Goal: Task Accomplishment & Management: Manage account settings

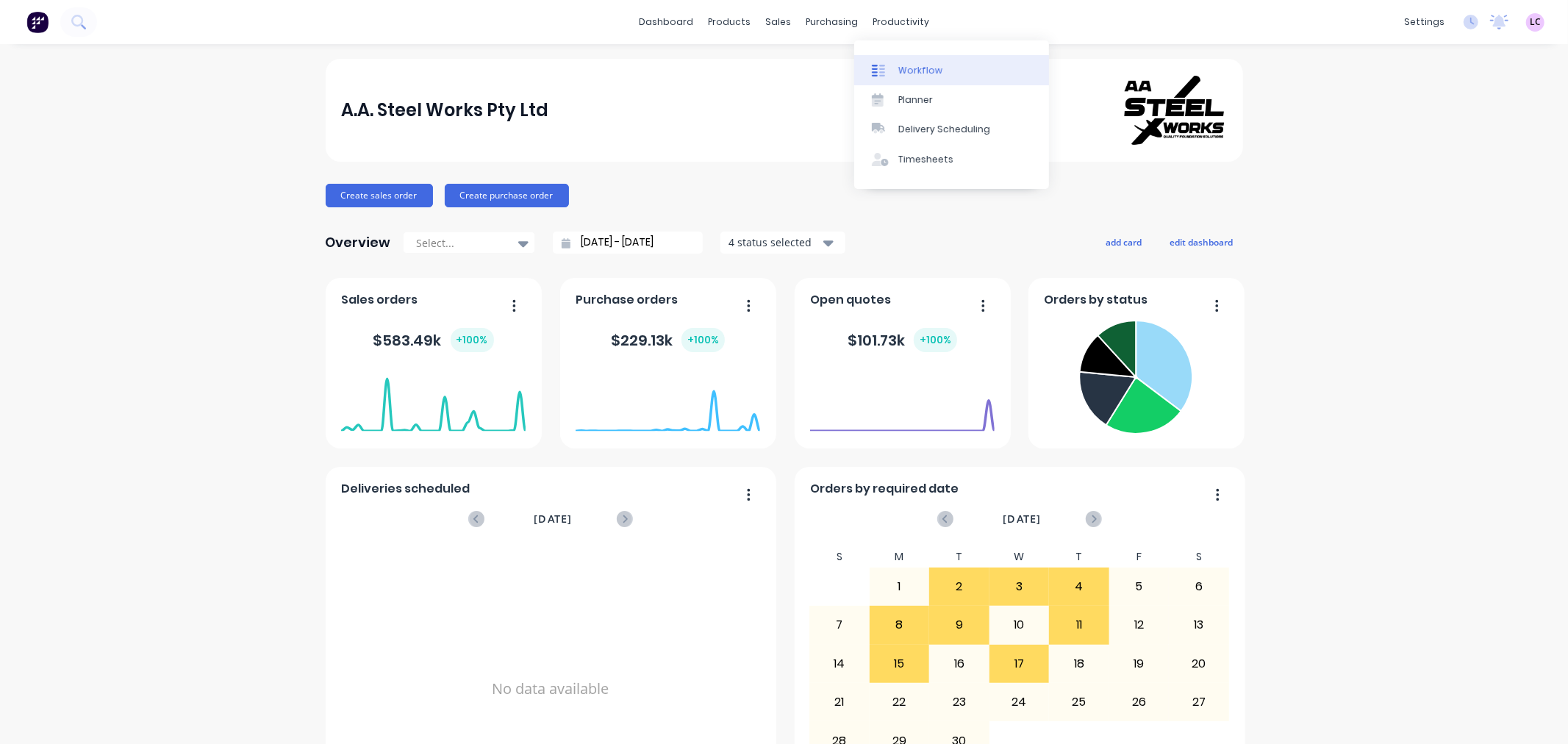
click at [901, 70] on div "Workflow" at bounding box center [920, 71] width 44 height 13
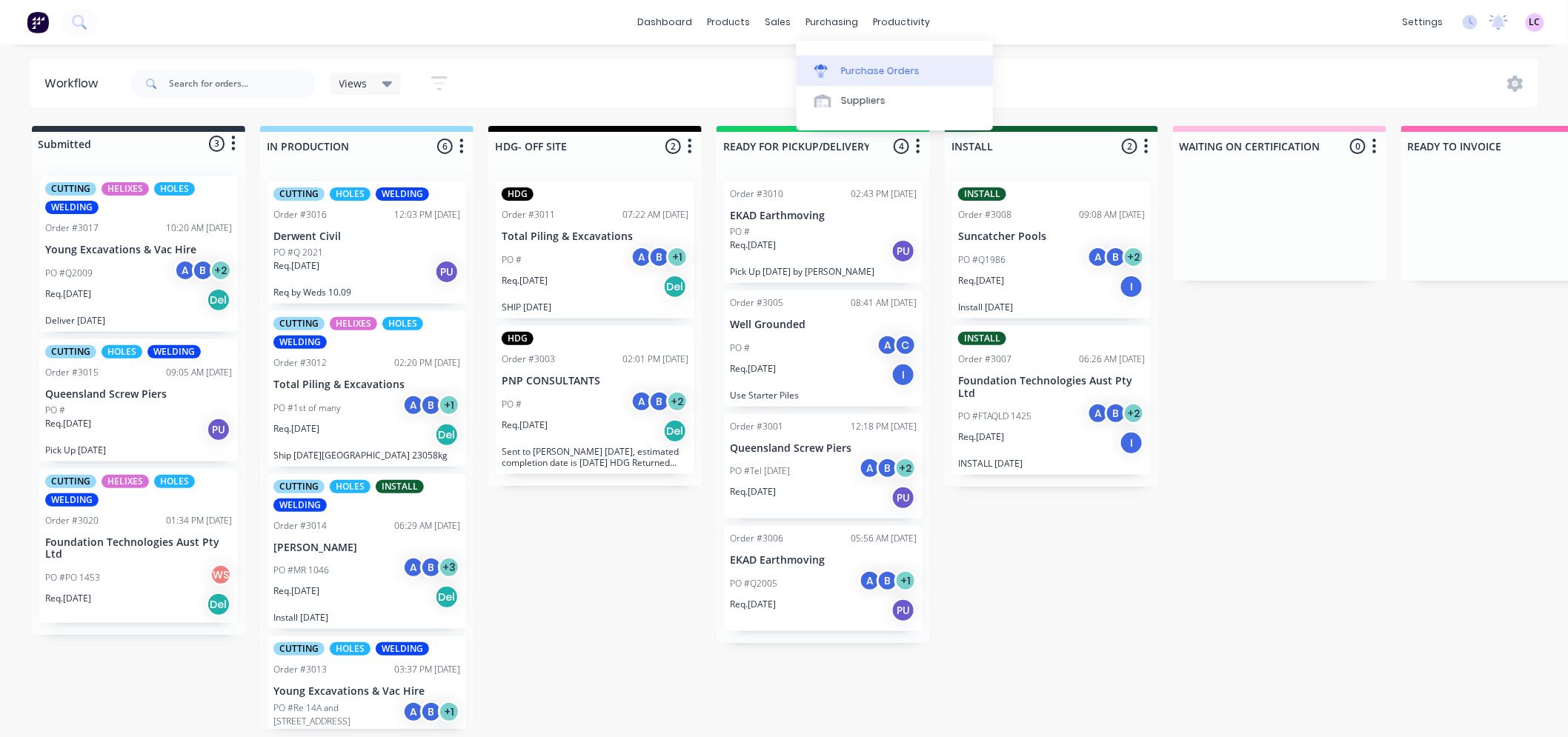
click at [854, 68] on div "Purchase Orders" at bounding box center [879, 71] width 79 height 13
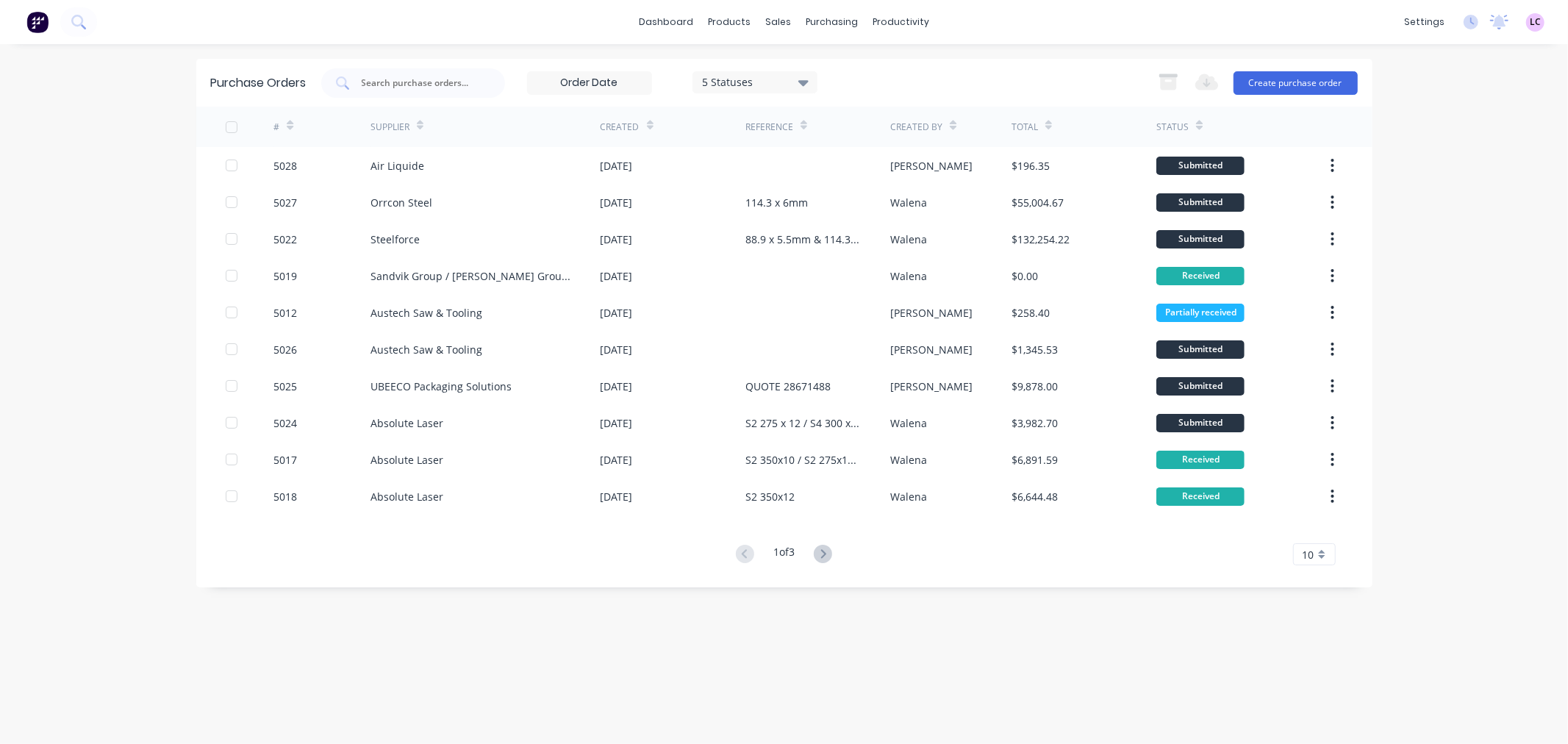
click at [830, 562] on button at bounding box center [823, 554] width 28 height 21
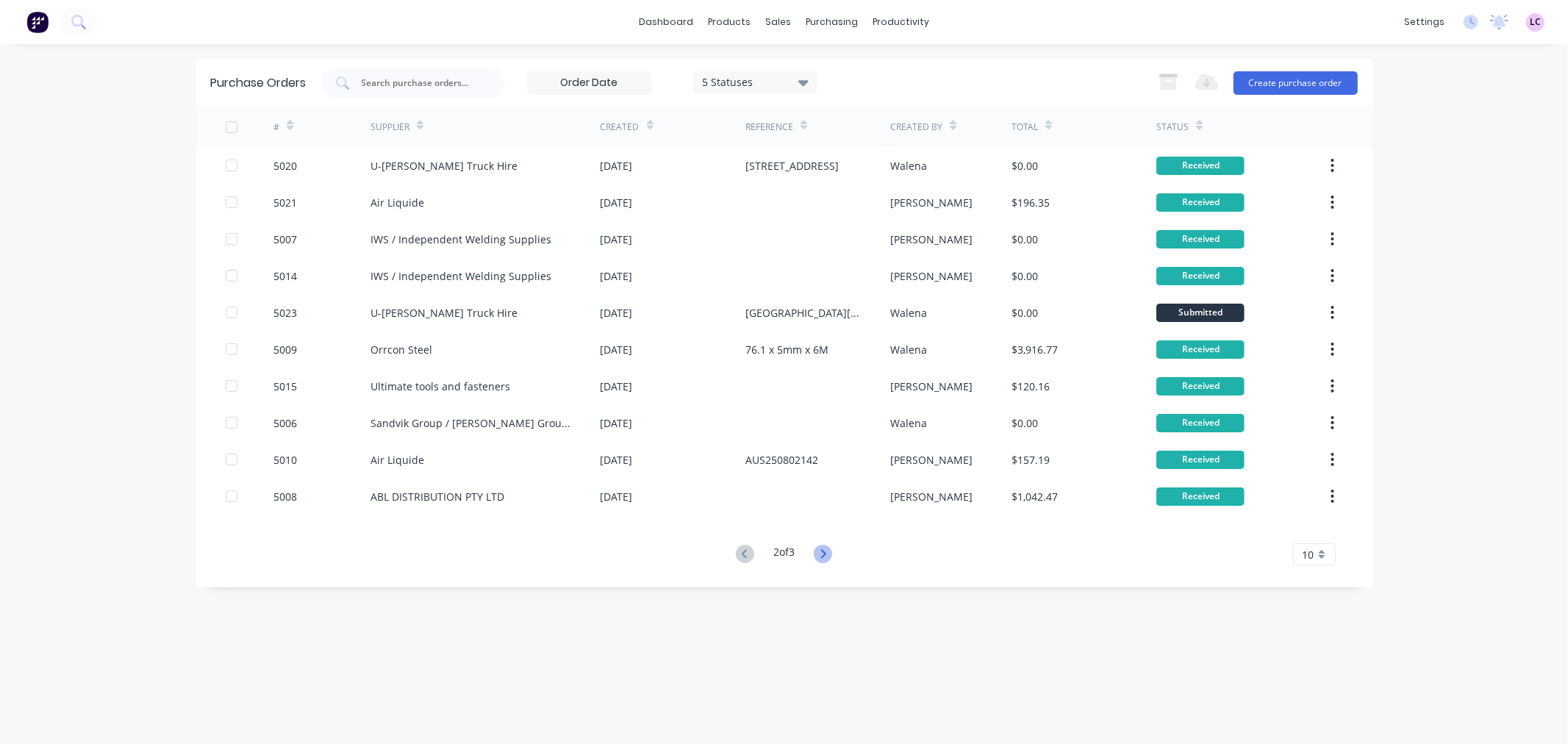
click at [829, 558] on icon at bounding box center [823, 554] width 18 height 18
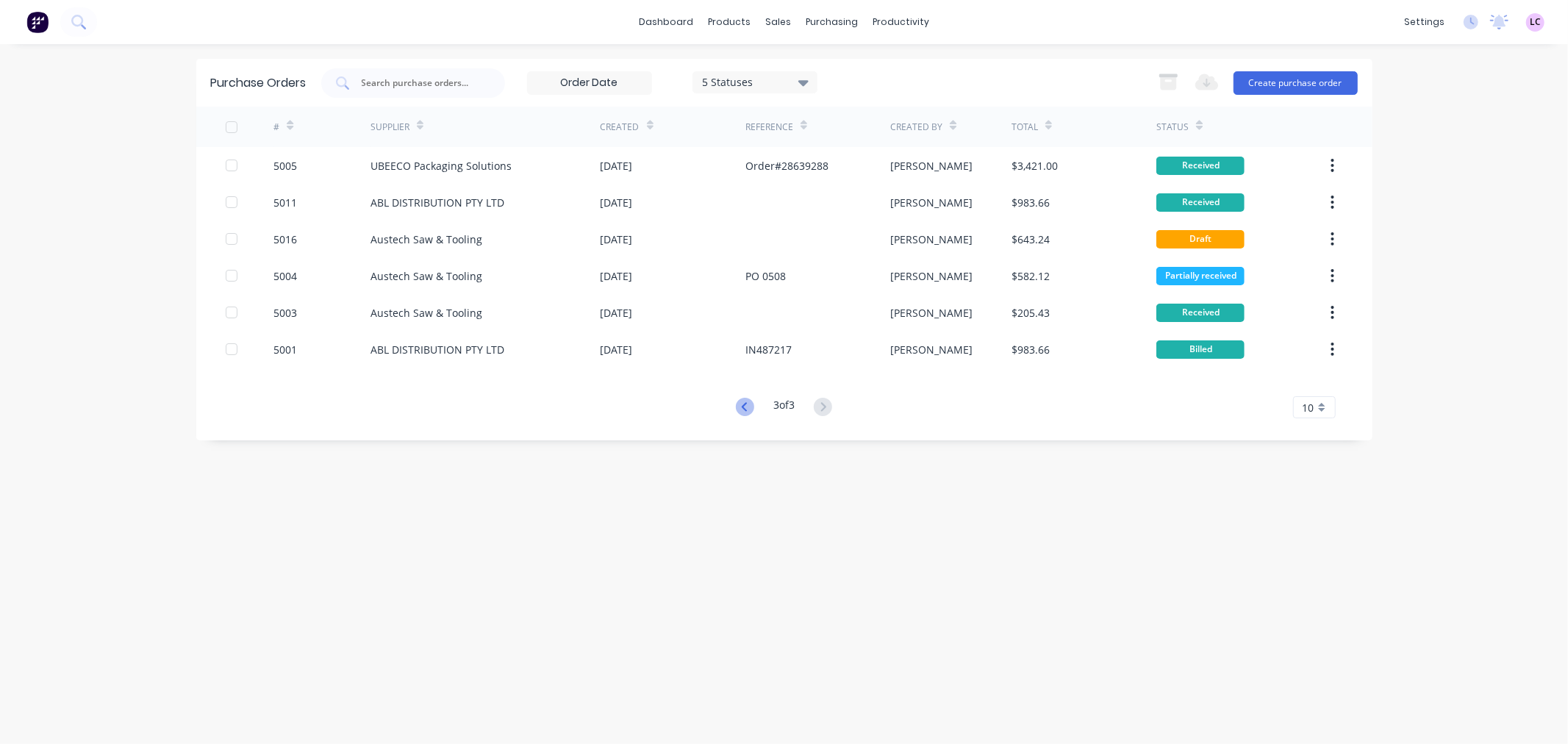
click at [742, 406] on icon at bounding box center [745, 407] width 18 height 18
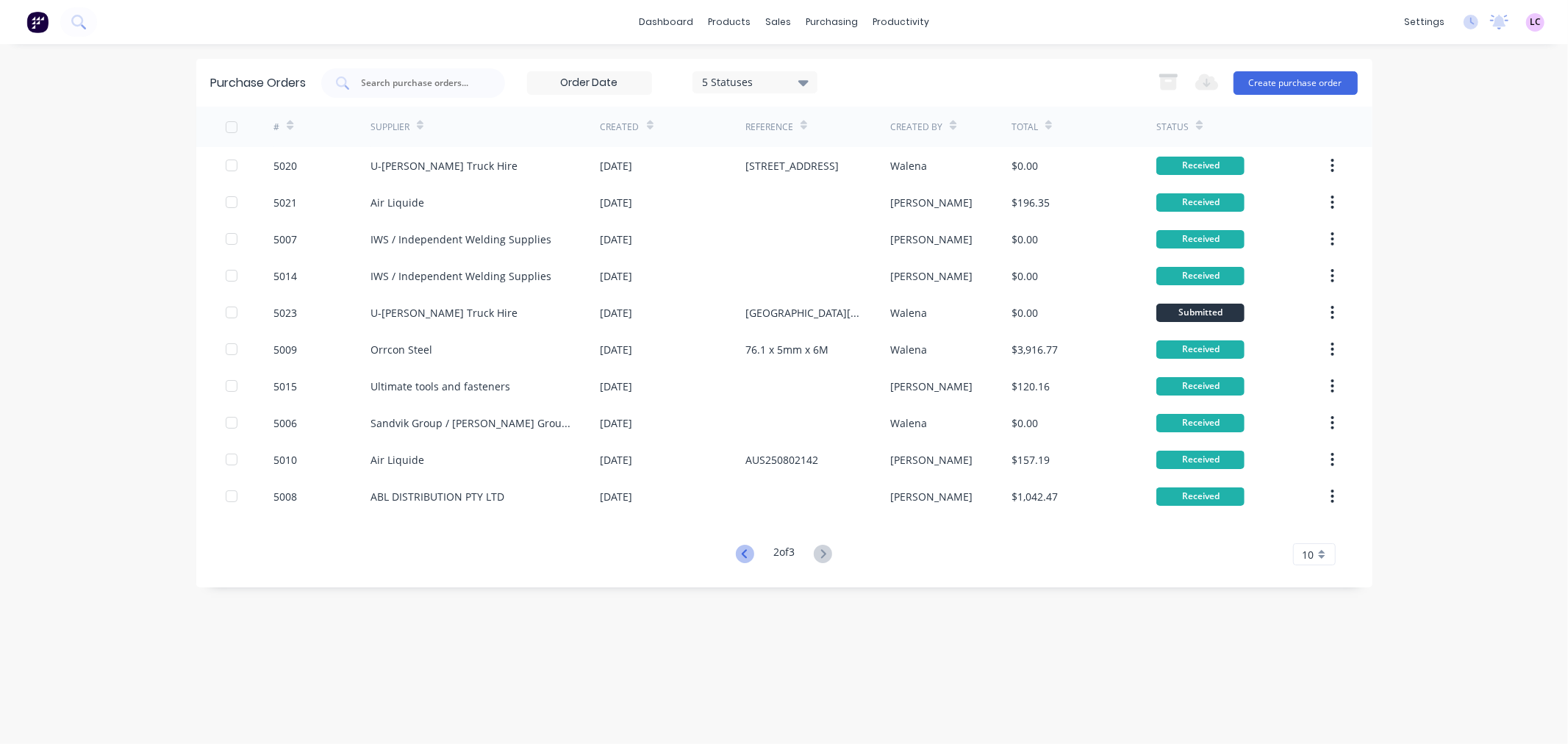
click at [746, 549] on icon at bounding box center [745, 554] width 18 height 18
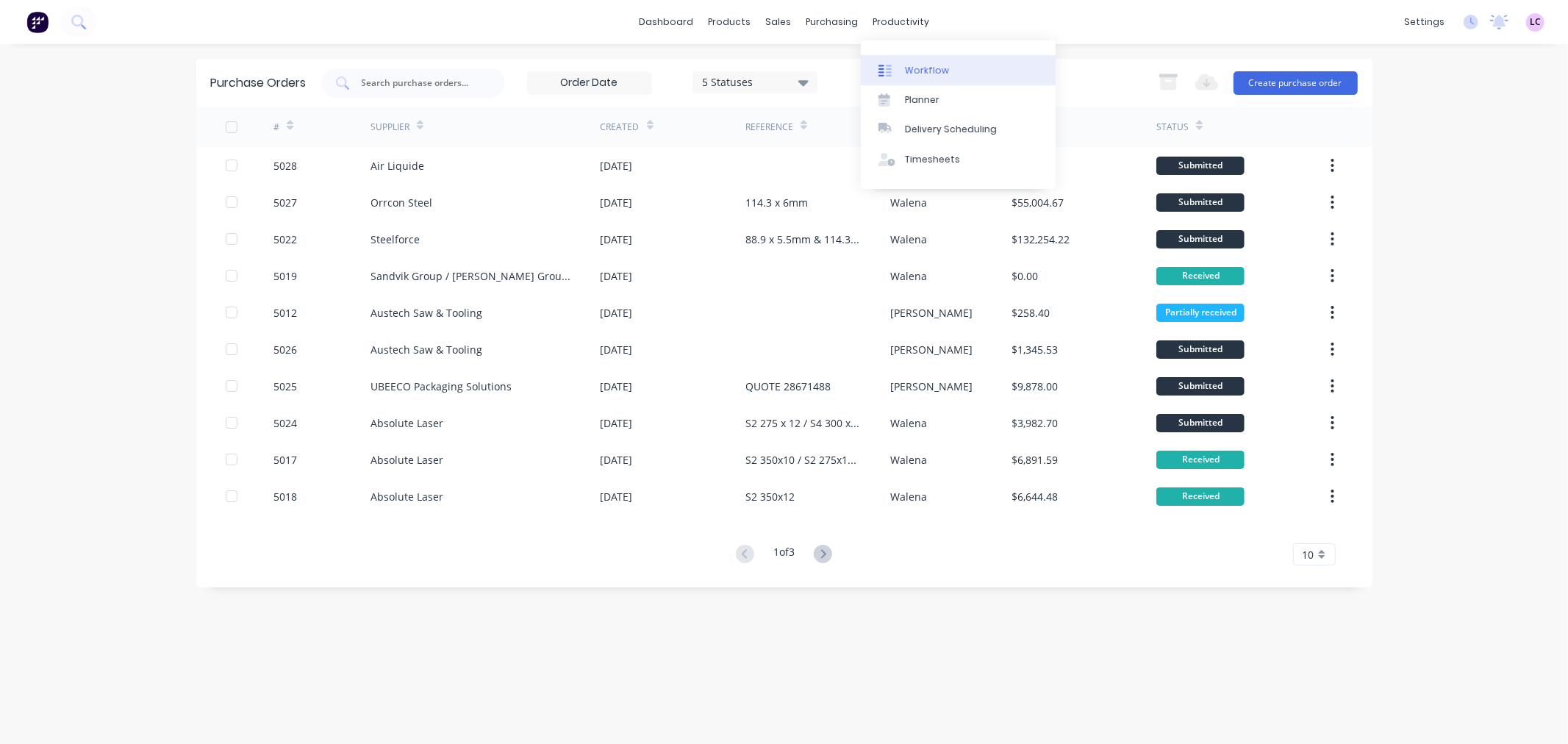
click at [900, 69] on div at bounding box center [889, 71] width 22 height 13
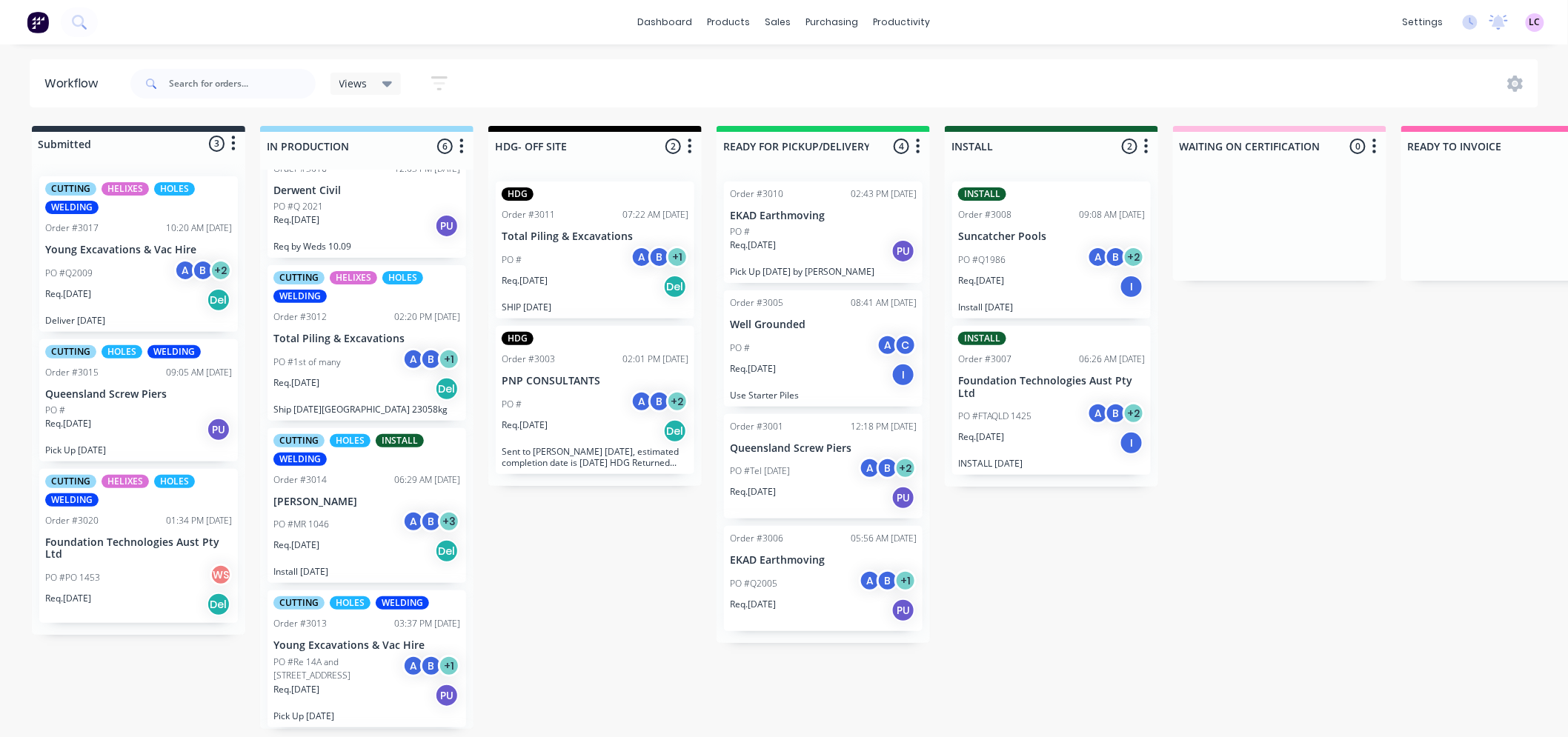
scroll to position [82, 0]
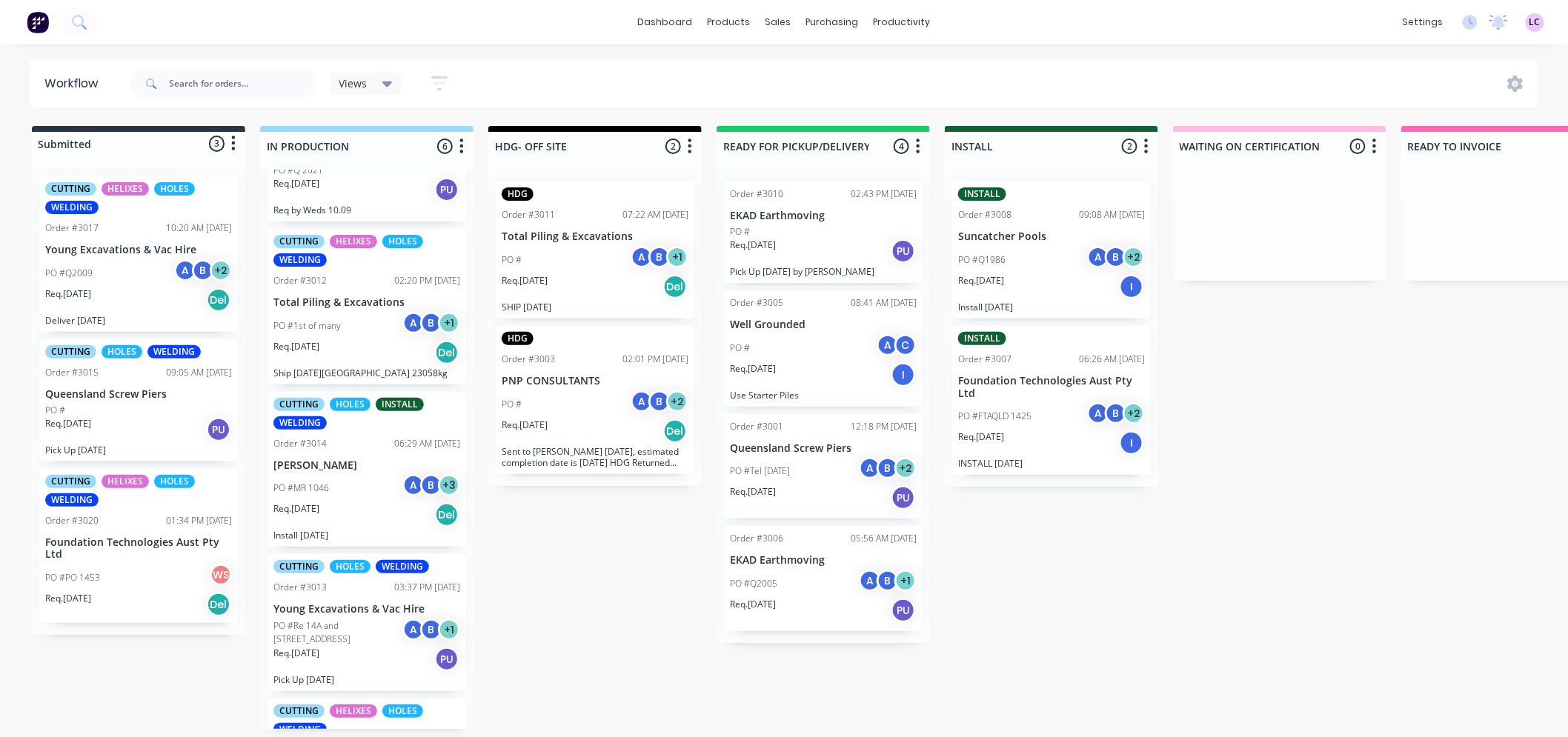
click at [325, 477] on div "PO #MR 1046 A B + 3" at bounding box center [367, 488] width 187 height 28
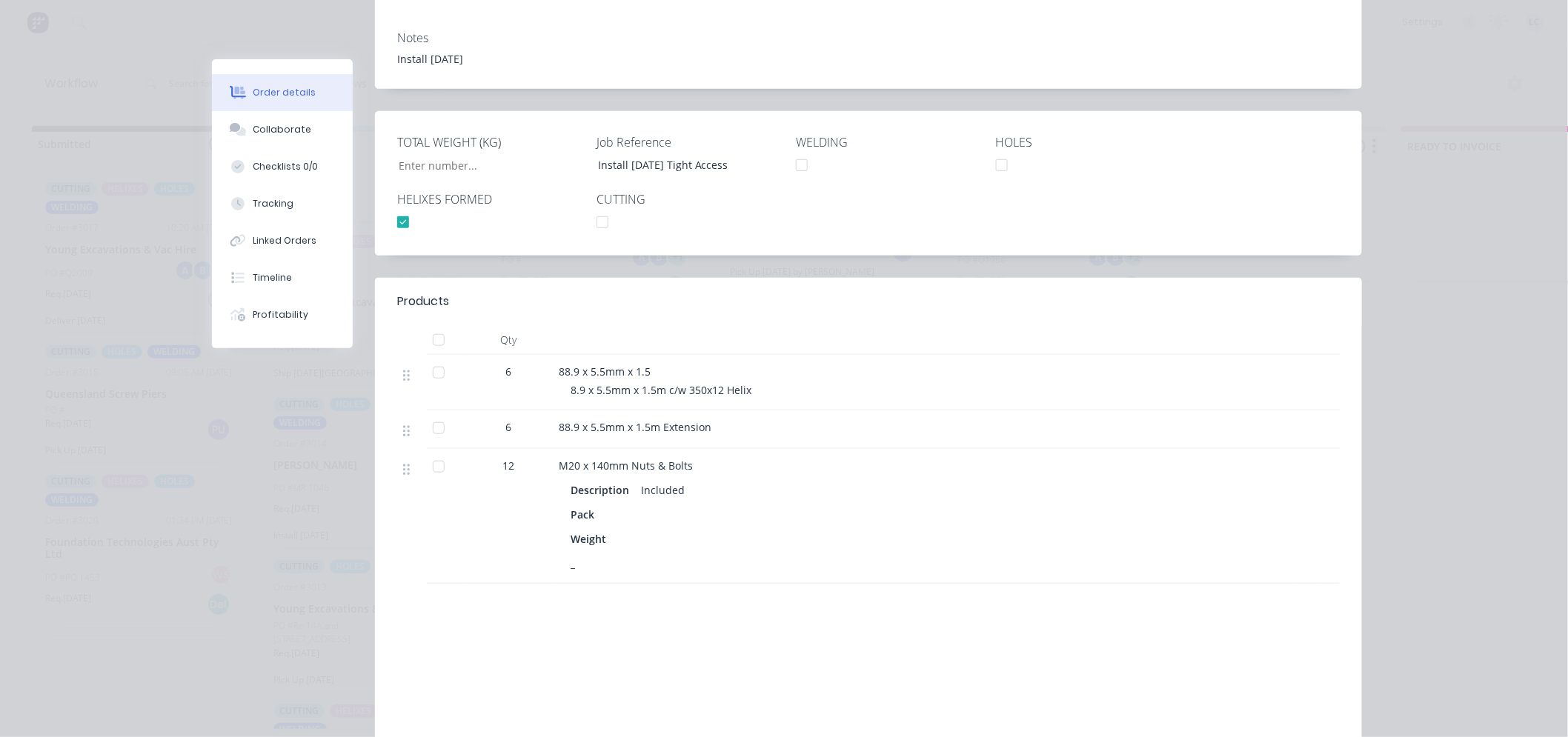
scroll to position [0, 0]
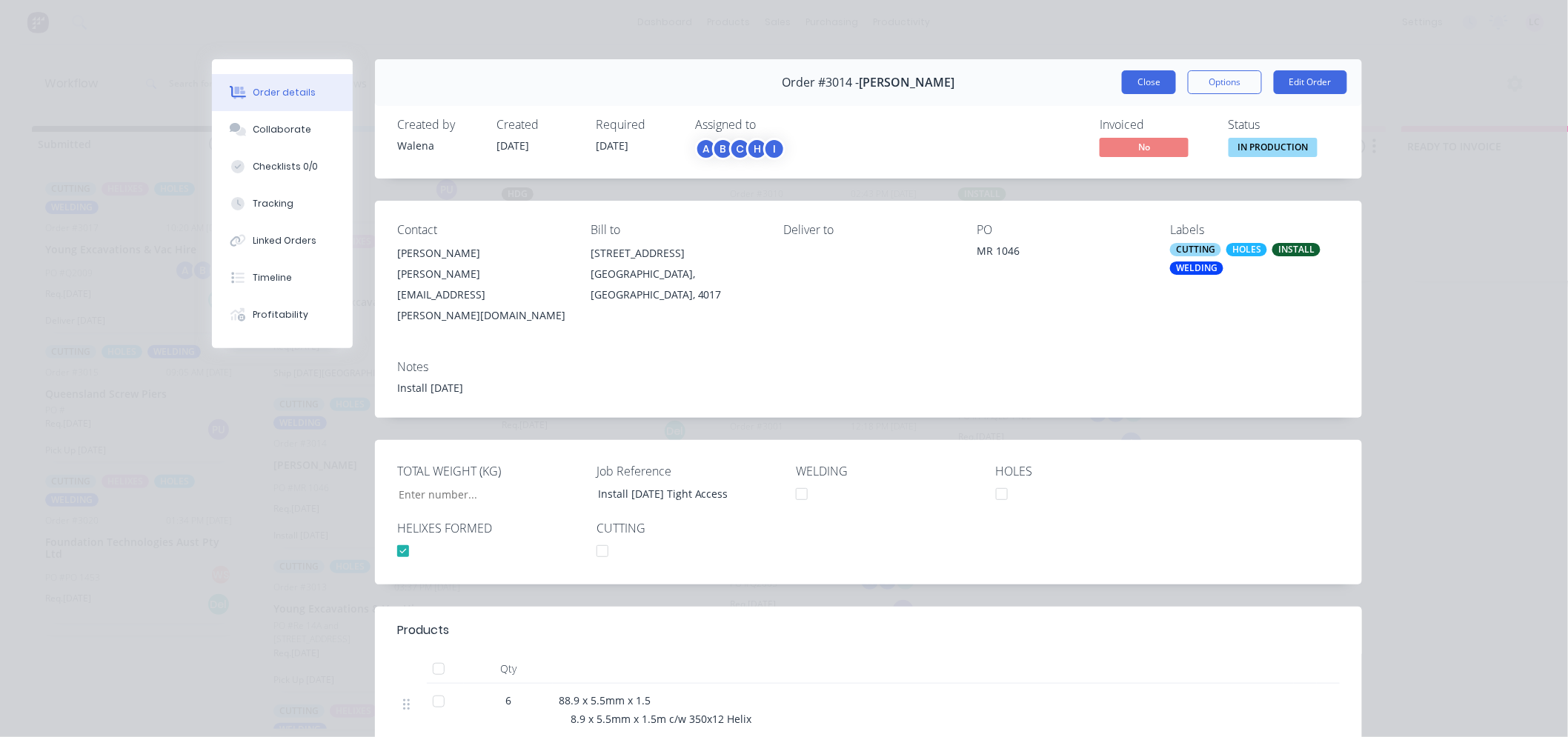
click at [1134, 78] on button "Close" at bounding box center [1149, 82] width 54 height 24
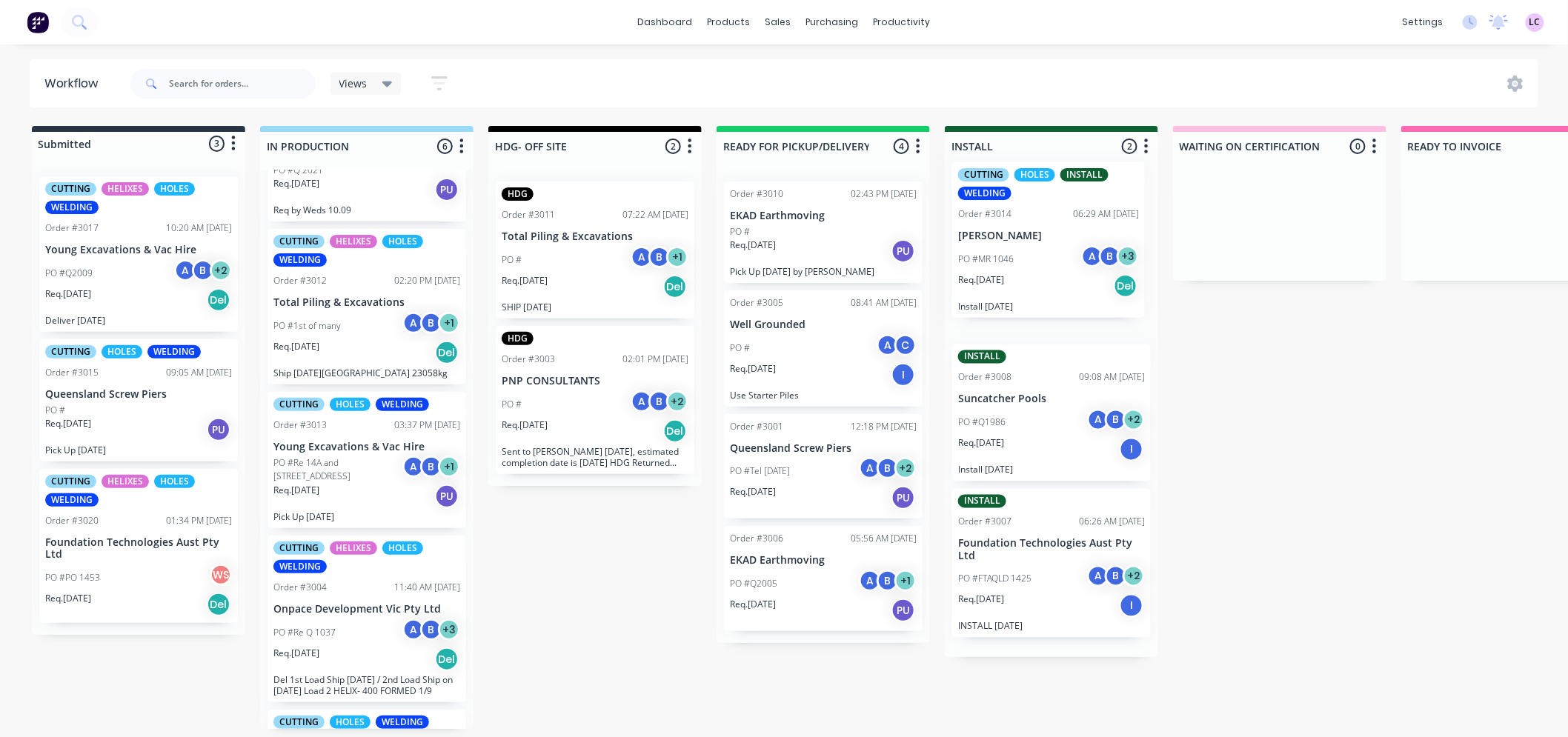
drag, startPoint x: 329, startPoint y: 455, endPoint x: 1028, endPoint y: 226, distance: 735.6
click at [1028, 226] on div "Submitted 3 Status colour #273444 hex #273444 Save Cancel Summaries Total order…" at bounding box center [1009, 427] width 2041 height 603
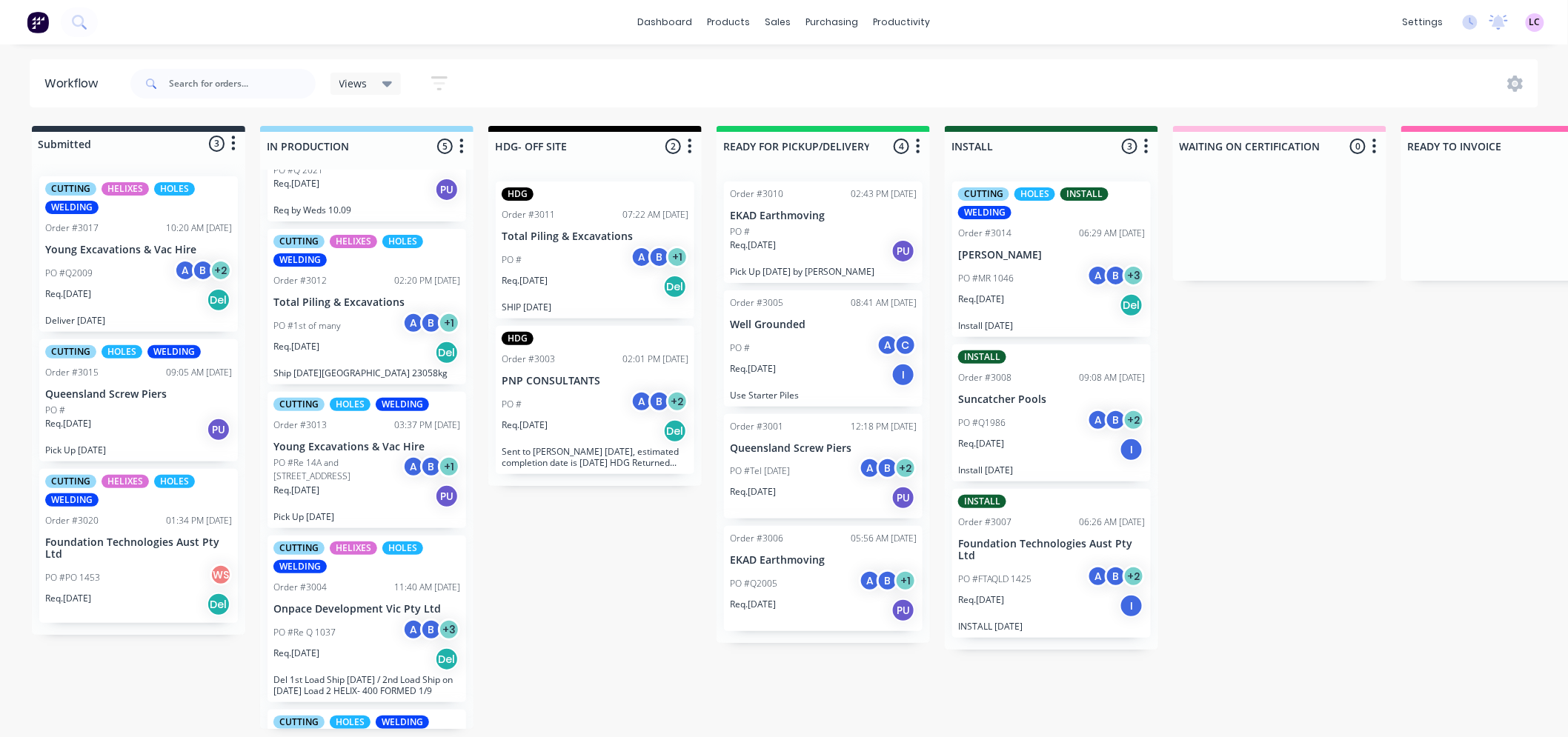
click at [996, 200] on div "CUTTING" at bounding box center [983, 194] width 51 height 13
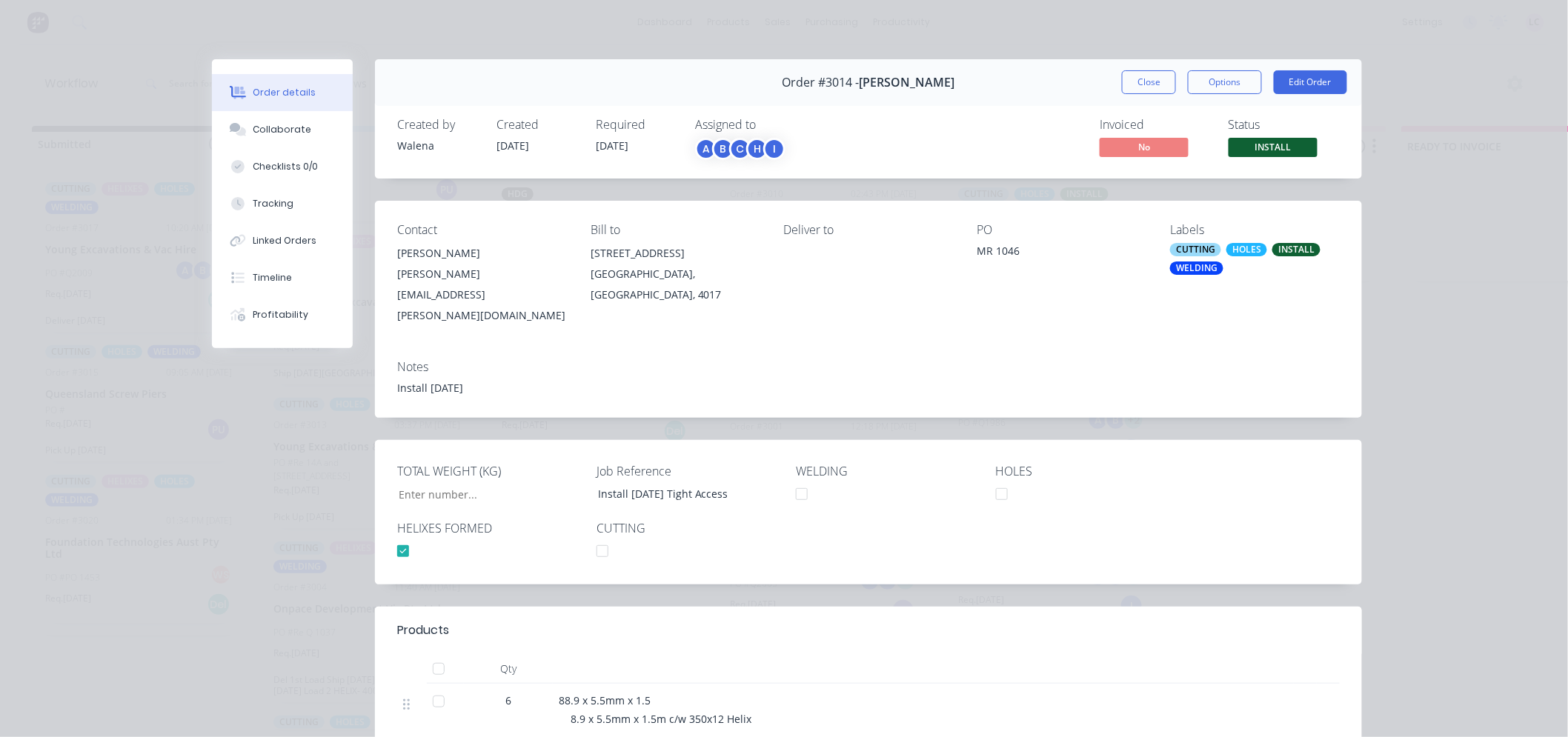
click at [1188, 259] on div "CUTTING HOLES INSTALL WELDING" at bounding box center [1254, 259] width 169 height 31
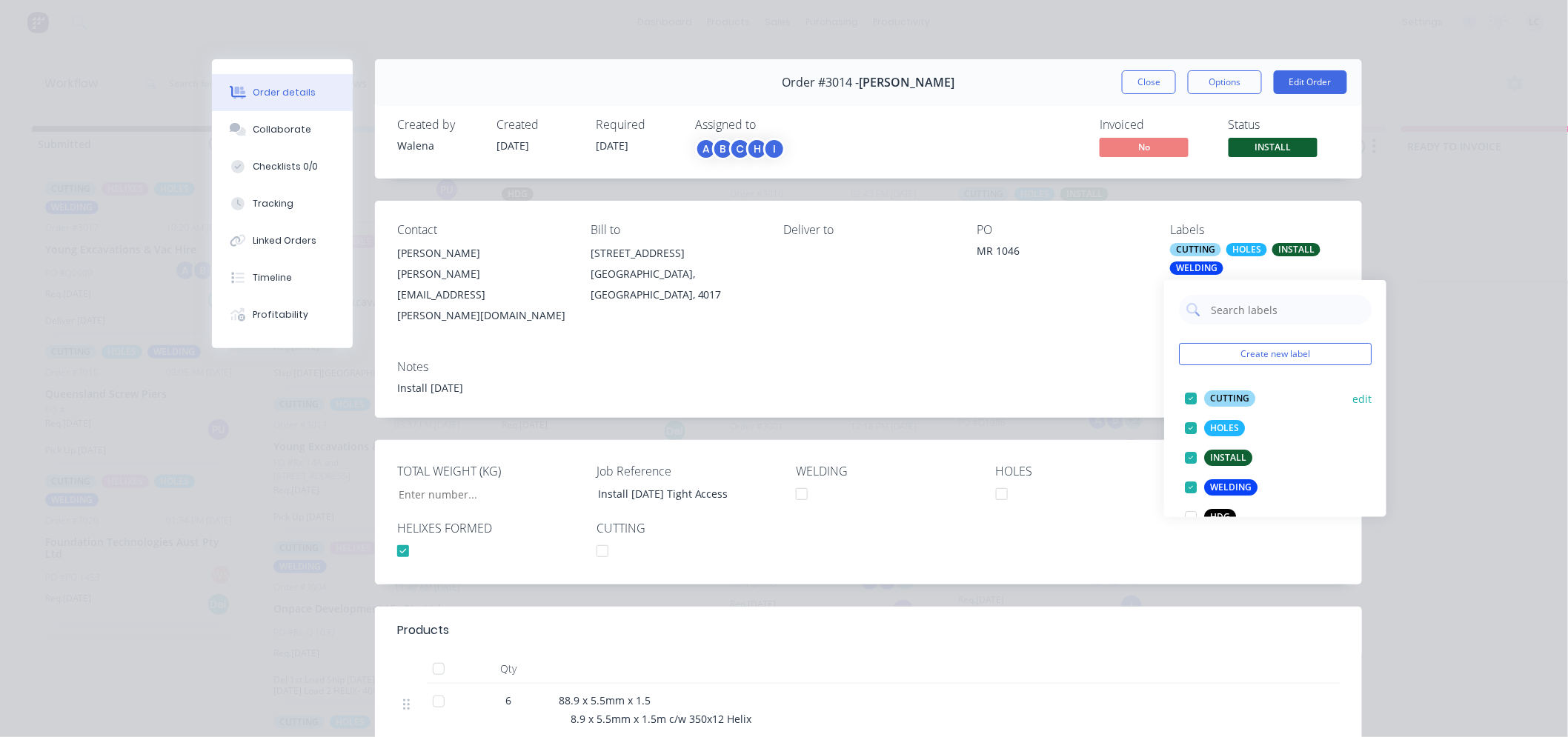
click at [1187, 401] on div at bounding box center [1190, 399] width 30 height 30
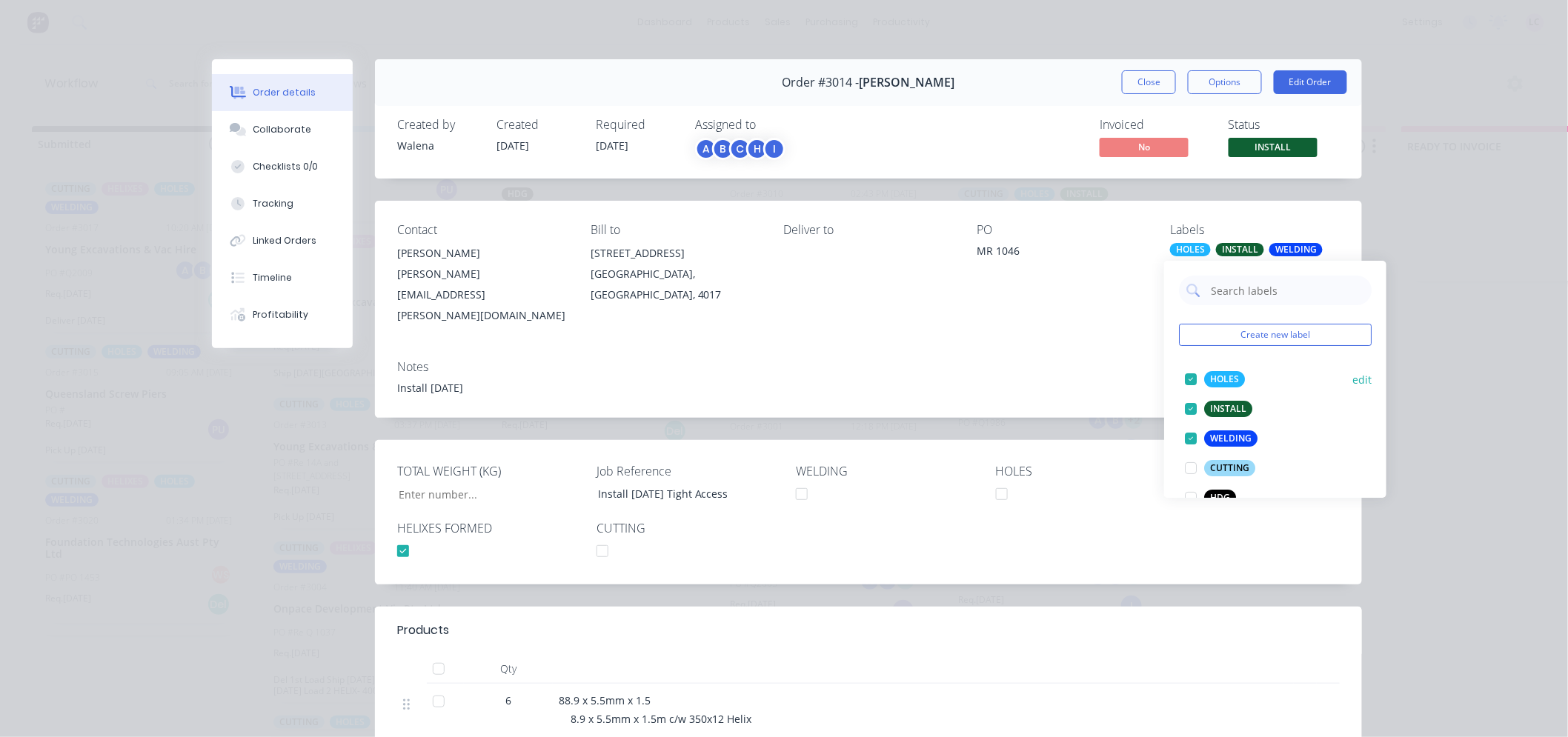
click at [1189, 381] on div at bounding box center [1190, 380] width 30 height 30
click at [1190, 406] on div at bounding box center [1190, 409] width 30 height 30
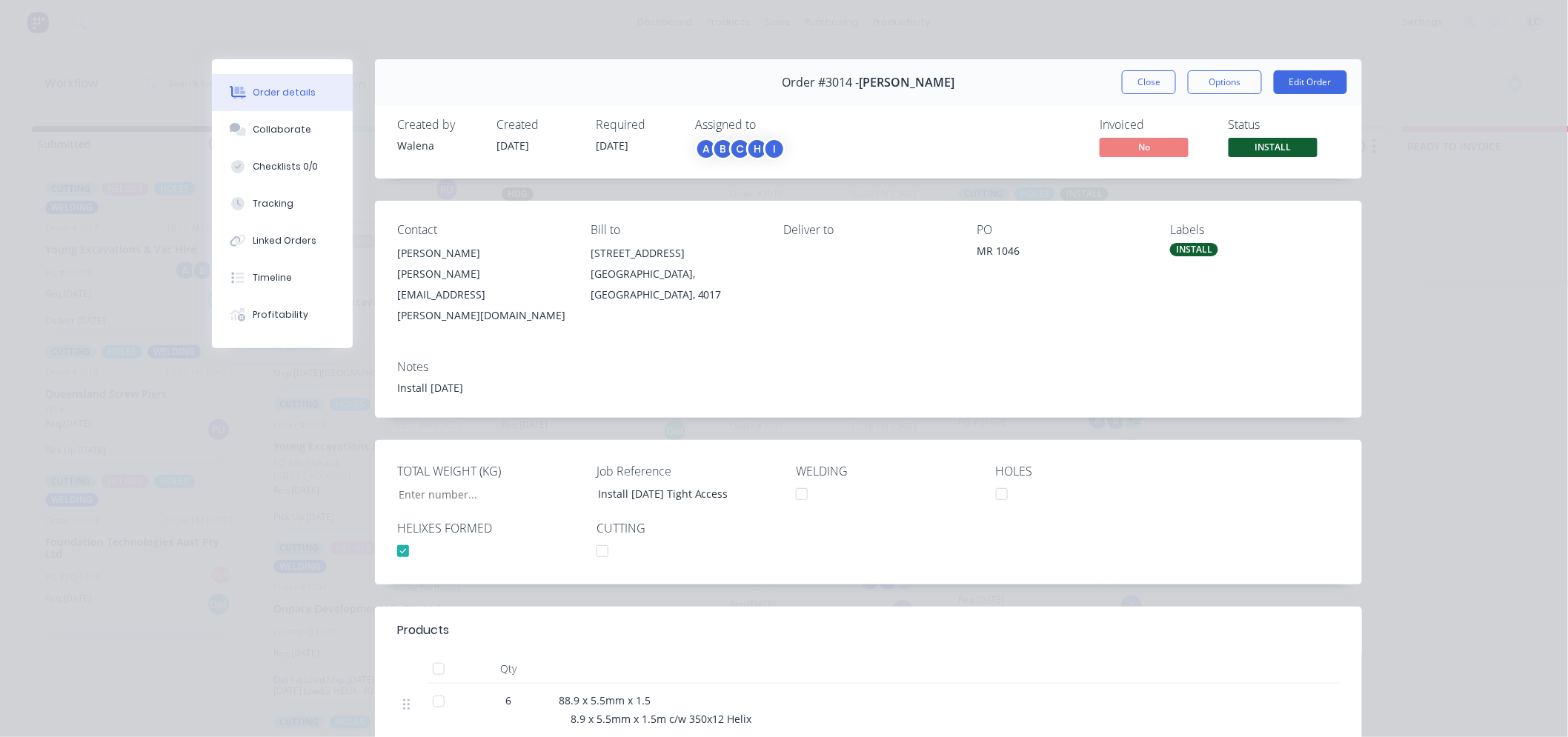
click at [1087, 363] on div "Notes Install 15.09.25" at bounding box center [868, 382] width 987 height 69
drag, startPoint x: 1149, startPoint y: 76, endPoint x: 1146, endPoint y: 84, distance: 8.5
click at [1146, 84] on button "Close" at bounding box center [1149, 82] width 54 height 24
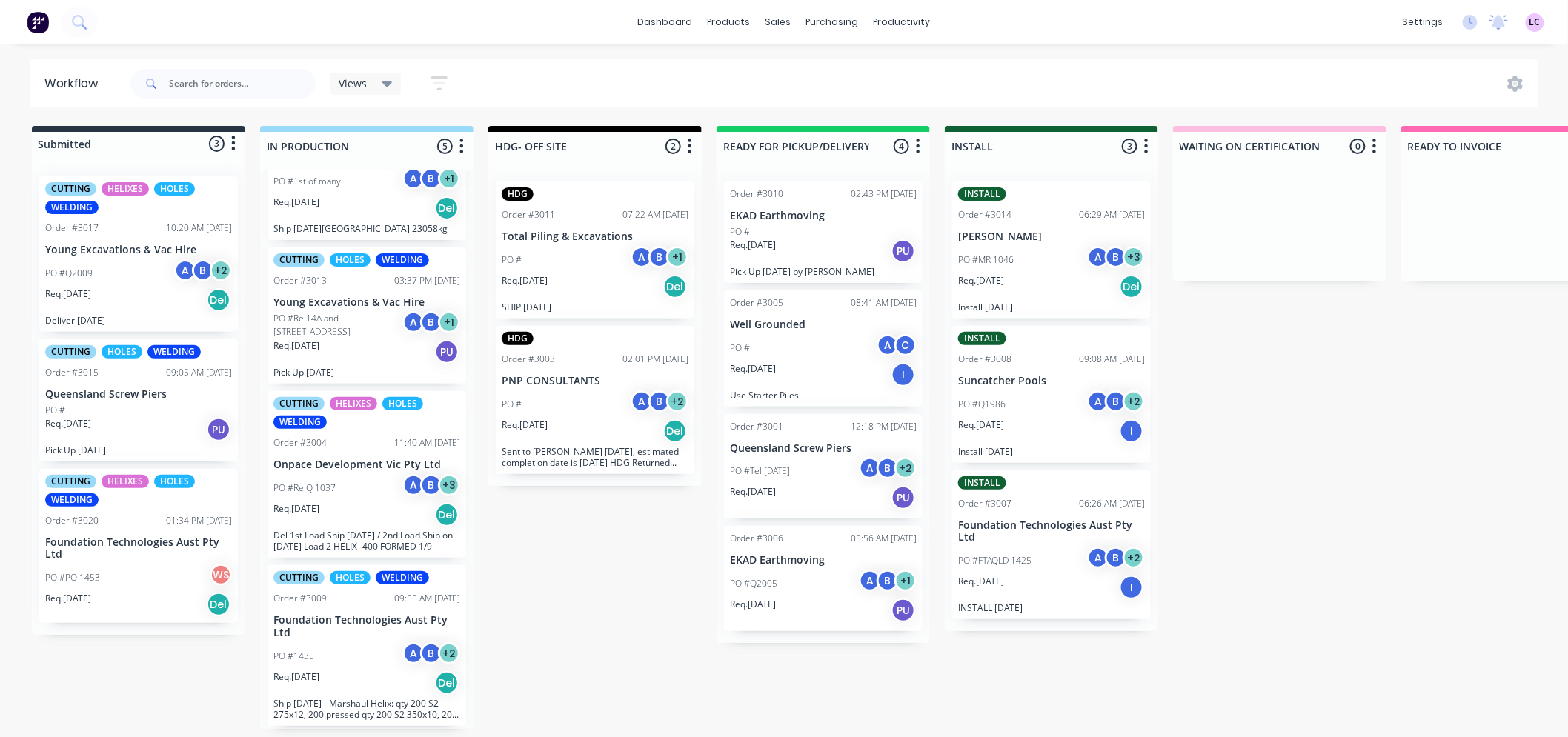
scroll to position [233, 0]
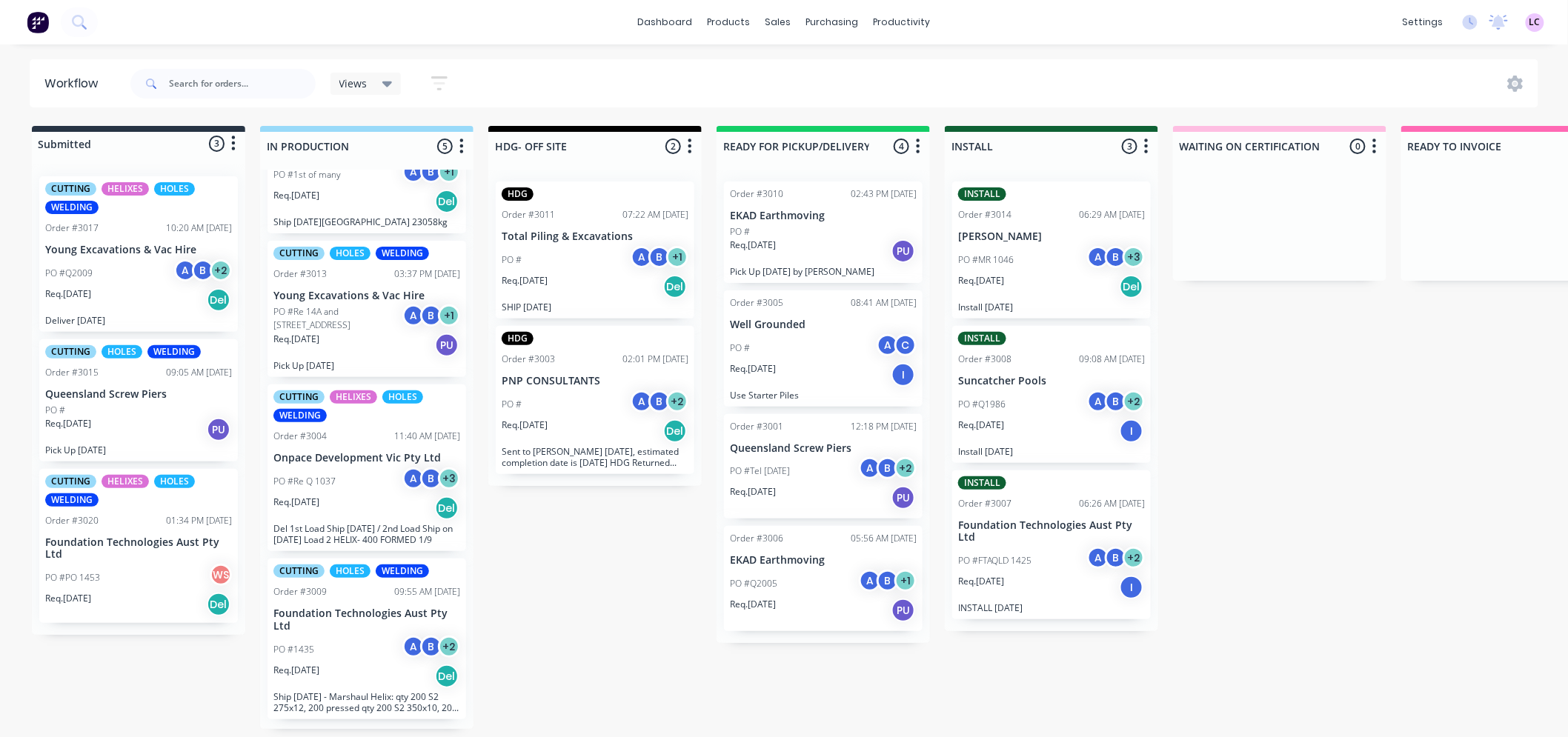
click at [588, 391] on div "PO # A B + 2" at bounding box center [595, 405] width 187 height 28
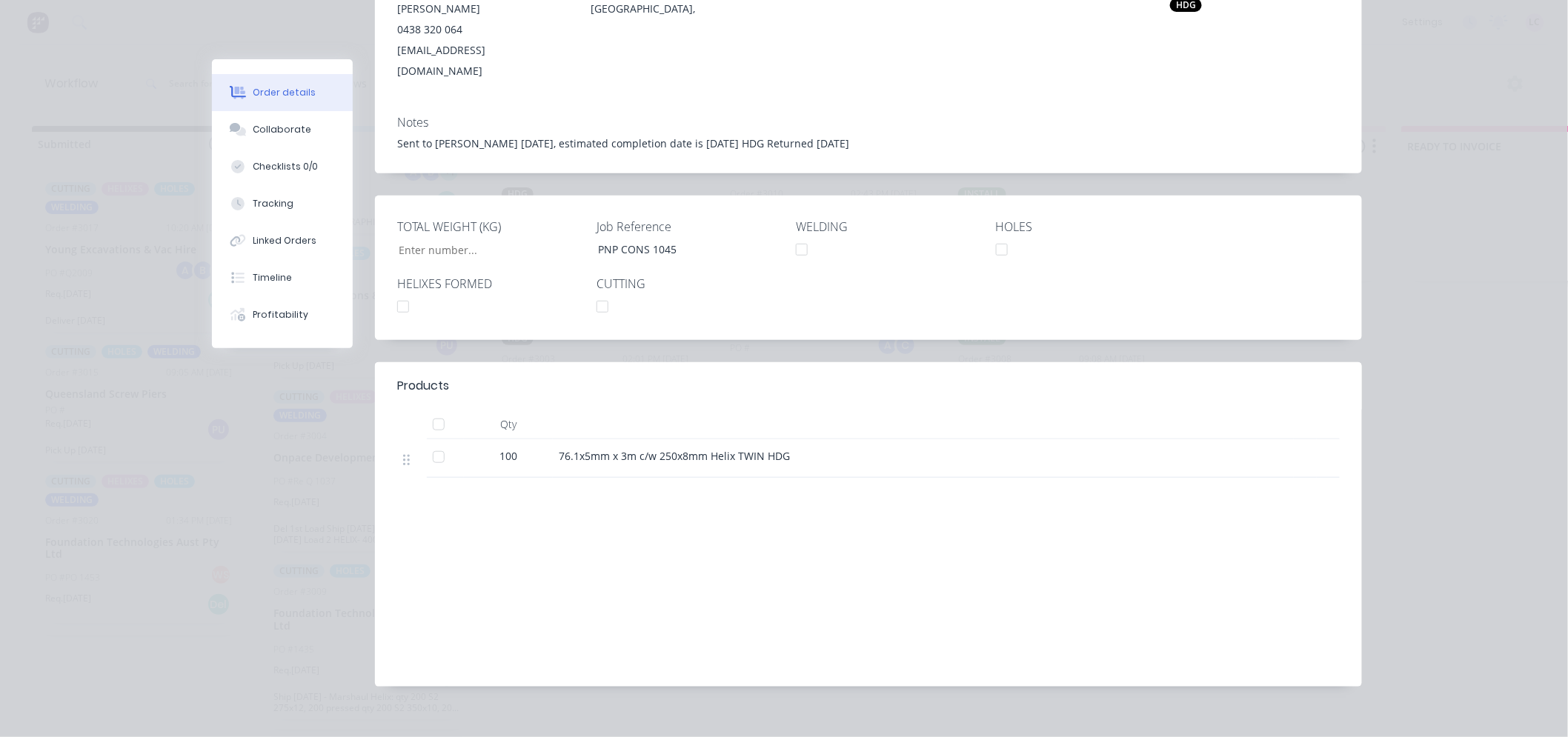
scroll to position [0, 0]
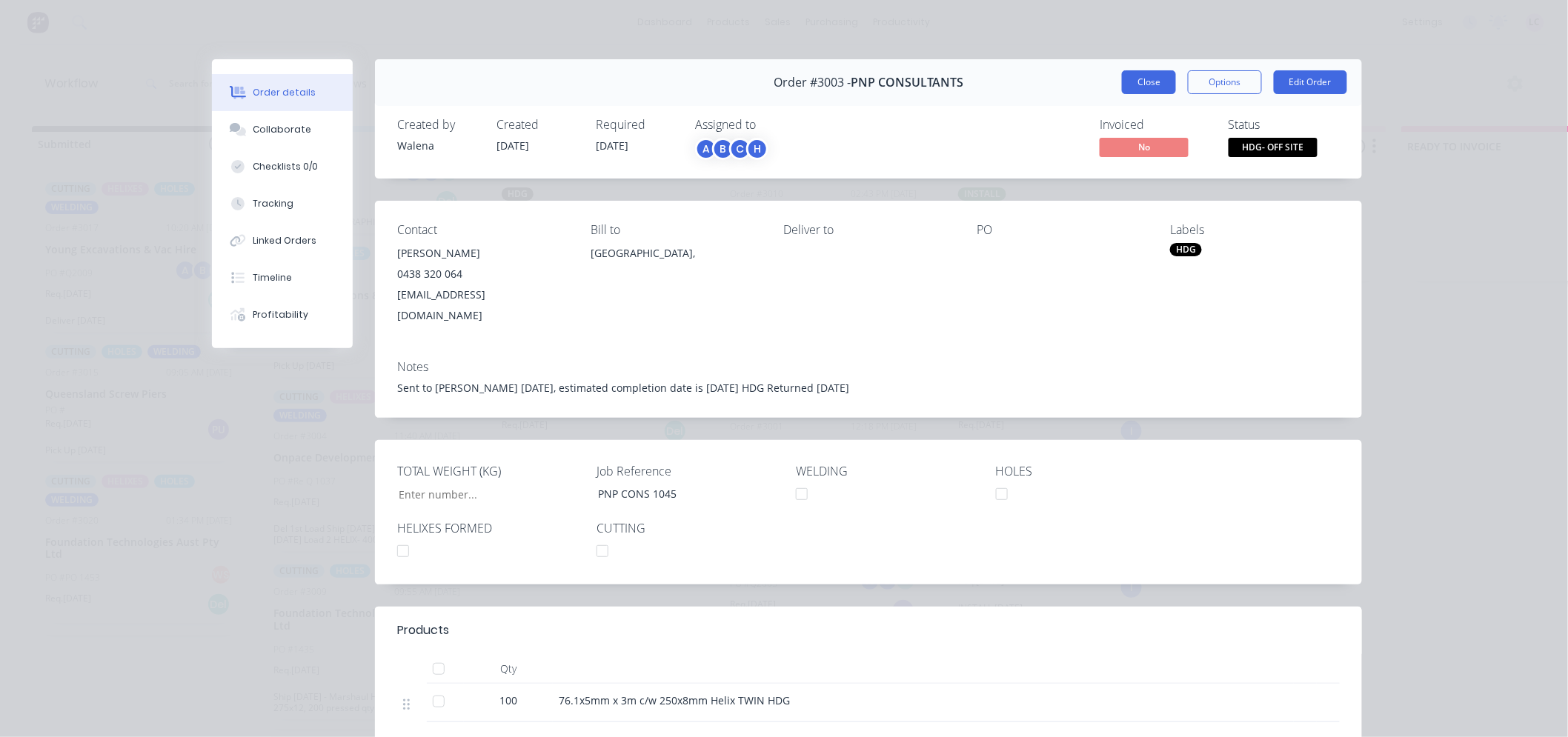
click at [1123, 81] on button "Close" at bounding box center [1149, 82] width 54 height 24
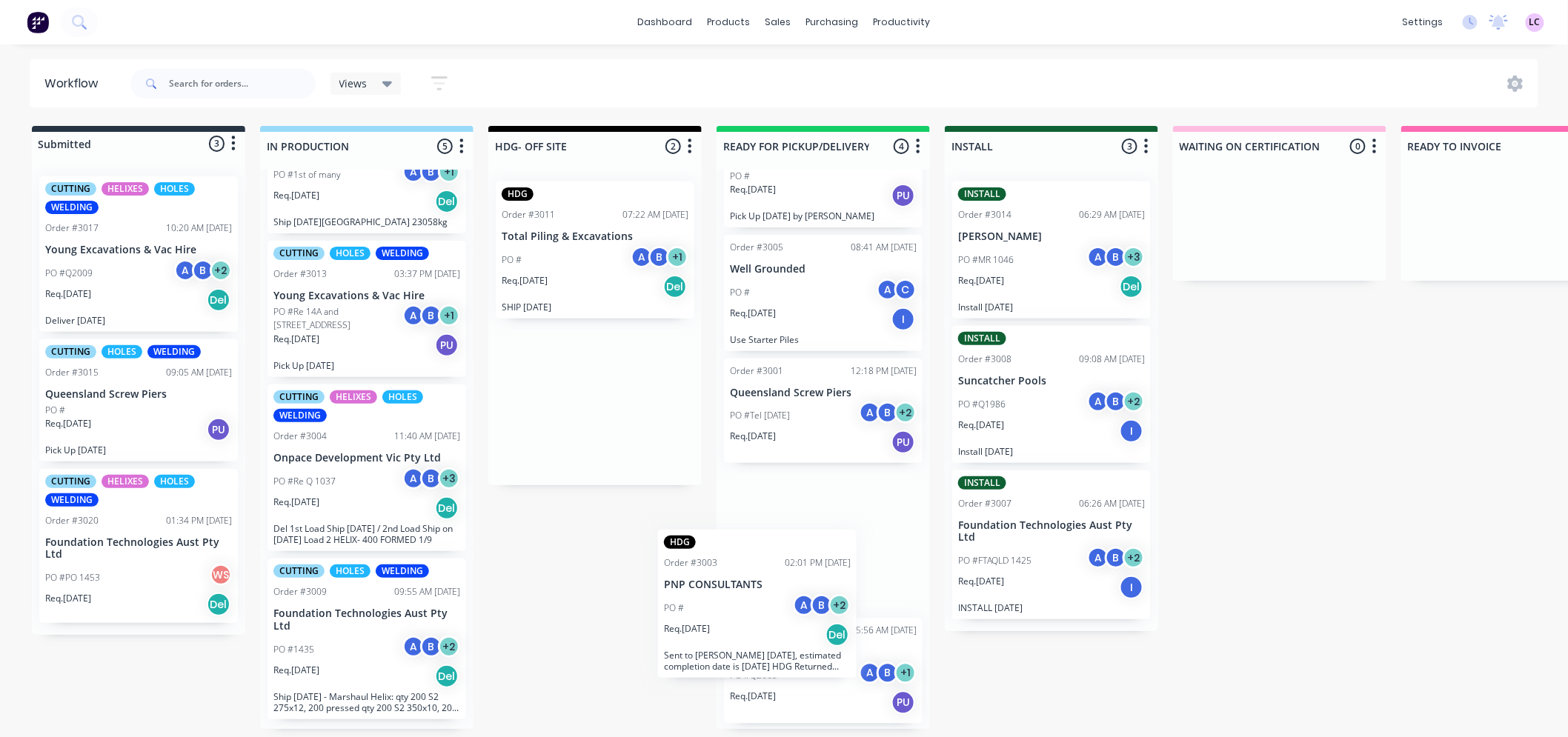
scroll to position [56, 0]
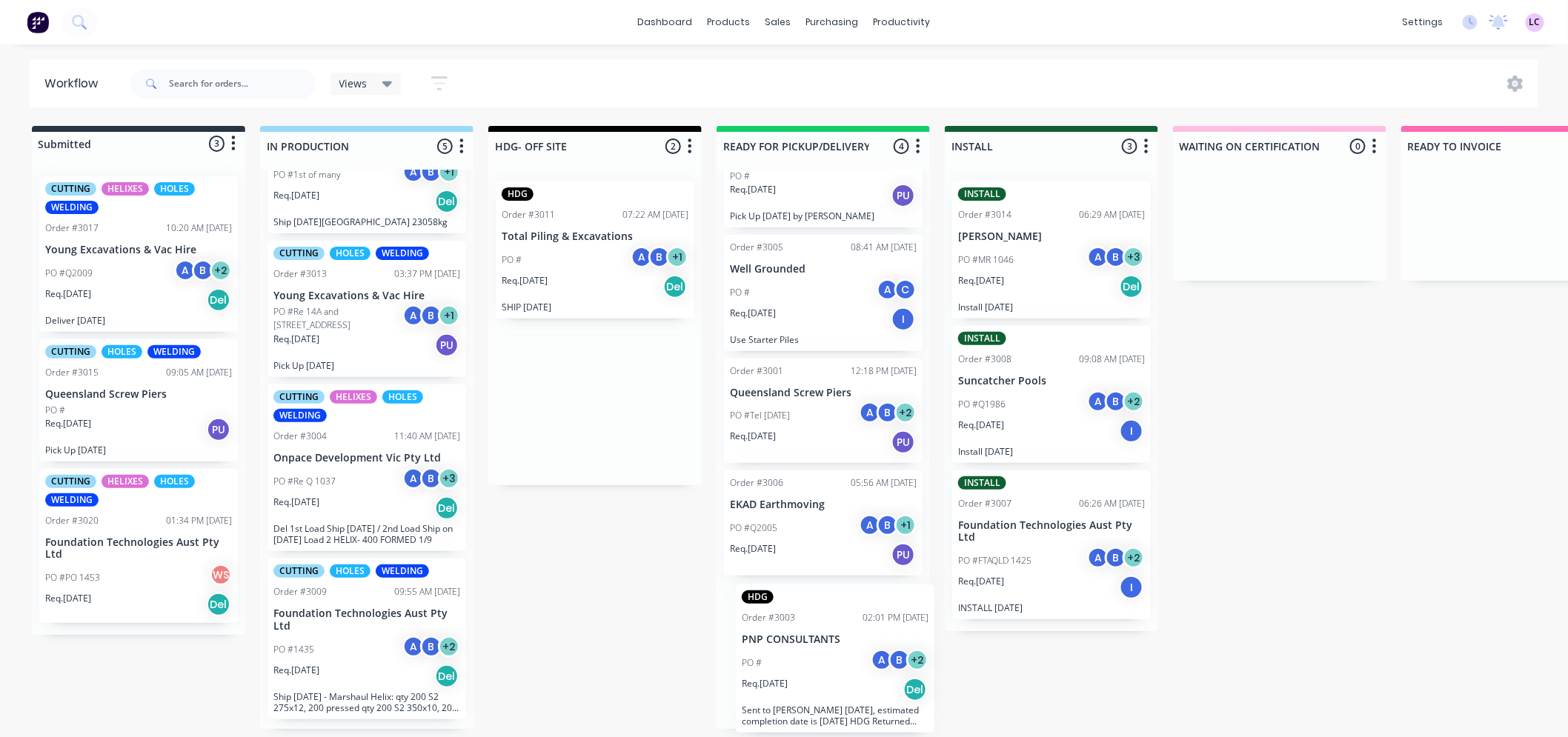
drag, startPoint x: 566, startPoint y: 397, endPoint x: 807, endPoint y: 664, distance: 359.7
click at [807, 664] on div "Submitted 3 Status colour #273444 hex #273444 Save Cancel Summaries Total order…" at bounding box center [1009, 427] width 2041 height 603
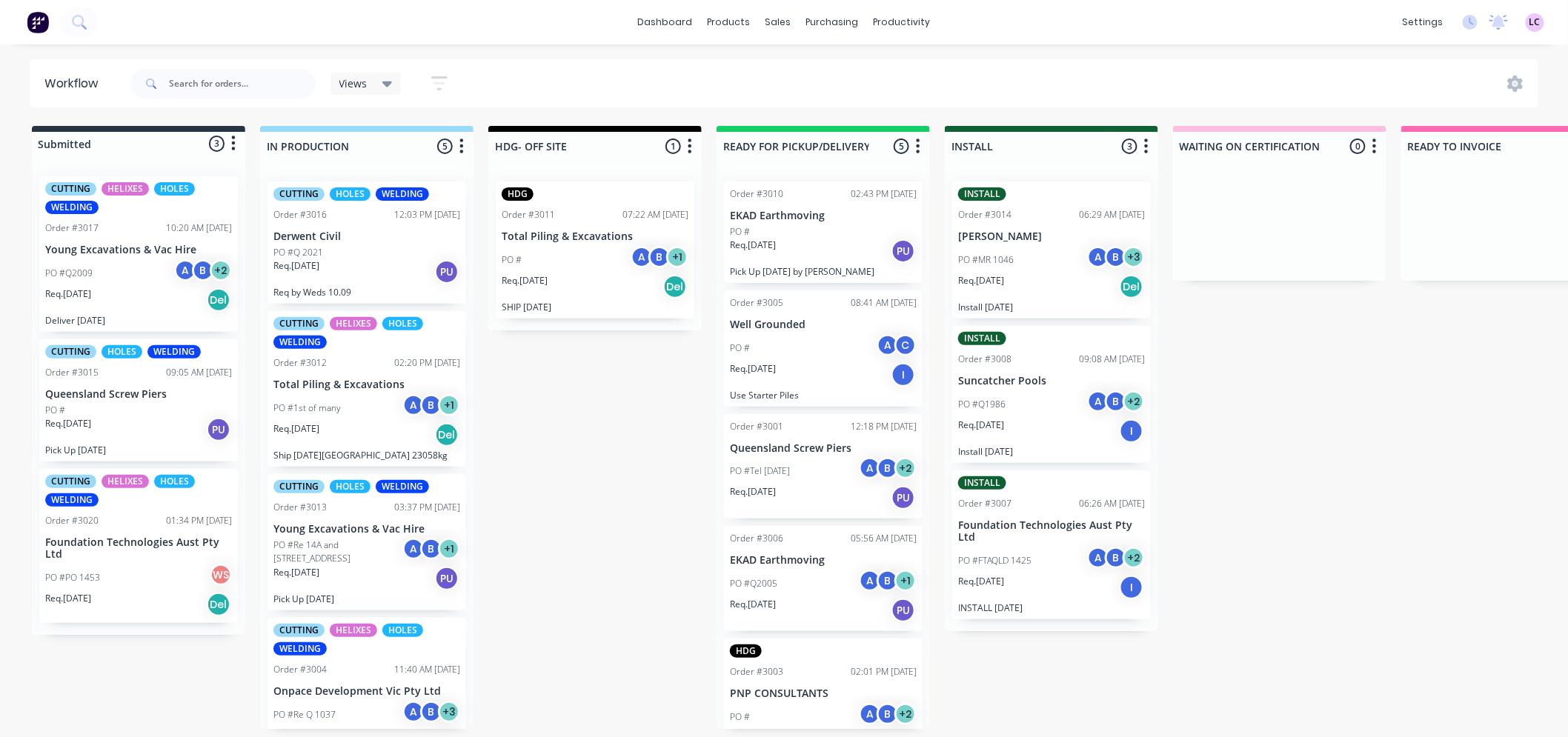
scroll to position [0, 0]
click at [547, 281] on p "Req. 26/08/25" at bounding box center [525, 281] width 46 height 13
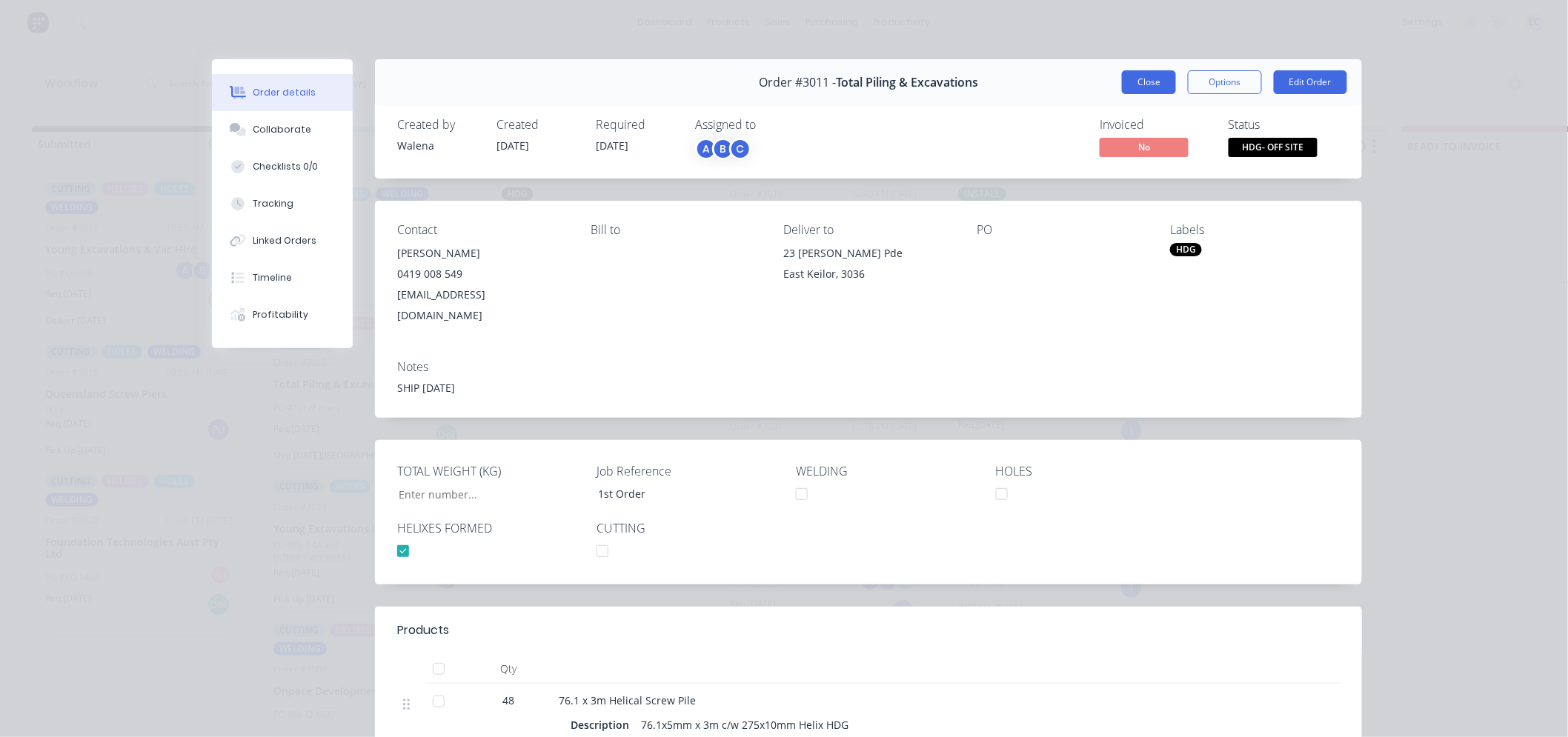
click at [1129, 76] on button "Close" at bounding box center [1149, 82] width 54 height 24
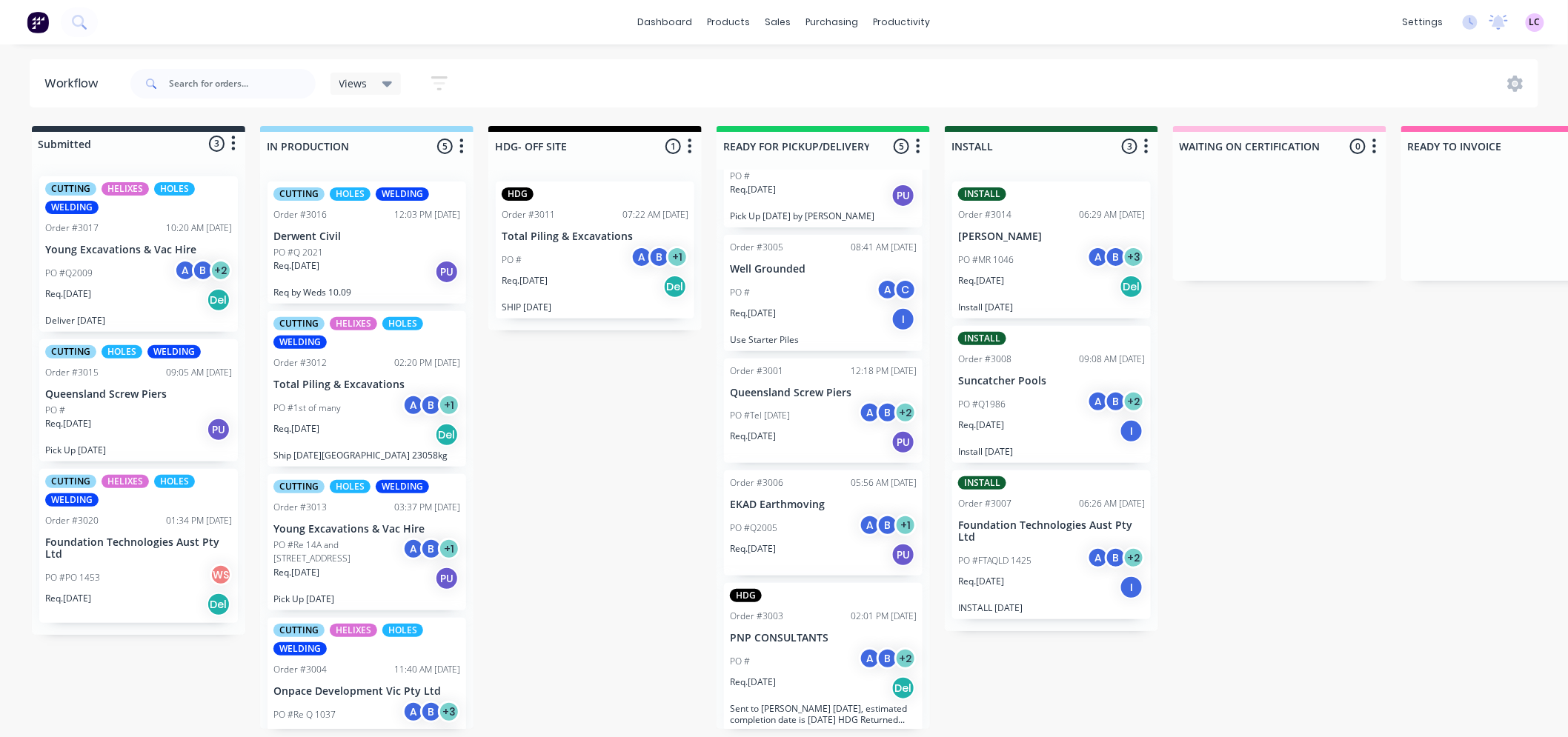
click at [325, 388] on div "CUTTING HELIXES HOLES WELDING Order #3012 02:20 PM 26/08/25 Total Piling & Exca…" at bounding box center [367, 389] width 198 height 156
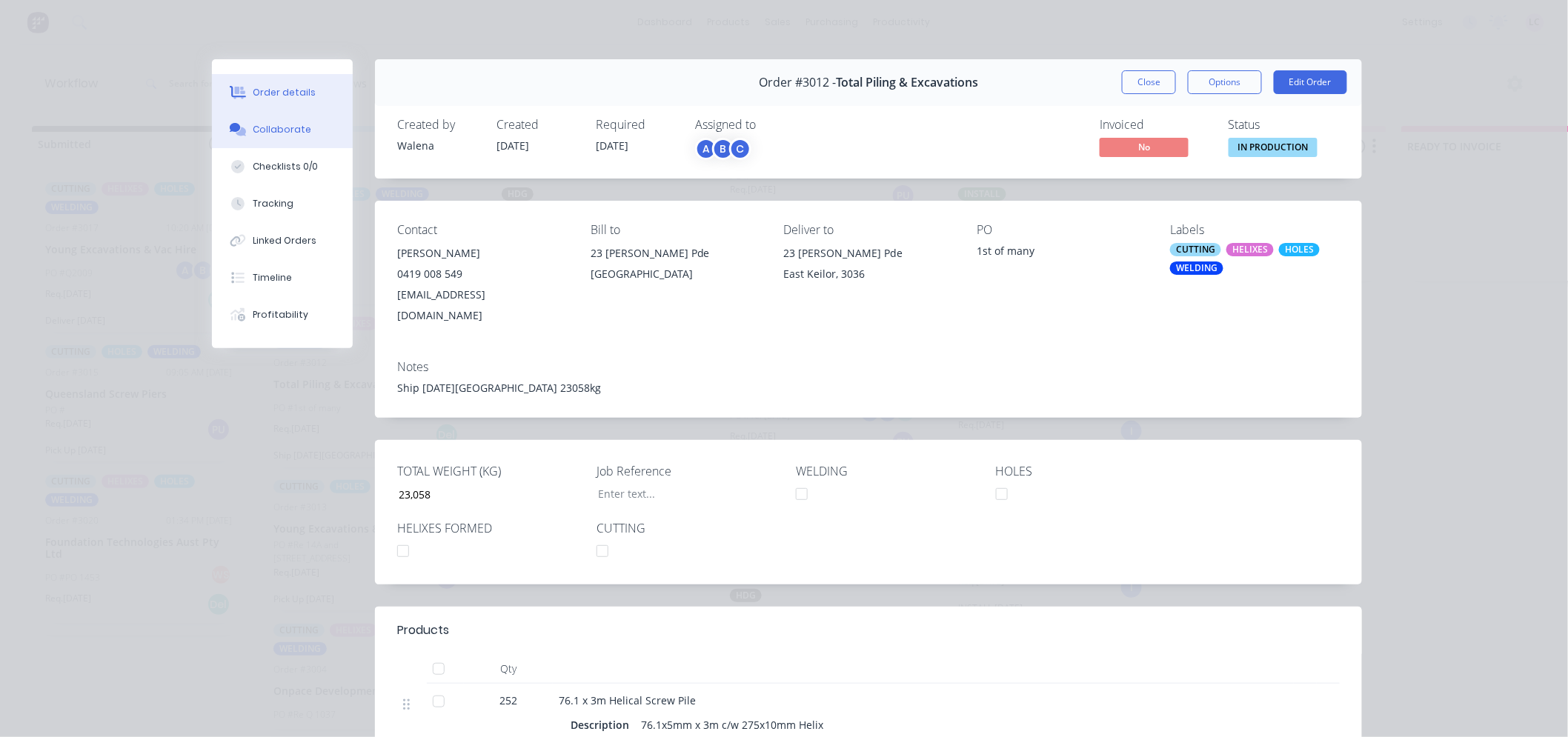
click at [319, 130] on button "Collaborate" at bounding box center [282, 130] width 141 height 37
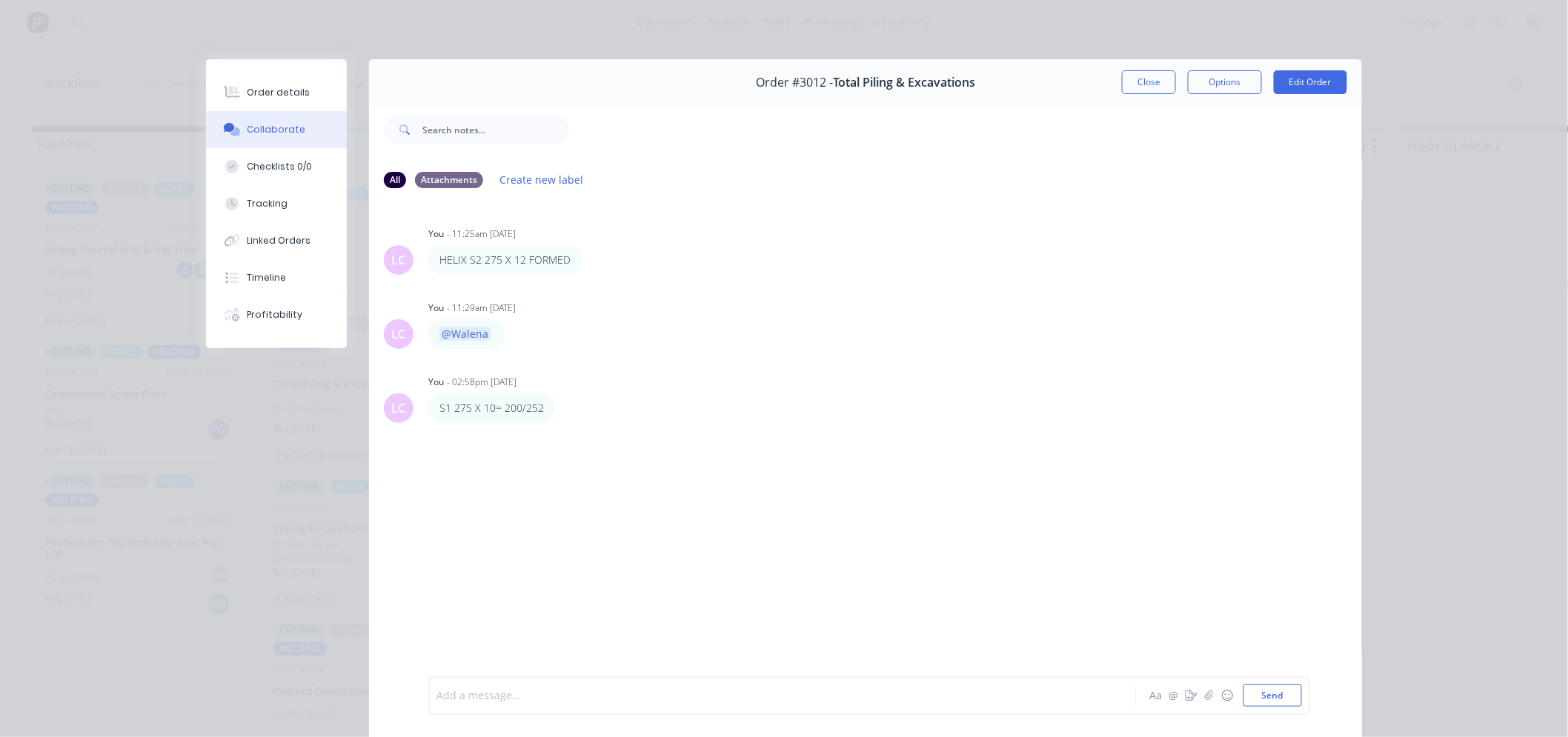
click at [487, 699] on div at bounding box center [761, 696] width 648 height 16
click at [469, 700] on span "HELIX s1 275 x 10 FORMED" at bounding box center [504, 695] width 134 height 14
click at [1130, 91] on button "Close" at bounding box center [1149, 82] width 54 height 24
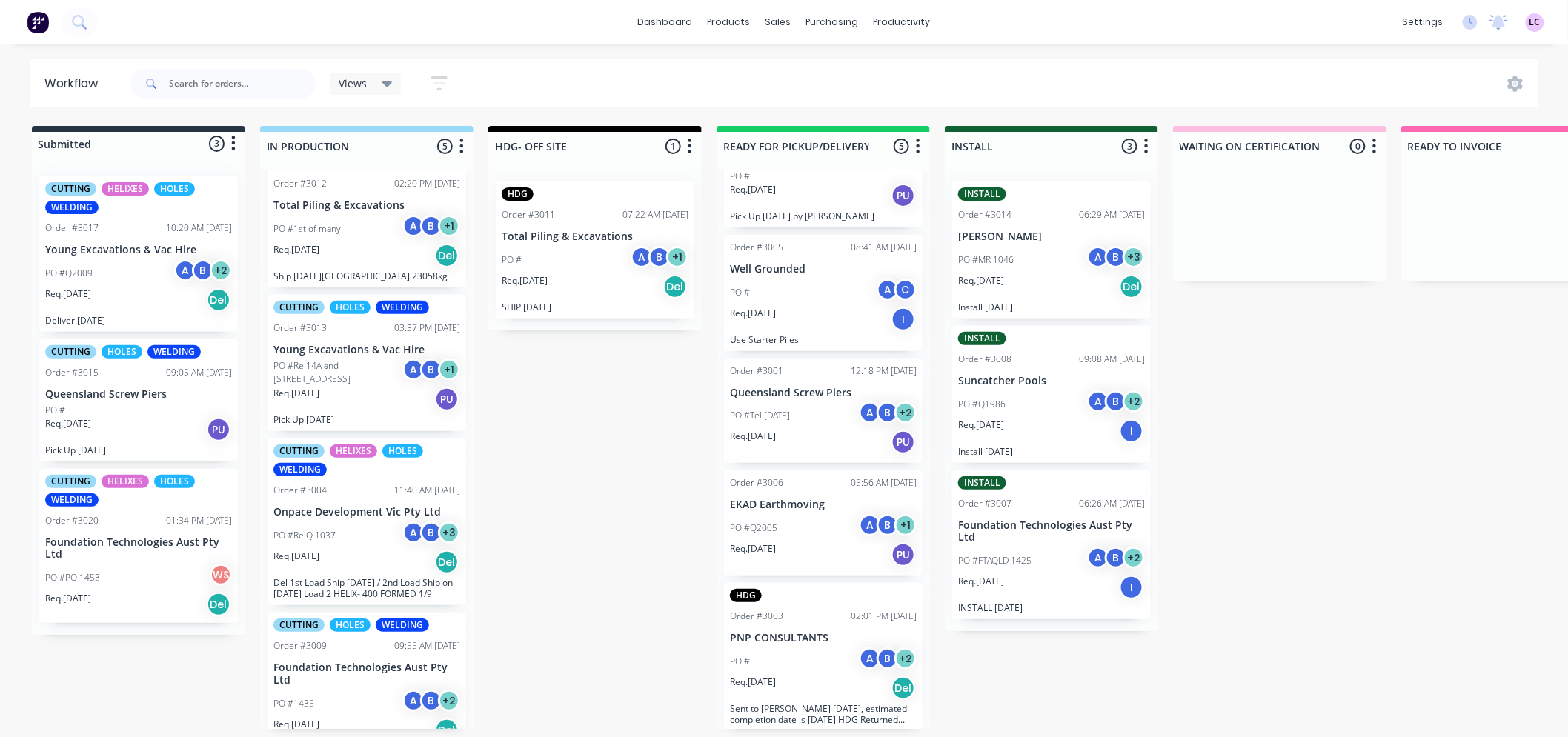
scroll to position [151, 0]
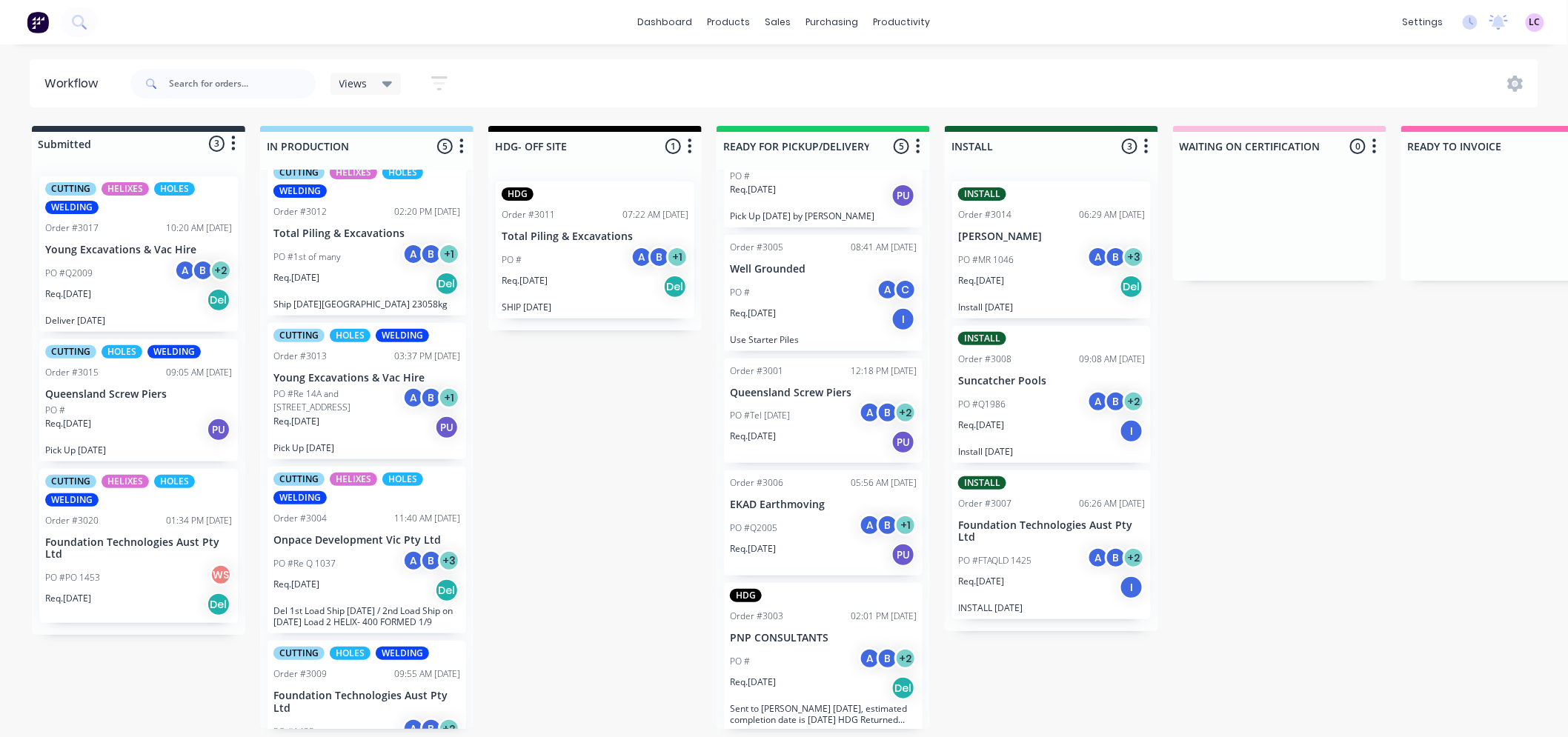
click at [367, 429] on div "Req. 09/09/25 PU" at bounding box center [367, 427] width 187 height 25
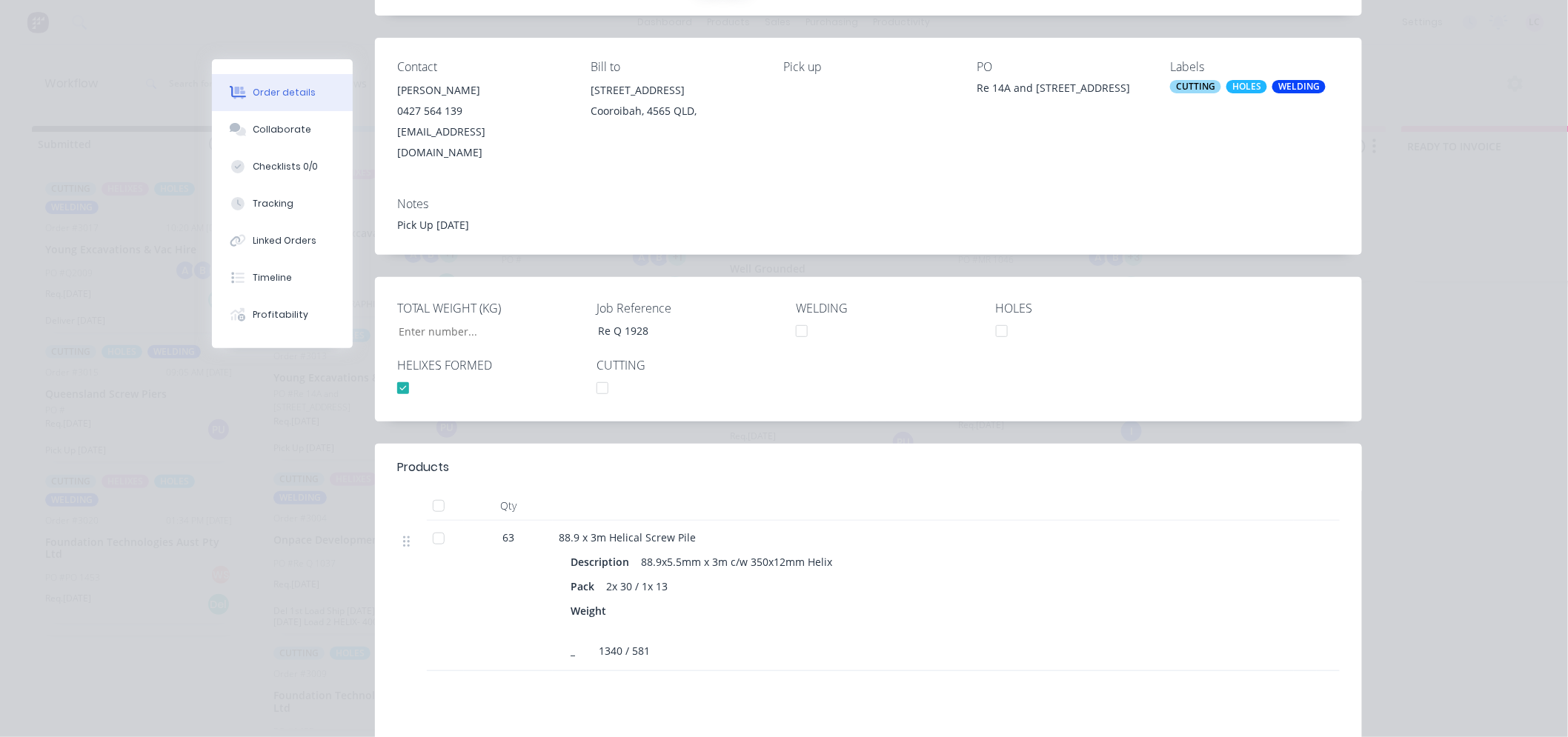
scroll to position [0, 0]
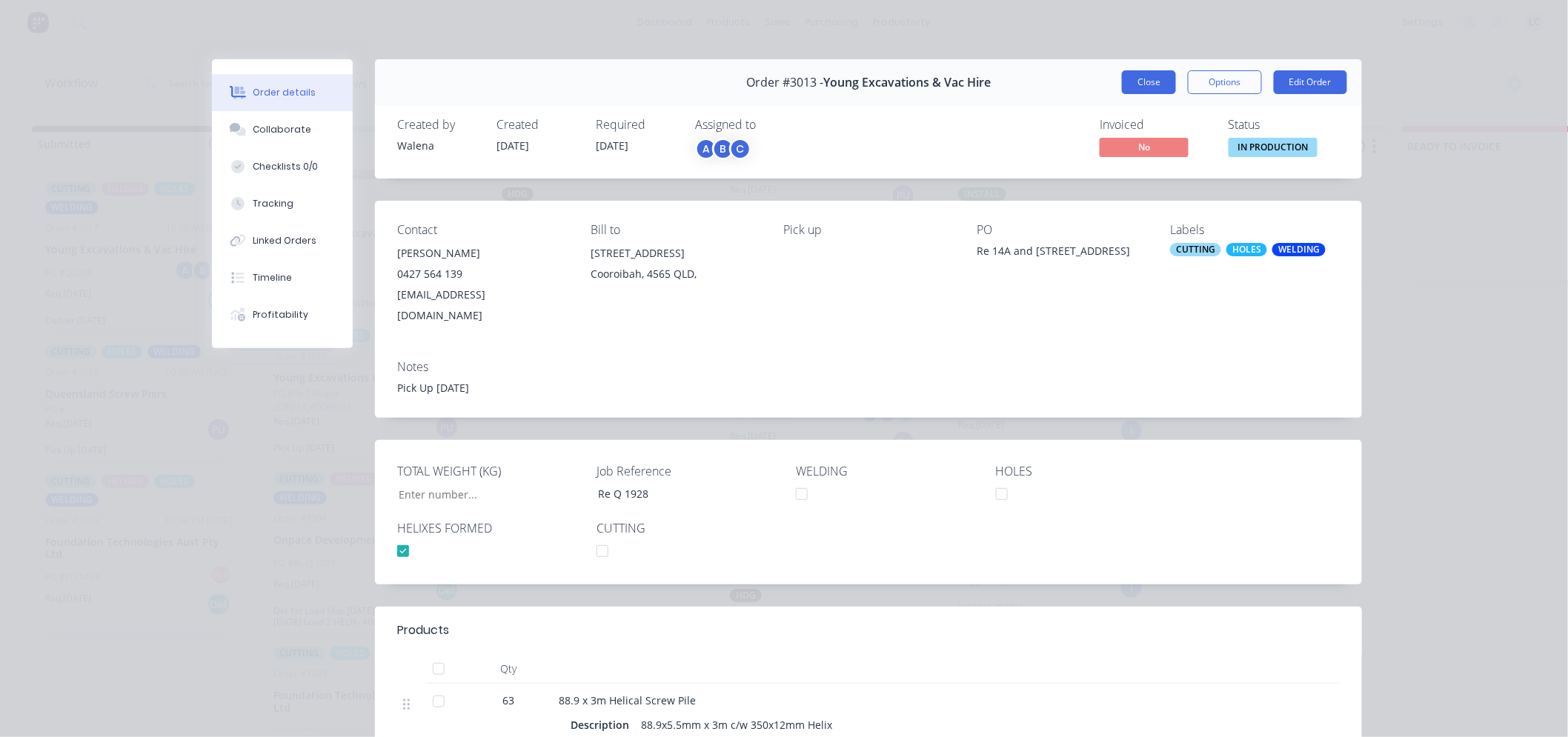
click at [1130, 84] on button "Close" at bounding box center [1149, 82] width 54 height 24
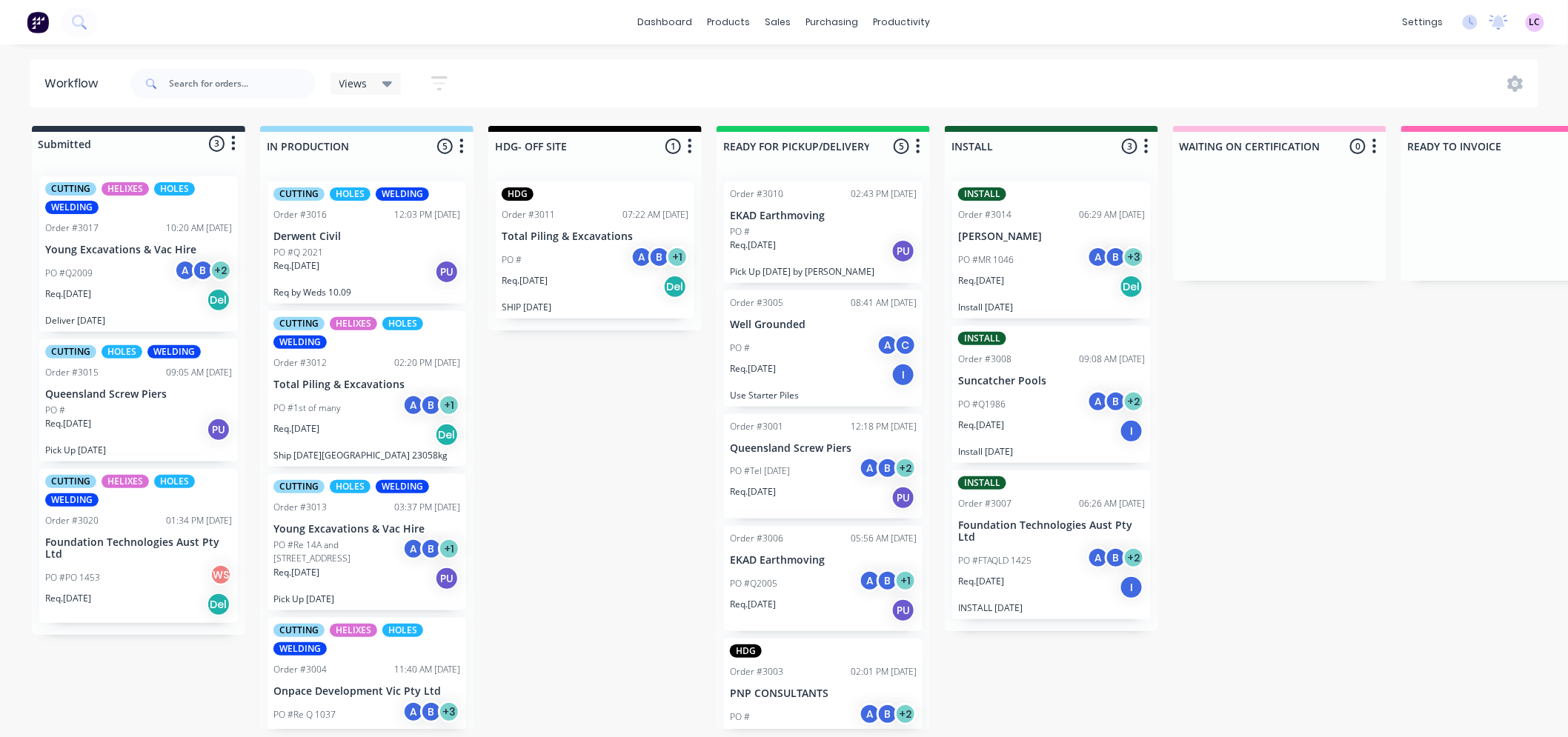
click at [571, 276] on div "Req. 26/08/25 Del" at bounding box center [595, 286] width 187 height 25
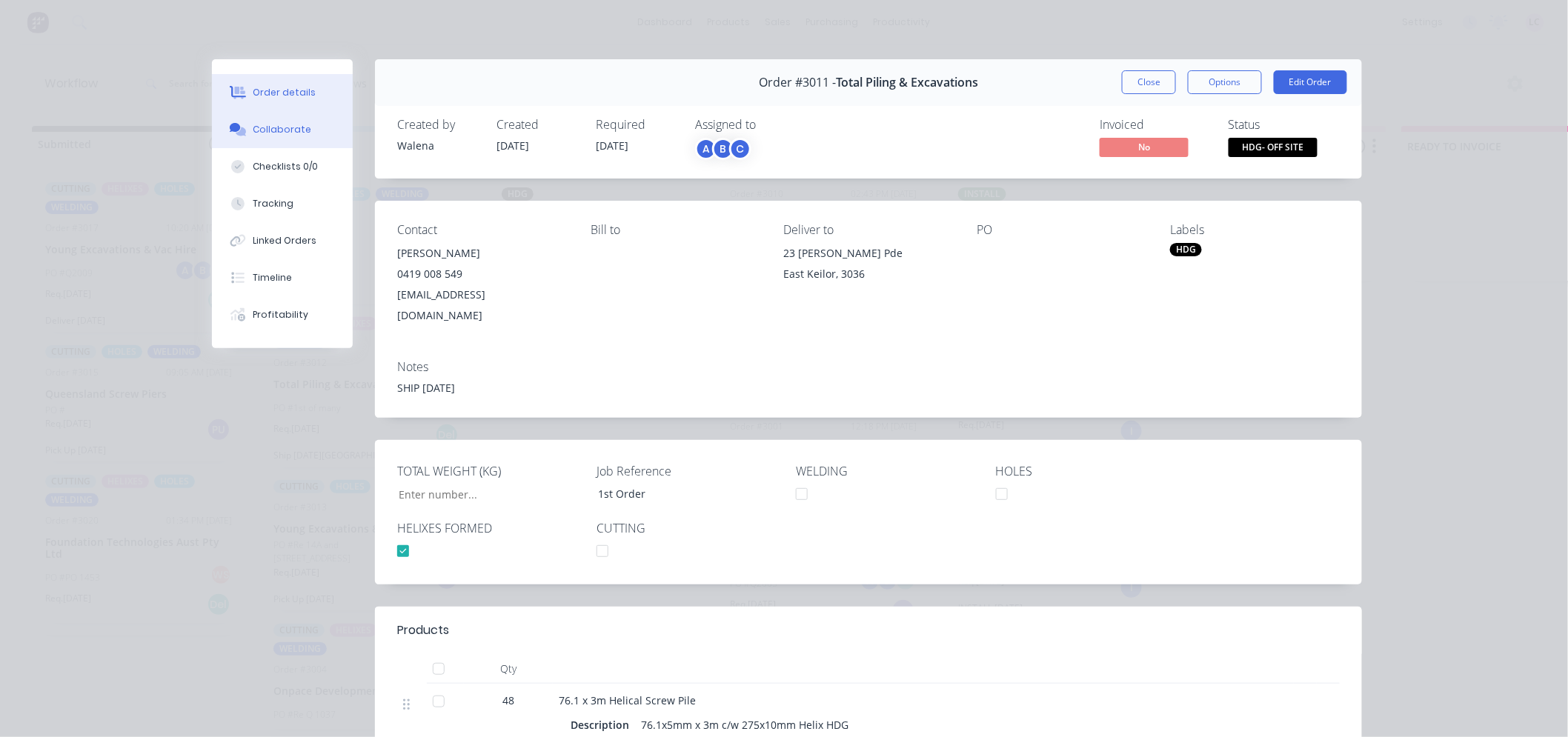
click at [282, 128] on div "Collaborate" at bounding box center [282, 130] width 58 height 13
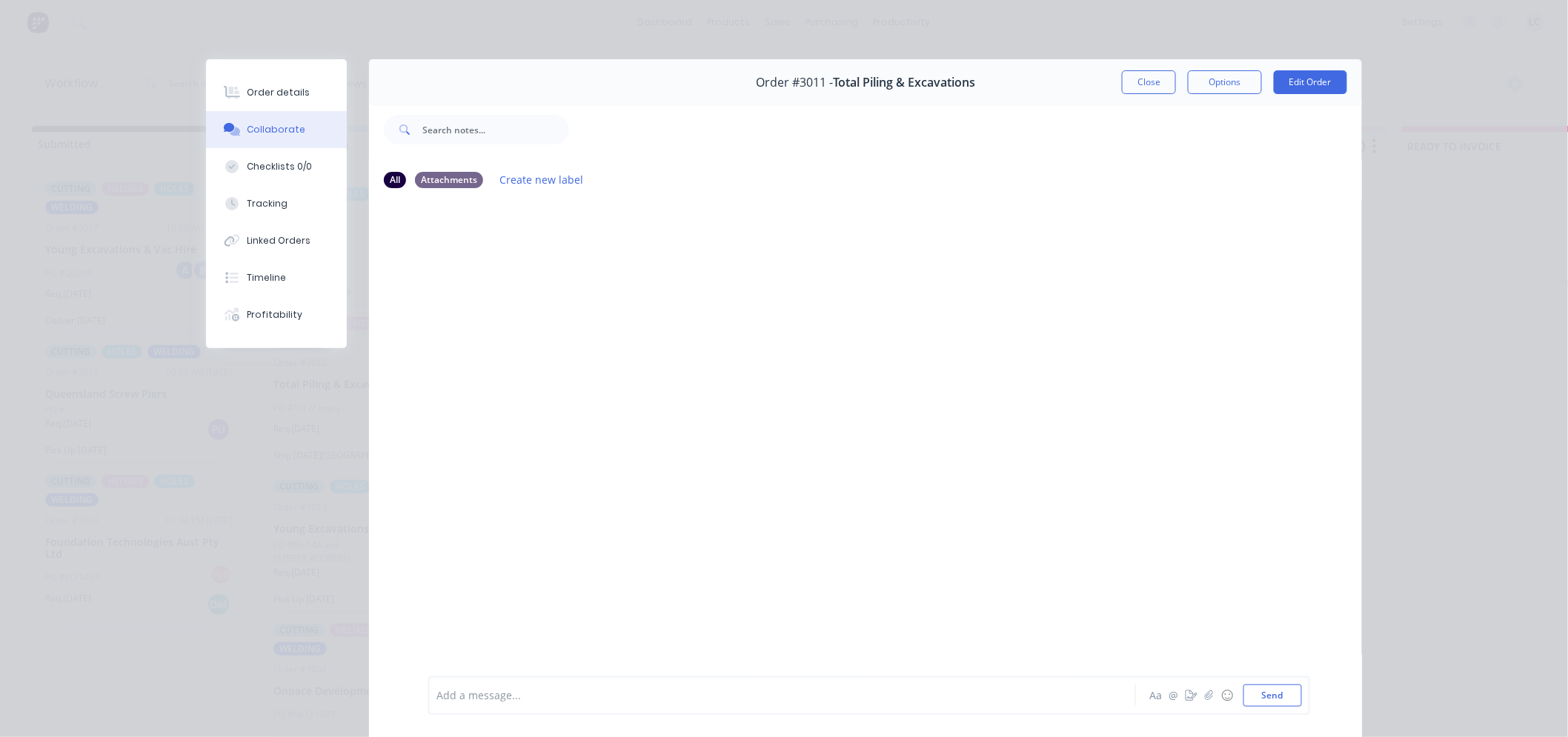
click at [529, 693] on div at bounding box center [761, 696] width 648 height 16
click at [1284, 693] on button "Send" at bounding box center [1272, 696] width 58 height 22
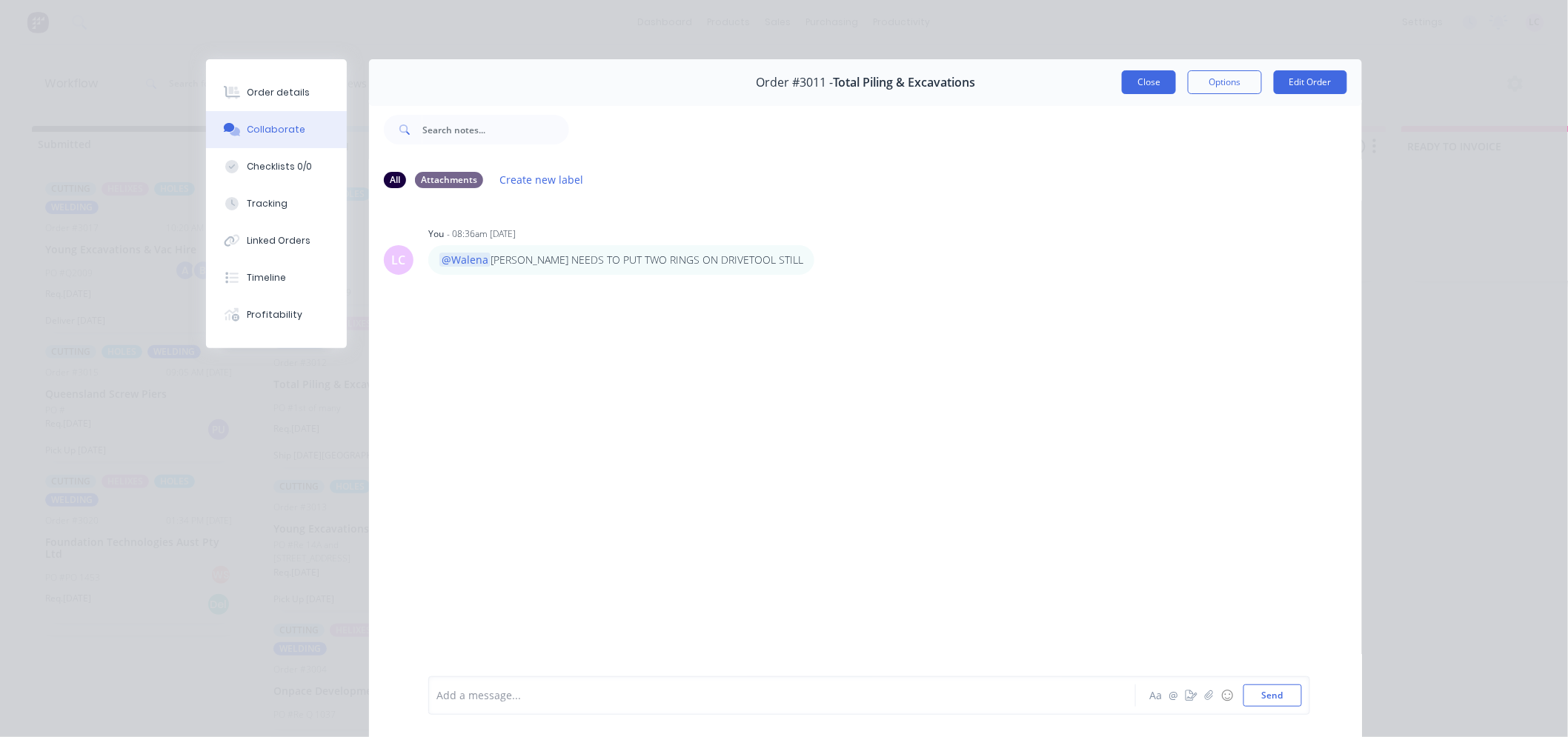
click at [1141, 87] on button "Close" at bounding box center [1149, 82] width 54 height 24
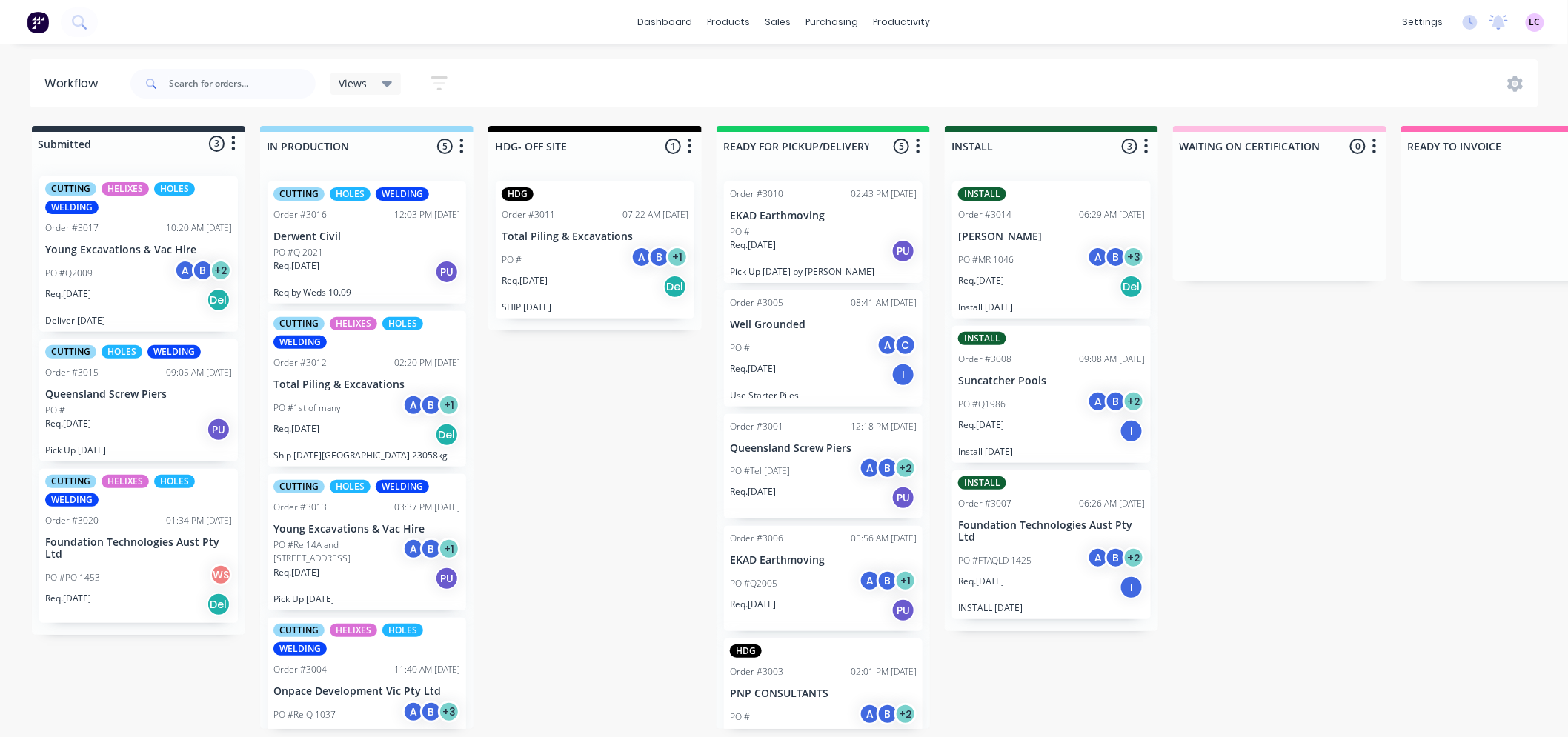
click at [328, 398] on div "PO #1st of many A B + 1" at bounding box center [367, 408] width 187 height 28
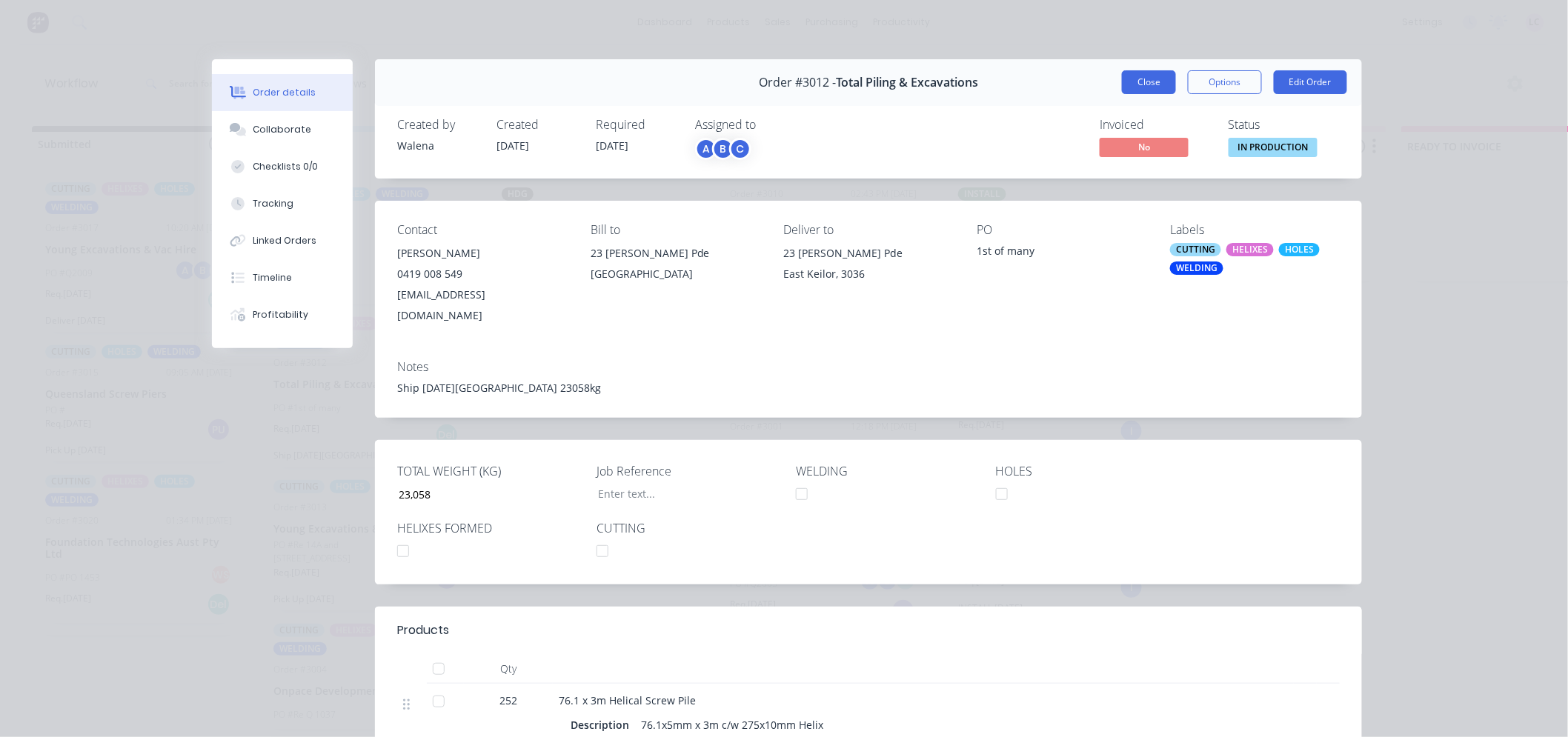
click at [1122, 90] on button "Close" at bounding box center [1149, 82] width 54 height 24
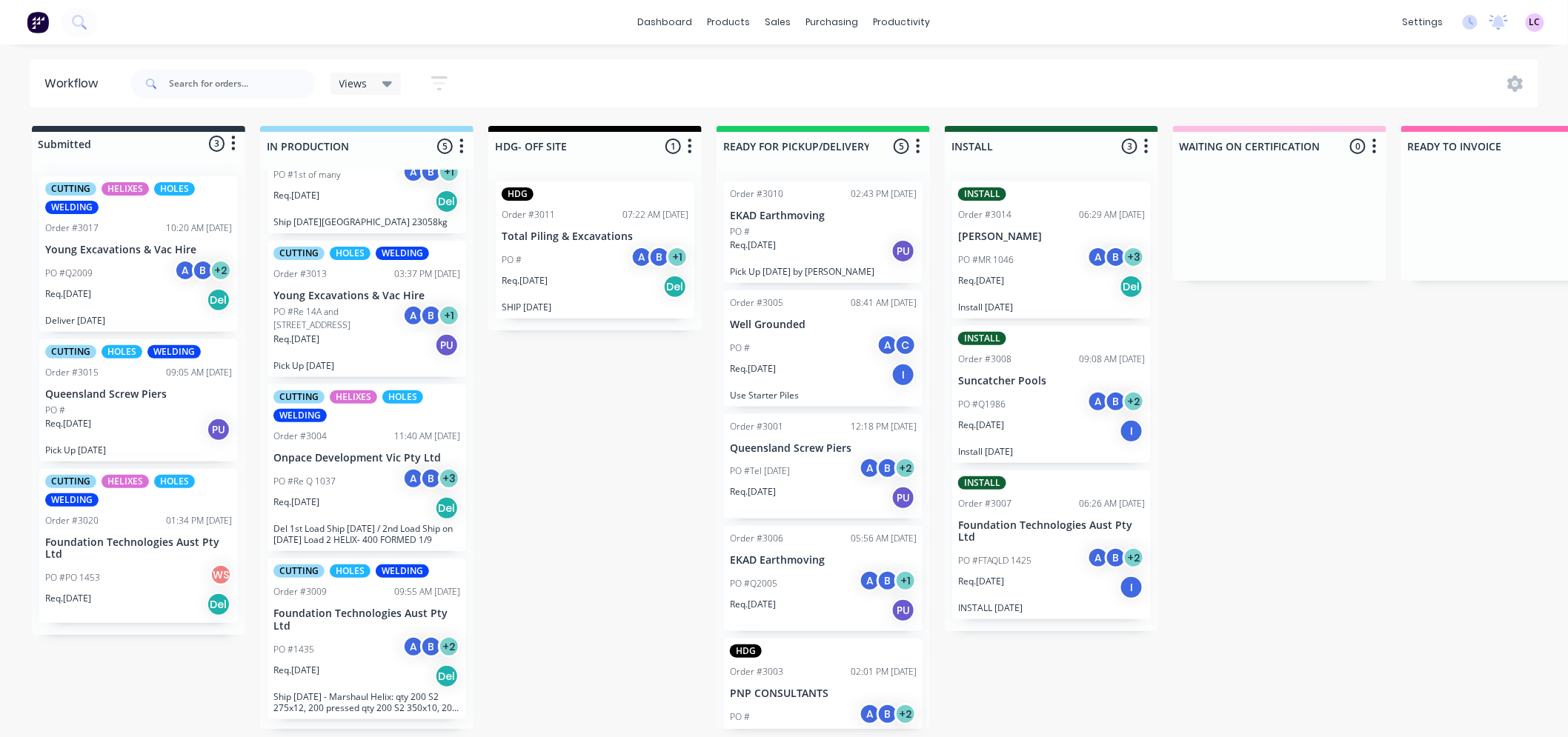
scroll to position [4, 0]
click at [346, 657] on div "PO #1435 A B + 2" at bounding box center [367, 650] width 187 height 28
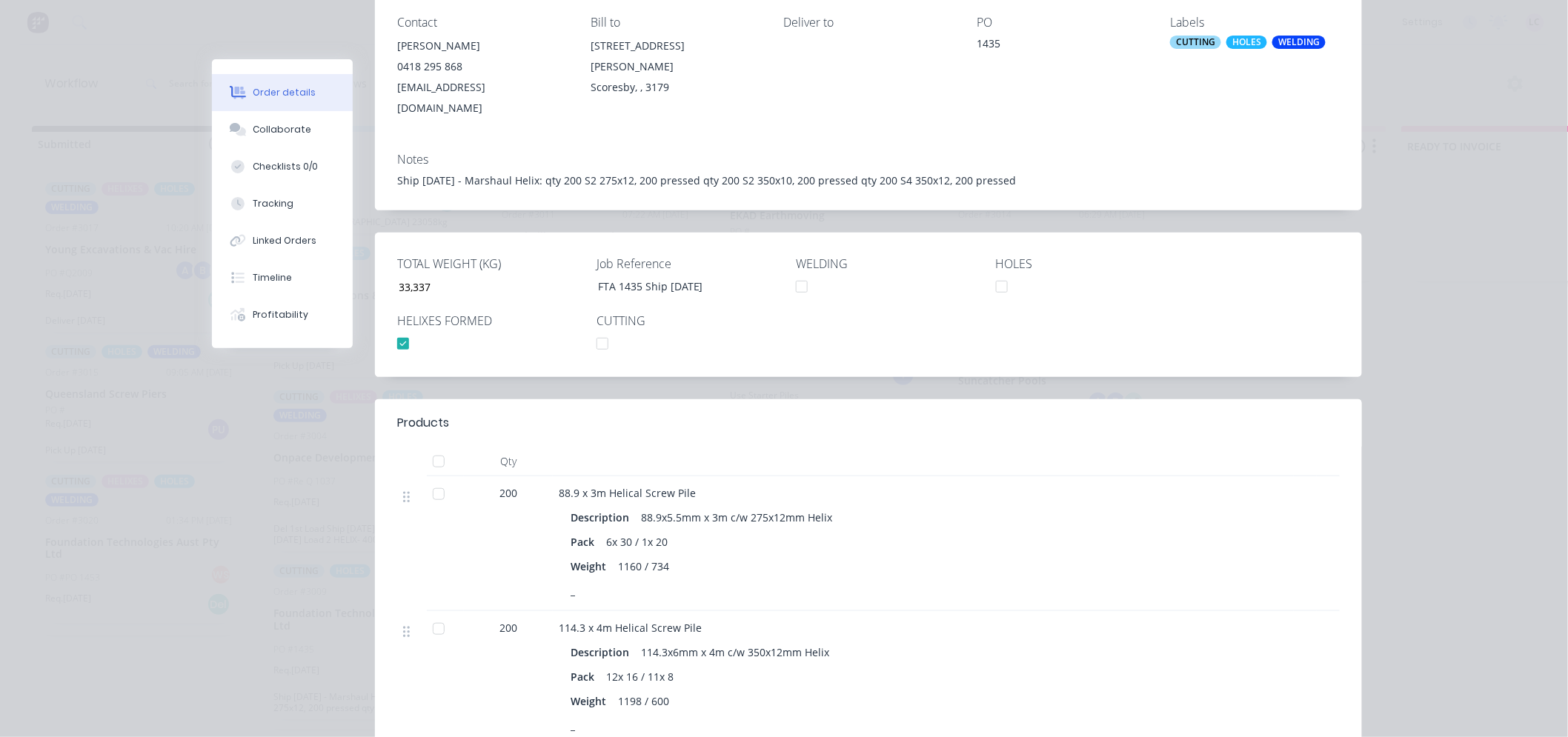
scroll to position [329, 0]
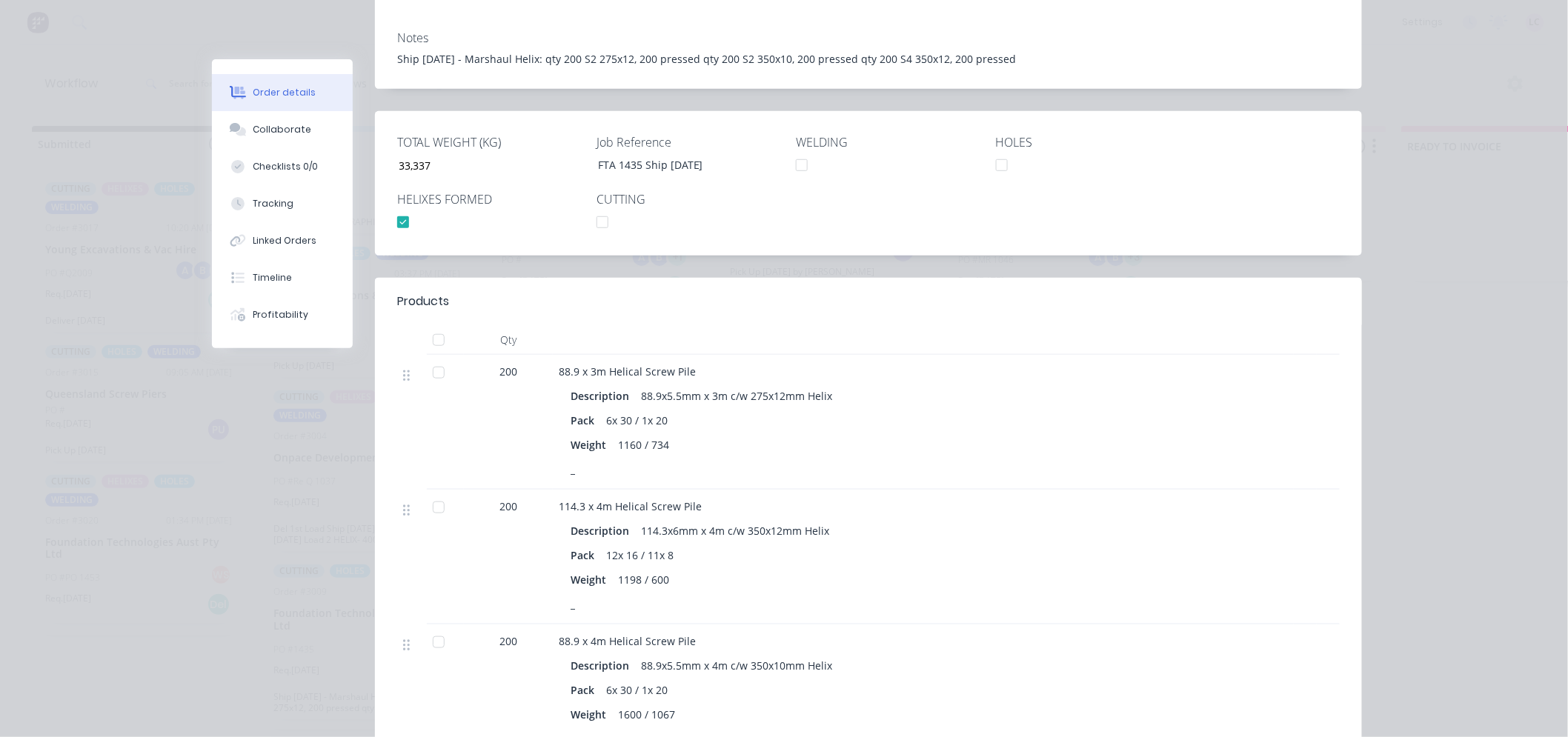
click at [191, 510] on div "Order details Collaborate Checklists 0/0 Tracking Linked Orders Timeline Profit…" at bounding box center [783, 360] width 1186 height 1260
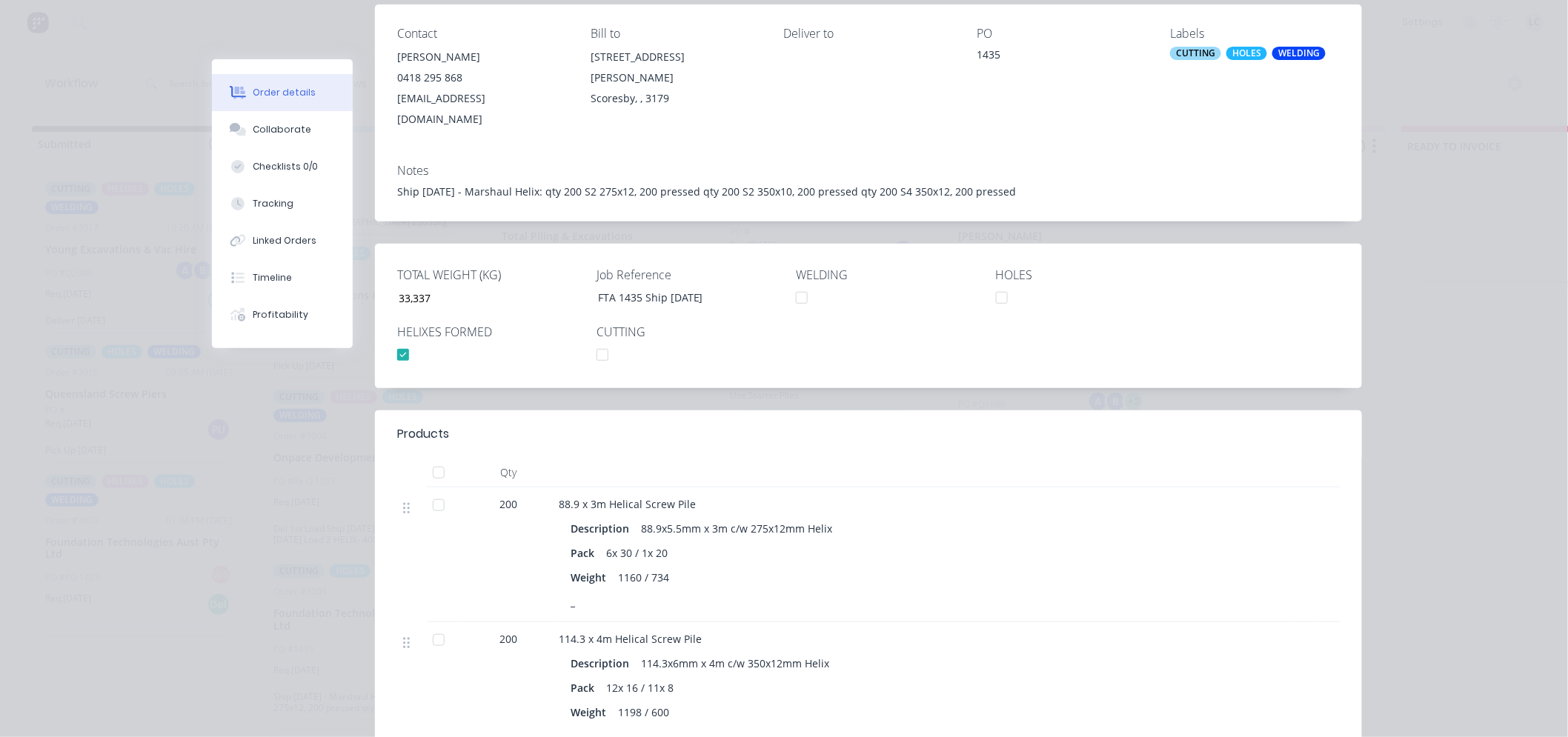
scroll to position [0, 0]
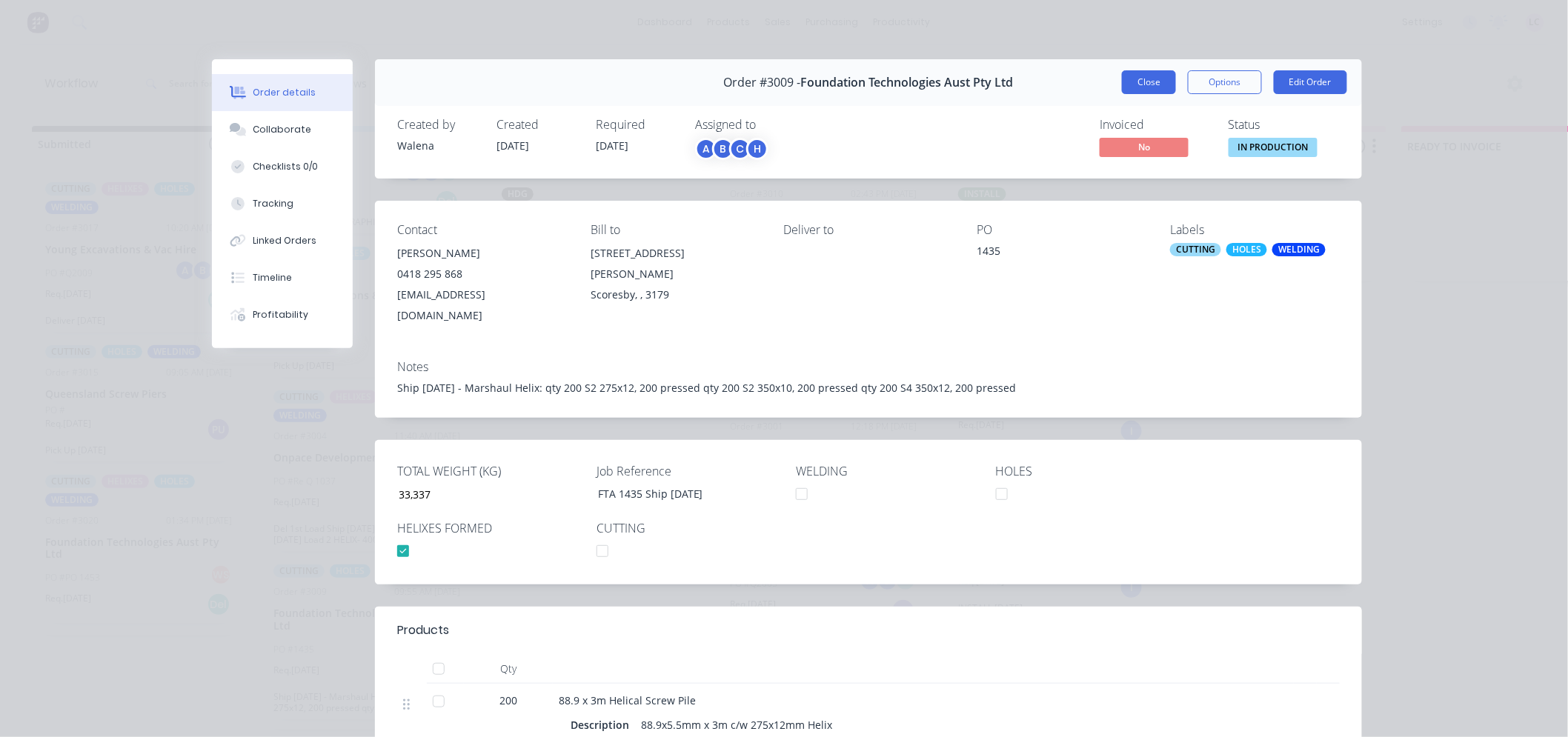
click at [1150, 74] on button "Close" at bounding box center [1149, 82] width 54 height 24
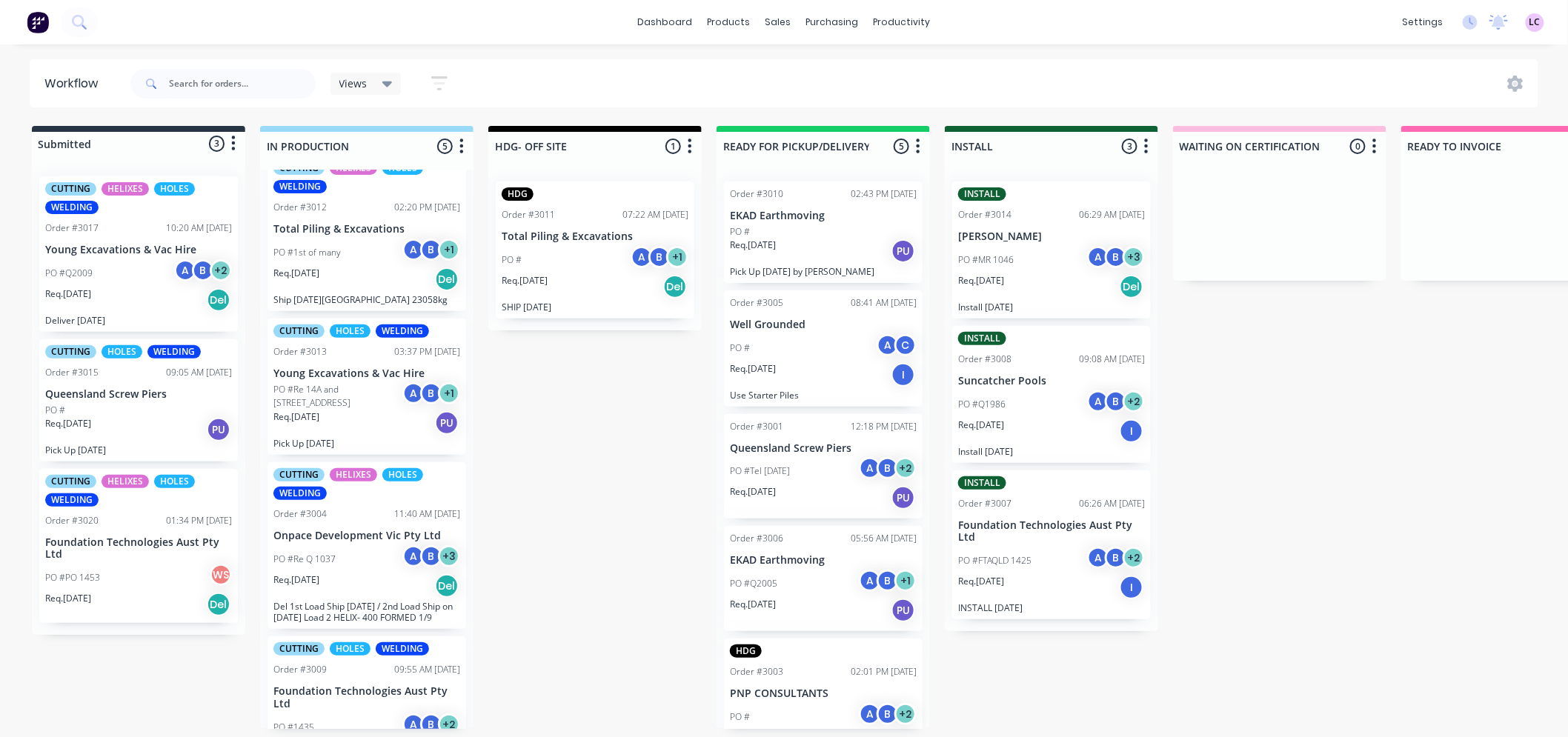
scroll to position [233, 0]
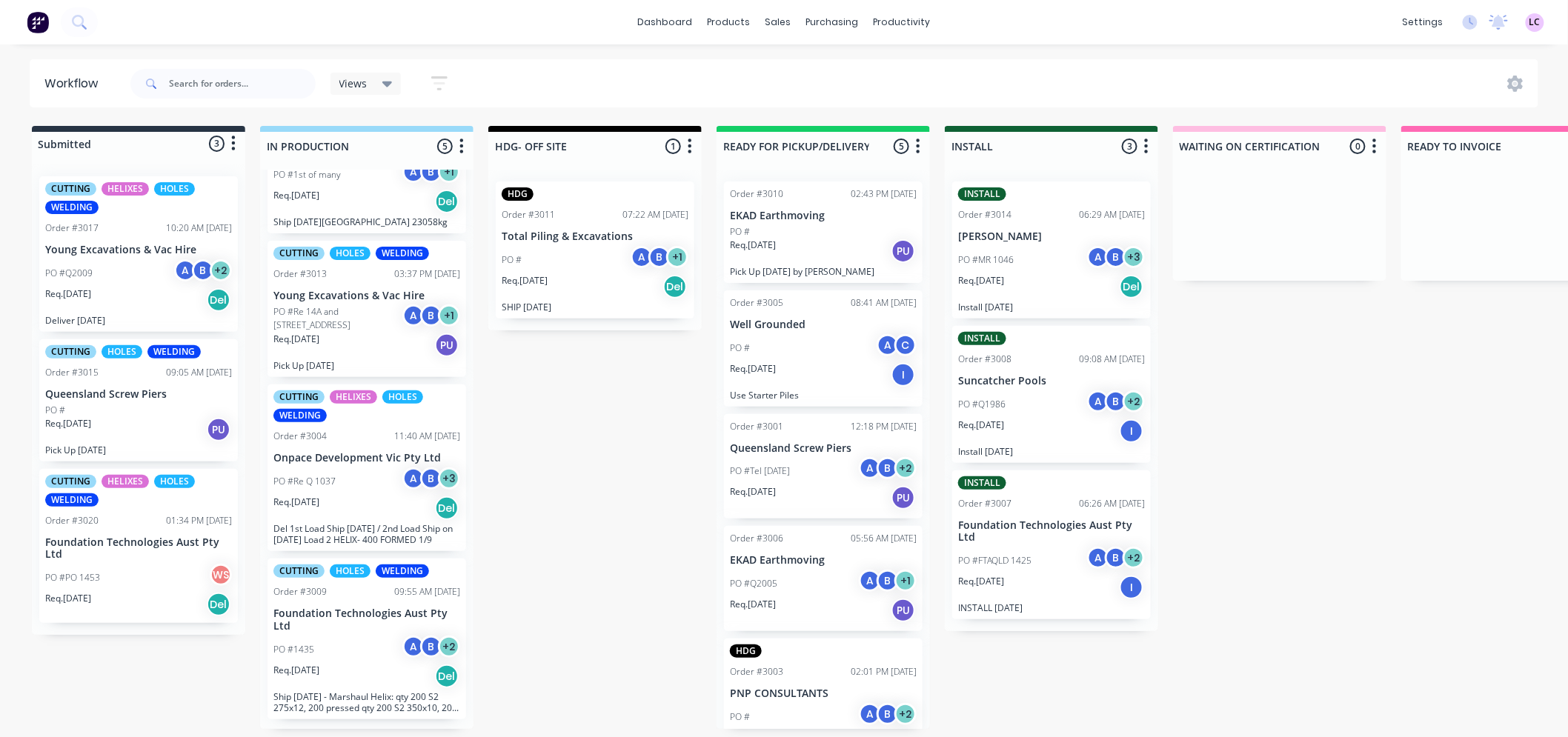
click at [127, 564] on div "PO #PO 1453 WS" at bounding box center [139, 578] width 187 height 28
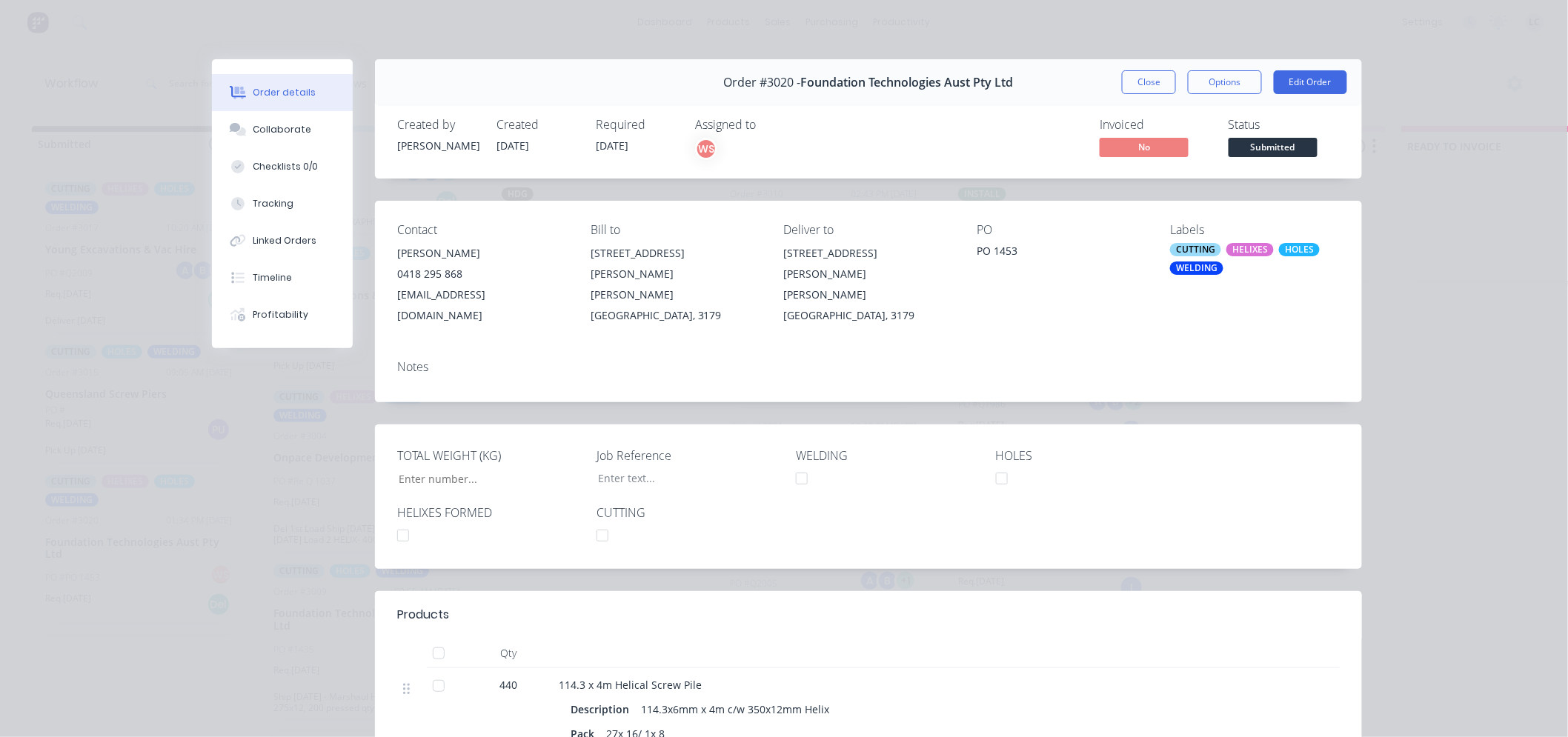
type input "31,845"
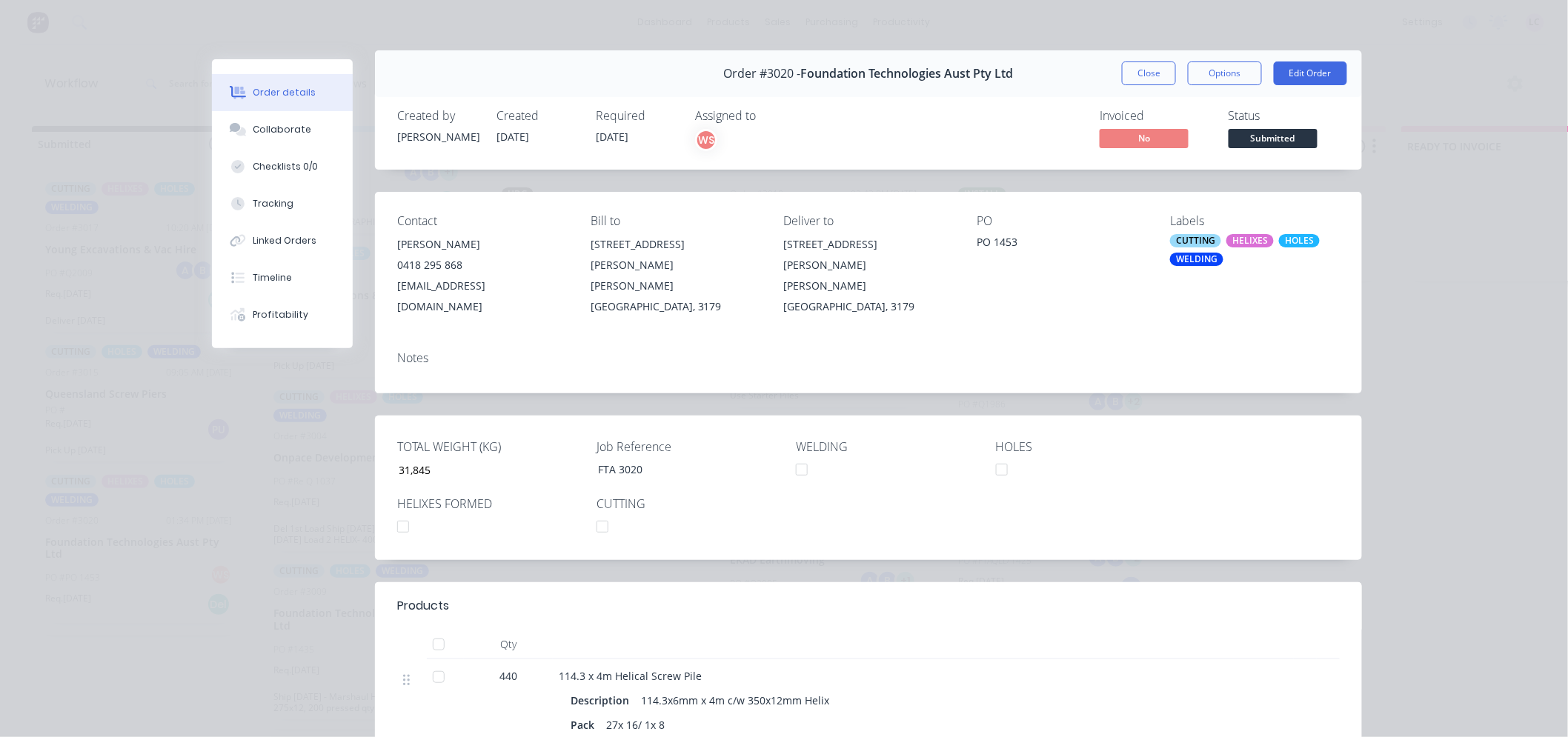
scroll to position [0, 0]
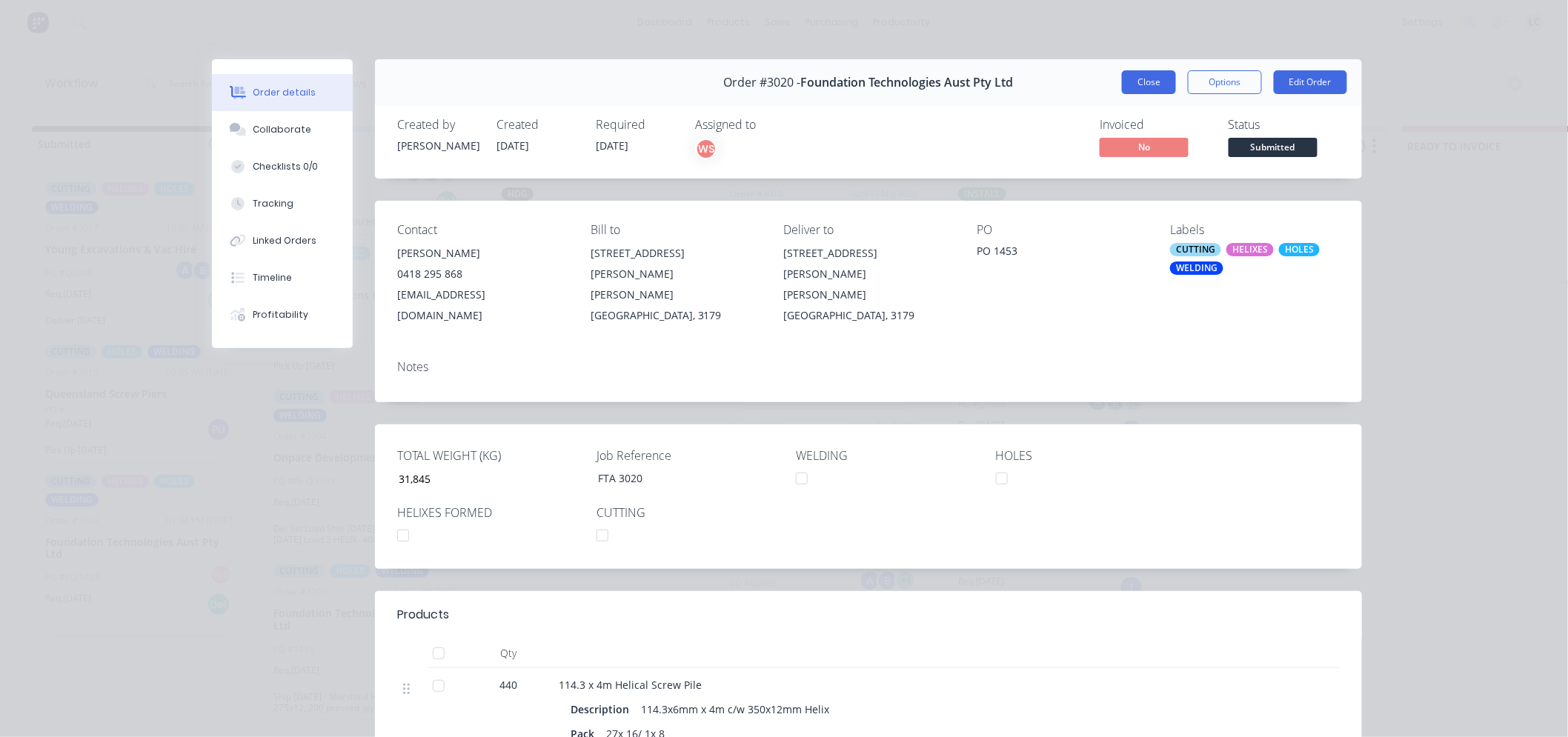
click at [1149, 78] on button "Close" at bounding box center [1149, 82] width 54 height 24
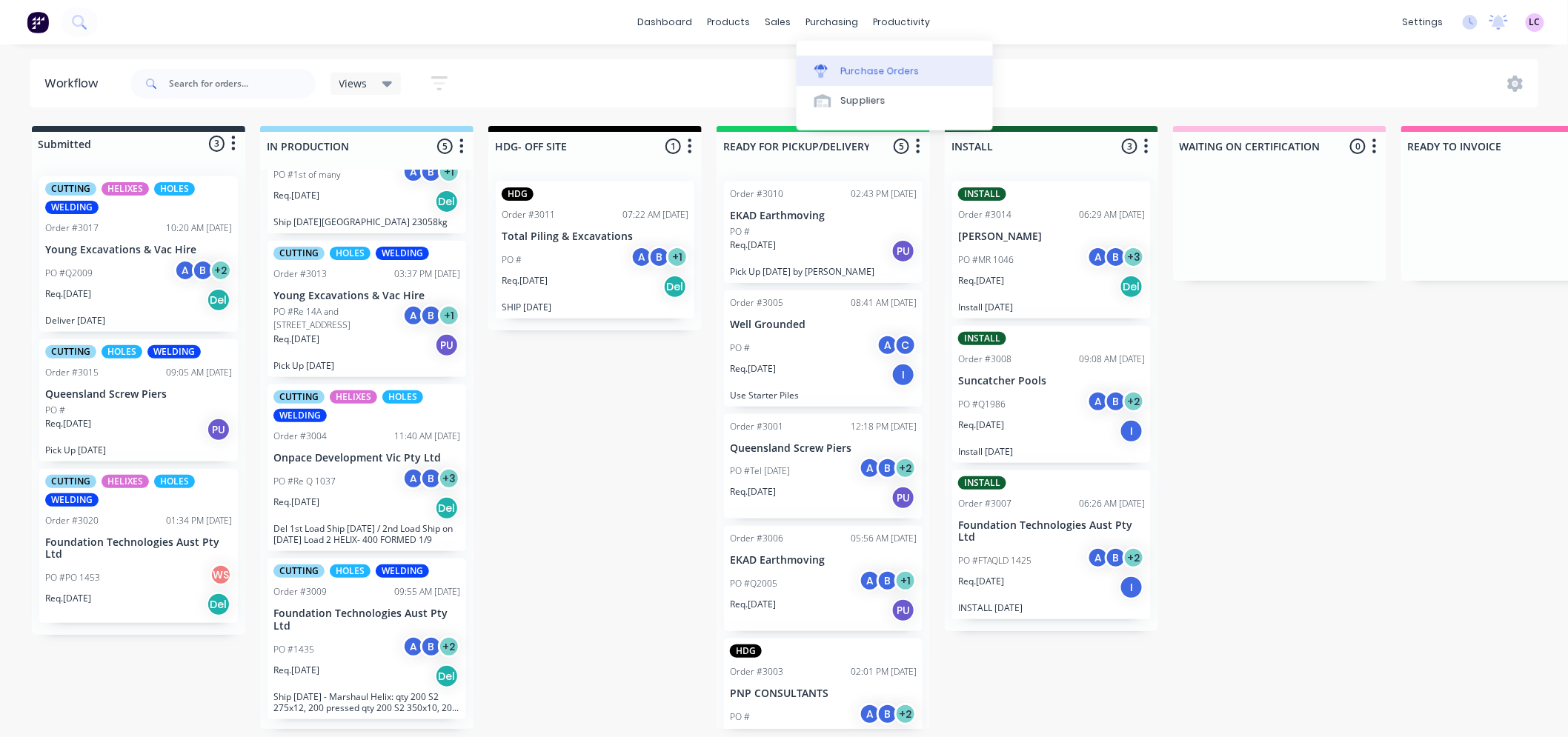
click at [846, 65] on div "Purchase Orders" at bounding box center [879, 71] width 79 height 13
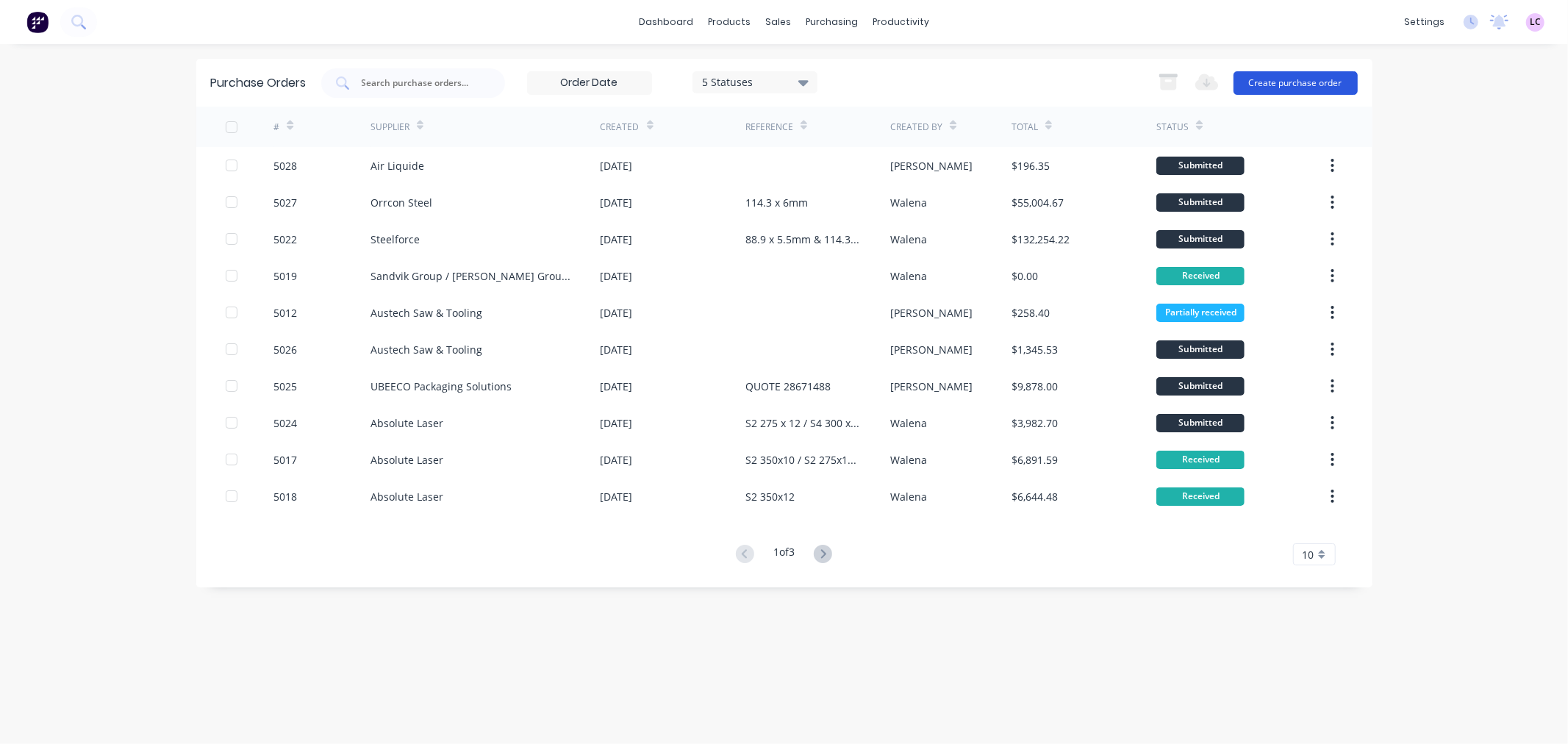
click at [1295, 86] on button "Create purchase order" at bounding box center [1295, 84] width 124 height 24
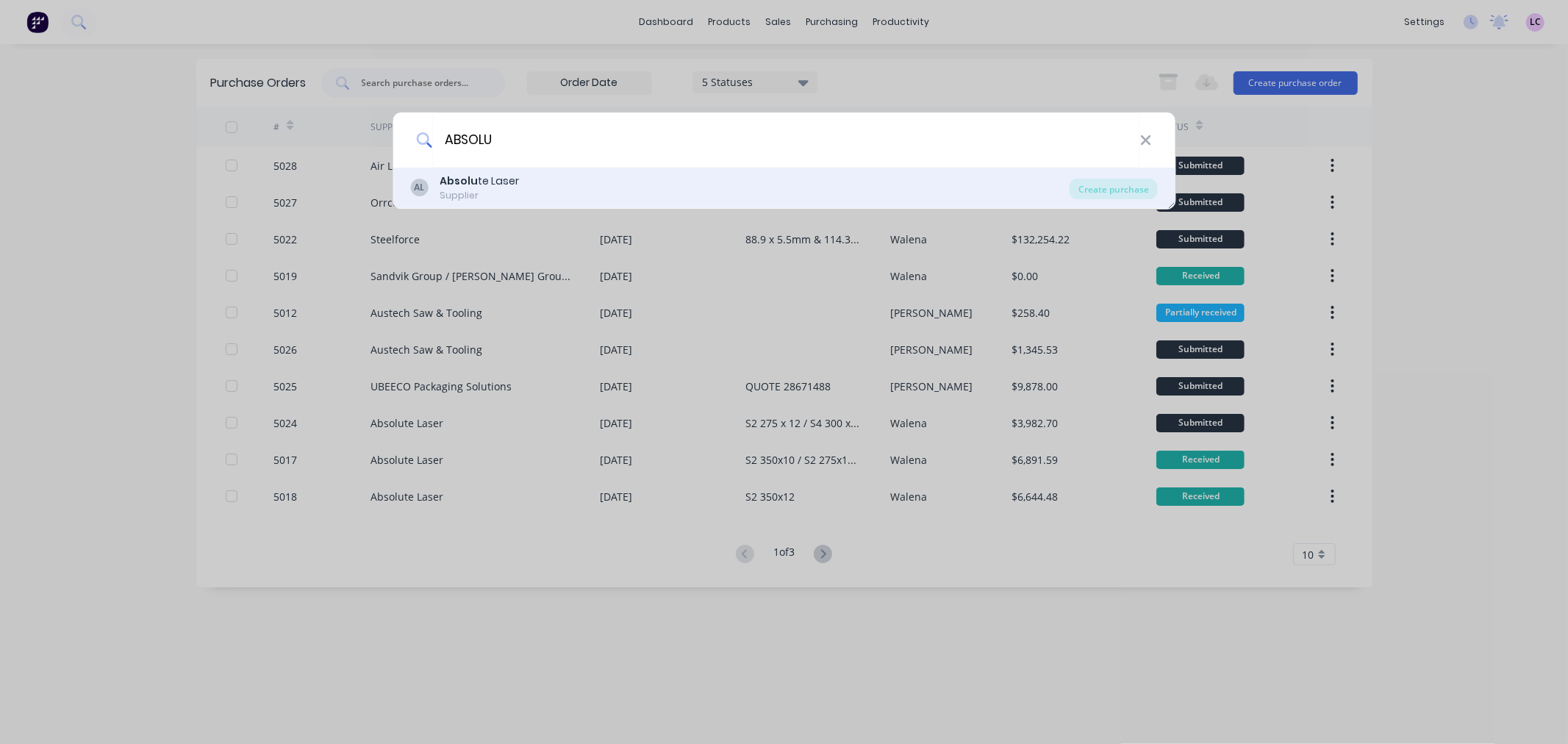
type input "ABSOLU"
click at [687, 196] on div "AL Absolu te Laser Supplier" at bounding box center [740, 187] width 660 height 28
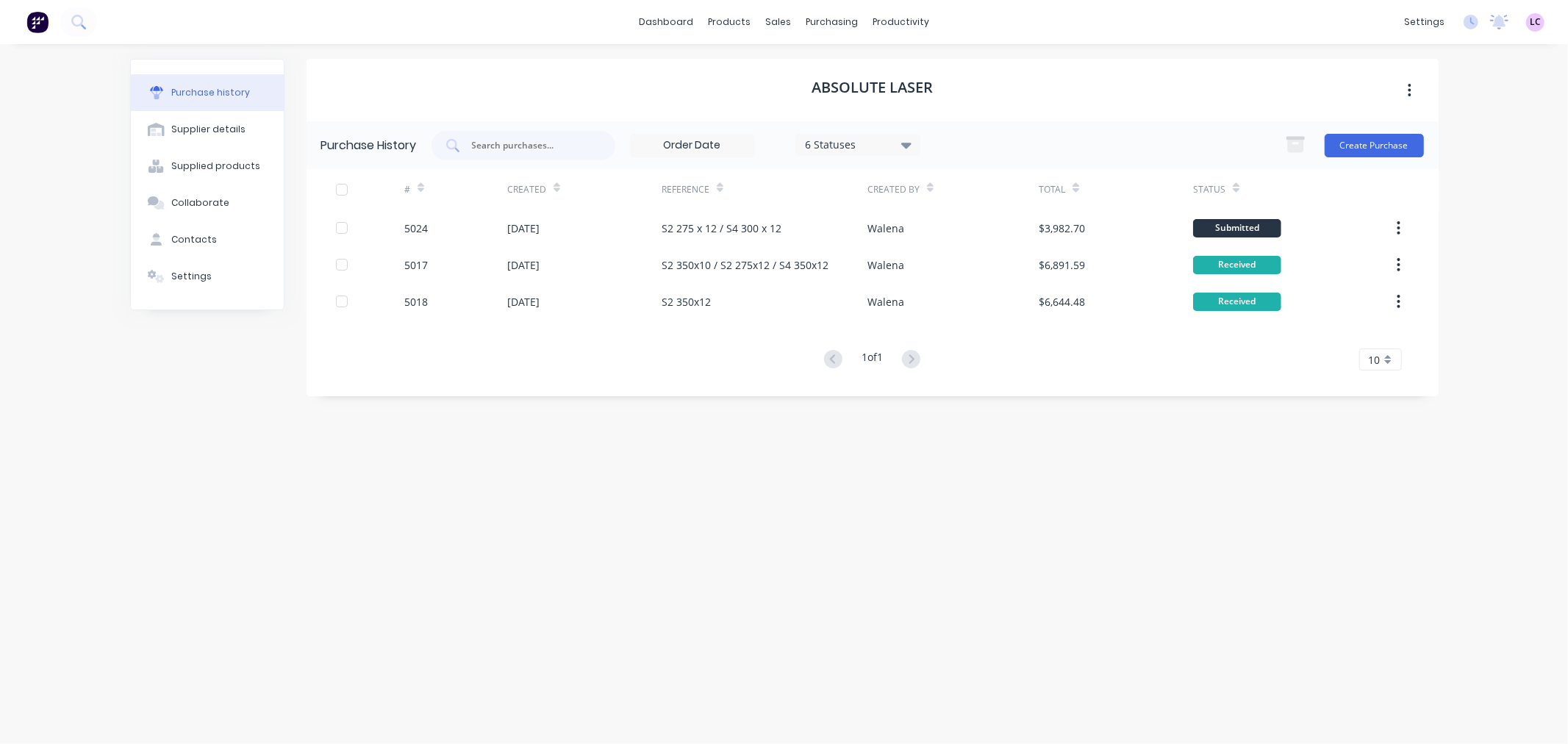
drag, startPoint x: 672, startPoint y: 303, endPoint x: 346, endPoint y: 488, distance: 374.8
click at [346, 488] on div "Absolute Laser Purchase History 6 Statuses 6 Statuses Create Purchase # Created…" at bounding box center [873, 387] width 1133 height 656
drag, startPoint x: 414, startPoint y: 301, endPoint x: 370, endPoint y: 457, distance: 162.1
click at [370, 457] on div "Absolute Laser Purchase History 6 Statuses 6 Statuses Create Purchase # Created…" at bounding box center [873, 387] width 1133 height 656
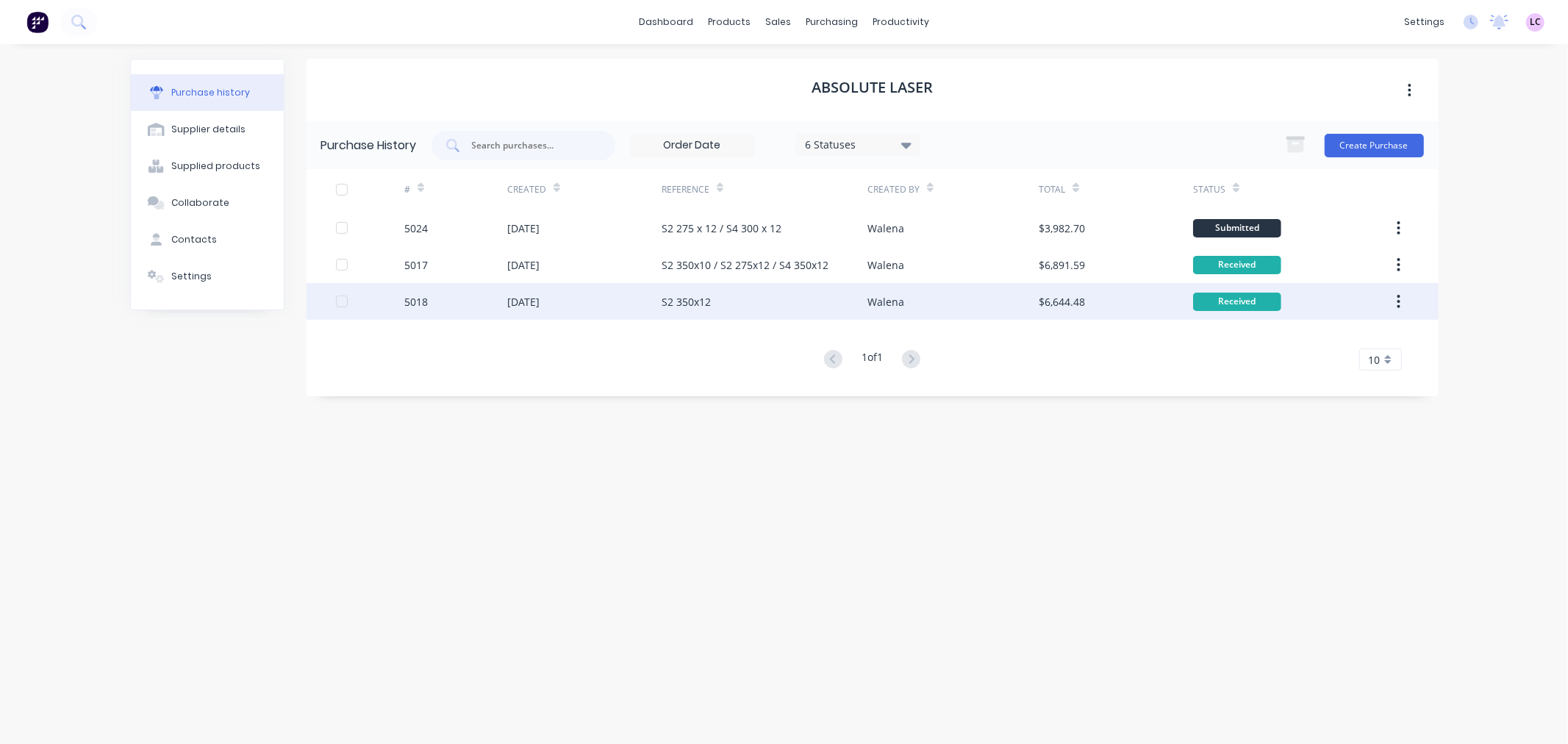
click at [539, 302] on div "25 Aug 2025" at bounding box center [523, 301] width 32 height 16
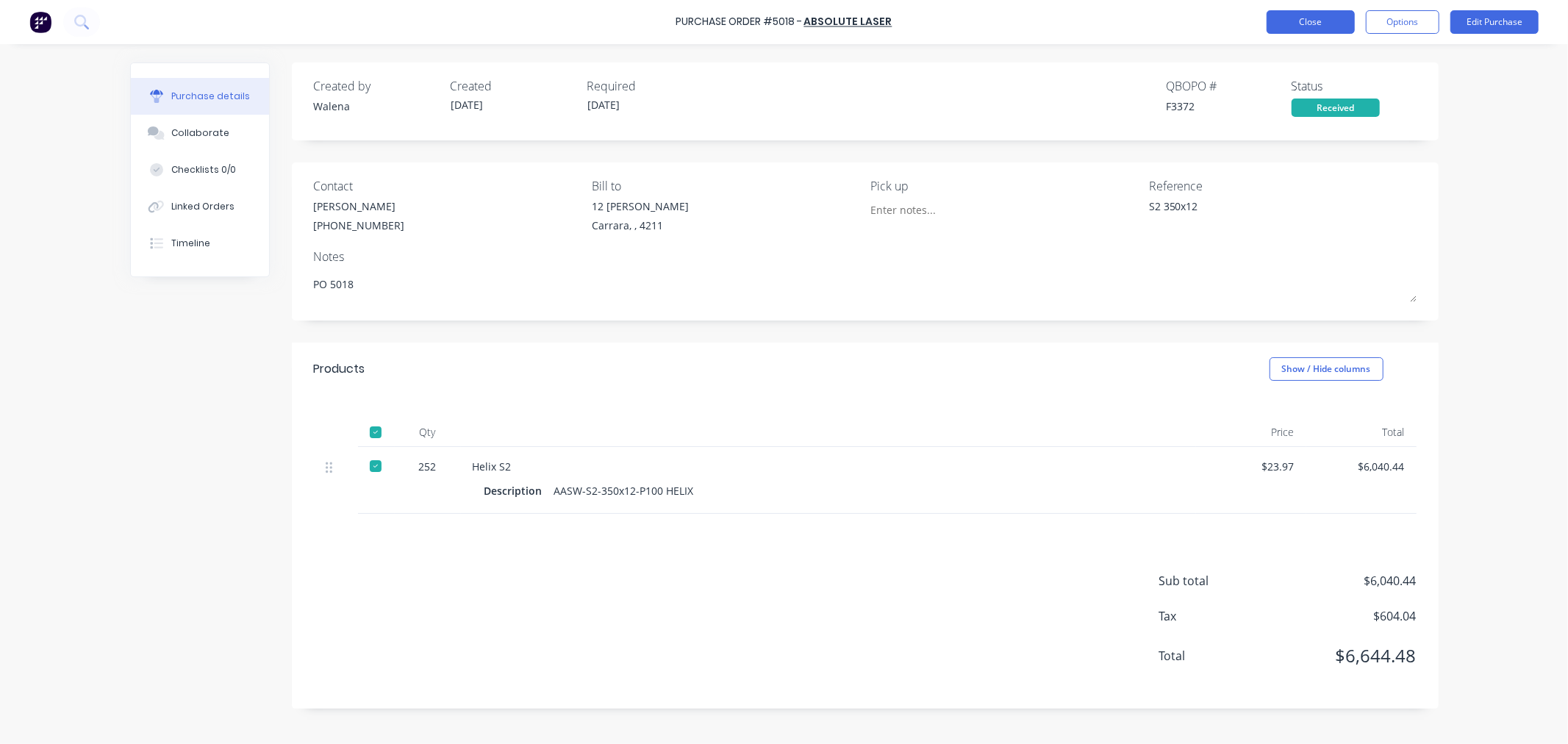
click at [1305, 27] on button "Close" at bounding box center [1311, 22] width 88 height 24
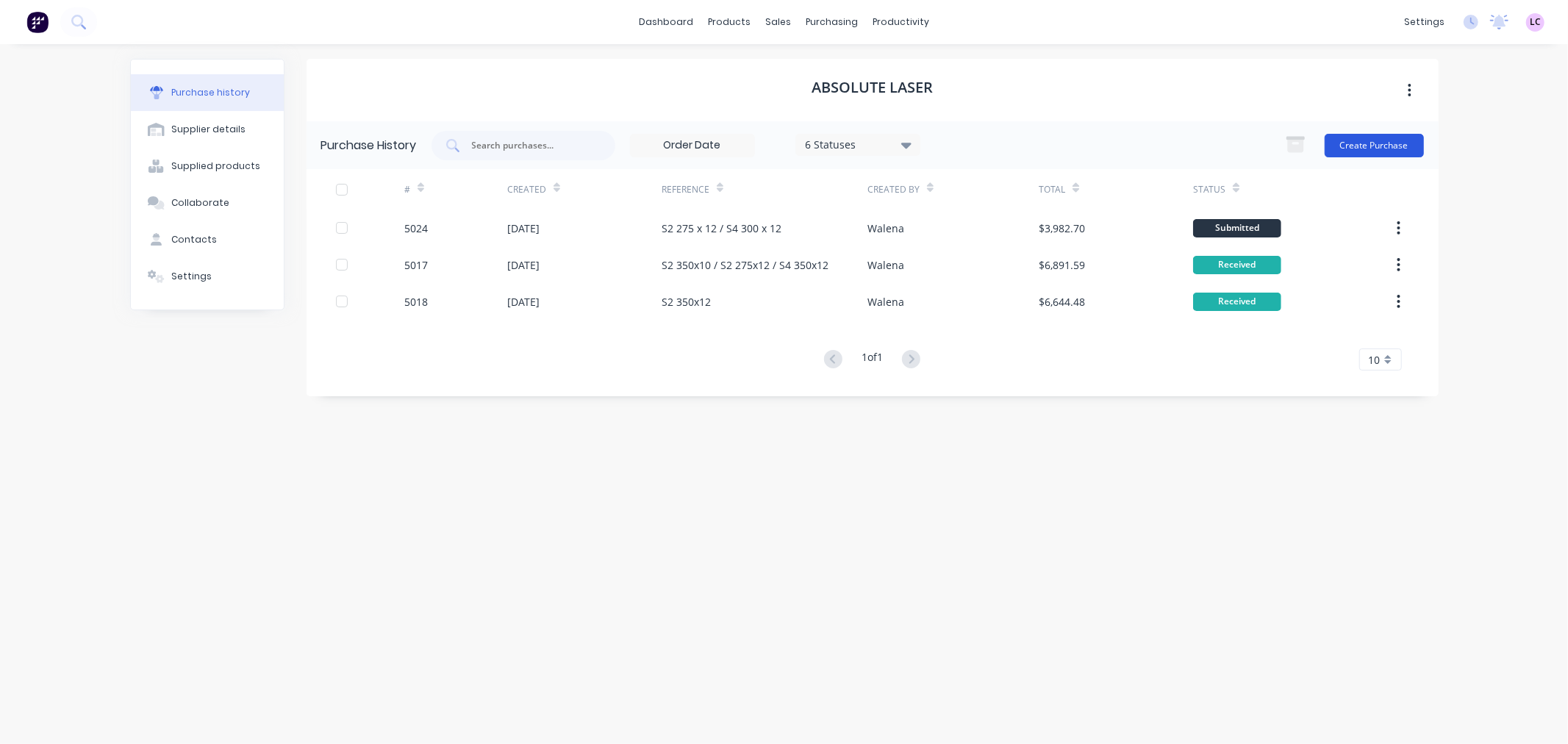
click at [1360, 156] on button "Create Purchase" at bounding box center [1374, 146] width 99 height 24
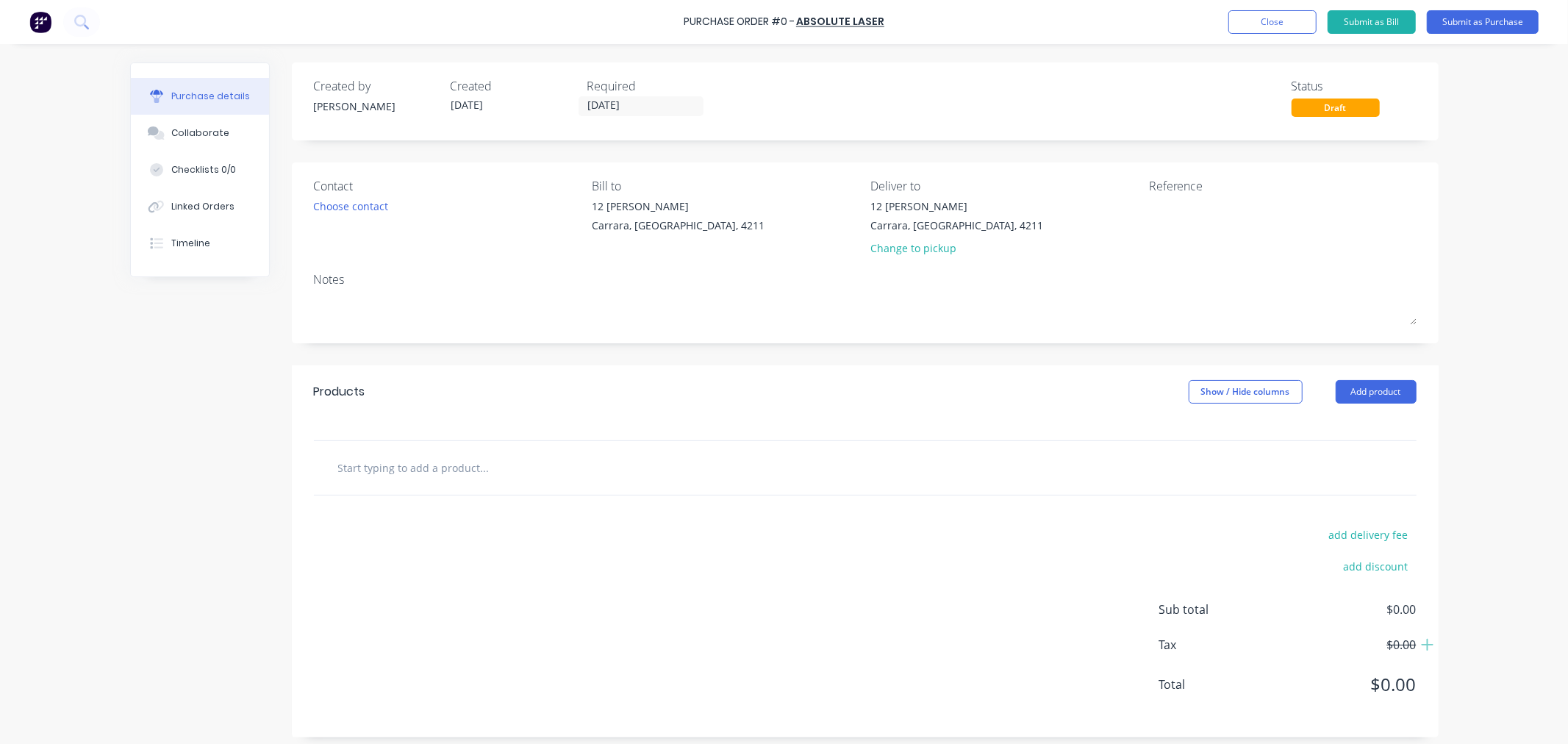
click at [435, 477] on input "text" at bounding box center [484, 468] width 294 height 29
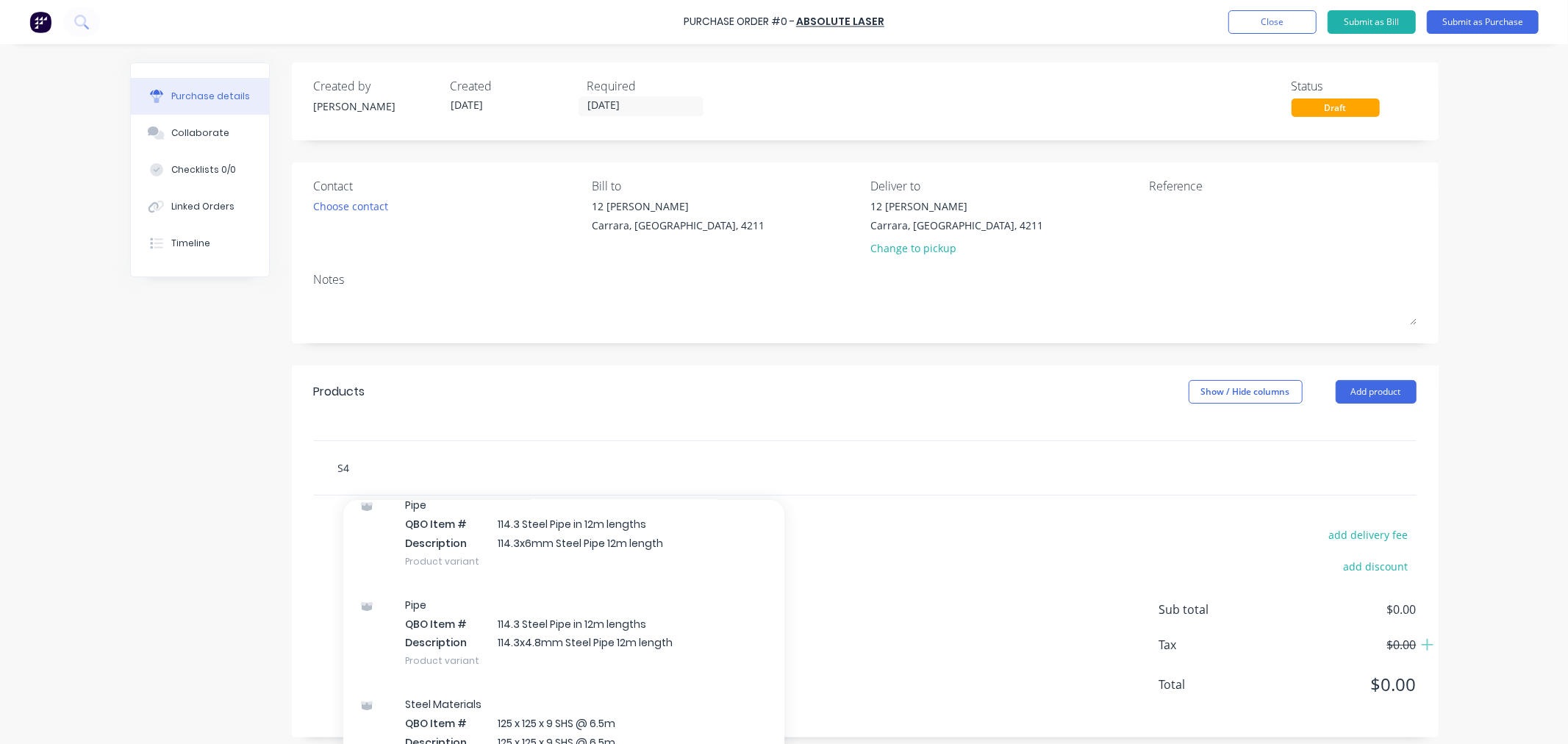
scroll to position [9248, 0]
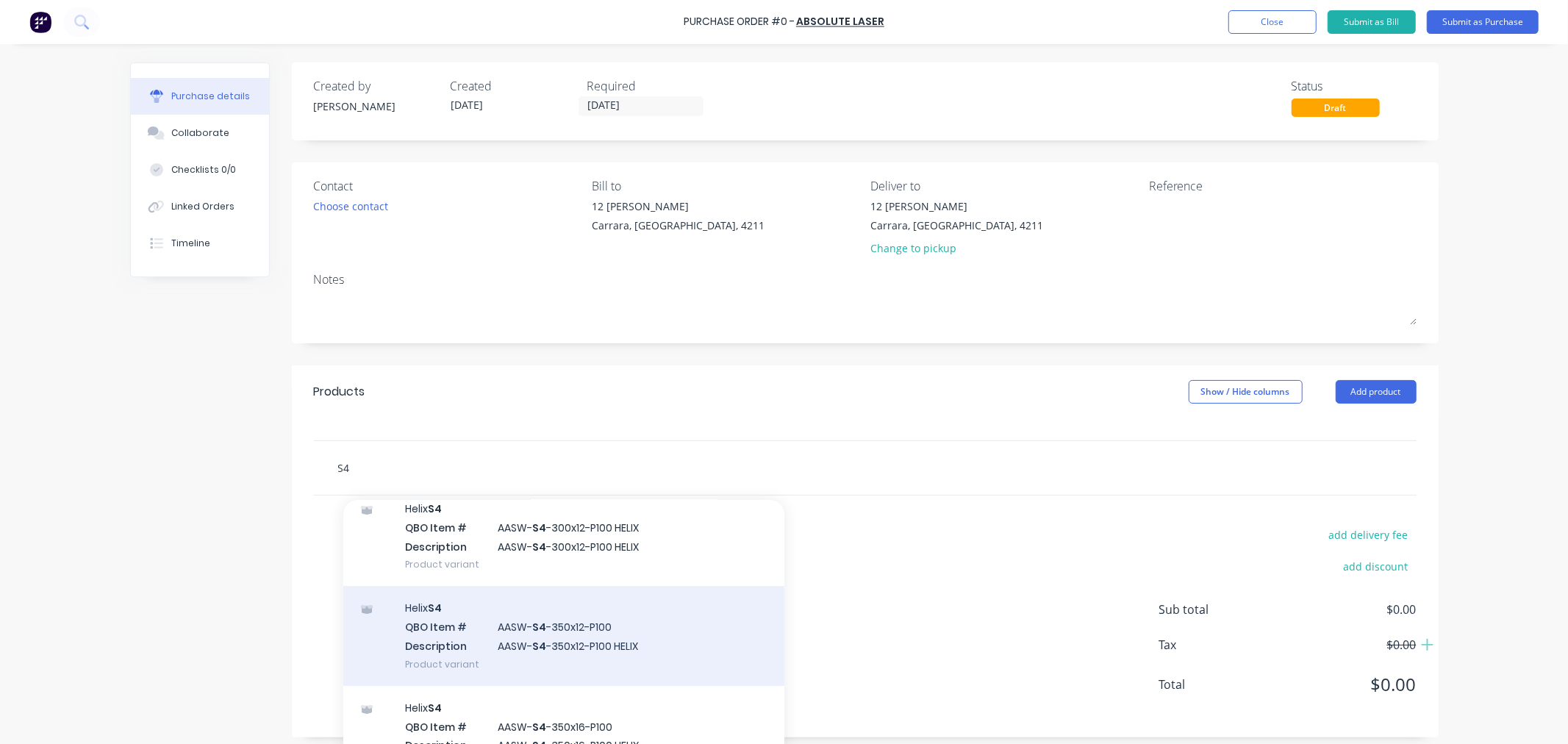
type input "S4"
click at [686, 629] on div "Helix S4 QBO Item # AASW- S4 -350x12-P100 Description AASW- S4 -350x12-P100 HEL…" at bounding box center [564, 636] width 441 height 99
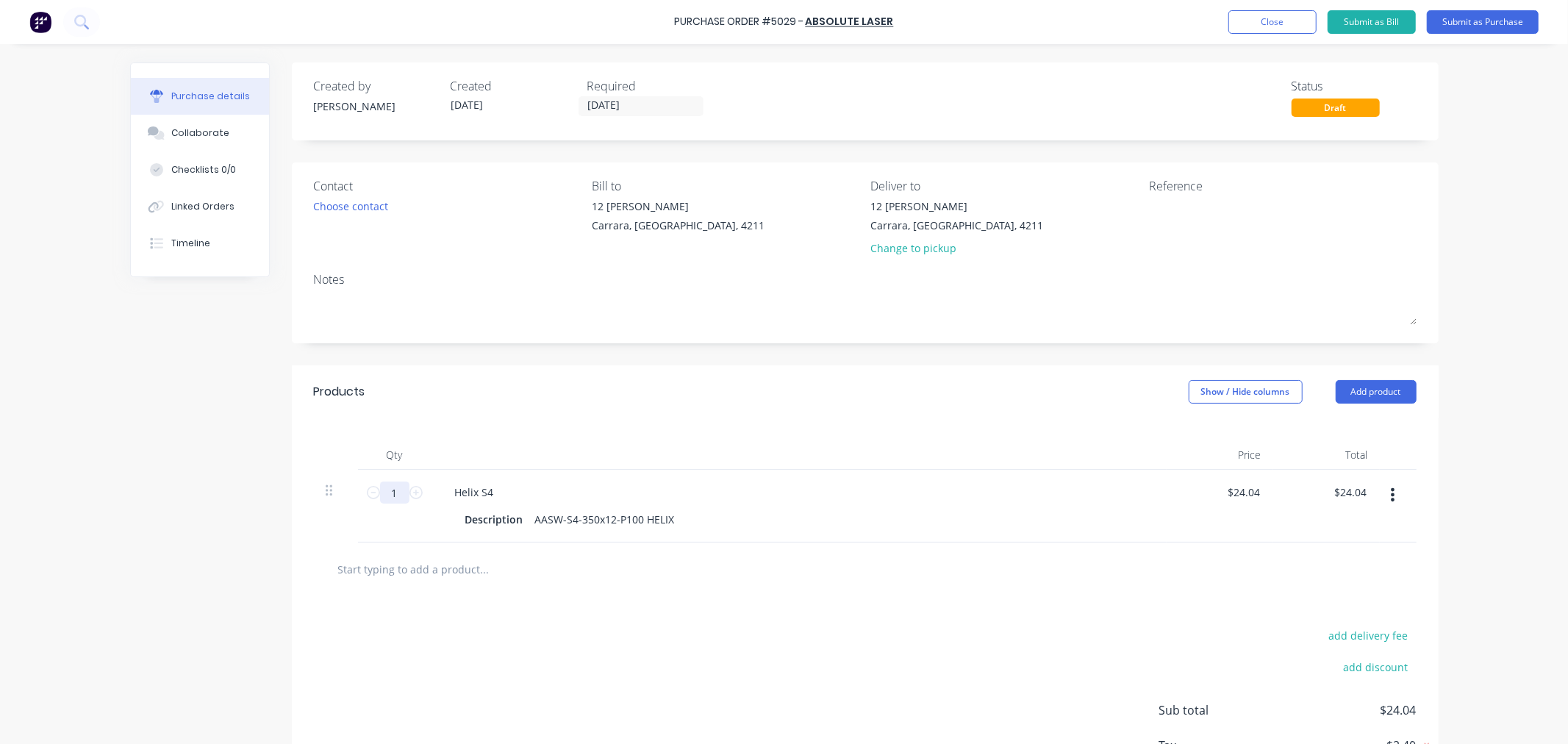
click at [387, 491] on input "1" at bounding box center [395, 492] width 29 height 22
type input "5"
type input "$120.20"
type input "50"
type input "$1,202.00"
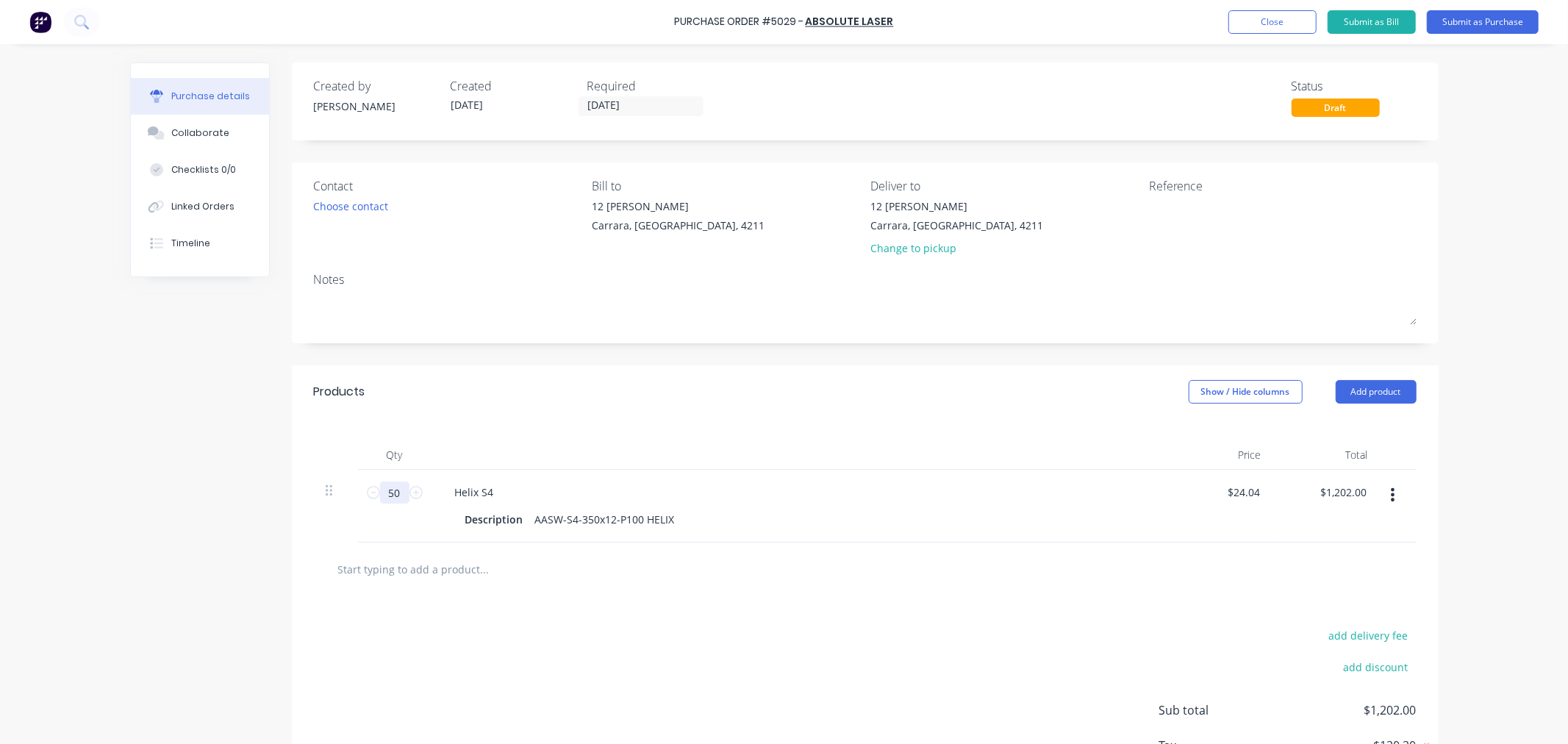
type input "504"
type input "$12,116.16"
type input "50"
type input "$1,202.00"
type input "5"
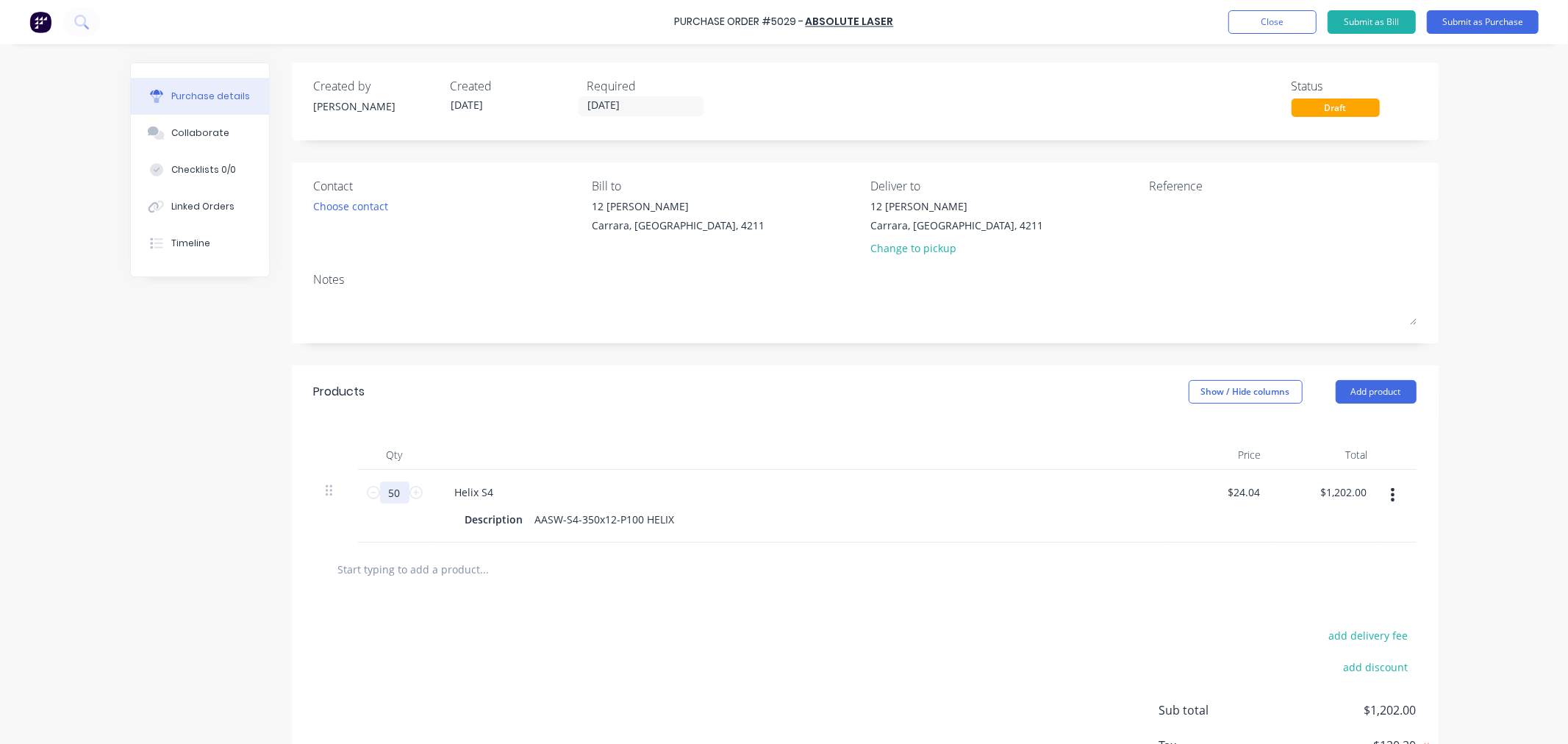
type input "$120.20"
type input "4"
type input "$96.16"
type input "46"
type input "$1,105.84"
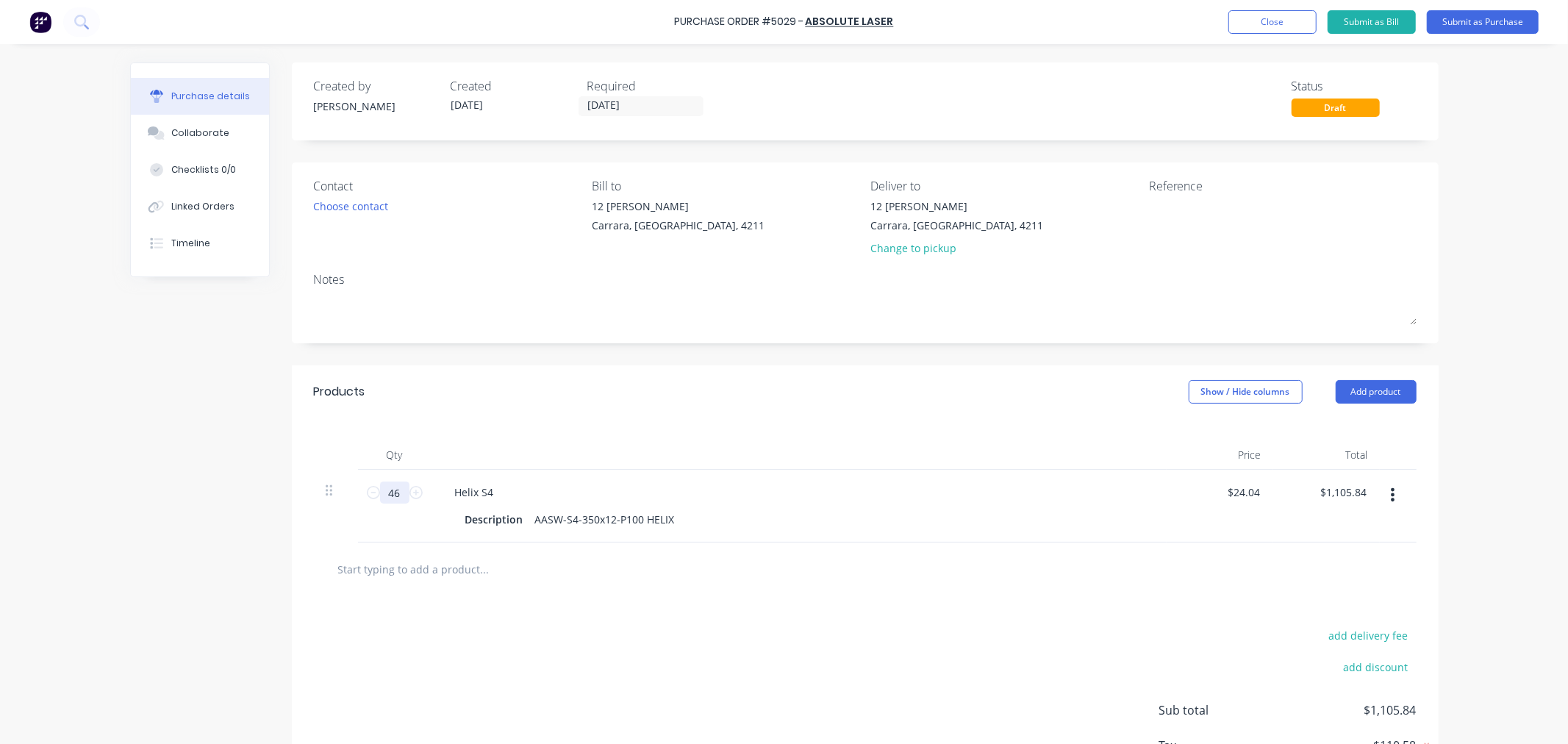
type input "468"
type input "$11,250.72"
type input "468"
click at [669, 521] on div "AASW-S4-350x12-P100 HELIX" at bounding box center [604, 519] width 152 height 21
click at [59, 489] on div "Purchase Order #5029 - Absolute Laser Add product Close Submit as Bill Submit a…" at bounding box center [784, 372] width 1568 height 744
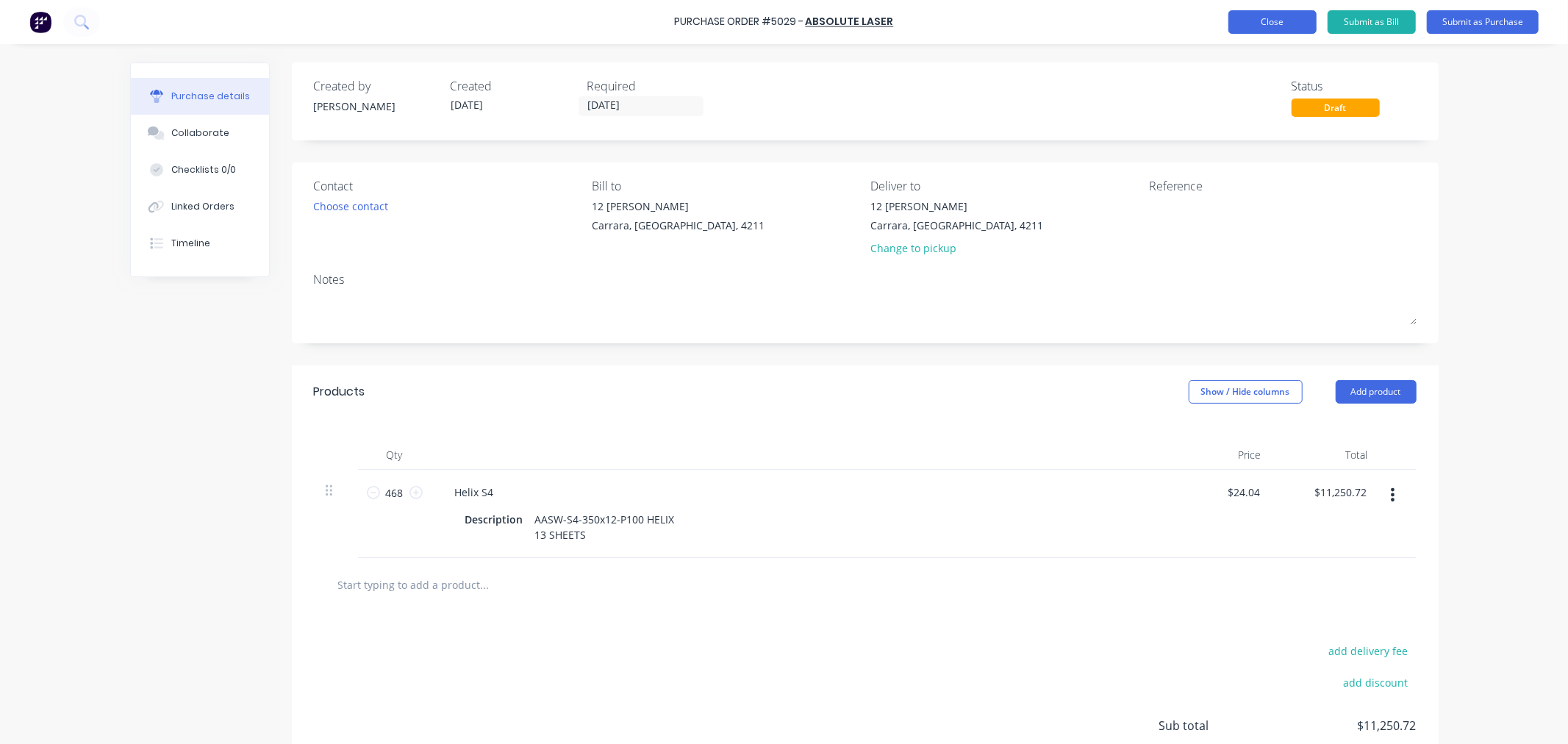
click at [1283, 26] on button "Close" at bounding box center [1272, 22] width 88 height 24
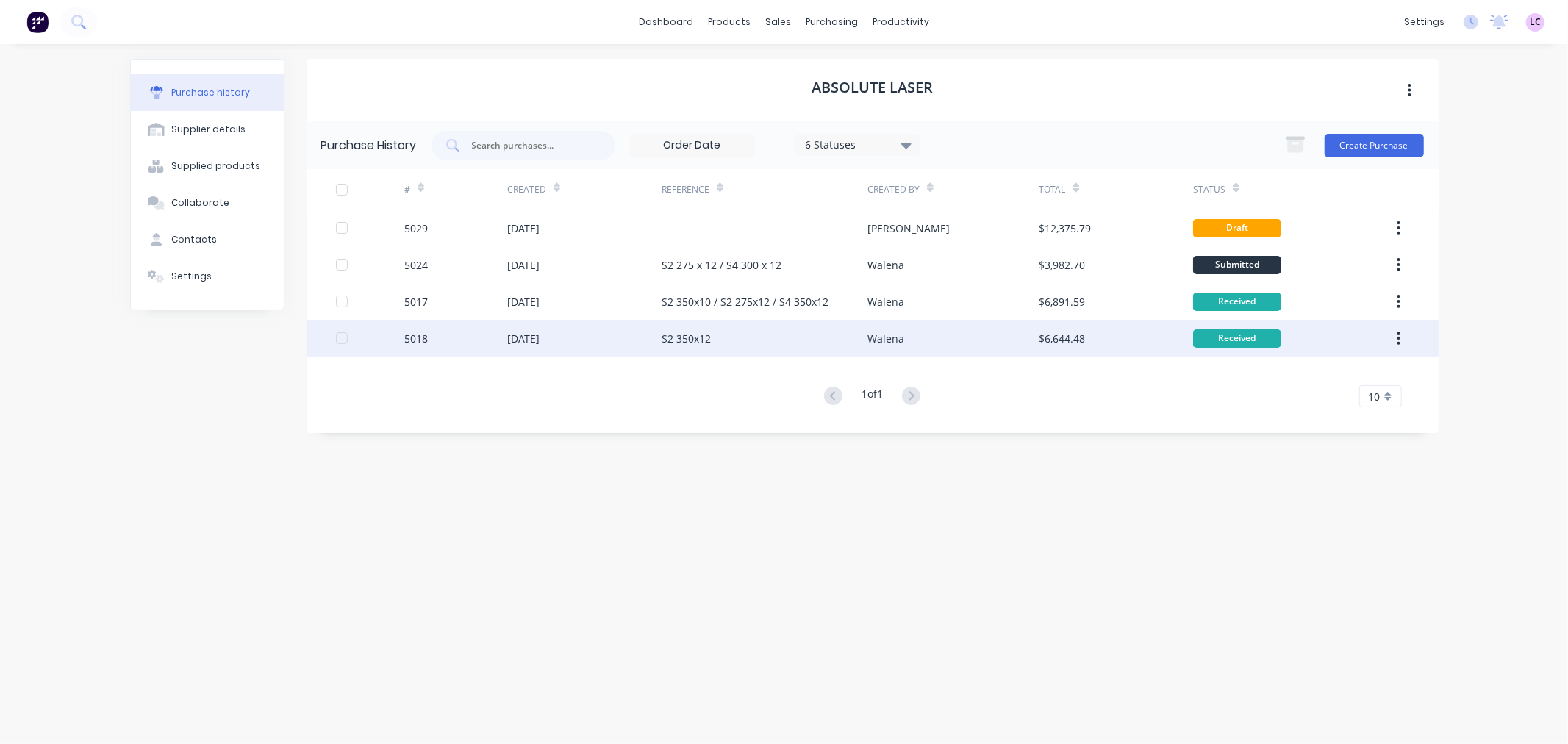
click at [539, 340] on div "25 Aug 2025" at bounding box center [523, 338] width 32 height 16
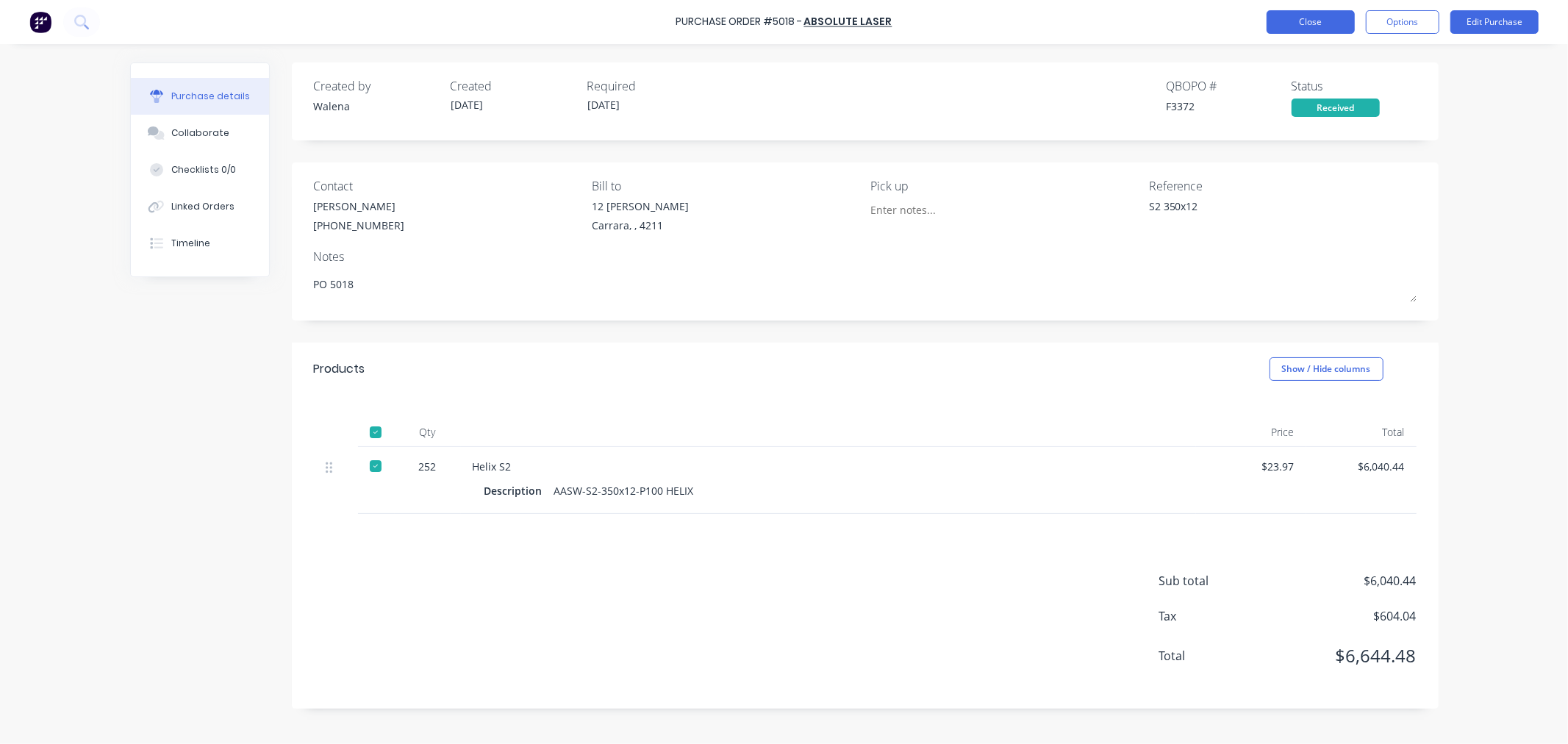
click at [1289, 20] on button "Close" at bounding box center [1311, 22] width 88 height 24
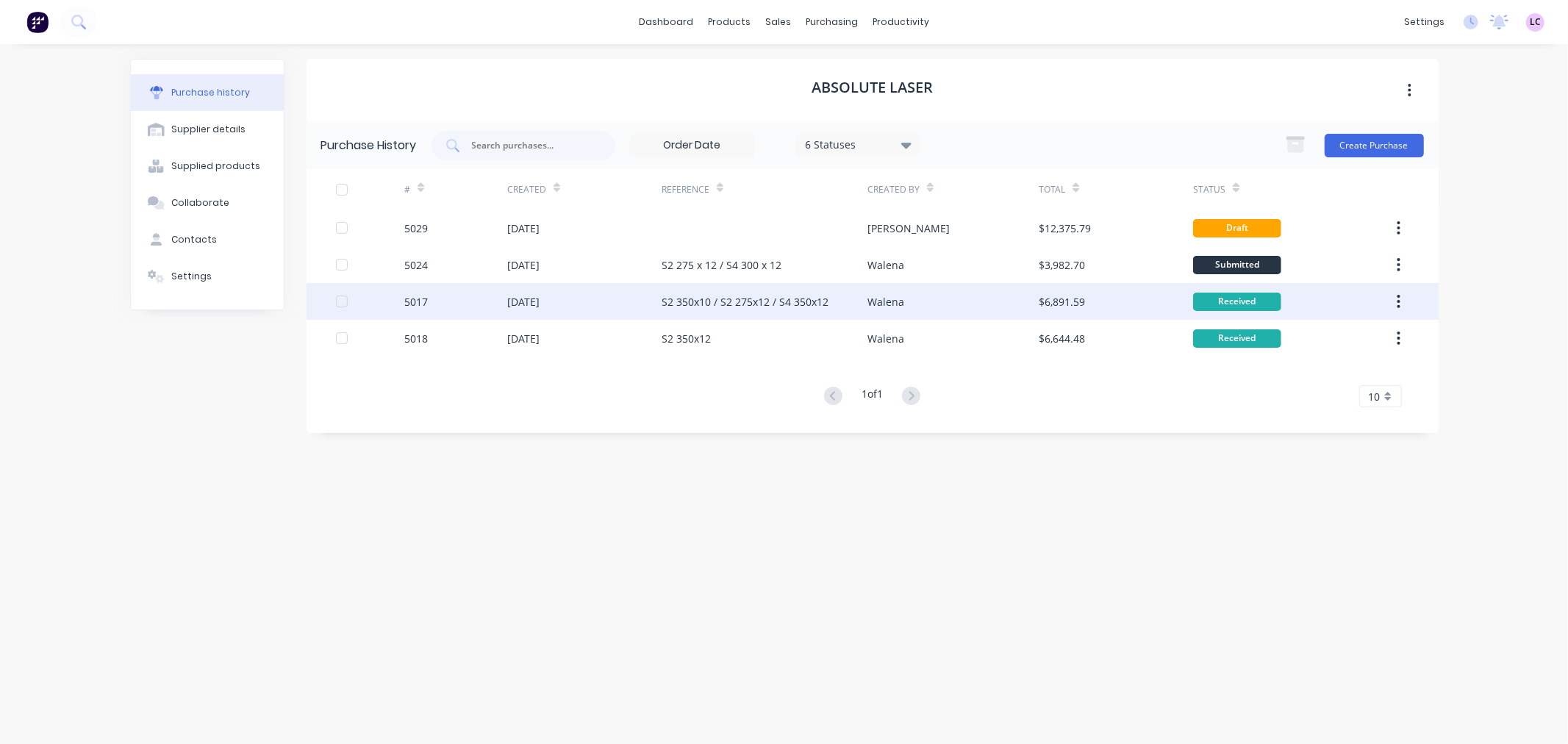
click at [598, 310] on div "22 Aug 2025" at bounding box center [584, 301] width 154 height 37
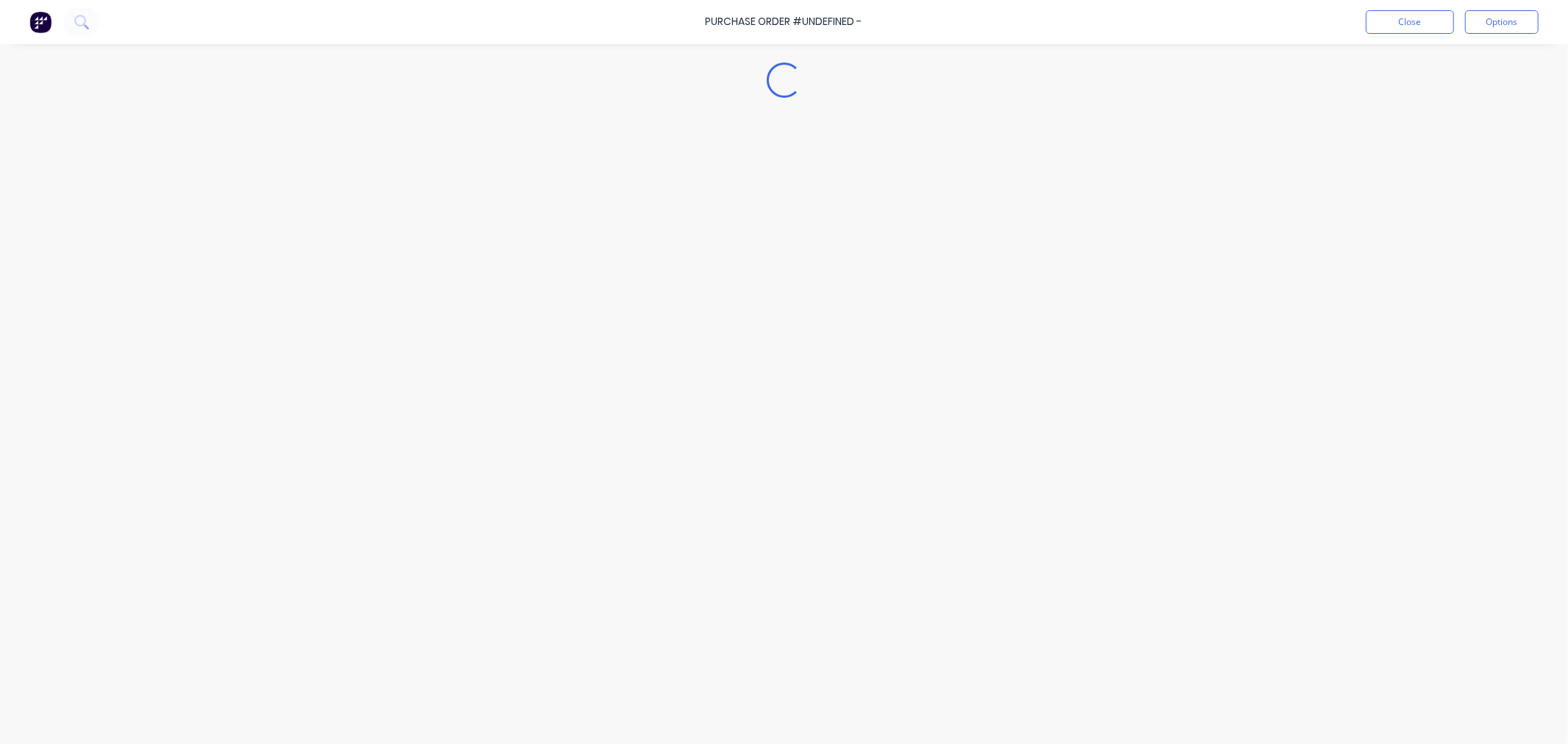
type textarea "x"
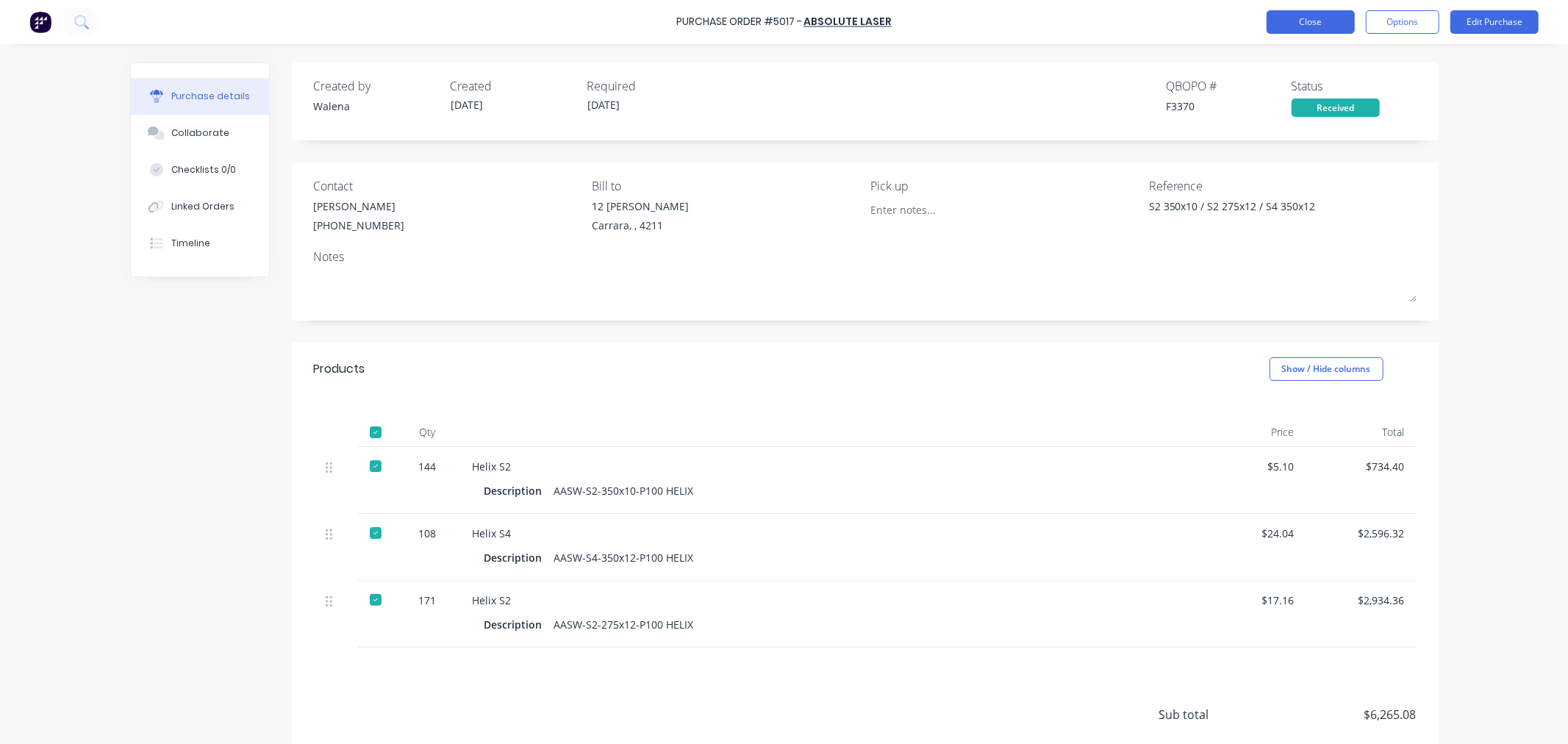
click at [1307, 18] on button "Close" at bounding box center [1311, 22] width 88 height 24
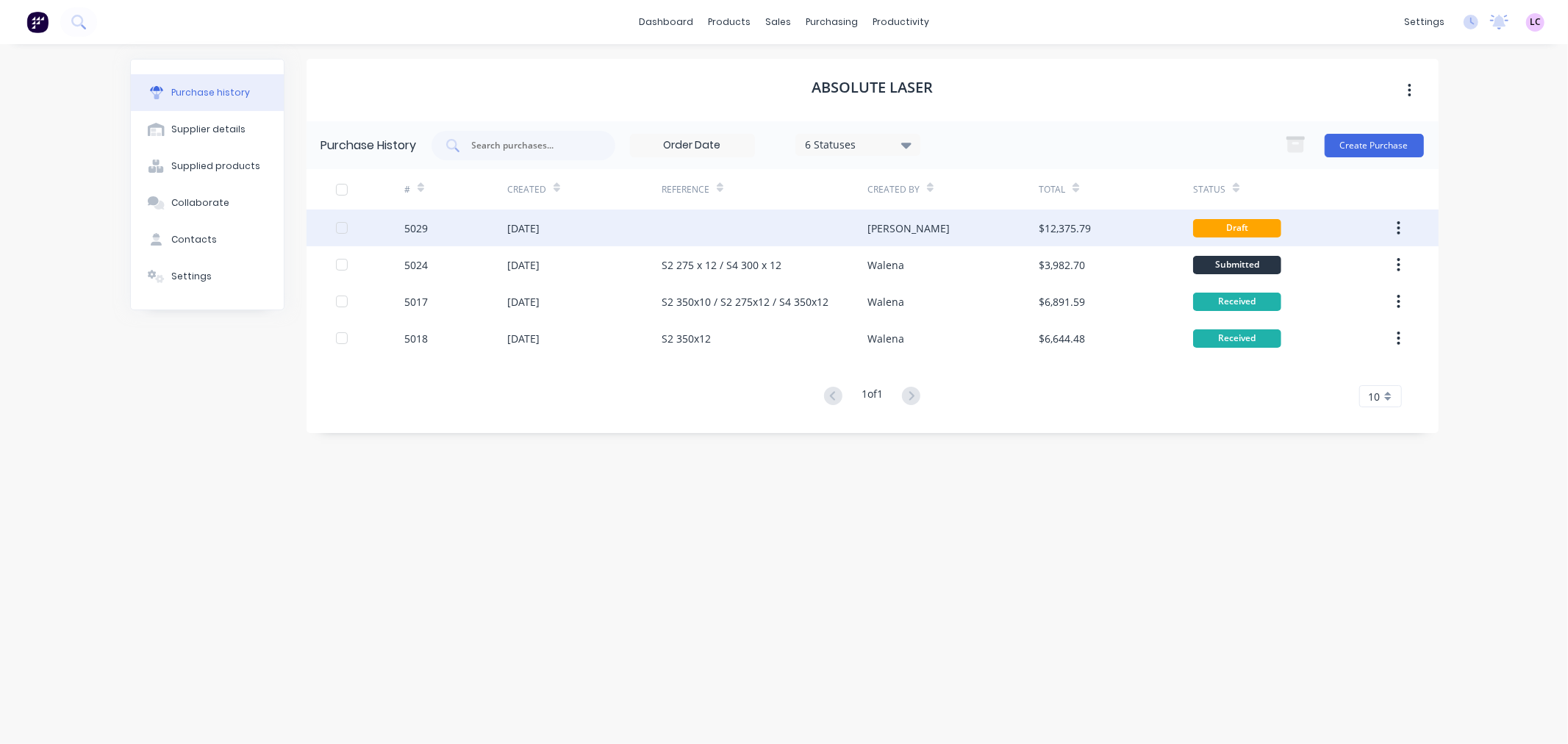
click at [856, 224] on div at bounding box center [764, 228] width 206 height 37
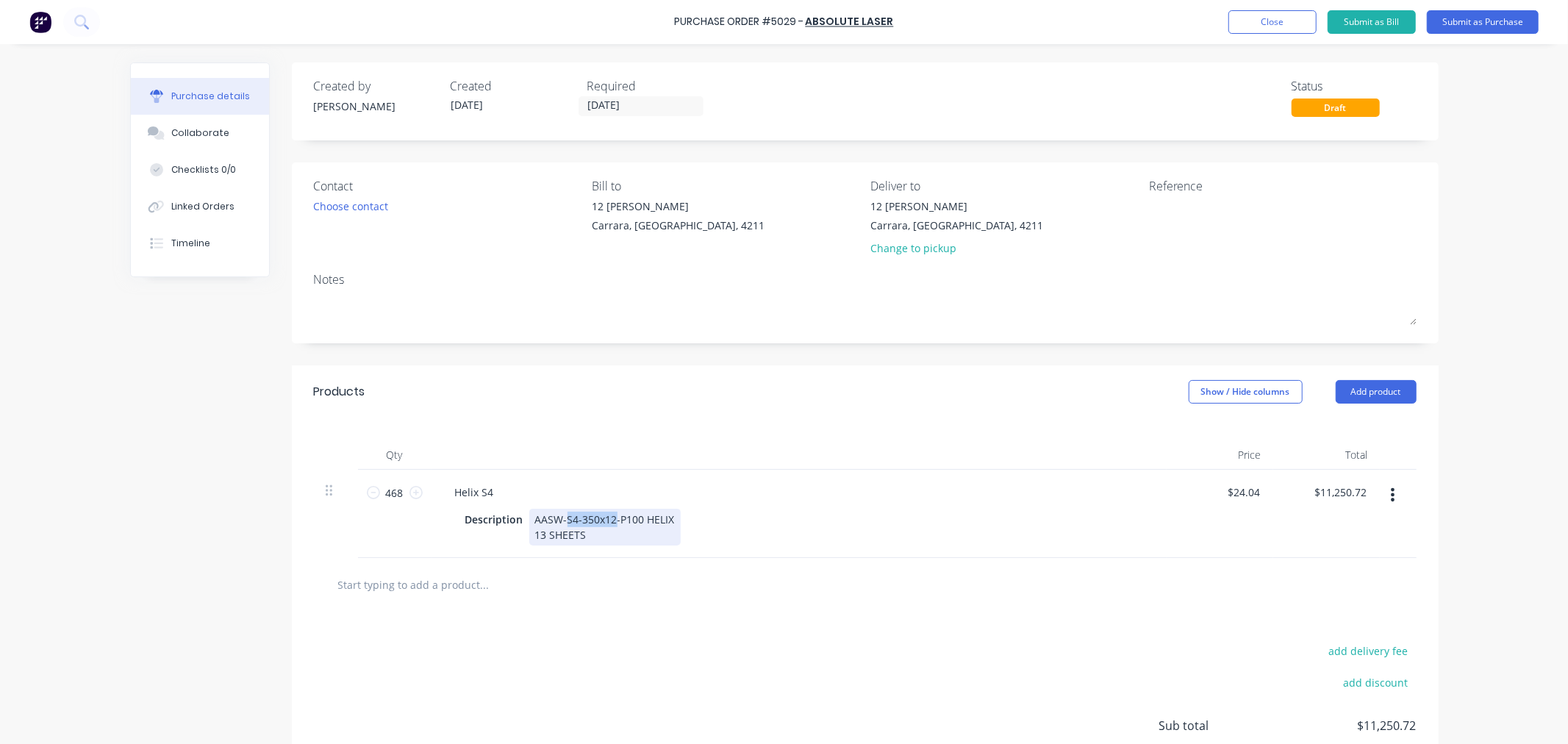
drag, startPoint x: 606, startPoint y: 518, endPoint x: 561, endPoint y: 517, distance: 45.0
click at [561, 517] on div "AASW-S4-350x12-P100 HELIX 13 SHEETS" at bounding box center [604, 527] width 152 height 37
copy div "S4-350x12"
click at [251, 517] on div "Created by Leesa Created 04/09/25 Required 04/09/25 Status Draft Contact Choose…" at bounding box center [784, 457] width 1309 height 791
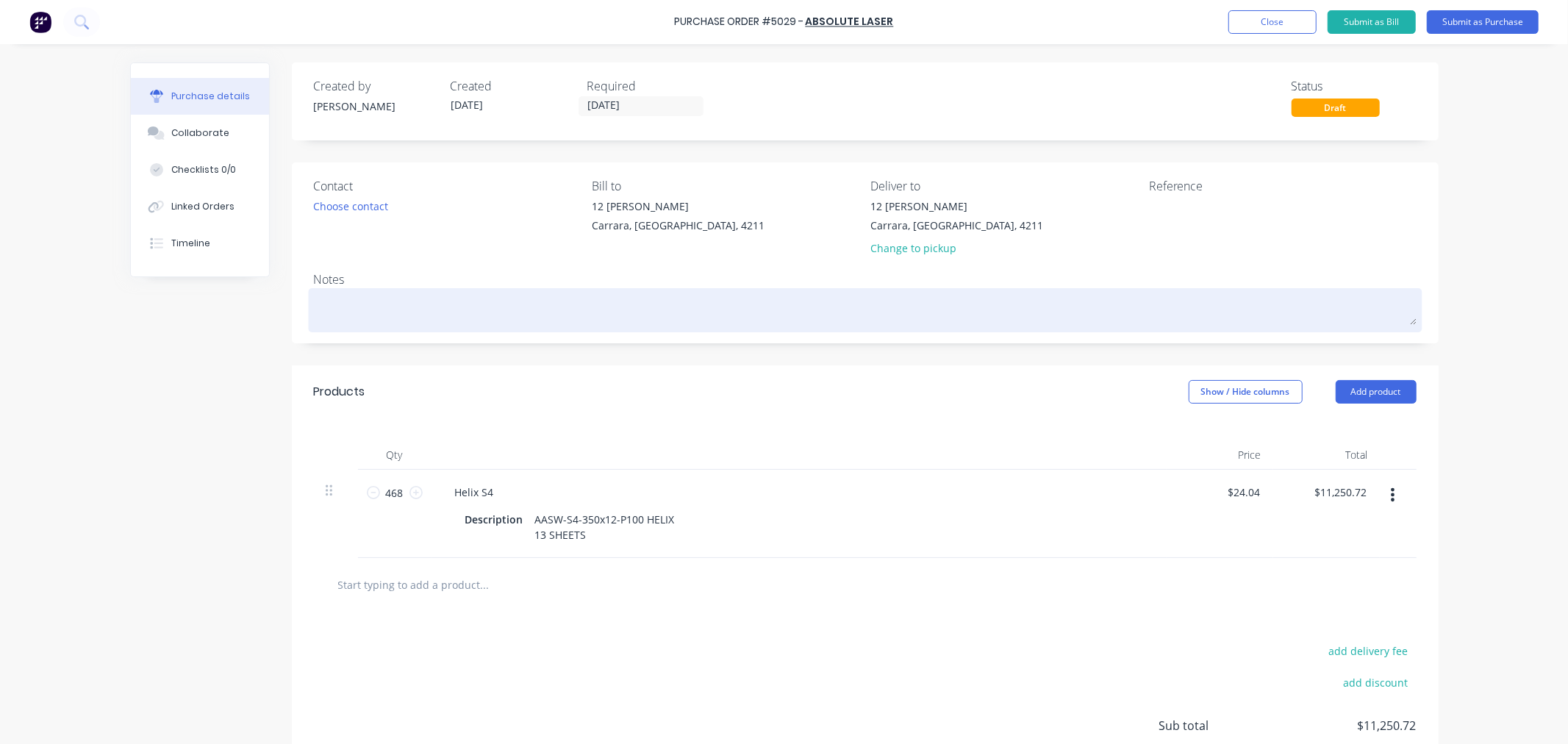
click at [389, 297] on textarea at bounding box center [865, 309] width 1103 height 33
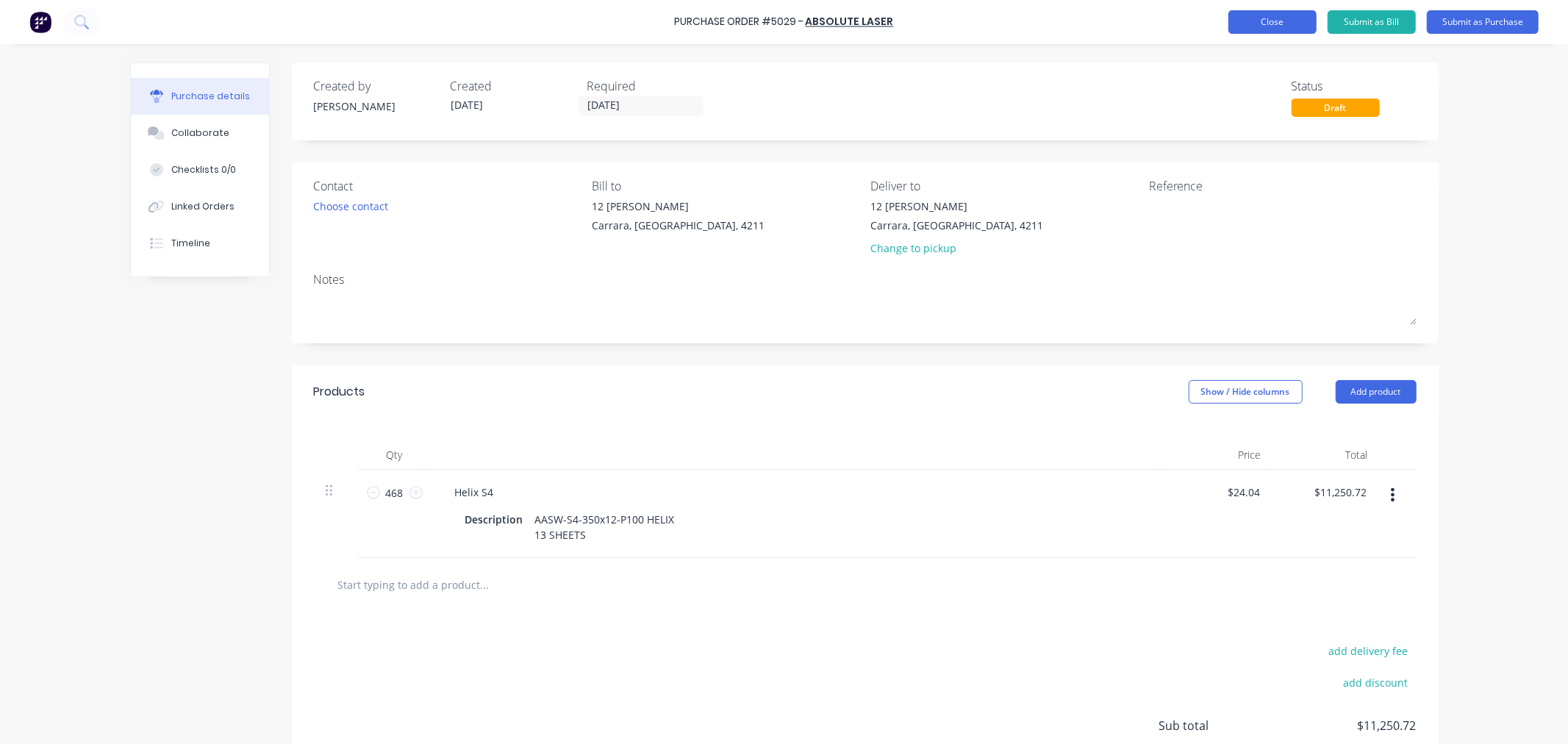
click at [1255, 12] on button "Close" at bounding box center [1272, 22] width 88 height 24
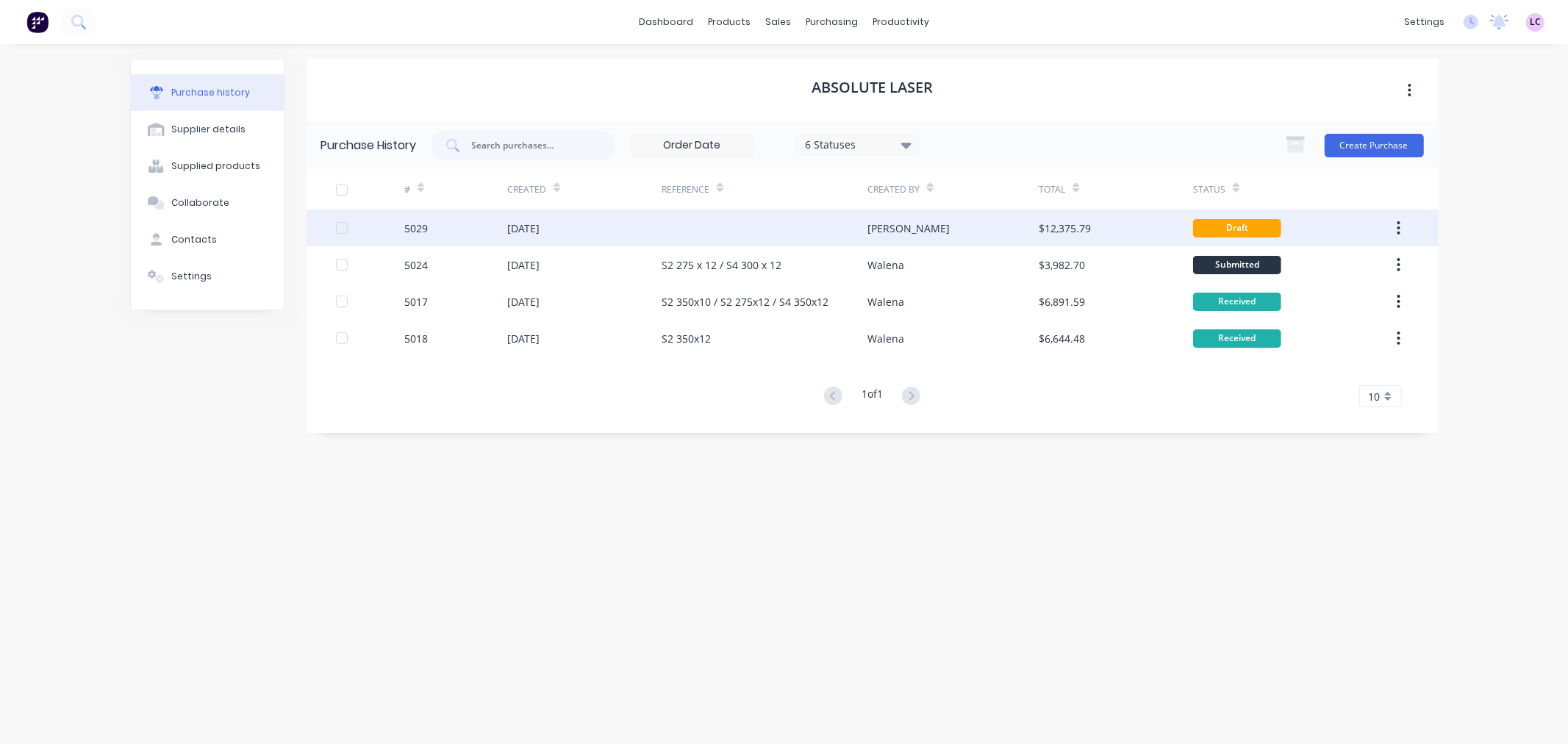
click at [526, 234] on div "[DATE]" at bounding box center [523, 228] width 32 height 16
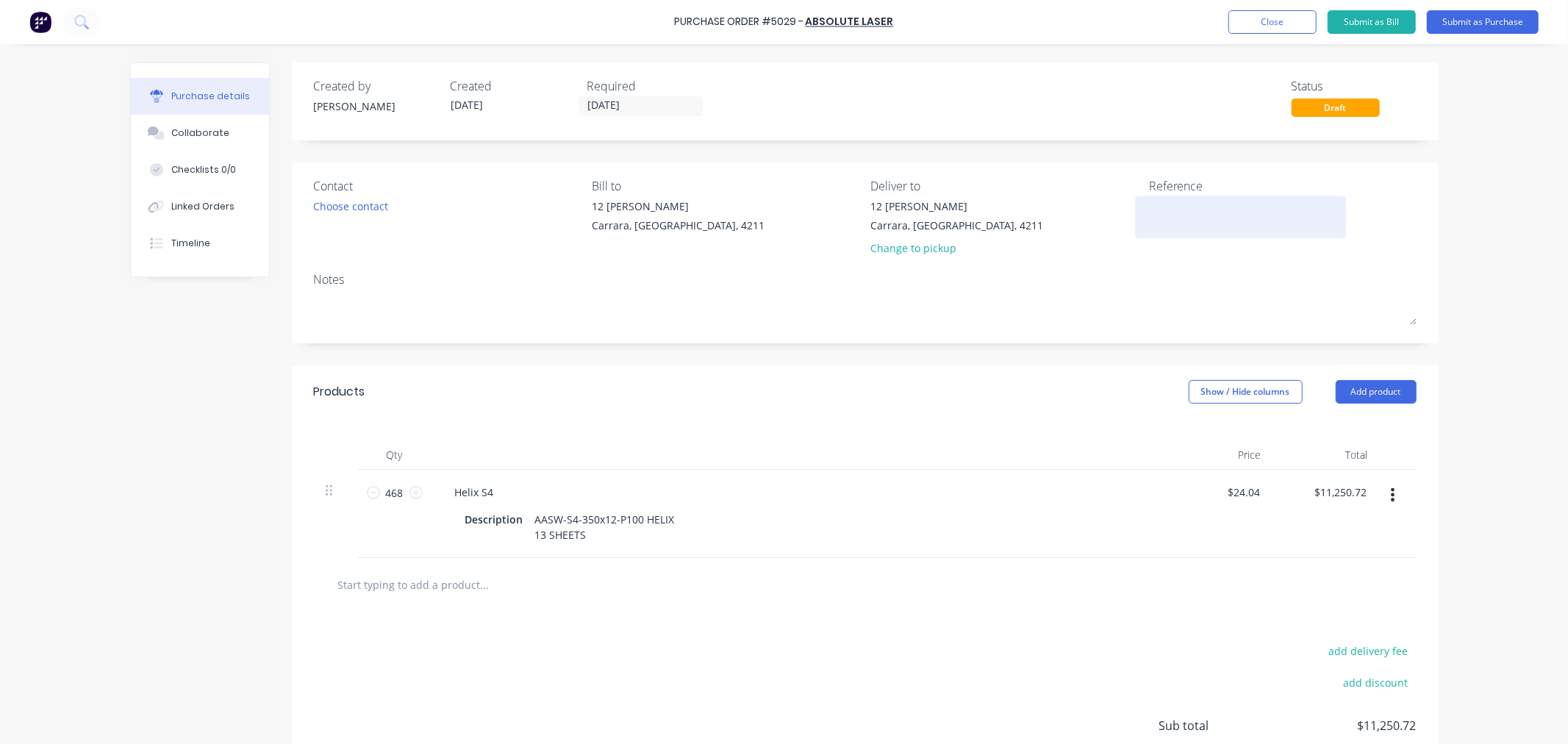
click at [1180, 209] on textarea at bounding box center [1241, 215] width 184 height 33
paste textarea "S4-350x12"
type textarea "S4-350x12"
type textarea "x"
type textarea "S4-350x12"
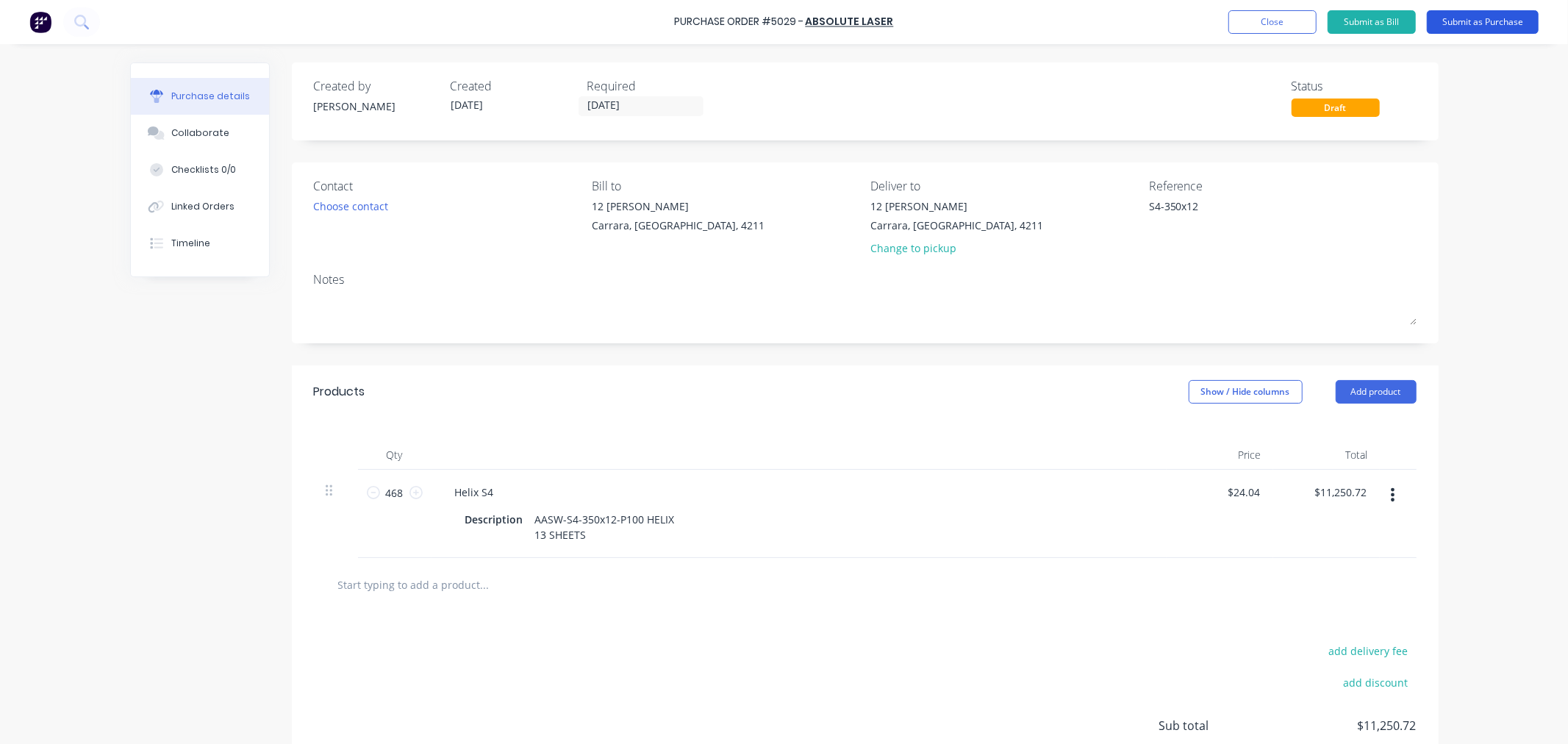
click at [1486, 13] on button "Submit as Purchase" at bounding box center [1483, 22] width 112 height 24
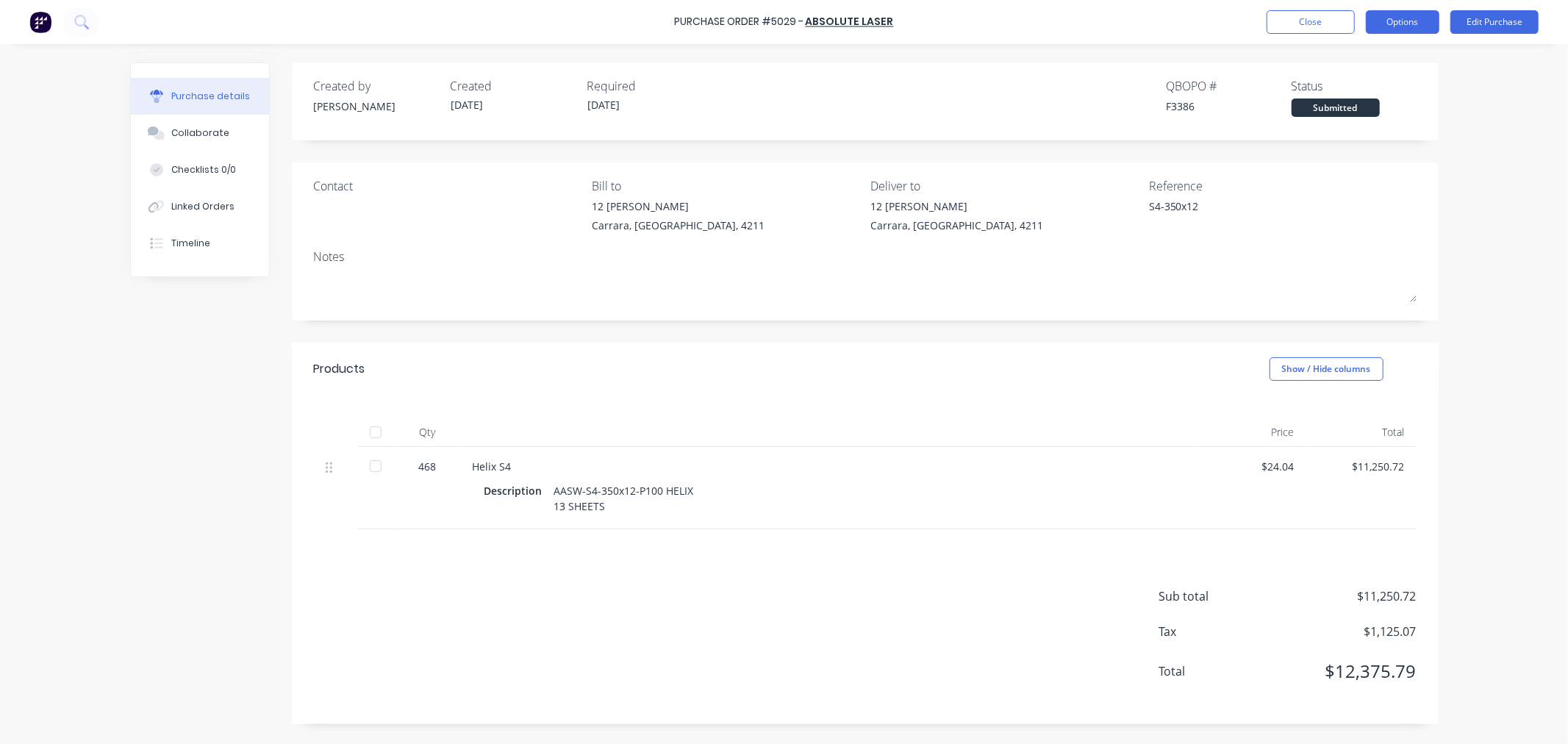
click at [1404, 24] on button "Options" at bounding box center [1403, 22] width 73 height 24
click at [1351, 66] on div "Print / Email" at bounding box center [1369, 60] width 113 height 21
click at [1371, 90] on div "With pricing" at bounding box center [1369, 89] width 113 height 21
type textarea "x"
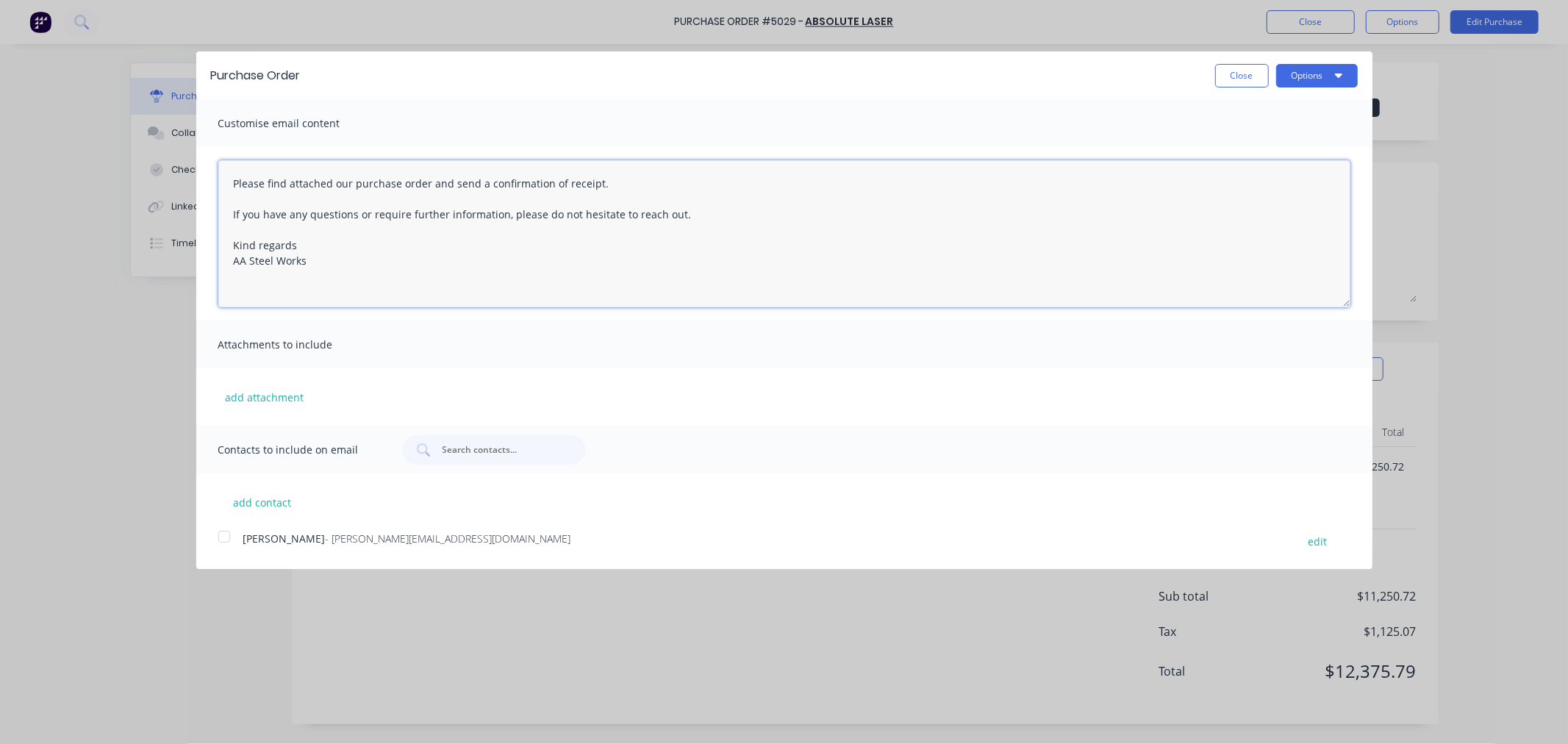
click at [615, 179] on textarea "Please find attached our purchase order and send a confirmation of receipt. If …" at bounding box center [784, 233] width 1133 height 147
type textarea "Please find attached our purchase order and send a confirmation of receipt. If …"
click at [1305, 72] on button "Options" at bounding box center [1316, 76] width 82 height 24
click at [218, 538] on div at bounding box center [224, 536] width 29 height 29
click at [1302, 75] on button "Options" at bounding box center [1316, 76] width 82 height 24
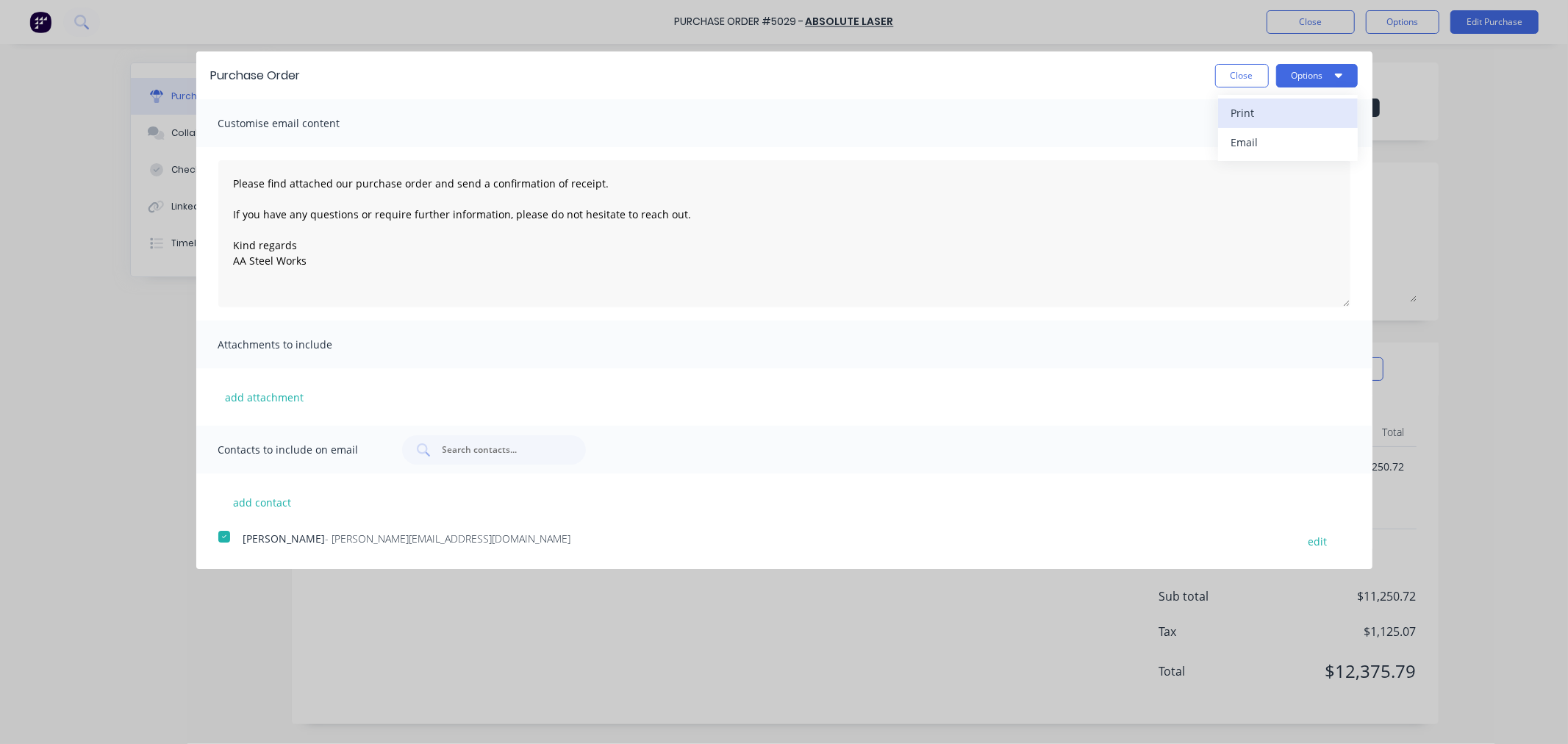
click at [1266, 101] on button "Print" at bounding box center [1288, 113] width 140 height 29
click at [1265, 144] on div "Email" at bounding box center [1288, 141] width 113 height 21
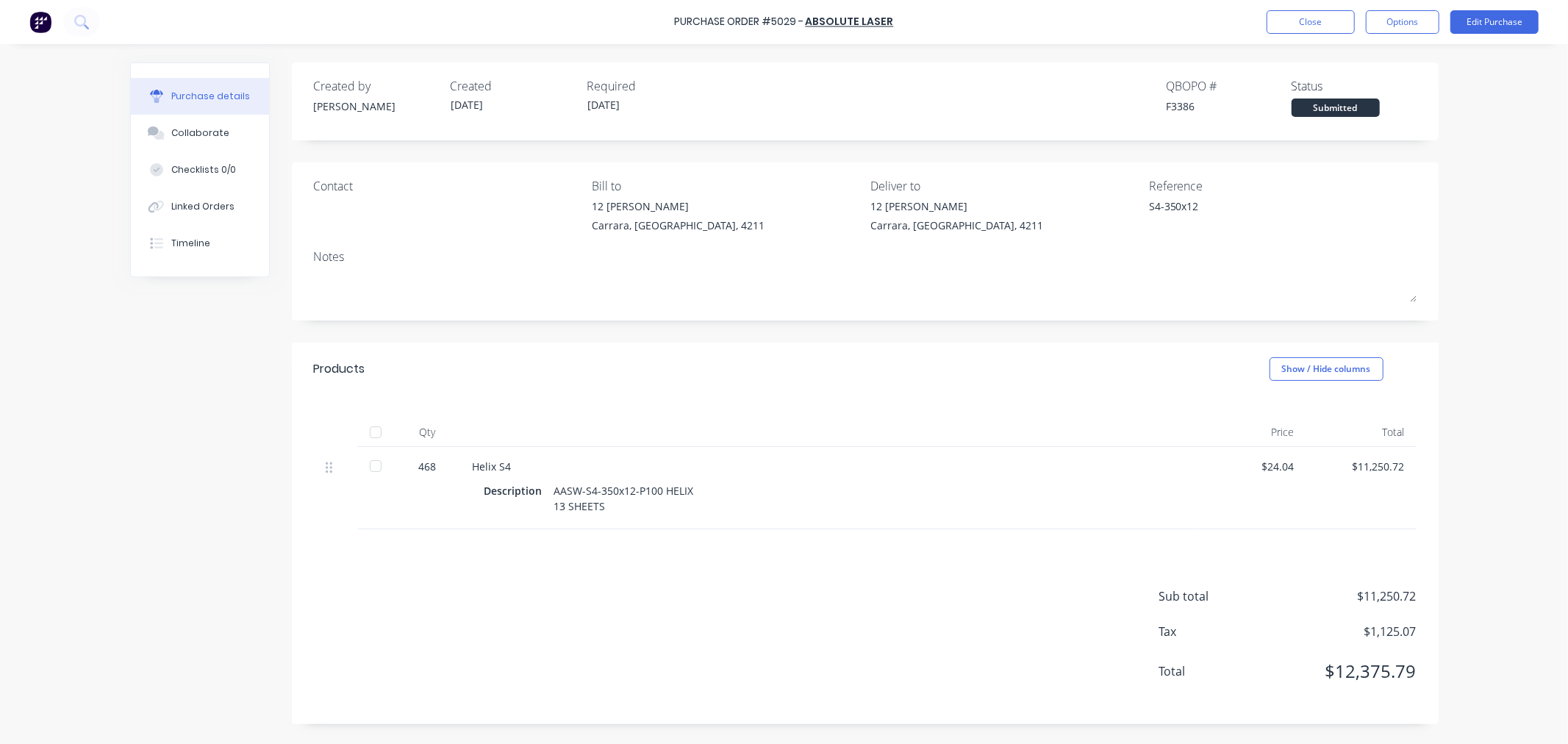
type textarea "x"
click at [348, 193] on div "Contact" at bounding box center [447, 186] width 267 height 17
click at [355, 216] on div "Contact" at bounding box center [447, 209] width 267 height 63
click at [345, 184] on div "Contact" at bounding box center [447, 186] width 267 height 17
click at [1342, 23] on button "Close" at bounding box center [1311, 22] width 88 height 24
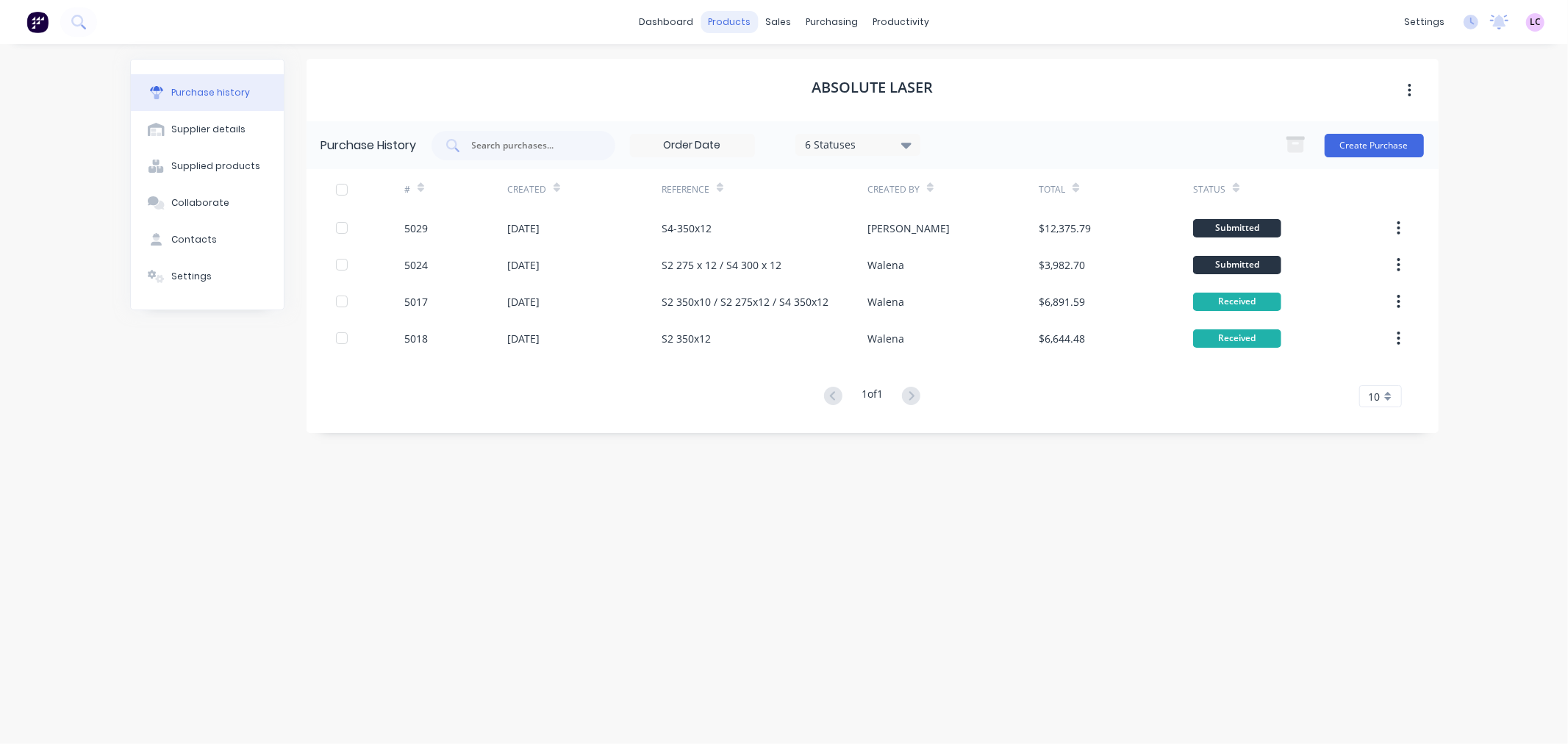
click at [728, 20] on div "products" at bounding box center [729, 22] width 57 height 22
click at [744, 64] on div at bounding box center [734, 71] width 22 height 13
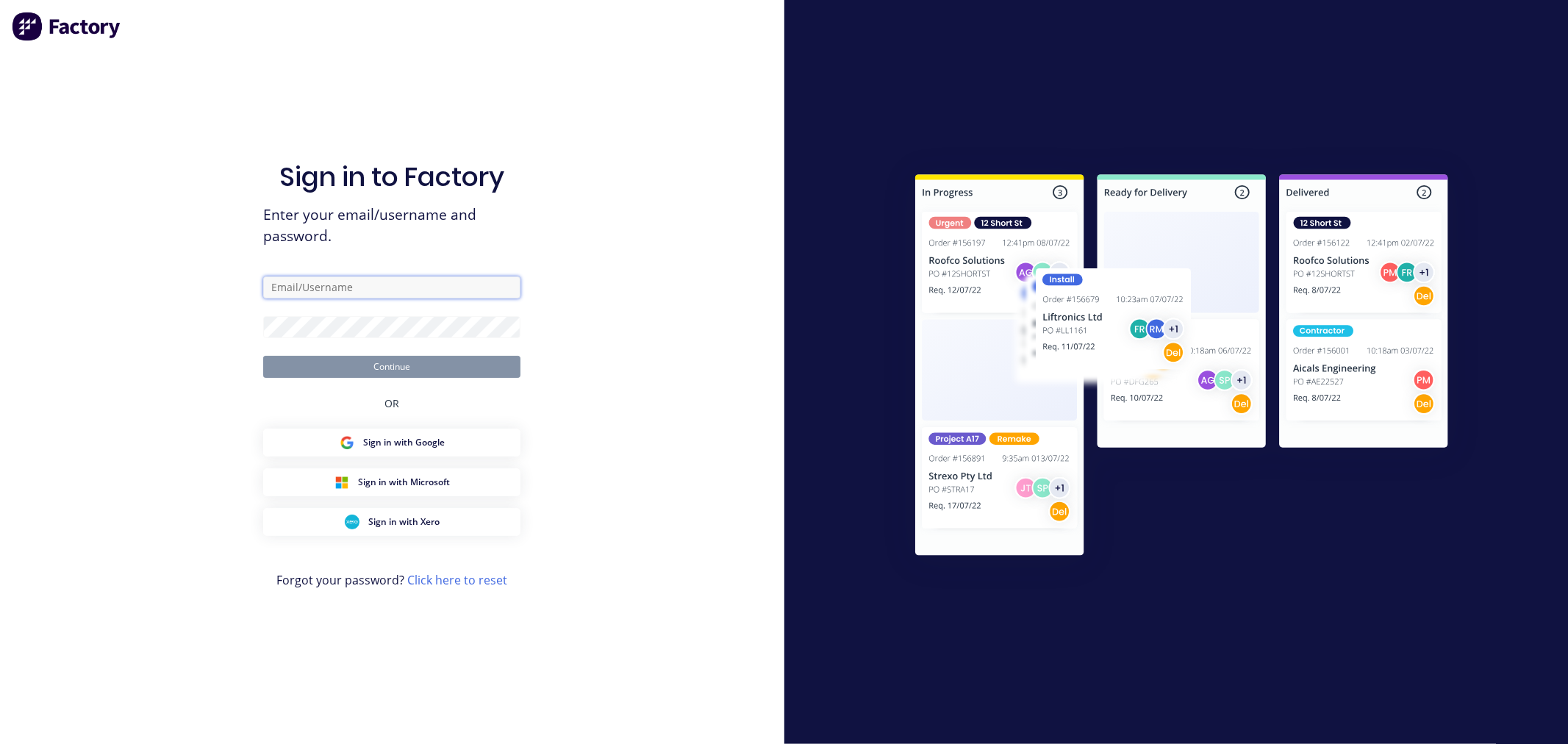
type input "admin@aasteelworks.com"
click at [360, 366] on button "Continue" at bounding box center [392, 366] width 257 height 22
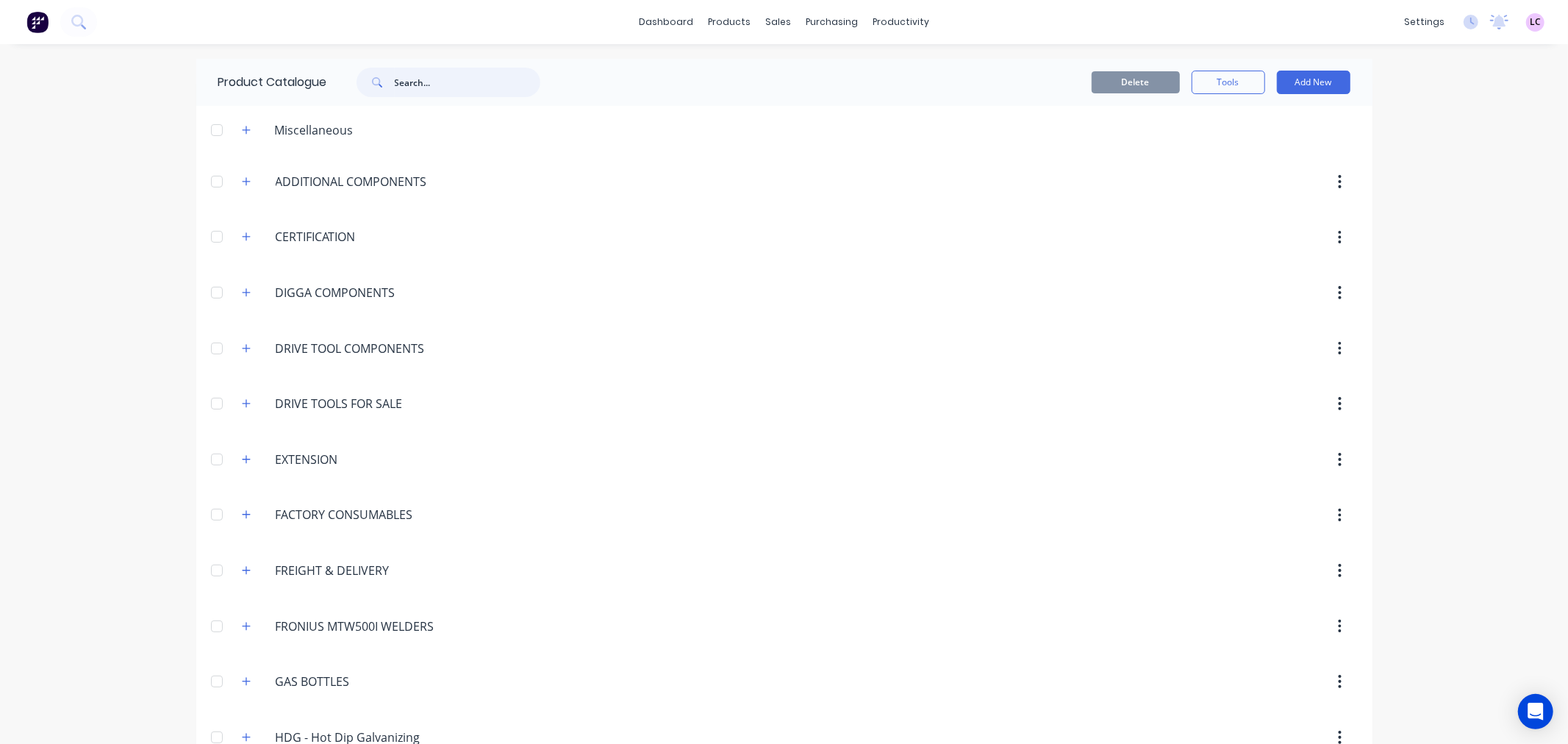
click at [478, 89] on input "text" at bounding box center [468, 83] width 145 height 29
type input "nuts"
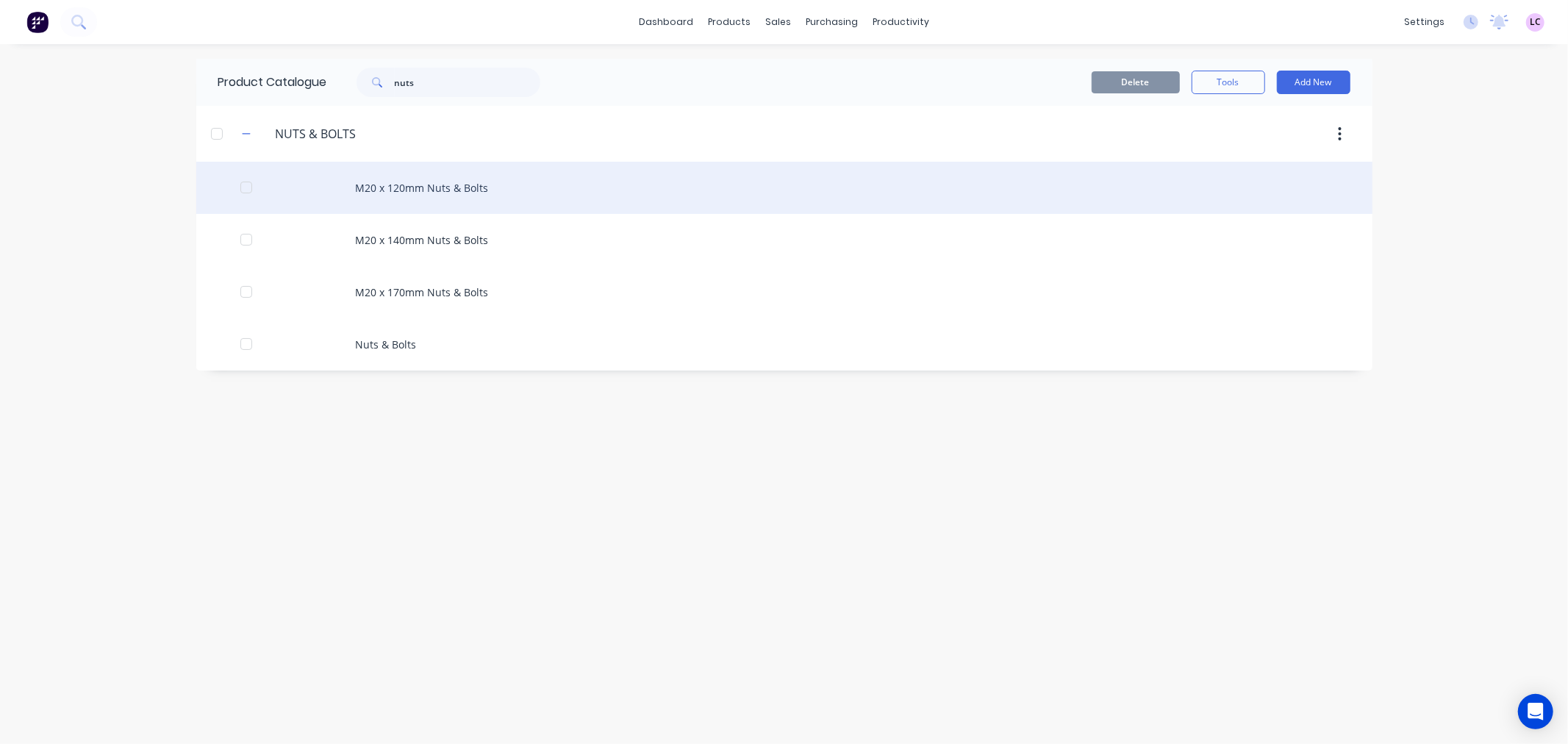
click at [412, 189] on div "M20 x 120mm Nuts & Bolts" at bounding box center [784, 187] width 1177 height 52
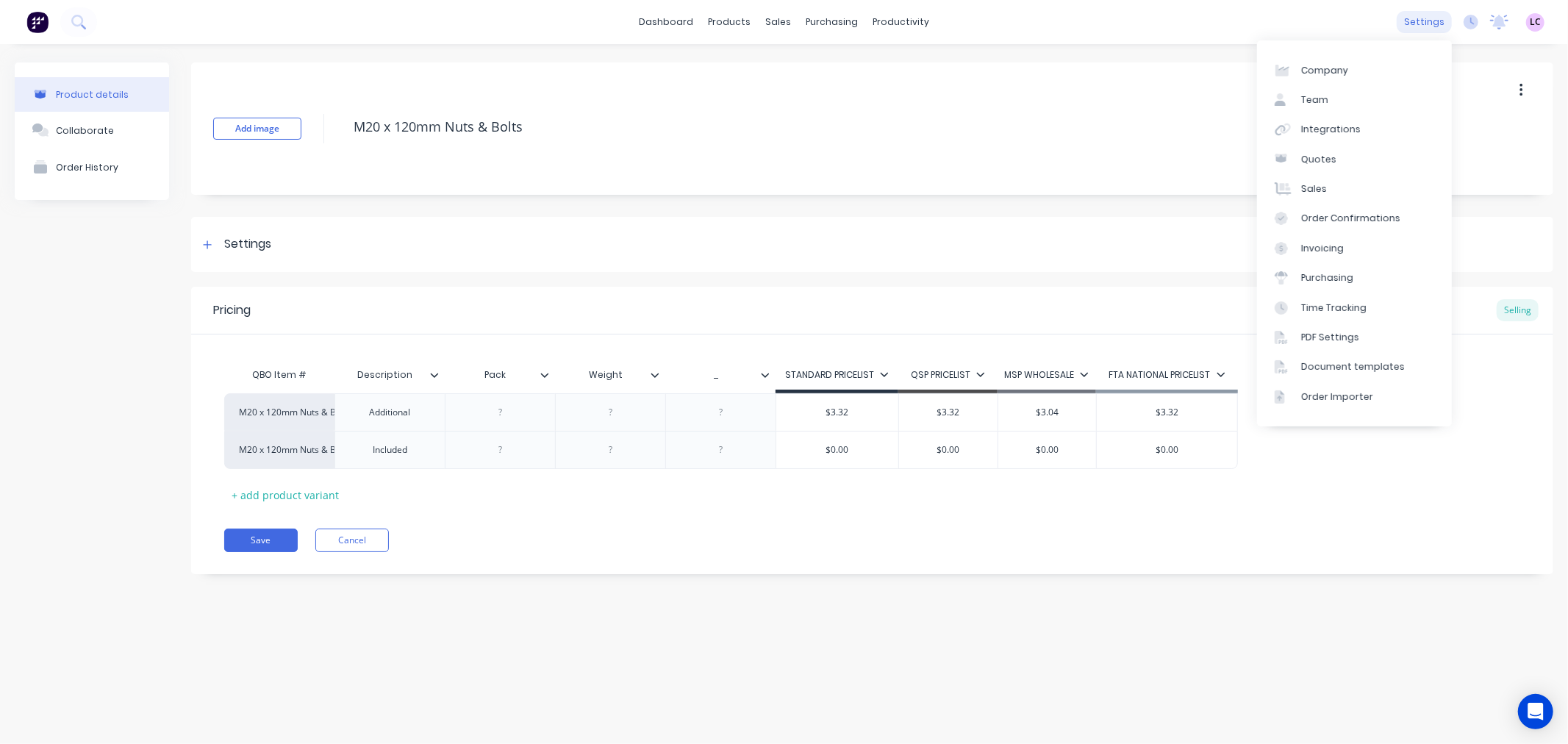
click at [1423, 20] on div "settings" at bounding box center [1425, 22] width 55 height 22
click at [1334, 125] on div "Integrations" at bounding box center [1331, 130] width 60 height 13
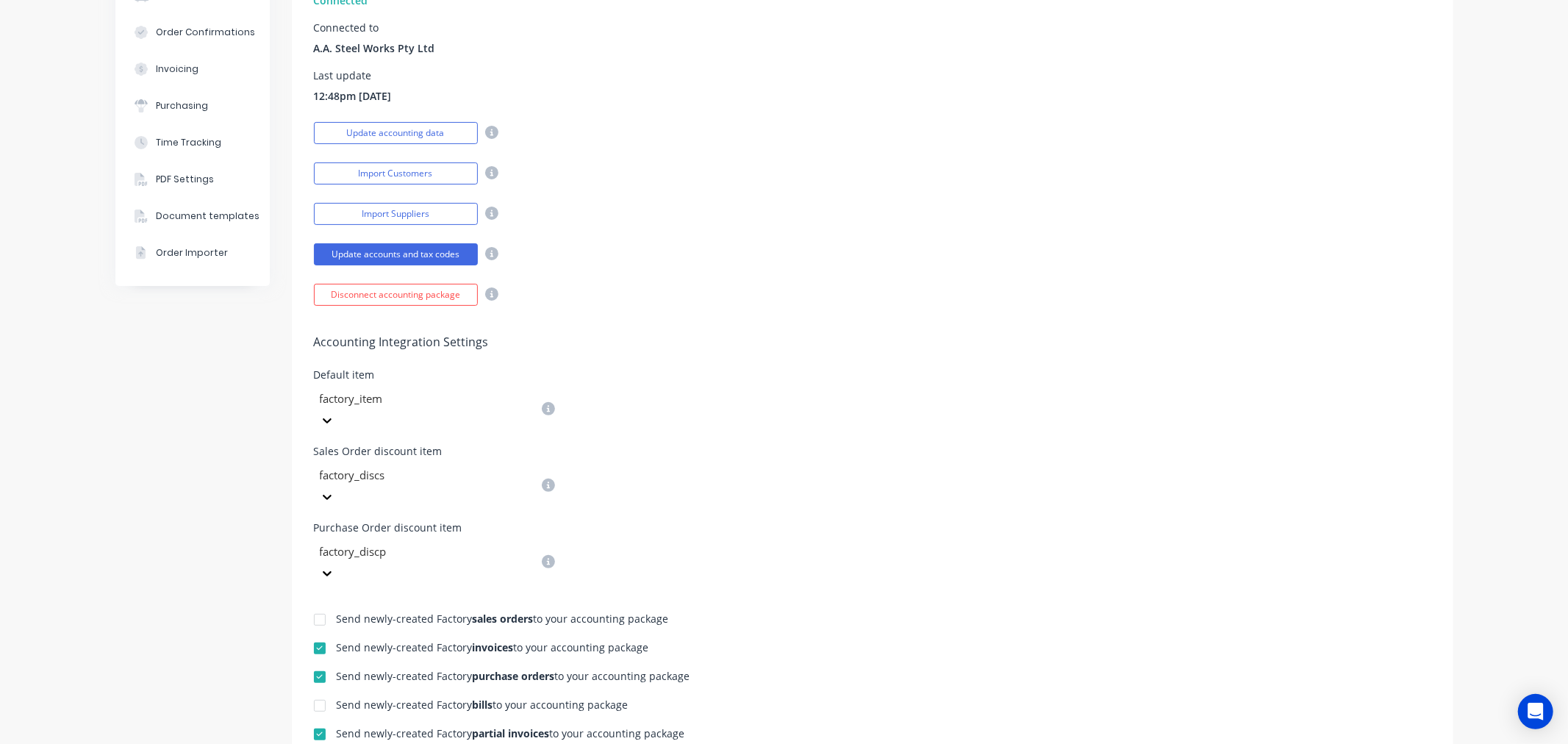
scroll to position [245, 0]
click at [412, 132] on button "Update accounting data" at bounding box center [396, 131] width 164 height 22
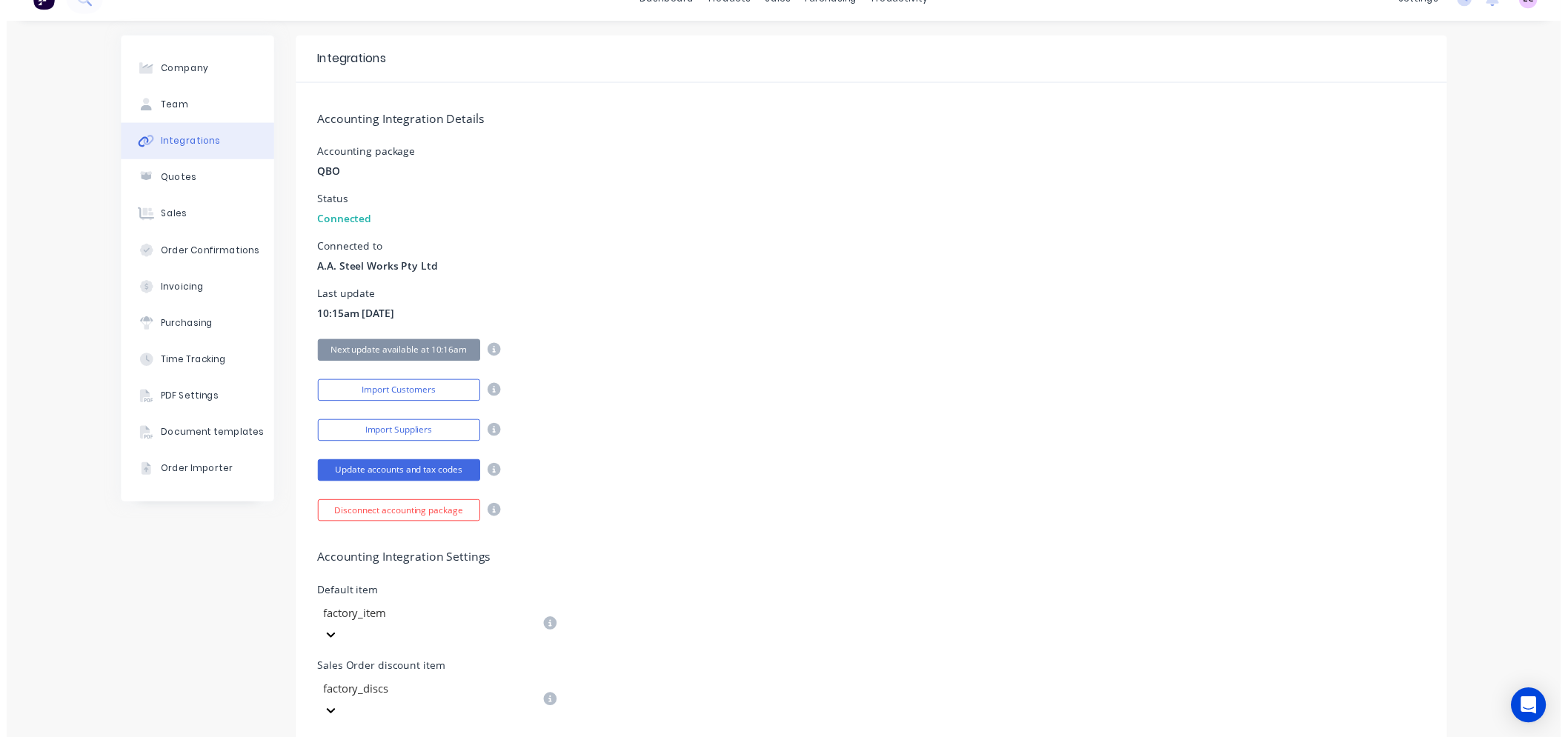
scroll to position [0, 0]
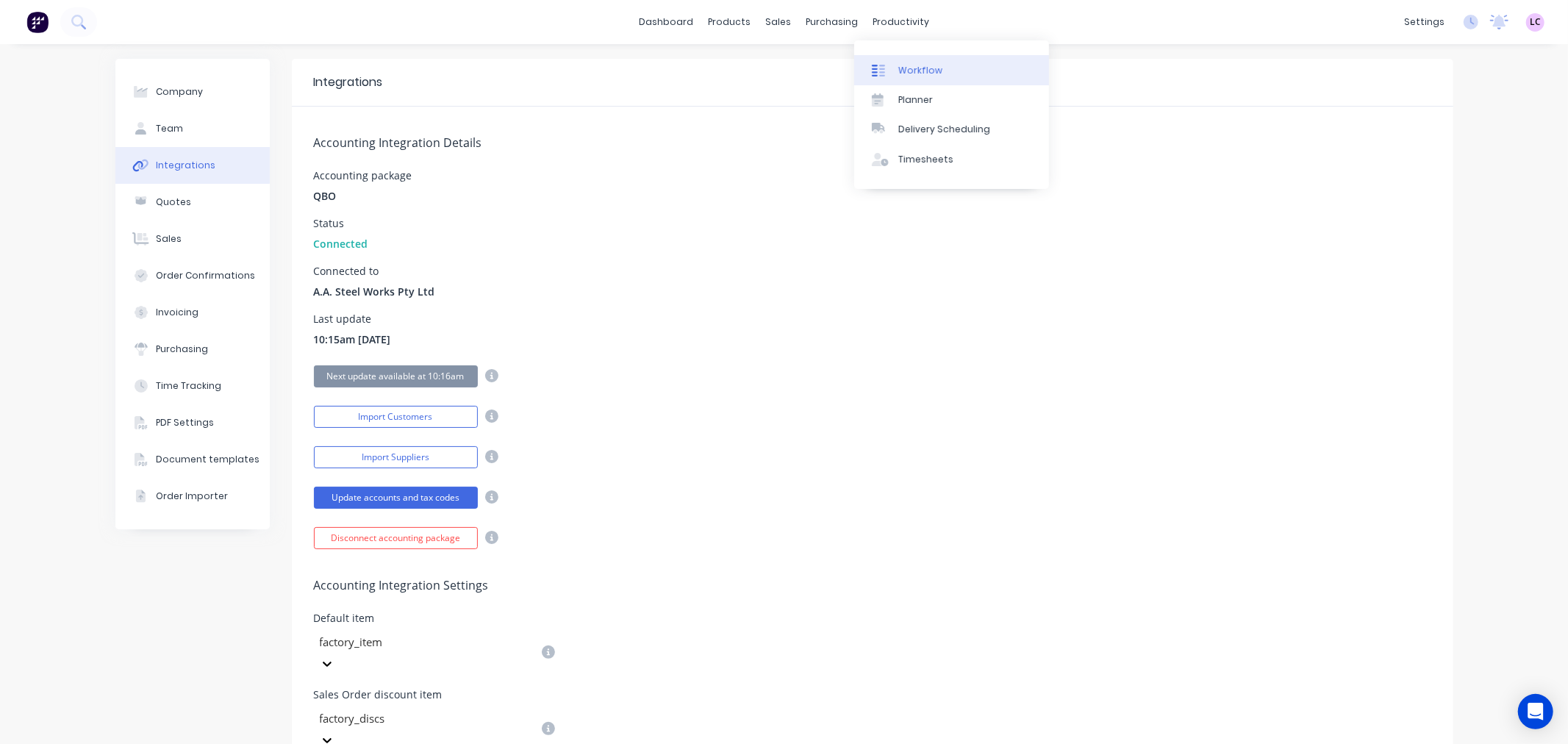
click at [911, 64] on div "Workflow" at bounding box center [920, 71] width 44 height 13
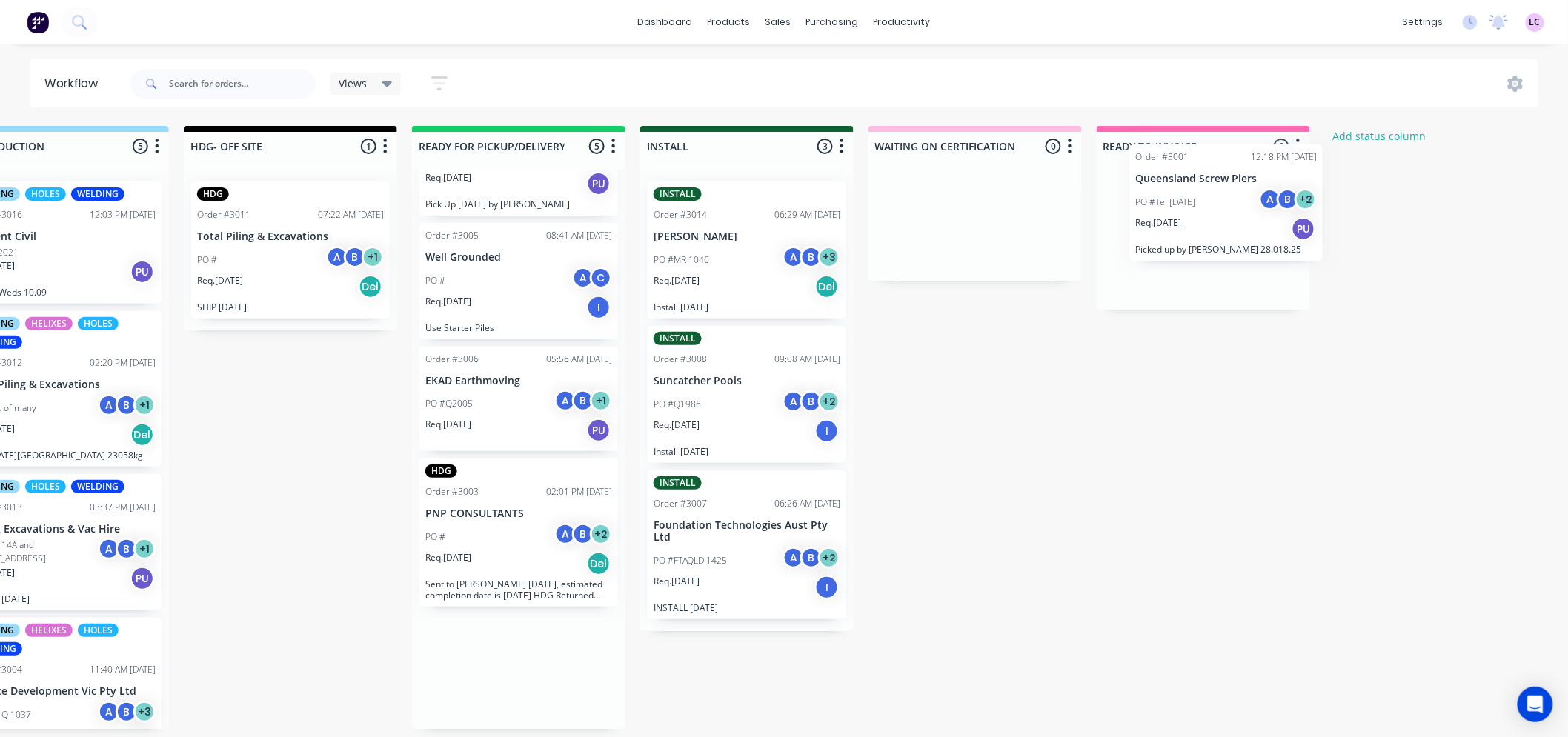
scroll to position [4, 330]
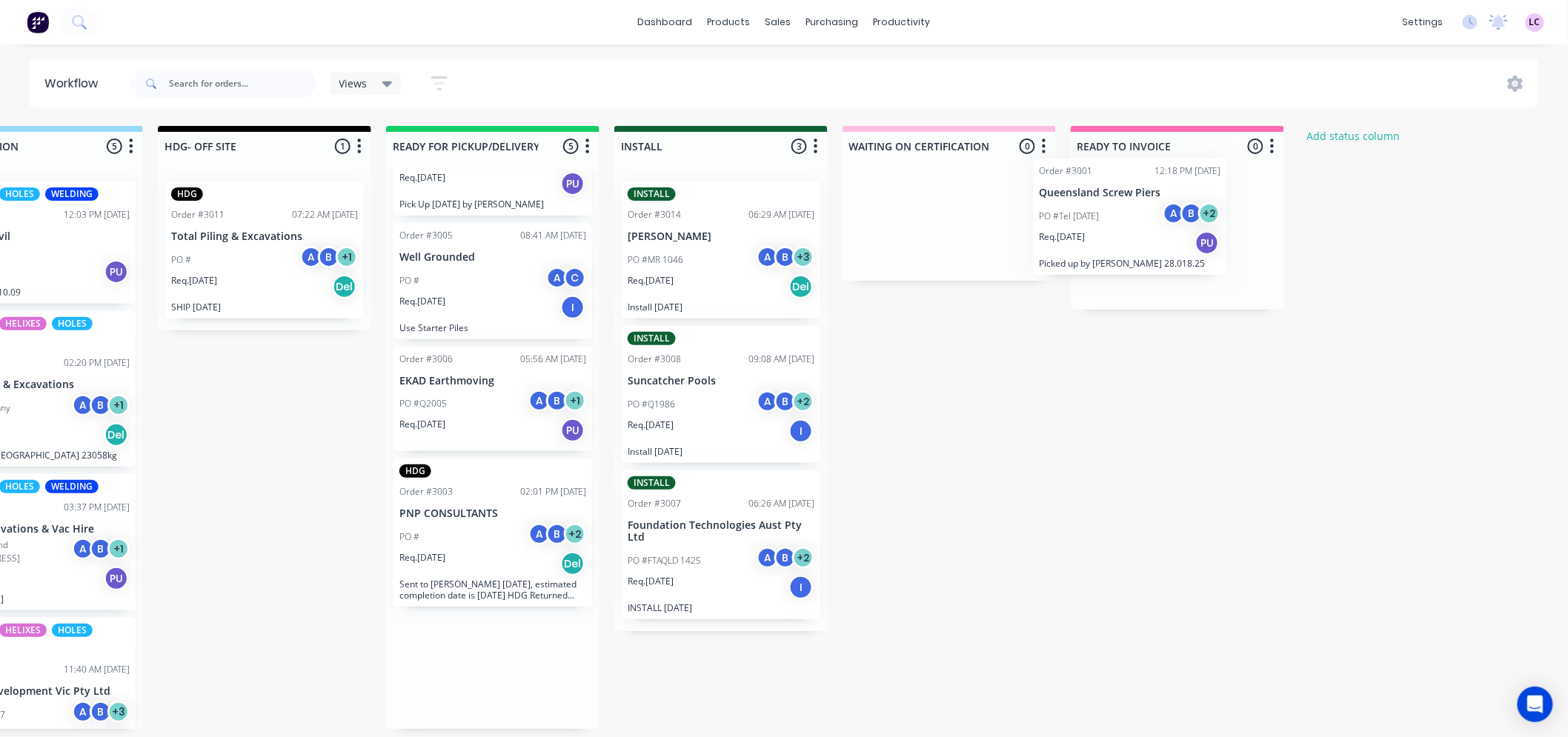
drag, startPoint x: 791, startPoint y: 669, endPoint x: 1109, endPoint y: 217, distance: 552.7
click at [1107, 217] on div "Submitted 3 Status colour #273444 hex #273444 Save Cancel Summaries Total order…" at bounding box center [678, 427] width 2041 height 603
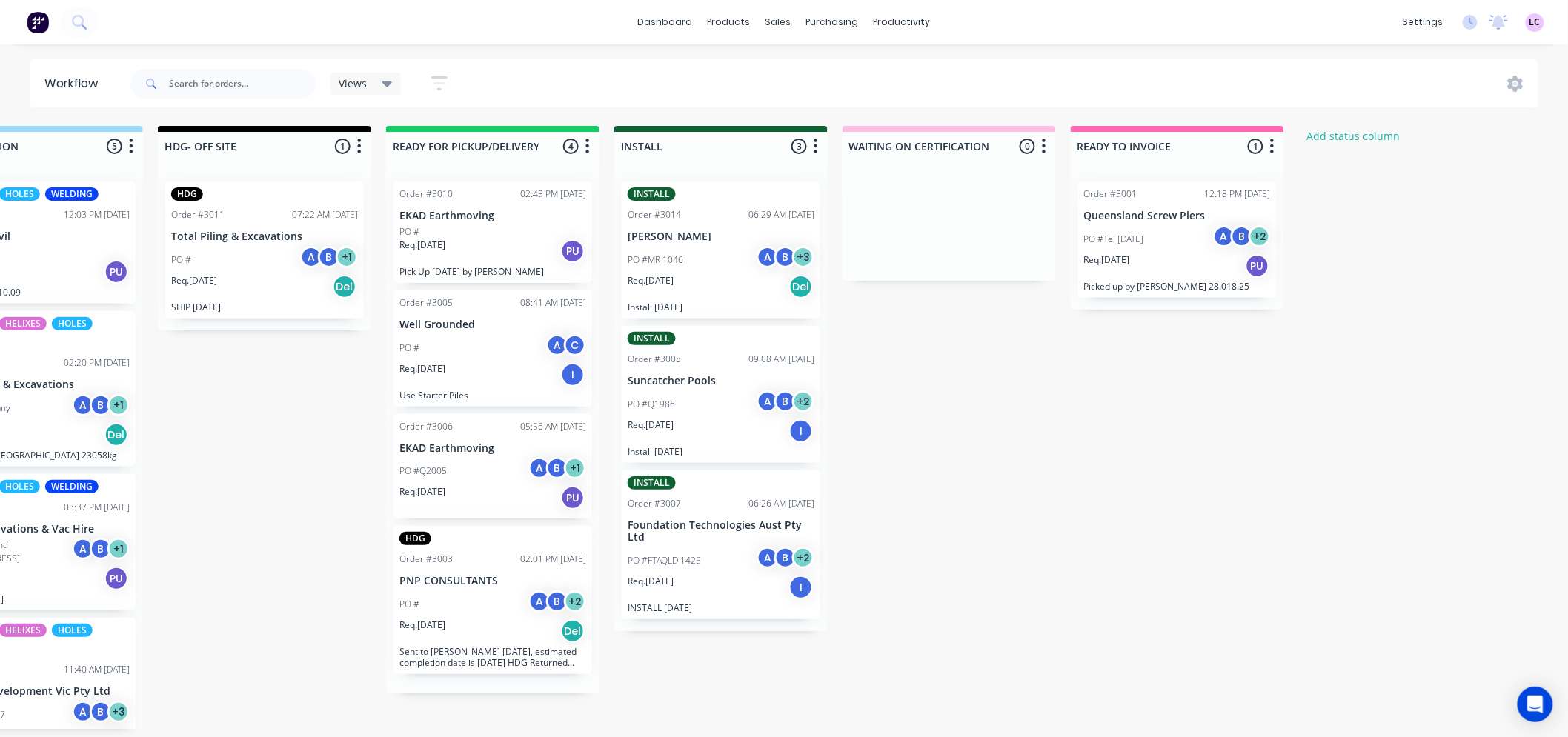
scroll to position [0, 0]
click at [735, 26] on div "products" at bounding box center [728, 22] width 57 height 22
click at [737, 69] on div at bounding box center [734, 75] width 22 height 13
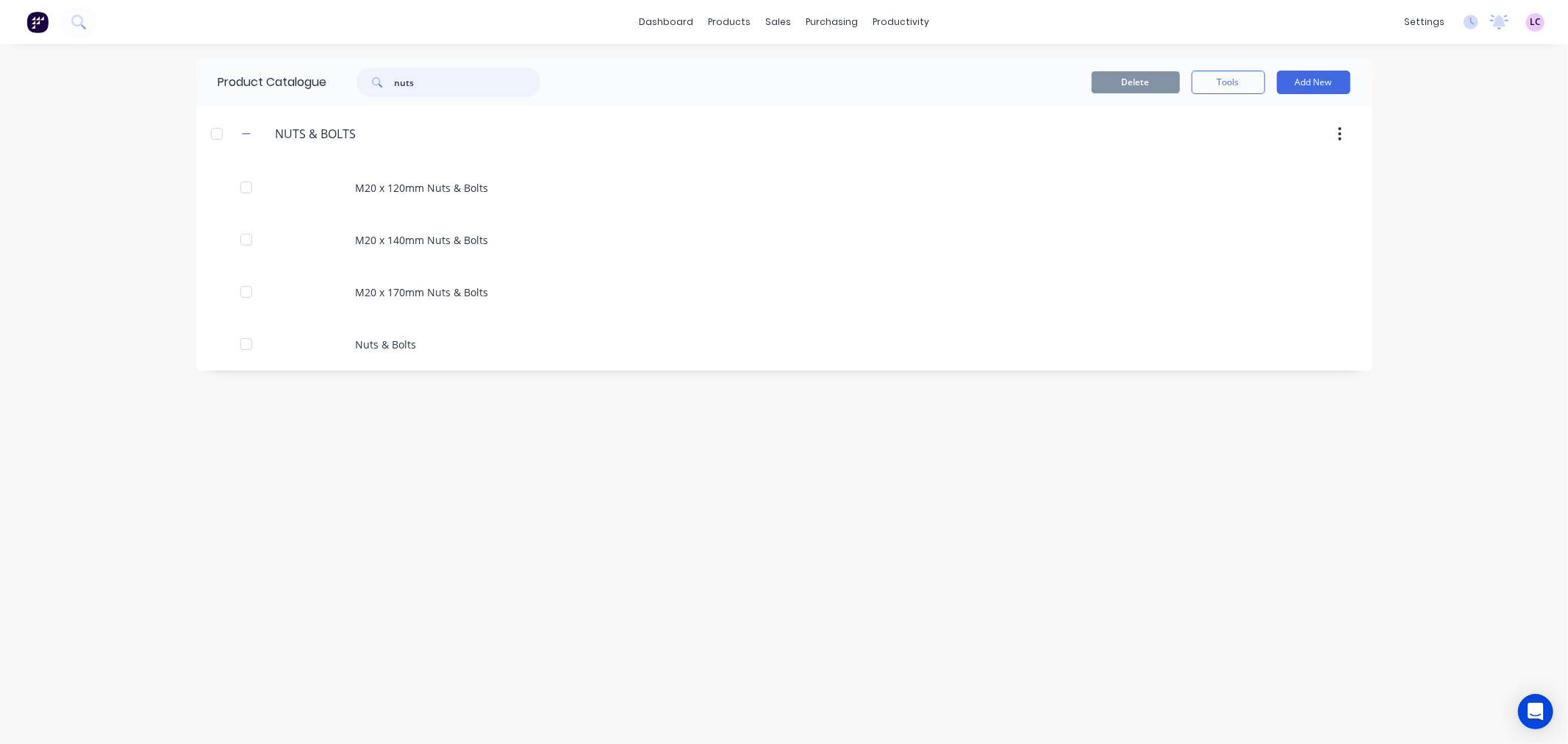
drag, startPoint x: 422, startPoint y: 83, endPoint x: 268, endPoint y: 97, distance: 154.6
click at [268, 97] on div "Product Catalogue nuts" at bounding box center [387, 82] width 381 height 47
type input "extension"
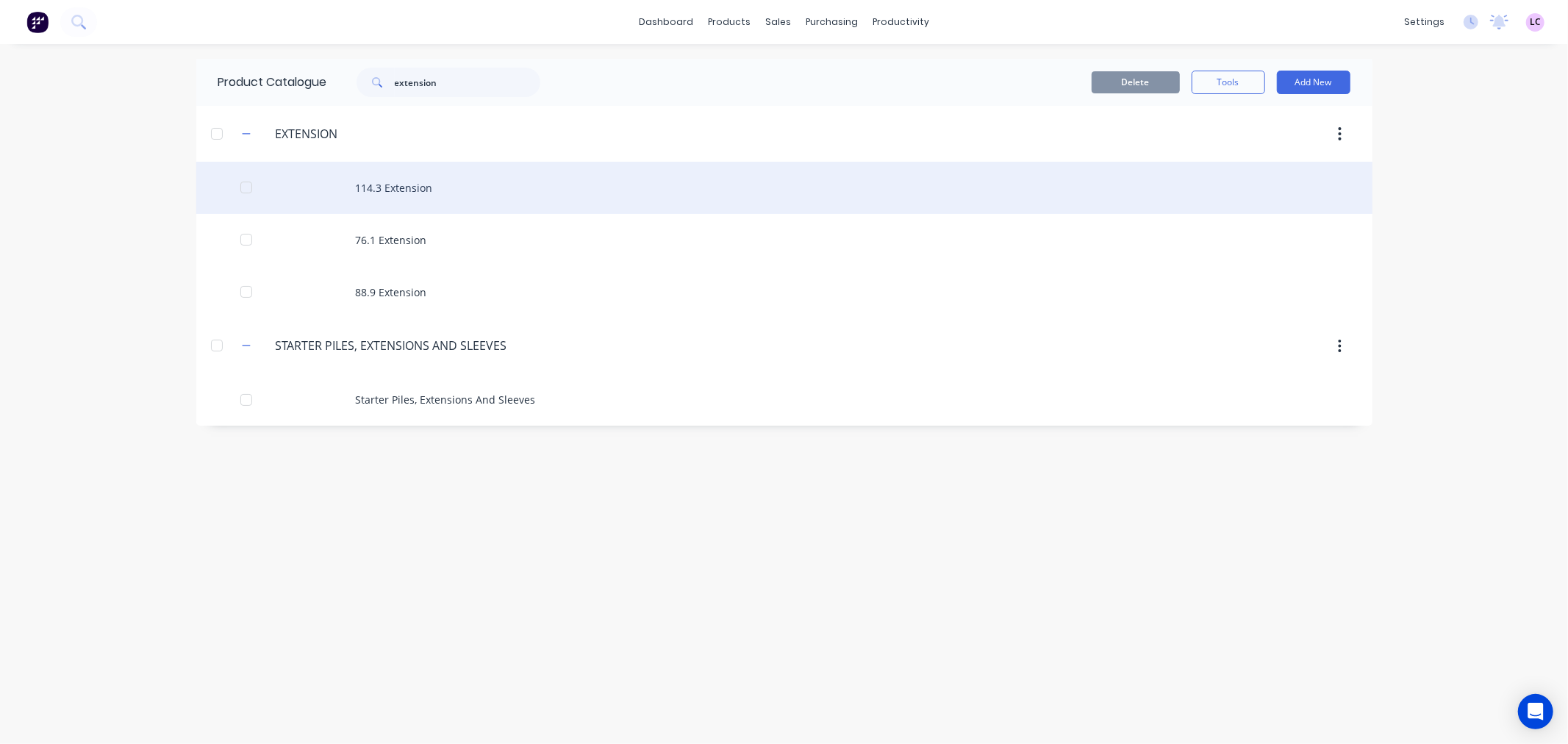
click at [409, 180] on div "114.3 Extension" at bounding box center [784, 187] width 1177 height 52
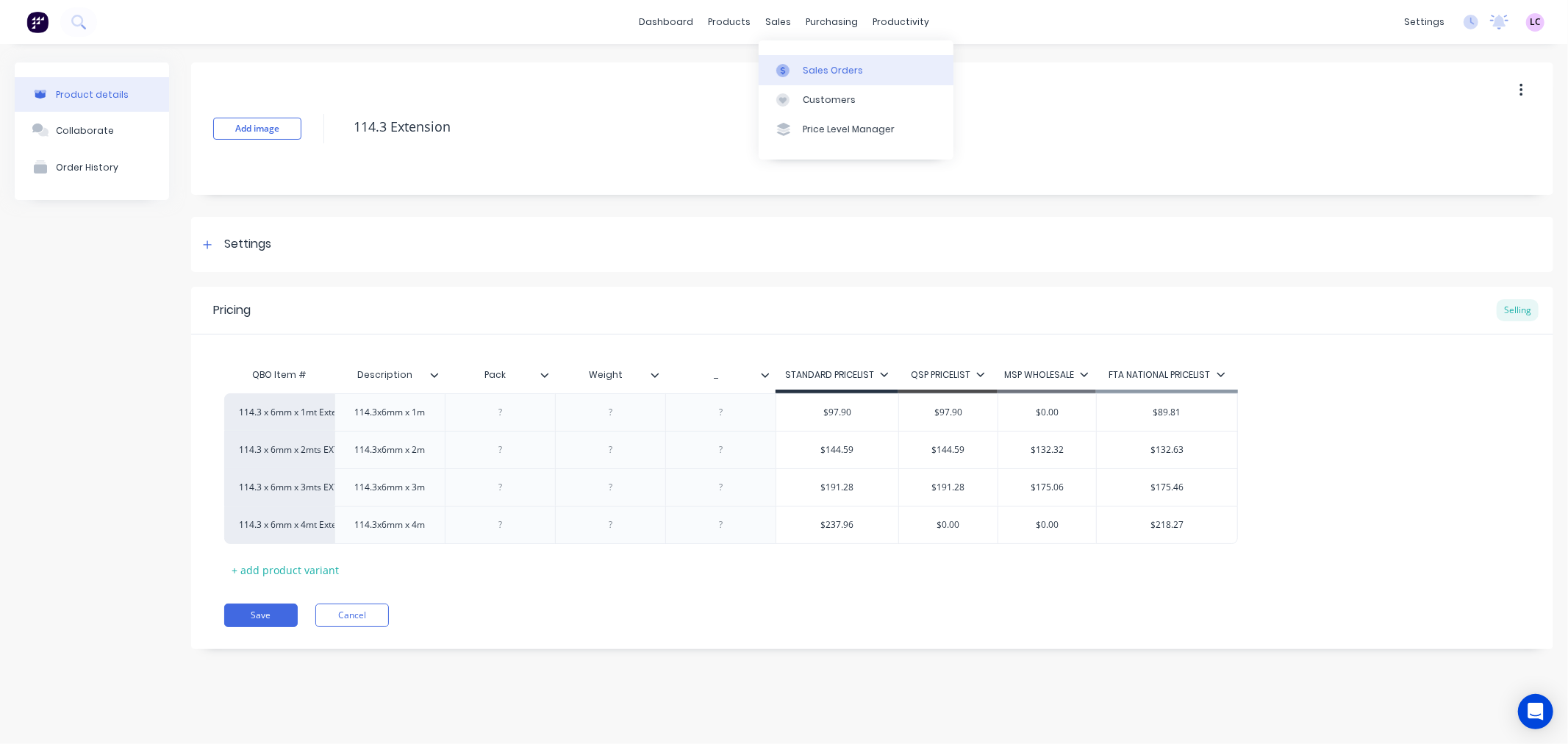
click at [798, 72] on link "Sales Orders" at bounding box center [856, 70] width 195 height 29
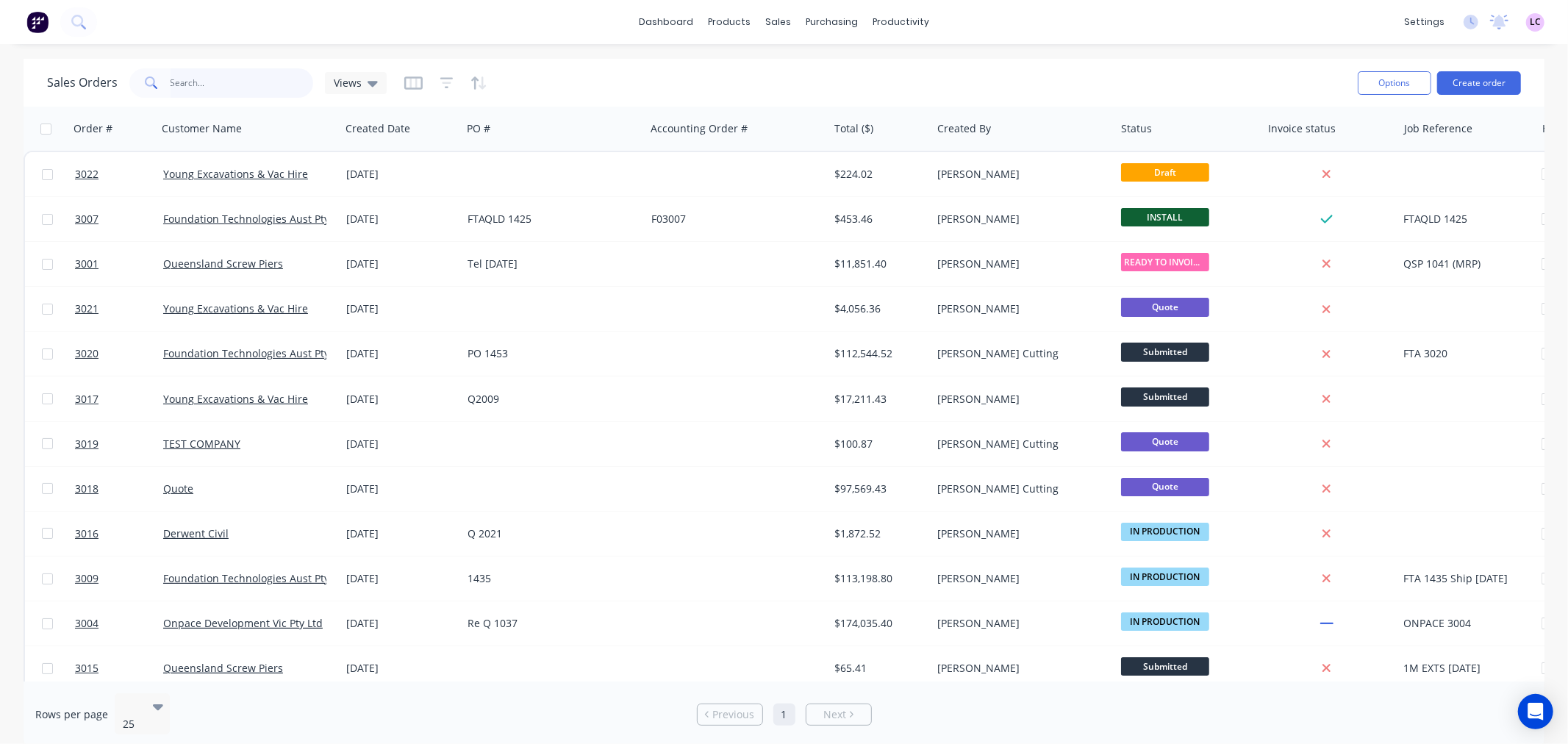
click at [249, 76] on input "text" at bounding box center [243, 83] width 143 height 29
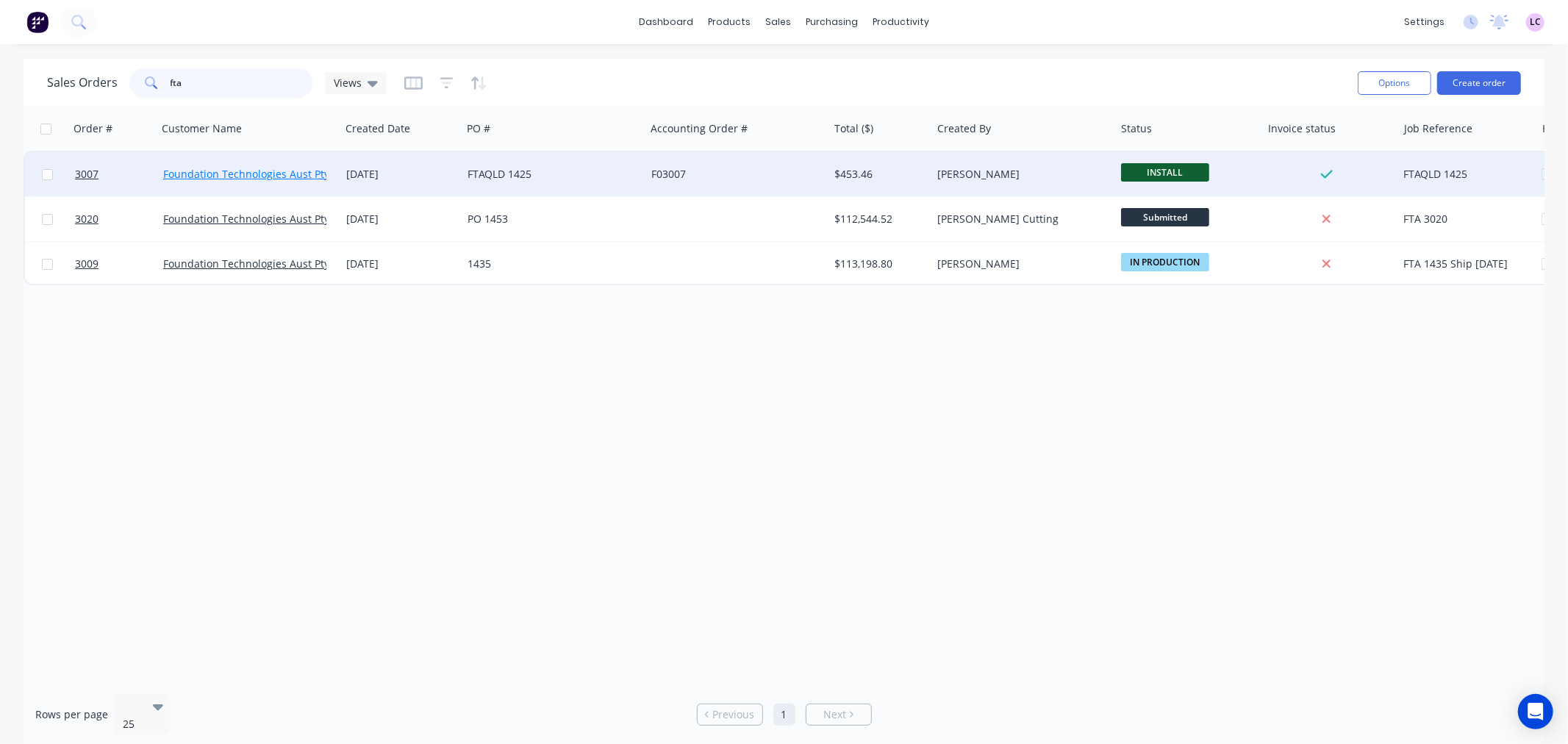
type input "fta"
click at [255, 177] on link "Foundation Technologies Aust Pty Ltd" at bounding box center [255, 174] width 185 height 14
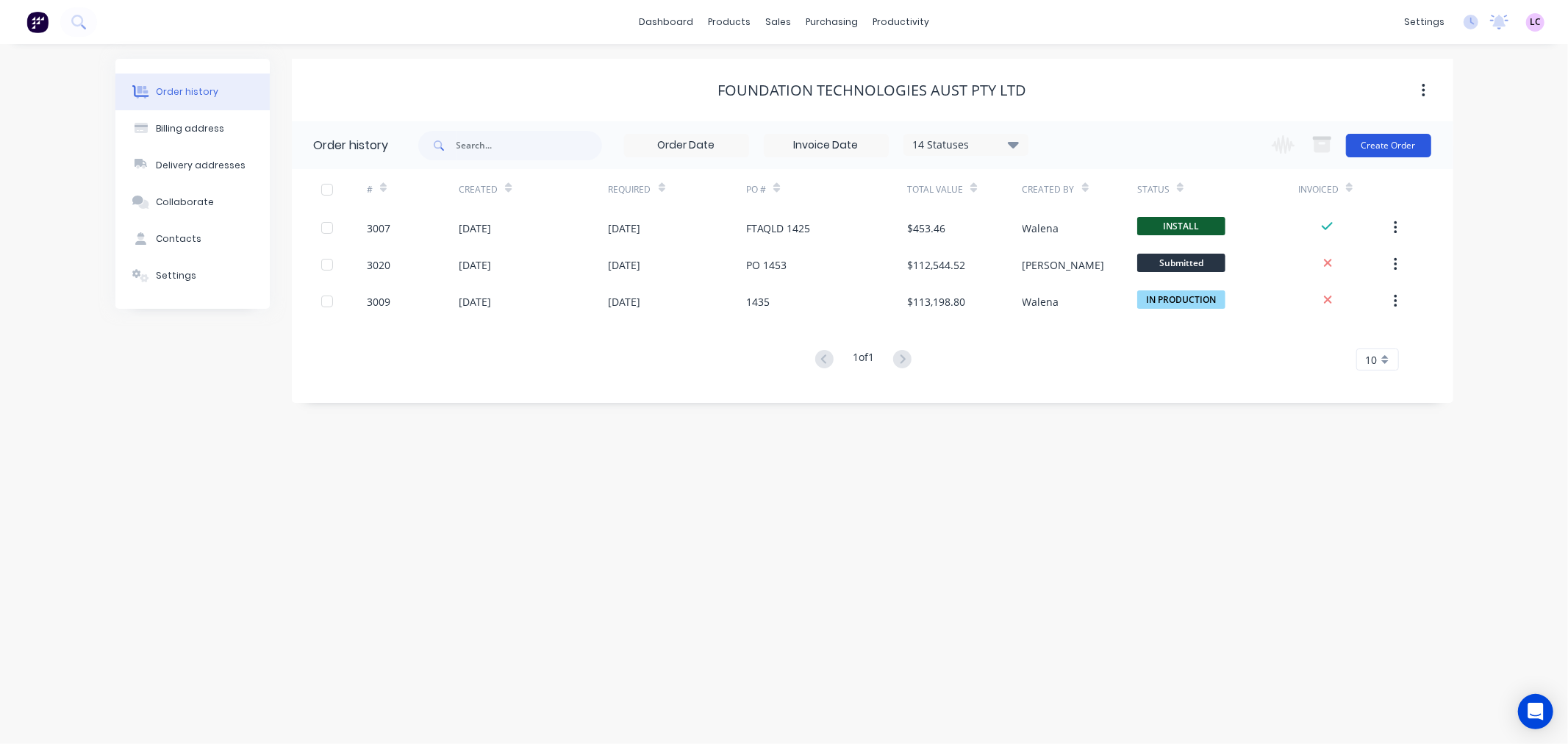
click at [1381, 141] on button "Create Order" at bounding box center [1388, 146] width 85 height 24
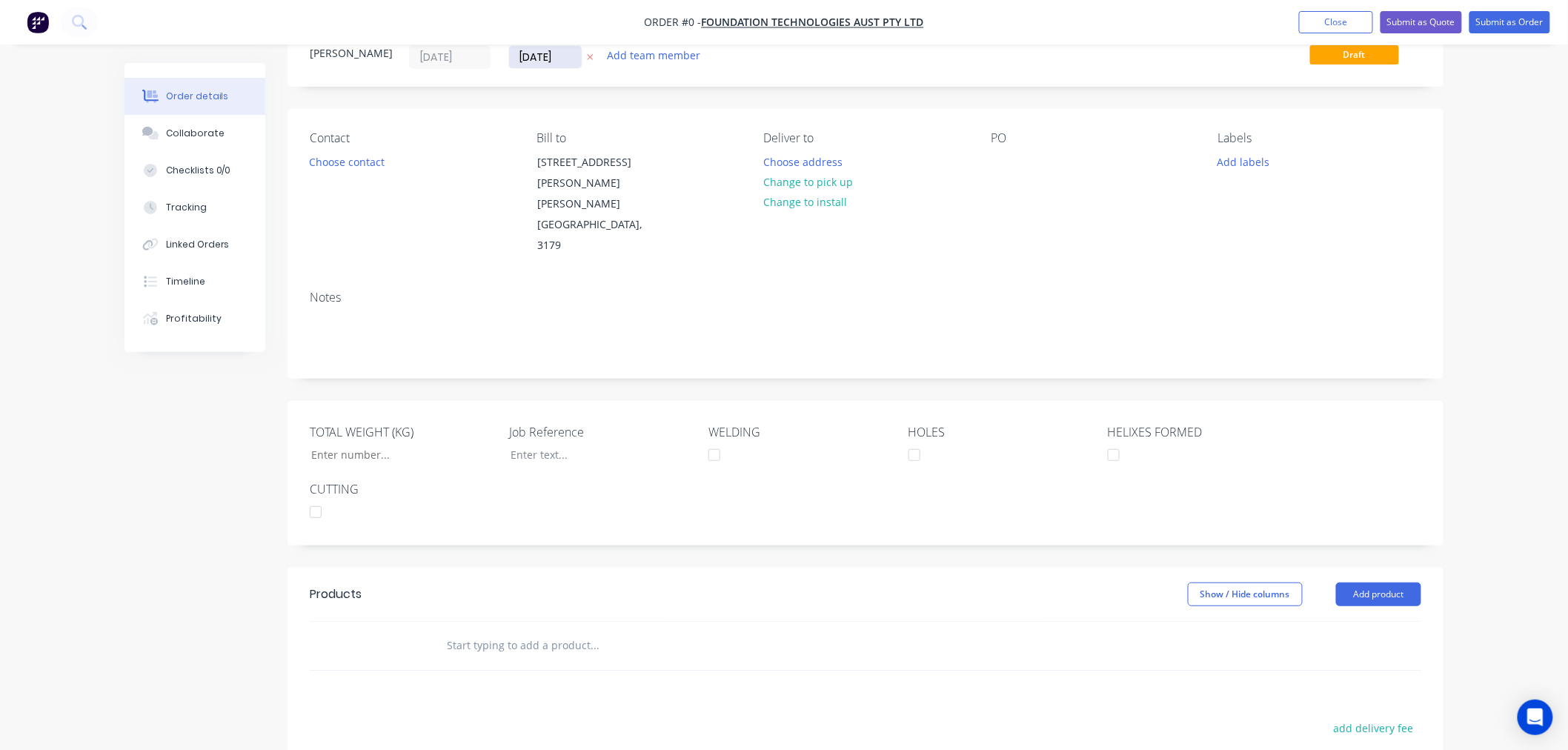
scroll to position [82, 0]
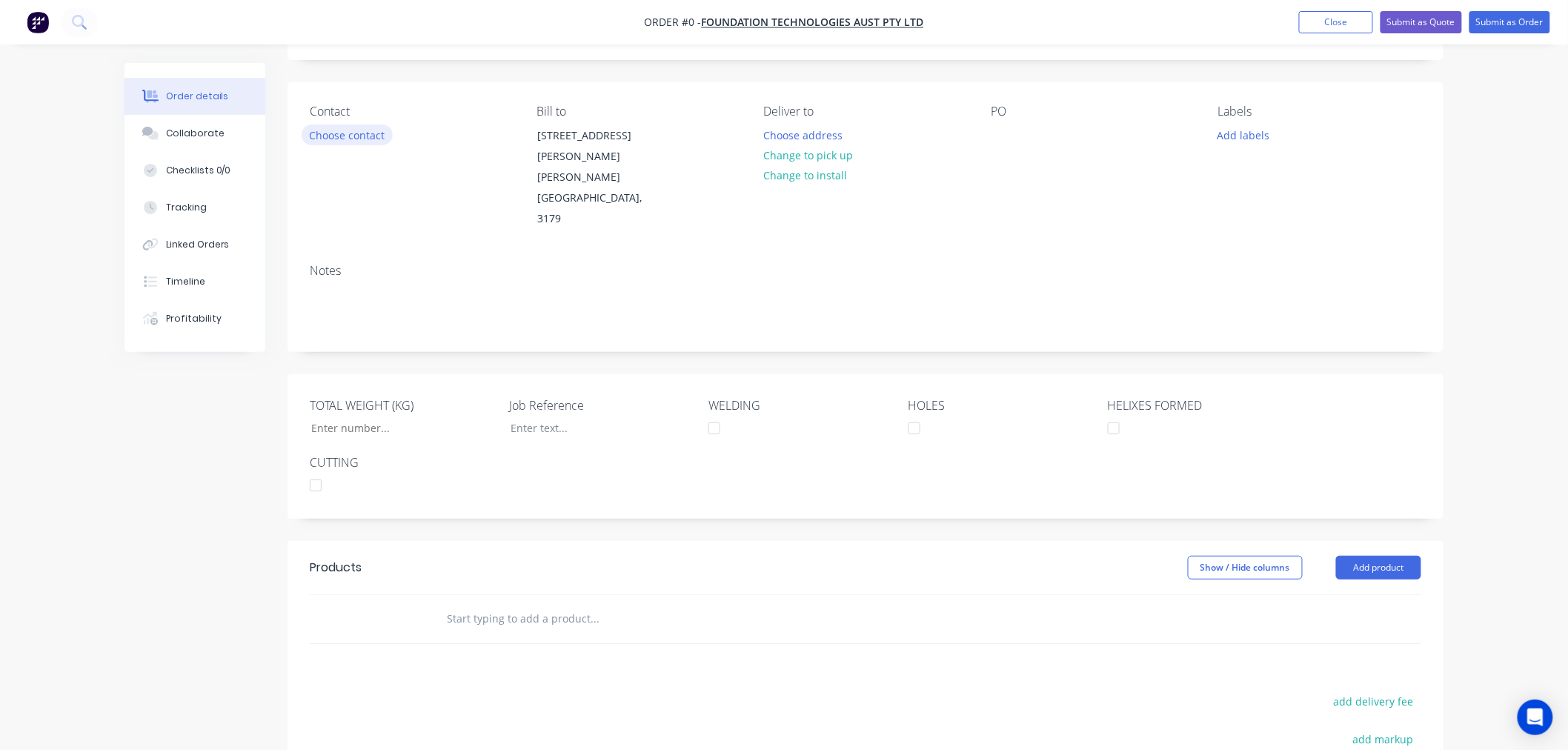
click at [370, 128] on button "Choose contact" at bounding box center [347, 134] width 91 height 20
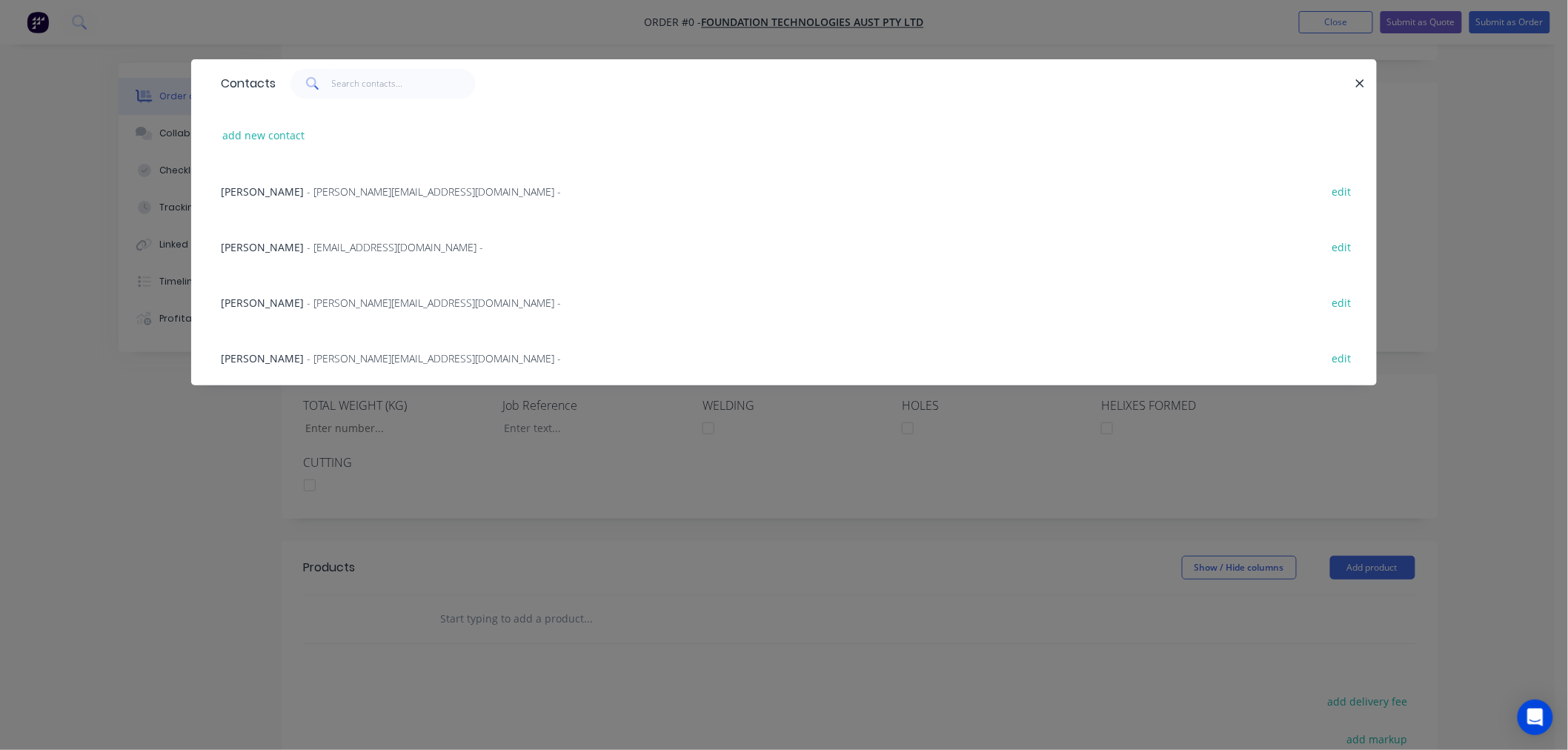
click at [306, 187] on span "- adam@ftapile.com.au -" at bounding box center [433, 191] width 255 height 14
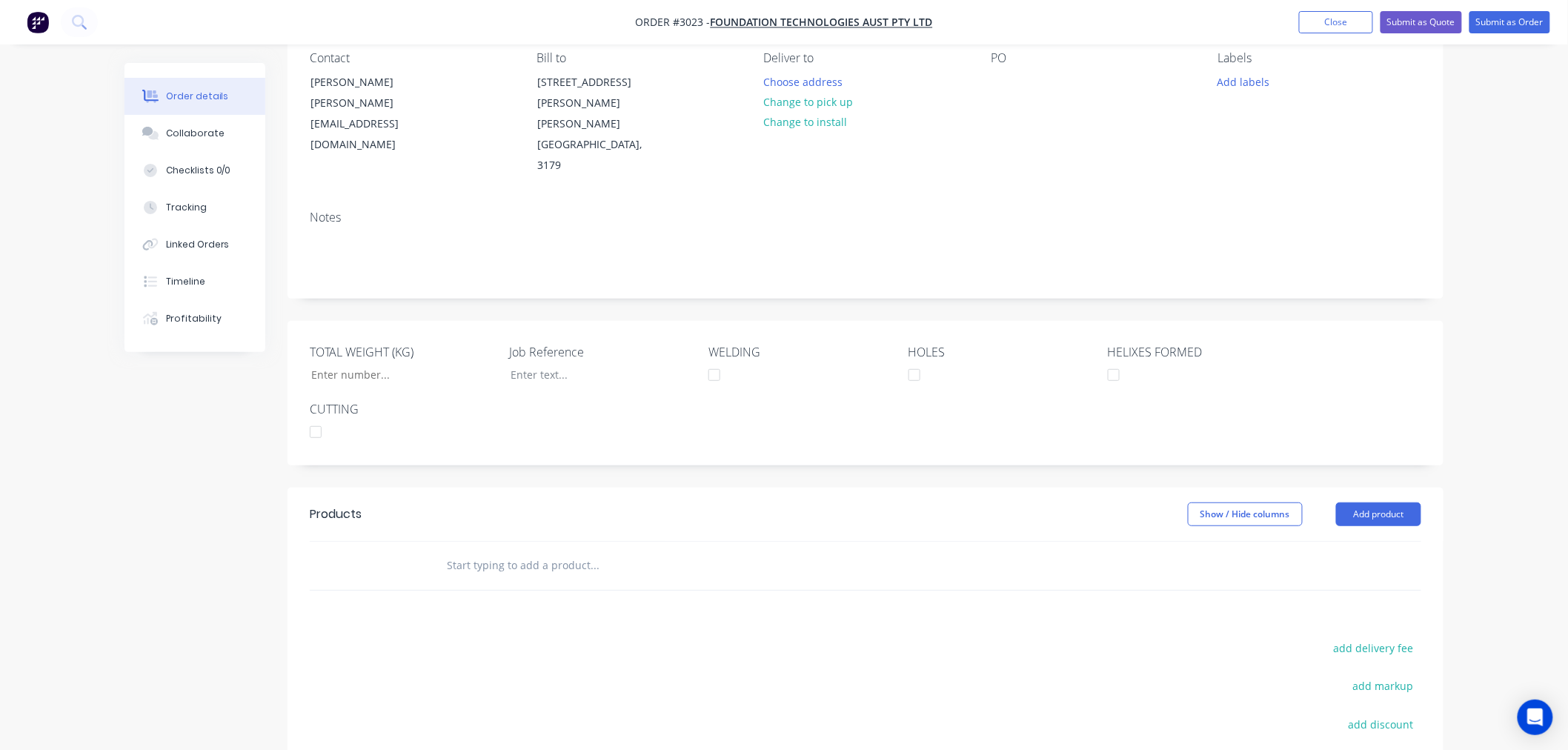
scroll to position [165, 0]
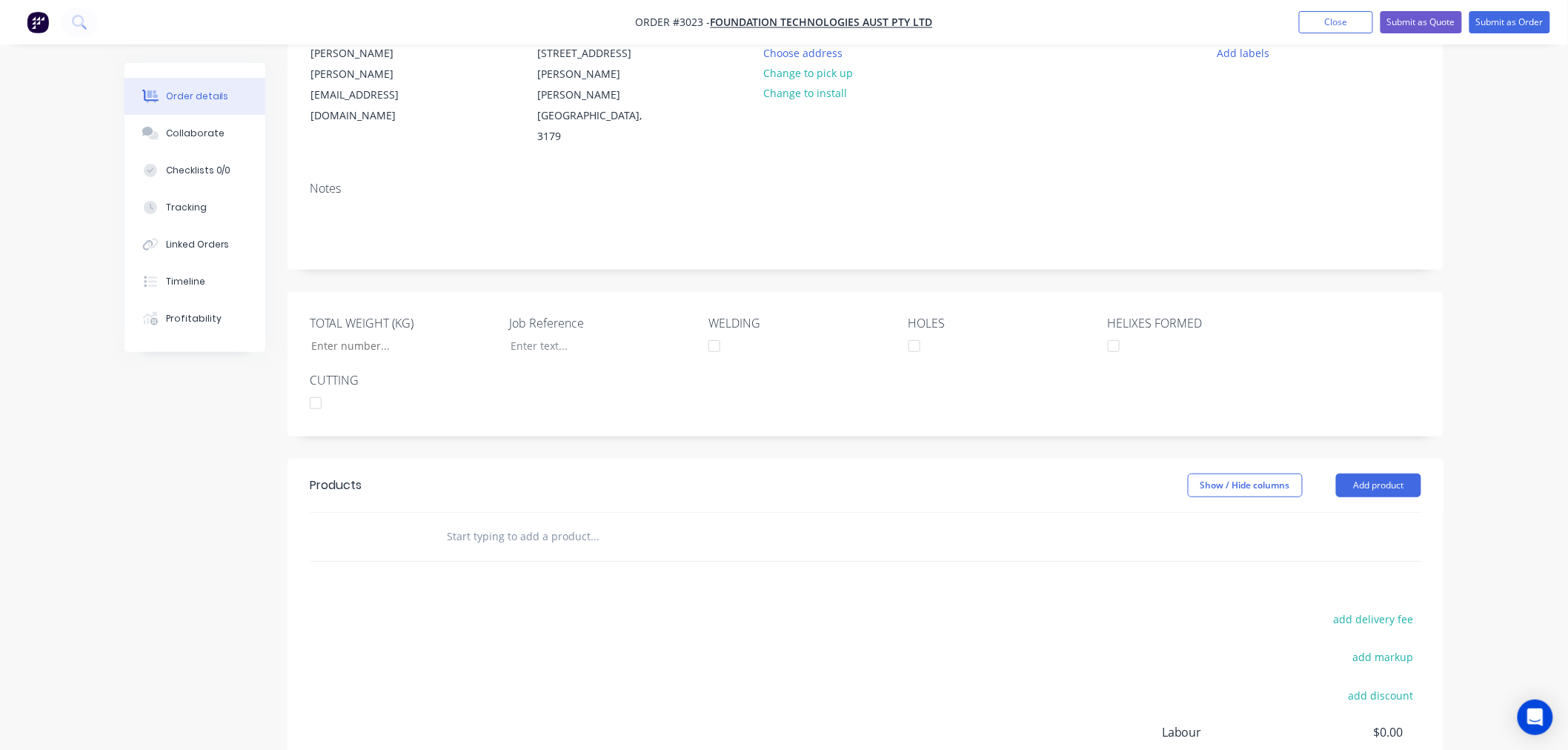
click at [516, 521] on input "text" at bounding box center [594, 536] width 296 height 30
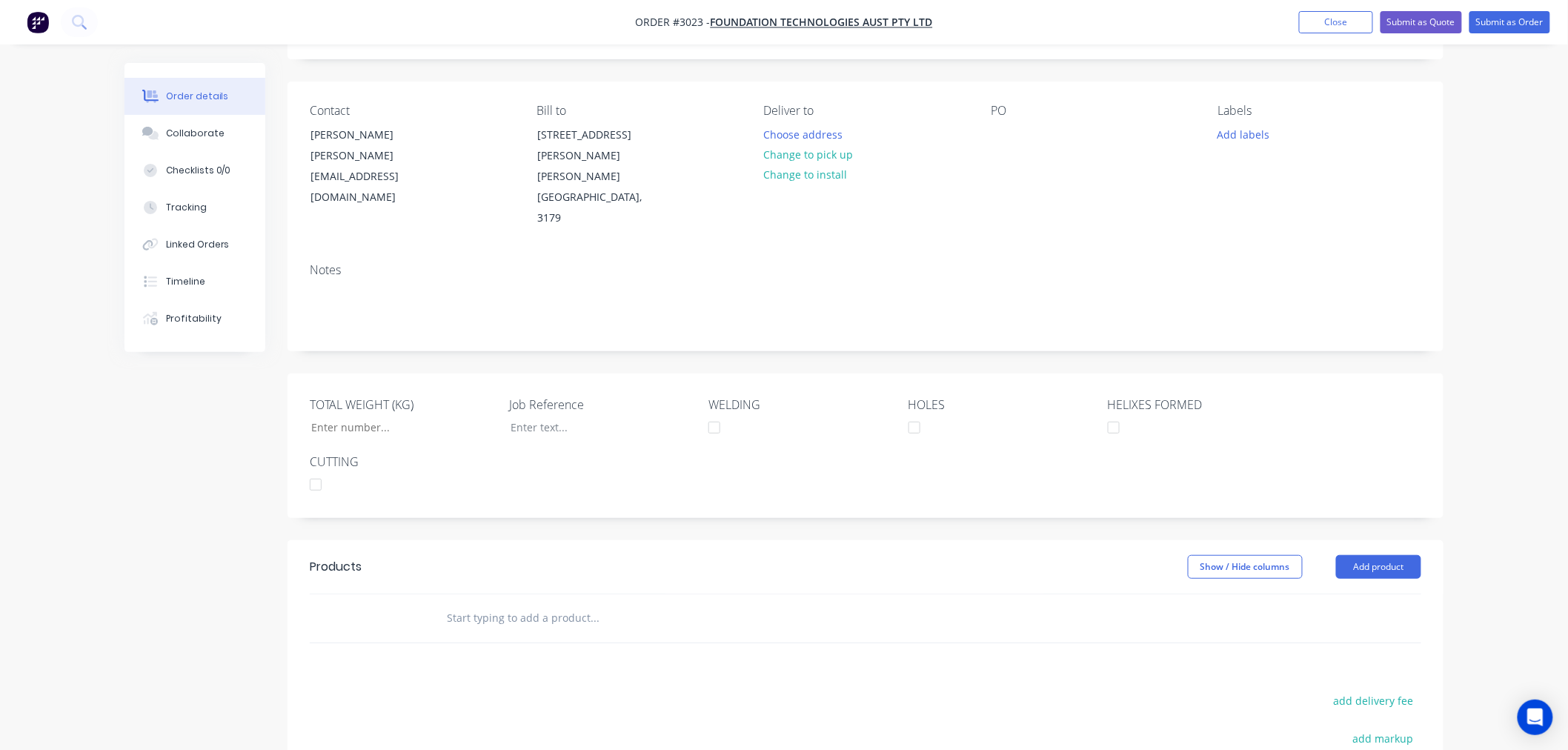
scroll to position [82, 0]
click at [546, 418] on div at bounding box center [591, 428] width 185 height 21
drag, startPoint x: 607, startPoint y: 369, endPoint x: 480, endPoint y: 359, distance: 127.4
click at [480, 374] on div "TOTAL WEIGHT (KG) Job Reference WORK ORDER 7220 WELDING HOLES HELIXES FORMED CU…" at bounding box center [865, 446] width 1156 height 144
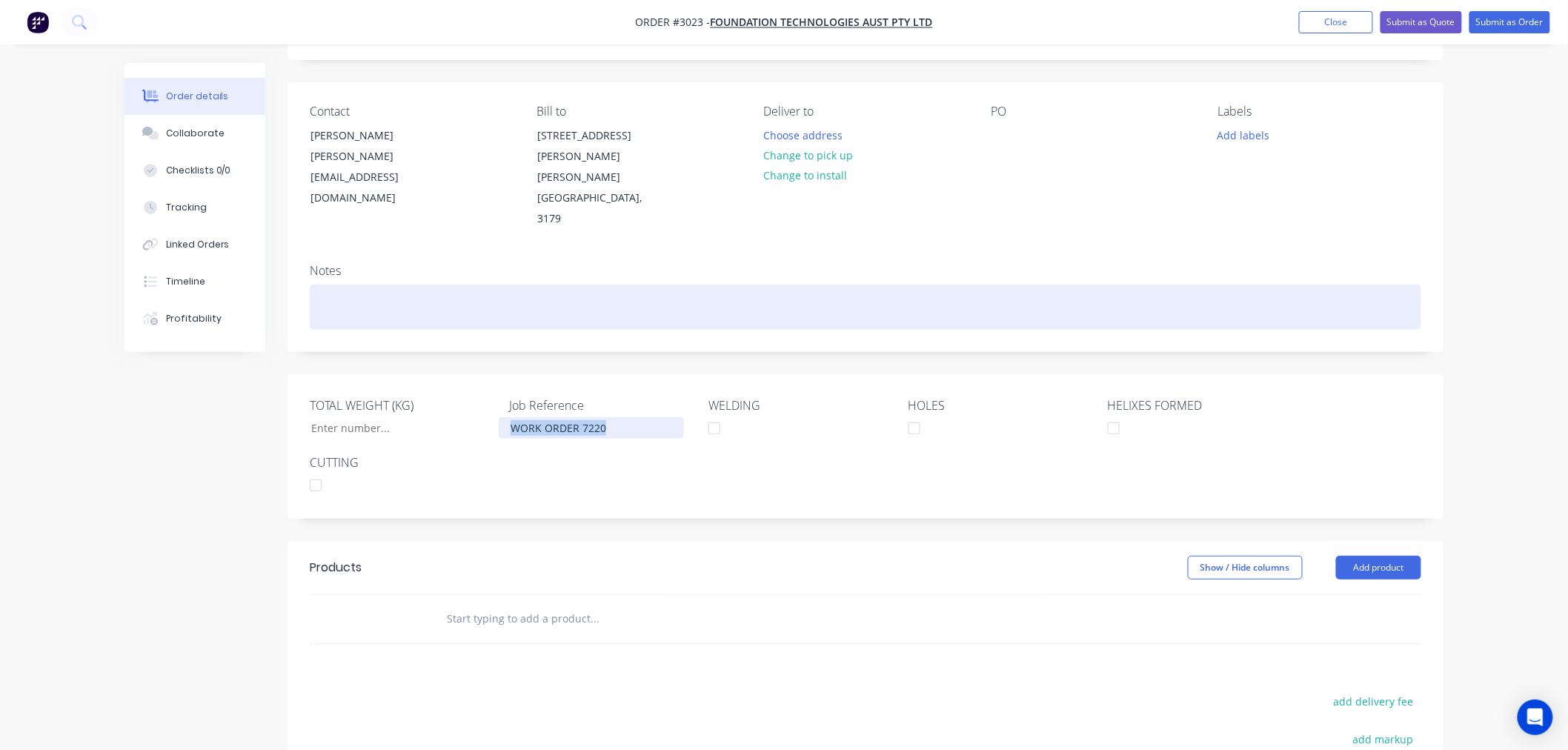
copy div "WORK ORDER 7220"
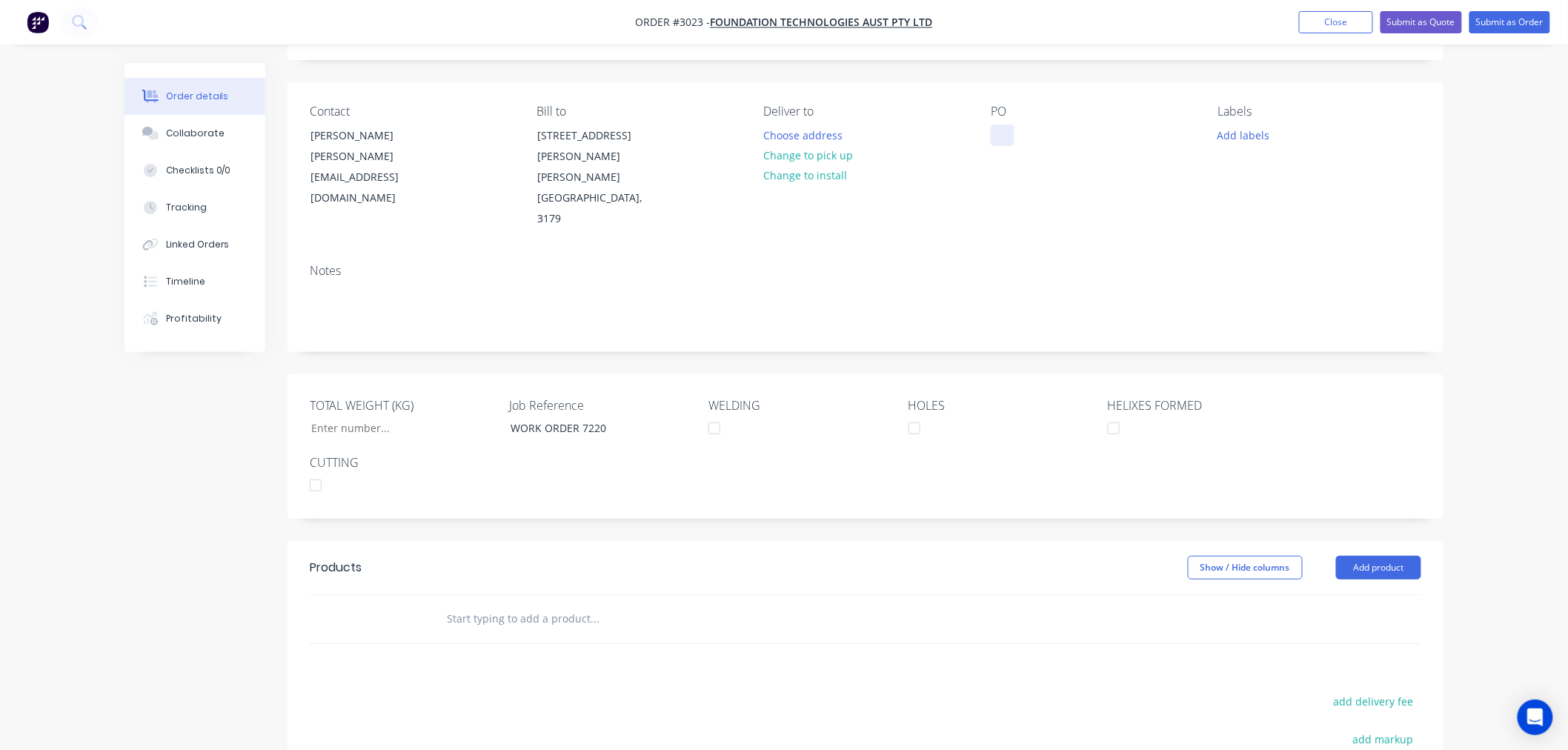
click at [1004, 141] on div at bounding box center [1002, 134] width 24 height 21
paste div
click at [1002, 139] on div "WORK ORDER 7220" at bounding box center [1050, 134] width 119 height 21
click at [555, 604] on input "text" at bounding box center [594, 619] width 296 height 30
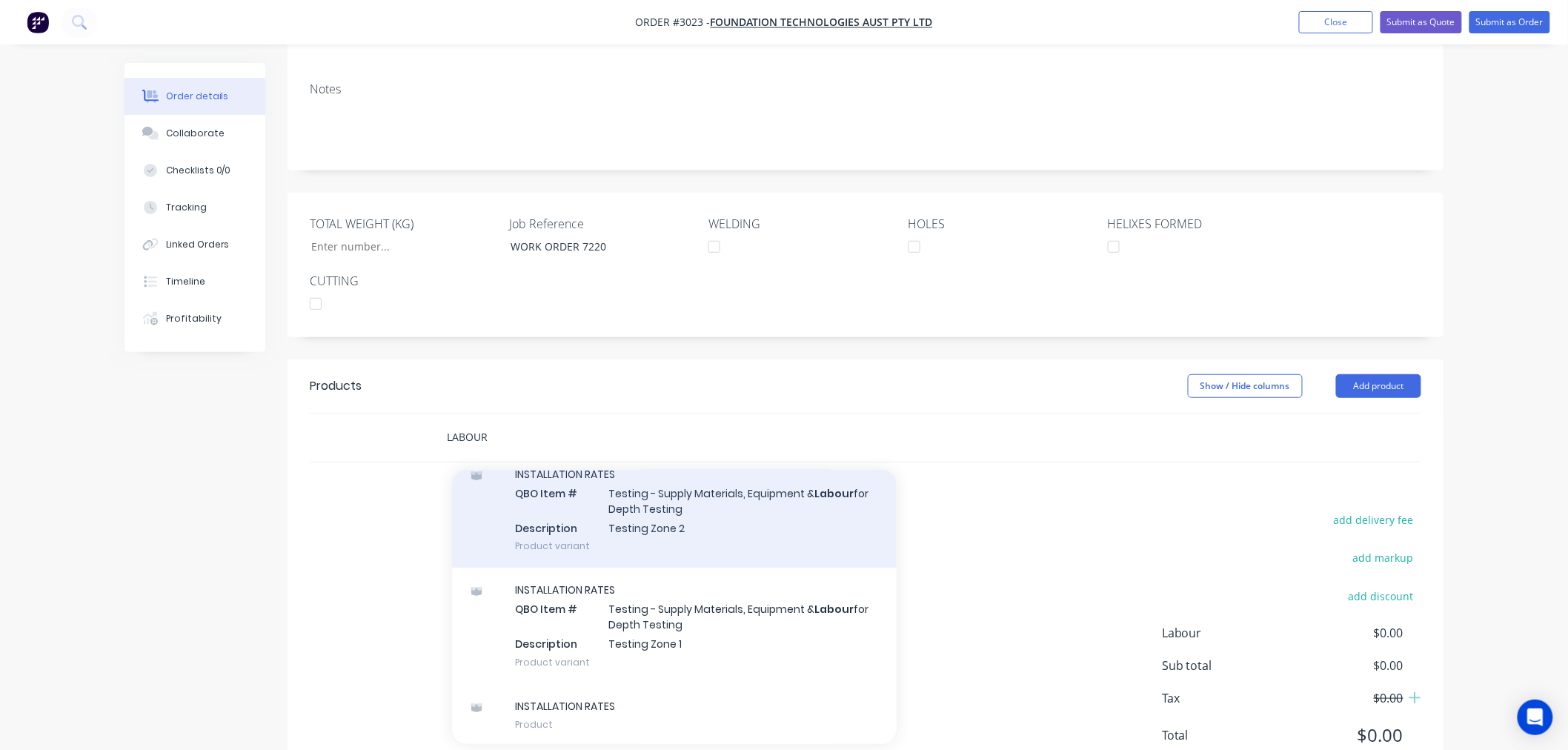
scroll to position [368, 0]
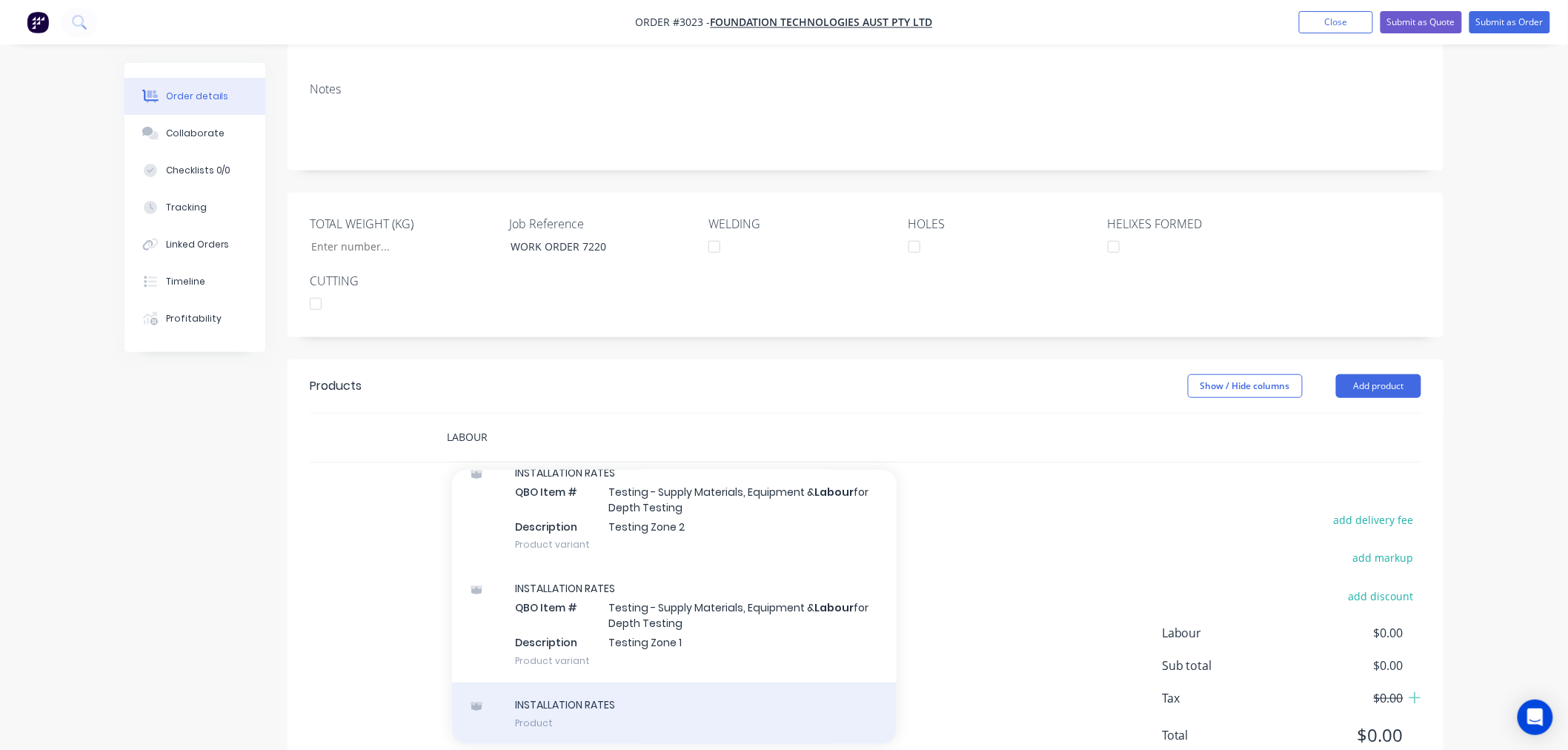
type input "LABOUR"
click at [613, 682] on div "INSTALLATION RATES Product" at bounding box center [674, 713] width 444 height 62
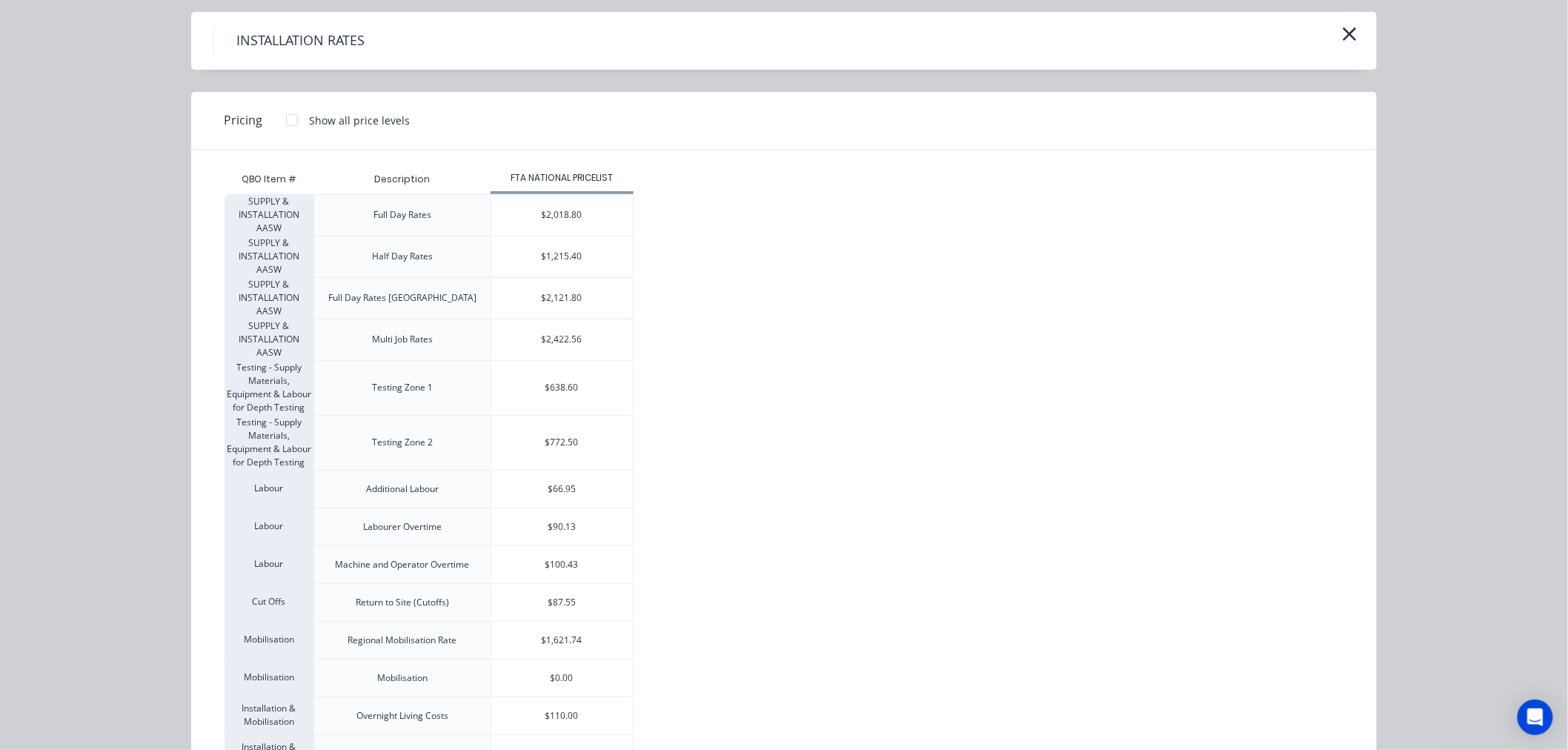
scroll to position [0, 0]
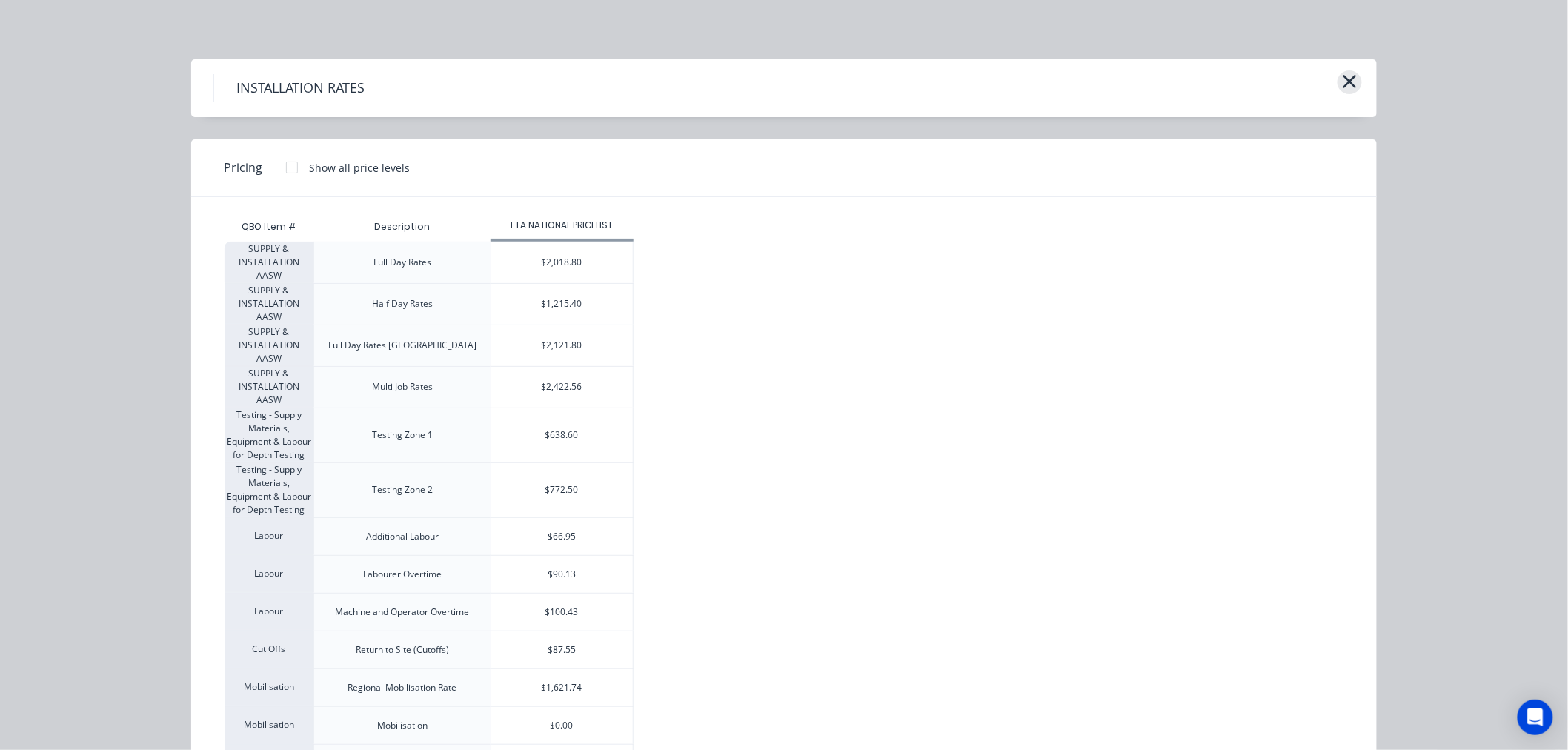
click at [1347, 76] on icon "button" at bounding box center [1350, 81] width 13 height 13
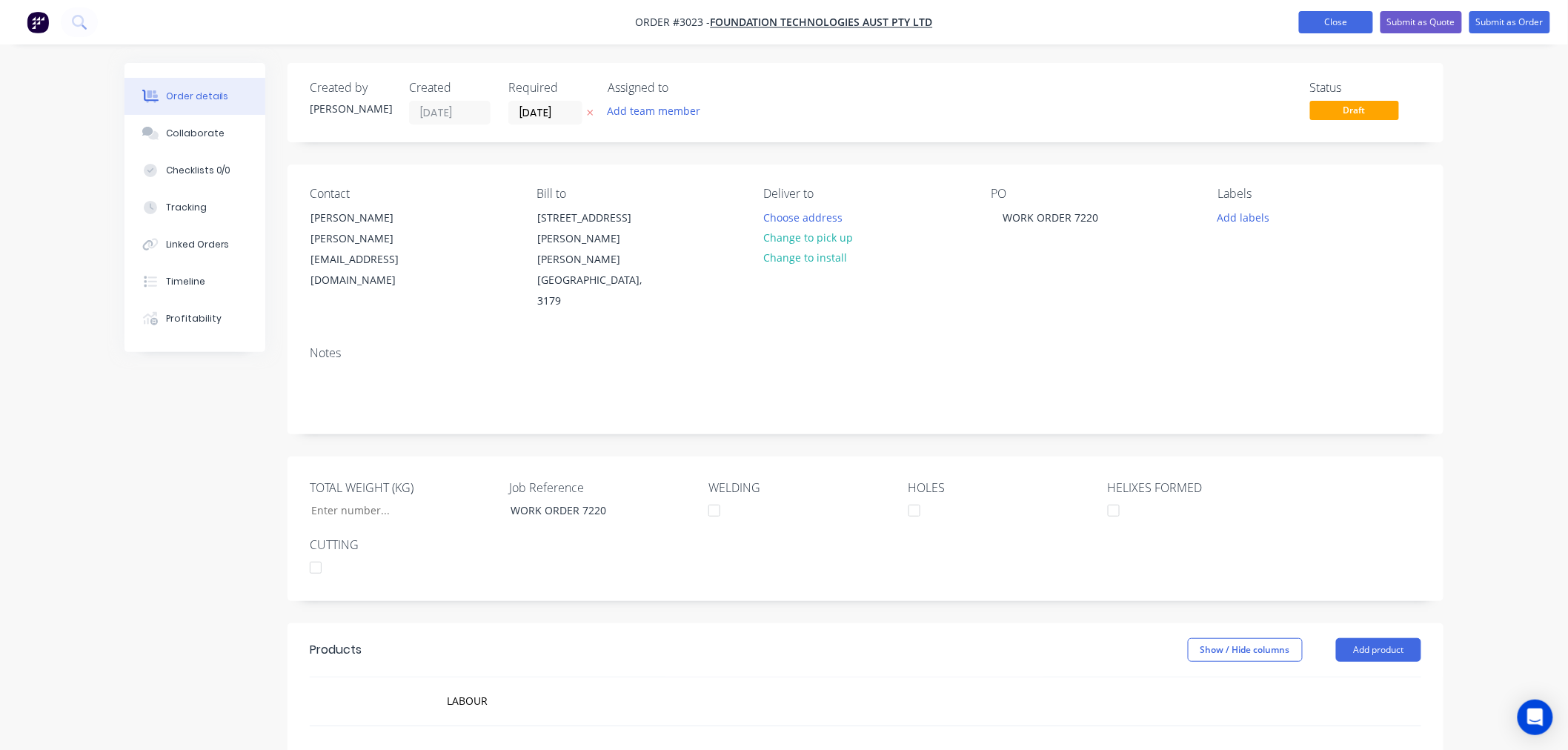
click at [1317, 27] on button "Close" at bounding box center [1336, 22] width 74 height 22
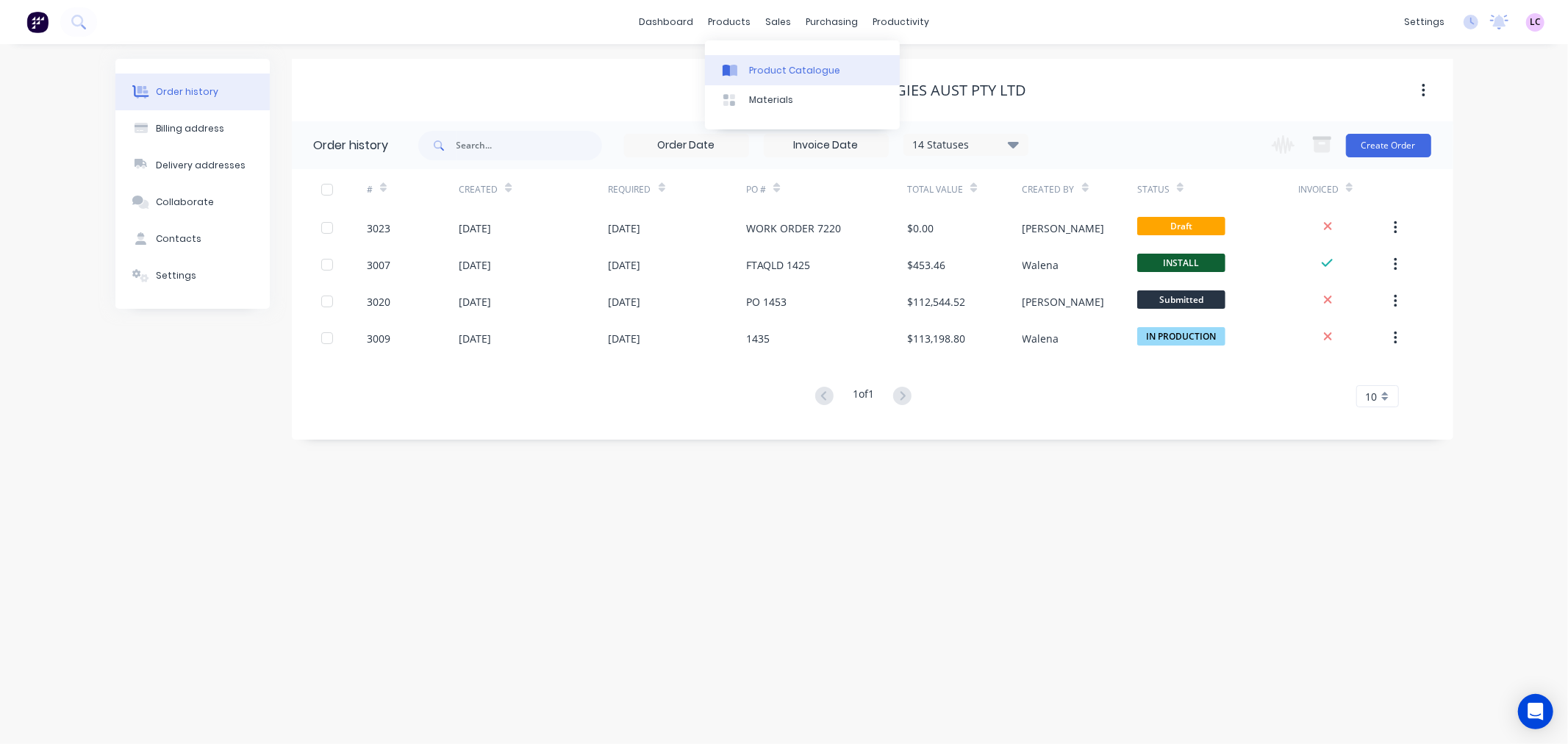
click at [773, 66] on div "Product Catalogue" at bounding box center [795, 71] width 91 height 13
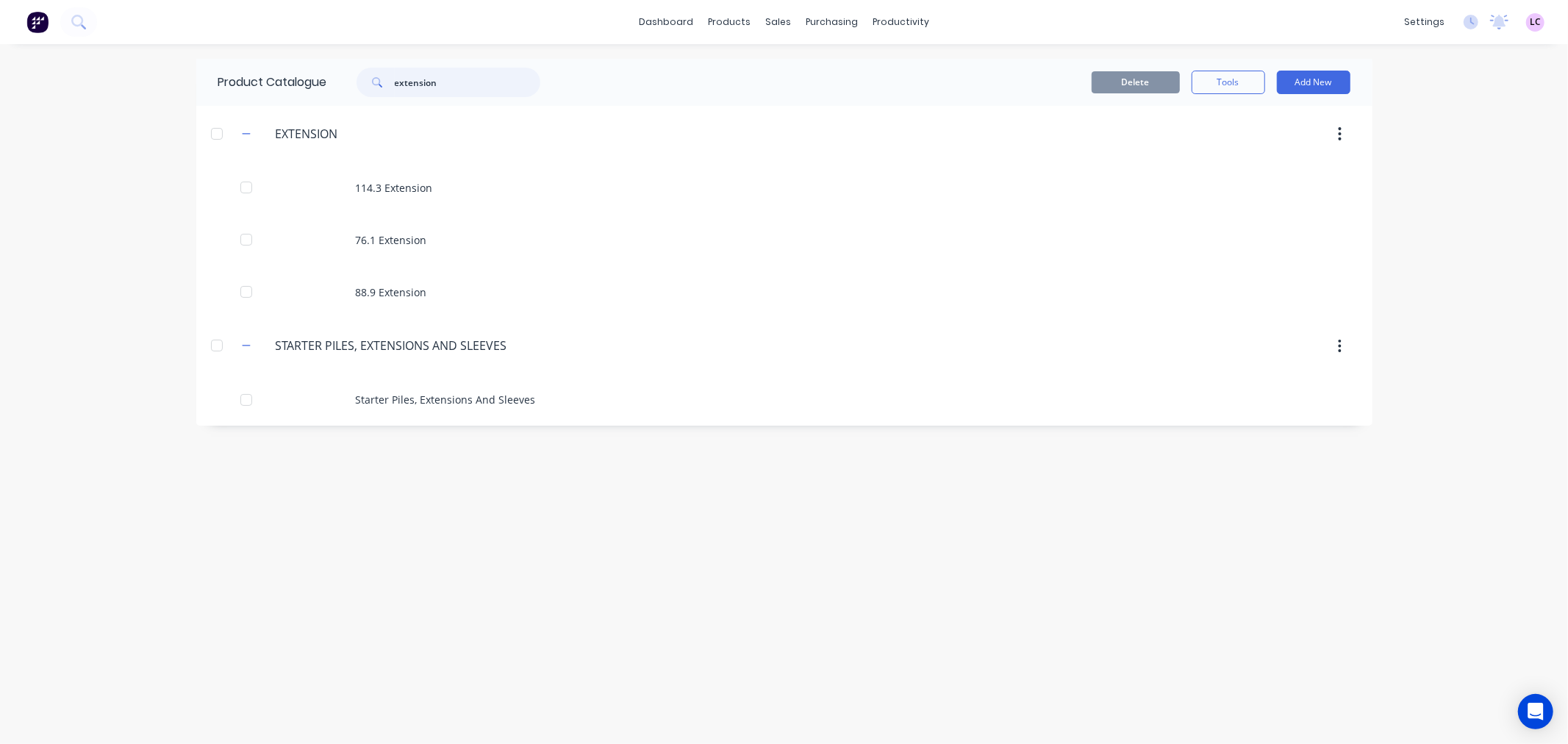
drag, startPoint x: 447, startPoint y: 79, endPoint x: 215, endPoint y: 85, distance: 232.1
click at [215, 85] on div "Product Catalogue extension" at bounding box center [387, 82] width 381 height 47
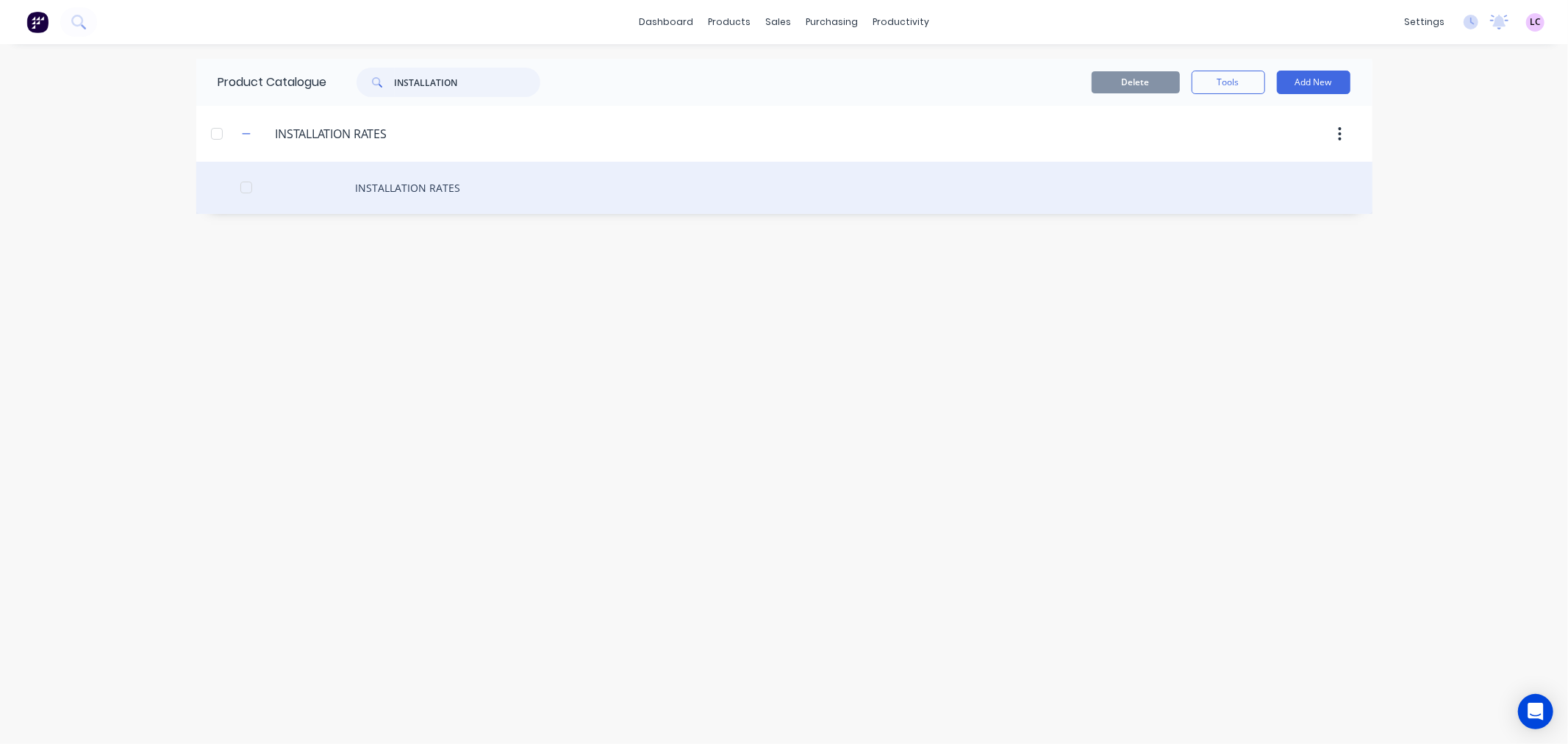
type input "INSTALLATION"
click at [373, 182] on div "INSTALLATION RATES" at bounding box center [784, 187] width 1177 height 52
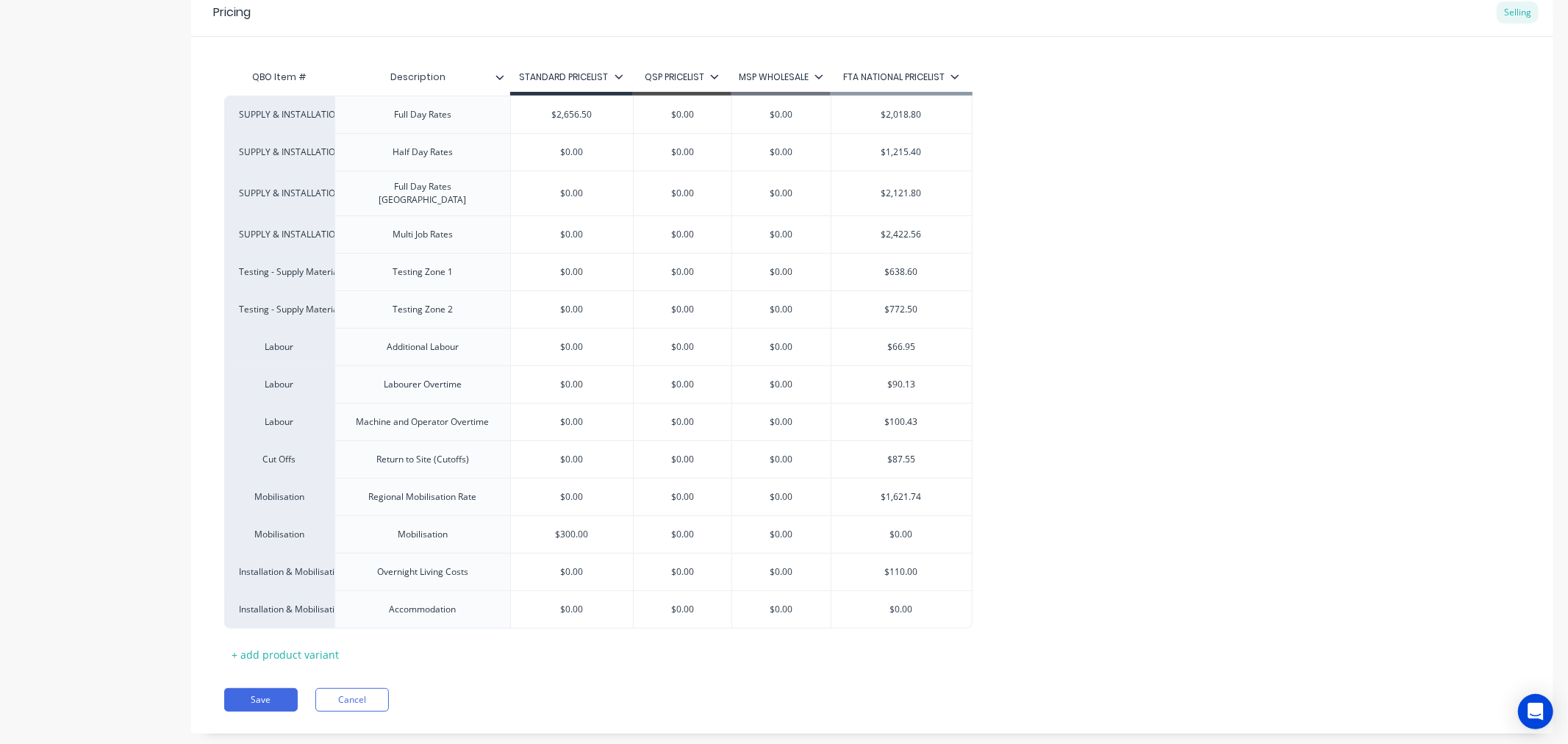
scroll to position [321, 0]
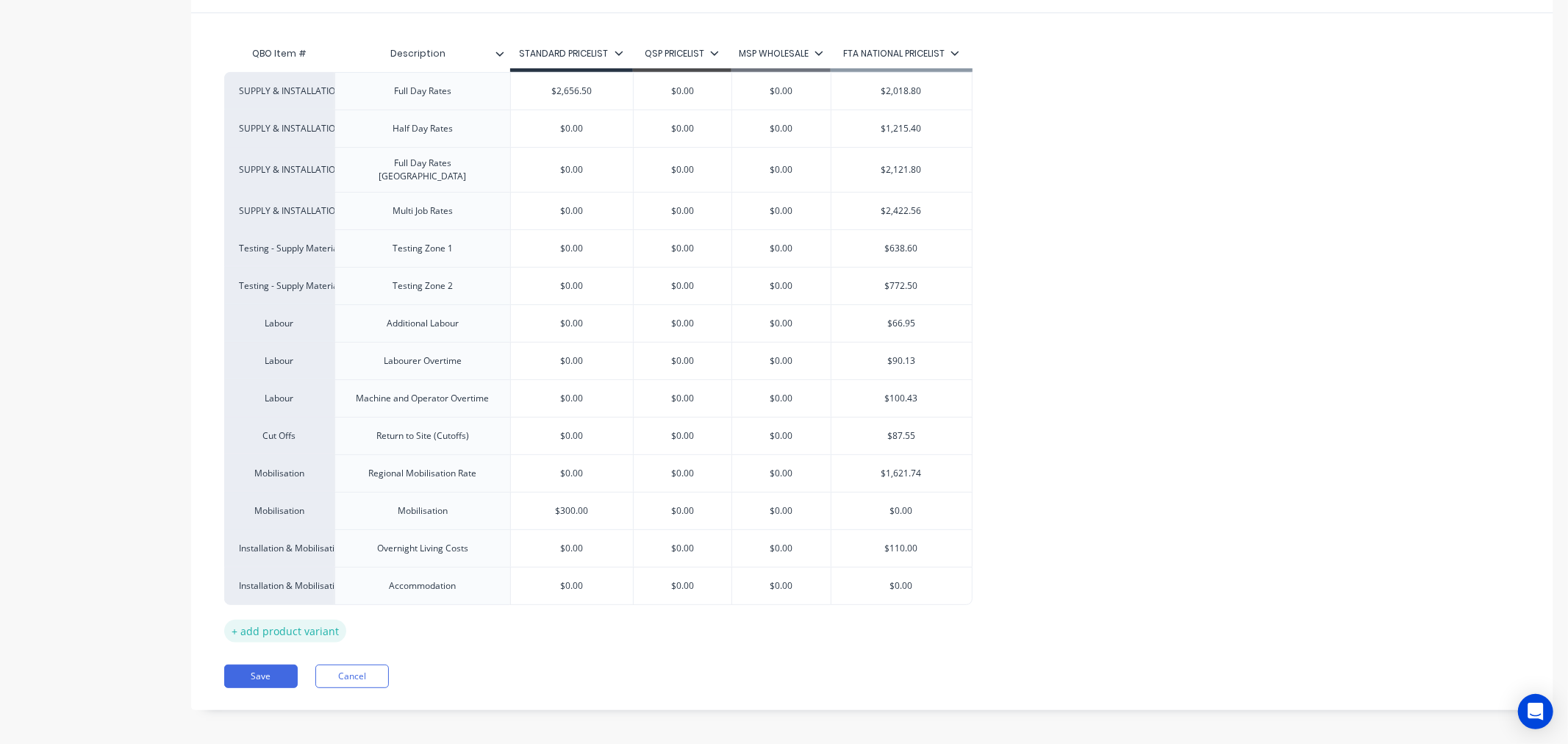
click at [288, 628] on div "+ add product variant" at bounding box center [285, 631] width 122 height 23
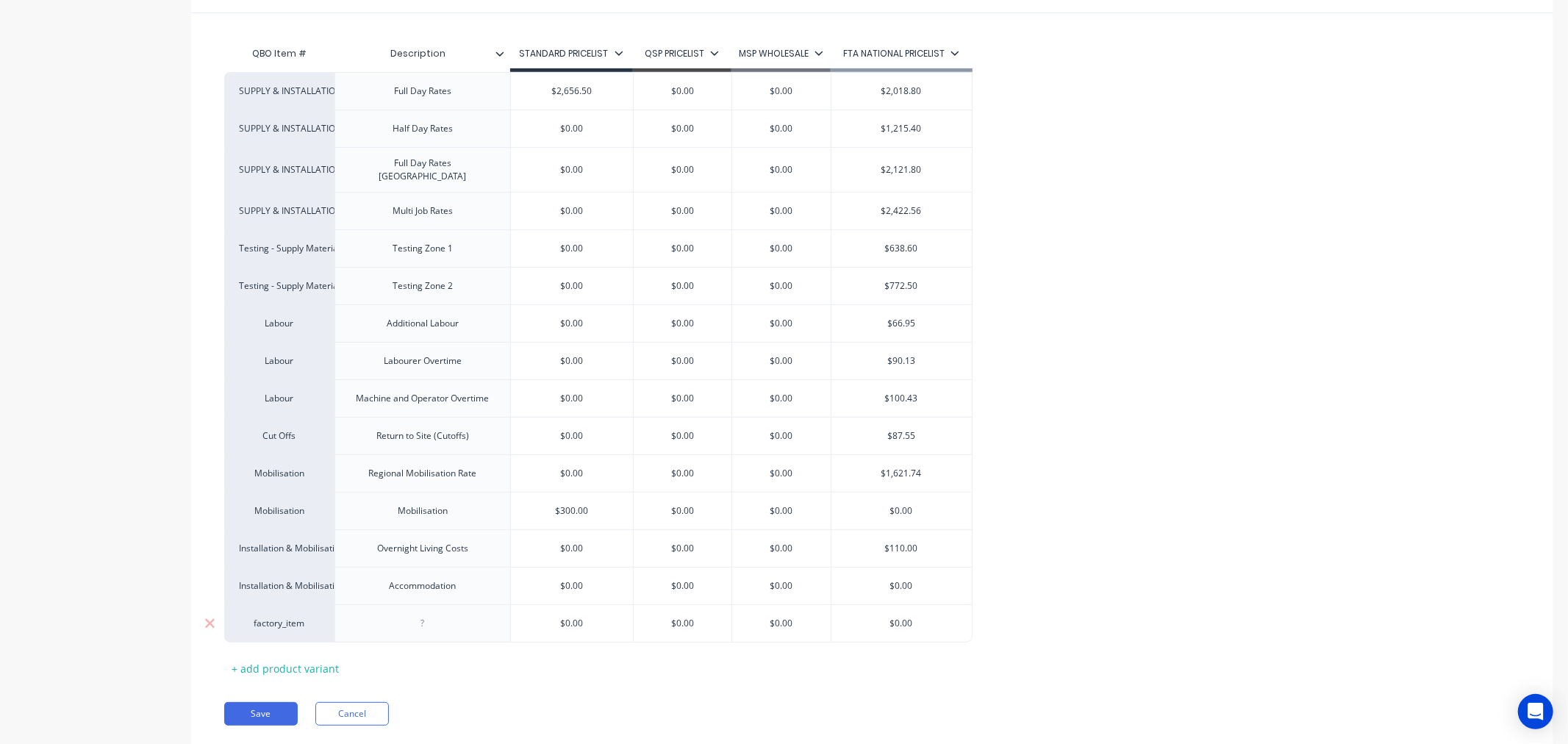
click at [285, 625] on div "factory_item" at bounding box center [279, 624] width 110 height 39
click at [295, 616] on div "factory_item" at bounding box center [279, 623] width 81 height 13
type input "S"
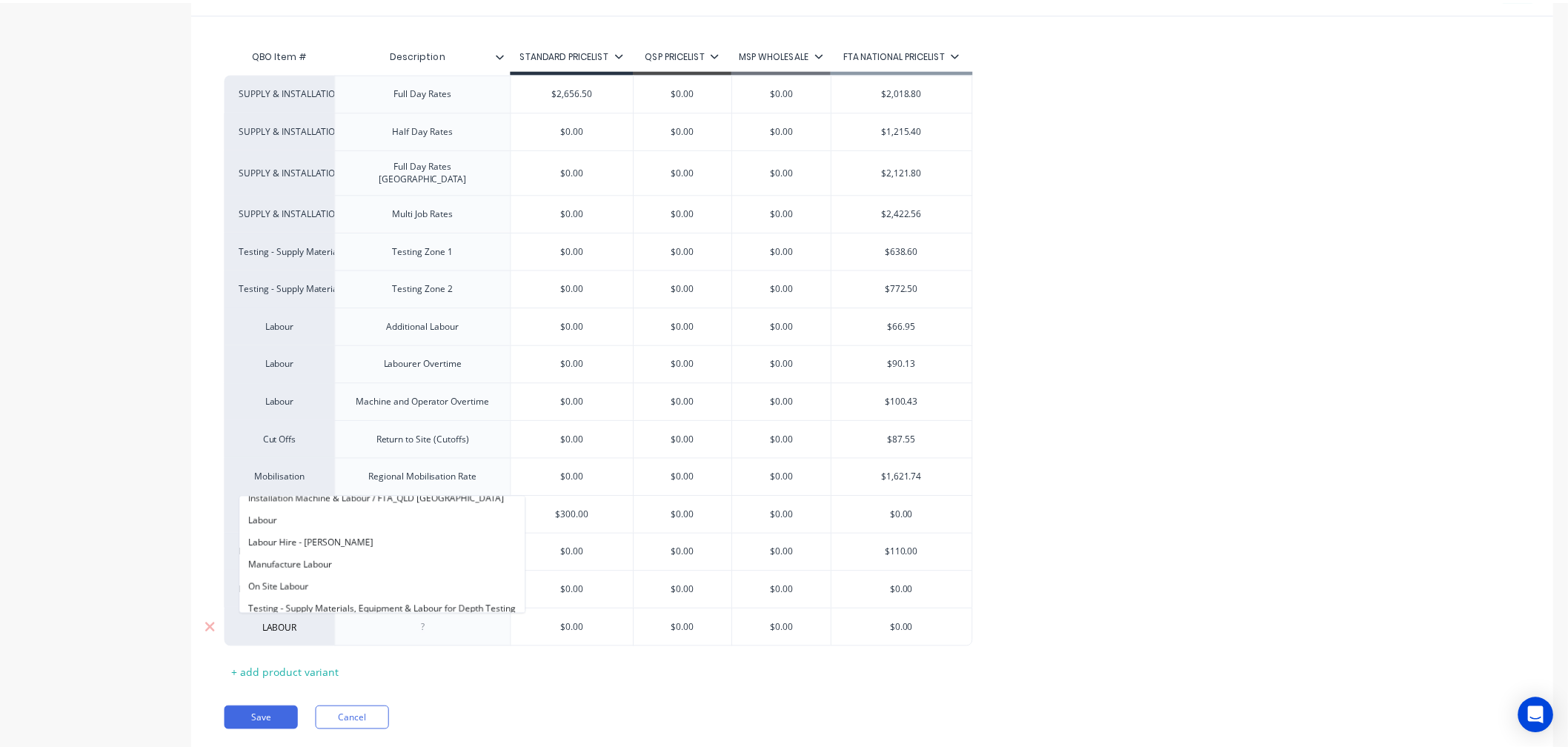
scroll to position [150, 0]
type input "LABOUR"
click at [316, 516] on button "Labour" at bounding box center [385, 514] width 288 height 22
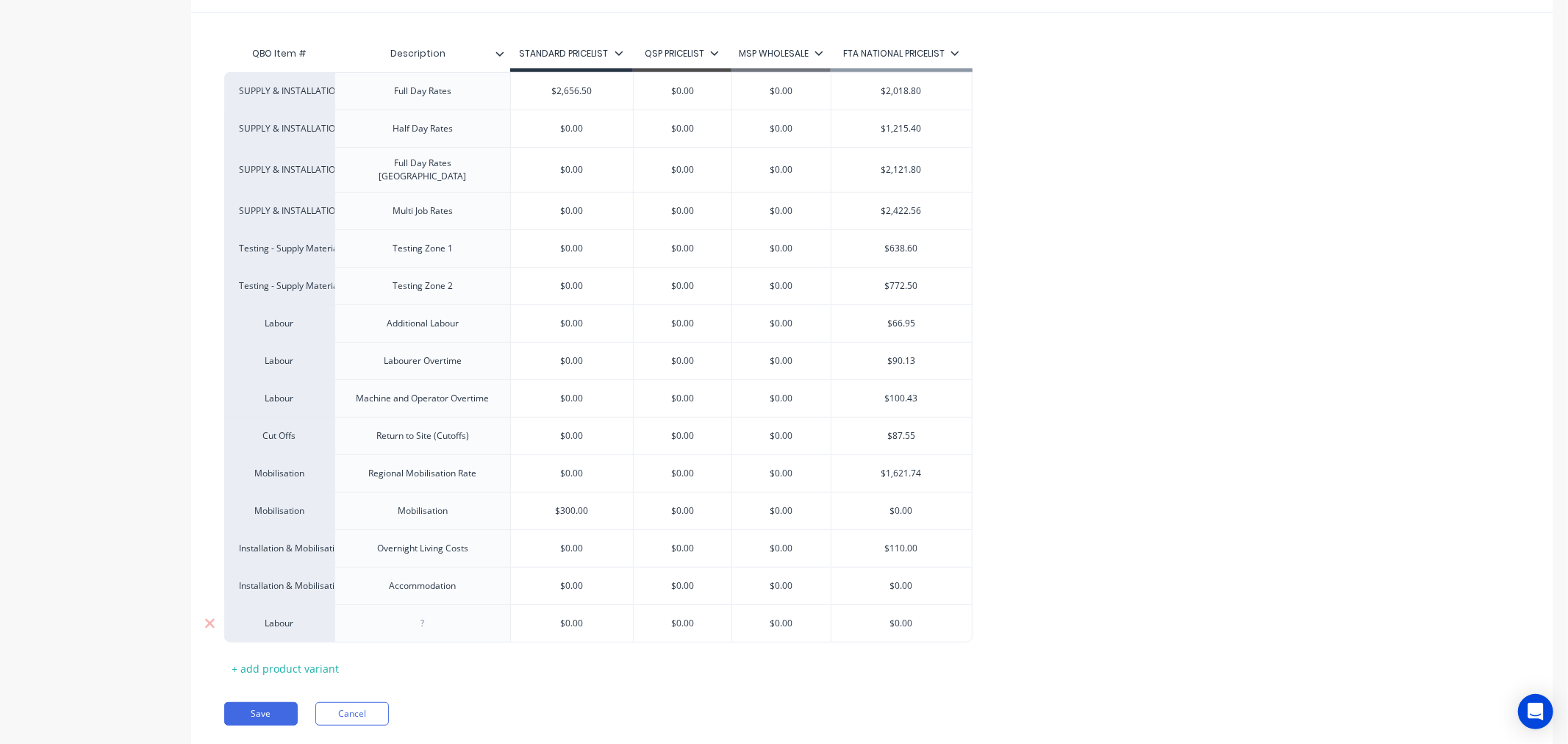
click at [415, 624] on div at bounding box center [423, 623] width 73 height 19
click at [271, 704] on button "Save" at bounding box center [261, 714] width 73 height 24
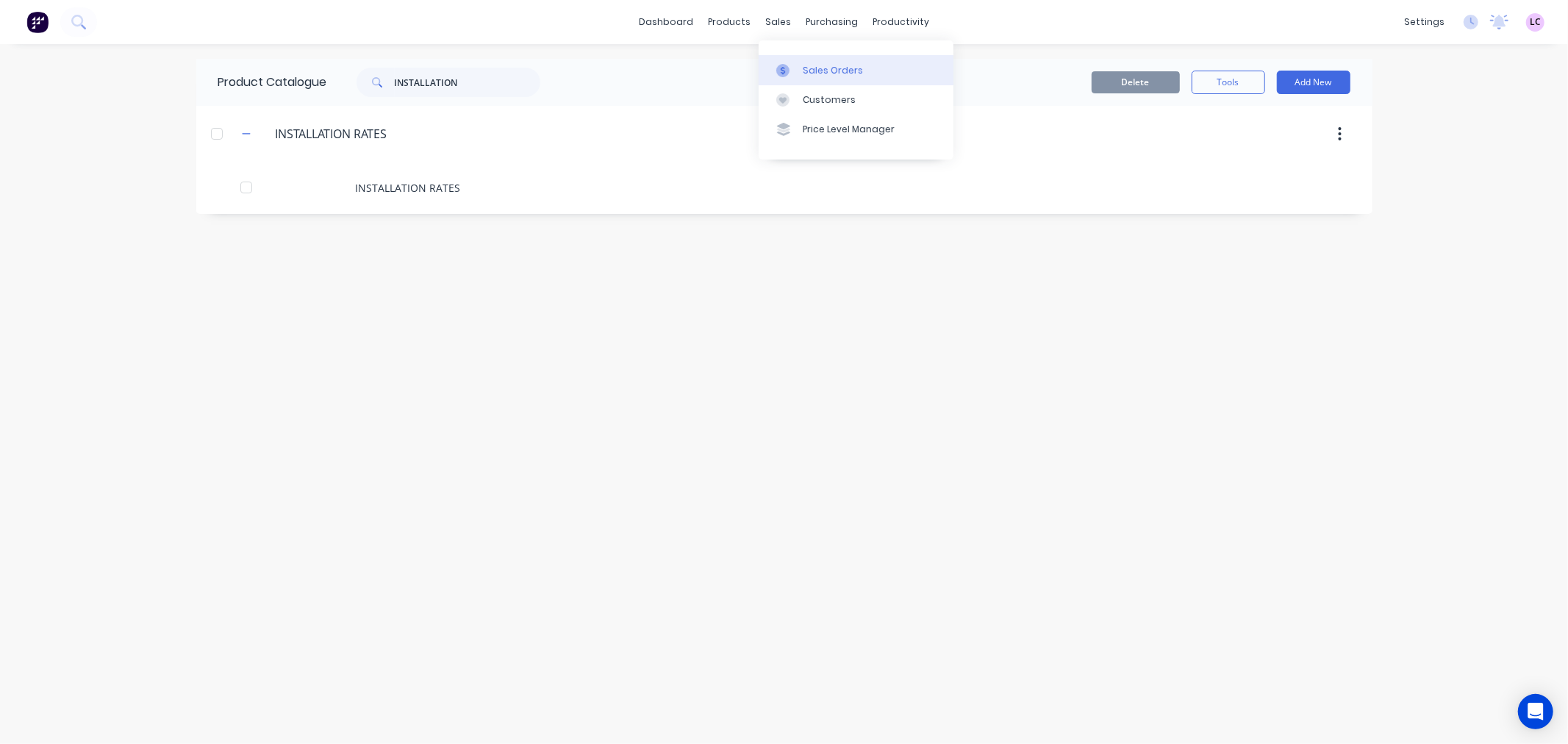
click at [797, 76] on div at bounding box center [787, 71] width 22 height 13
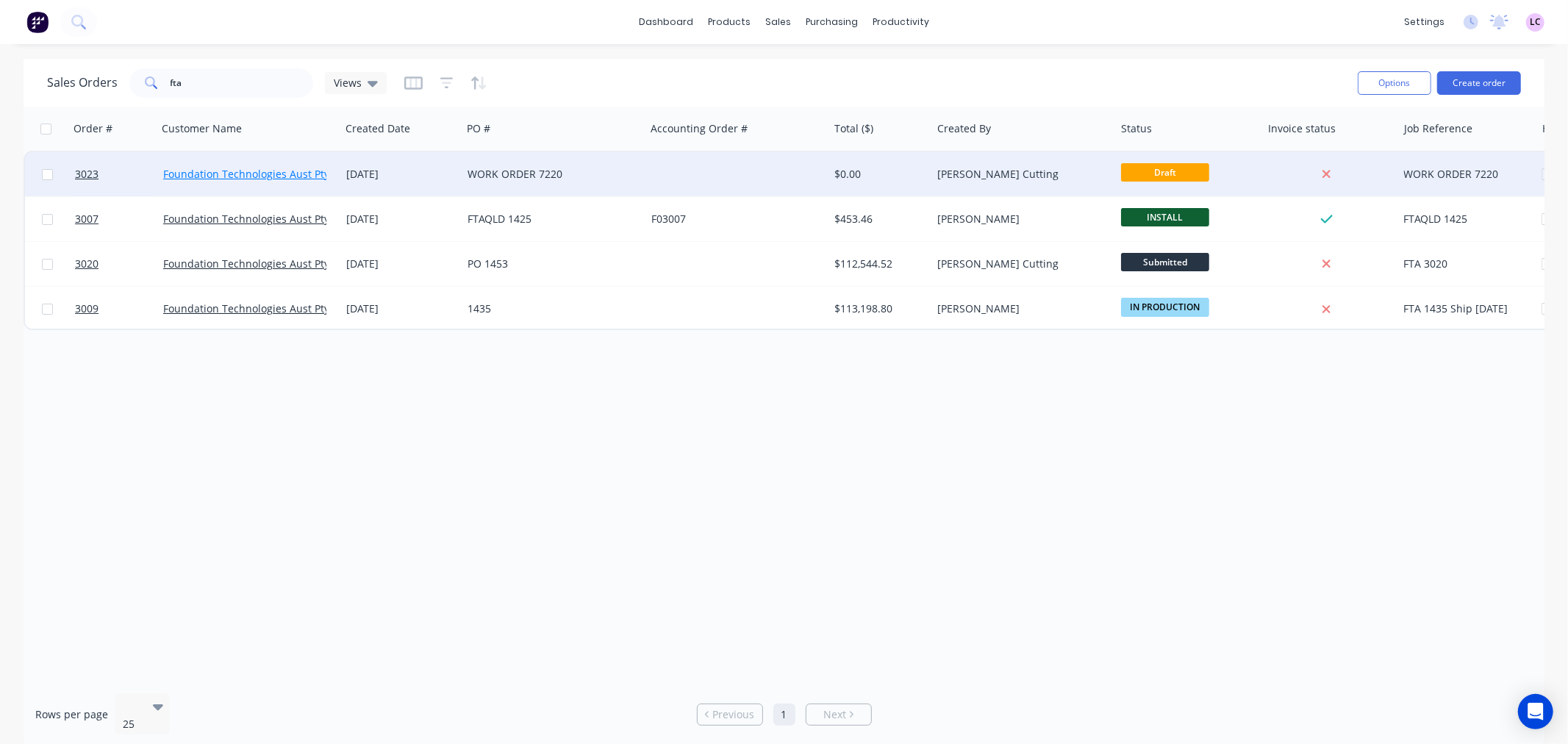
click at [276, 175] on link "Foundation Technologies Aust Pty Ltd" at bounding box center [255, 174] width 185 height 14
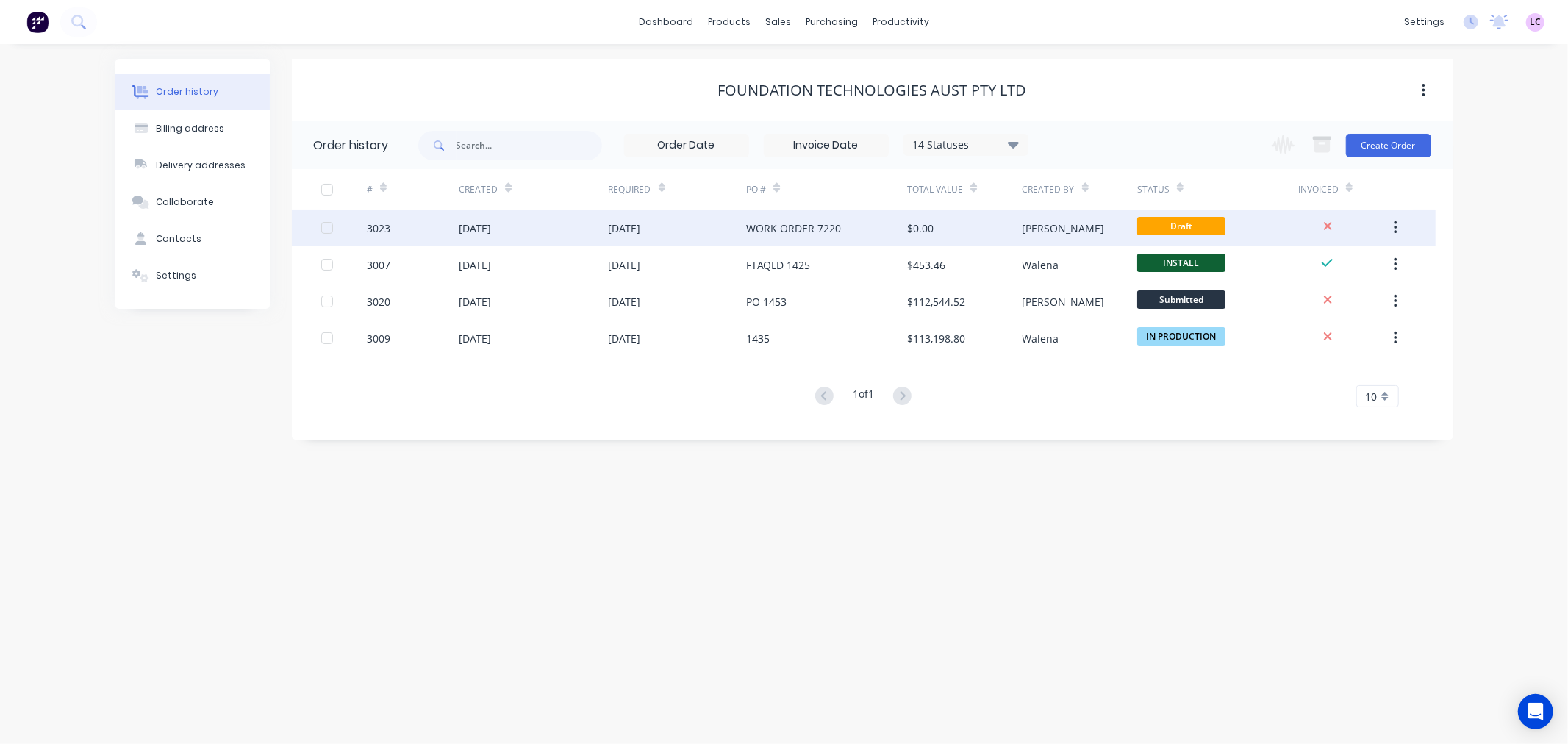
click at [761, 223] on div "WORK ORDER 7220" at bounding box center [793, 228] width 95 height 16
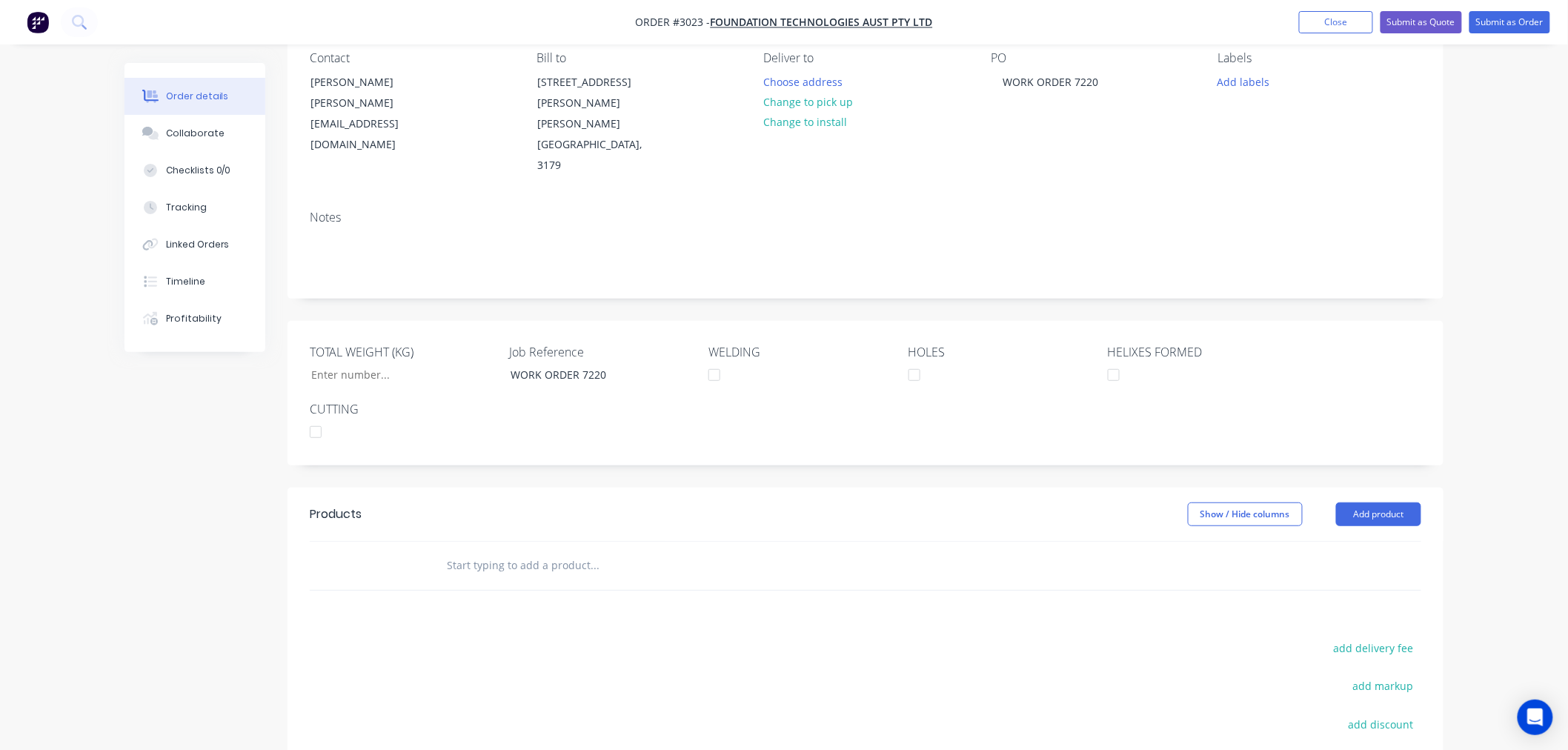
scroll to position [247, 0]
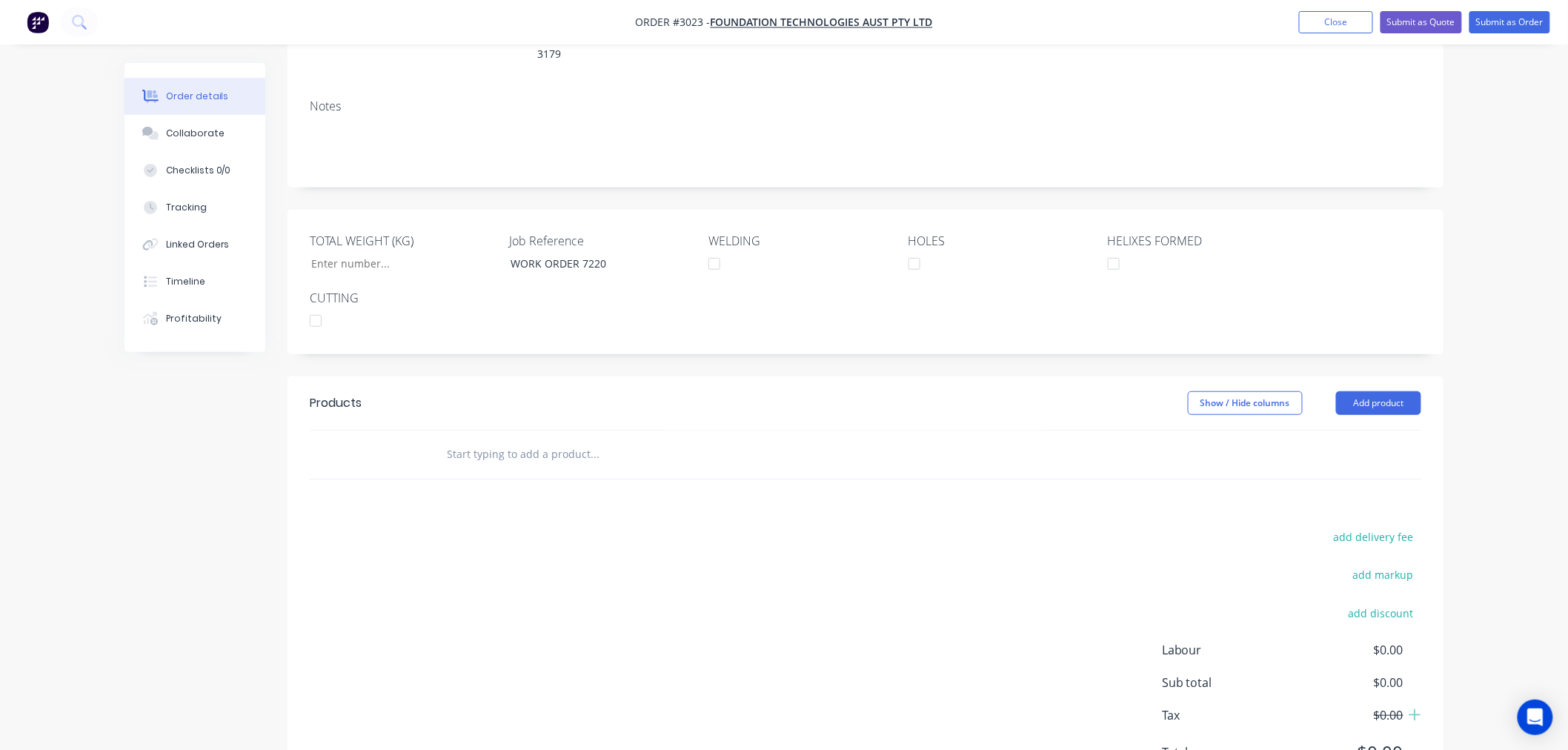
click at [510, 440] on input "text" at bounding box center [594, 455] width 296 height 30
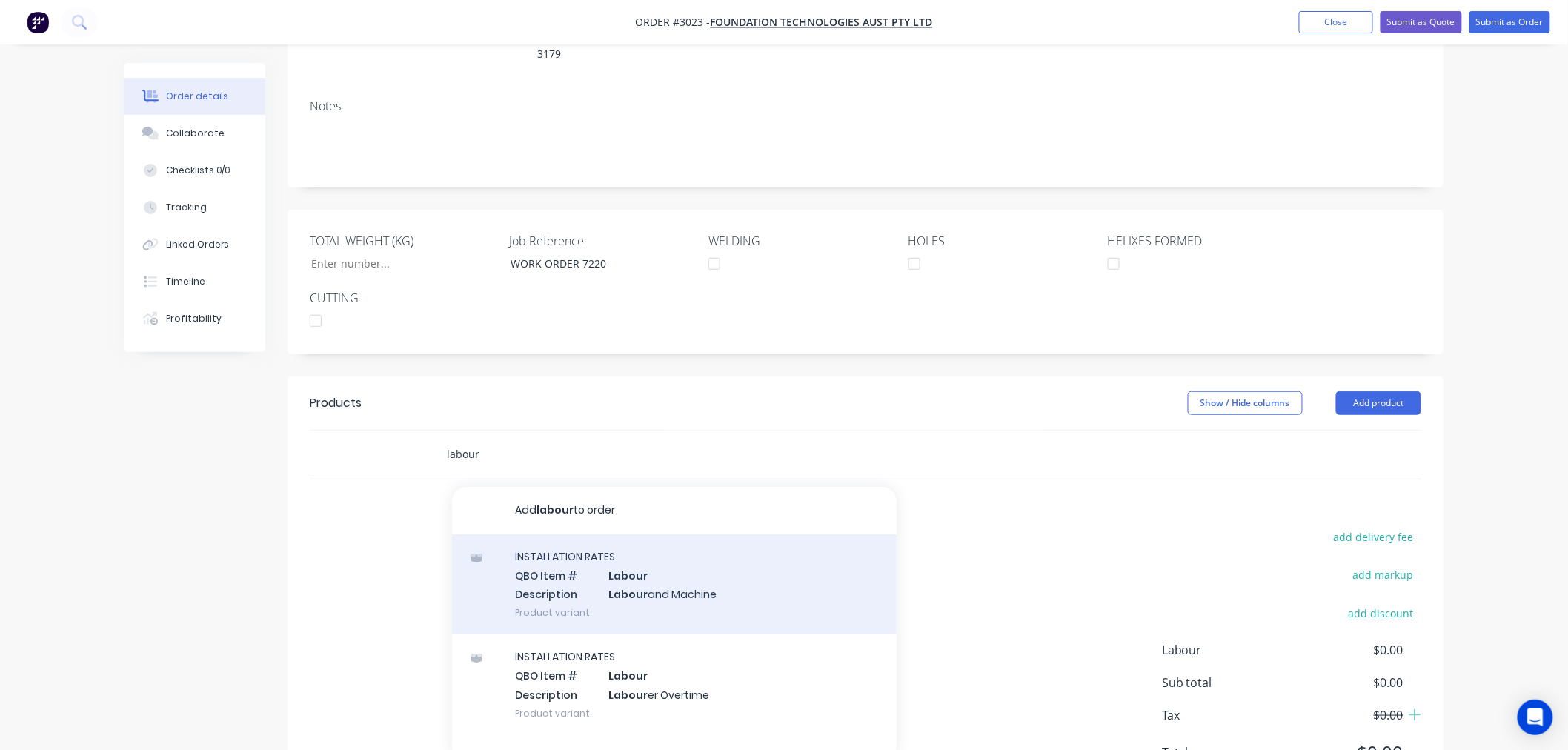
type input "labour"
click at [774, 534] on div "INSTALLATION RATES QBO Item # Labour Description Labour and Machine Product var…" at bounding box center [674, 584] width 444 height 100
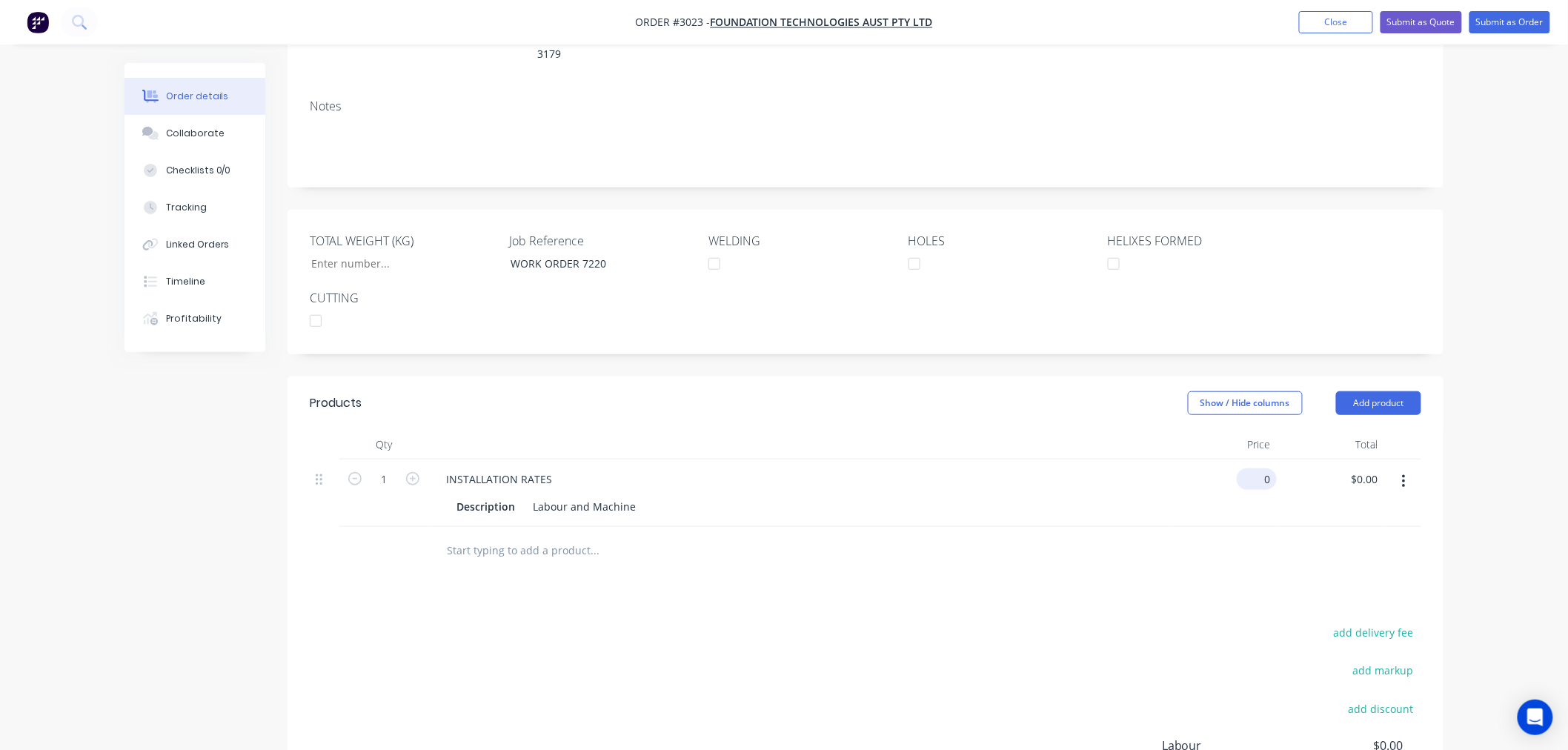
click at [1256, 469] on div "0 $0.00" at bounding box center [1256, 479] width 40 height 21
type input "$2,220.68"
click at [1515, 486] on div "Order details Collaborate Checklists 0/0 Tracking Linked Orders Timeline Profit…" at bounding box center [784, 336] width 1568 height 1168
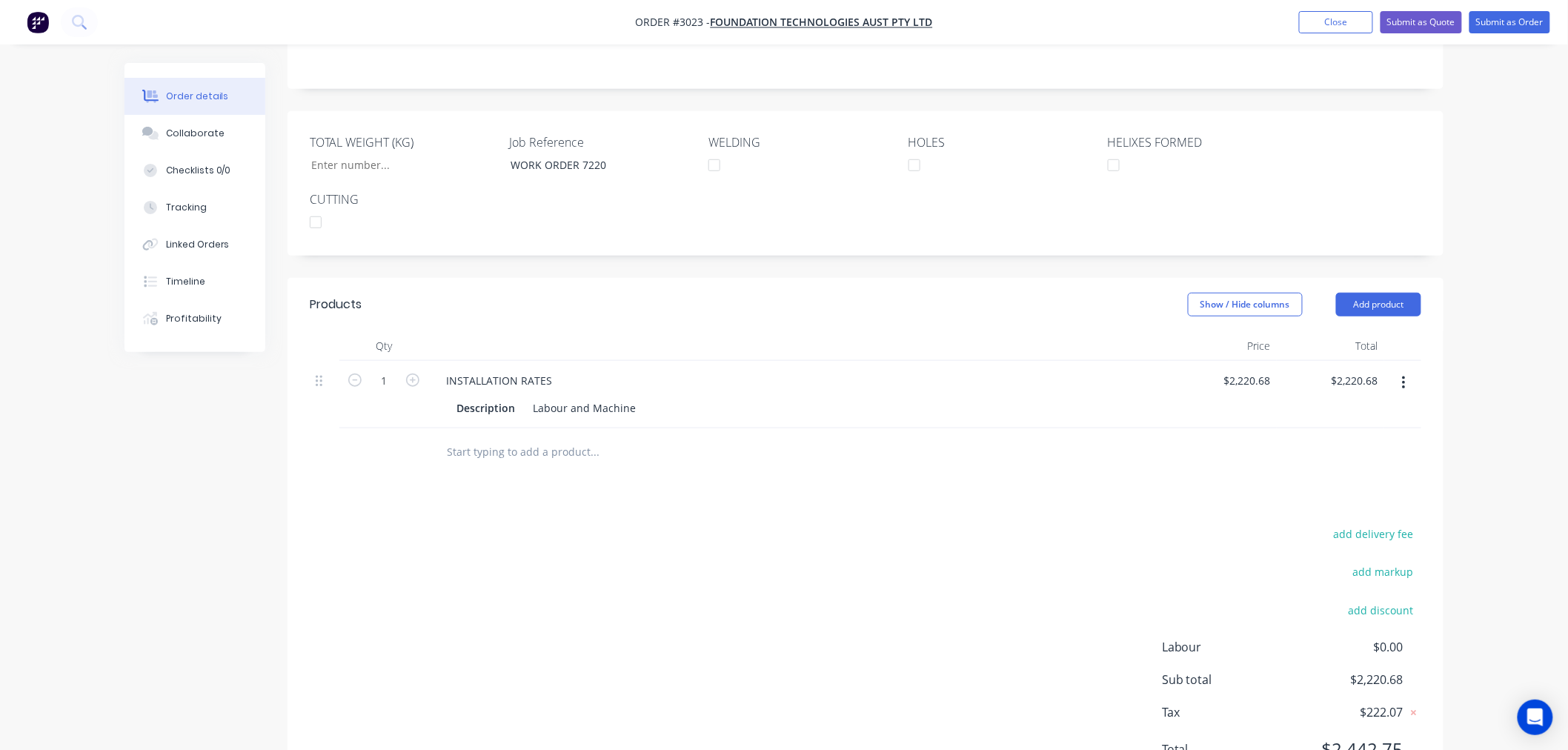
scroll to position [359, 0]
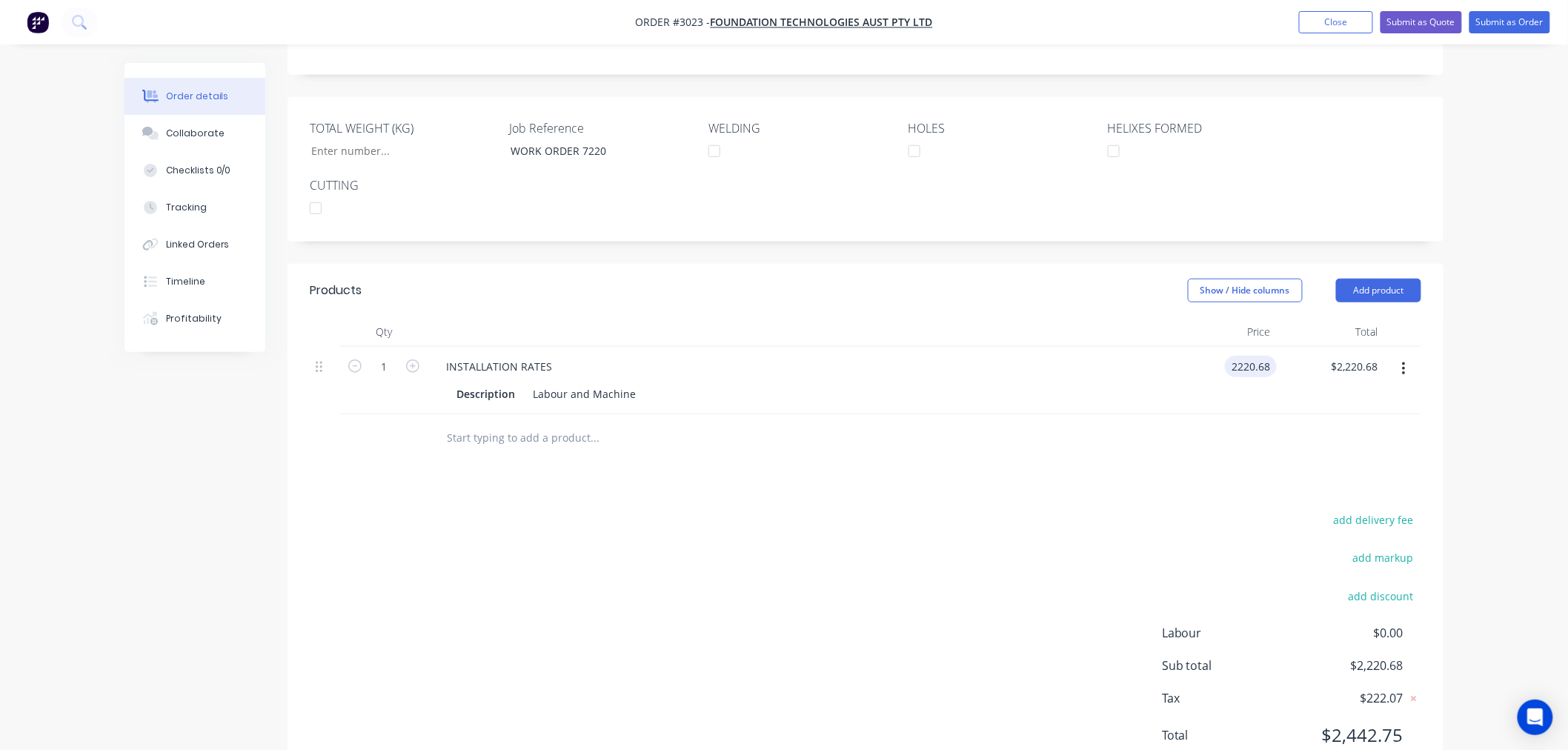
click at [1264, 356] on input "2220.68" at bounding box center [1253, 366] width 46 height 21
click at [1513, 375] on div "Order details Collaborate Checklists 0/0 Tracking Linked Orders Timeline Profit…" at bounding box center [784, 224] width 1568 height 1168
type input "$2,018.80"
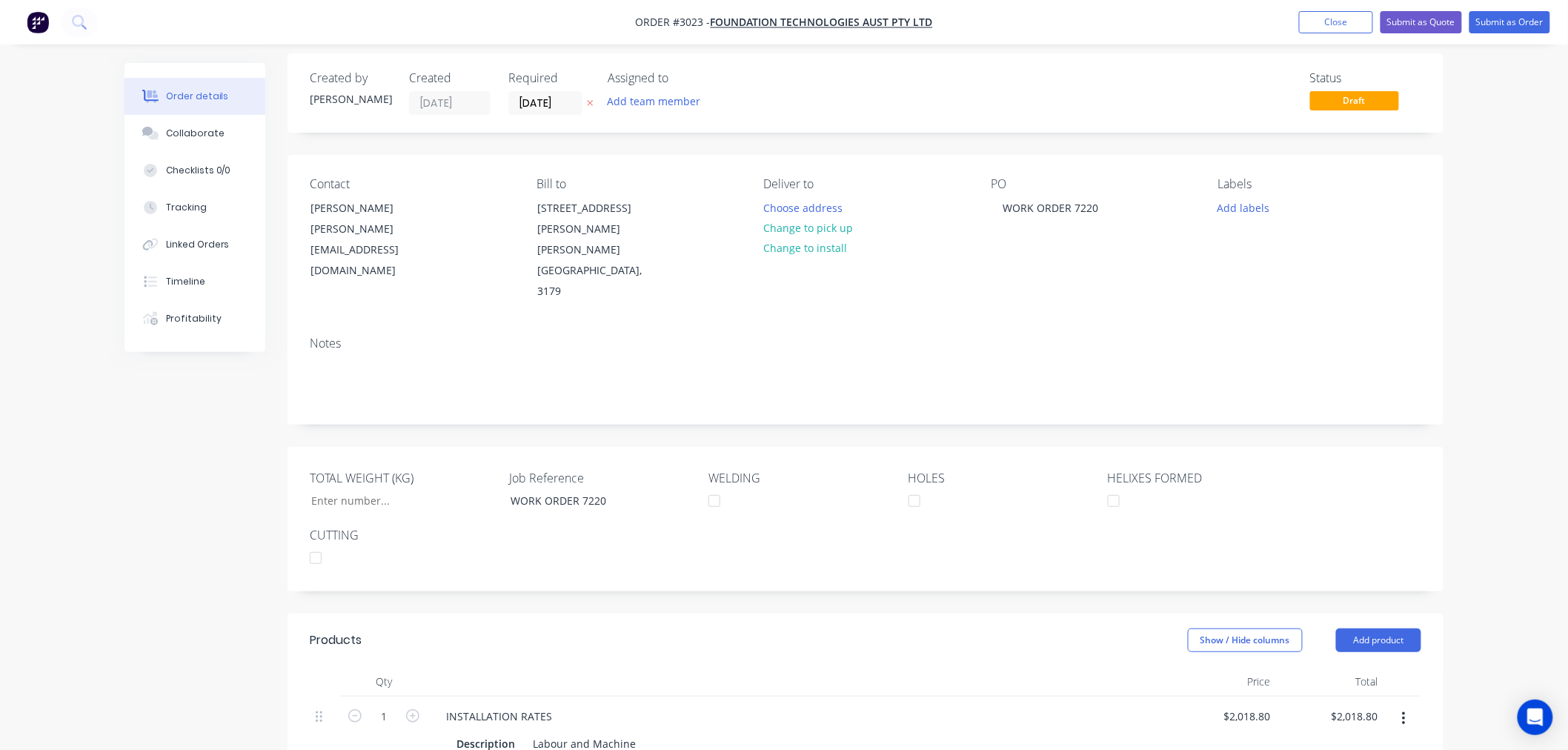
scroll to position [0, 0]
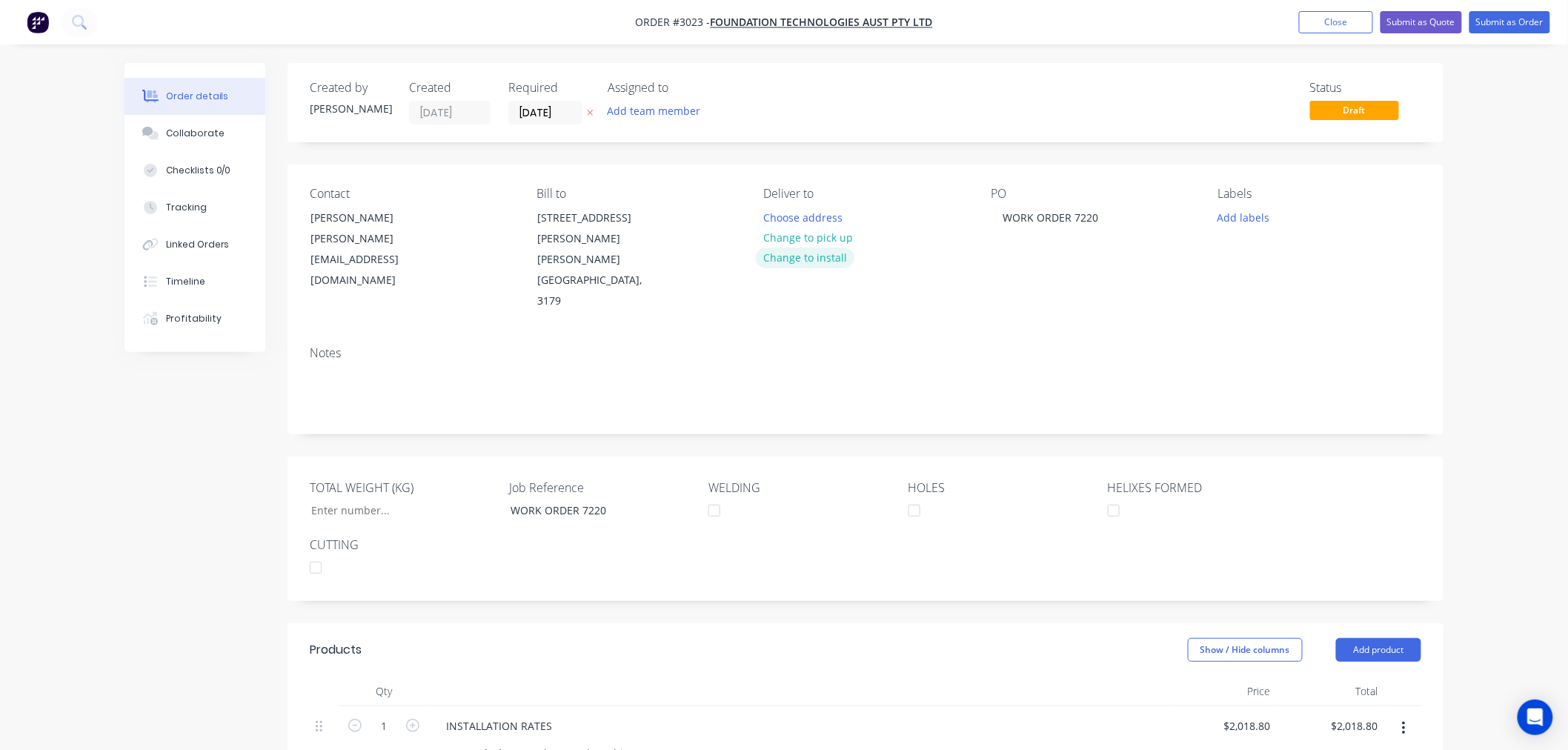
click at [825, 256] on button "Change to install" at bounding box center [804, 257] width 99 height 20
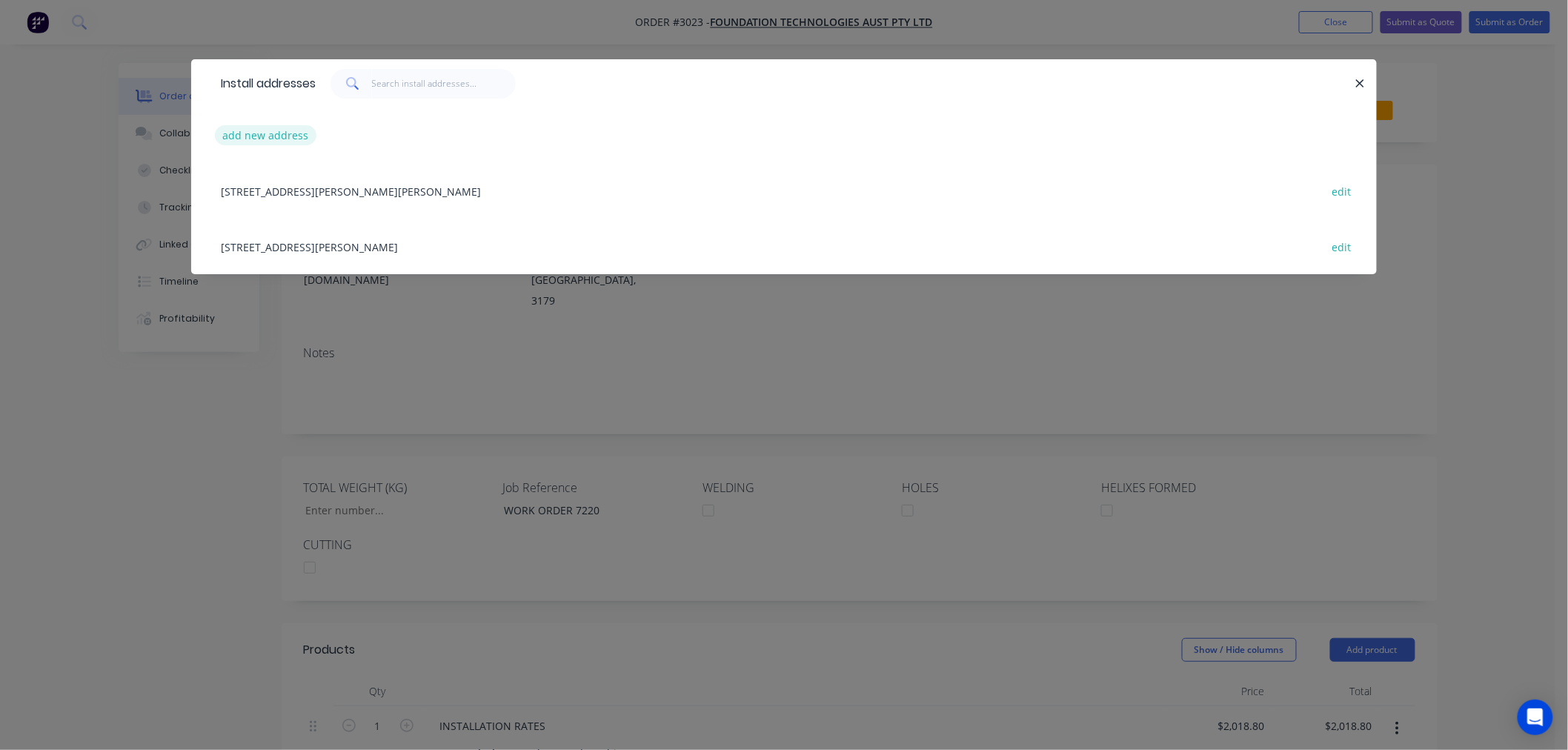
click at [292, 138] on button "add new address" at bounding box center [266, 135] width 102 height 20
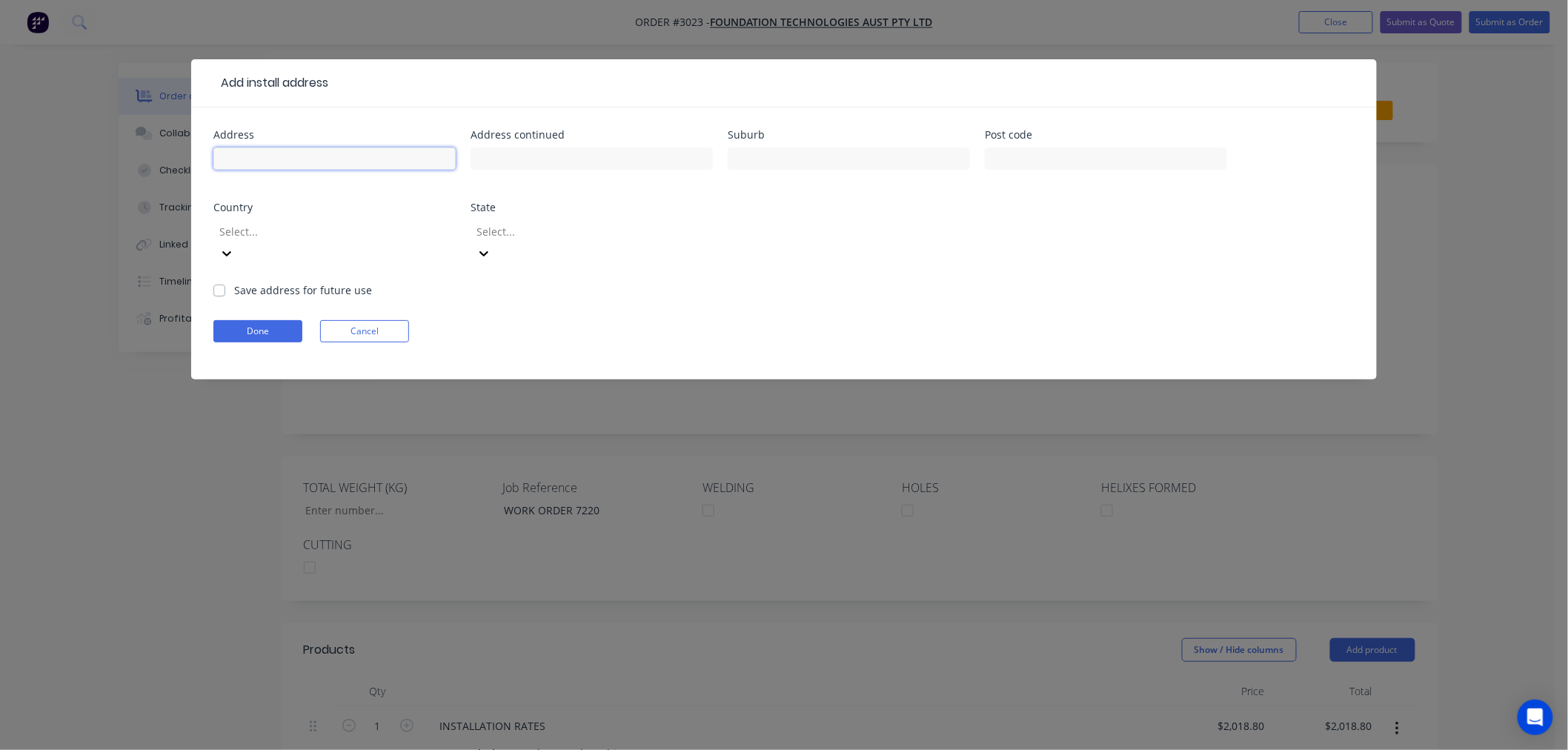
click at [295, 159] on input "text" at bounding box center [334, 158] width 243 height 22
type input "8 Inverness Way"
type input "Parkwood"
type input "4214"
click at [292, 231] on div at bounding box center [324, 231] width 213 height 19
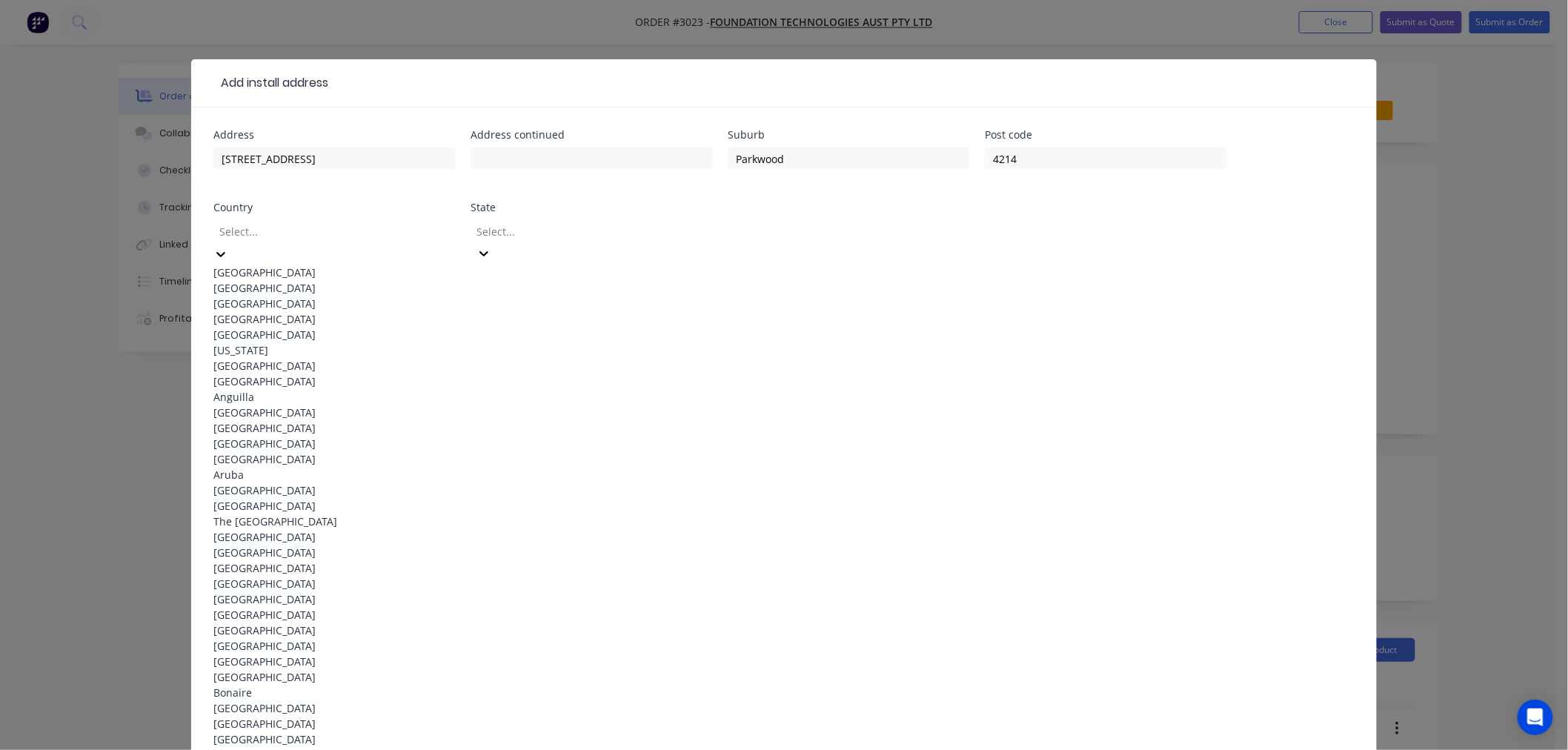
click at [301, 265] on div "Australia" at bounding box center [334, 272] width 243 height 16
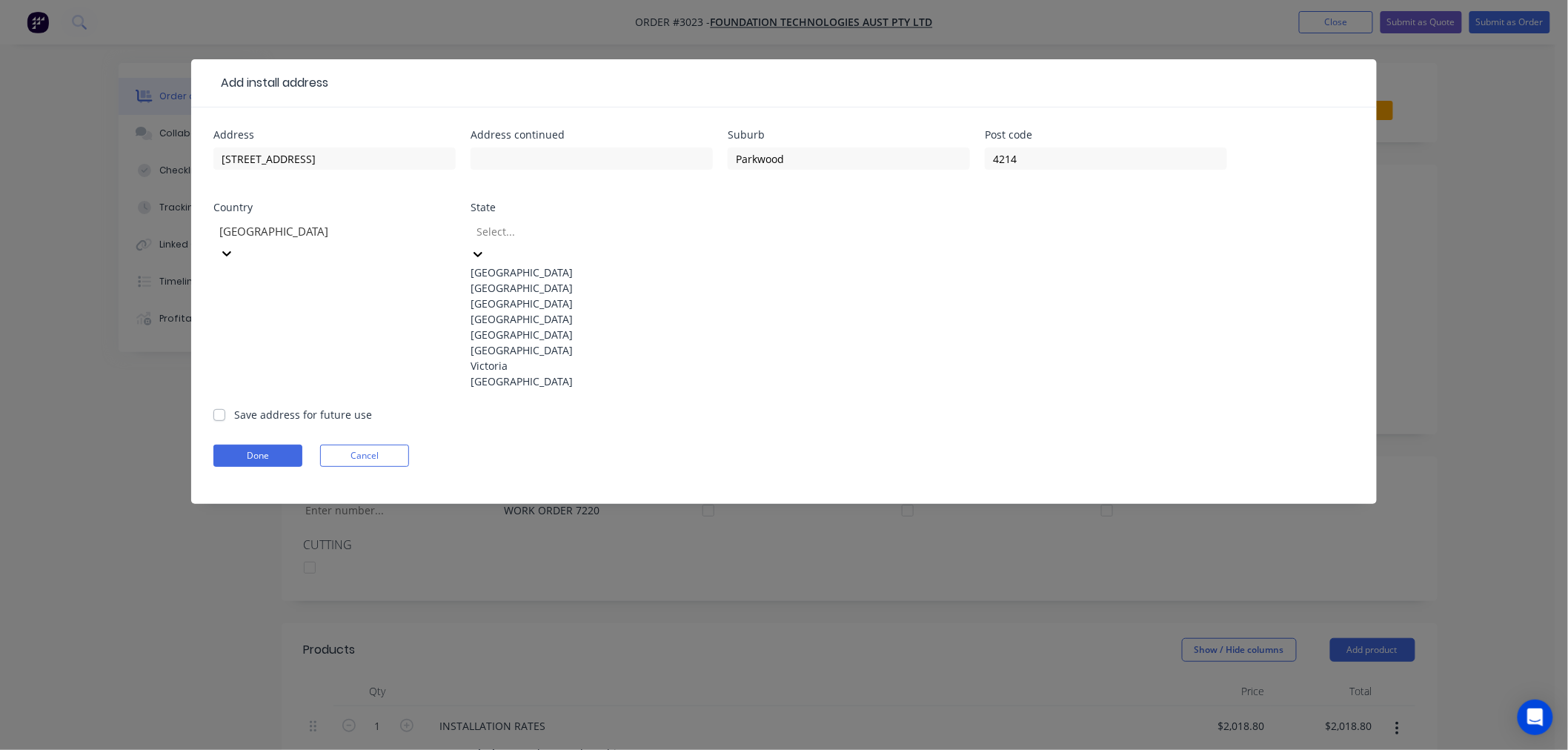
click at [543, 231] on div at bounding box center [581, 231] width 213 height 19
click at [549, 327] on div "Queensland" at bounding box center [591, 319] width 243 height 16
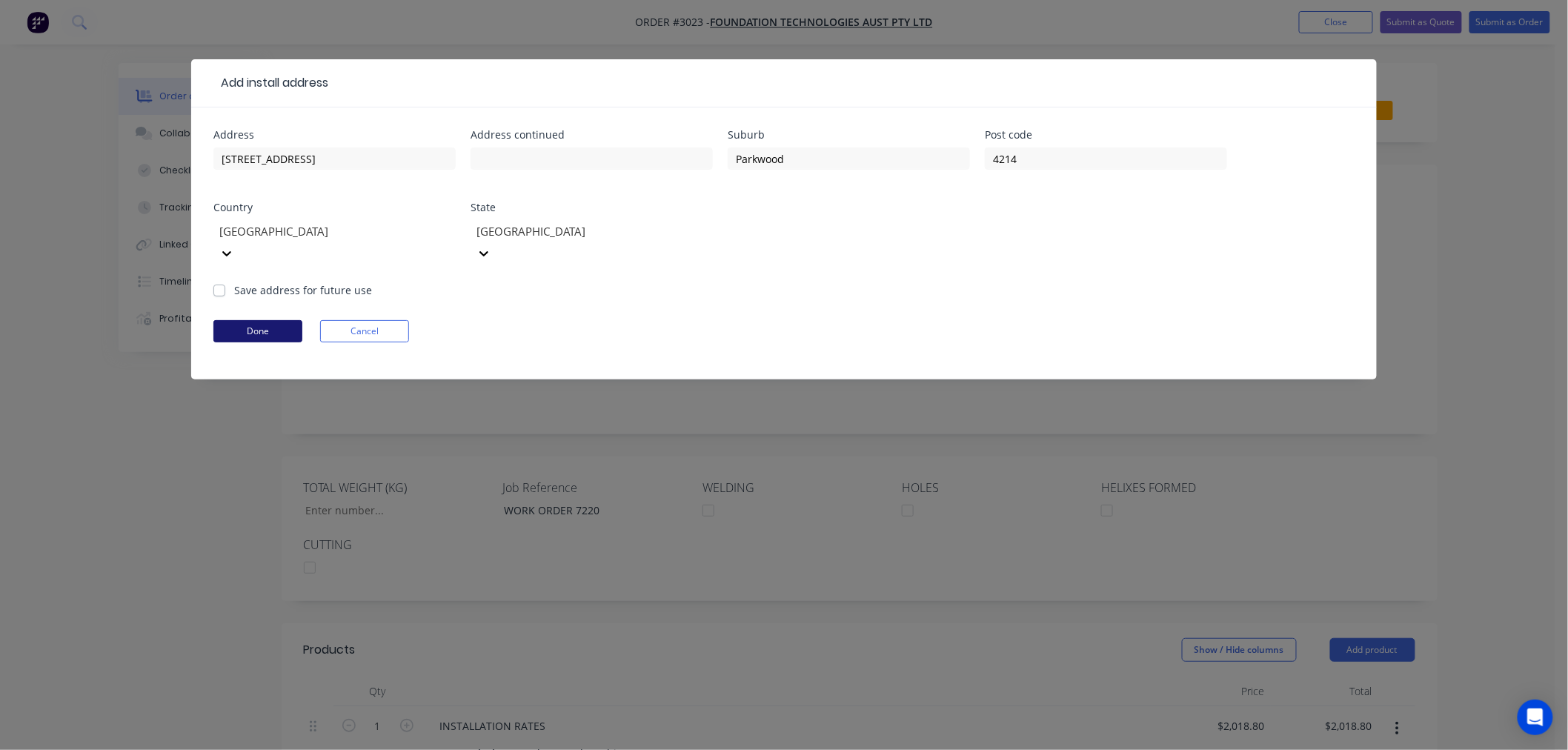
click at [276, 320] on button "Done" at bounding box center [257, 331] width 89 height 22
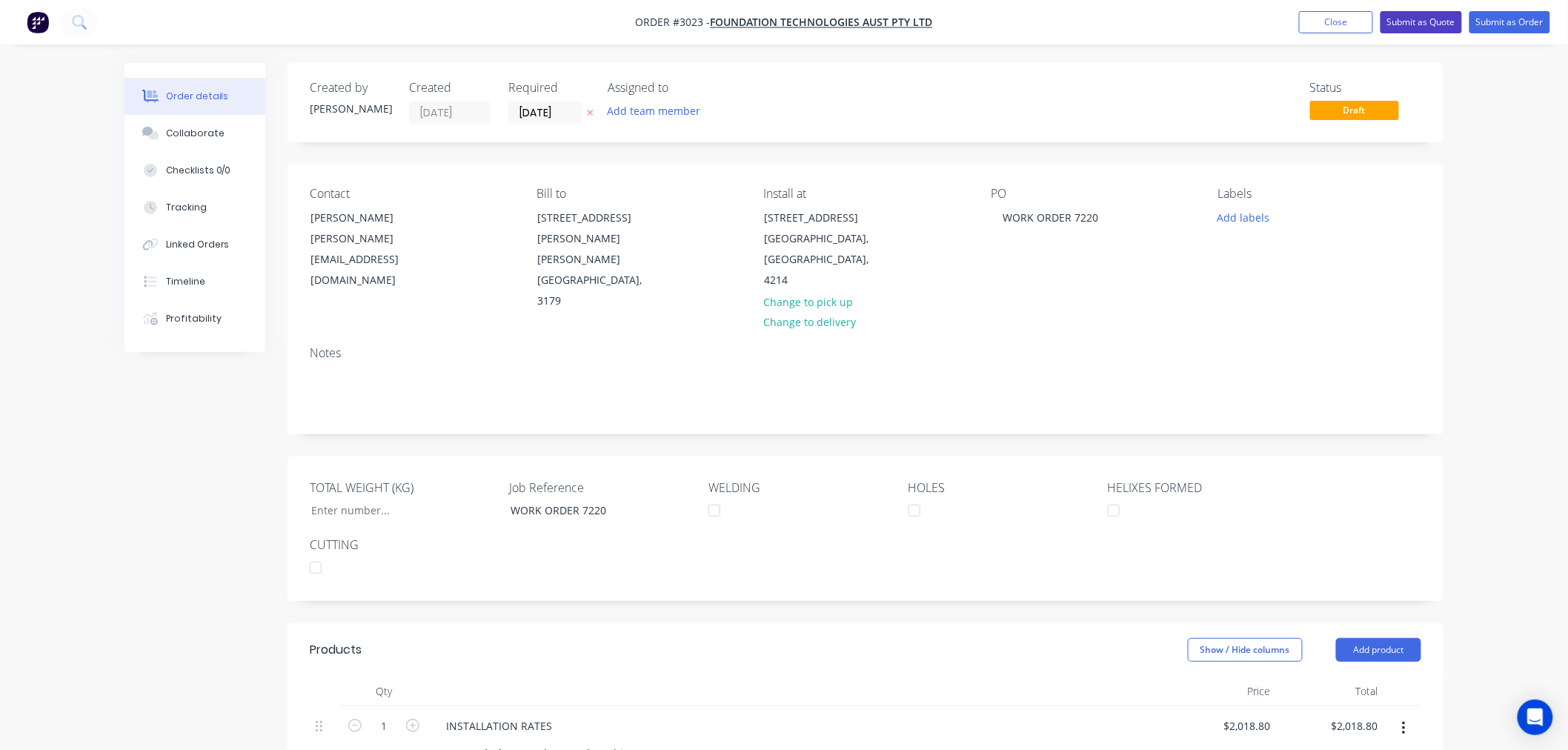
click at [1436, 25] on button "Submit as Quote" at bounding box center [1421, 22] width 81 height 22
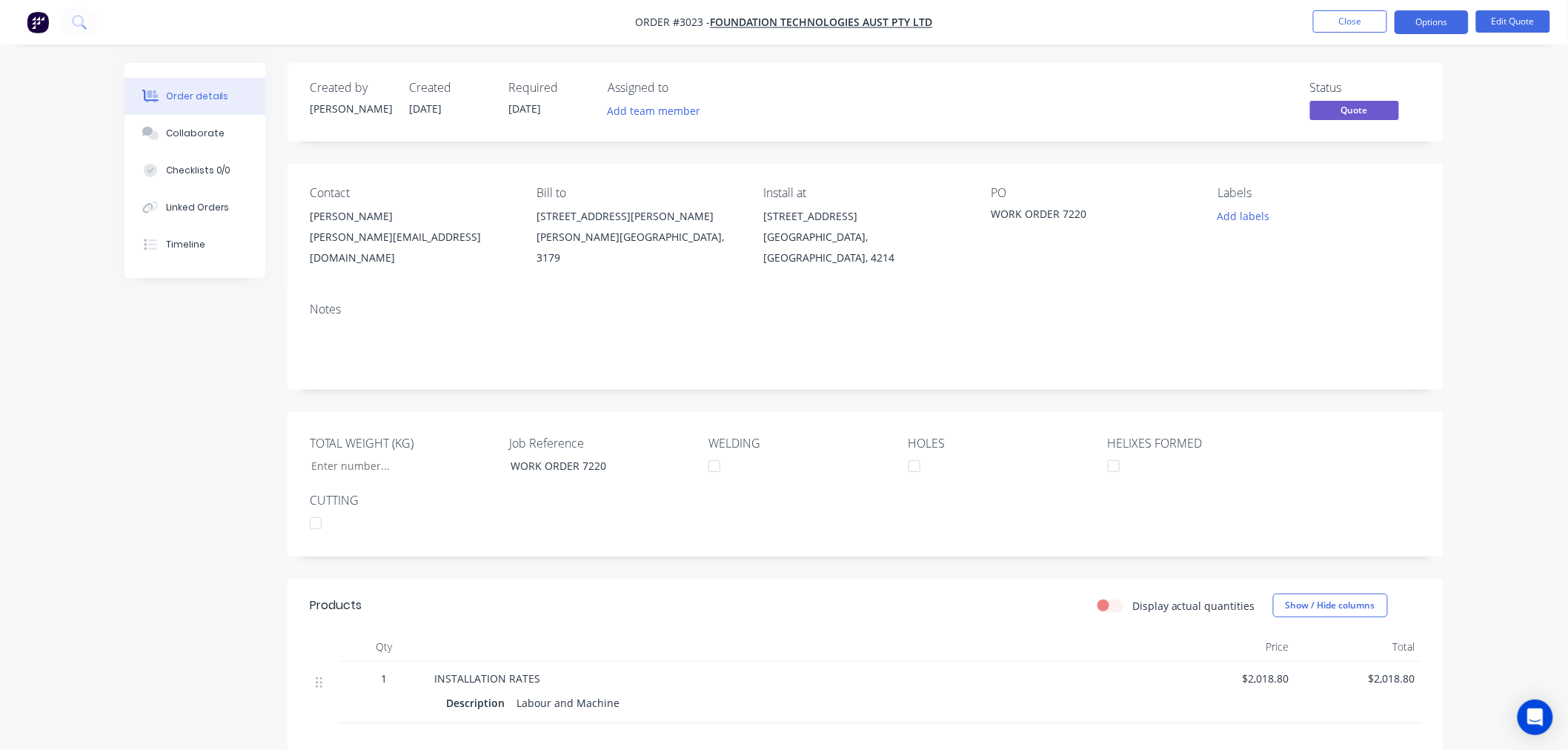
click at [1436, 25] on button "Options" at bounding box center [1431, 22] width 74 height 24
click at [1408, 183] on div "Convert to Order" at bounding box center [1387, 179] width 136 height 21
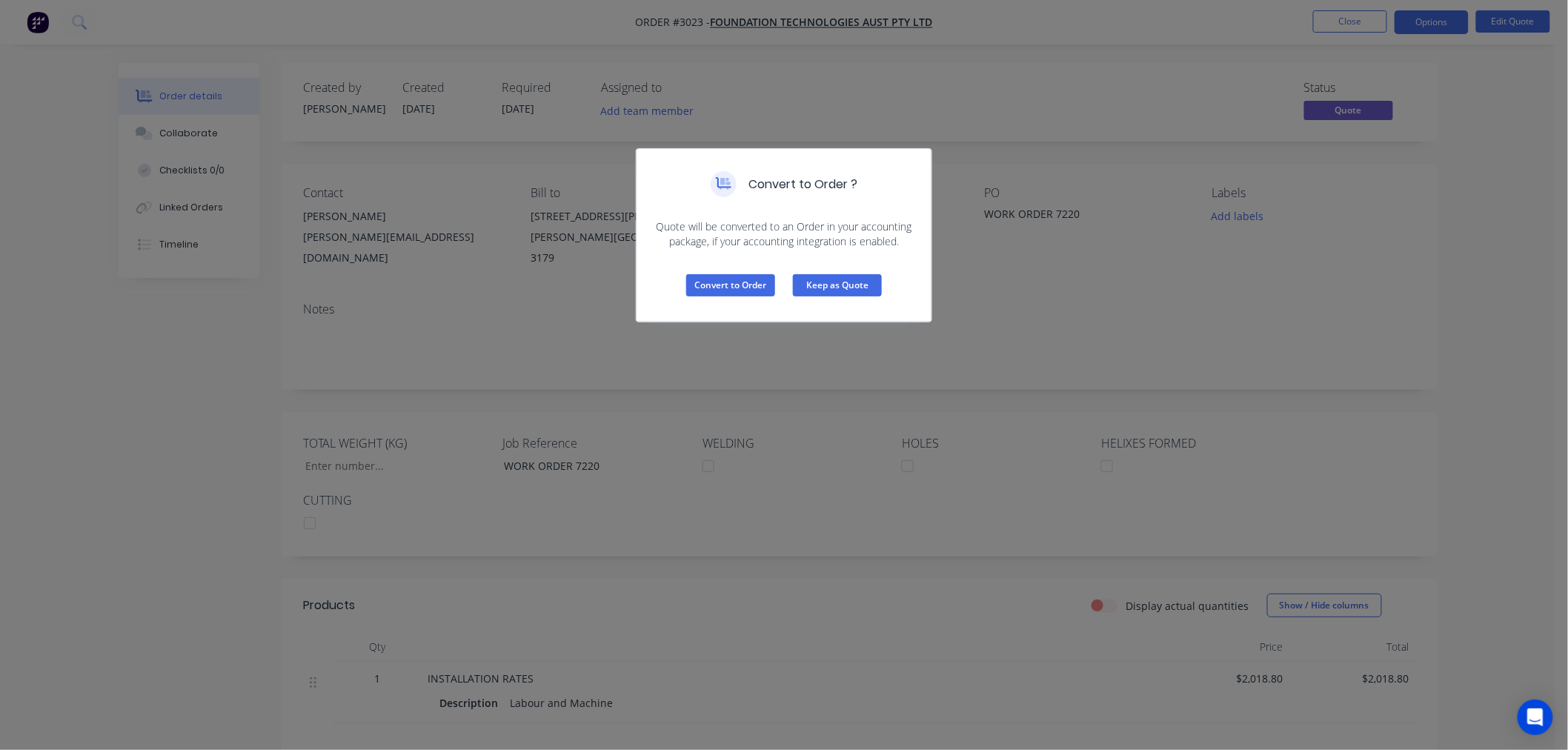
click at [859, 293] on button "Keep as Quote" at bounding box center [837, 285] width 89 height 22
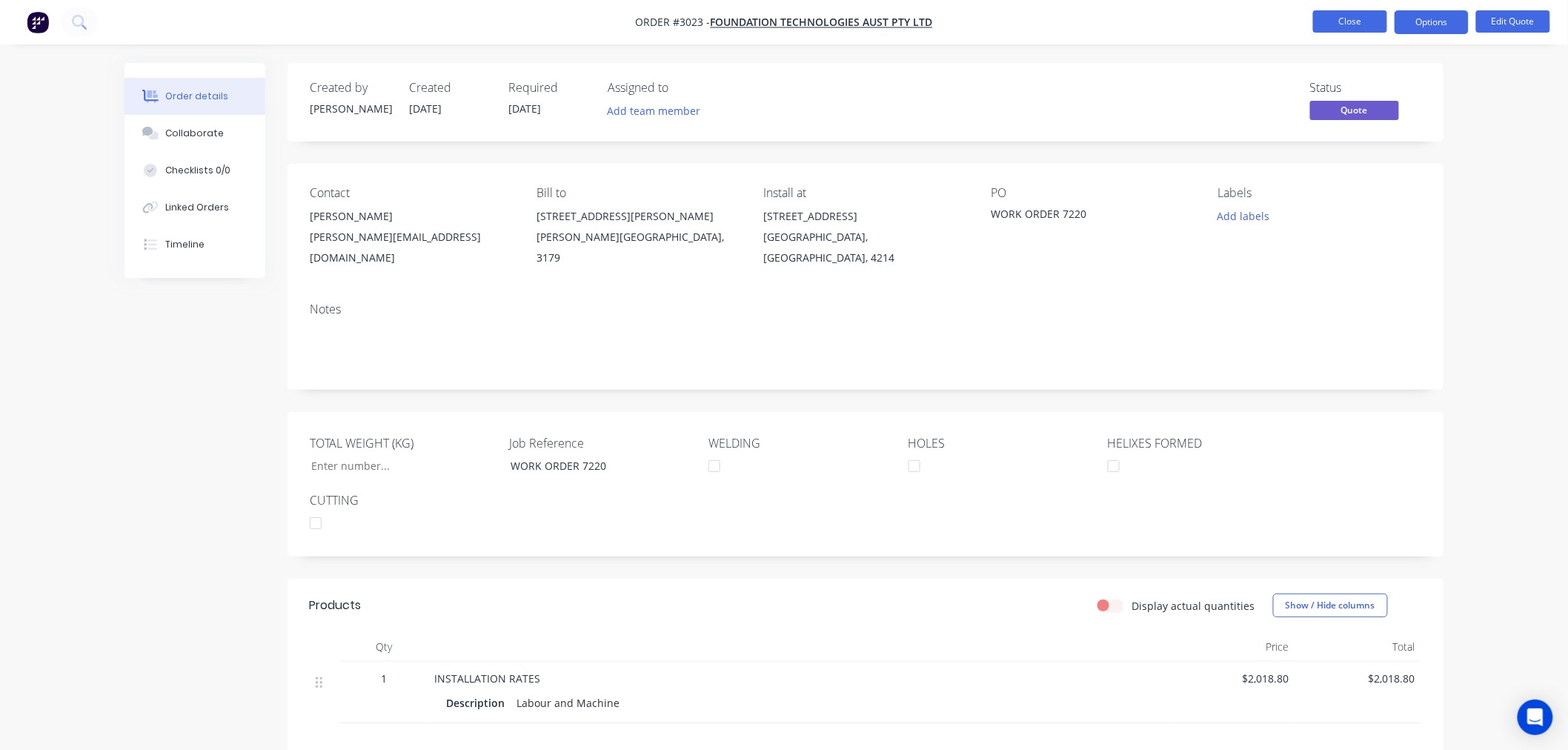
click at [1361, 24] on button "Close" at bounding box center [1350, 21] width 74 height 22
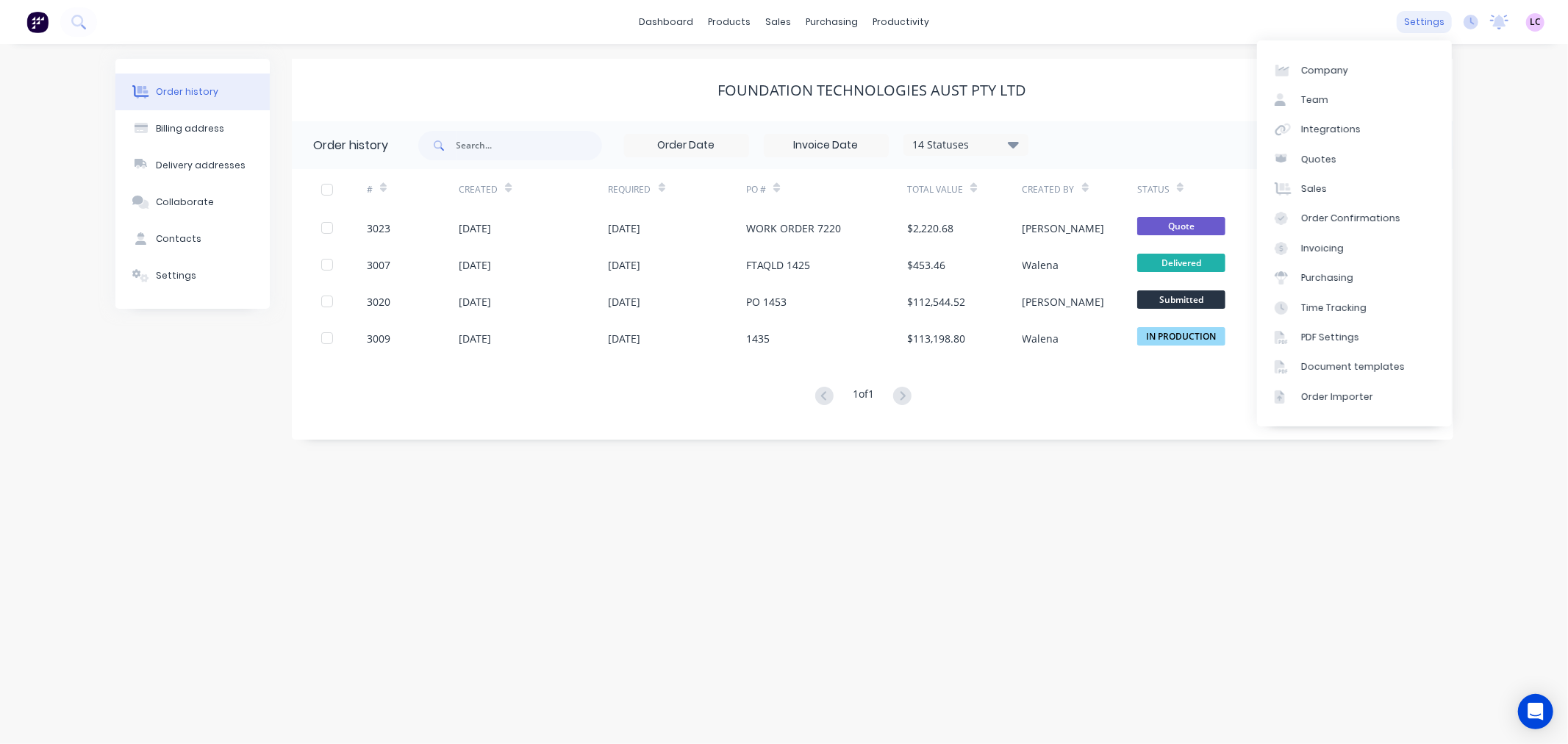
click at [1424, 20] on div "settings" at bounding box center [1425, 22] width 55 height 22
click at [1342, 120] on link "Integrations" at bounding box center [1355, 130] width 195 height 29
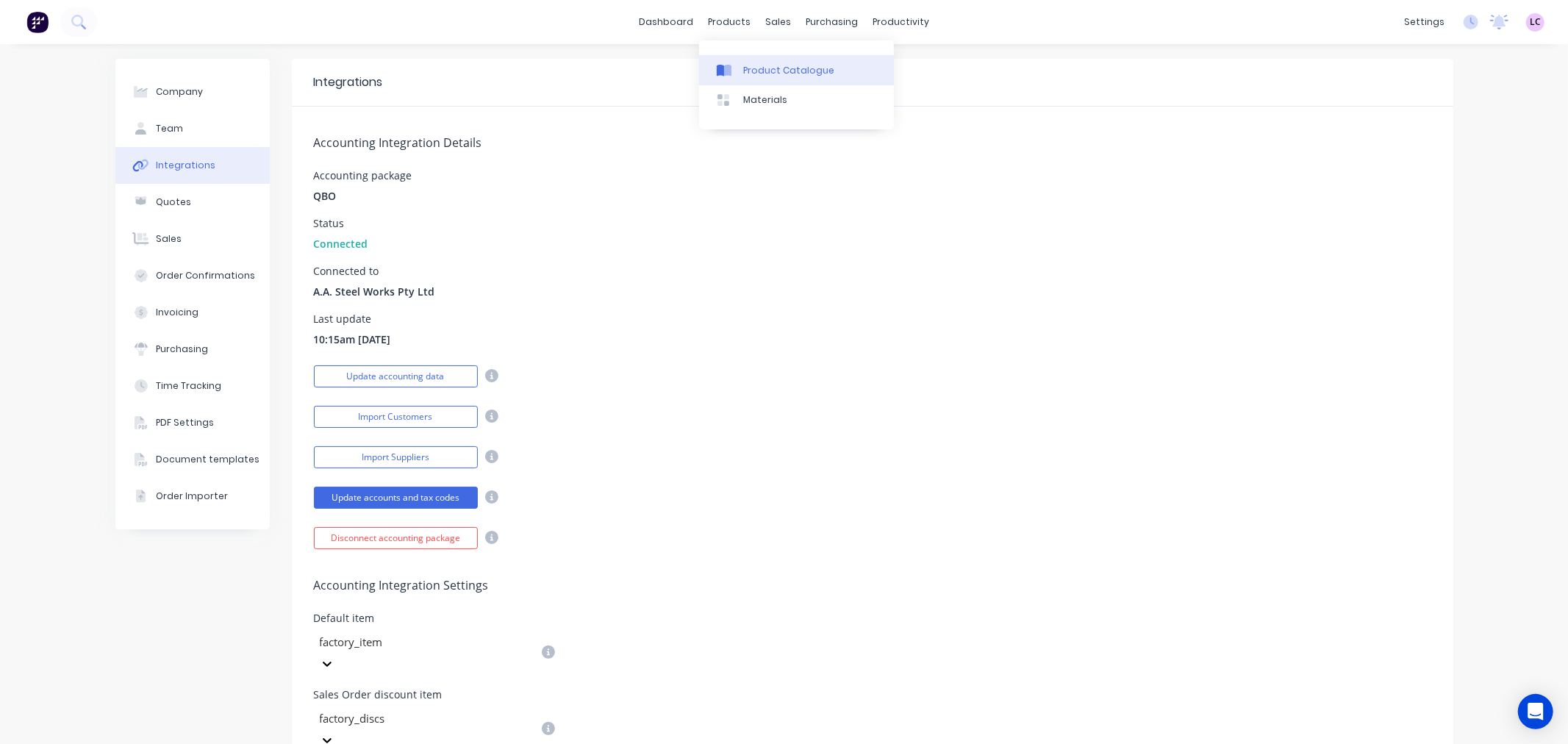
click at [751, 70] on div "Product Catalogue" at bounding box center [788, 71] width 91 height 13
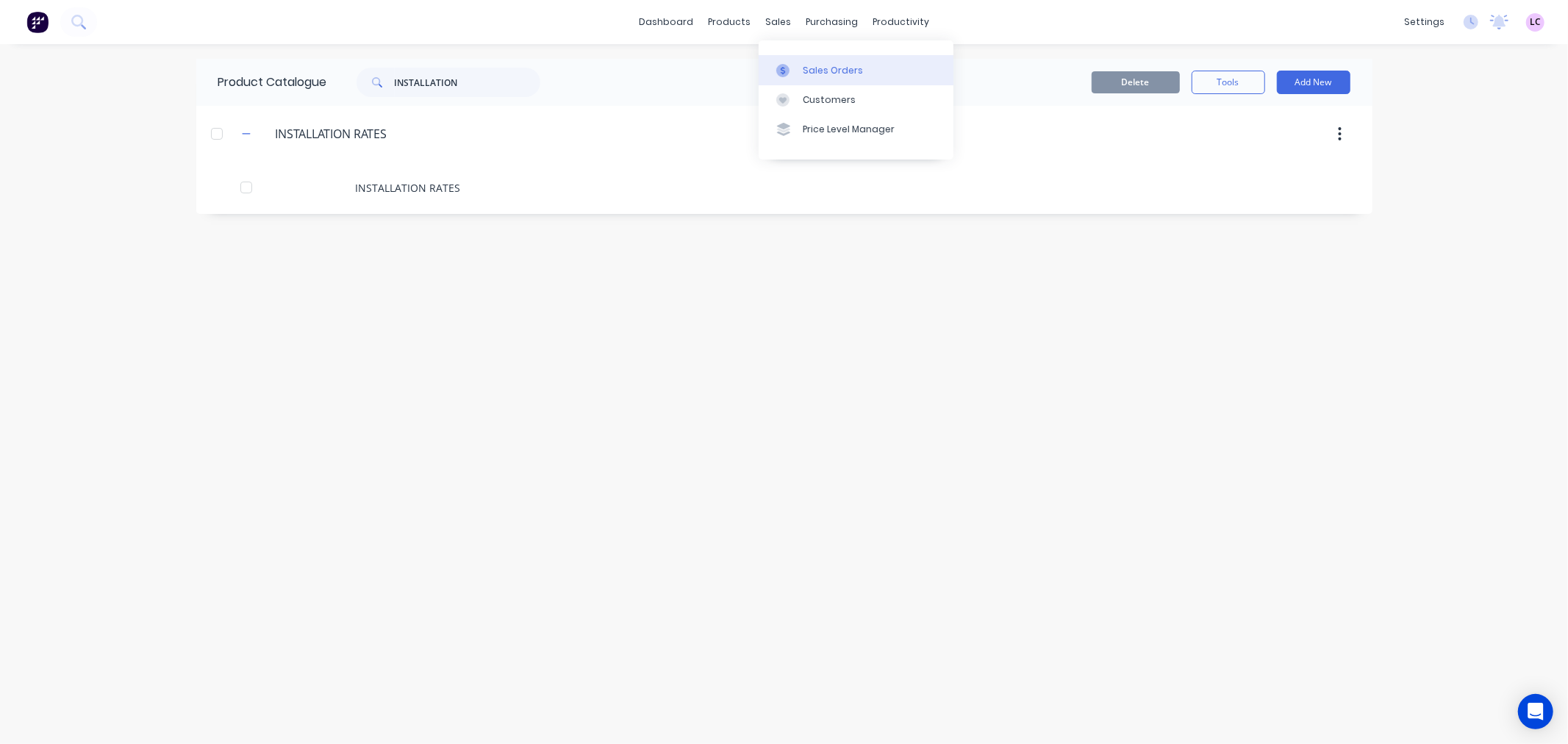
click at [803, 64] on div "Sales Orders" at bounding box center [833, 71] width 61 height 13
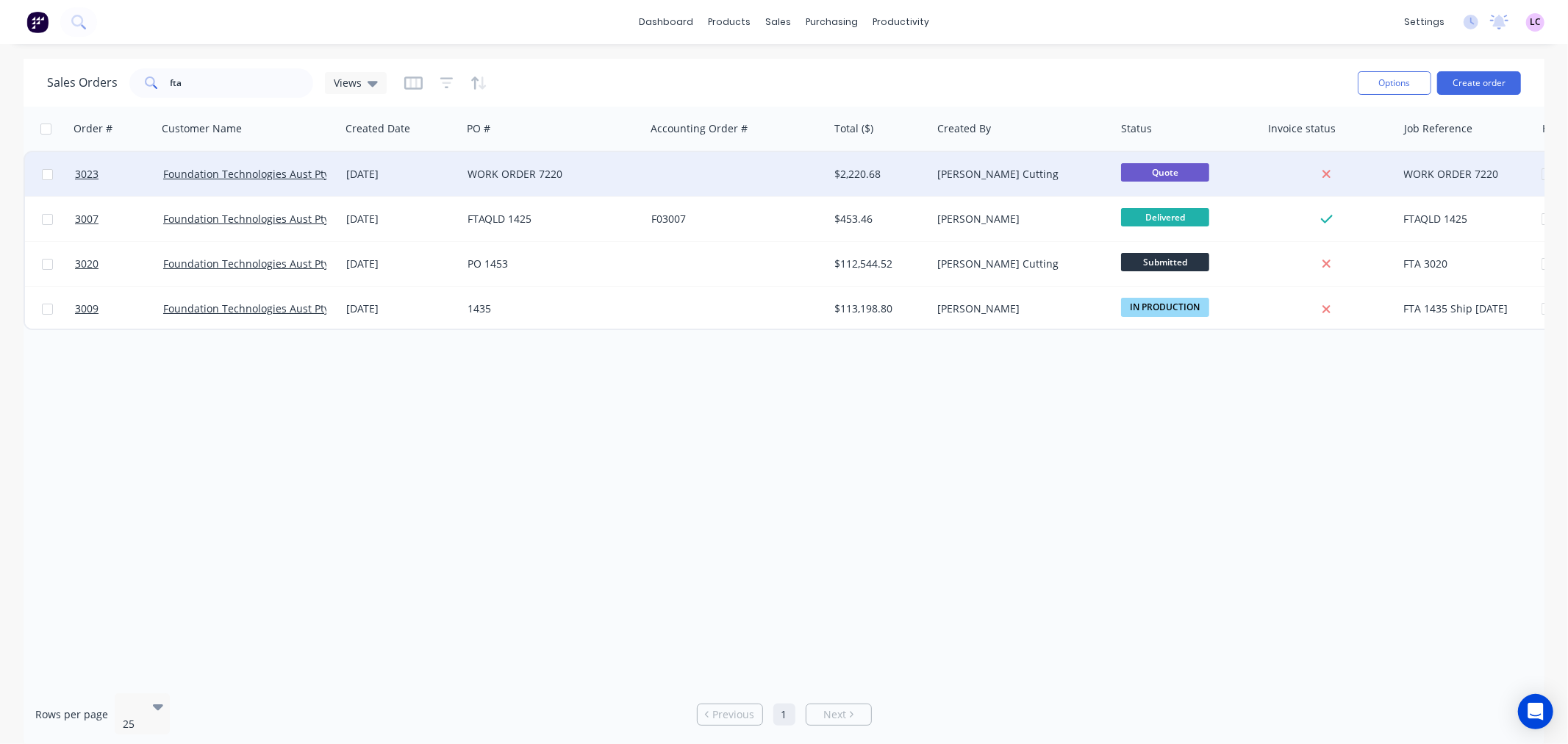
click at [480, 172] on div "WORK ORDER 7220" at bounding box center [549, 175] width 164 height 15
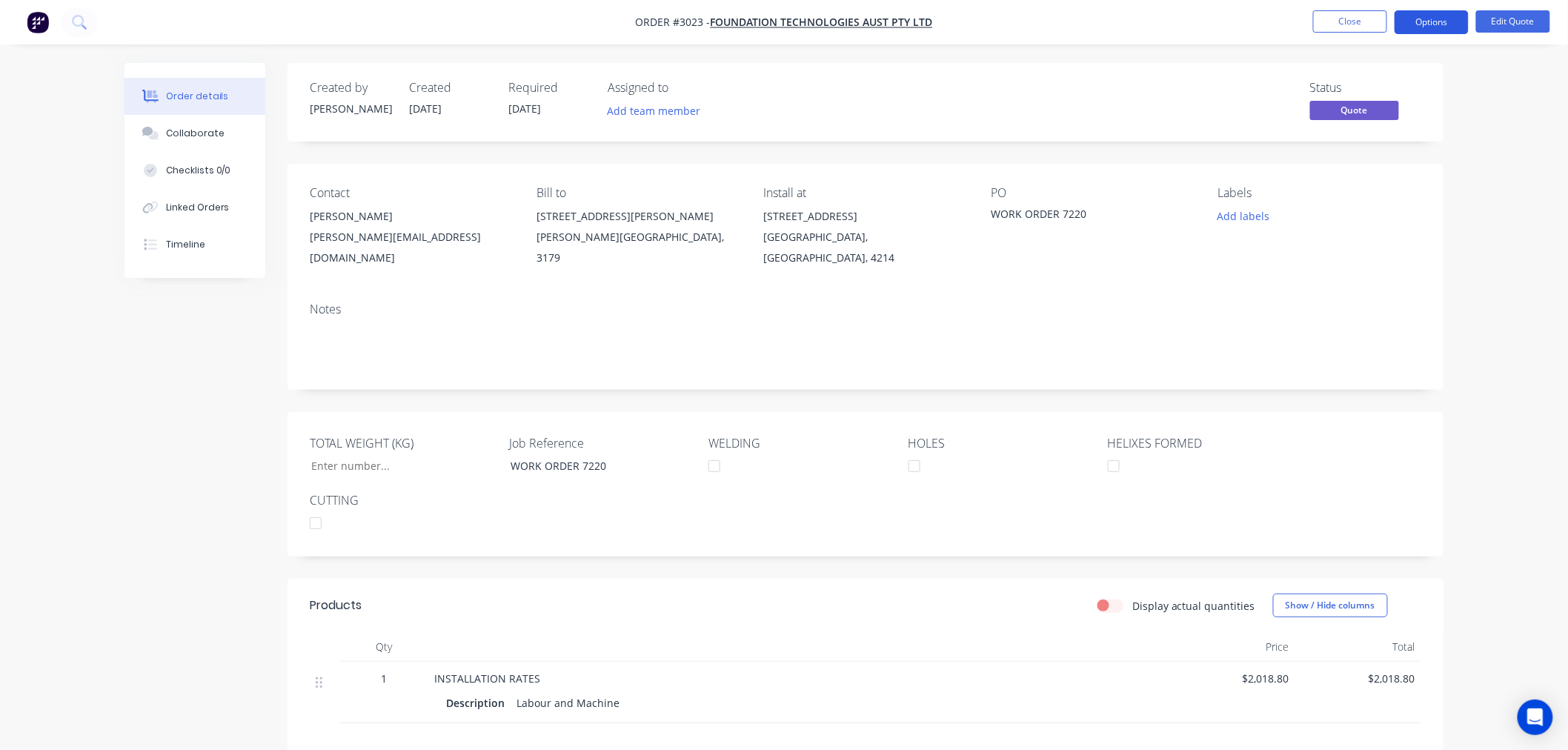
click at [1456, 22] on button "Options" at bounding box center [1431, 22] width 74 height 24
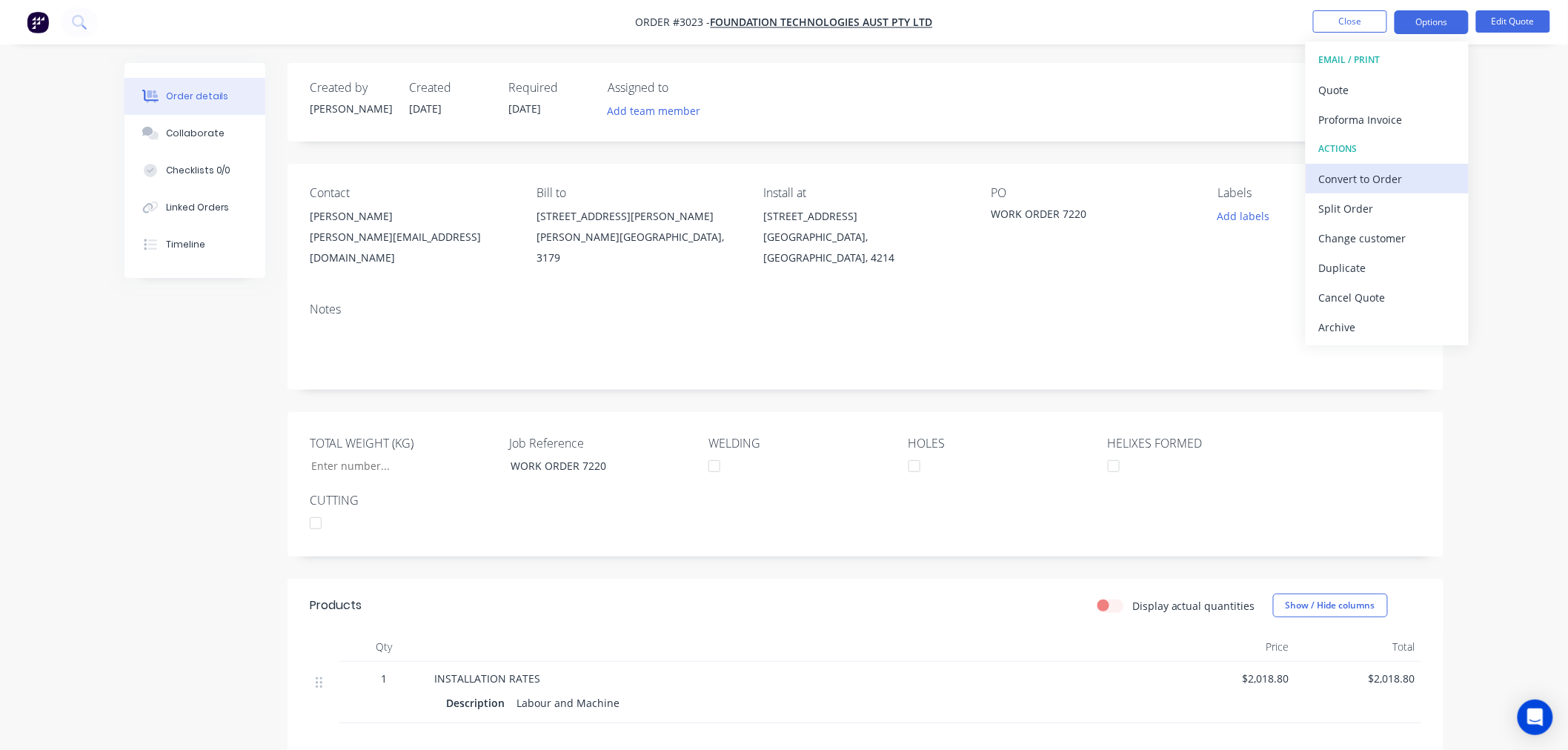
click at [1396, 175] on div "Convert to Order" at bounding box center [1387, 179] width 136 height 21
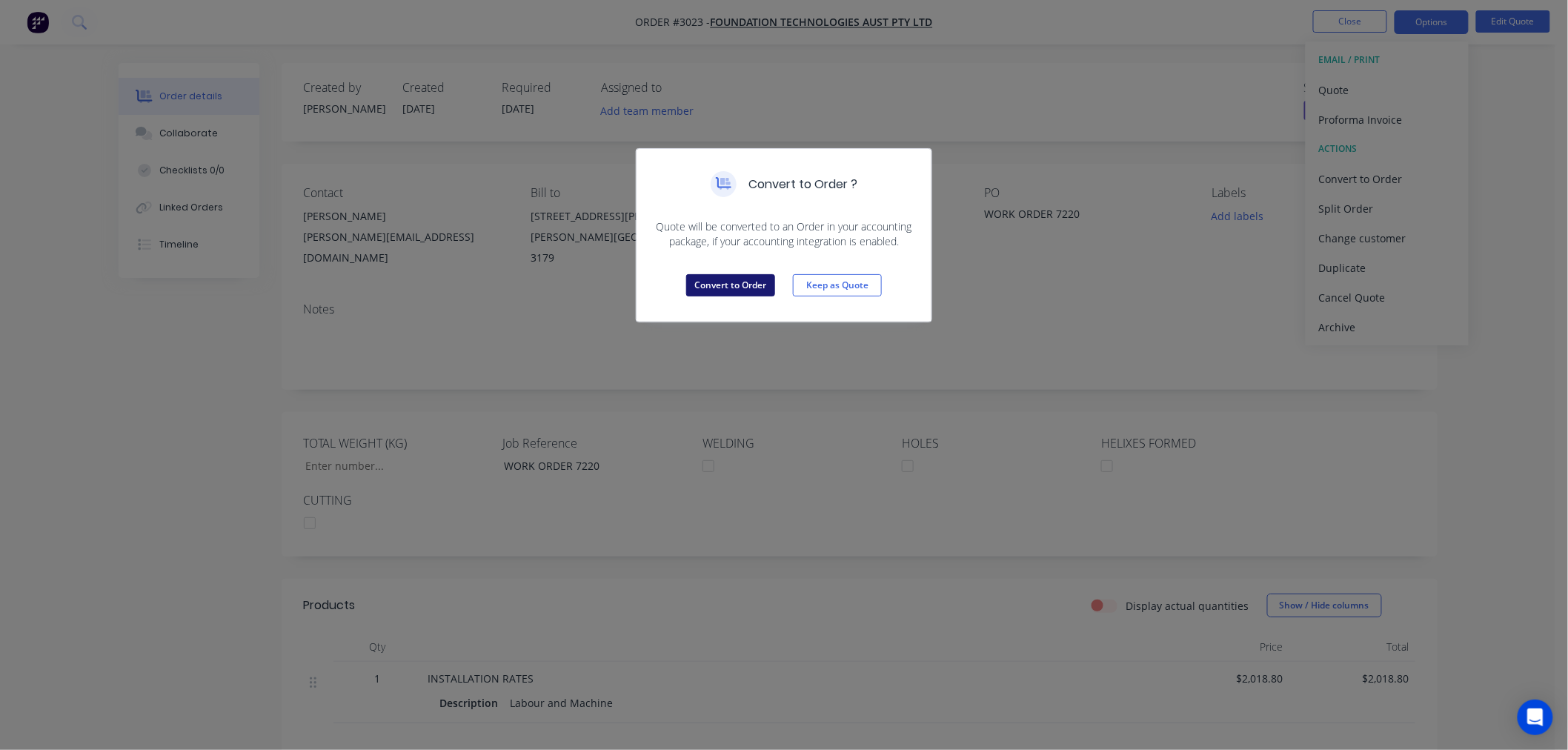
click at [724, 281] on button "Convert to Order" at bounding box center [730, 285] width 89 height 22
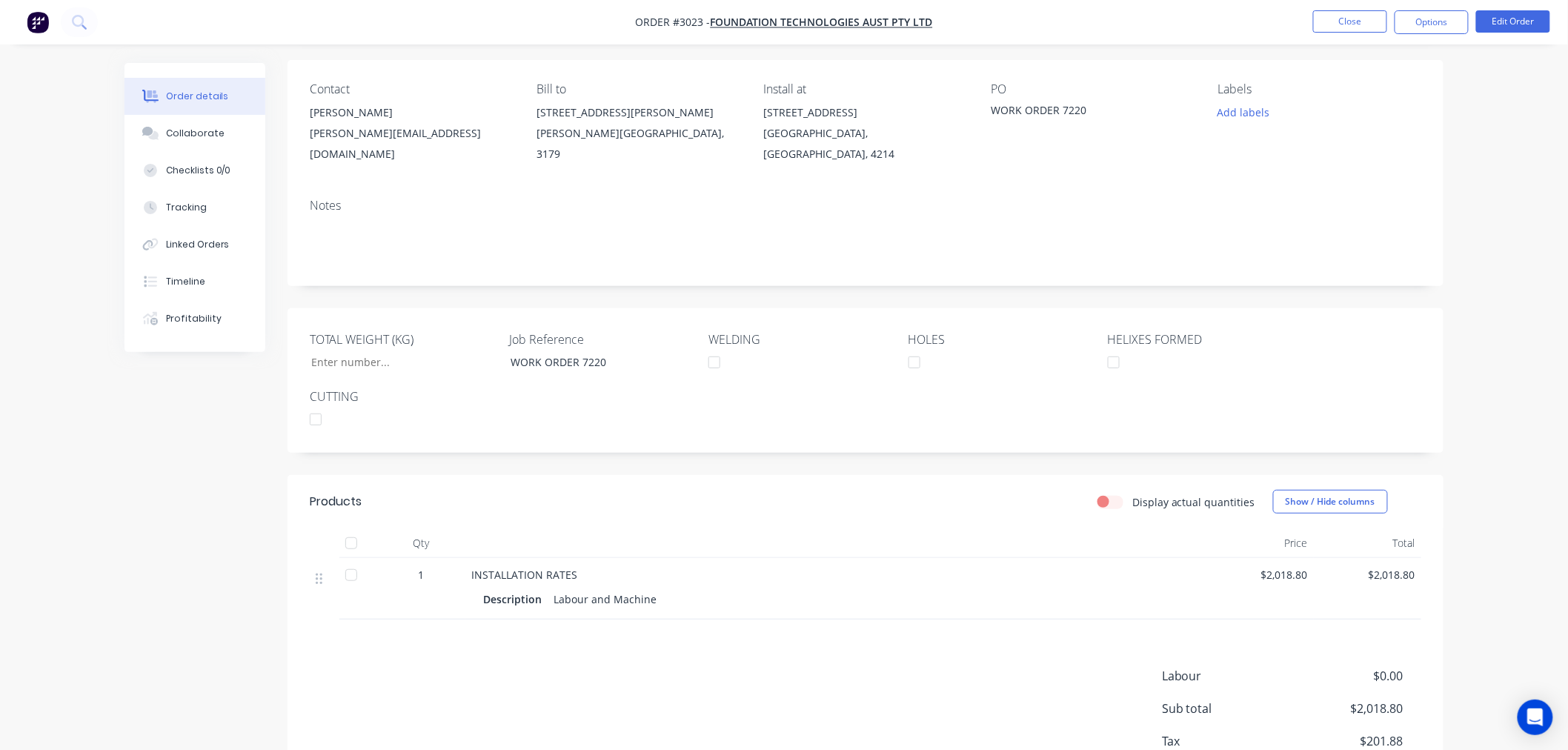
scroll to position [26, 0]
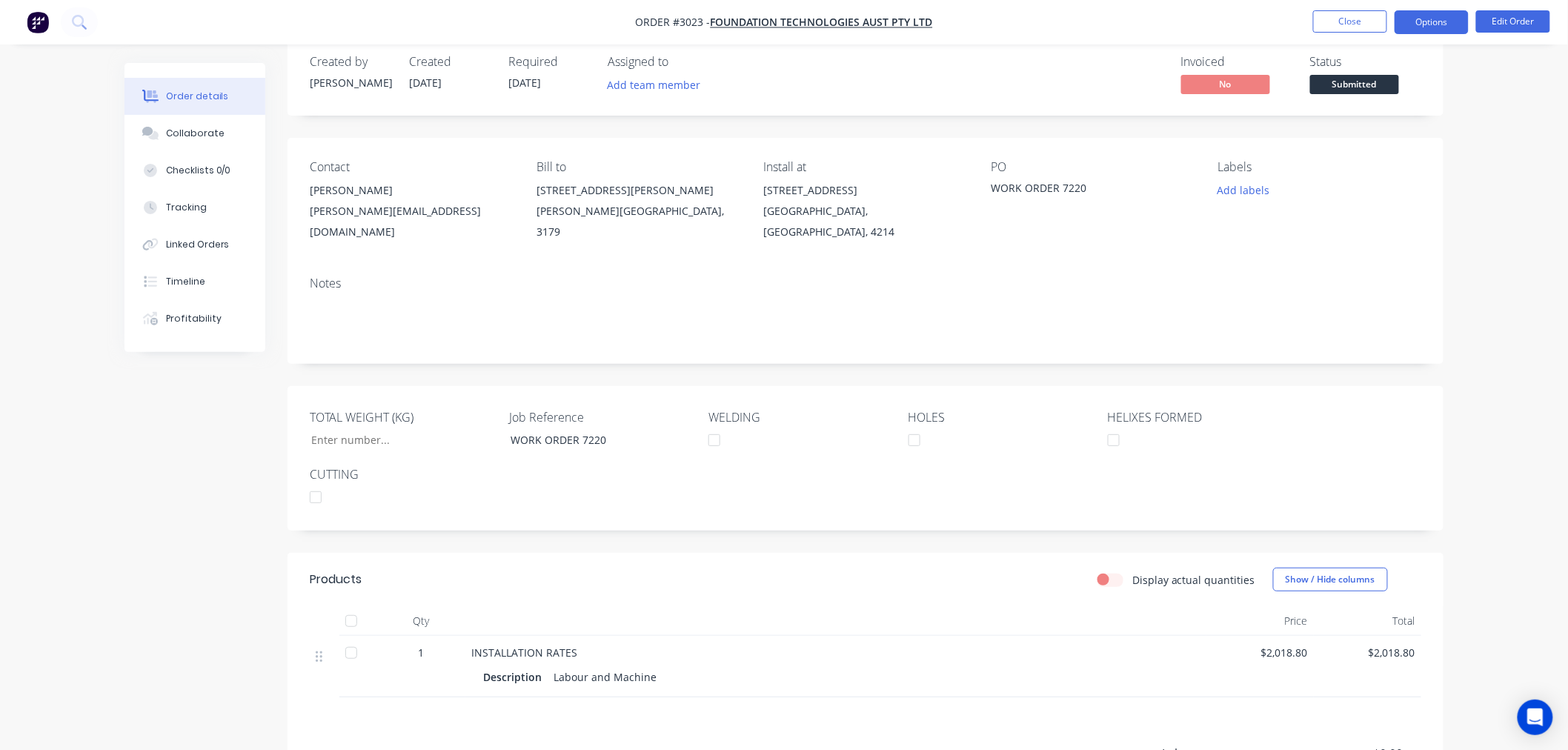
click at [1421, 26] on button "Options" at bounding box center [1431, 22] width 74 height 24
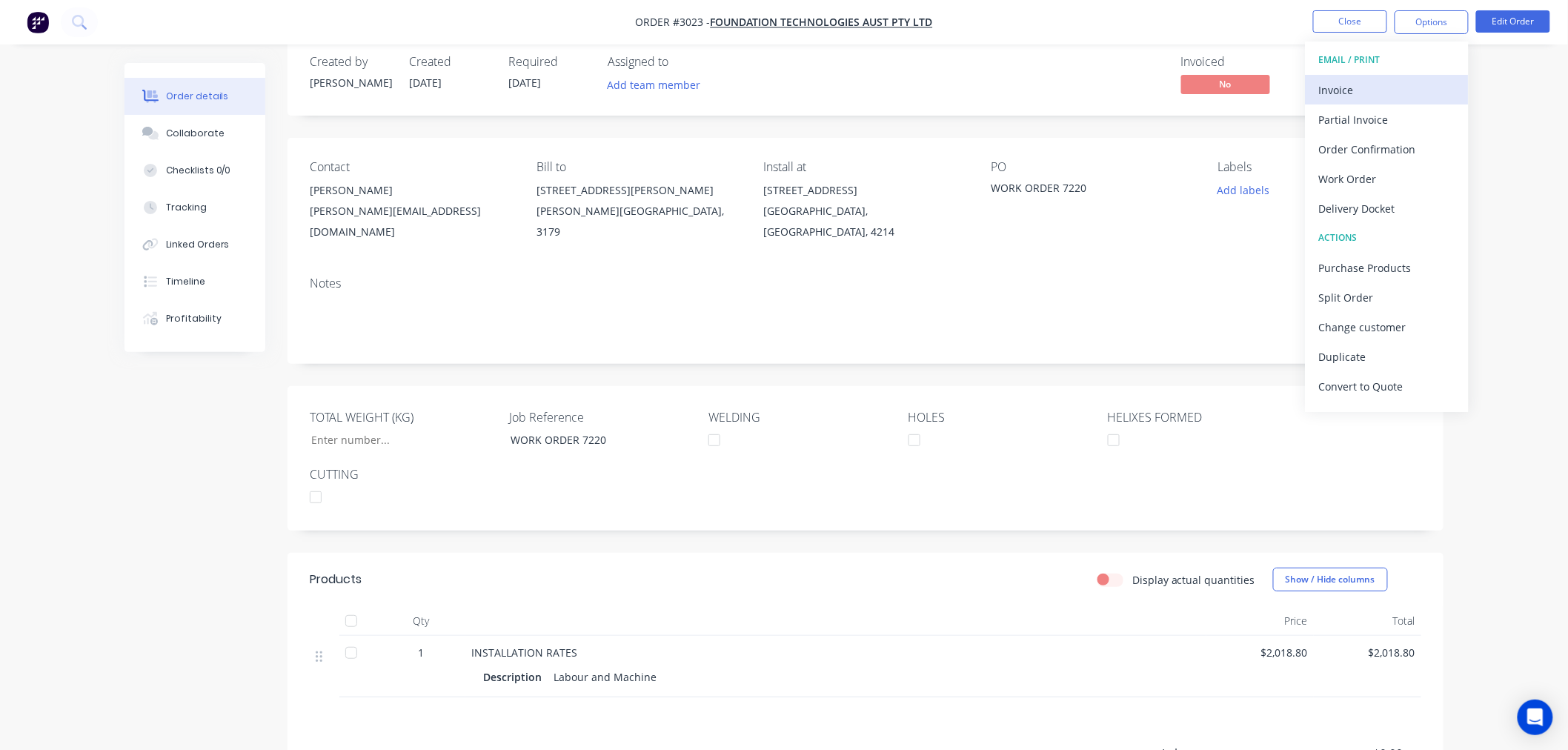
click at [1366, 87] on div "Invoice" at bounding box center [1387, 90] width 136 height 21
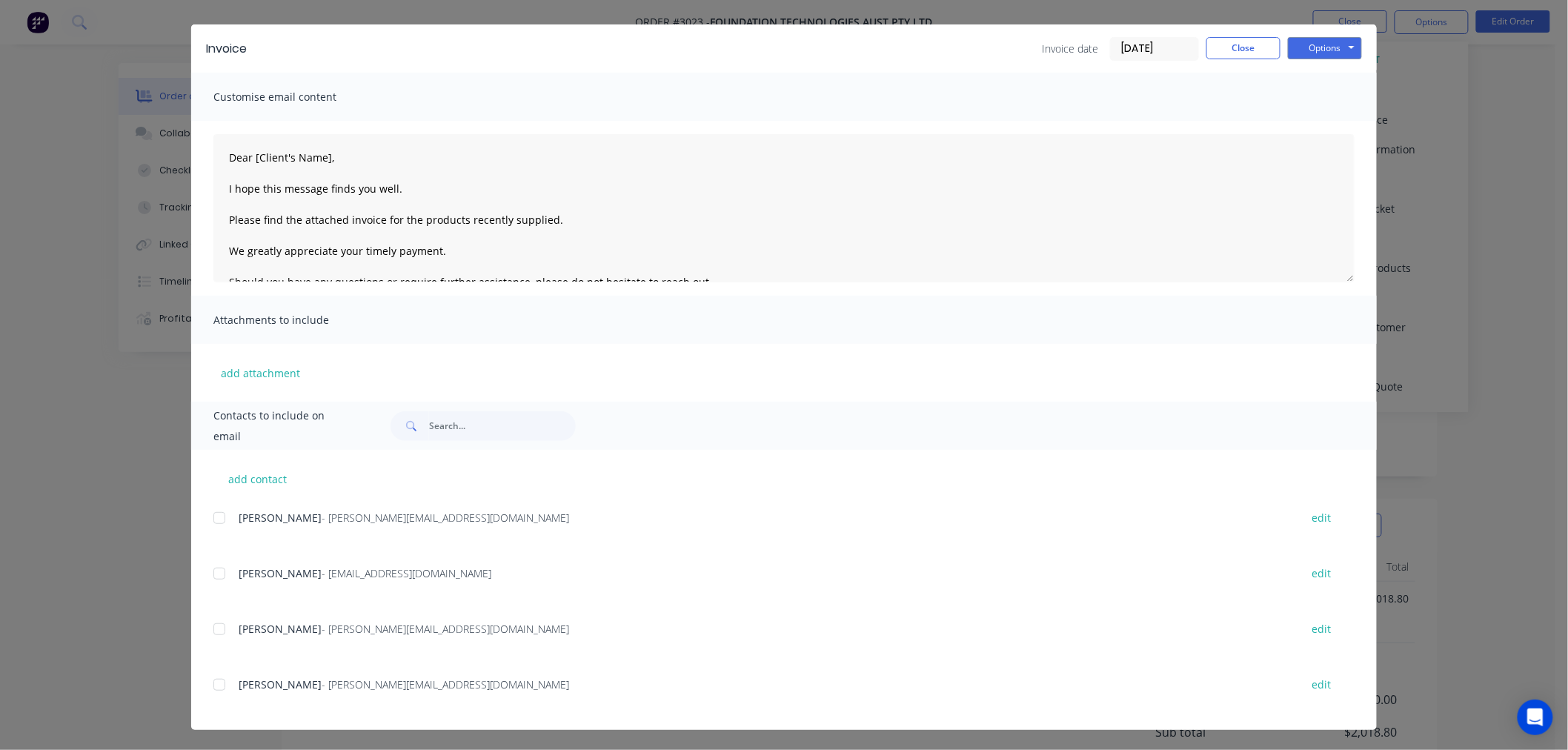
scroll to position [108, 0]
click at [211, 519] on div at bounding box center [219, 518] width 30 height 30
click at [213, 629] on div at bounding box center [219, 629] width 30 height 30
click at [212, 682] on div at bounding box center [219, 685] width 30 height 30
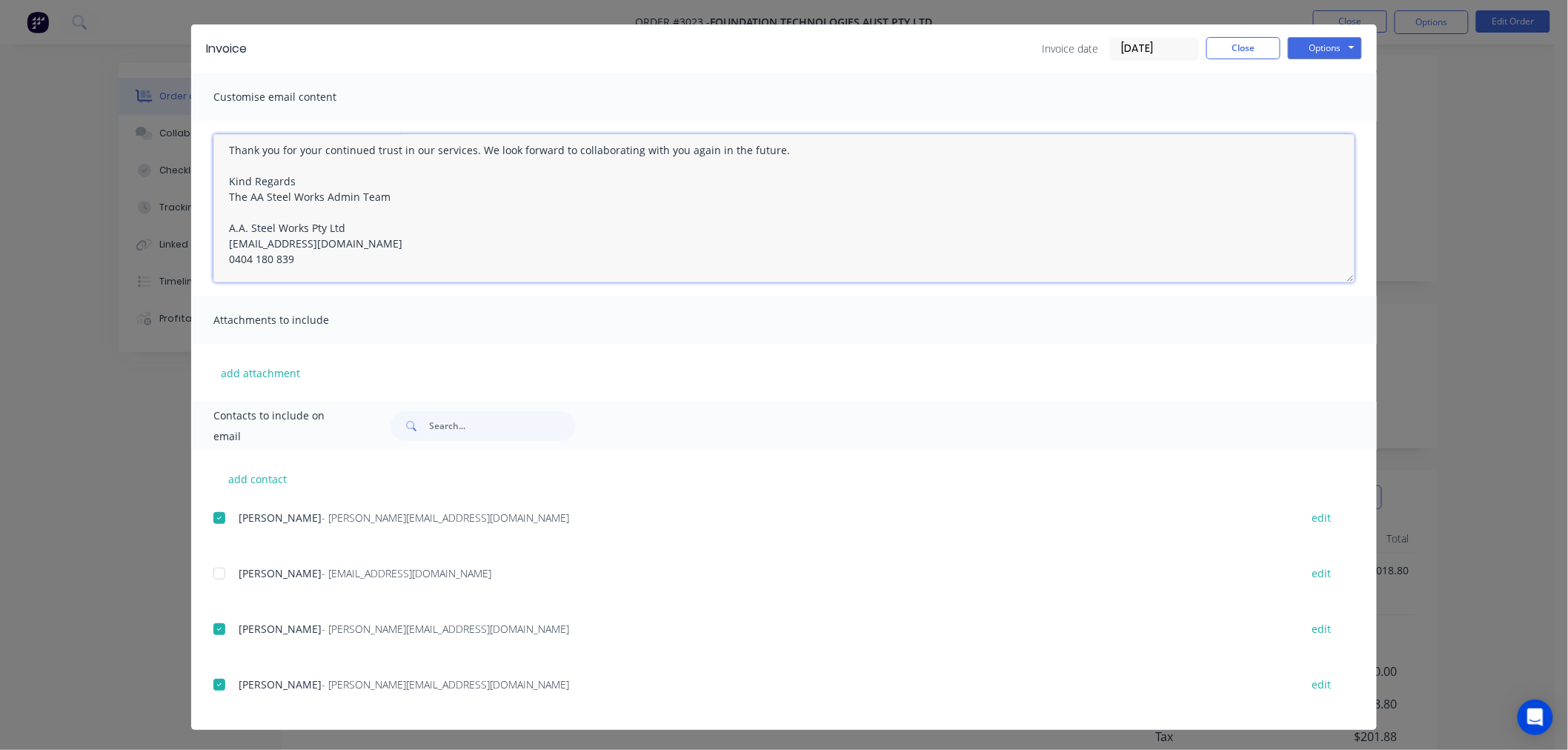
drag, startPoint x: 220, startPoint y: 154, endPoint x: 701, endPoint y: 367, distance: 526.1
click at [701, 367] on div "Customise email content Dear [Client's Name], I hope this message finds you wel…" at bounding box center [783, 236] width 1186 height 329
paste textarea "RE: FTAQLD PO 1425 Dear Sally, I hope this message finds you well. Please find …"
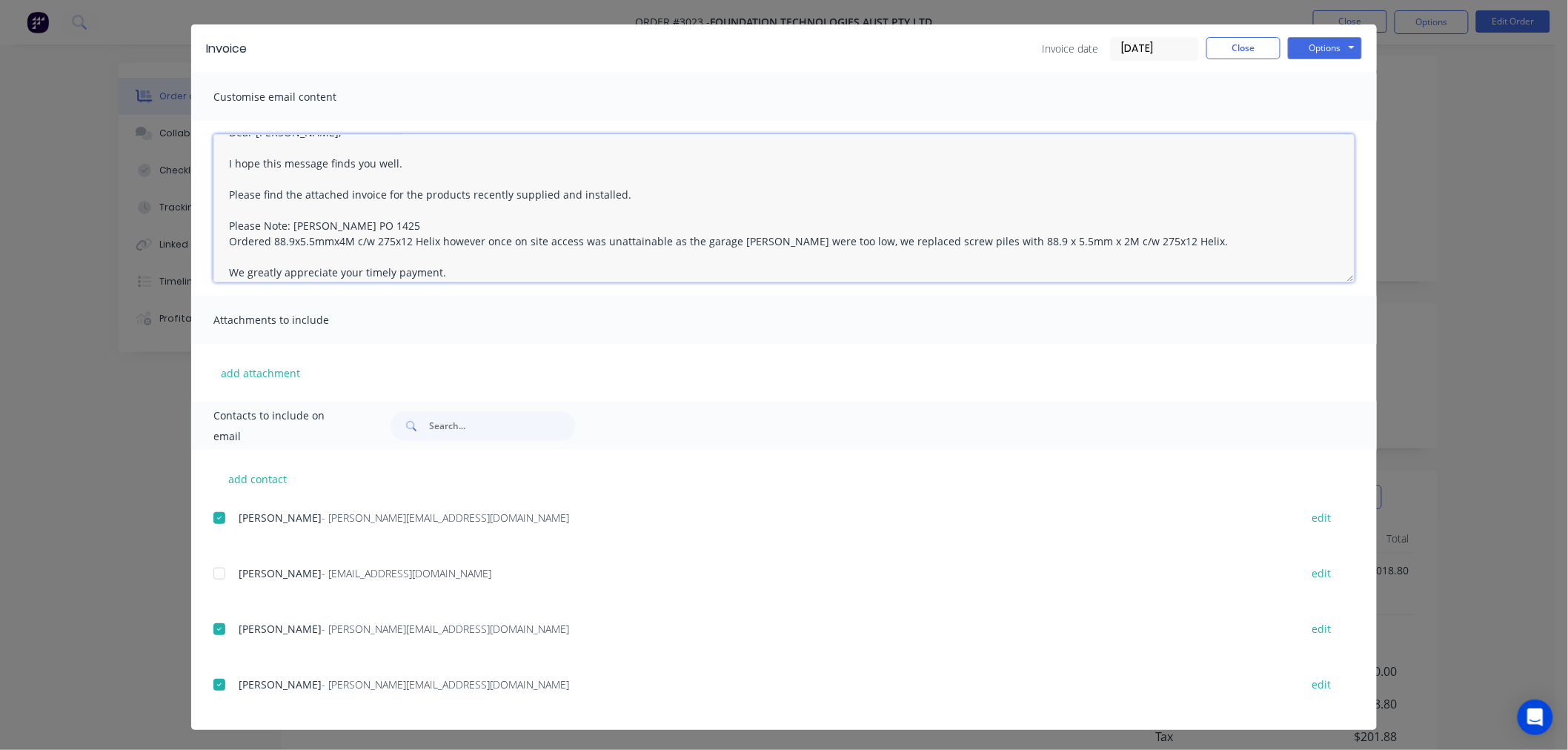
scroll to position [0, 0]
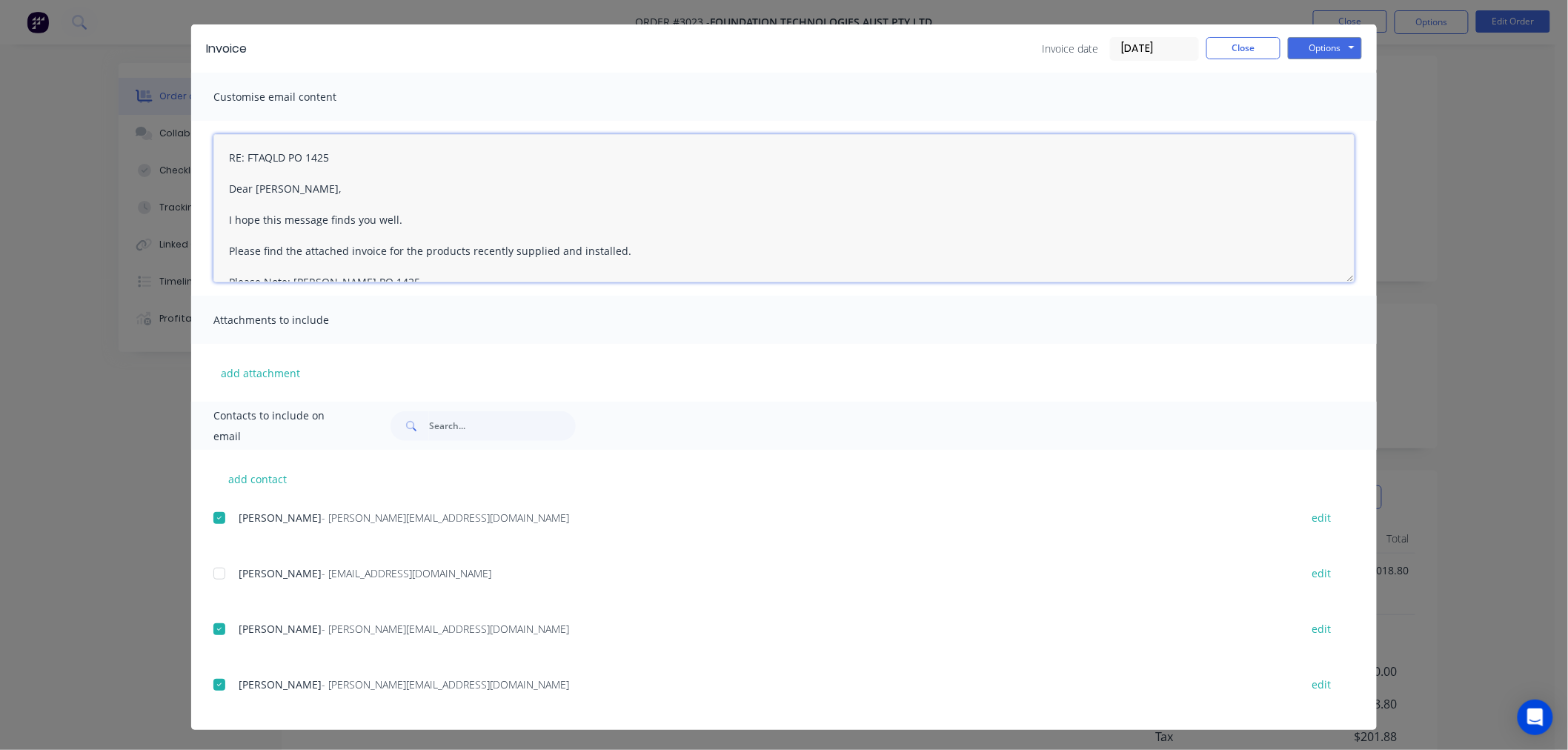
drag, startPoint x: 287, startPoint y: 168, endPoint x: 136, endPoint y: 149, distance: 152.2
click at [136, 149] on div "Invoice Invoice date 04/09/25 Close Options Preview Print Email Customise email…" at bounding box center [784, 375] width 1568 height 750
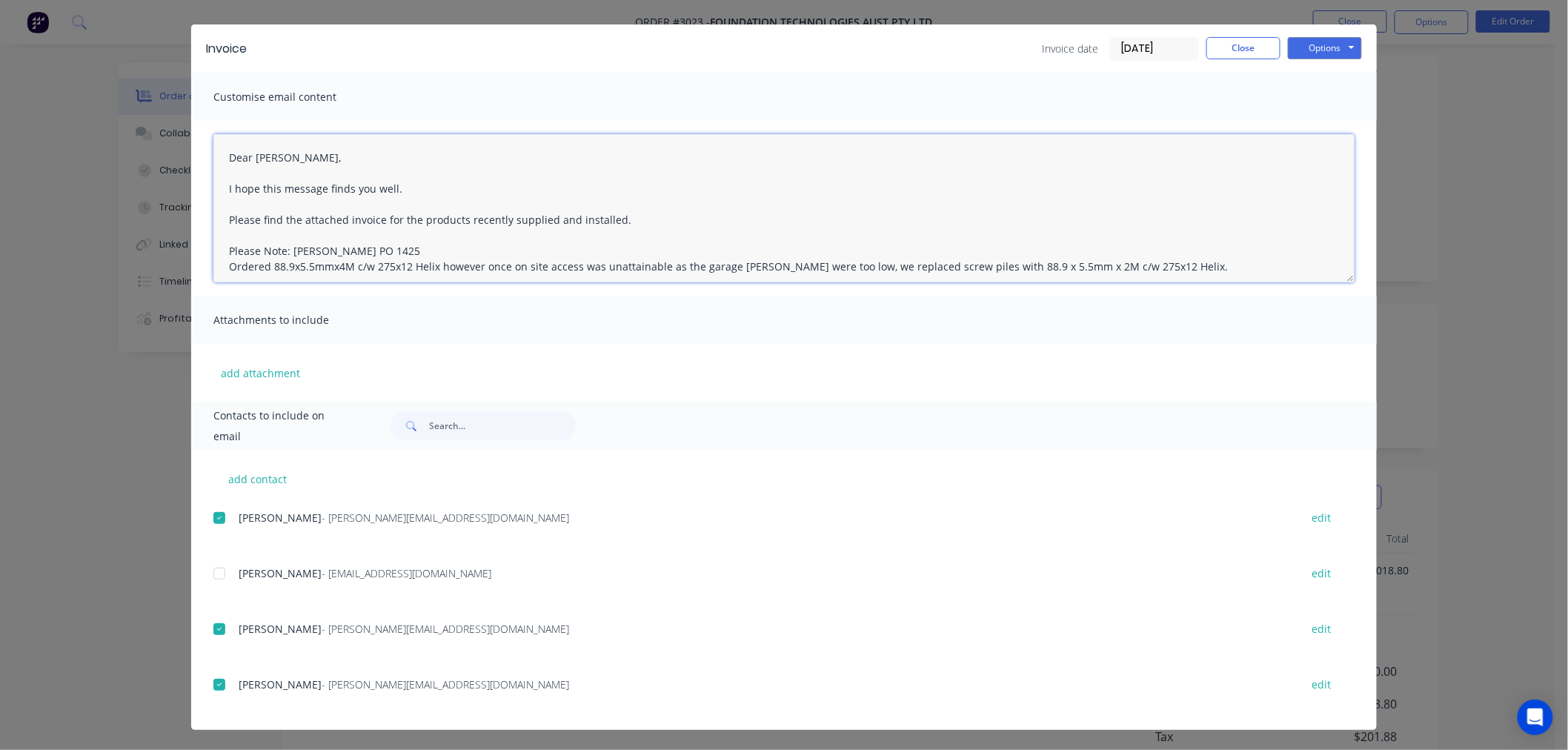
click at [283, 154] on textarea "Dear Sally, I hope this message finds you well. Please find the attached invoic…" at bounding box center [783, 208] width 1141 height 148
drag, startPoint x: 625, startPoint y: 218, endPoint x: 395, endPoint y: 213, distance: 230.1
click at [395, 213] on textarea "Dear Sally I hope this message finds you well. Please find the attached invoice…" at bounding box center [783, 208] width 1141 height 148
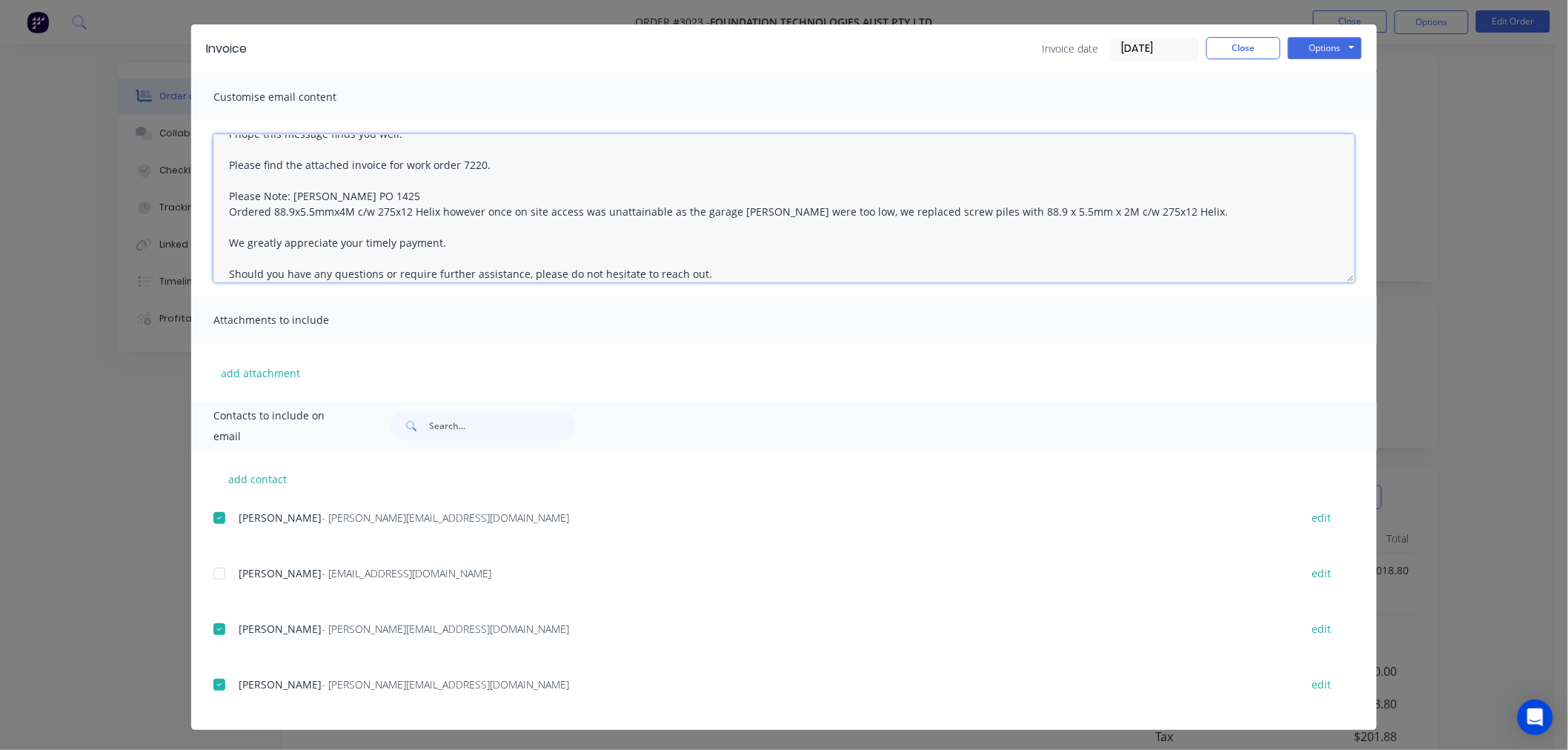
scroll to position [82, 0]
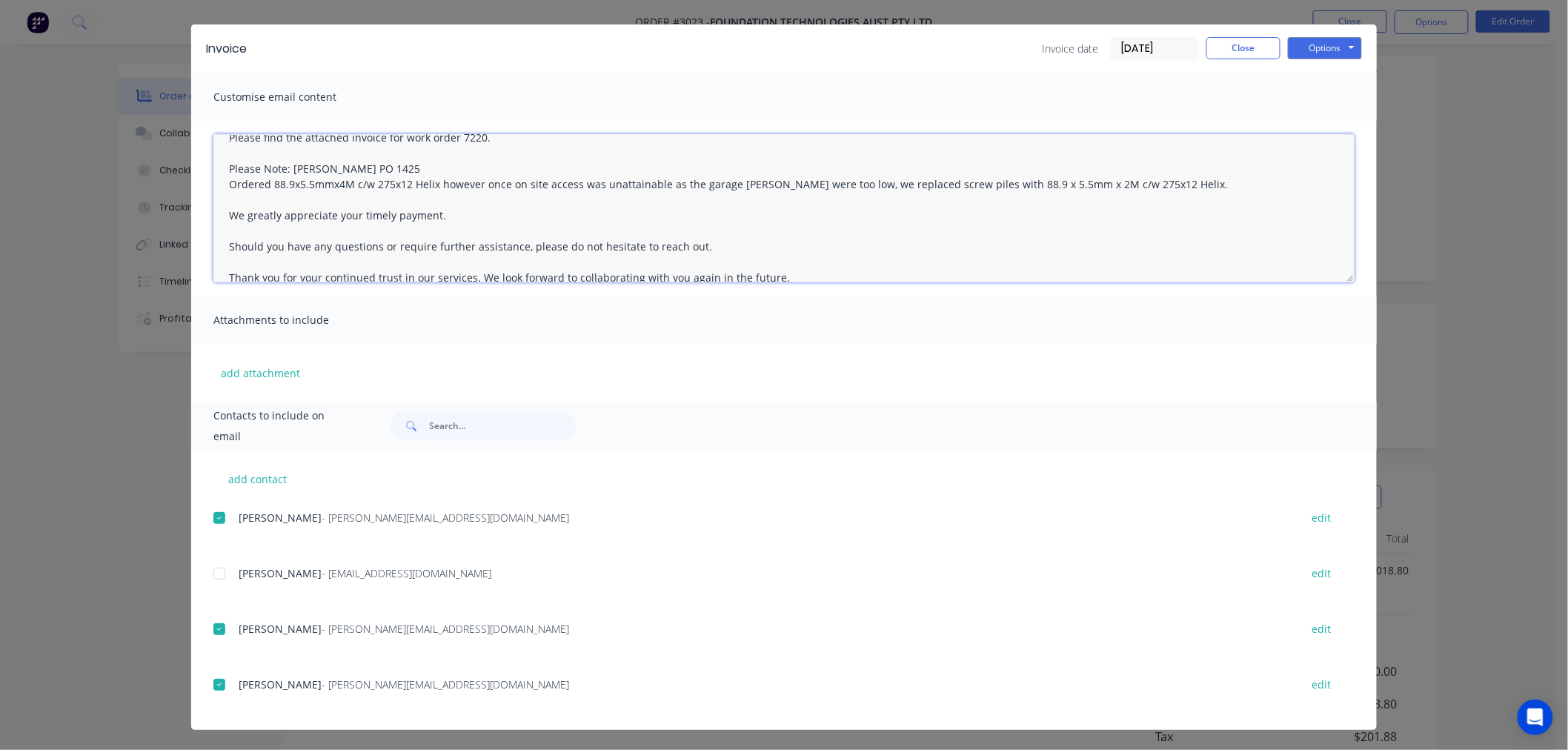
drag, startPoint x: 1175, startPoint y: 186, endPoint x: 208, endPoint y: 168, distance: 967.2
click at [213, 168] on textarea "Dear Sally I hope this message finds you well. Please find the attached invoice…" at bounding box center [783, 208] width 1141 height 148
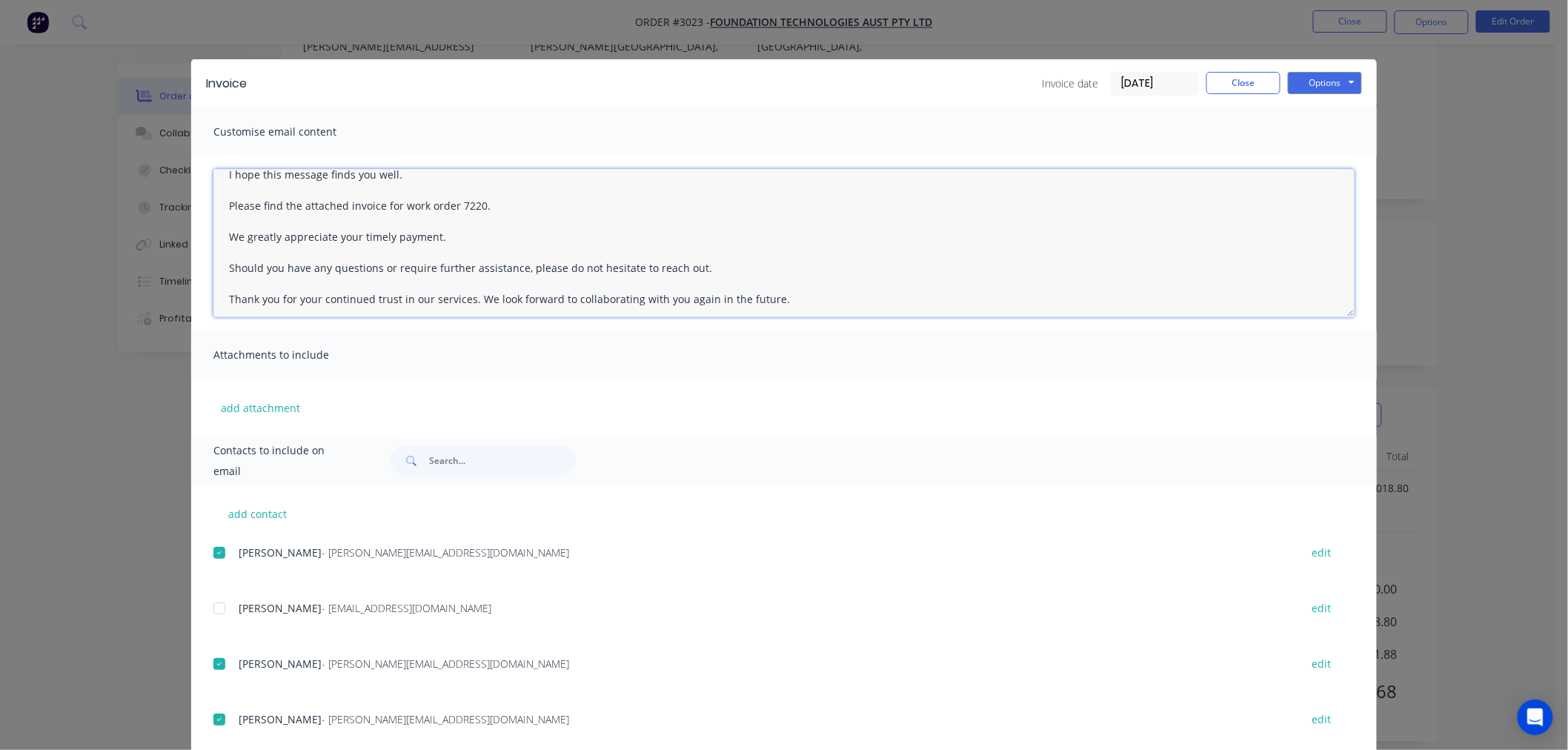
scroll to position [0, 0]
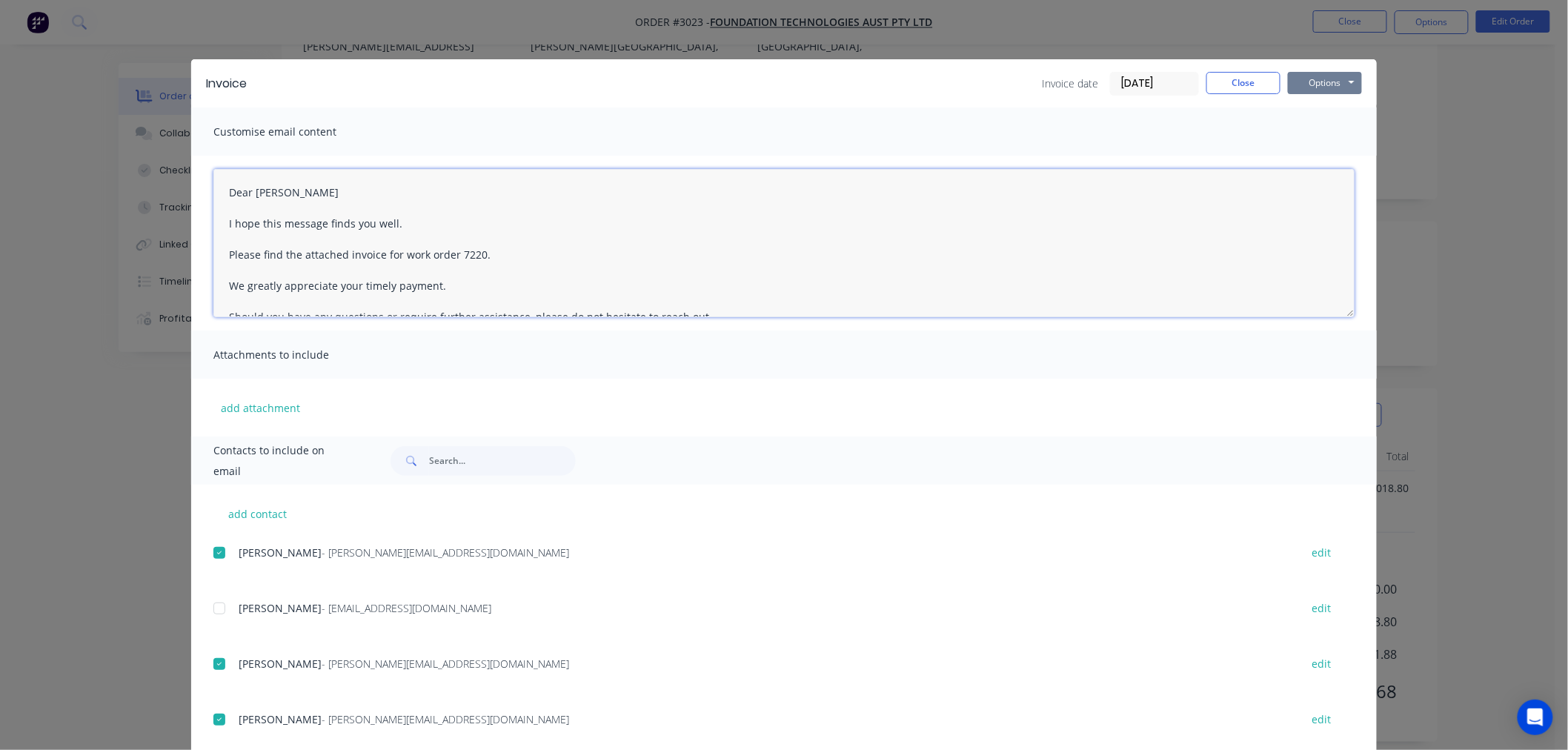
type textarea "Dear Sally I hope this message finds you well. Please find the attached invoice…"
click at [1320, 80] on button "Options" at bounding box center [1325, 83] width 74 height 22
click at [1326, 156] on button "Email" at bounding box center [1335, 158] width 94 height 24
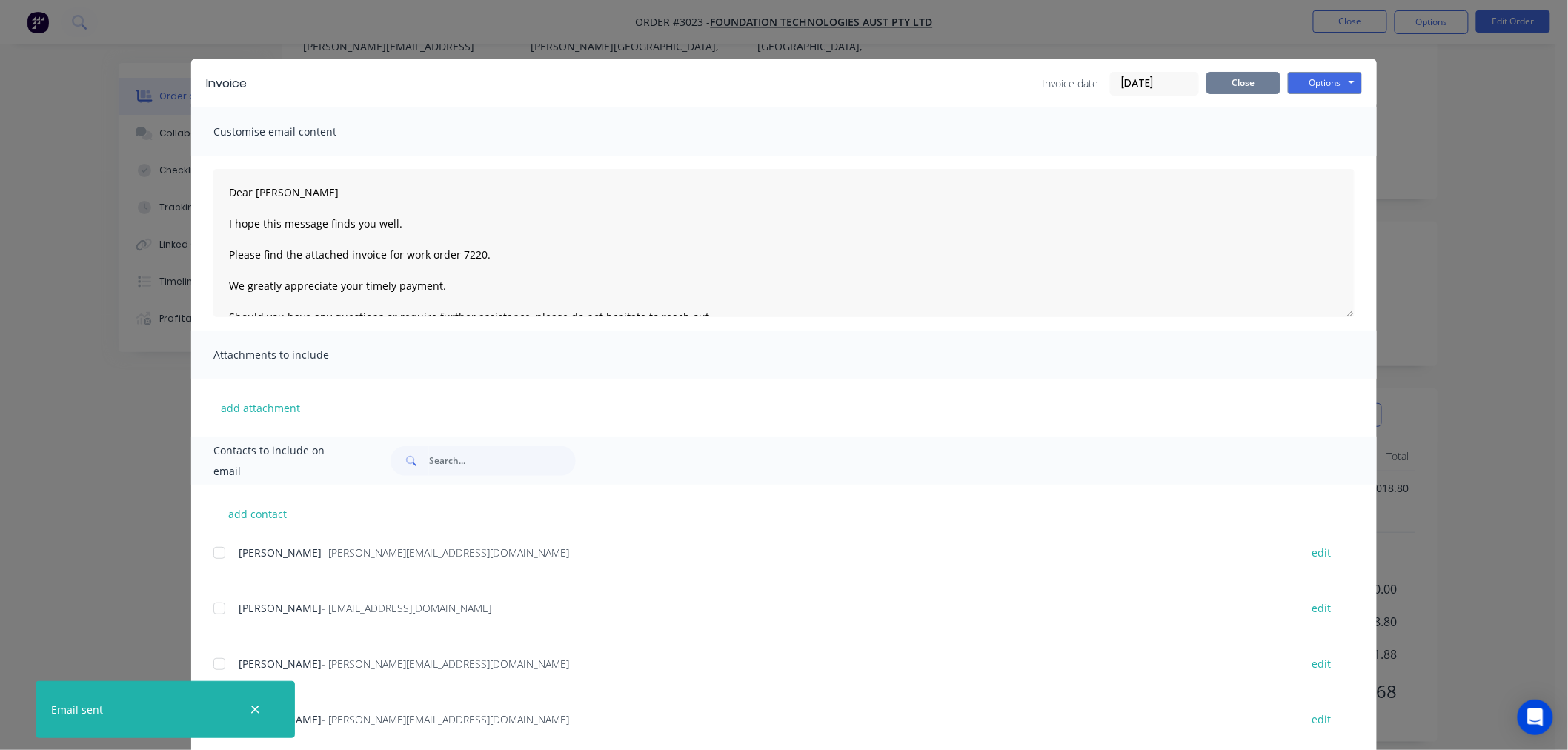
click at [1238, 83] on button "Close" at bounding box center [1243, 83] width 74 height 22
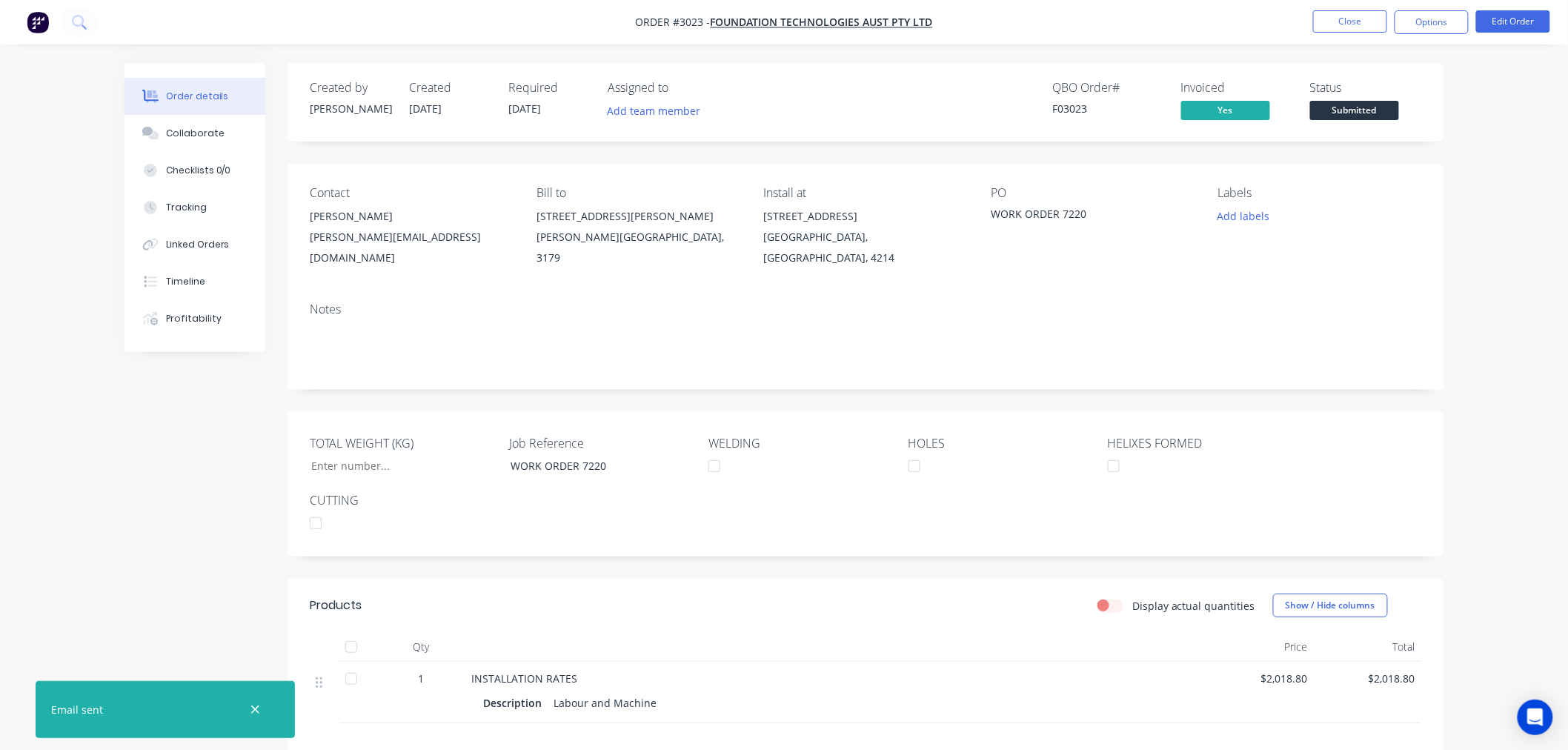
click at [1371, 111] on span "Submitted" at bounding box center [1354, 110] width 89 height 19
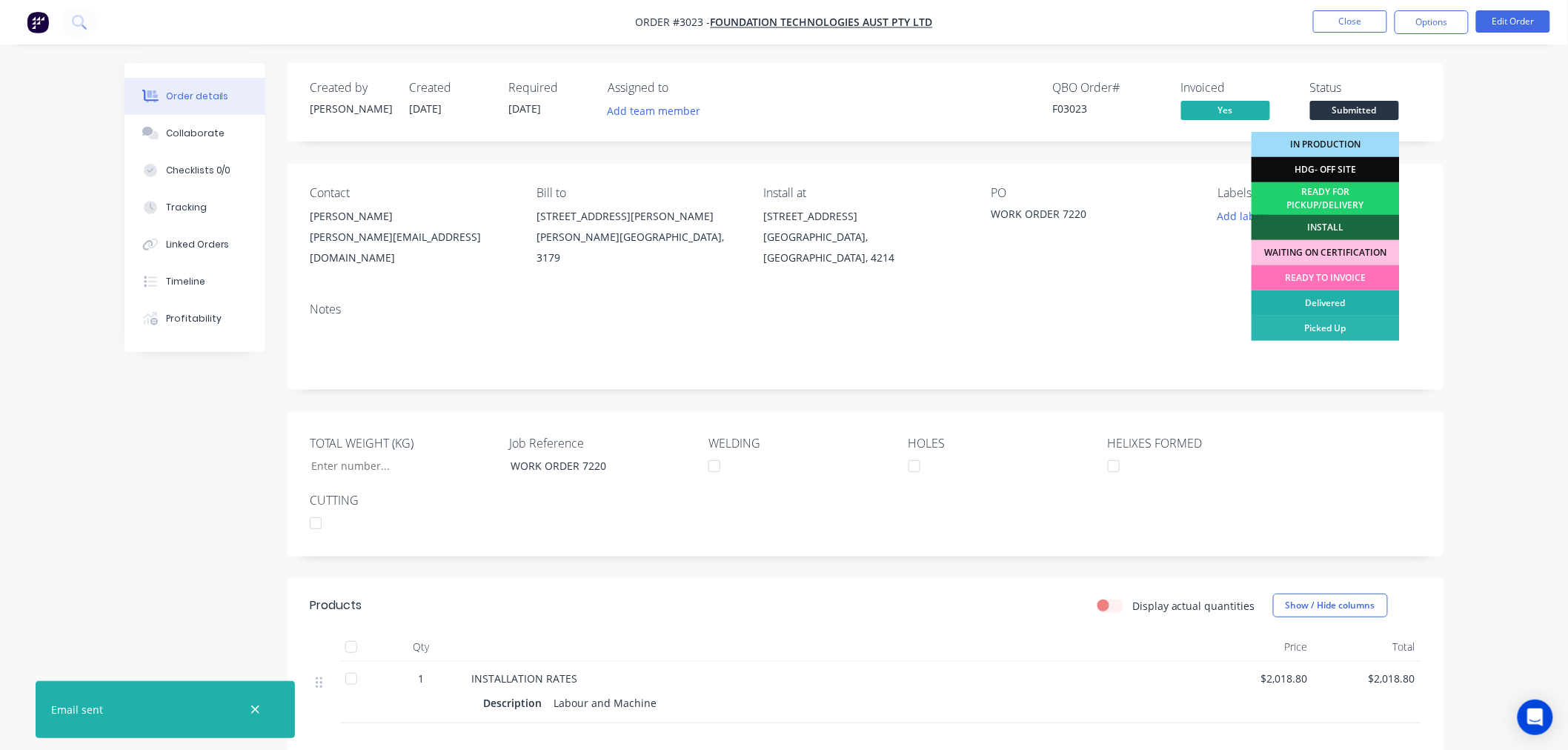
click at [1349, 301] on div "Delivered" at bounding box center [1325, 303] width 148 height 25
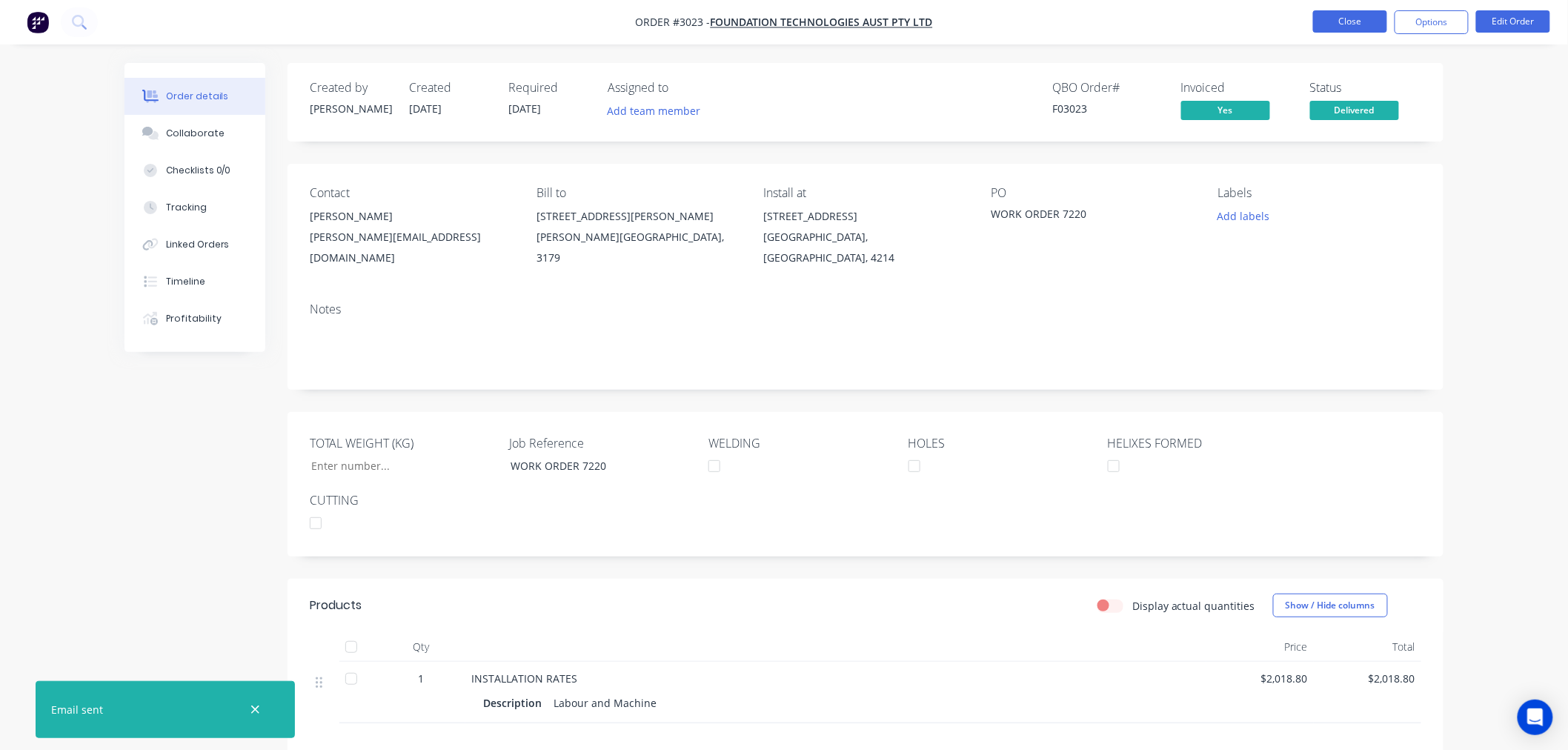
click at [1352, 25] on button "Close" at bounding box center [1350, 21] width 74 height 22
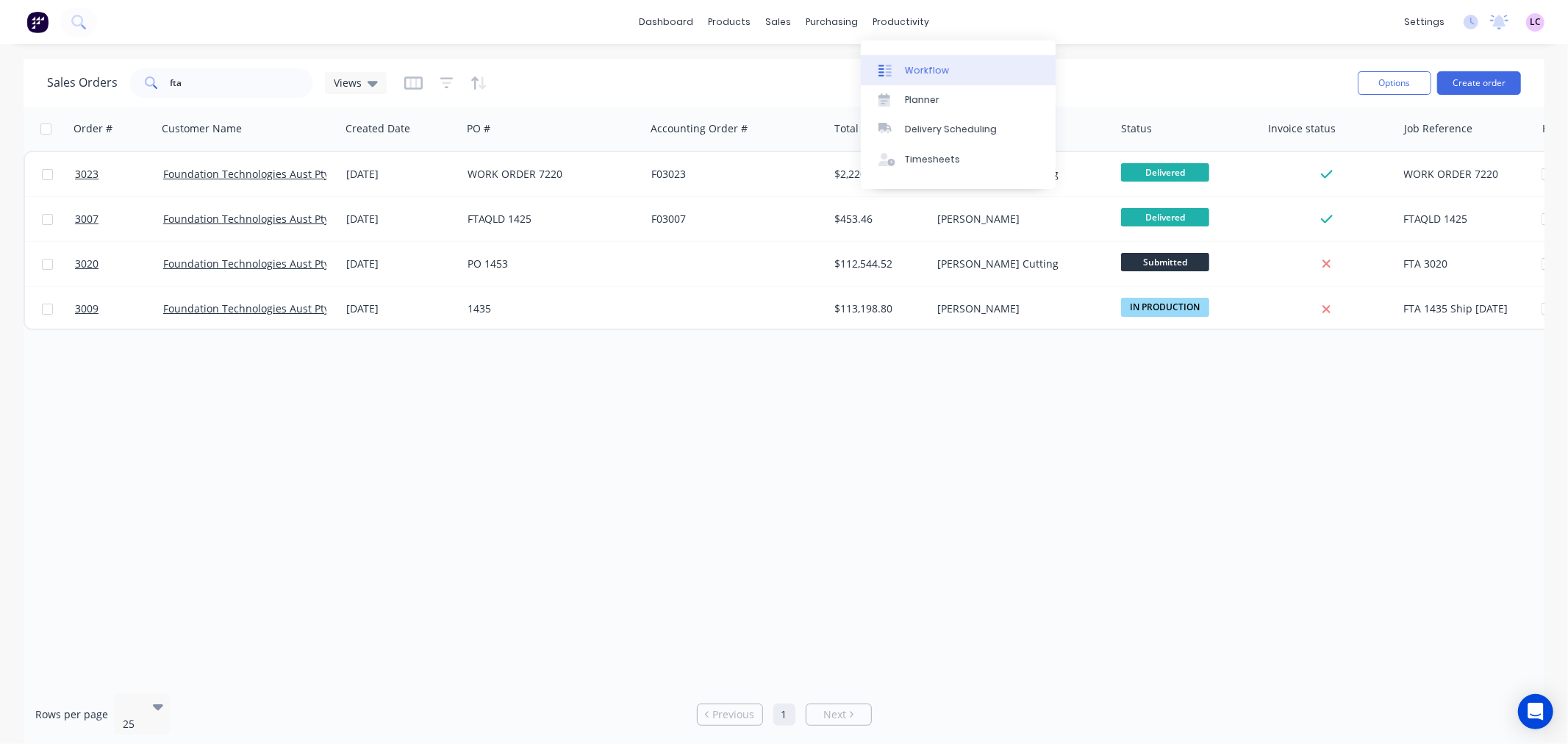
click at [907, 62] on link "Workflow" at bounding box center [958, 70] width 195 height 29
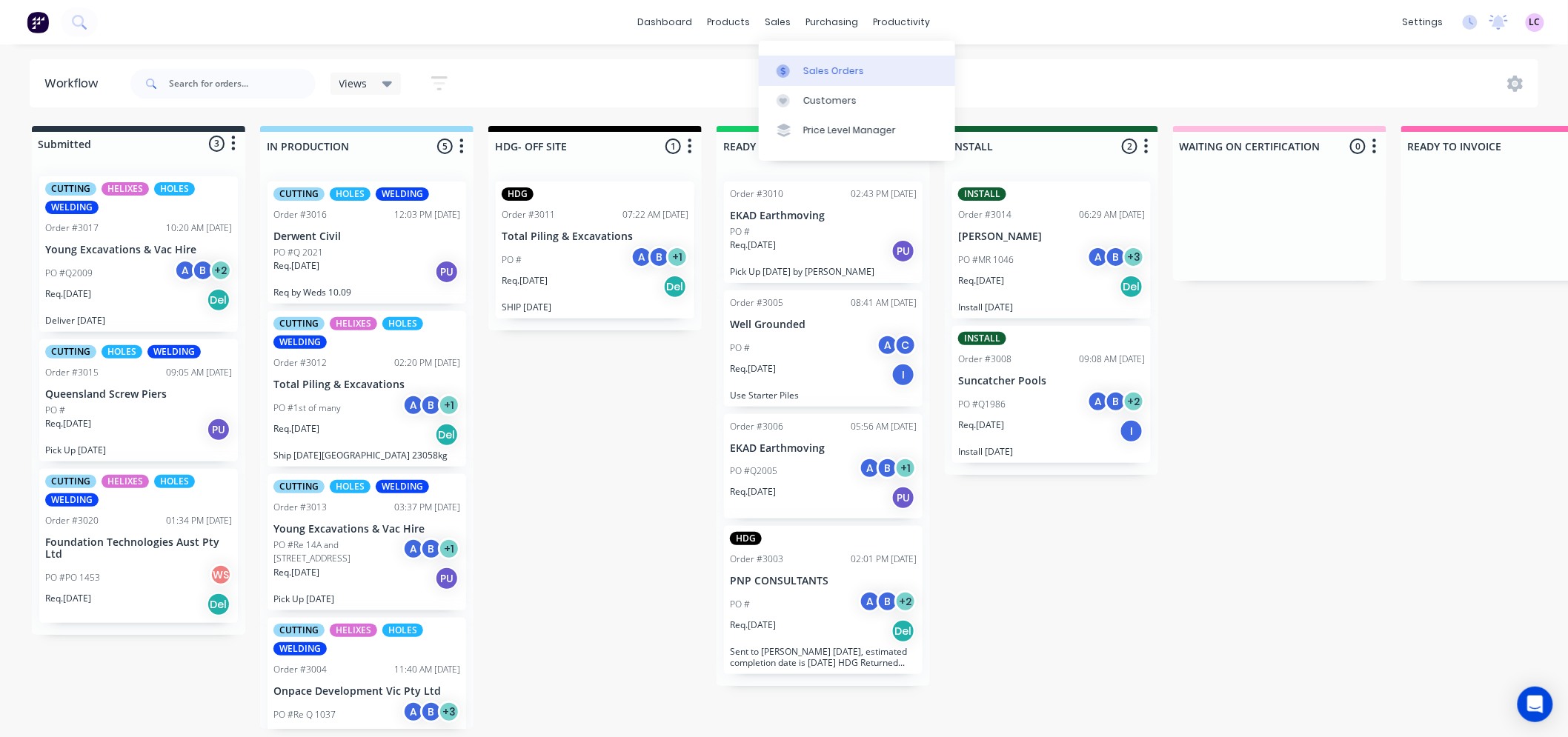
click at [802, 80] on link "Sales Orders" at bounding box center [857, 70] width 196 height 30
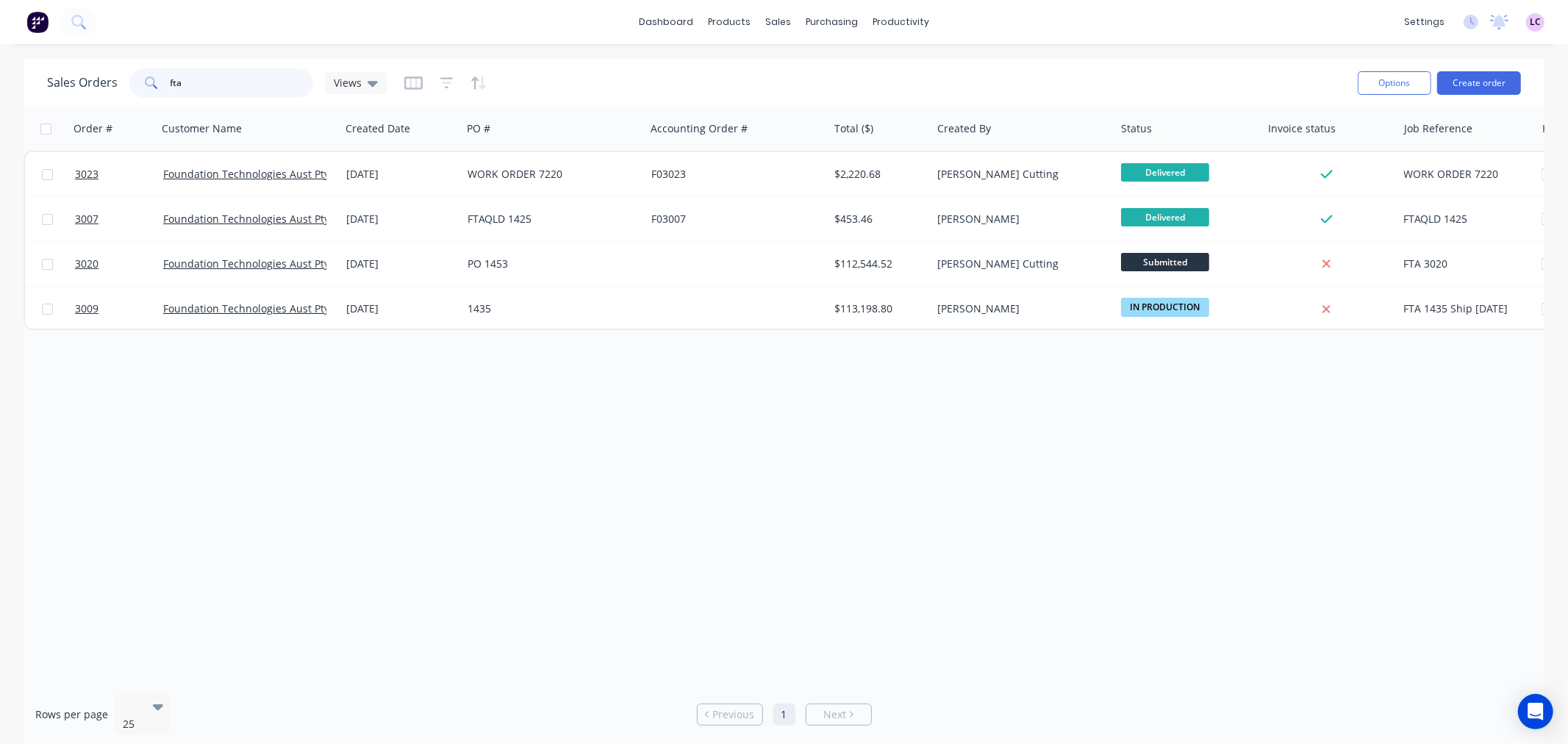
drag, startPoint x: 247, startPoint y: 86, endPoint x: 63, endPoint y: 108, distance: 185.3
click at [63, 108] on div "Sales Orders fta Views Options Create order Order # Customer Name Created Date …" at bounding box center [784, 403] width 1521 height 689
type input "queensland"
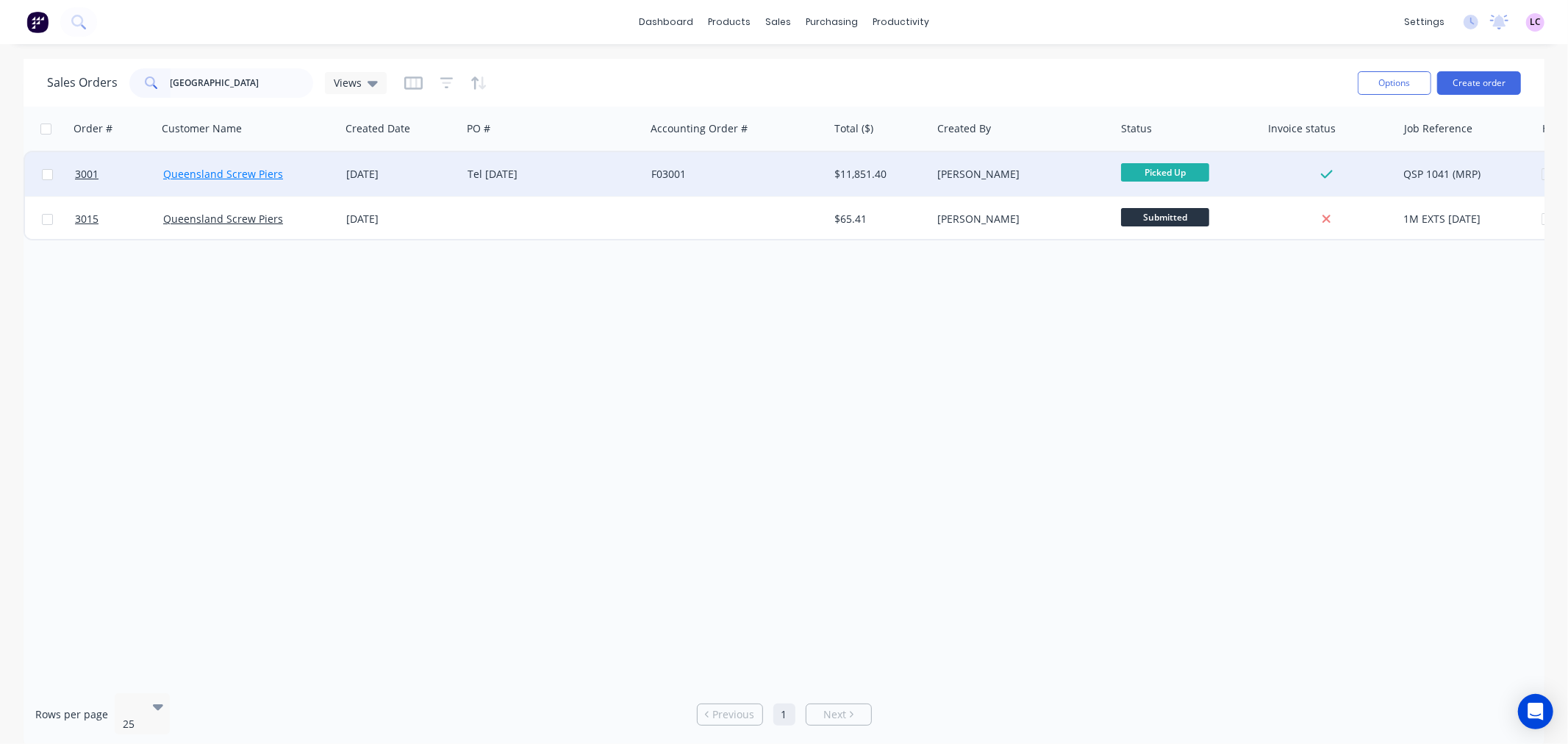
click at [217, 175] on link "Queensland Screw Piers" at bounding box center [223, 174] width 119 height 14
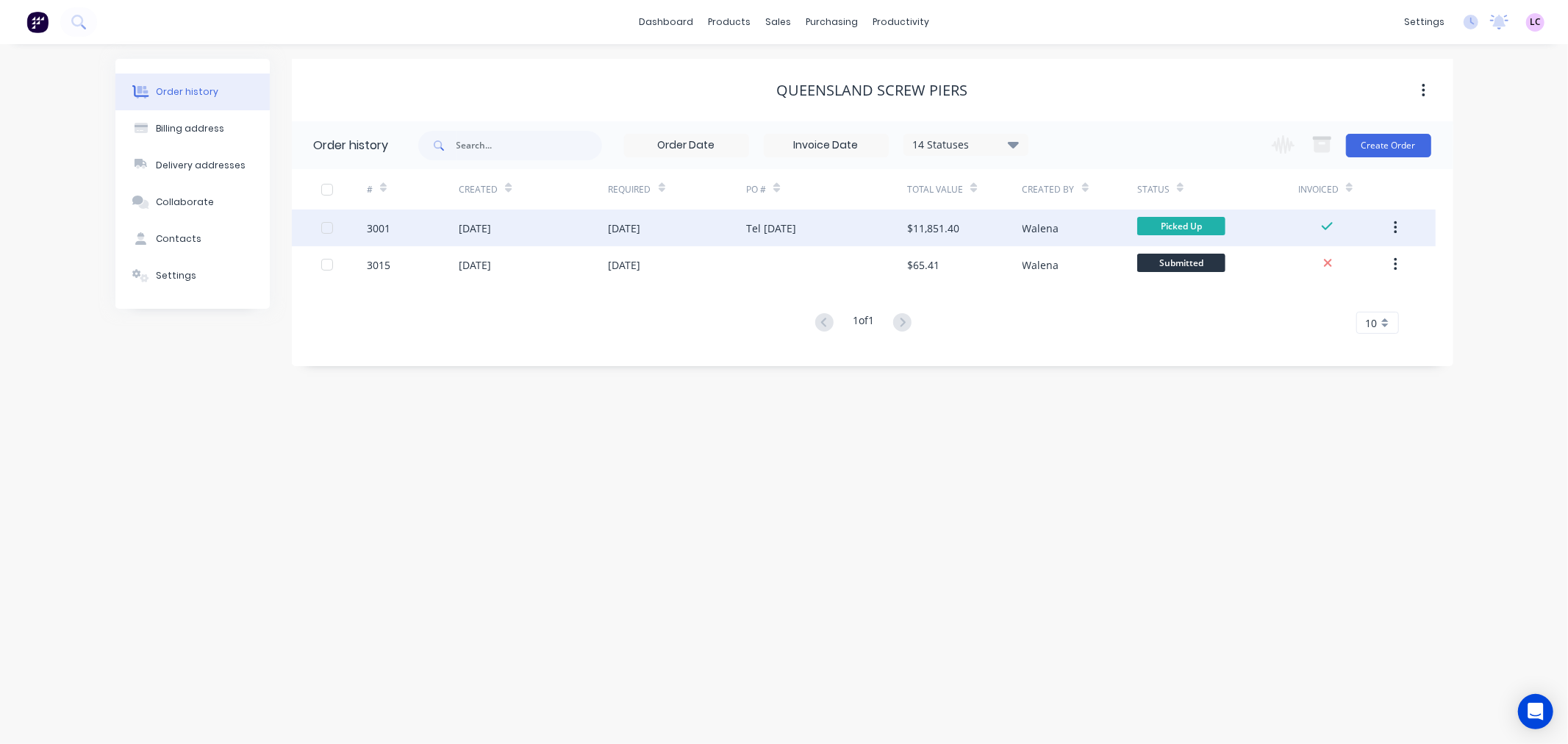
click at [479, 235] on div "04 Aug 2025" at bounding box center [474, 228] width 32 height 16
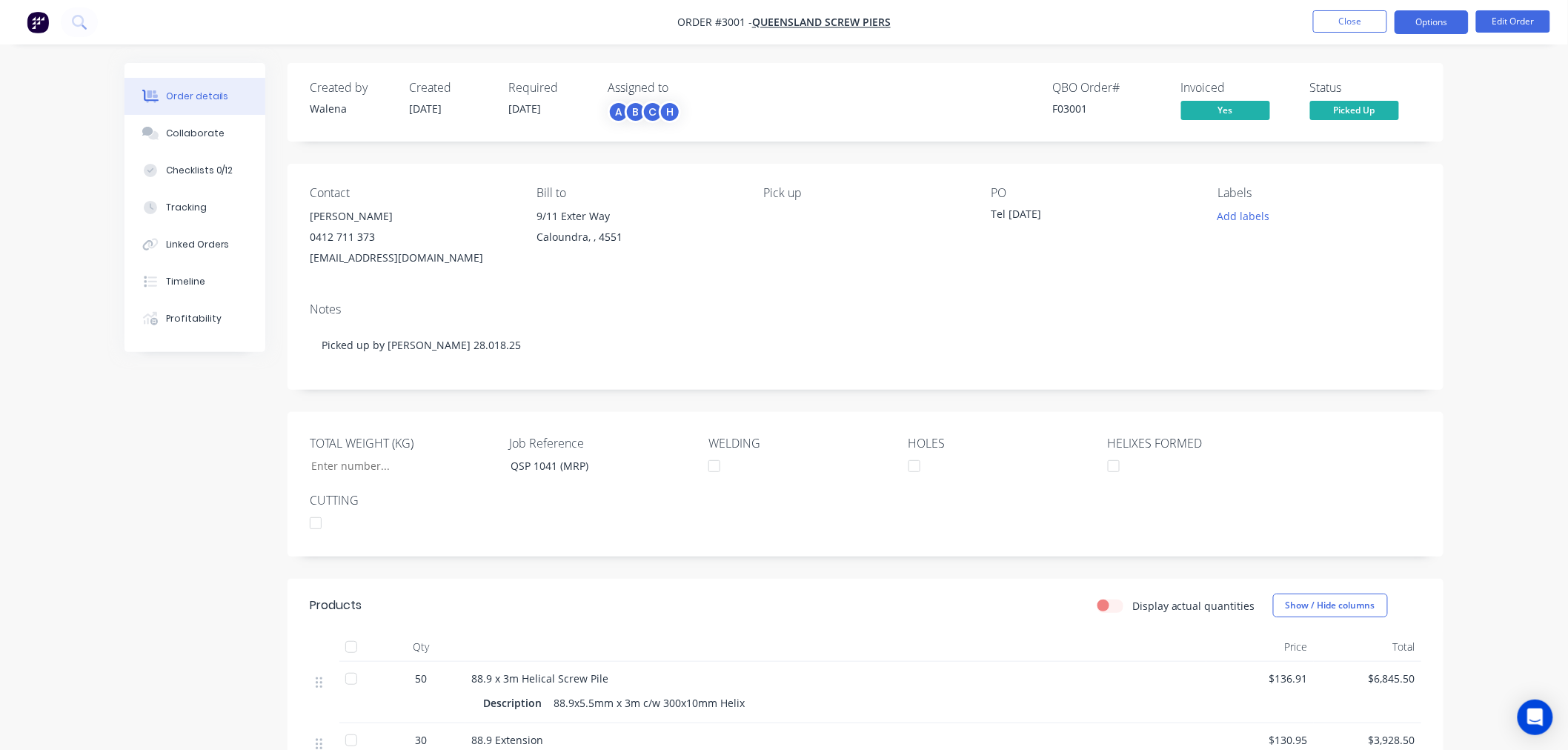
click at [1427, 30] on button "Options" at bounding box center [1431, 22] width 74 height 24
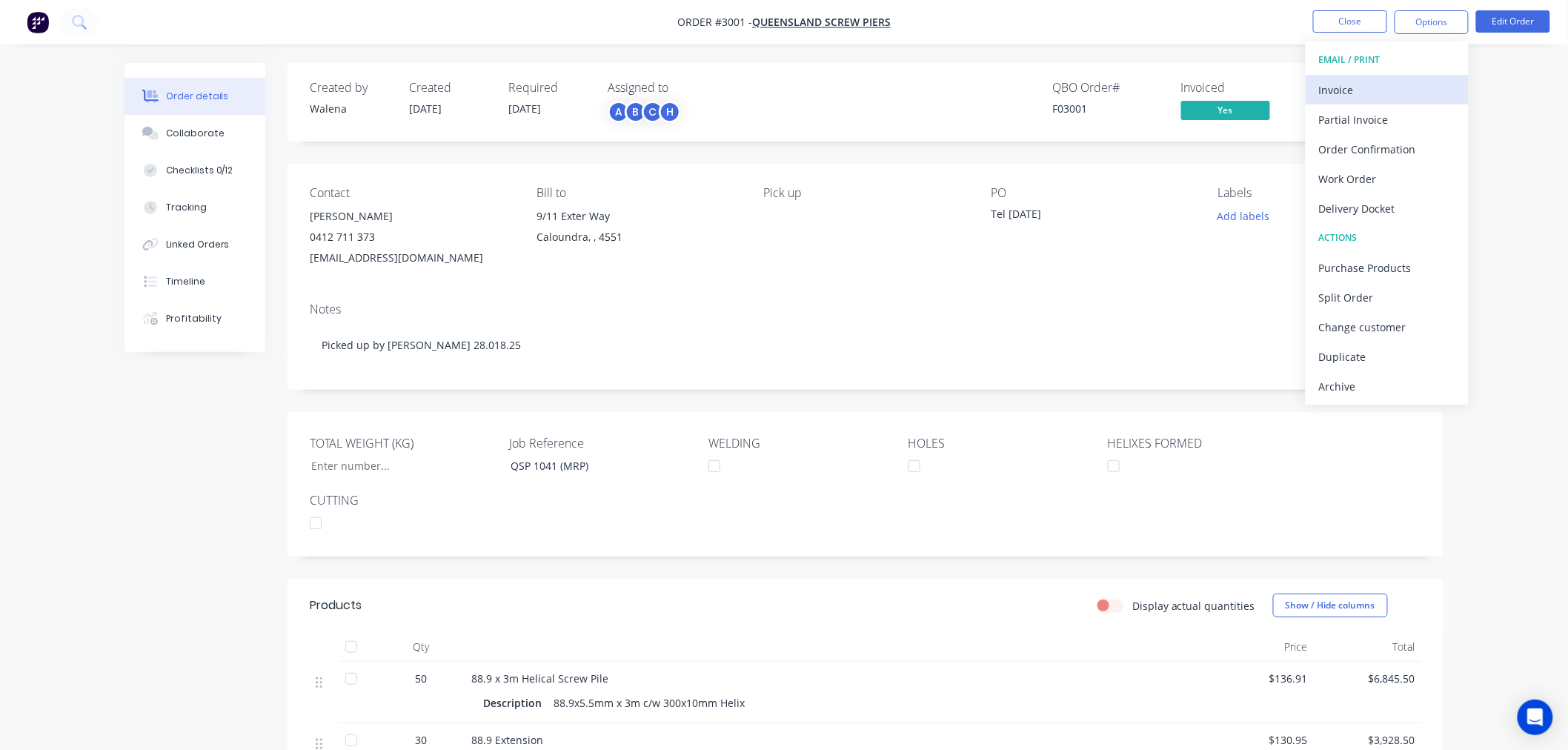
click at [1418, 83] on div "Invoice" at bounding box center [1387, 90] width 136 height 21
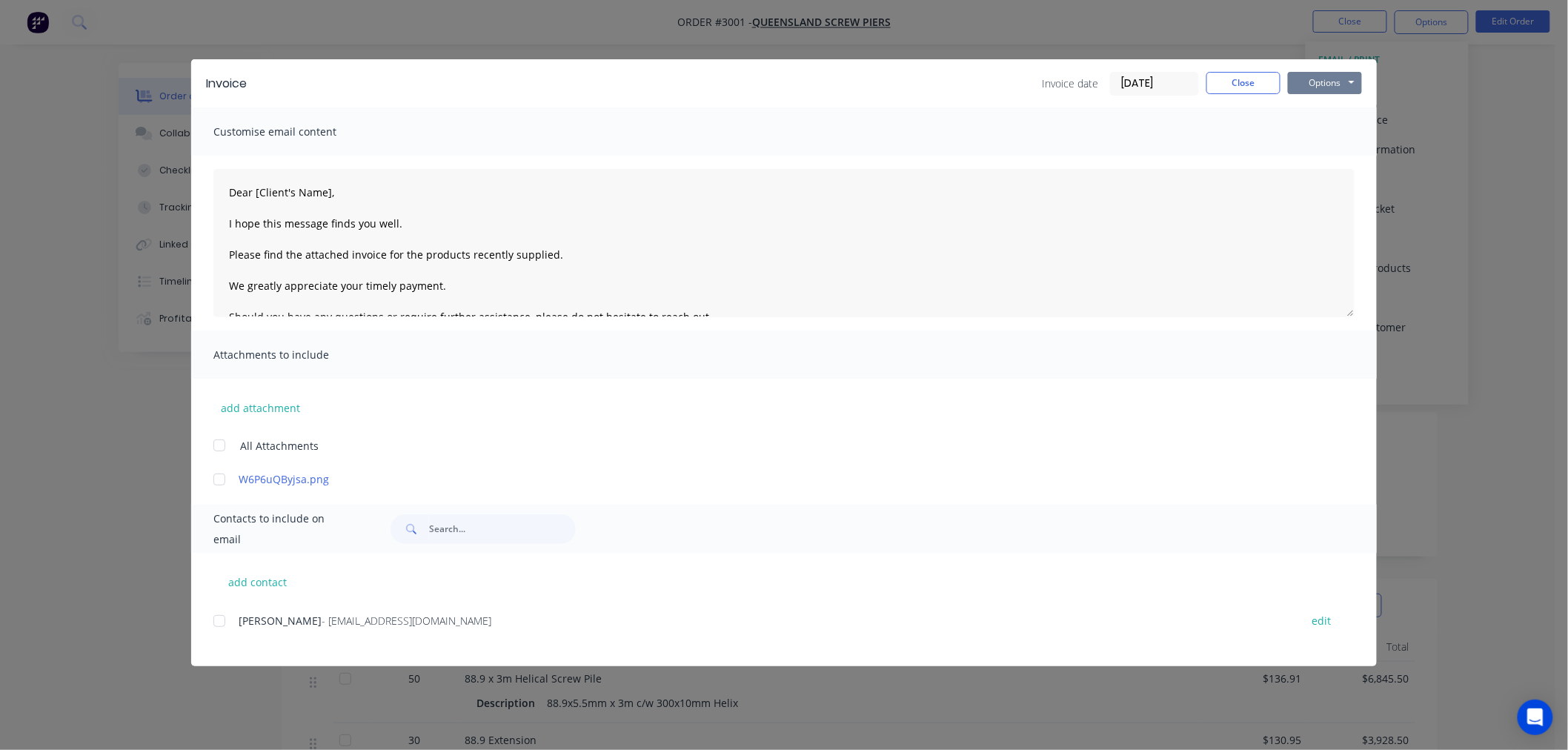
click at [1327, 91] on button "Options" at bounding box center [1325, 83] width 74 height 22
click at [1334, 109] on button "Preview" at bounding box center [1335, 109] width 94 height 24
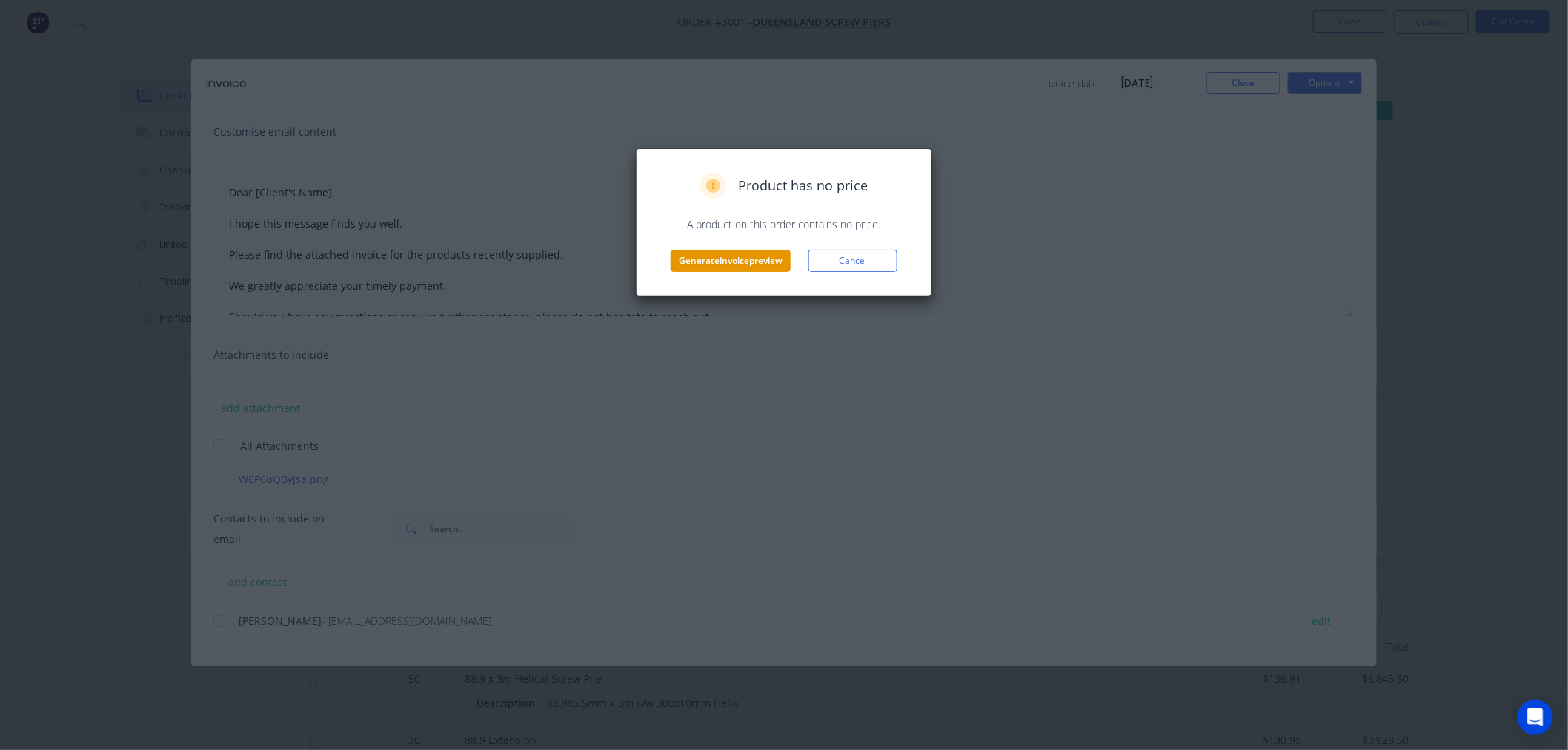
click at [769, 264] on button "Generate invoice preview" at bounding box center [730, 261] width 120 height 22
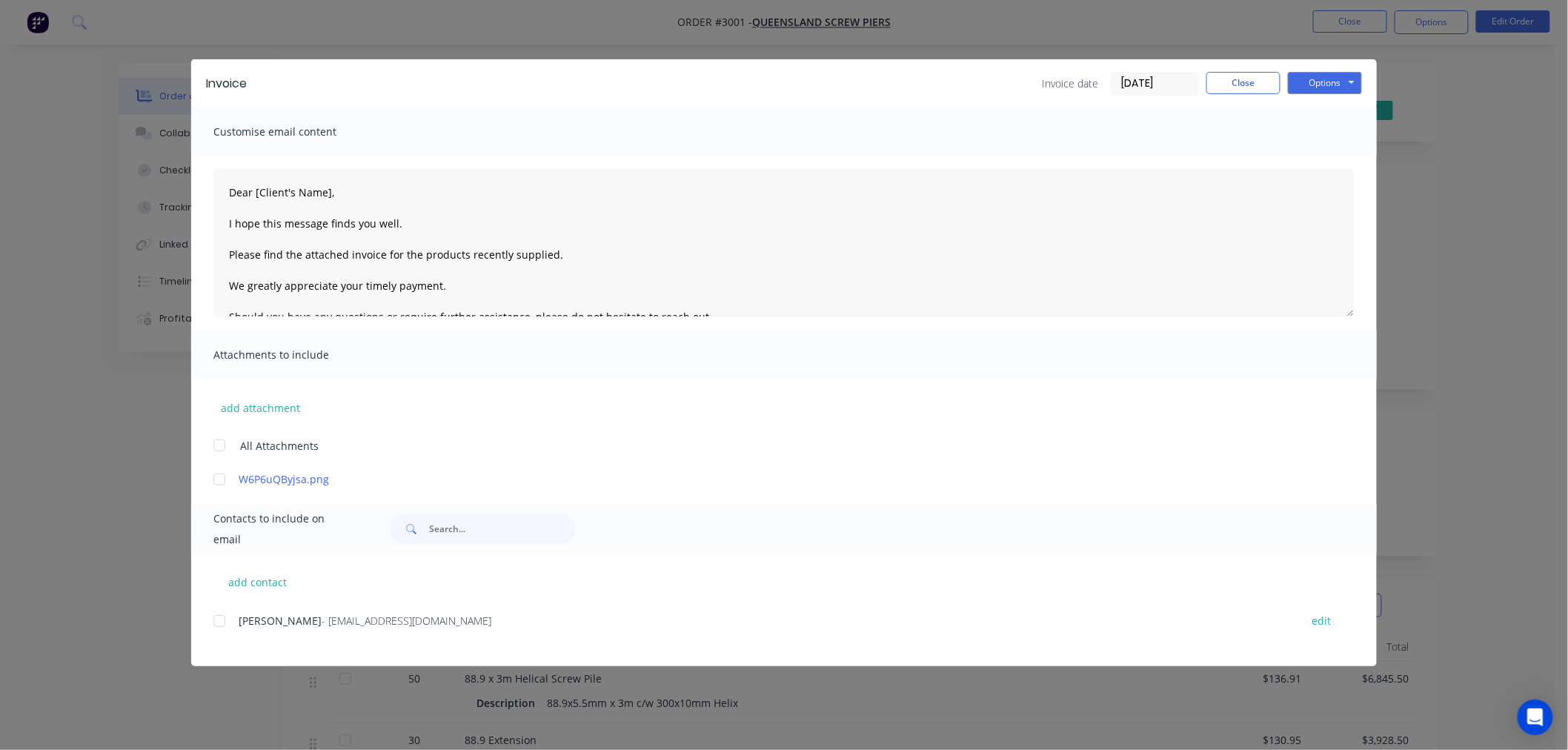
click at [68, 565] on div "Invoice Invoice date 04/09/25 Close Options Preview Print Email Customise email…" at bounding box center [784, 375] width 1568 height 750
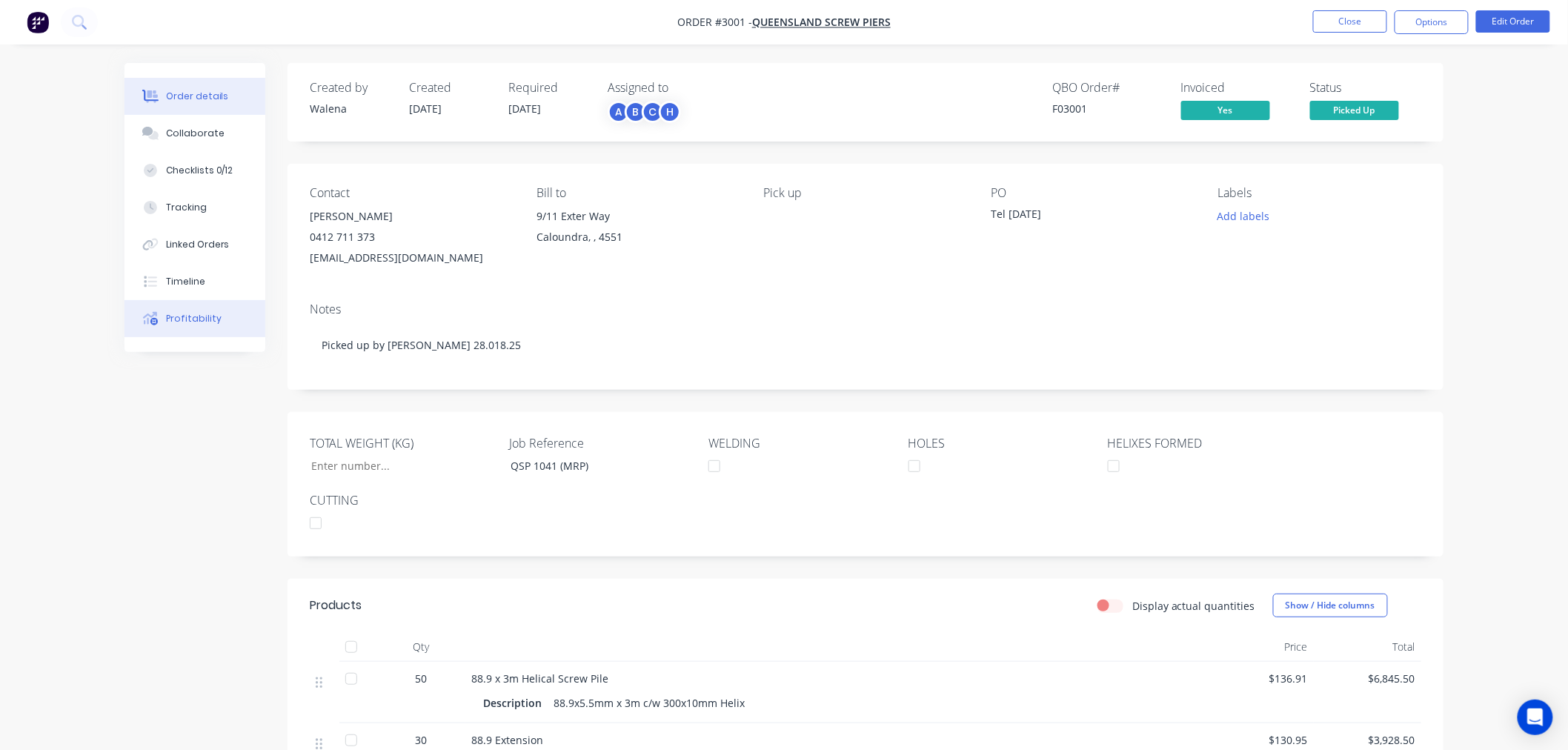
click at [187, 314] on div "Profitability" at bounding box center [193, 319] width 56 height 13
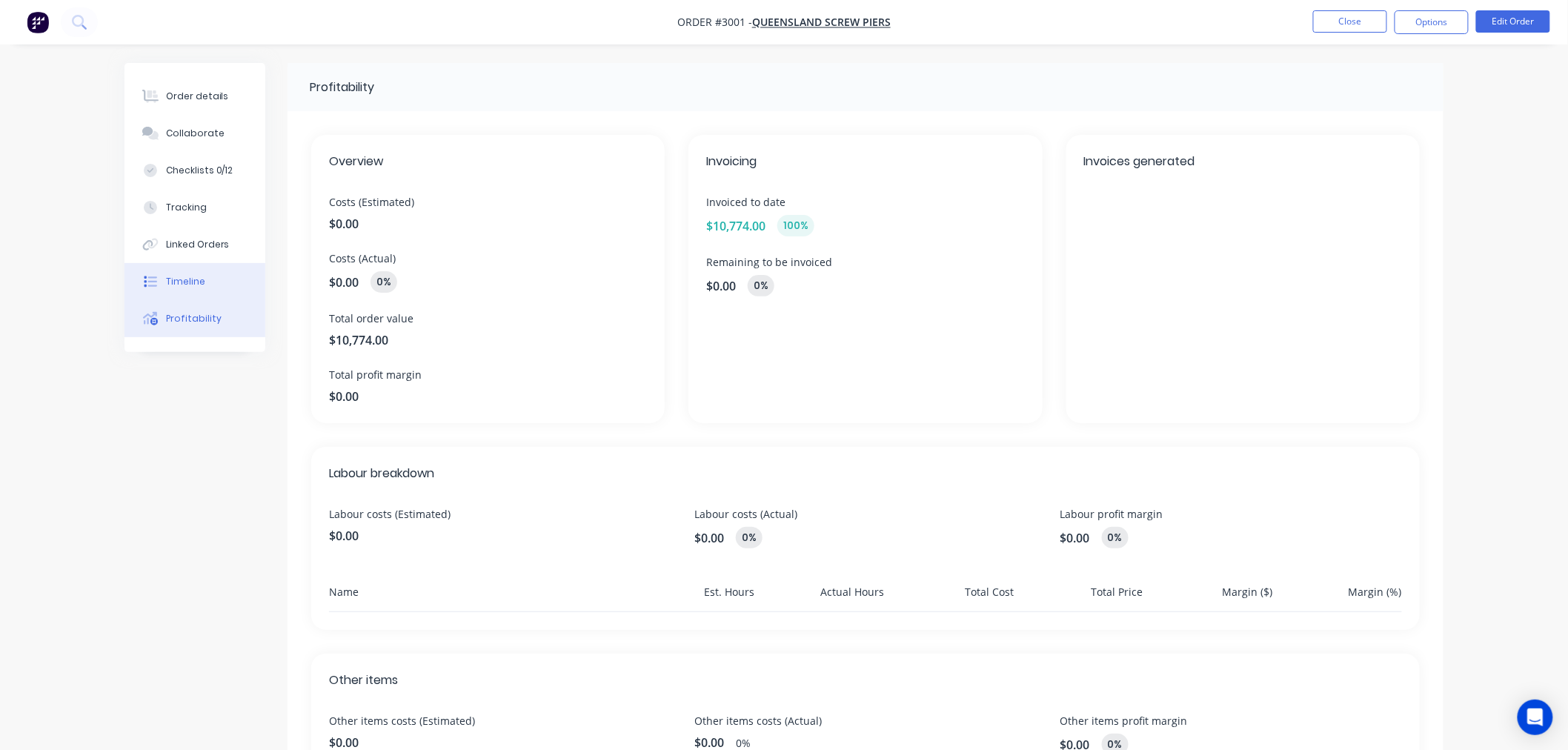
click at [194, 292] on button "Timeline" at bounding box center [194, 281] width 141 height 37
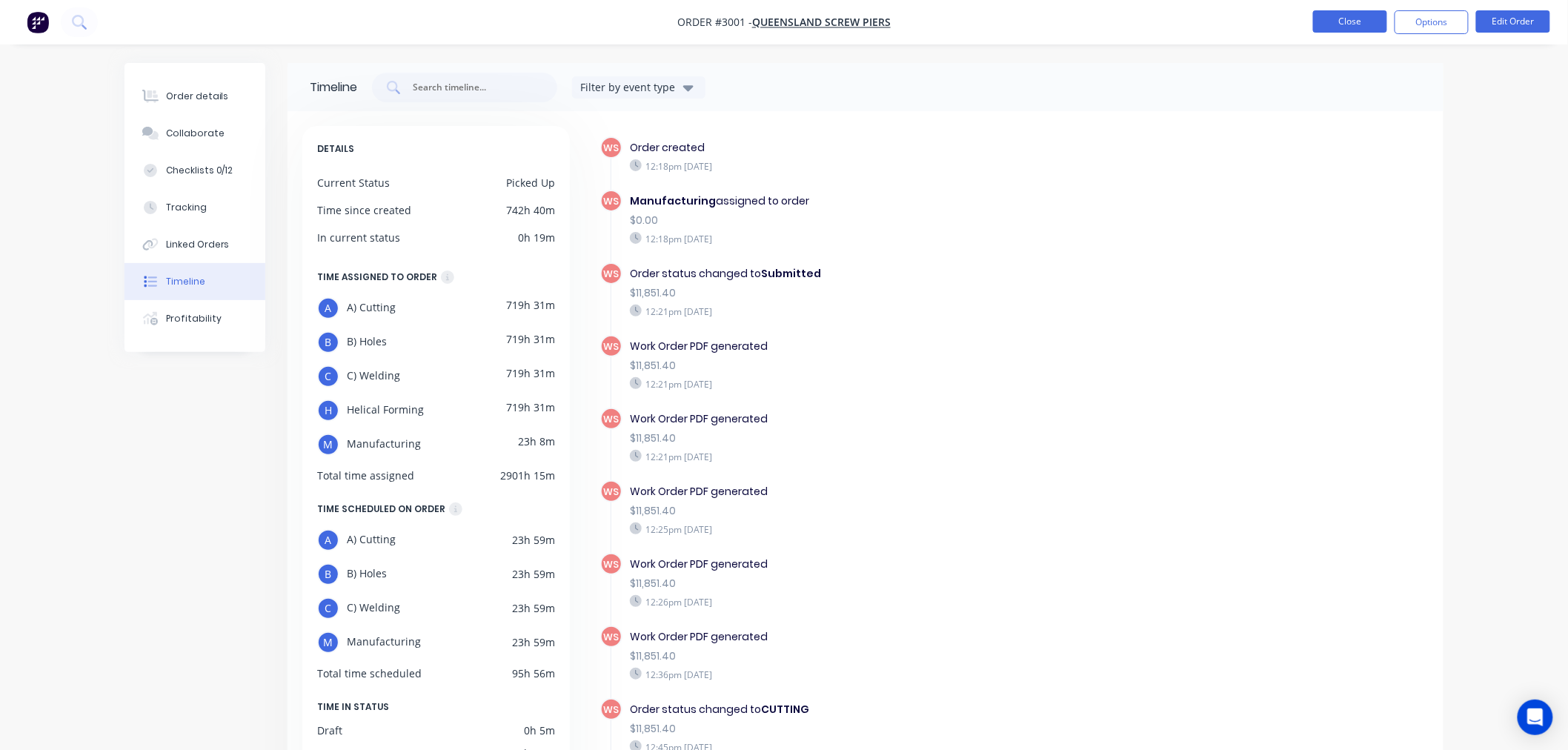
click at [1366, 24] on button "Close" at bounding box center [1350, 21] width 74 height 22
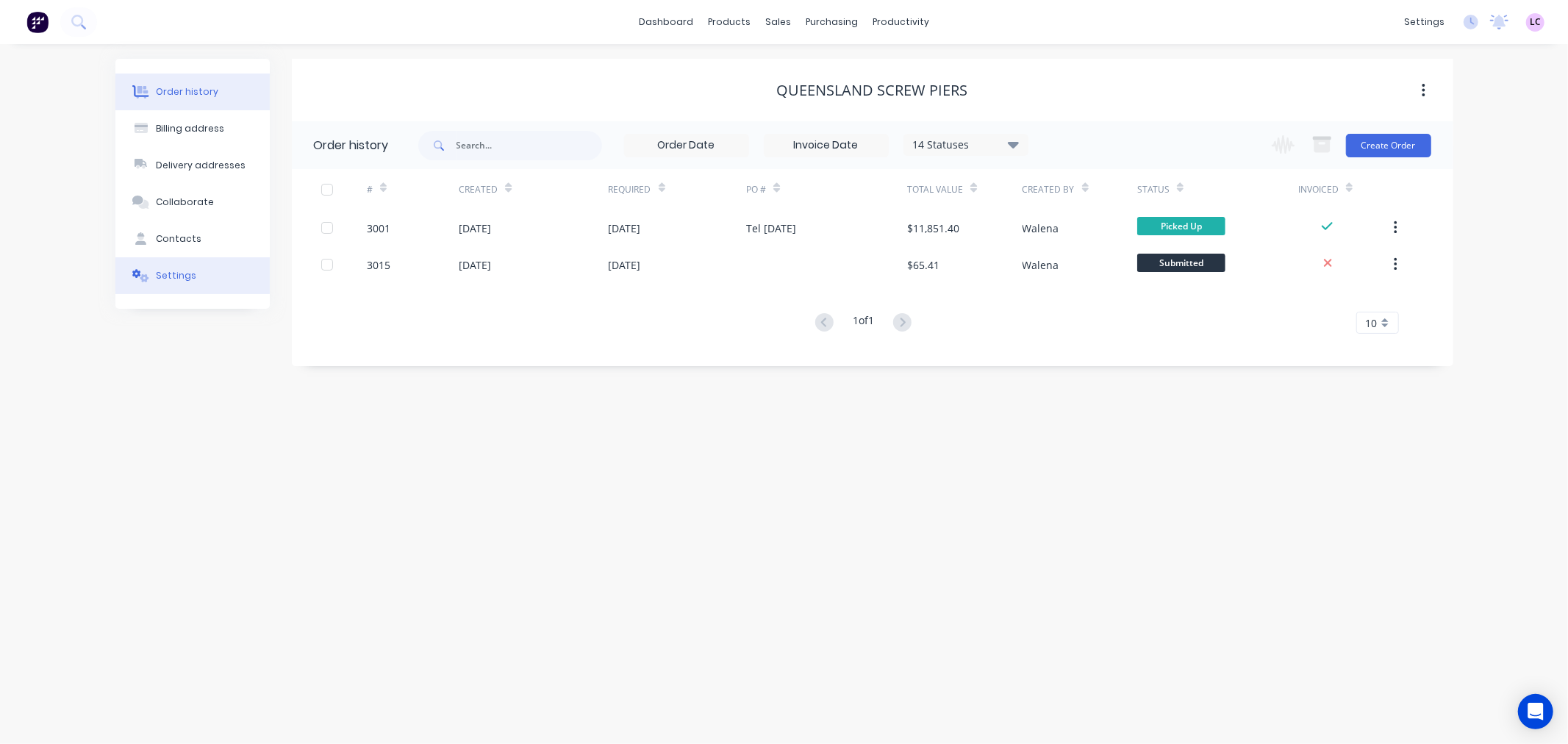
click at [201, 270] on button "Settings" at bounding box center [193, 276] width 154 height 37
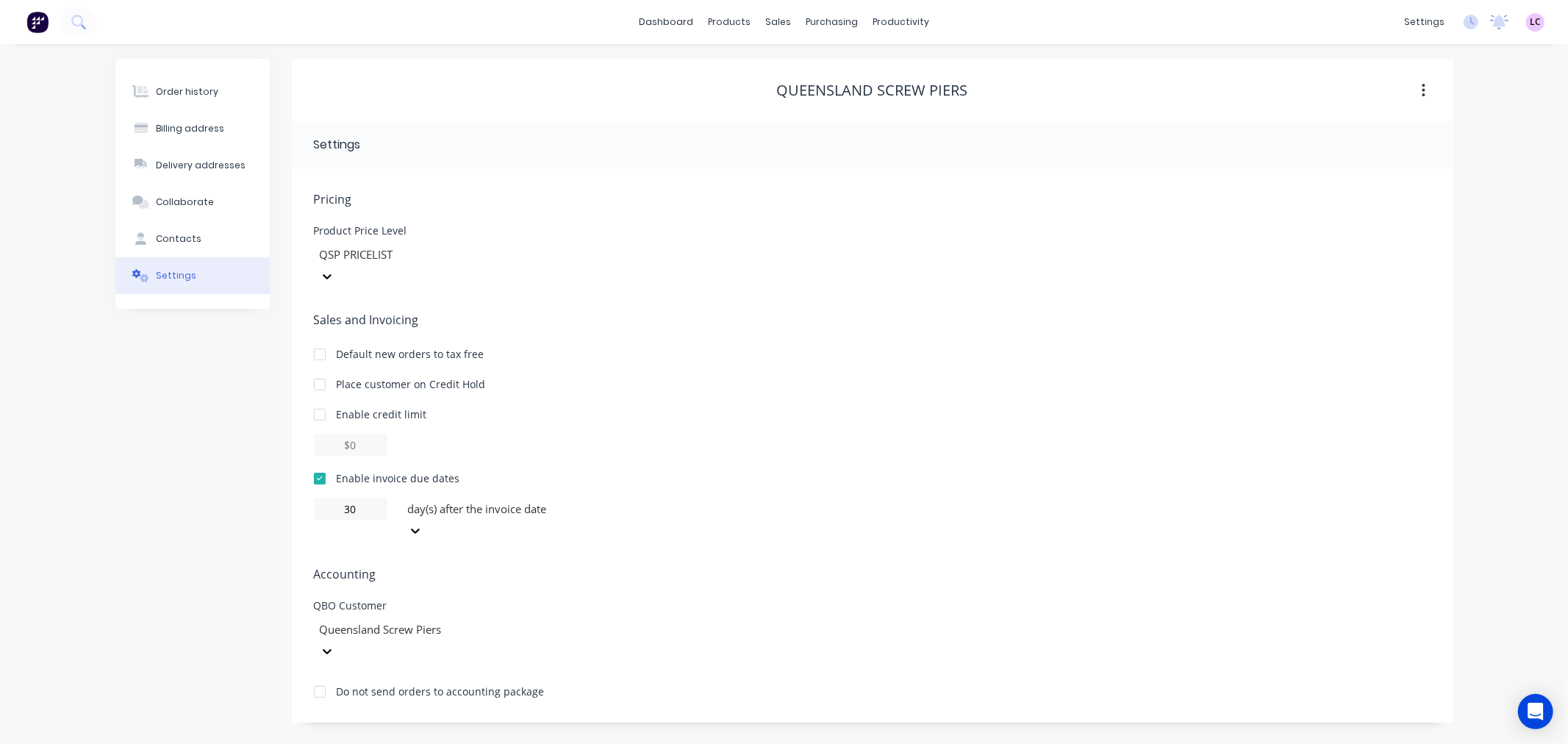
click at [434, 620] on div at bounding box center [424, 629] width 211 height 18
click at [215, 592] on div "Order history Billing address Delivery addresses Collaborate Contacts Settings" at bounding box center [193, 390] width 154 height 664
click at [208, 97] on div "Order history" at bounding box center [187, 92] width 62 height 13
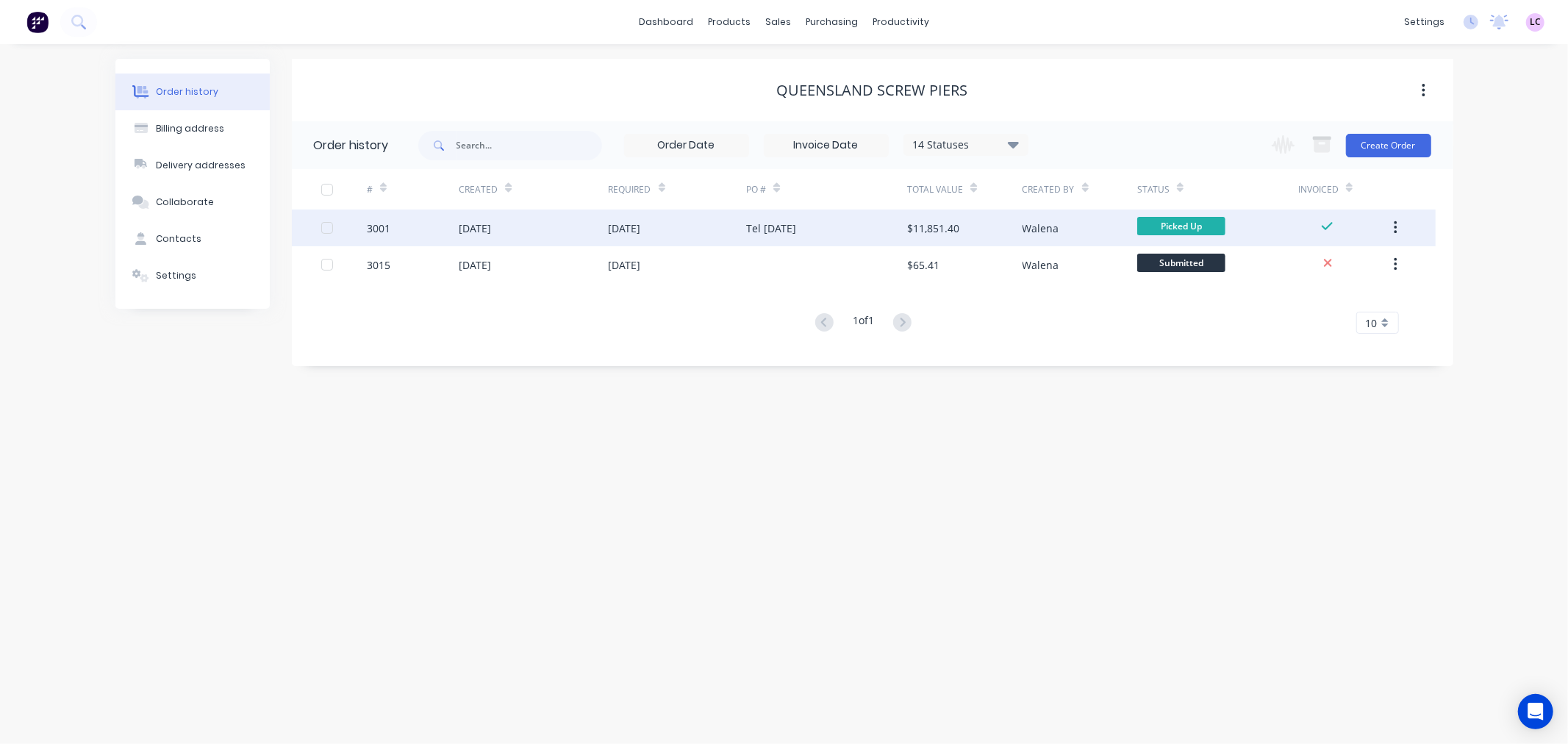
click at [1394, 232] on icon "button" at bounding box center [1395, 228] width 3 height 13
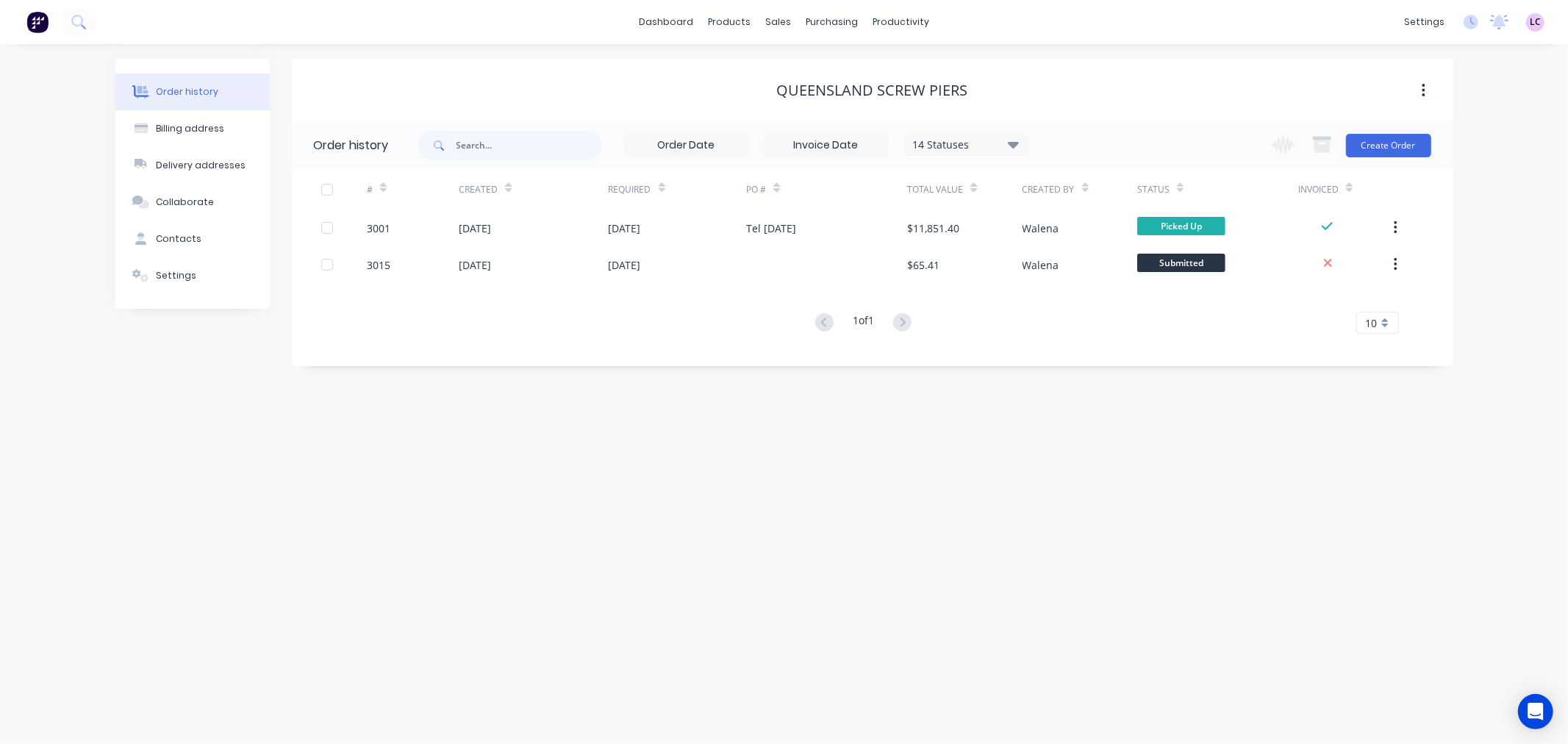
click at [1081, 486] on div "Order history Billing address Delivery addresses Collaborate Contacts Settings …" at bounding box center [784, 394] width 1568 height 700
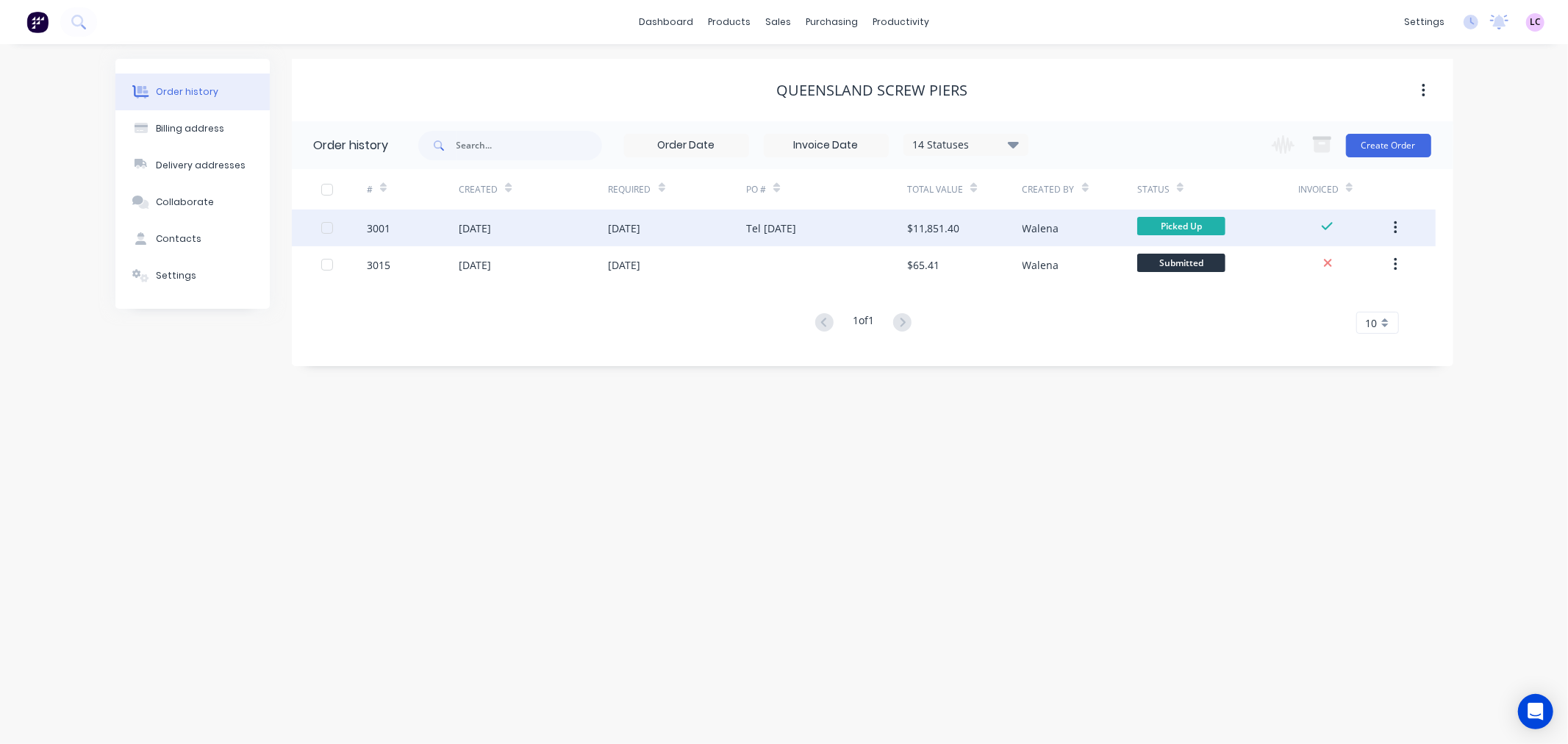
click at [614, 225] on div "13 Aug 2025" at bounding box center [625, 228] width 32 height 16
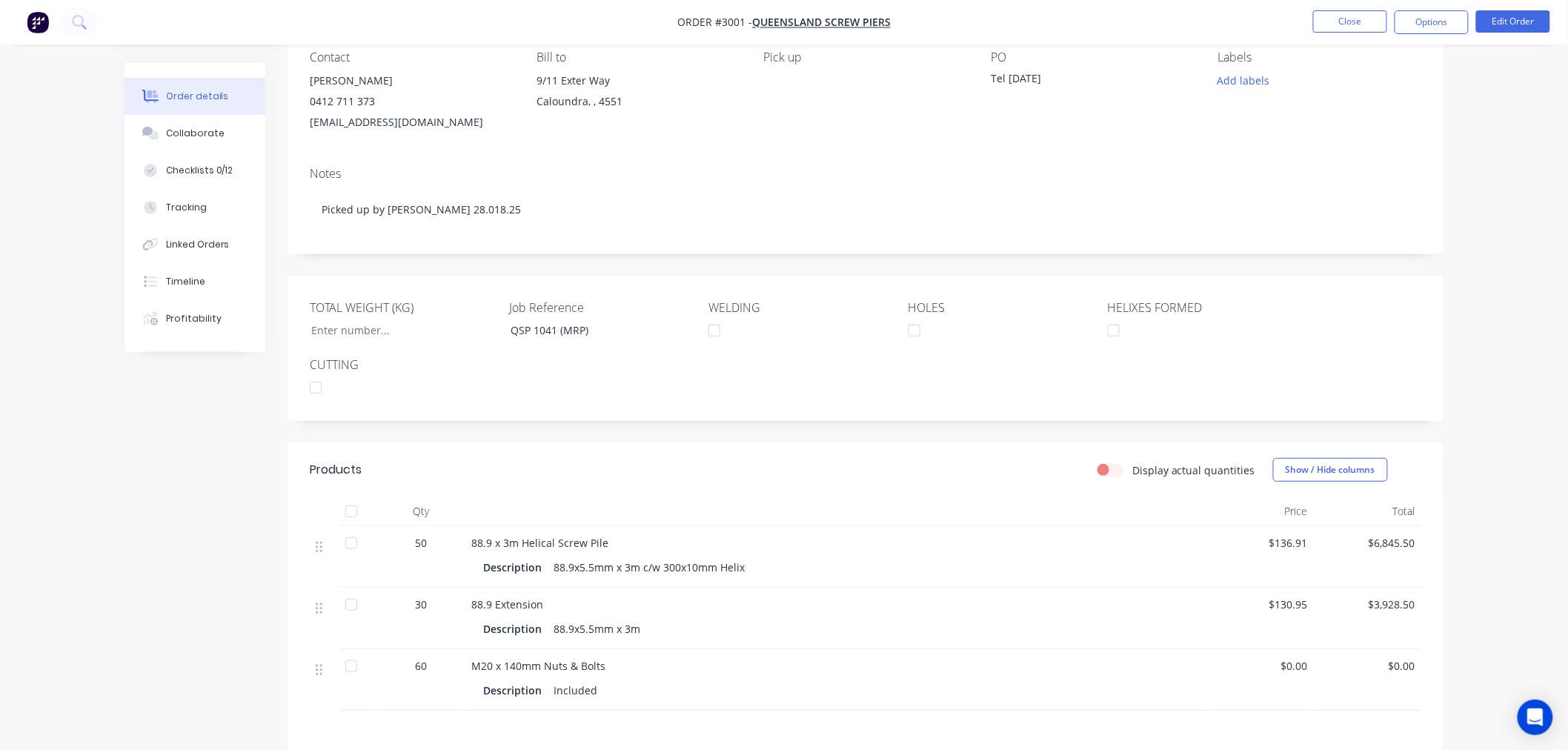
scroll to position [165, 0]
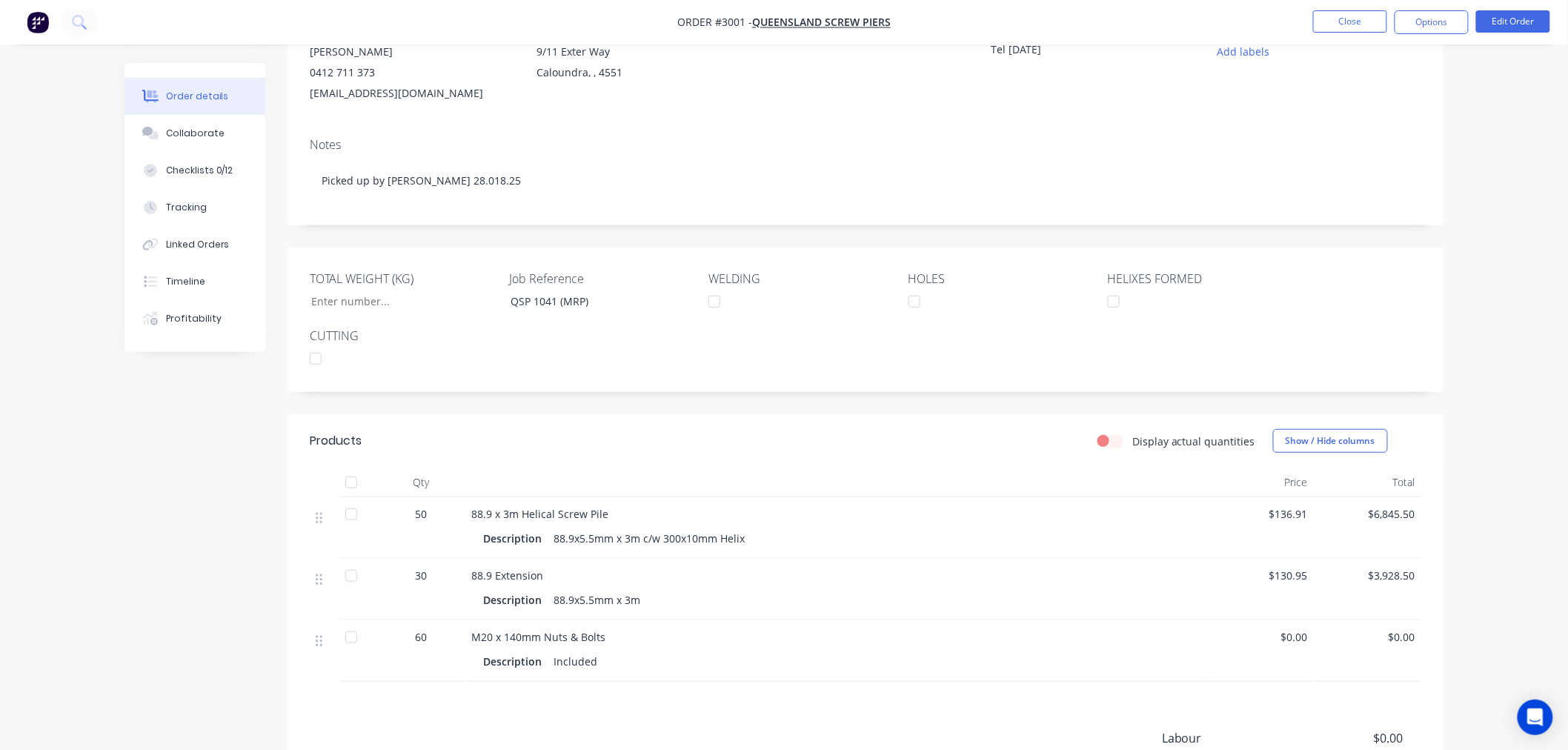
click at [183, 610] on div "Created by Walena Created 04/08/25 Required 13/08/25 Assigned to A B C H QBO Or…" at bounding box center [783, 406] width 1319 height 1015
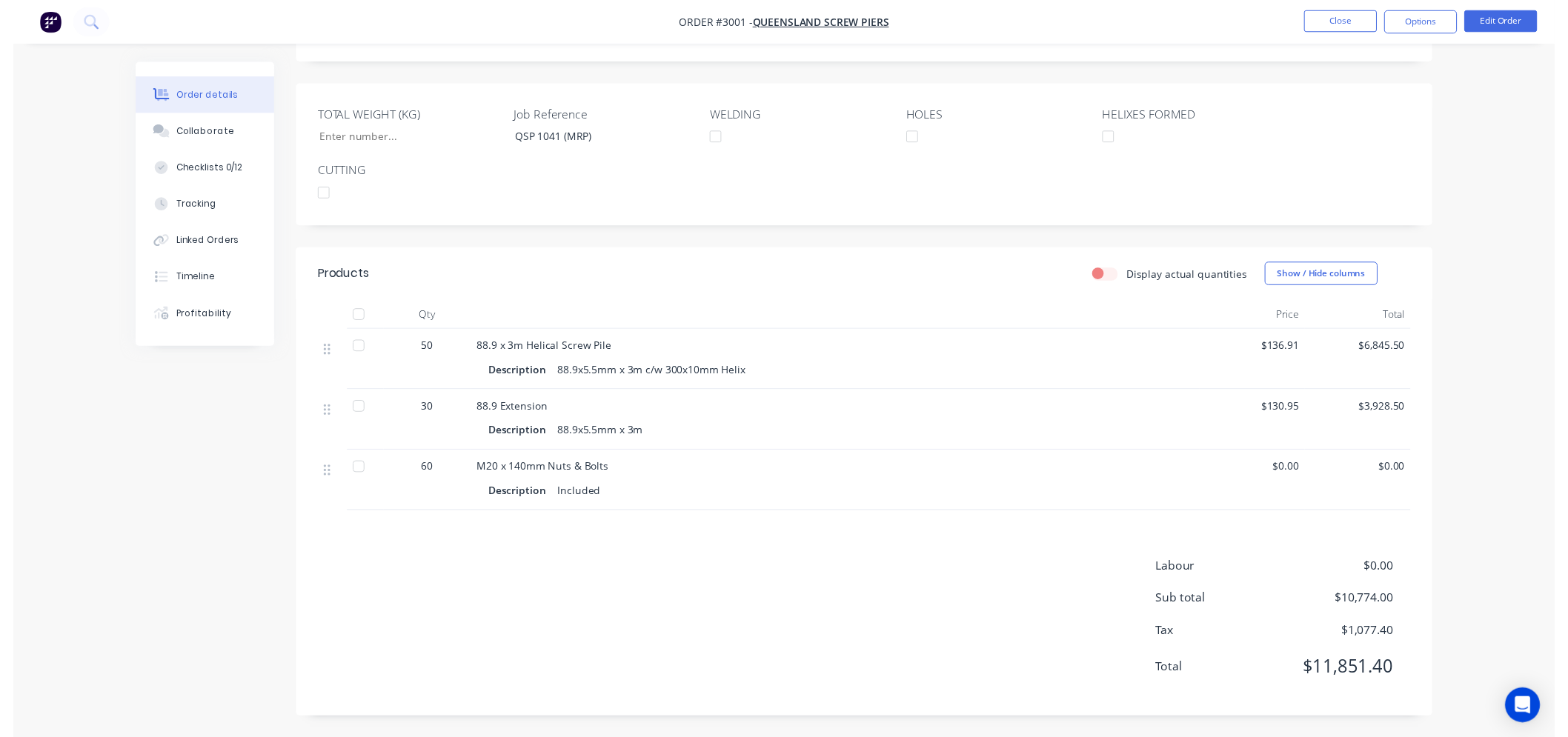
scroll to position [0, 0]
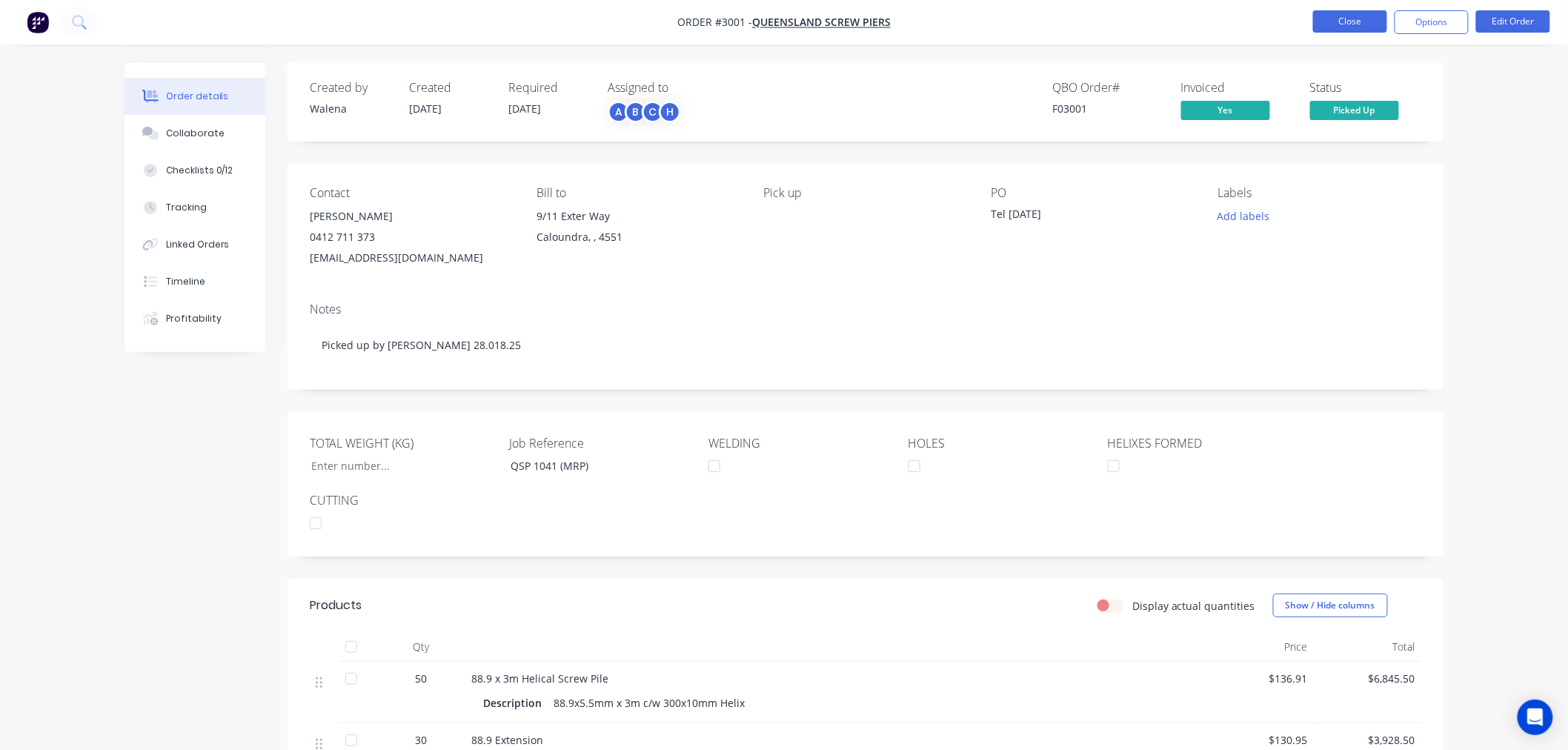
click at [1356, 30] on button "Close" at bounding box center [1350, 21] width 74 height 22
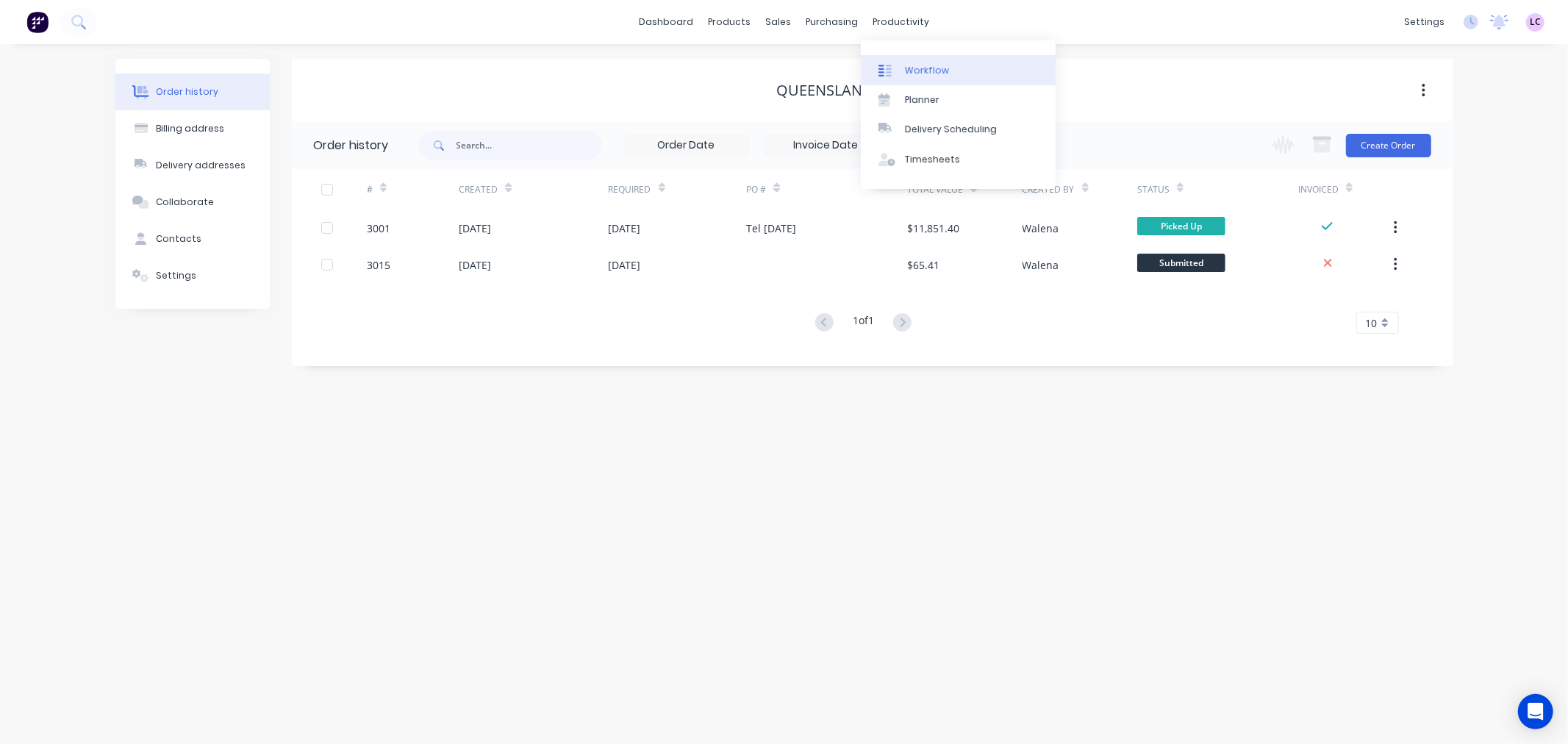
click at [915, 64] on div "Workflow" at bounding box center [927, 71] width 44 height 13
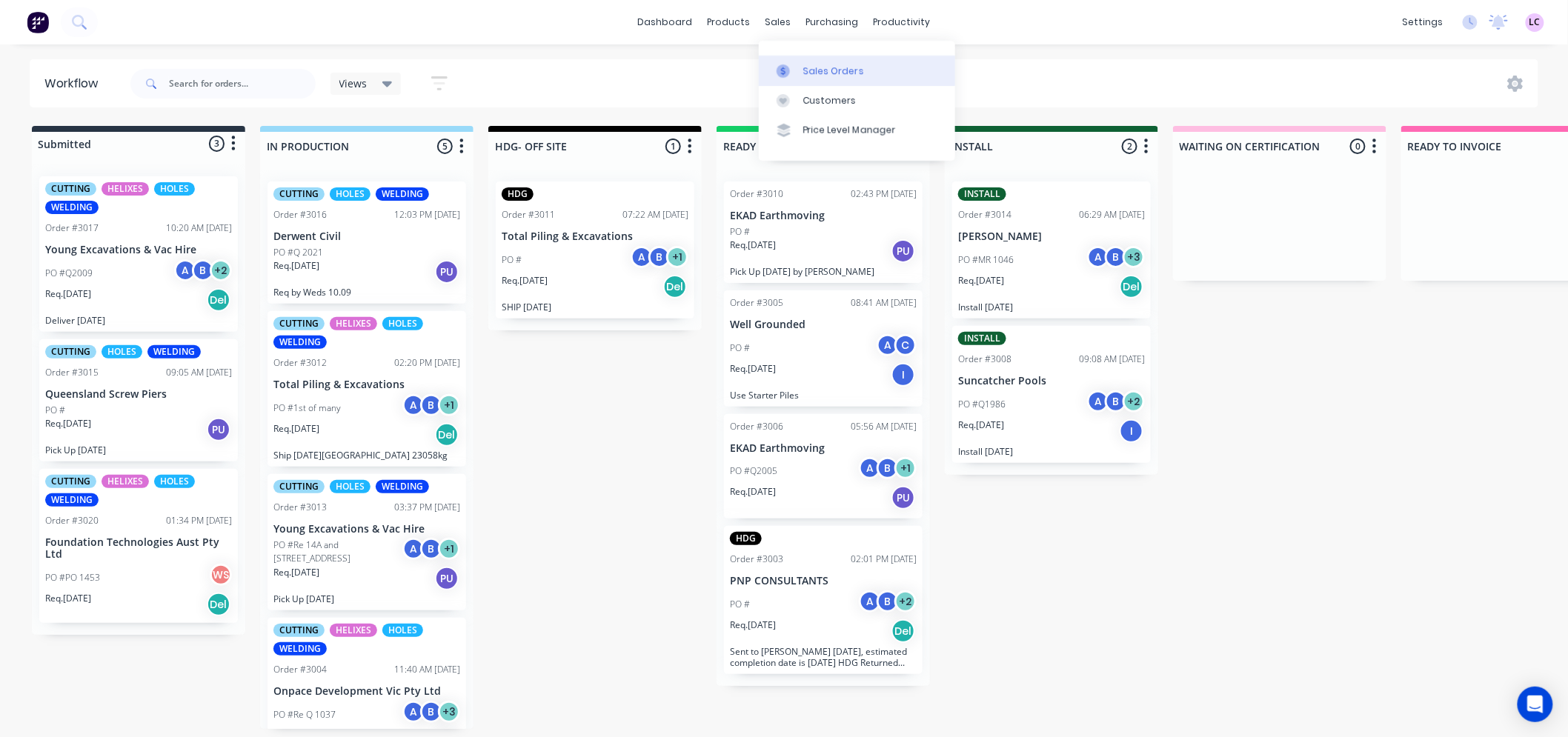
click at [803, 69] on div "Sales Orders" at bounding box center [834, 71] width 61 height 13
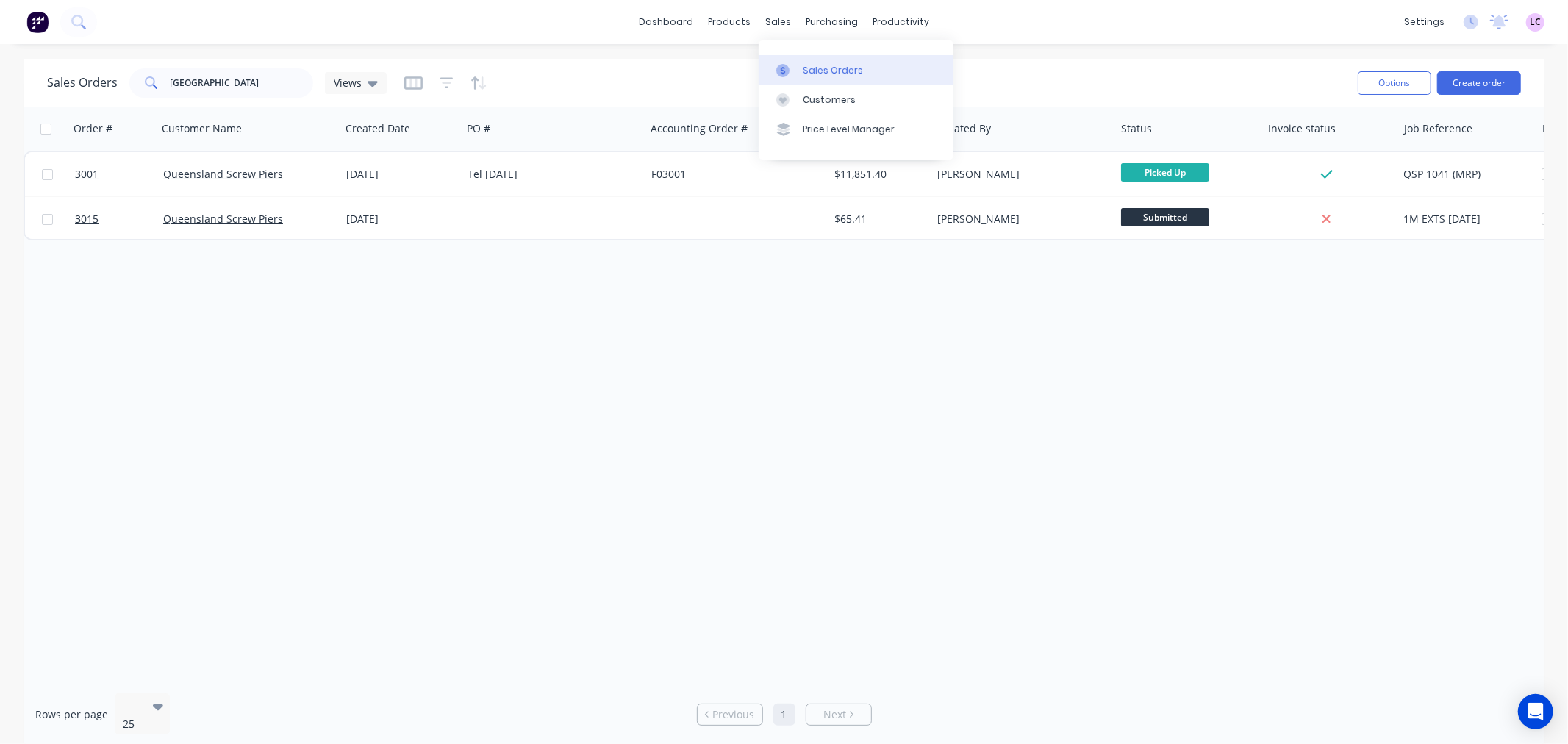
click at [792, 64] on div at bounding box center [787, 71] width 22 height 13
click at [818, 73] on div "Sales Orders" at bounding box center [833, 71] width 61 height 13
click at [282, 82] on input "queensland" at bounding box center [243, 83] width 143 height 29
drag, startPoint x: 282, startPoint y: 82, endPoint x: 55, endPoint y: 86, distance: 227.0
click at [55, 88] on div "Sales Orders queensland Views" at bounding box center [217, 83] width 340 height 29
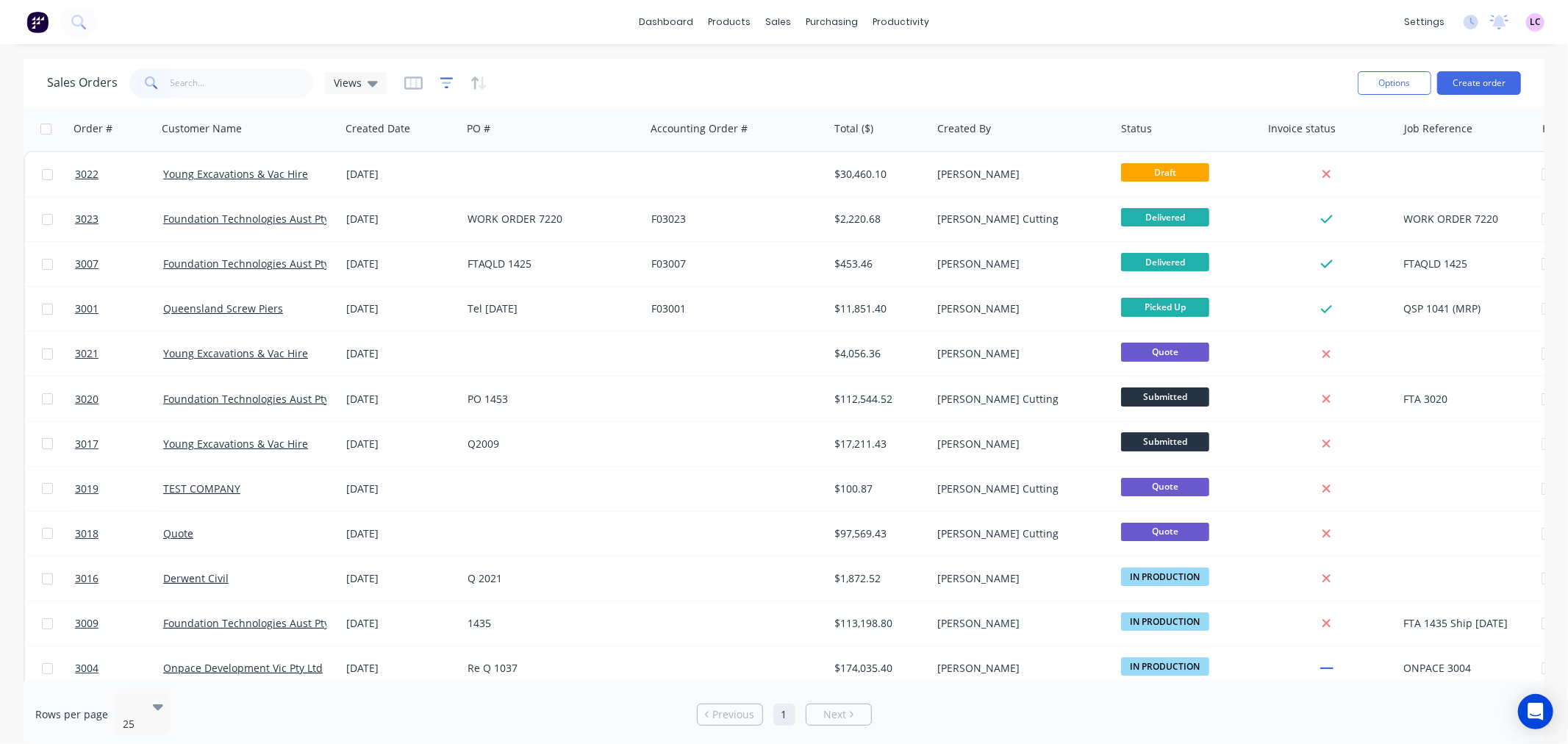
click at [450, 86] on icon "button" at bounding box center [446, 83] width 13 height 15
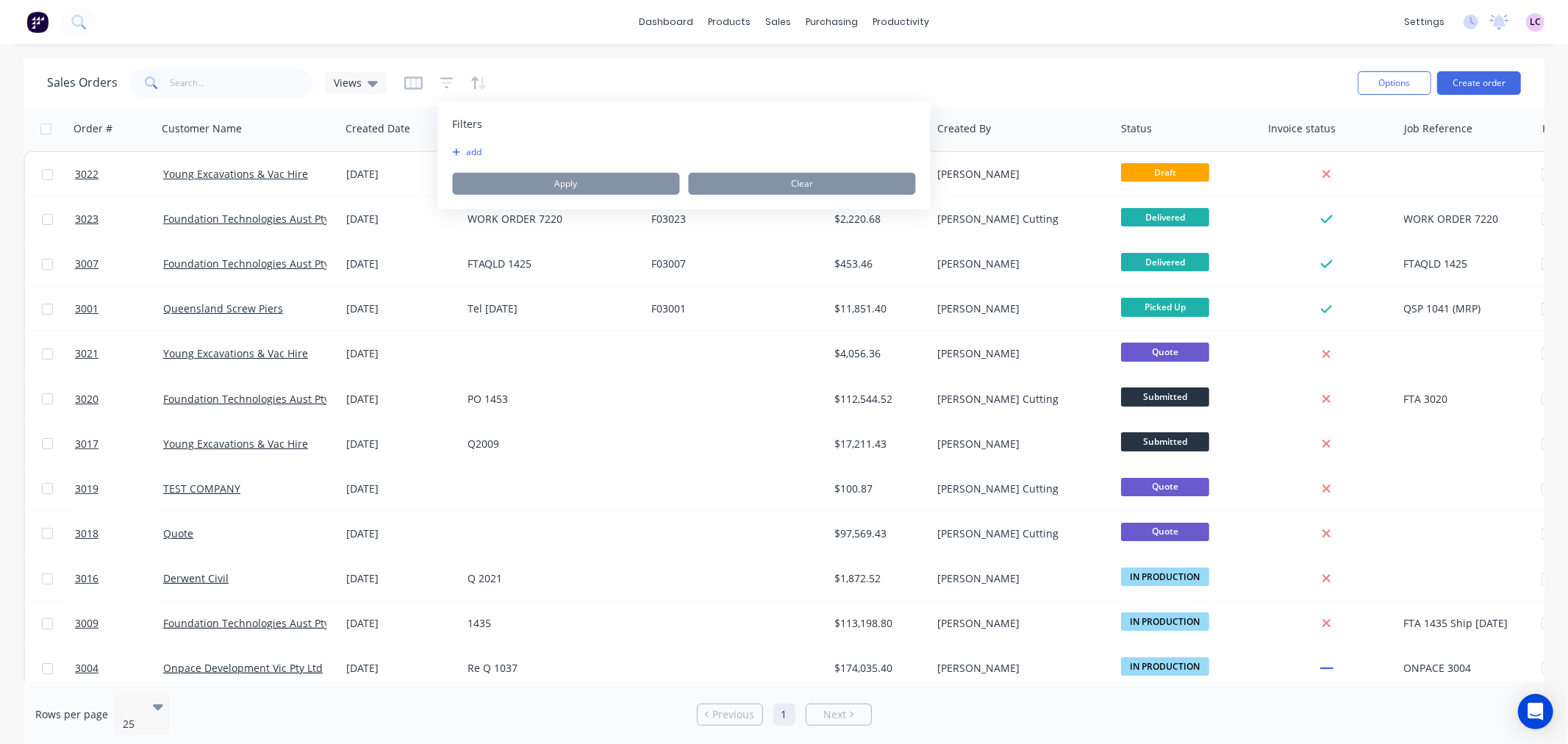
click at [962, 68] on div "Sales Orders Views" at bounding box center [696, 82] width 1299 height 36
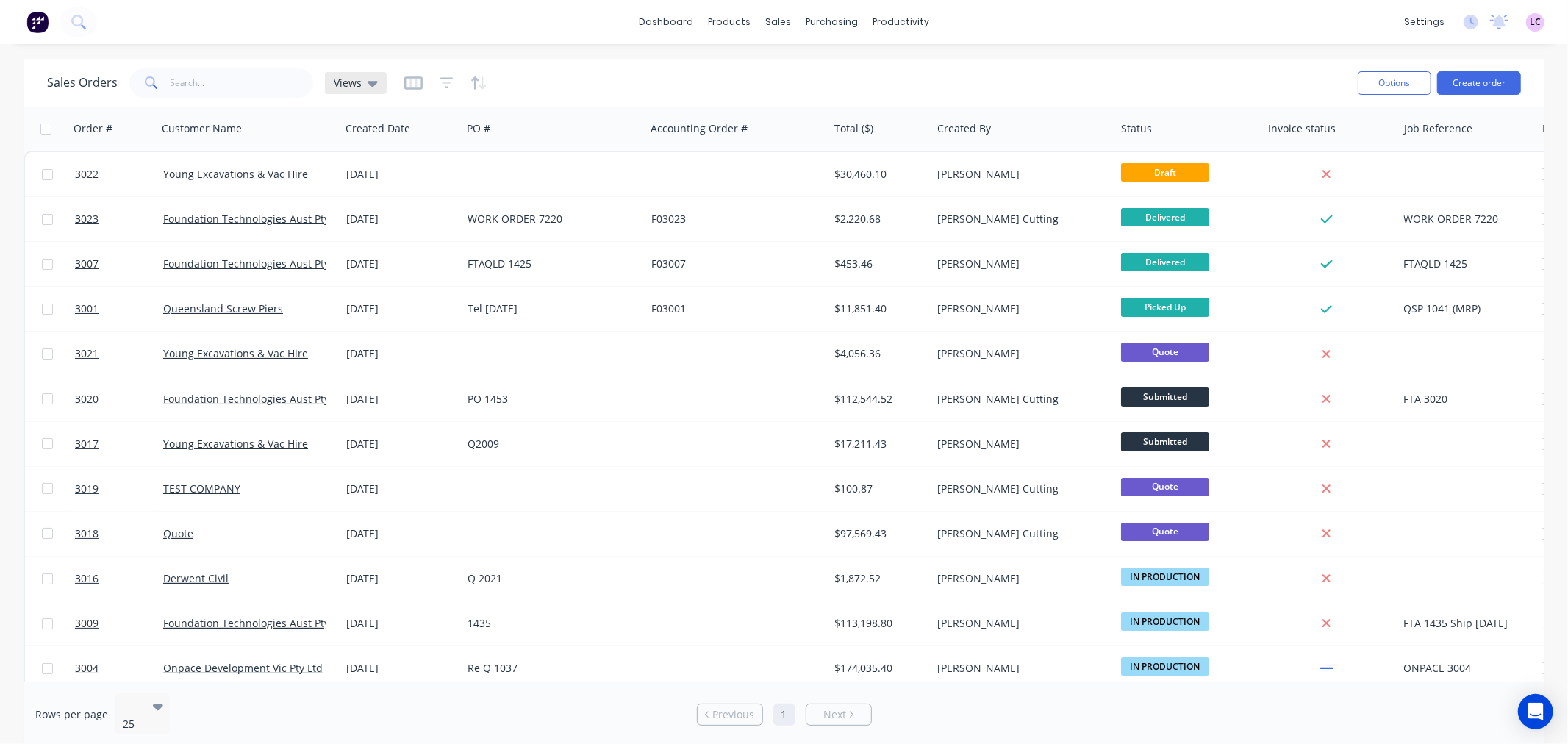
click at [367, 81] on icon at bounding box center [372, 84] width 10 height 6
click at [449, 84] on icon "button" at bounding box center [446, 83] width 13 height 15
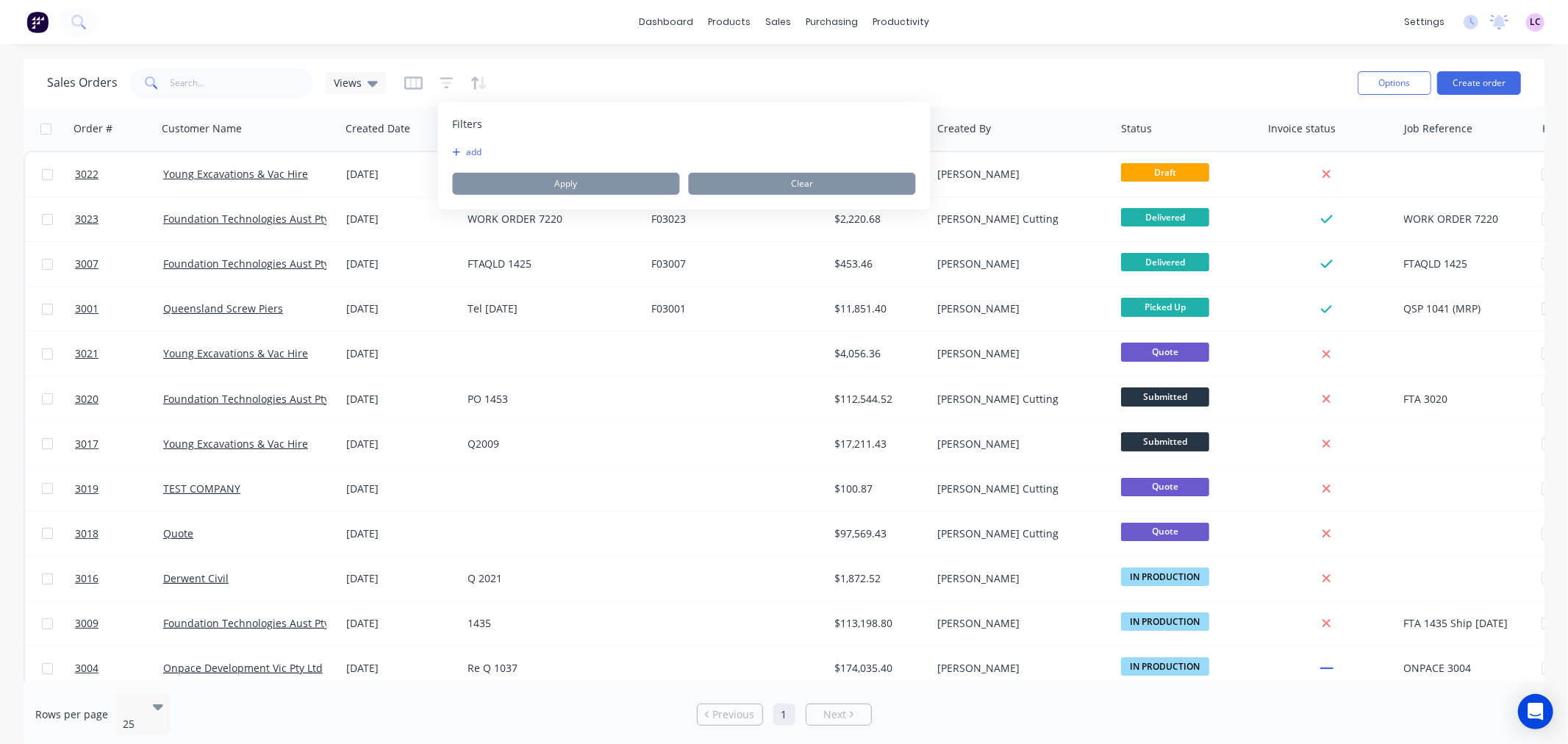
click at [455, 154] on icon "button" at bounding box center [457, 152] width 8 height 9
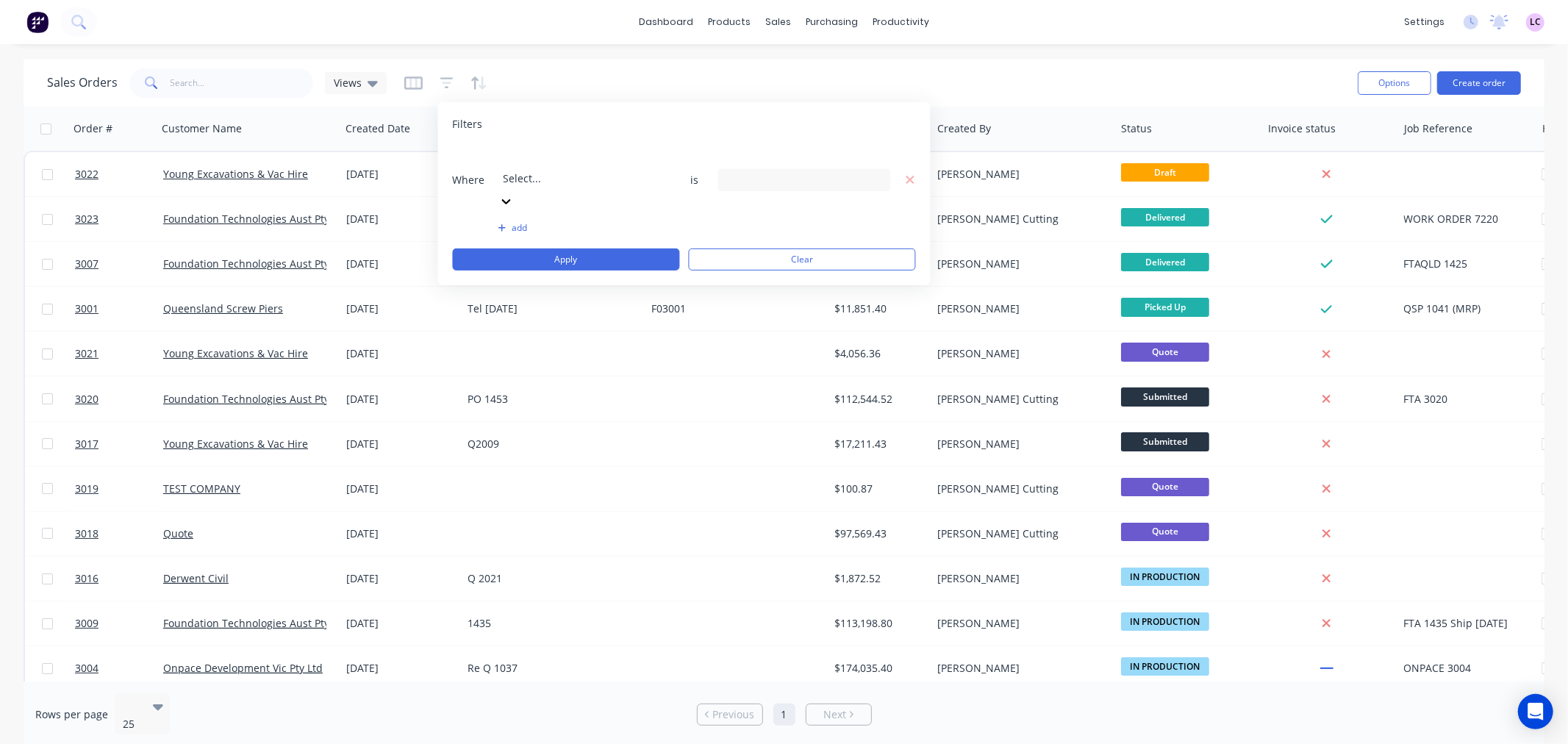
click at [511, 199] on icon at bounding box center [507, 202] width 9 height 6
click at [872, 171] on icon at bounding box center [876, 179] width 10 height 17
click at [707, 128] on div "Filters" at bounding box center [684, 124] width 463 height 15
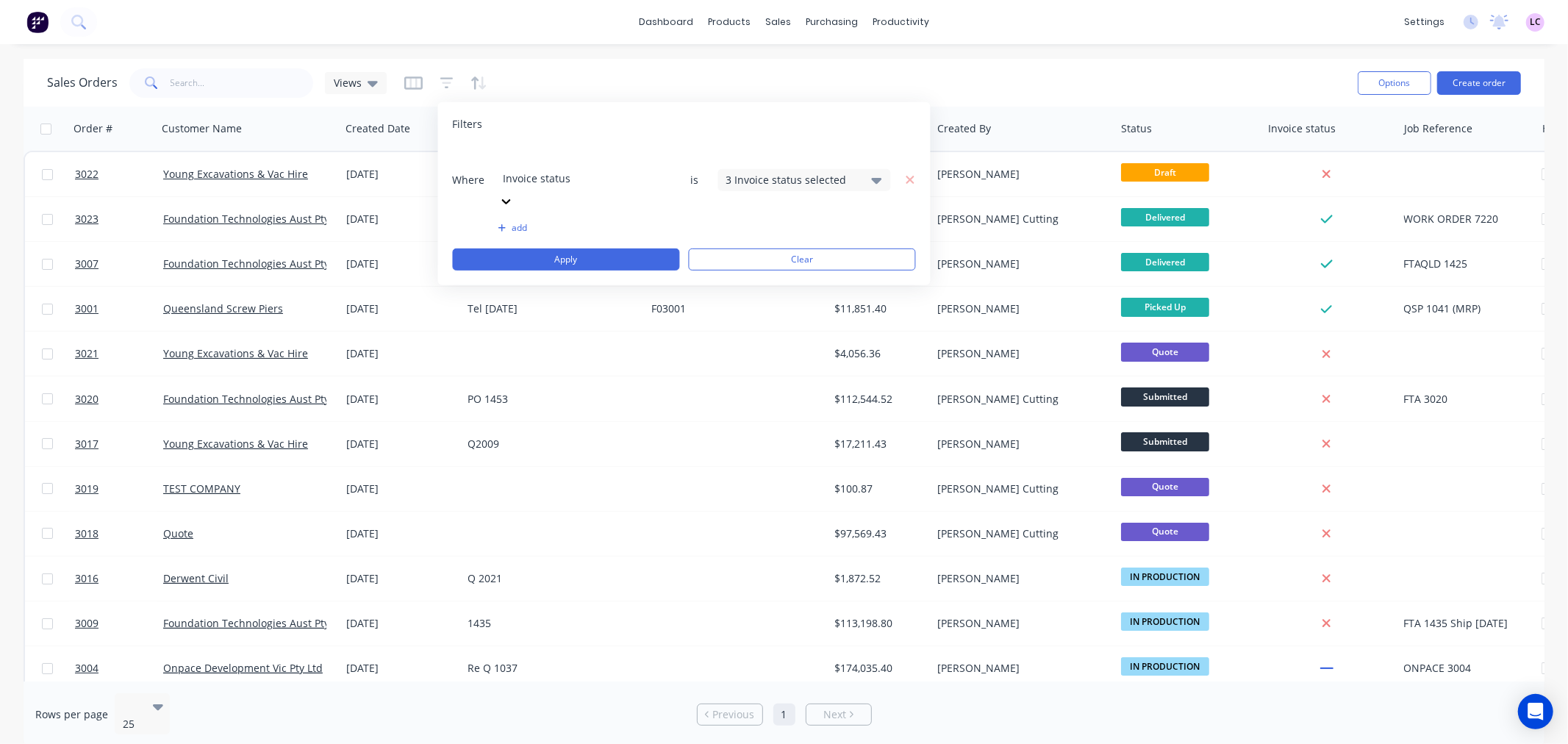
click at [519, 222] on button "add" at bounding box center [585, 228] width 173 height 12
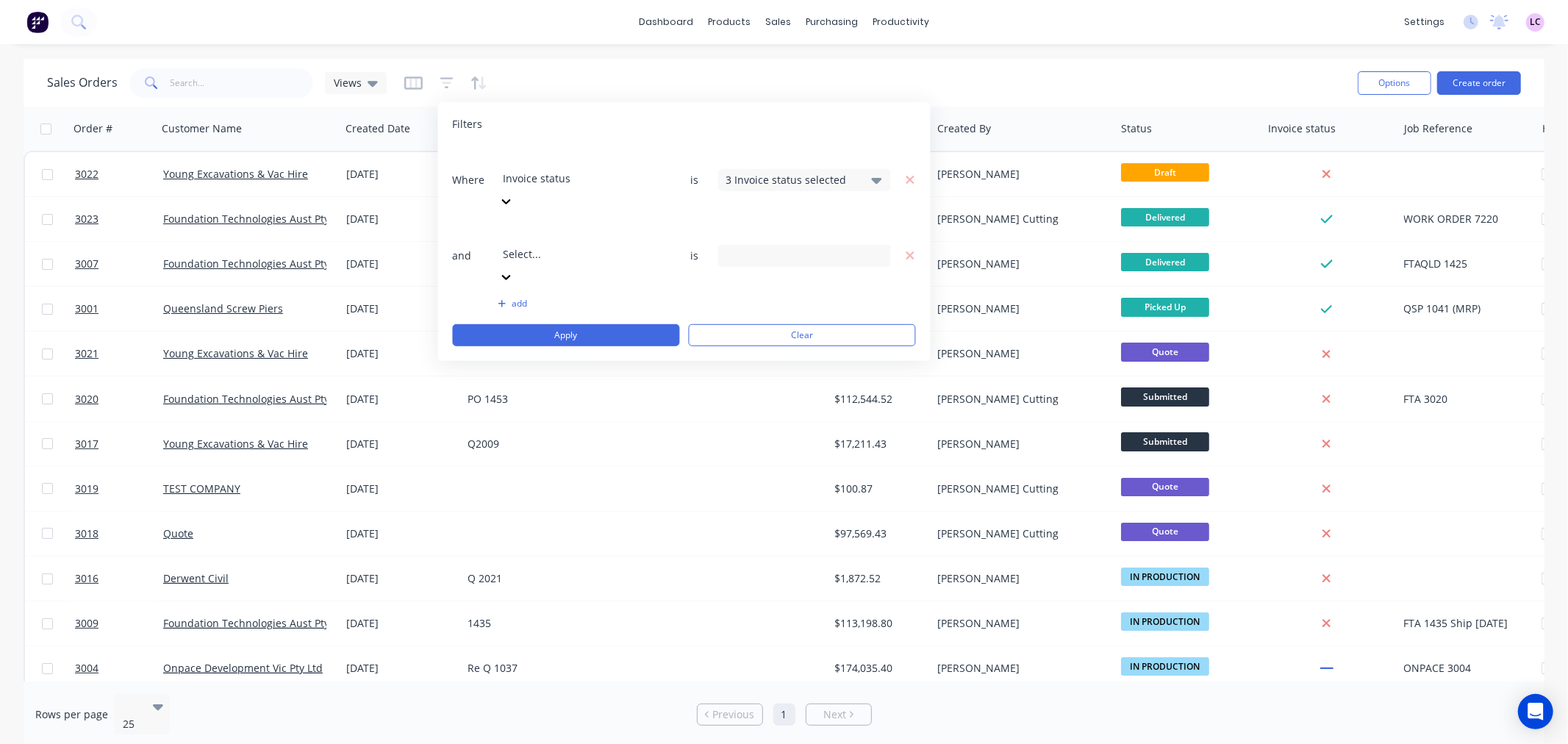
click at [554, 225] on div at bounding box center [609, 234] width 211 height 18
click at [694, 136] on div "Filters Where Invoice status is 3 Invoice status selected and Select... is add …" at bounding box center [684, 231] width 492 height 259
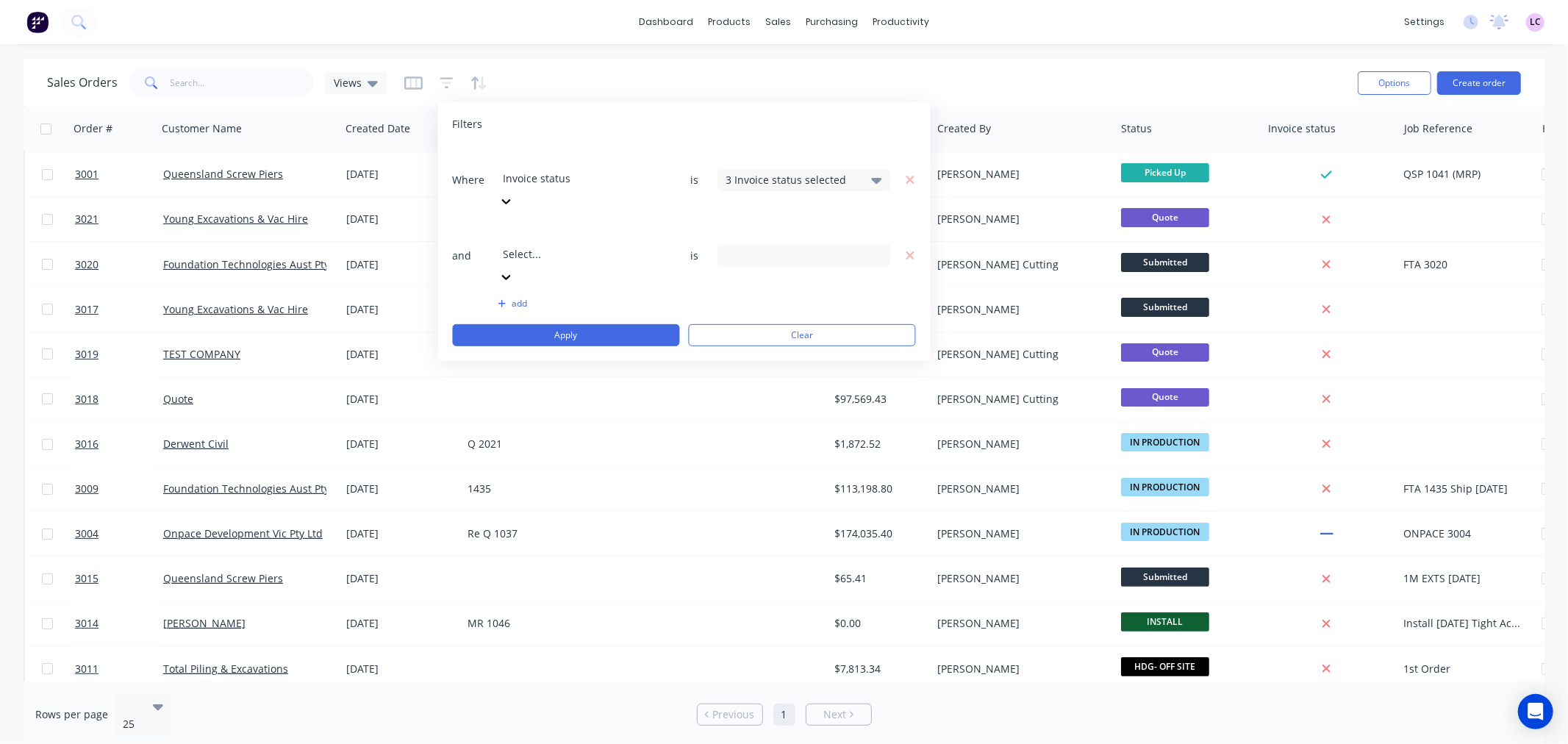
scroll to position [0, 0]
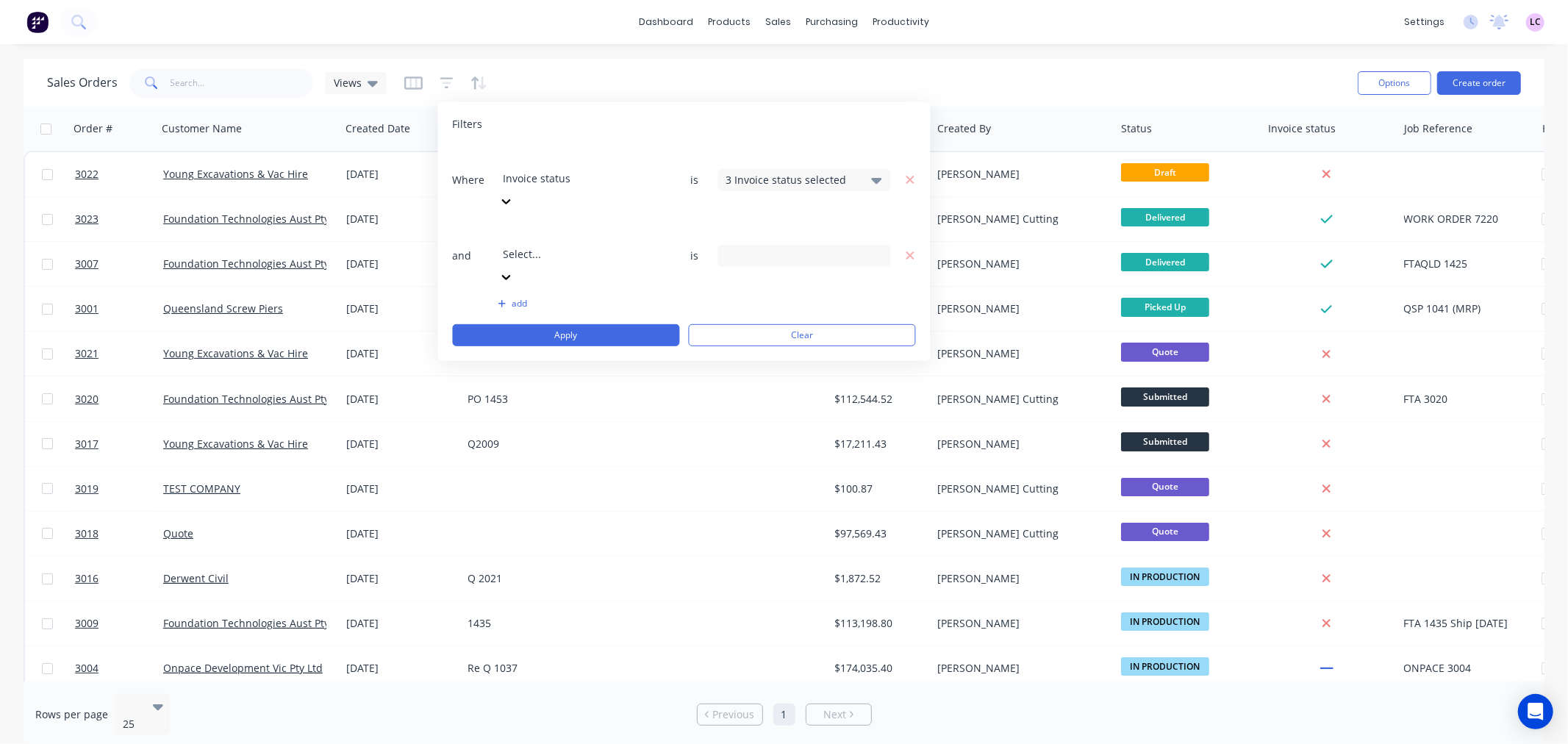
click at [638, 160] on div "Invoice status" at bounding box center [609, 167] width 220 height 41
click at [863, 168] on div "3 Status selected" at bounding box center [805, 179] width 173 height 22
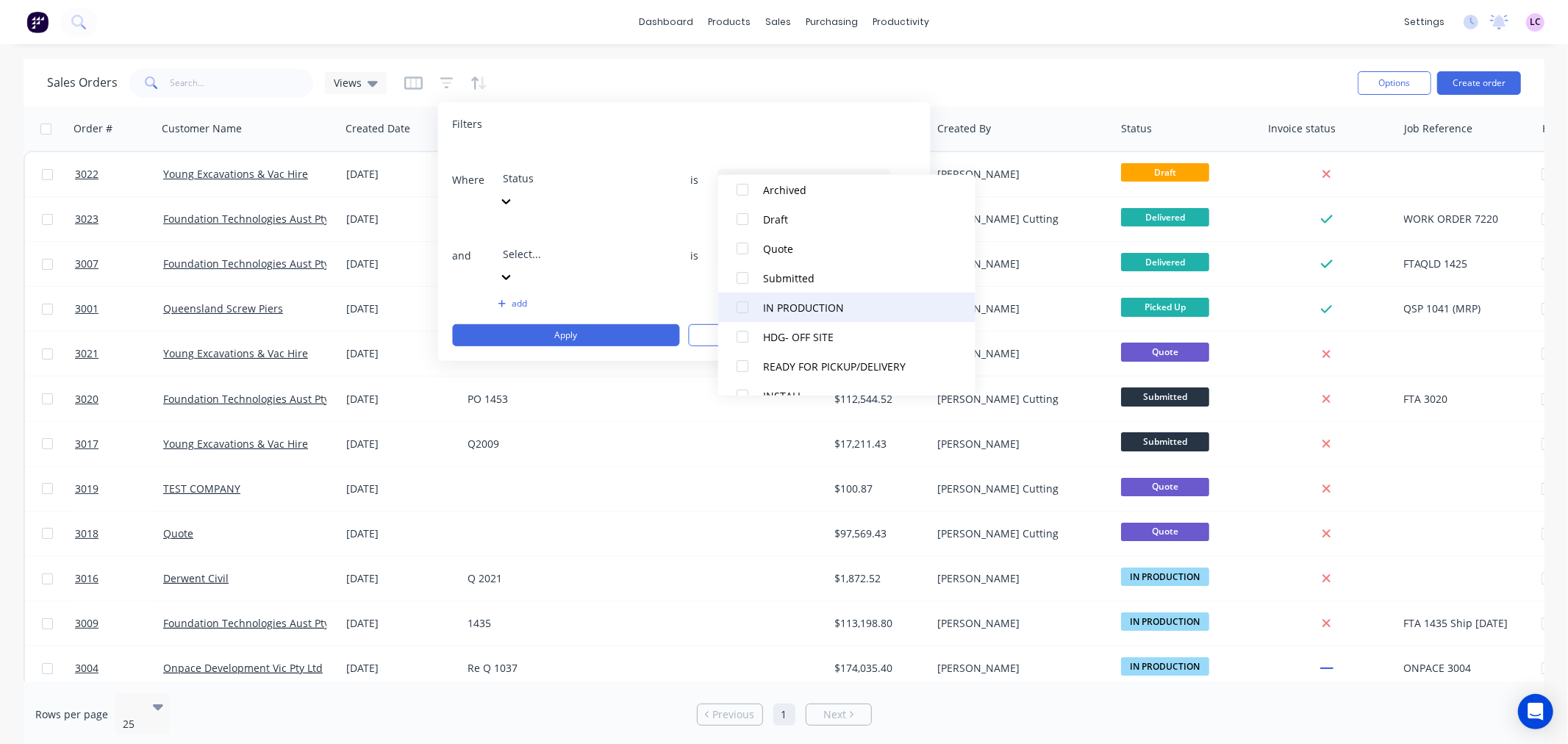
scroll to position [82, 0]
click at [787, 247] on div "Quote" at bounding box center [852, 247] width 176 height 16
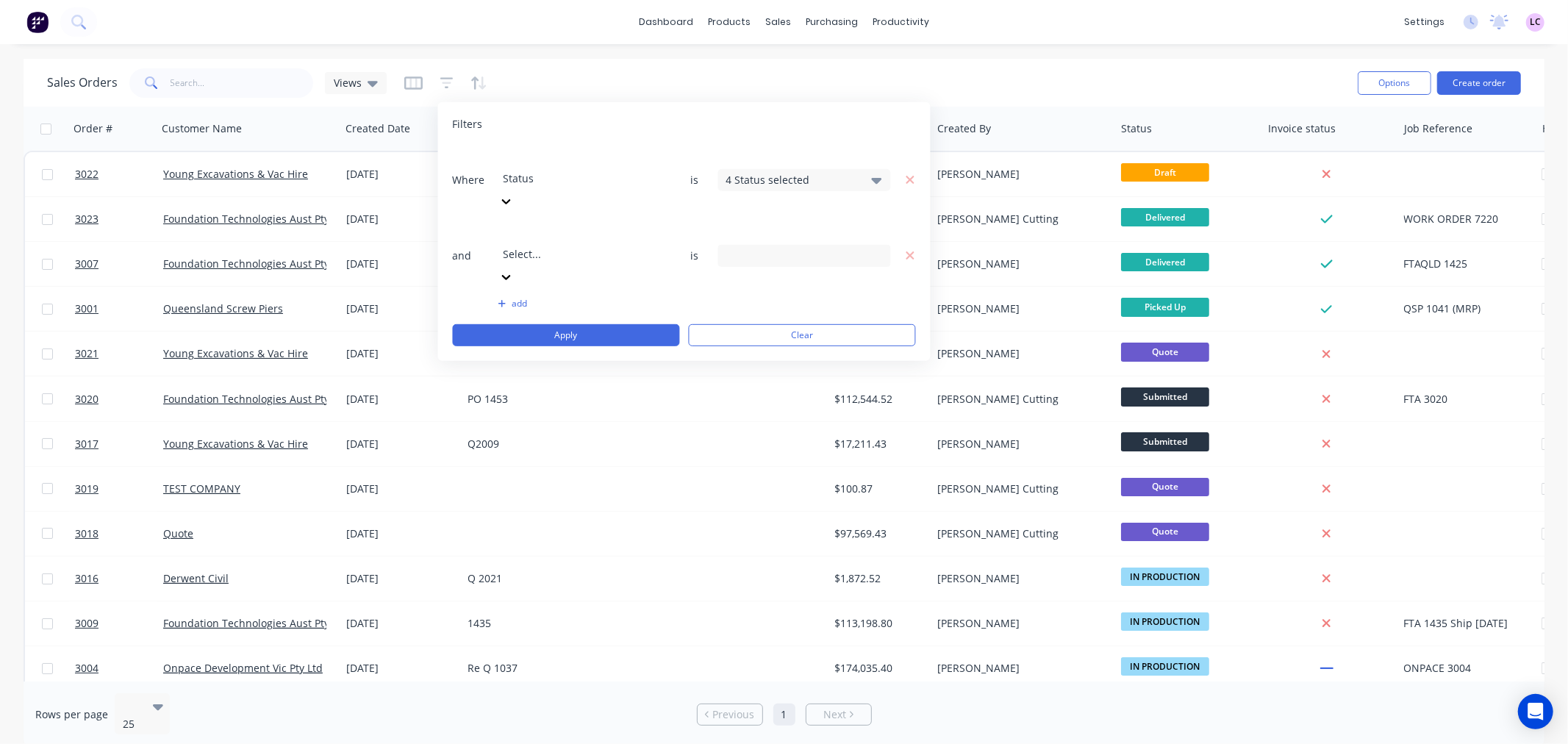
click at [716, 130] on div "Filters" at bounding box center [684, 124] width 463 height 15
click at [863, 168] on div "4 Status selected" at bounding box center [805, 179] width 173 height 22
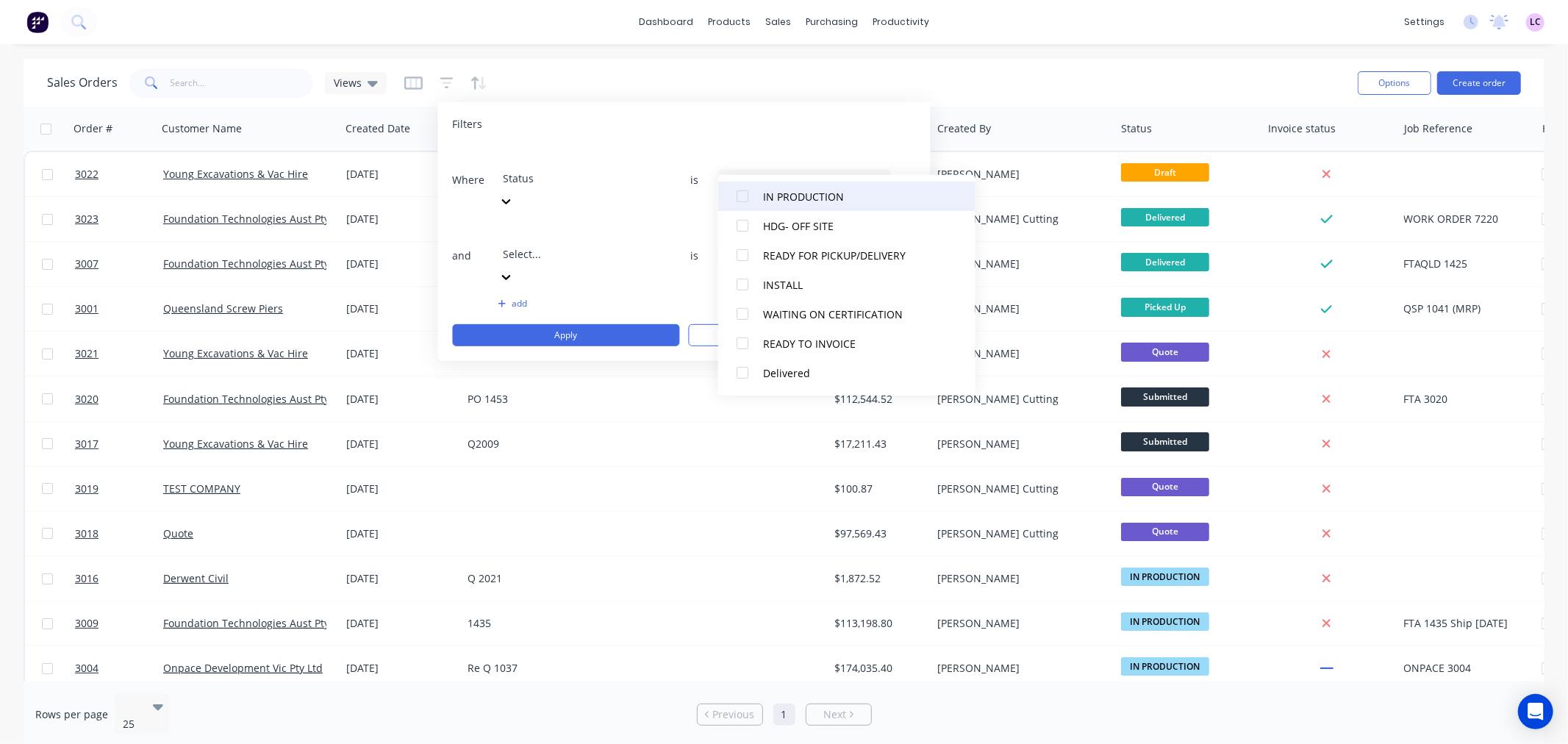
scroll to position [220, 0]
click at [769, 117] on div "Filters" at bounding box center [684, 124] width 463 height 15
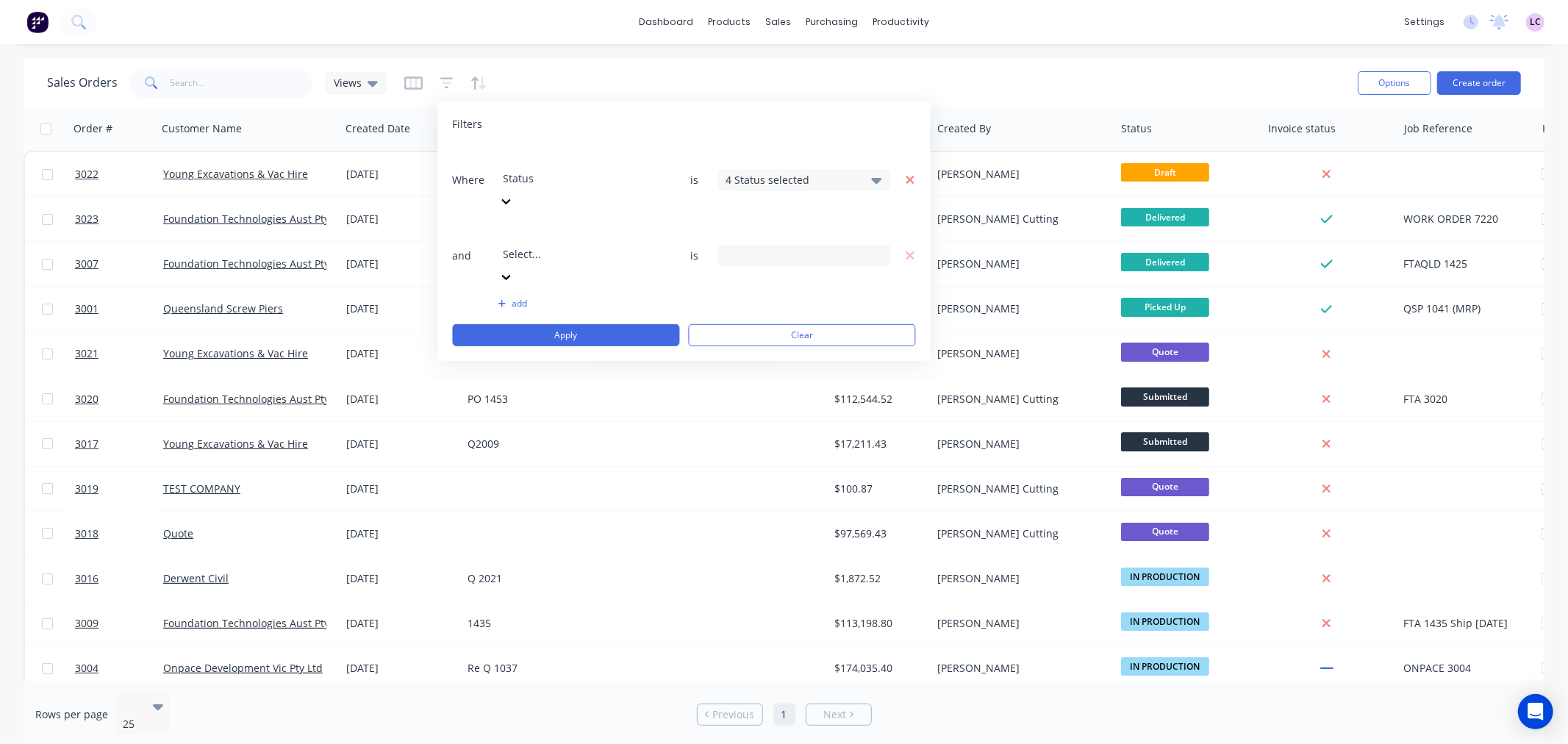
click at [909, 175] on icon "button" at bounding box center [909, 179] width 8 height 8
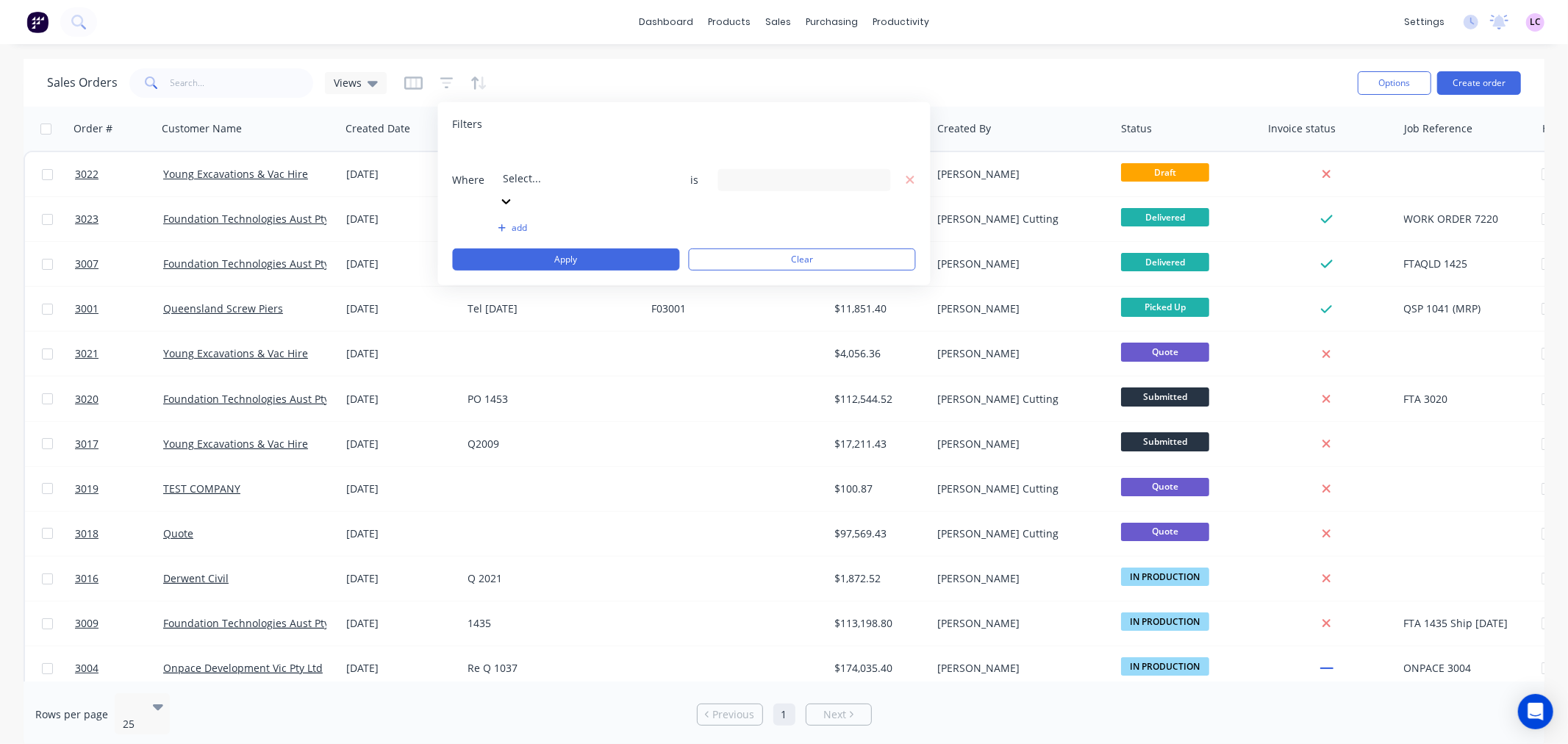
click at [636, 166] on div at bounding box center [609, 158] width 211 height 18
click at [878, 178] on icon at bounding box center [876, 181] width 10 height 6
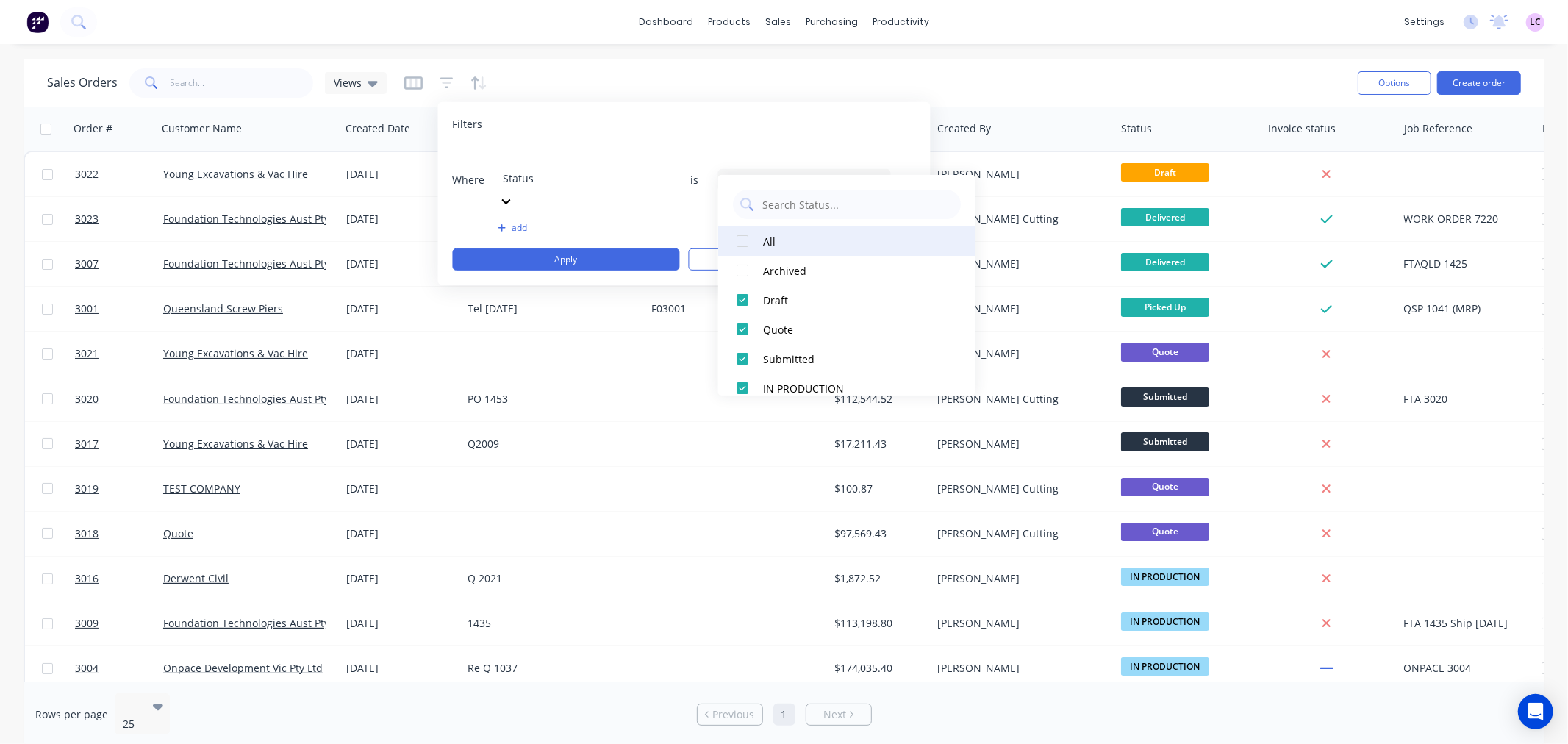
click at [746, 239] on div at bounding box center [742, 242] width 29 height 29
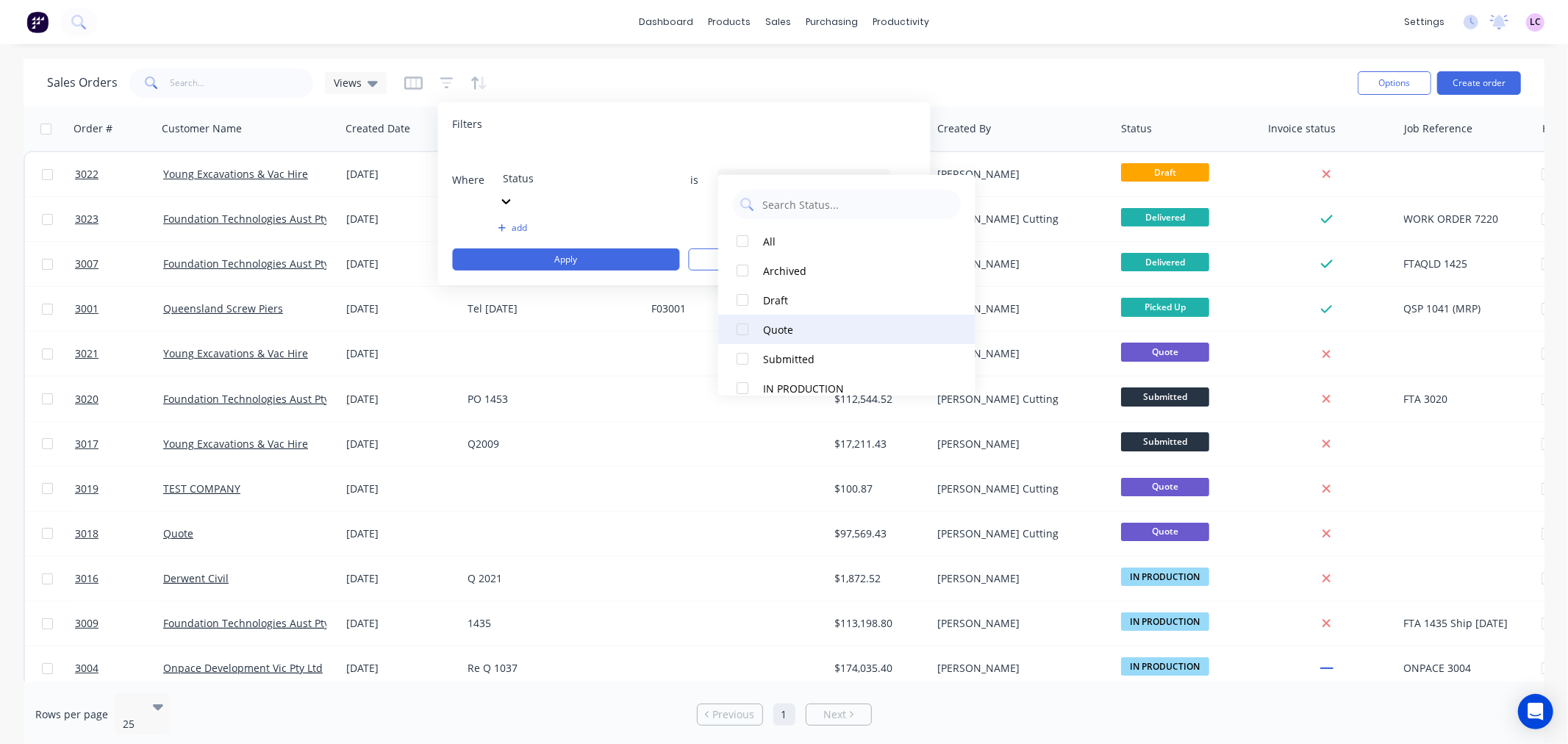
click at [774, 331] on div "Quote" at bounding box center [852, 329] width 176 height 16
click at [687, 123] on div "Filters" at bounding box center [684, 124] width 463 height 15
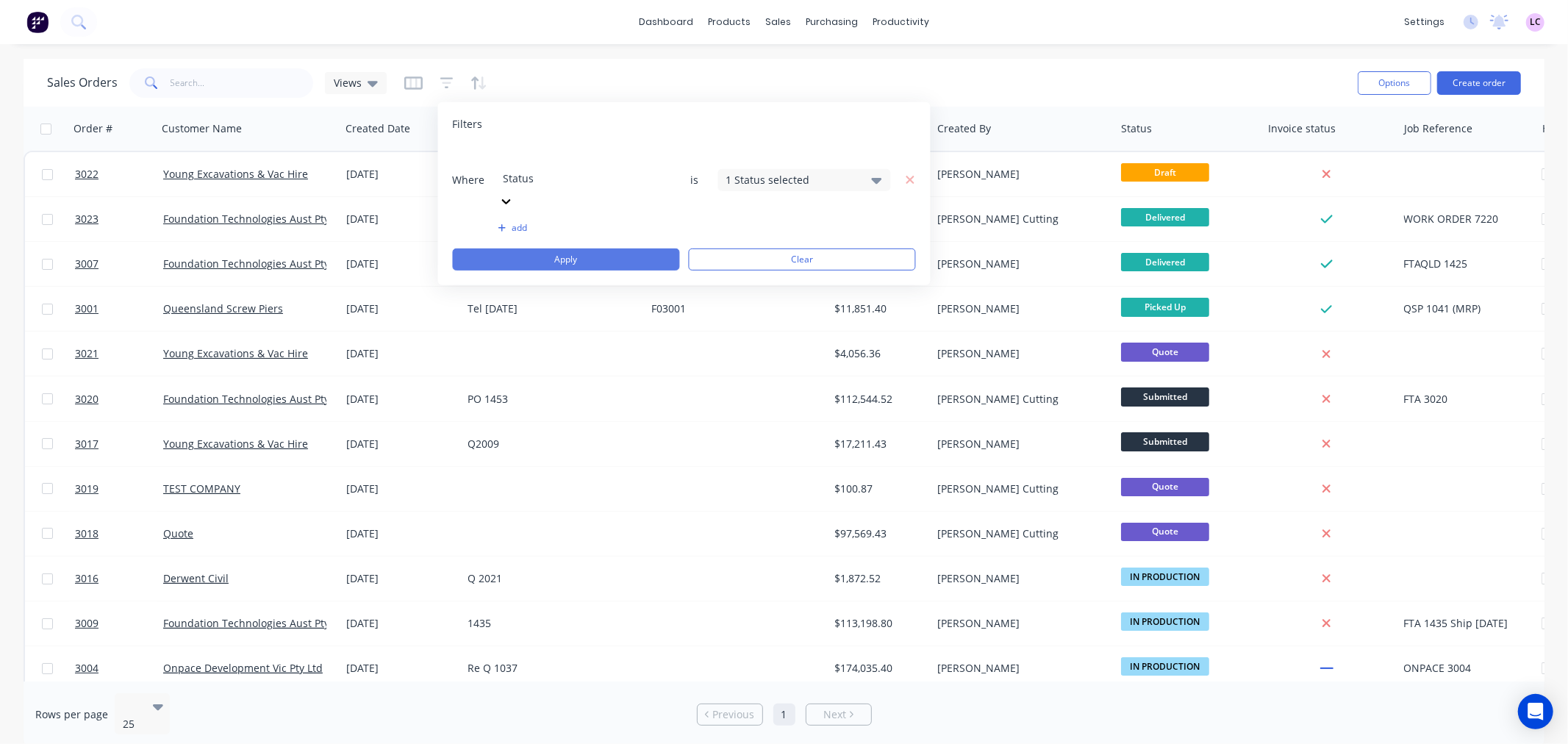
click at [617, 249] on button "Apply" at bounding box center [566, 260] width 227 height 22
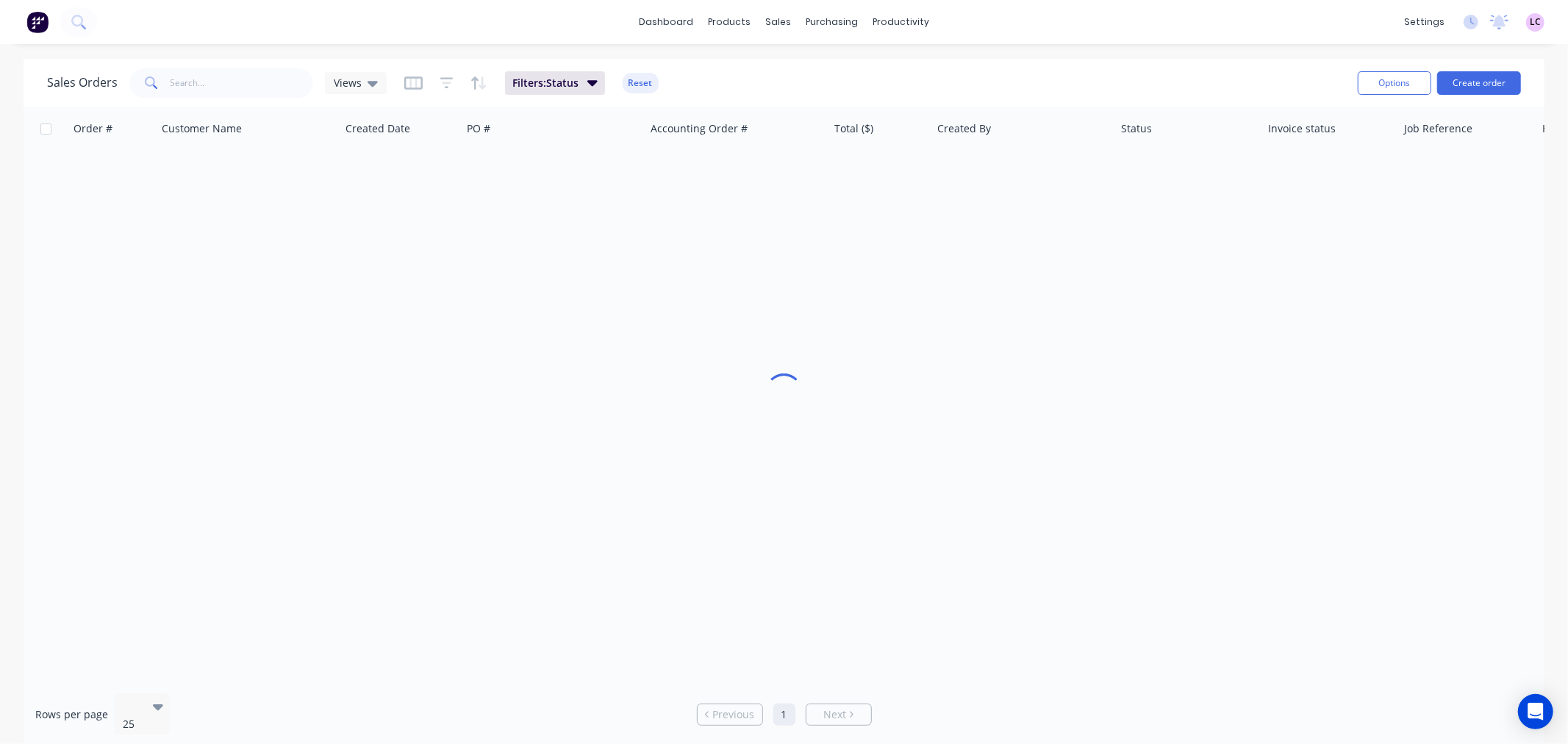
scroll to position [0, 0]
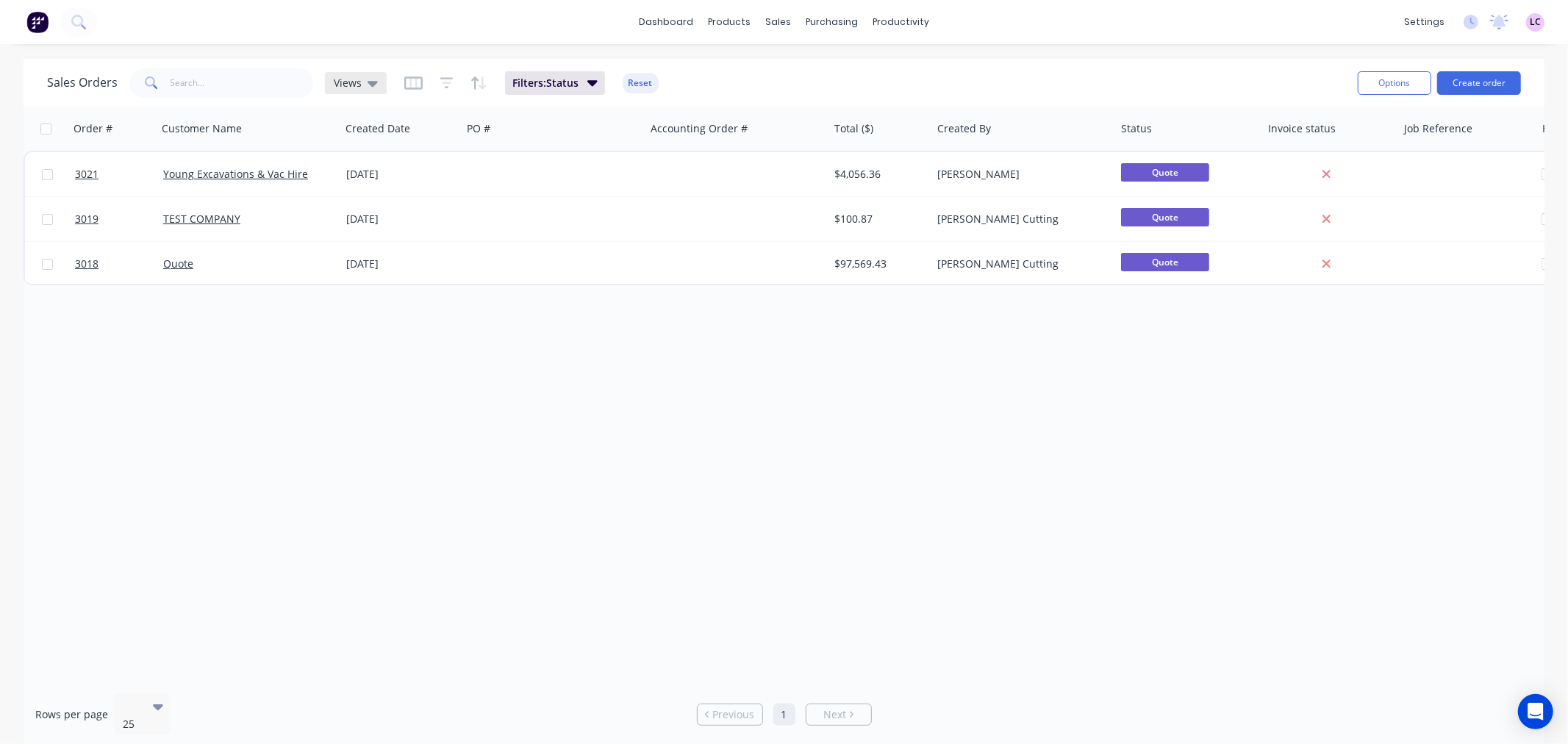
click at [368, 89] on icon at bounding box center [372, 84] width 10 height 17
click at [361, 231] on button "QUOTES" at bounding box center [413, 237] width 167 height 17
click at [591, 78] on button "Filters: Status" at bounding box center [568, 84] width 100 height 24
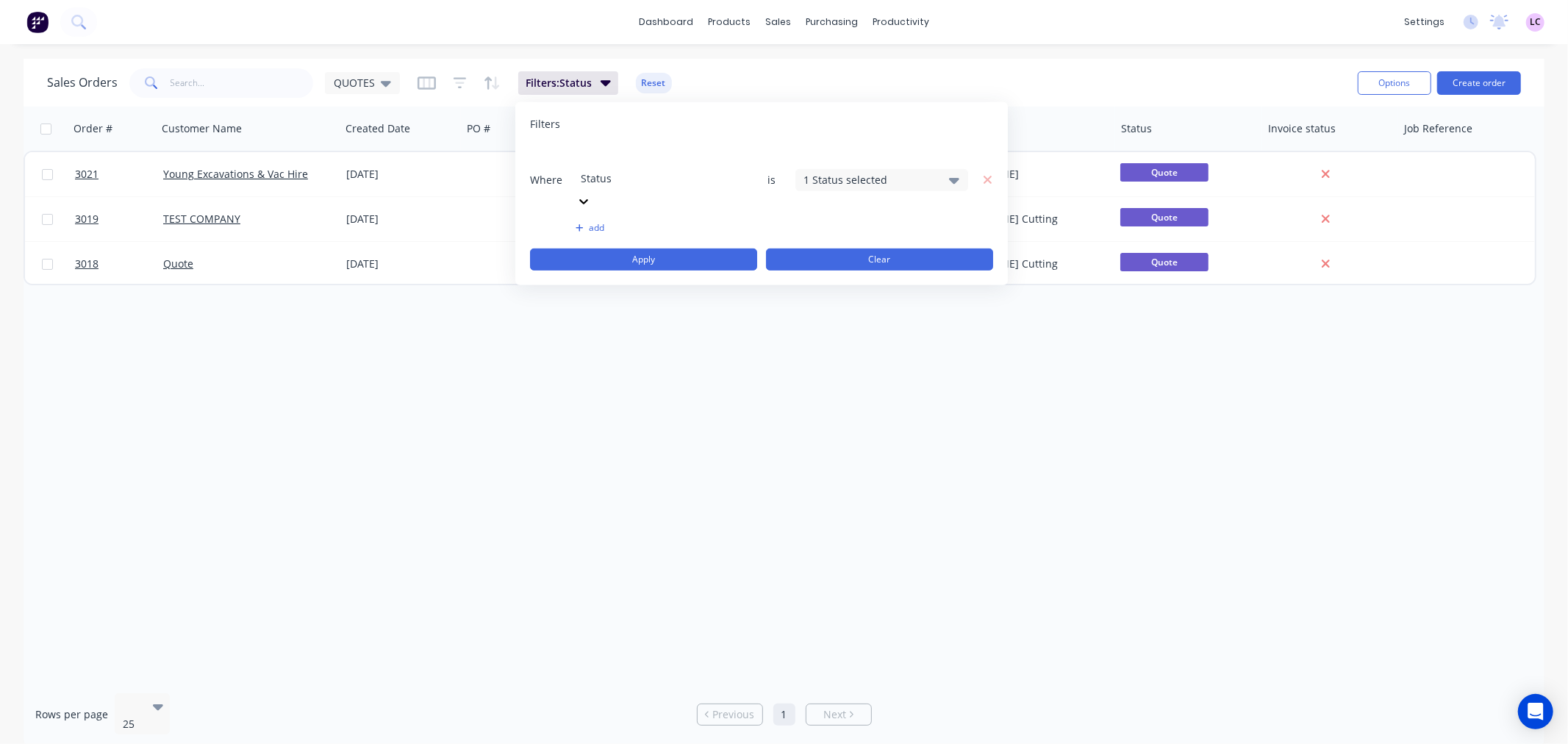
click at [865, 249] on button "Clear" at bounding box center [879, 260] width 227 height 22
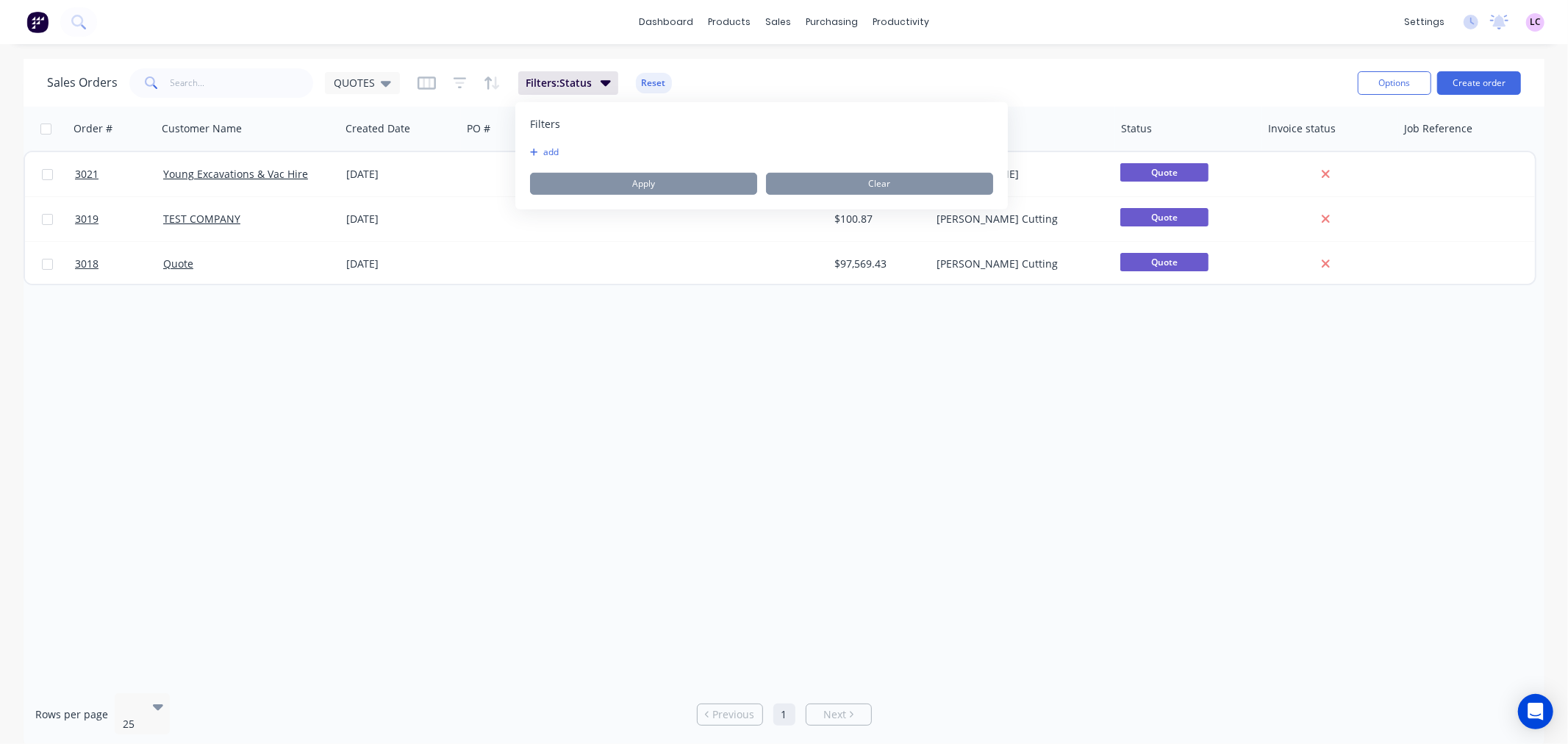
click at [530, 152] on icon "button" at bounding box center [534, 152] width 8 height 9
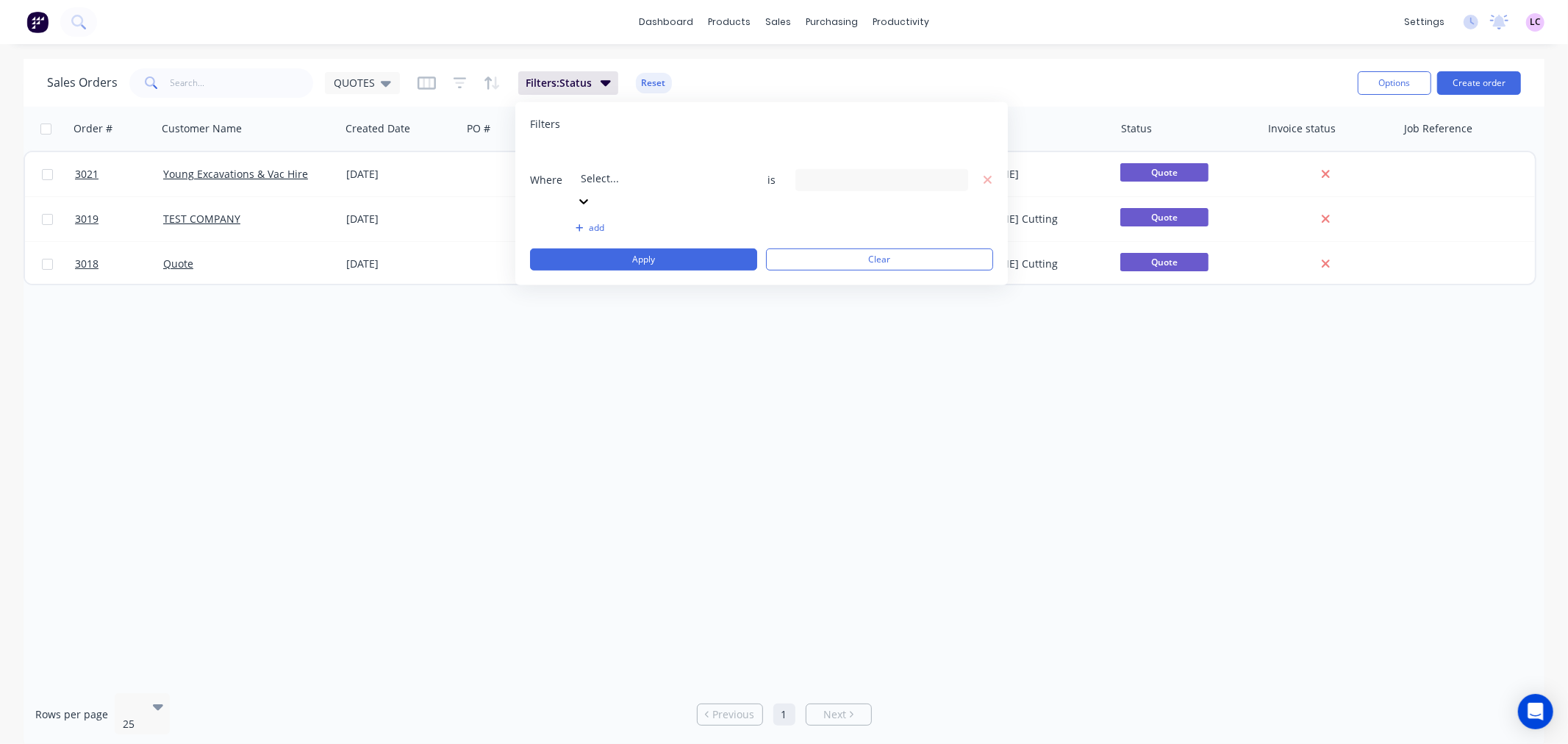
click at [641, 167] on div at bounding box center [686, 158] width 211 height 18
click at [871, 172] on div "11 Status selected" at bounding box center [870, 179] width 133 height 16
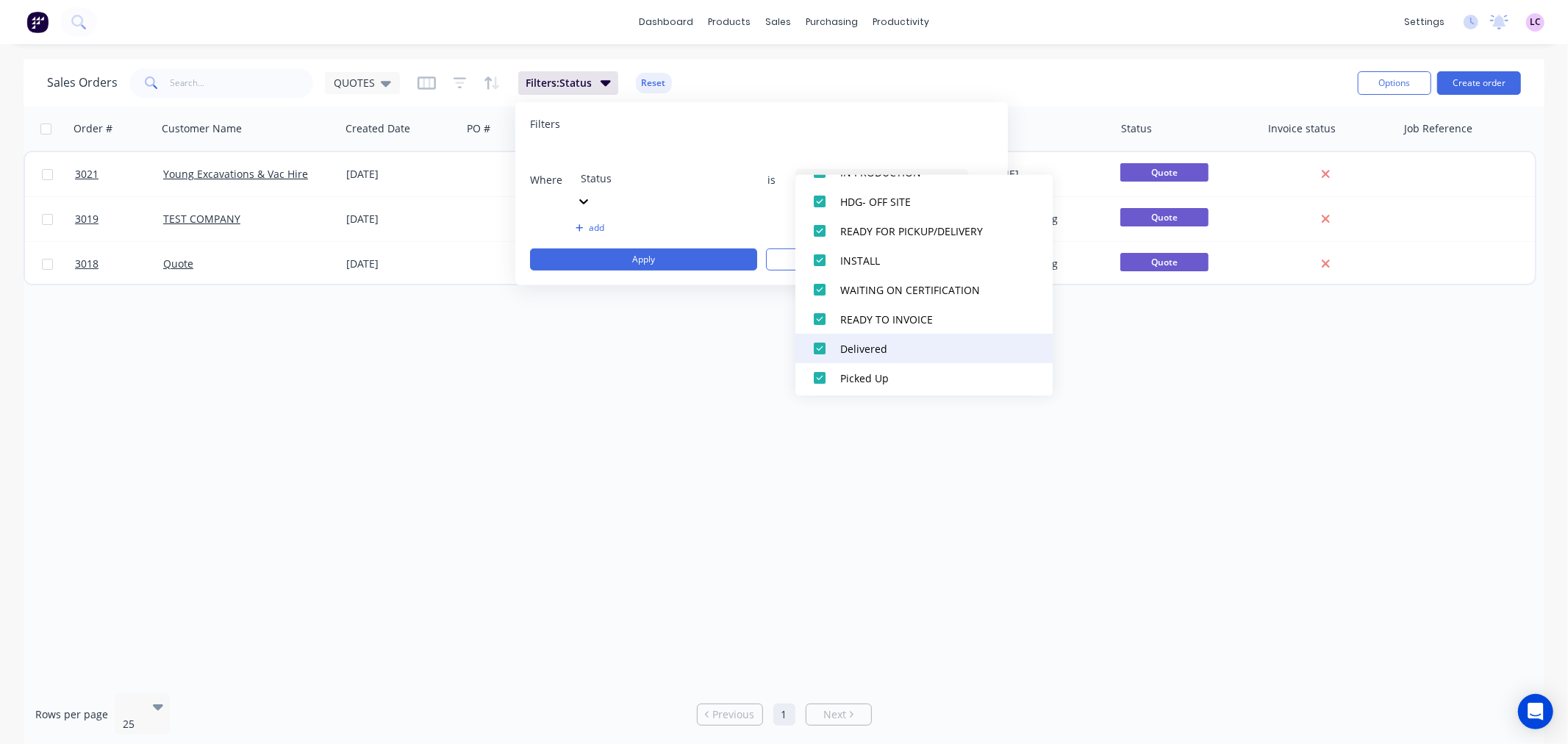
scroll to position [220, 0]
click at [822, 364] on div at bounding box center [819, 374] width 29 height 29
click at [818, 344] on div at bounding box center [819, 344] width 29 height 29
click at [818, 282] on div at bounding box center [819, 286] width 29 height 29
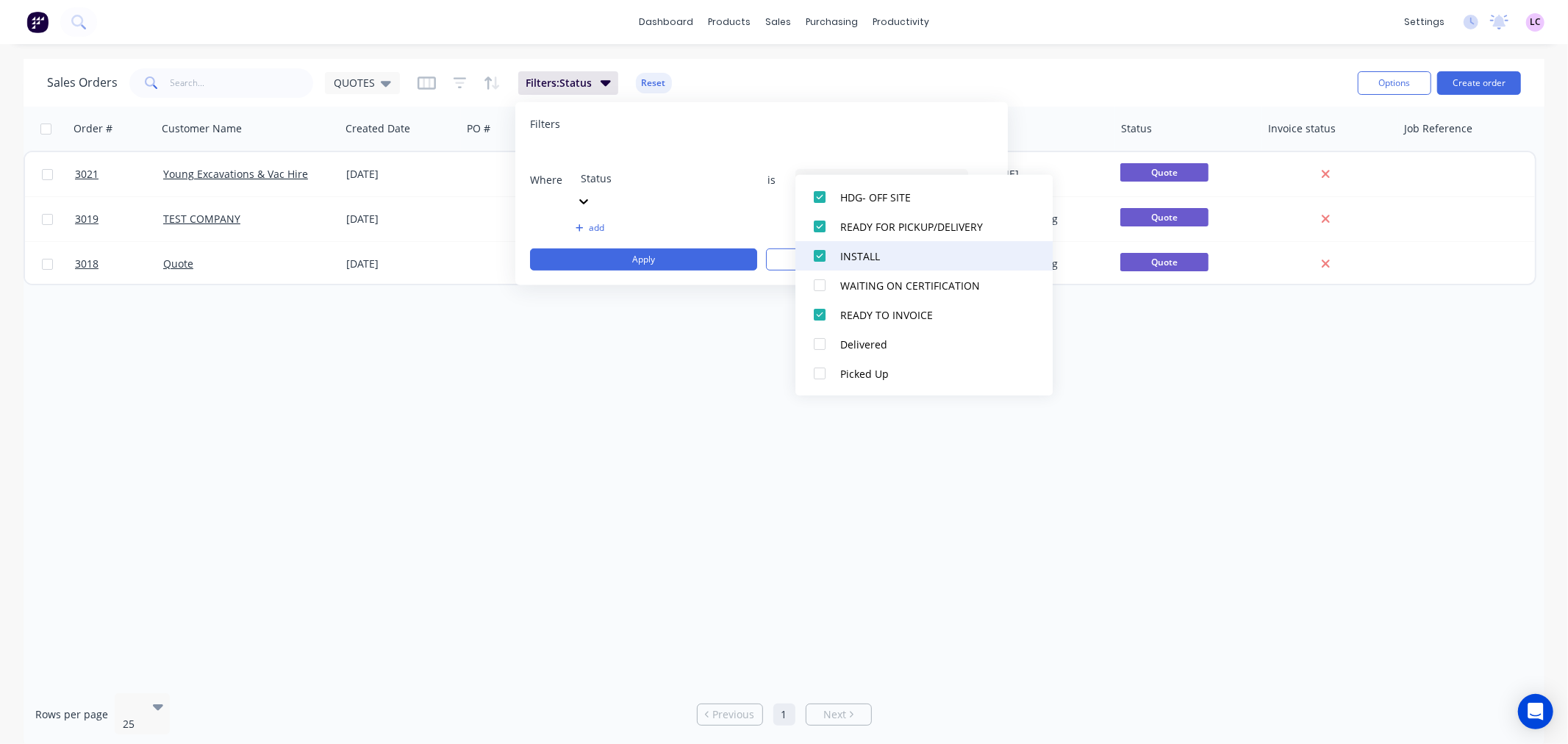
click at [818, 256] on div at bounding box center [819, 256] width 29 height 29
click at [818, 228] on div at bounding box center [819, 226] width 29 height 29
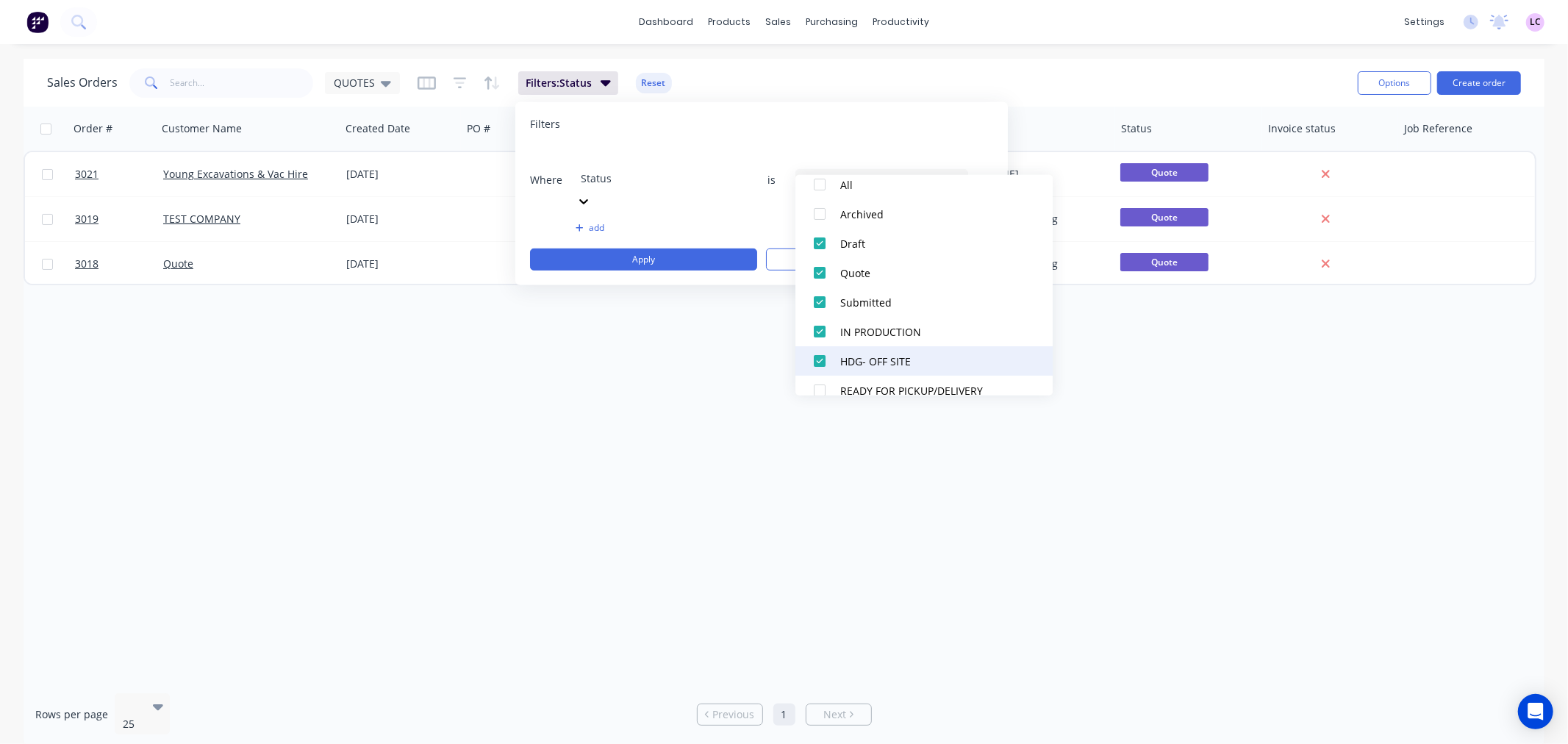
click at [823, 362] on div at bounding box center [819, 361] width 29 height 29
click at [817, 330] on div at bounding box center [819, 332] width 29 height 29
click at [817, 305] on div at bounding box center [819, 302] width 29 height 29
click at [816, 268] on div at bounding box center [819, 273] width 29 height 29
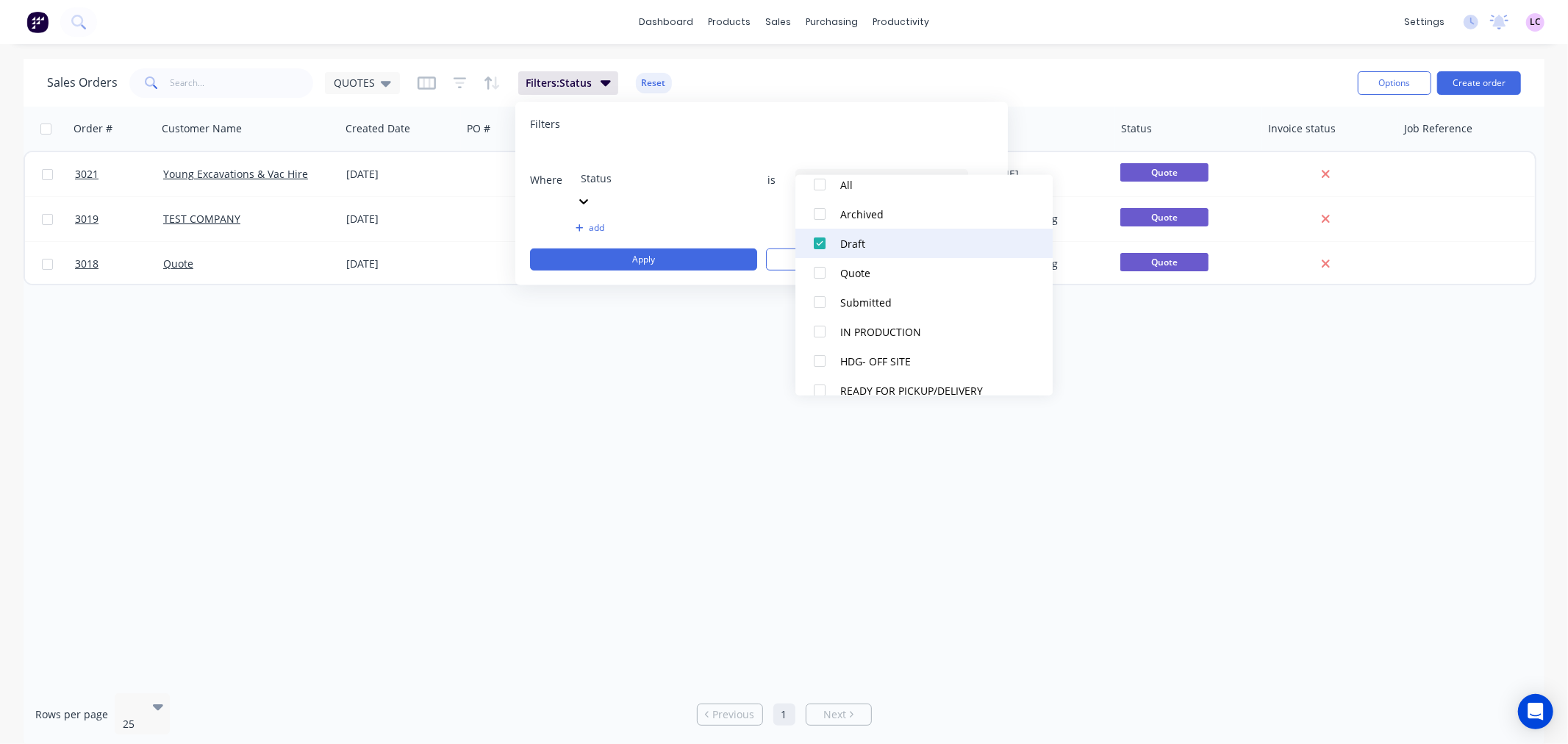
click at [821, 238] on div at bounding box center [819, 243] width 29 height 29
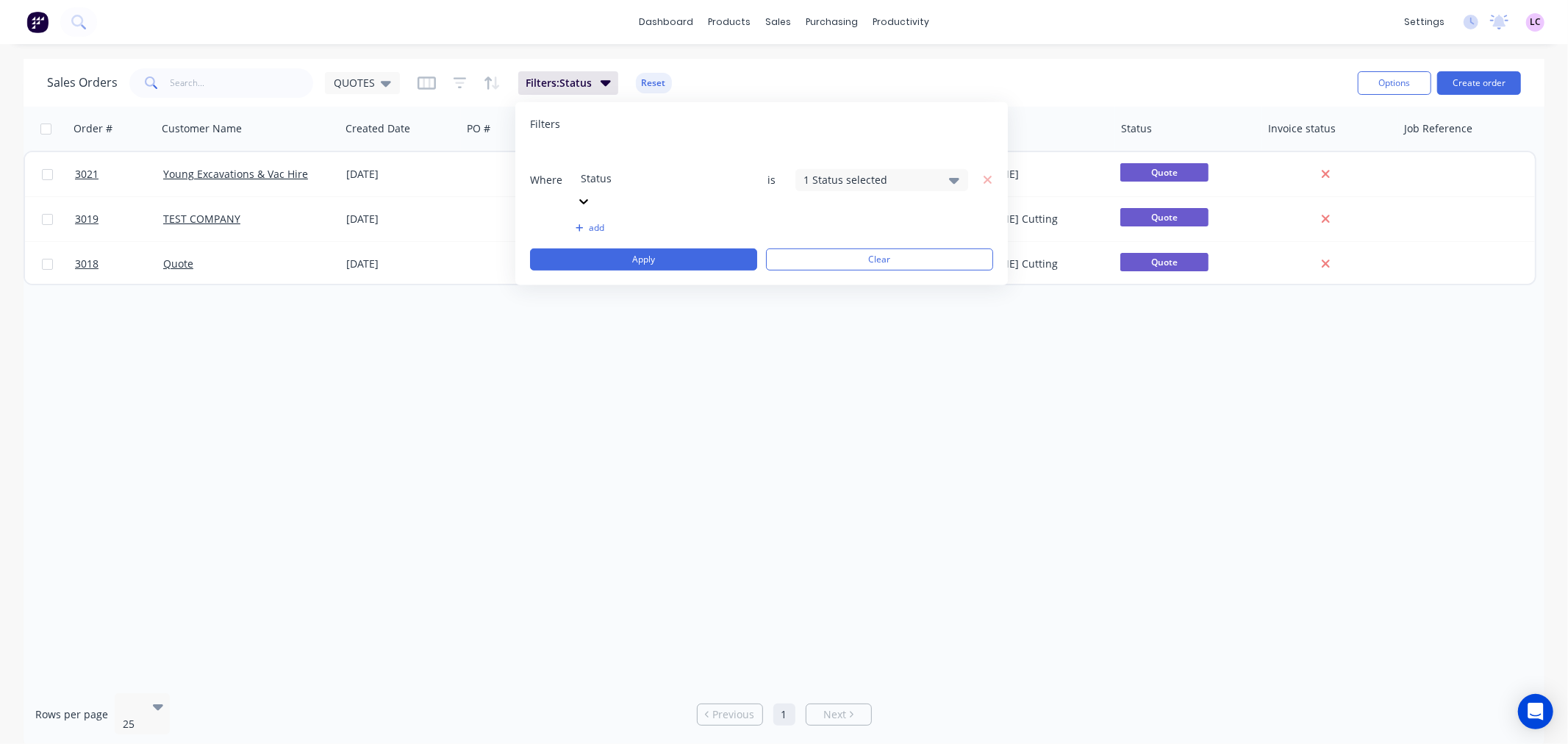
click at [807, 111] on div "Filters Where Status is 1 Status selected add Apply Clear" at bounding box center [761, 193] width 492 height 183
click at [685, 249] on button "Apply" at bounding box center [643, 260] width 227 height 22
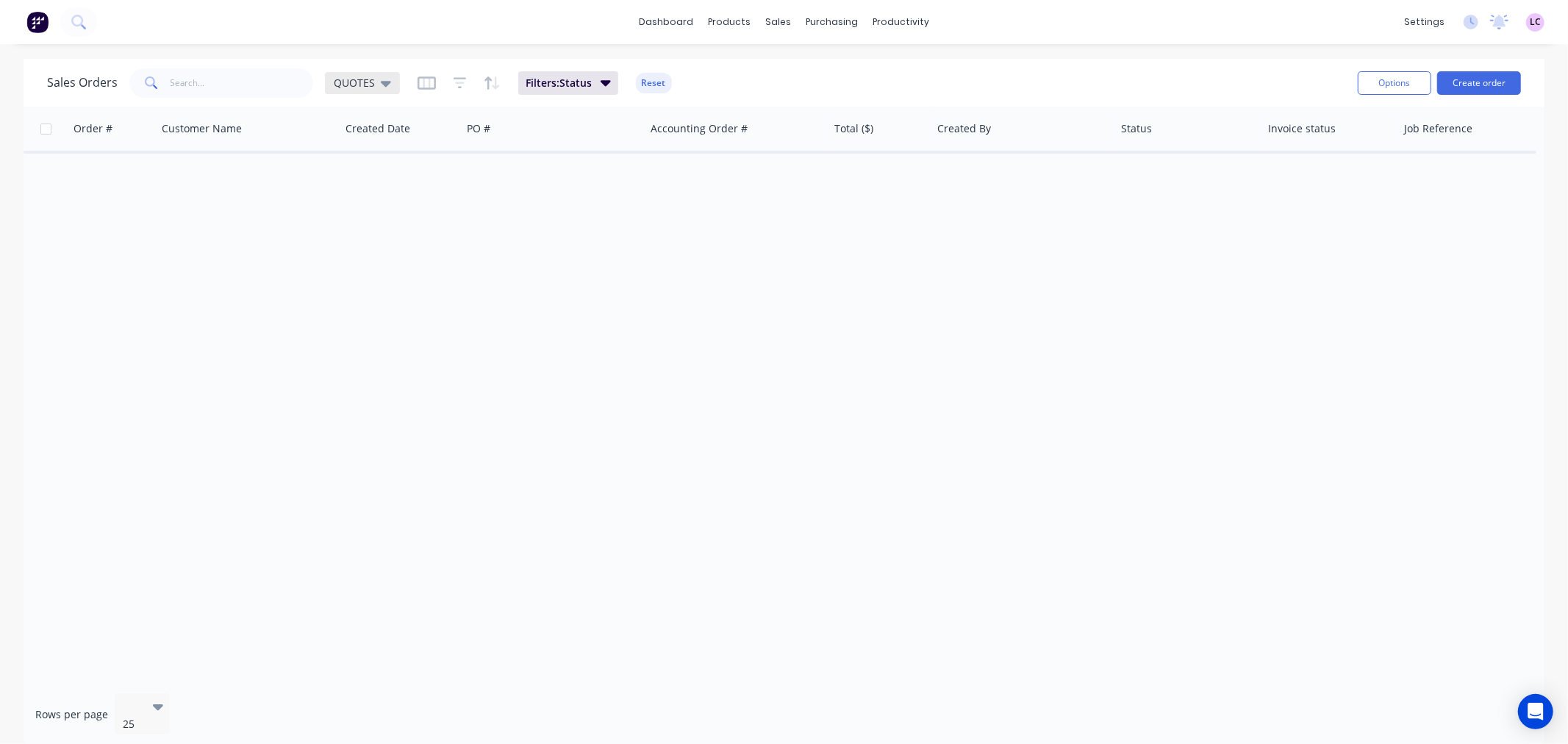
click at [391, 85] on div "QUOTES" at bounding box center [363, 83] width 75 height 22
click at [400, 174] on button "Save new view" at bounding box center [428, 175] width 197 height 22
click at [604, 144] on input "text" at bounding box center [666, 141] width 181 height 28
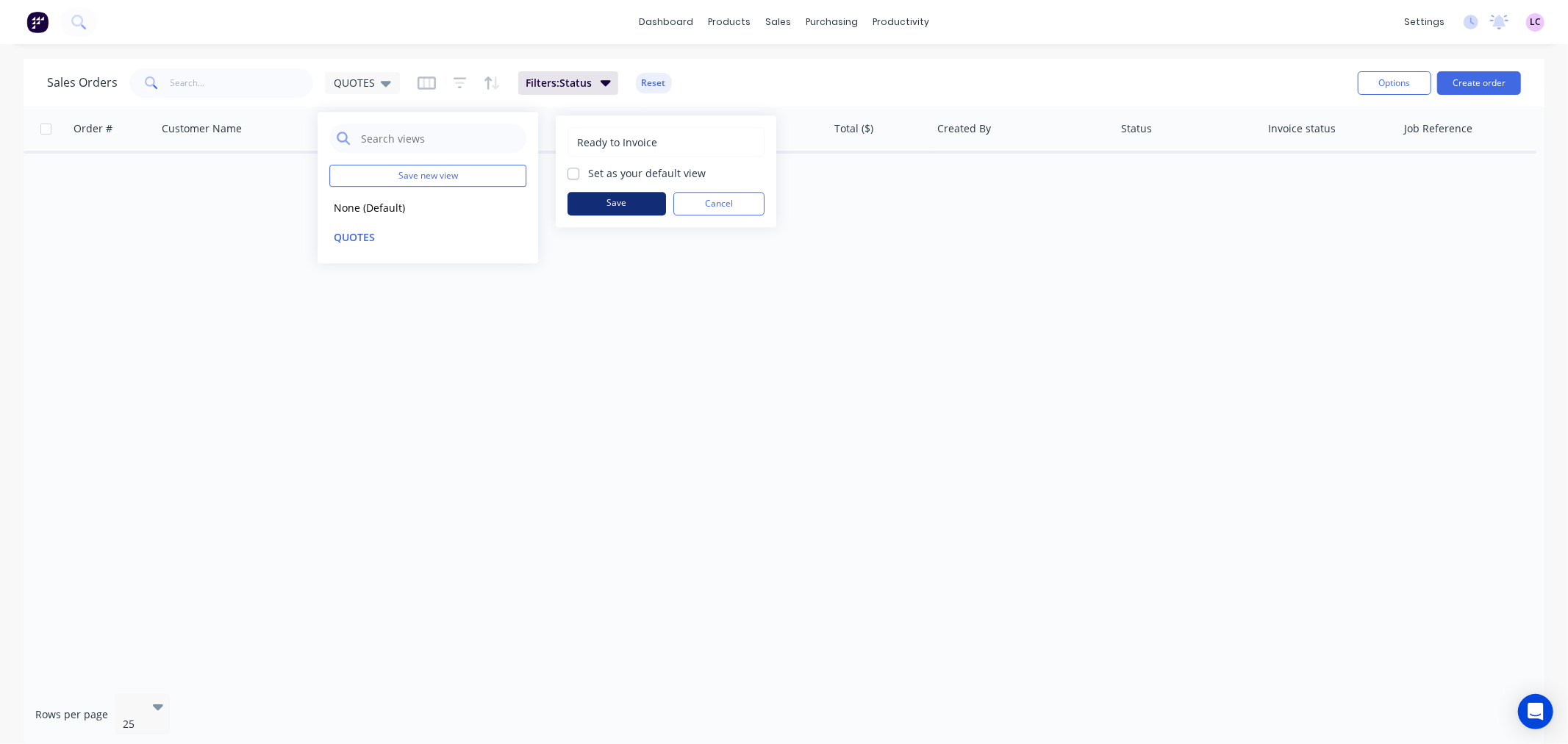
type input "Ready to Invoice"
click at [626, 203] on button "Save" at bounding box center [616, 204] width 98 height 24
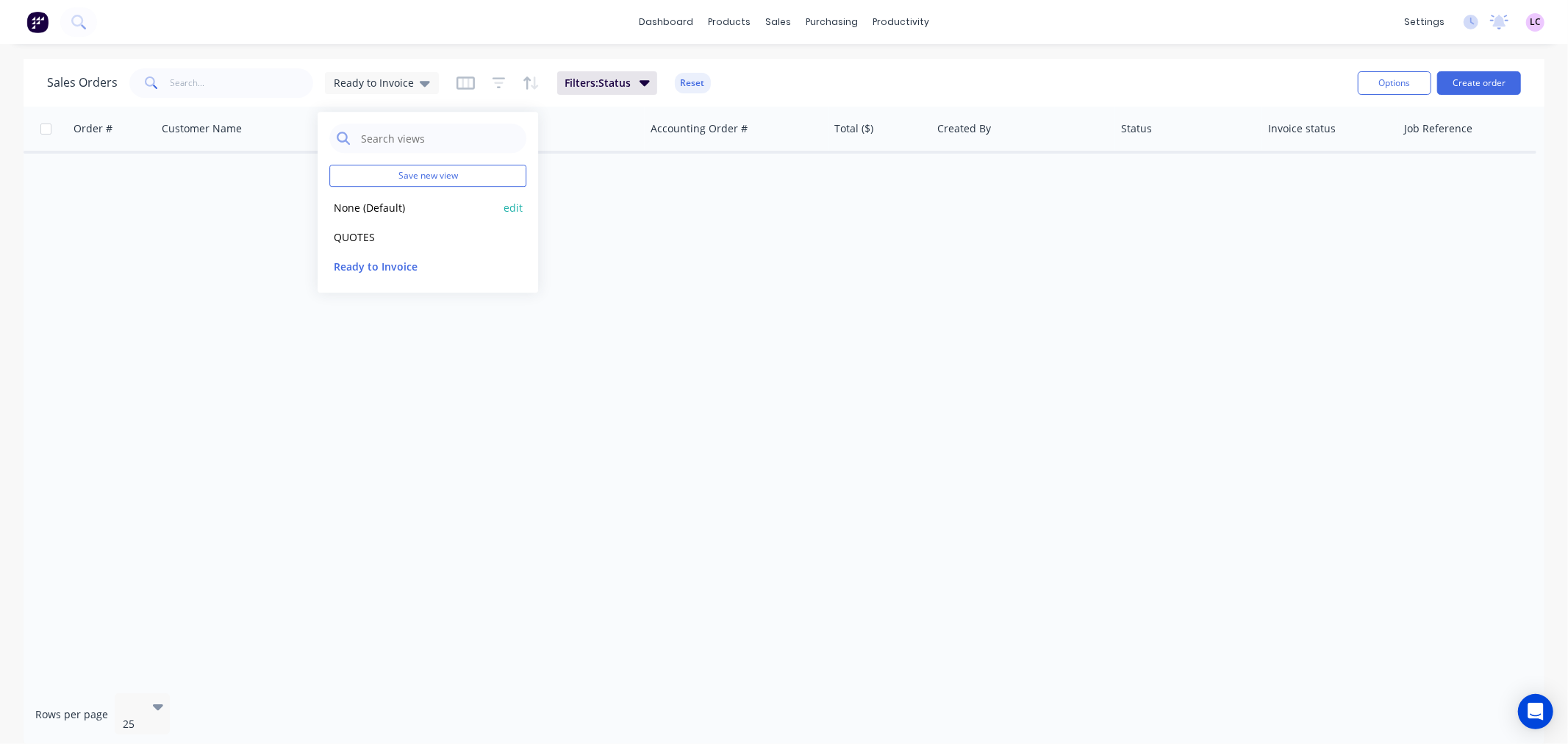
click at [391, 197] on div "None (Default) edit" at bounding box center [428, 208] width 197 height 29
click at [347, 211] on button "None (Default)" at bounding box center [413, 208] width 167 height 17
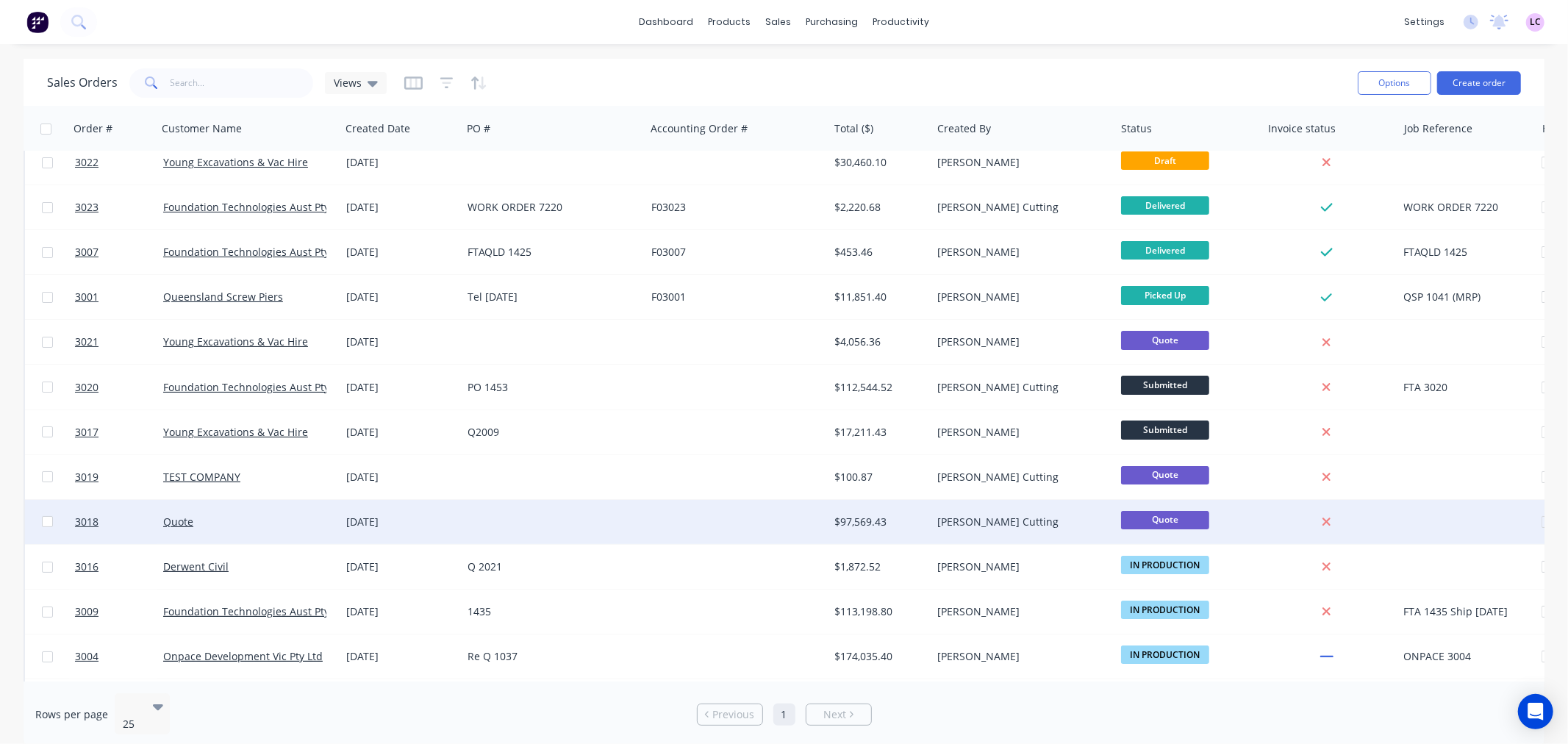
scroll to position [0, 0]
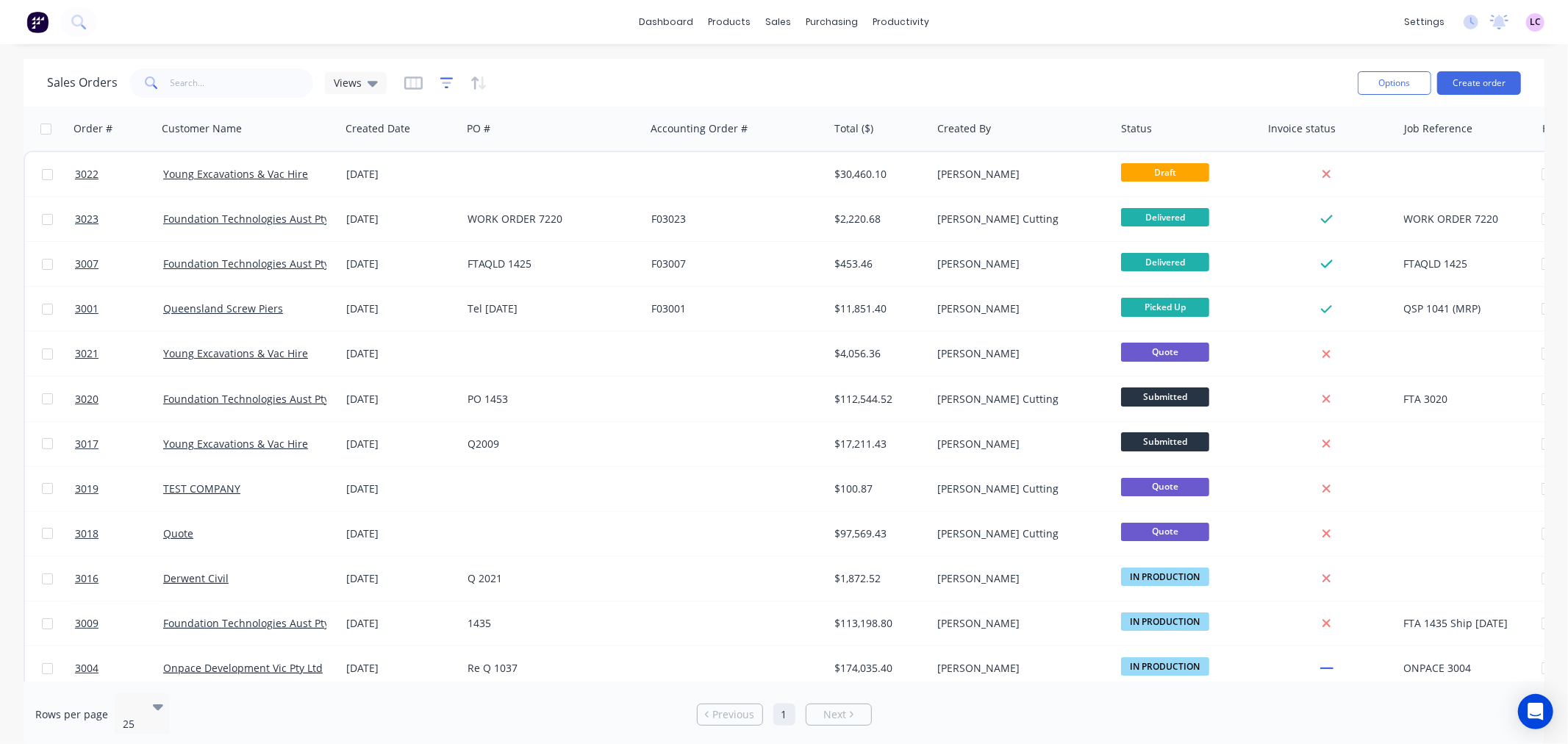
click at [447, 79] on icon "button" at bounding box center [446, 83] width 13 height 15
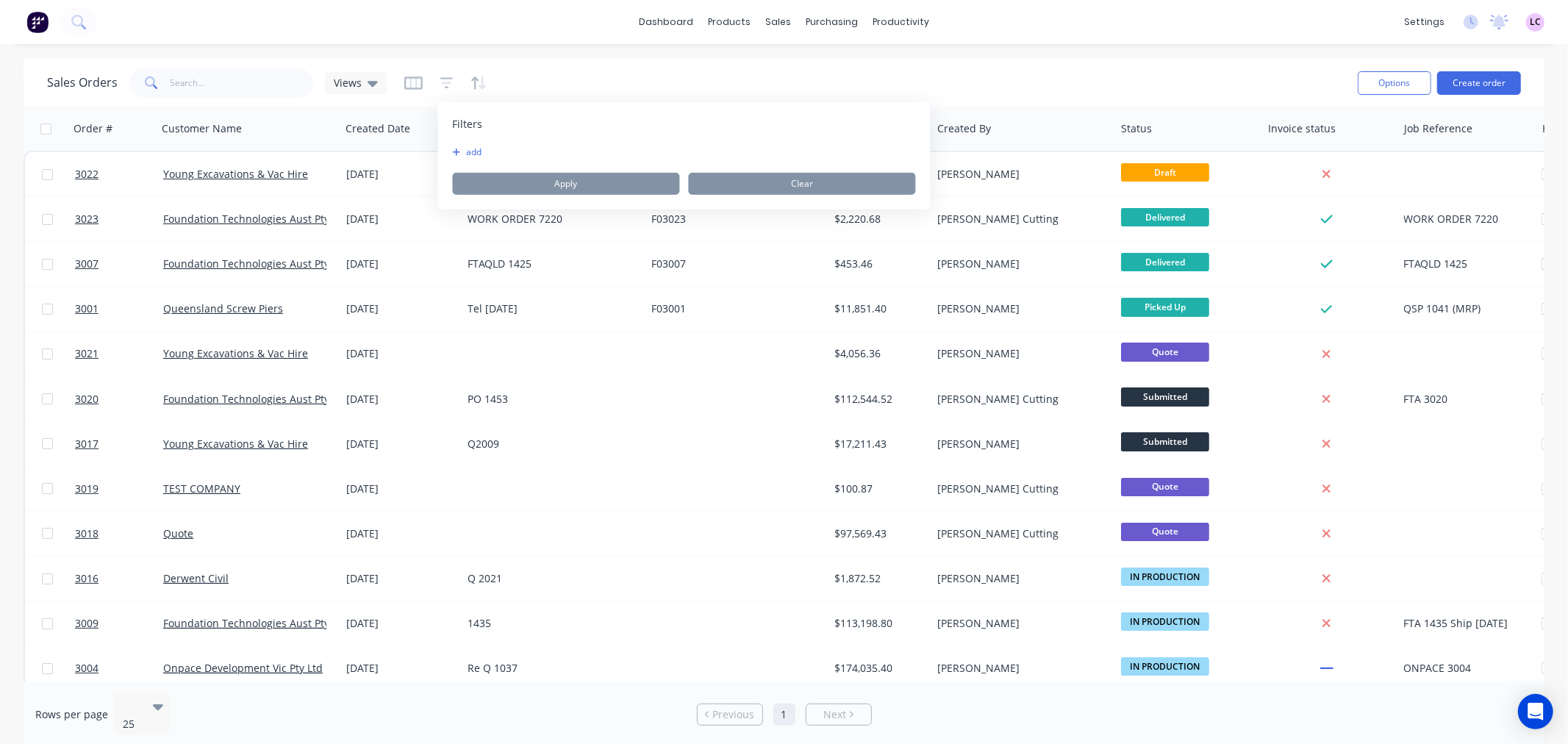
click at [455, 154] on icon "button" at bounding box center [457, 152] width 8 height 9
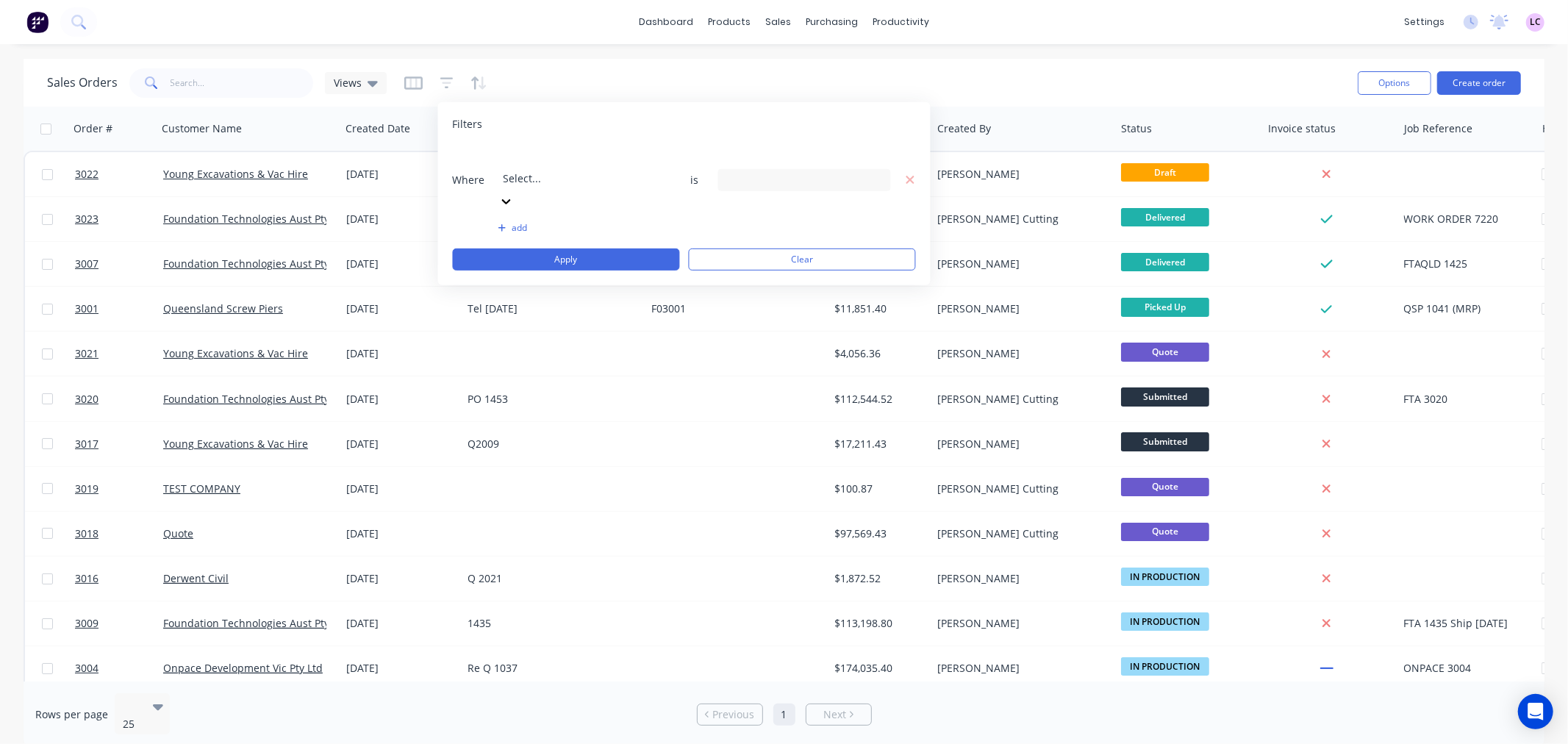
click at [612, 156] on div at bounding box center [609, 158] width 211 height 18
click at [839, 172] on div "3 Invoice status selected" at bounding box center [793, 179] width 133 height 16
click at [741, 297] on div at bounding box center [742, 300] width 29 height 29
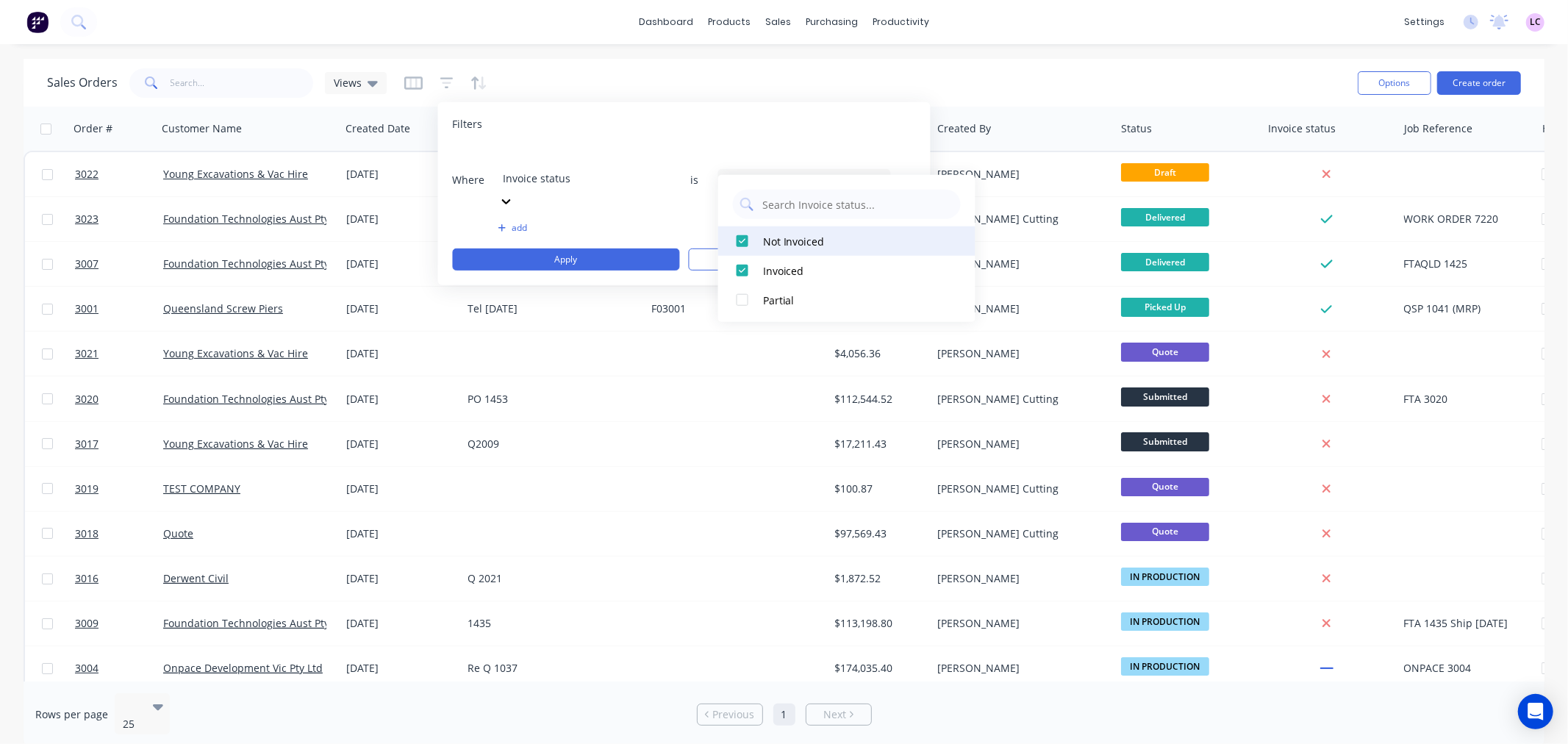
click at [740, 243] on div at bounding box center [742, 242] width 29 height 29
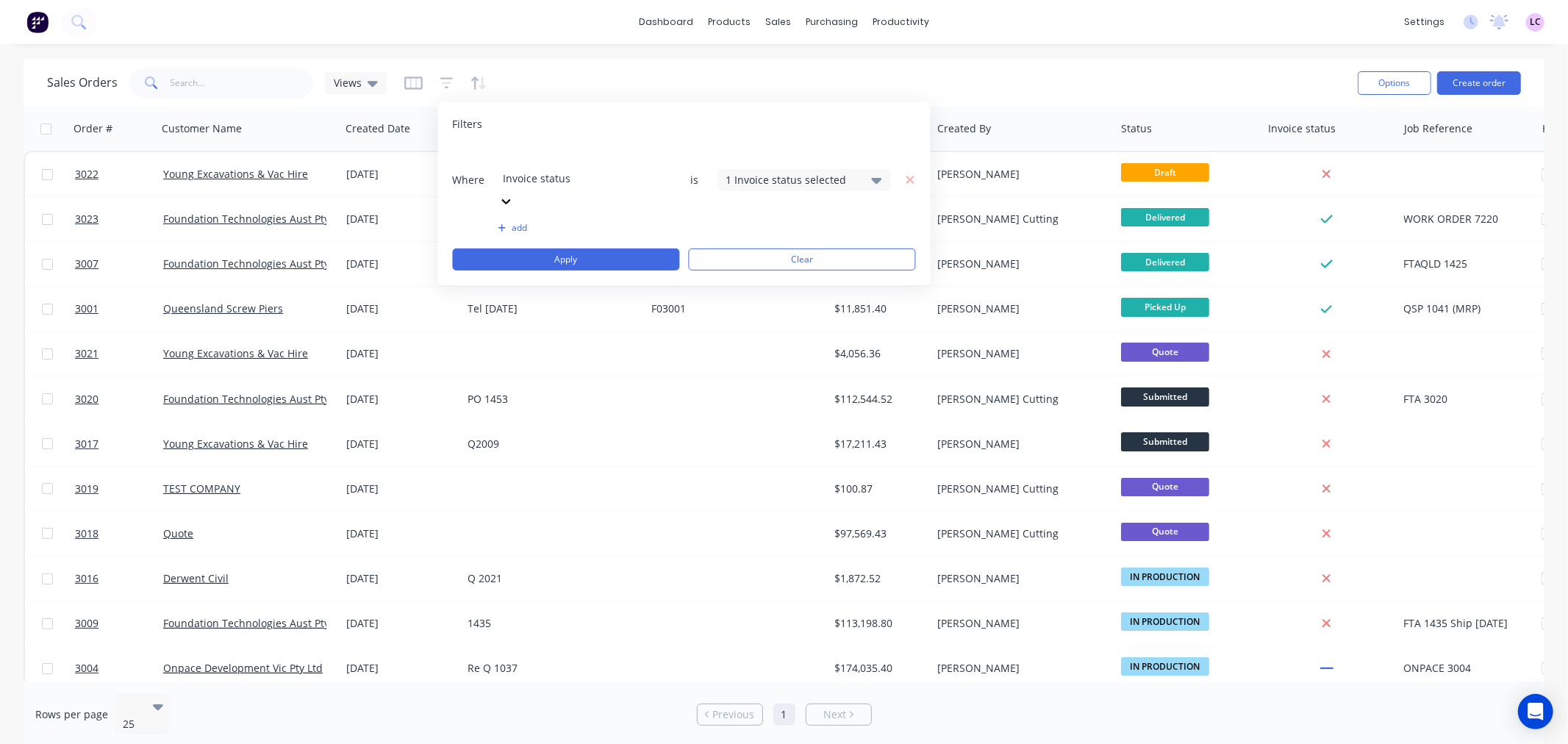
click at [711, 125] on div "Filters" at bounding box center [684, 124] width 463 height 15
click at [502, 224] on icon "button" at bounding box center [502, 228] width 7 height 7
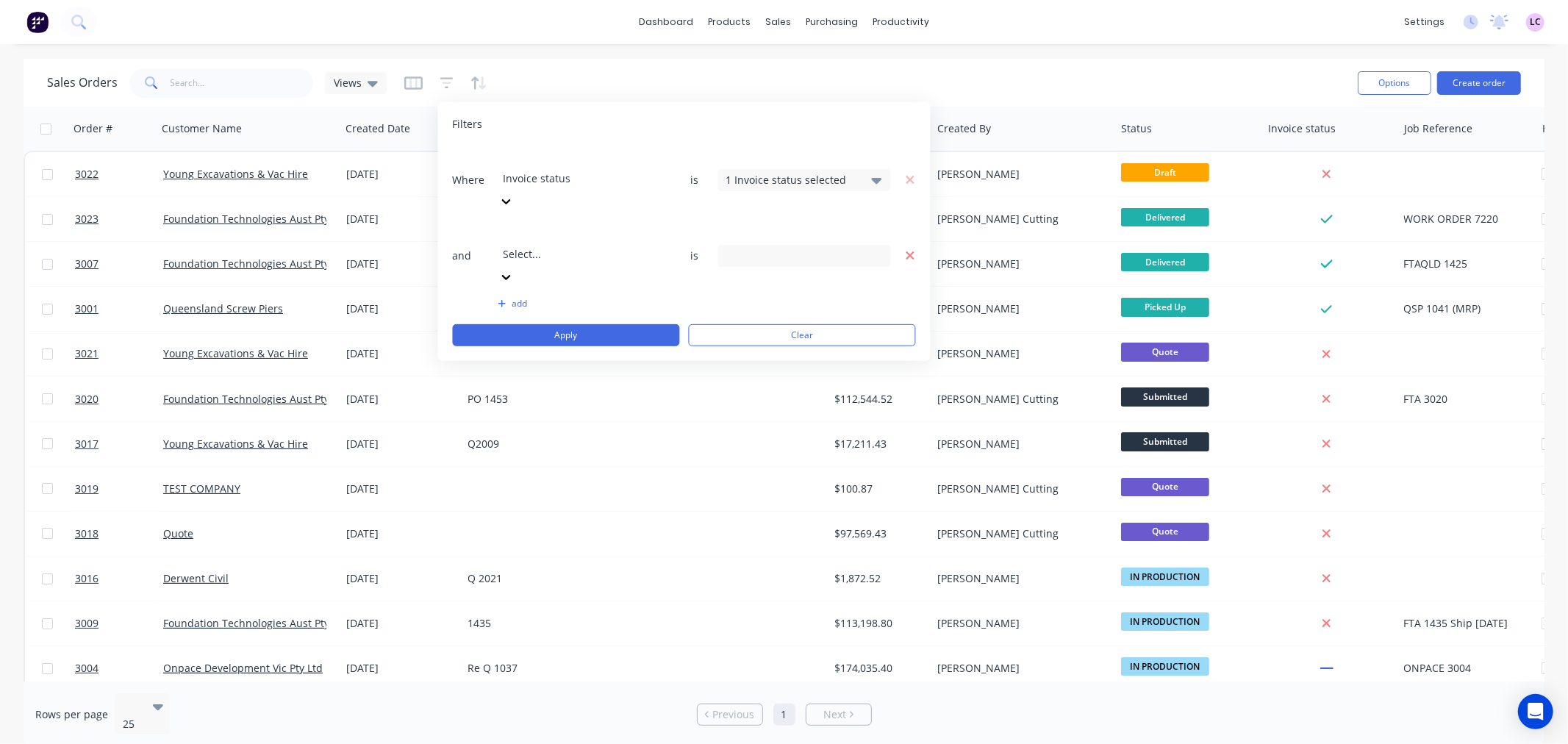
click at [908, 252] on icon "button" at bounding box center [909, 255] width 8 height 8
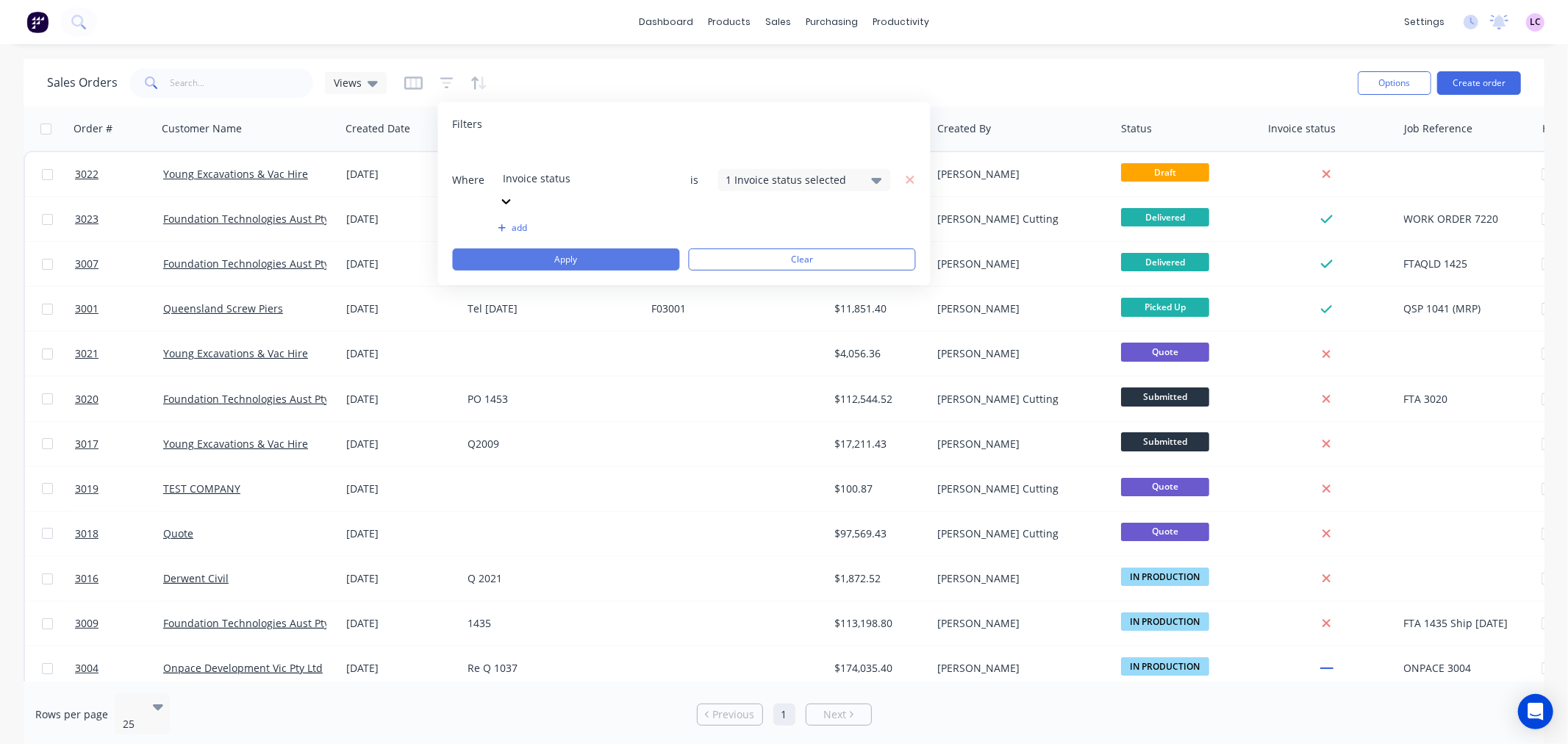
click at [584, 249] on button "Apply" at bounding box center [566, 260] width 227 height 22
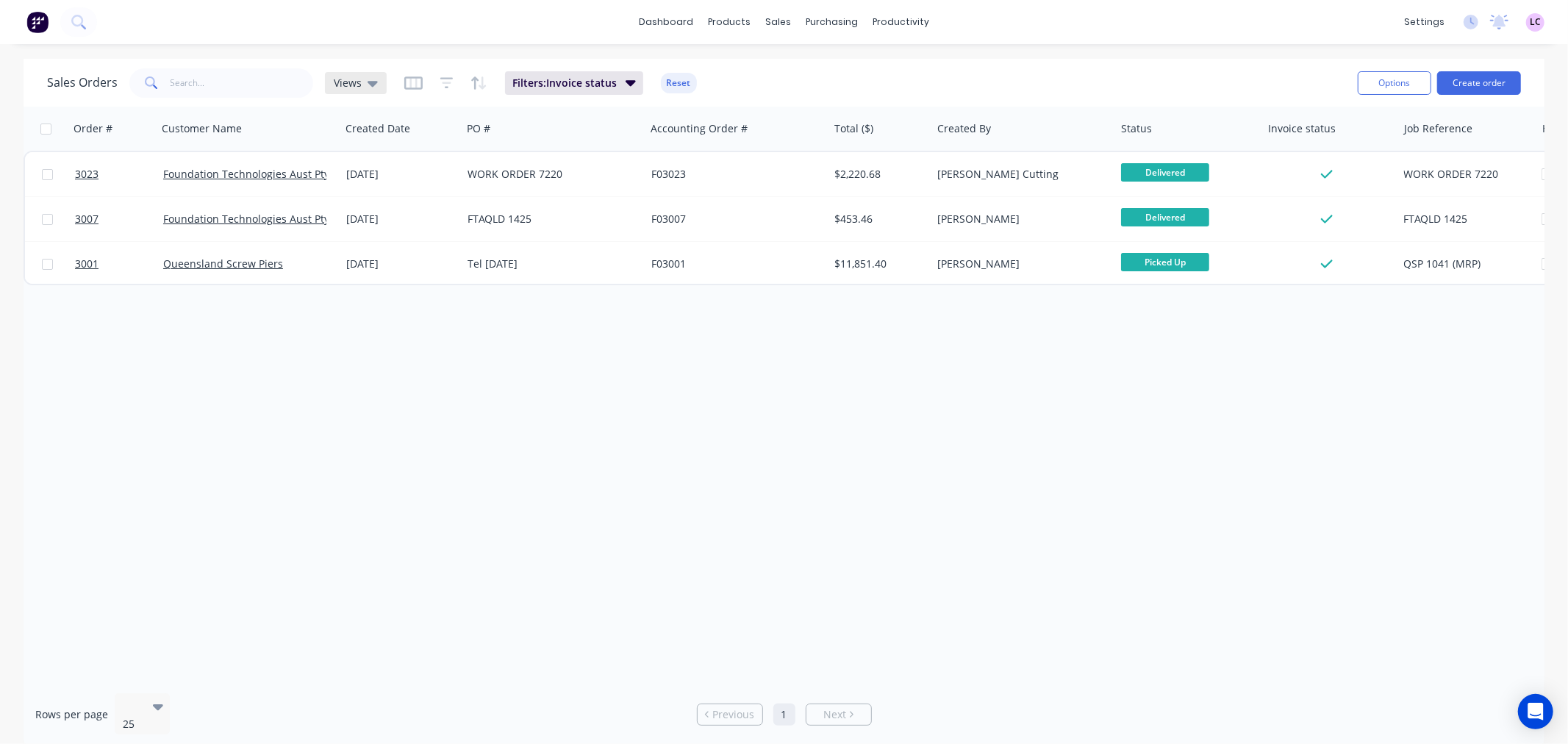
click at [350, 88] on span "Views" at bounding box center [347, 83] width 28 height 16
click at [402, 138] on input "text" at bounding box center [439, 138] width 160 height 29
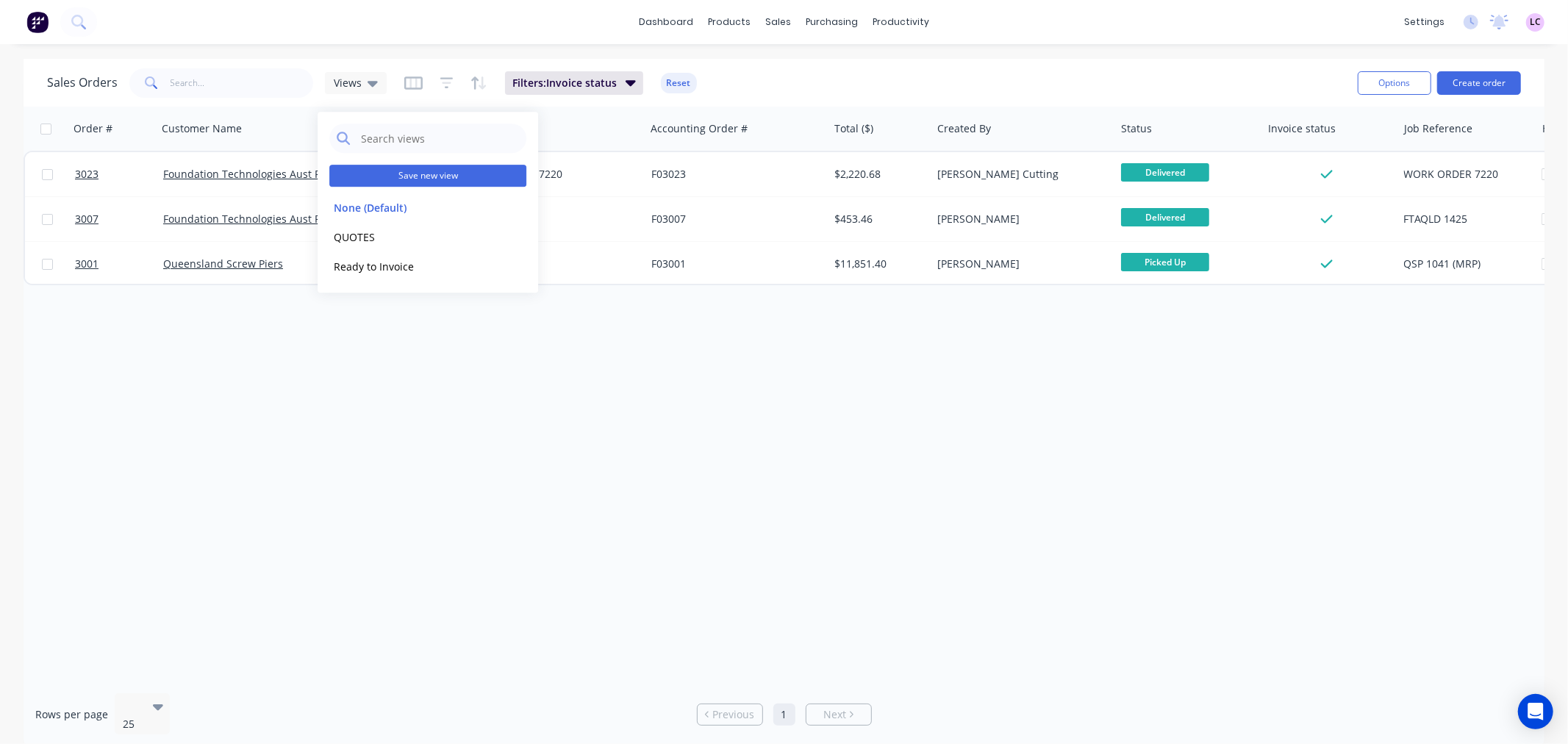
click at [379, 176] on button "Save new view" at bounding box center [428, 175] width 197 height 22
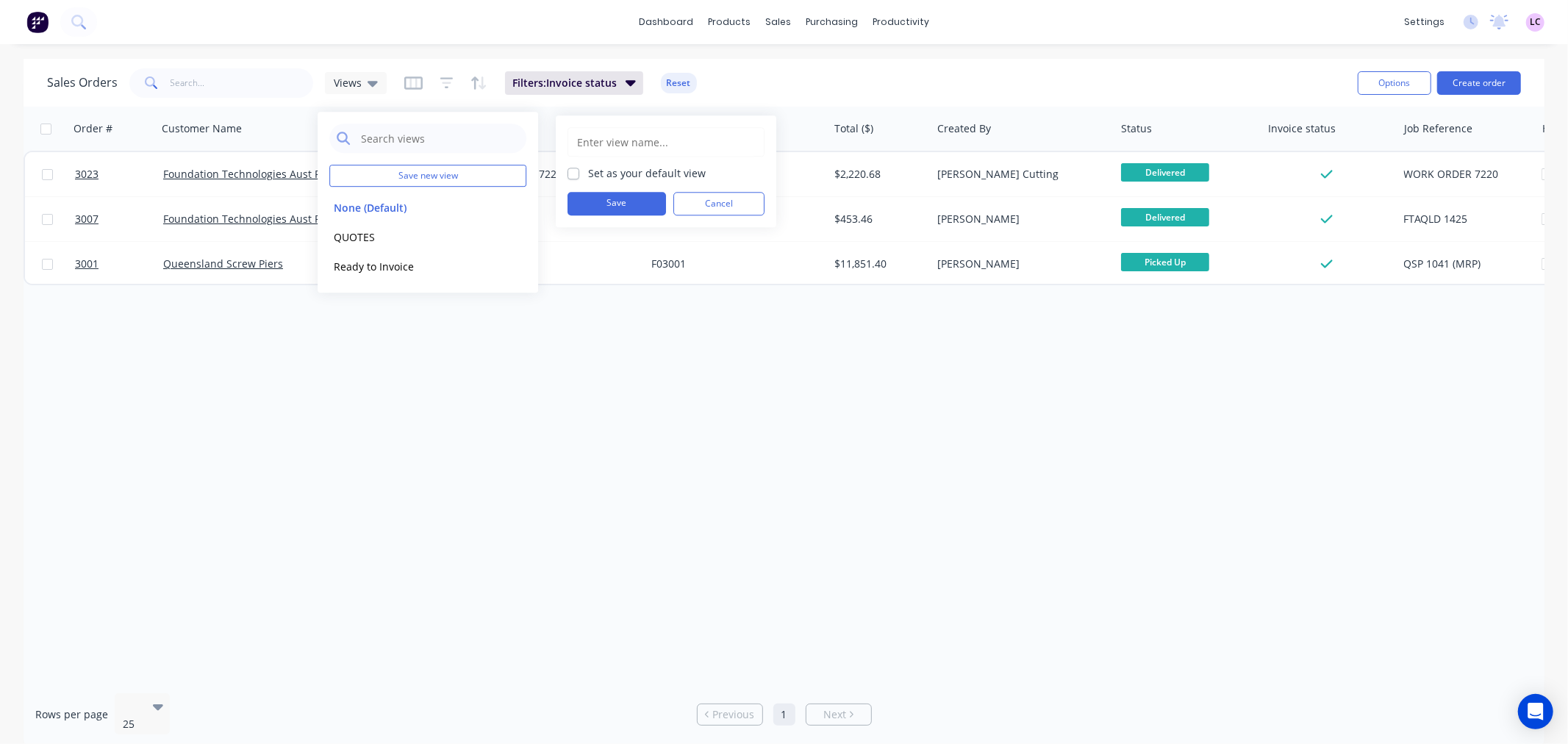
click at [610, 142] on input "text" at bounding box center [666, 141] width 181 height 28
drag, startPoint x: 622, startPoint y: 145, endPoint x: 495, endPoint y: 151, distance: 127.1
click at [495, 743] on div "Save new view None (Default) edit QUOTES edit Ready to Invoice edit Invoiced Se…" at bounding box center [784, 744] width 1568 height 0
type input "INVOICED"
click at [635, 200] on button "Save" at bounding box center [616, 204] width 98 height 24
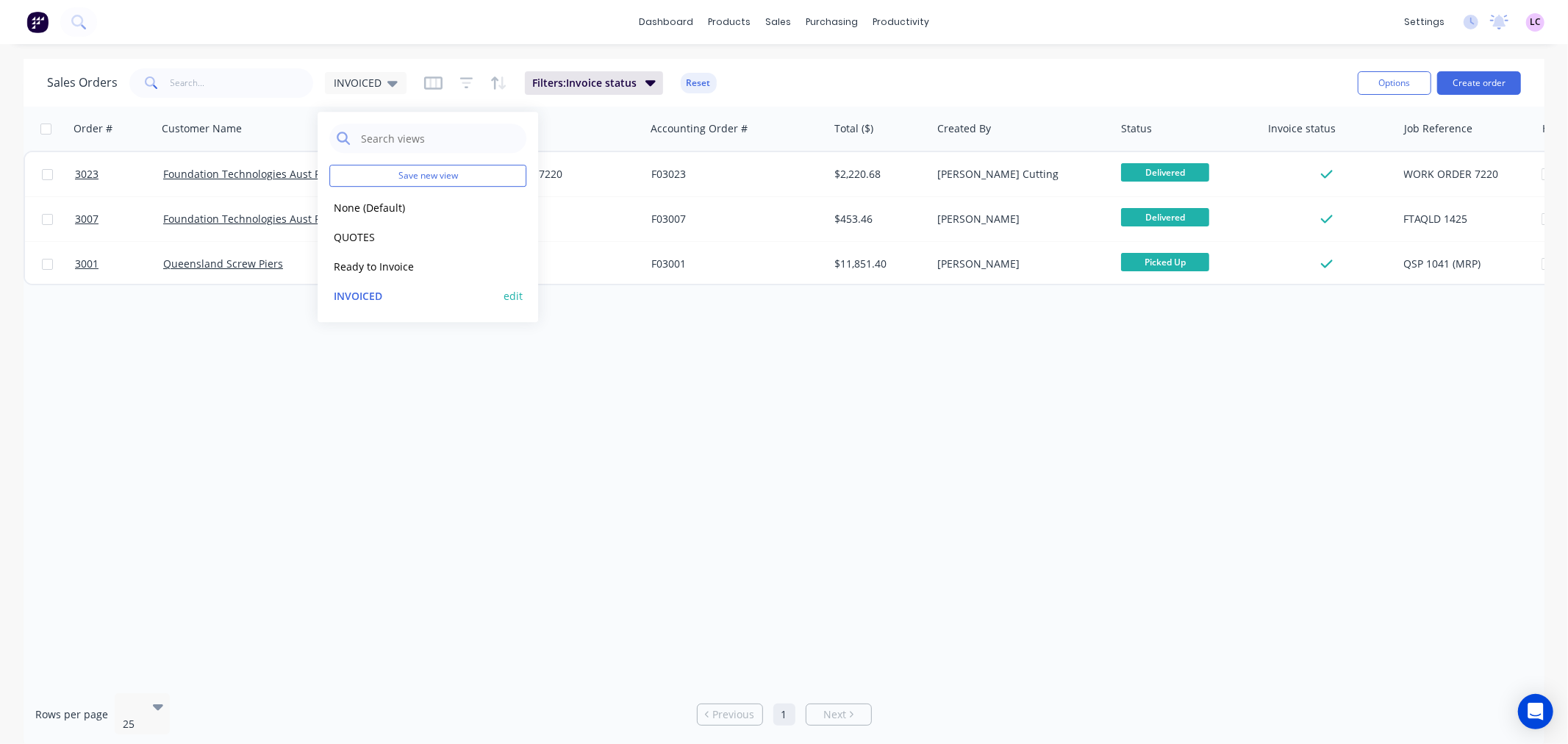
click at [399, 287] on button "INVOICED" at bounding box center [413, 296] width 167 height 17
click at [389, 83] on icon at bounding box center [392, 84] width 10 height 6
click at [385, 260] on button "Ready to Invoice" at bounding box center [413, 266] width 167 height 17
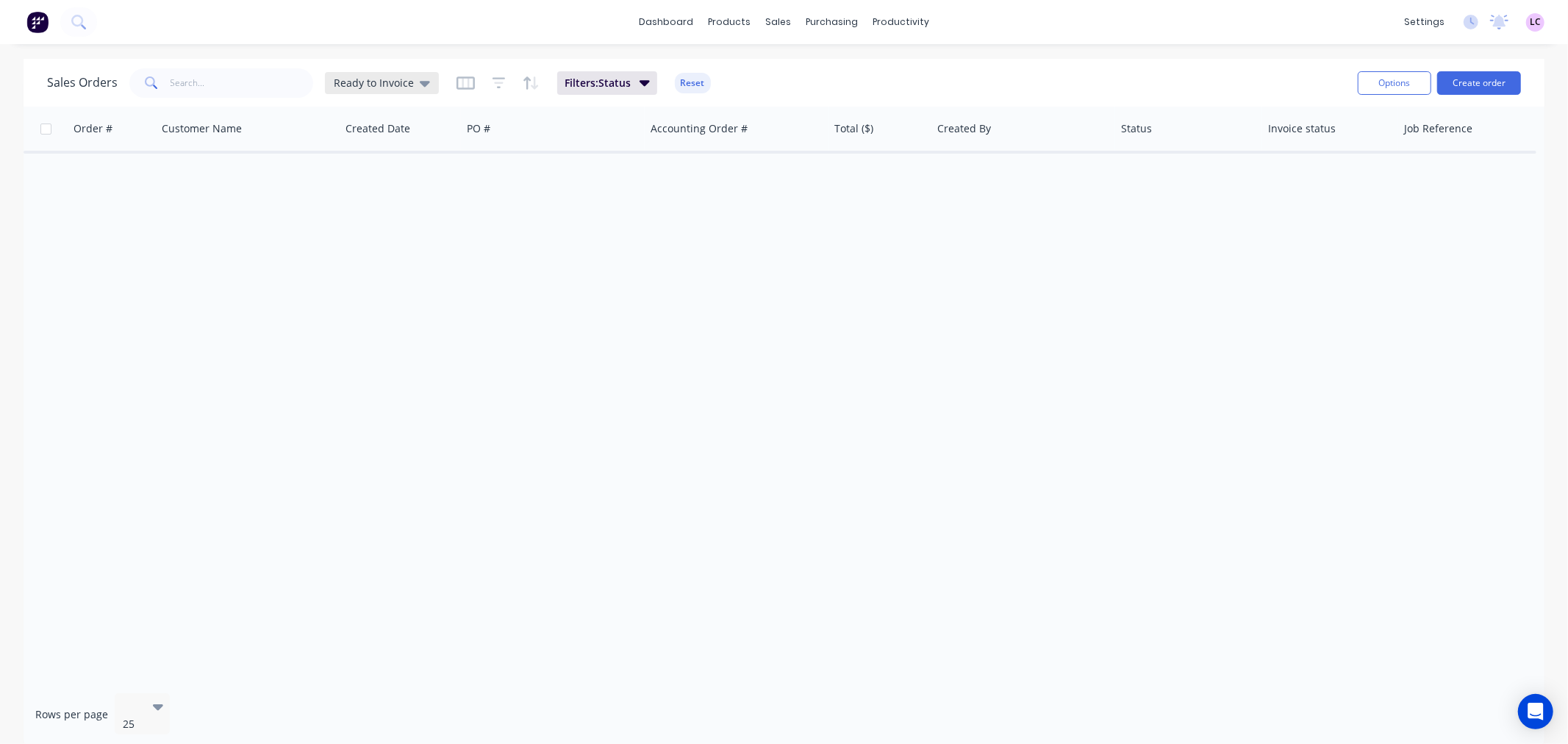
click at [422, 86] on icon at bounding box center [424, 84] width 10 height 17
click at [524, 266] on div "Ready to Invoice edit" at bounding box center [428, 266] width 197 height 29
click at [517, 266] on button "edit" at bounding box center [513, 266] width 19 height 16
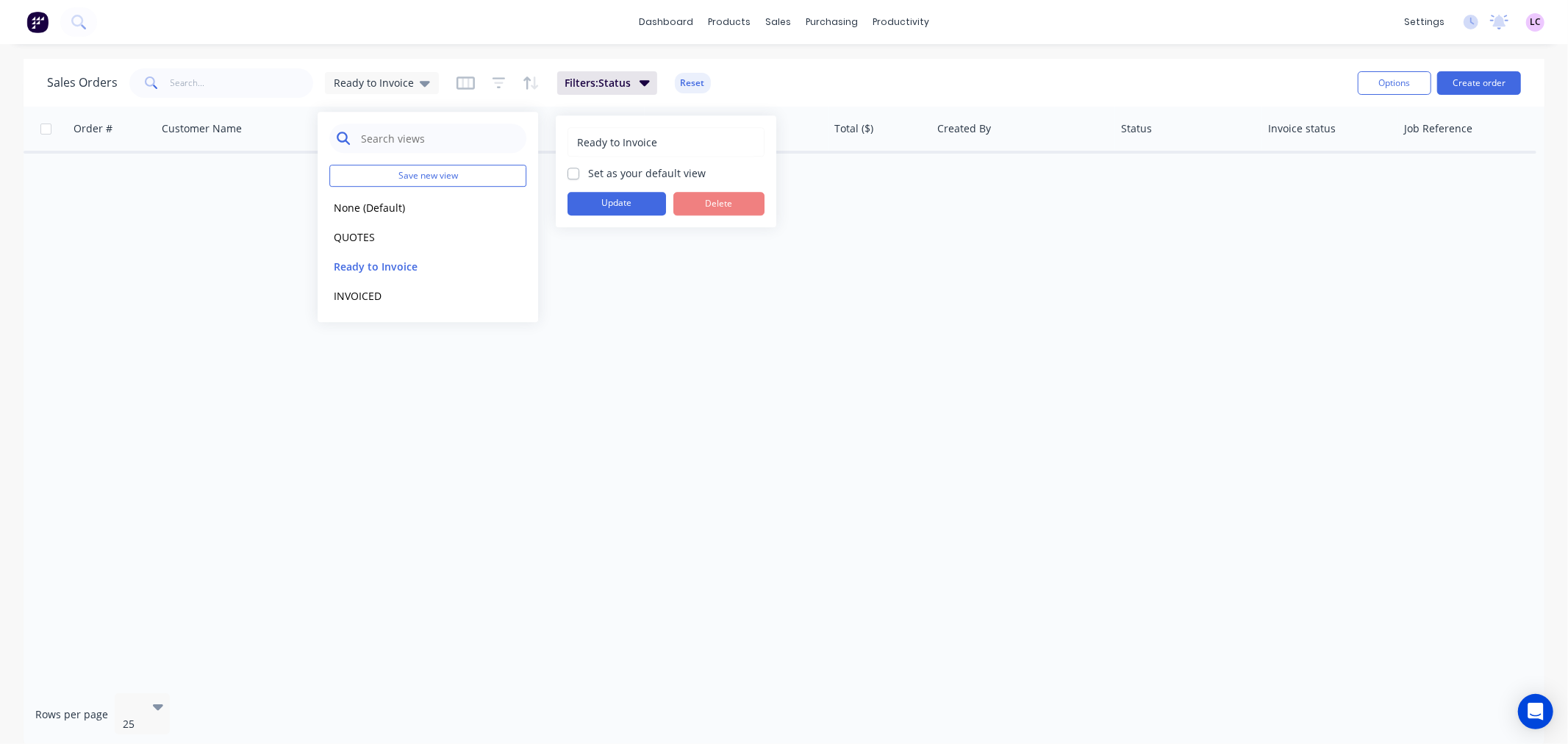
drag, startPoint x: 680, startPoint y: 138, endPoint x: 444, endPoint y: 151, distance: 236.4
click at [444, 743] on div "Save new view None (Default) edit QUOTES edit Ready to Invoice edit INVOICED ed…" at bounding box center [784, 744] width 1568 height 0
drag, startPoint x: 672, startPoint y: 136, endPoint x: 549, endPoint y: 145, distance: 123.3
click at [549, 145] on body "dashboard products sales purchasing productivity dashboard products Product Cat…" at bounding box center [784, 372] width 1568 height 744
click at [549, 145] on div "PO #" at bounding box center [553, 129] width 184 height 44
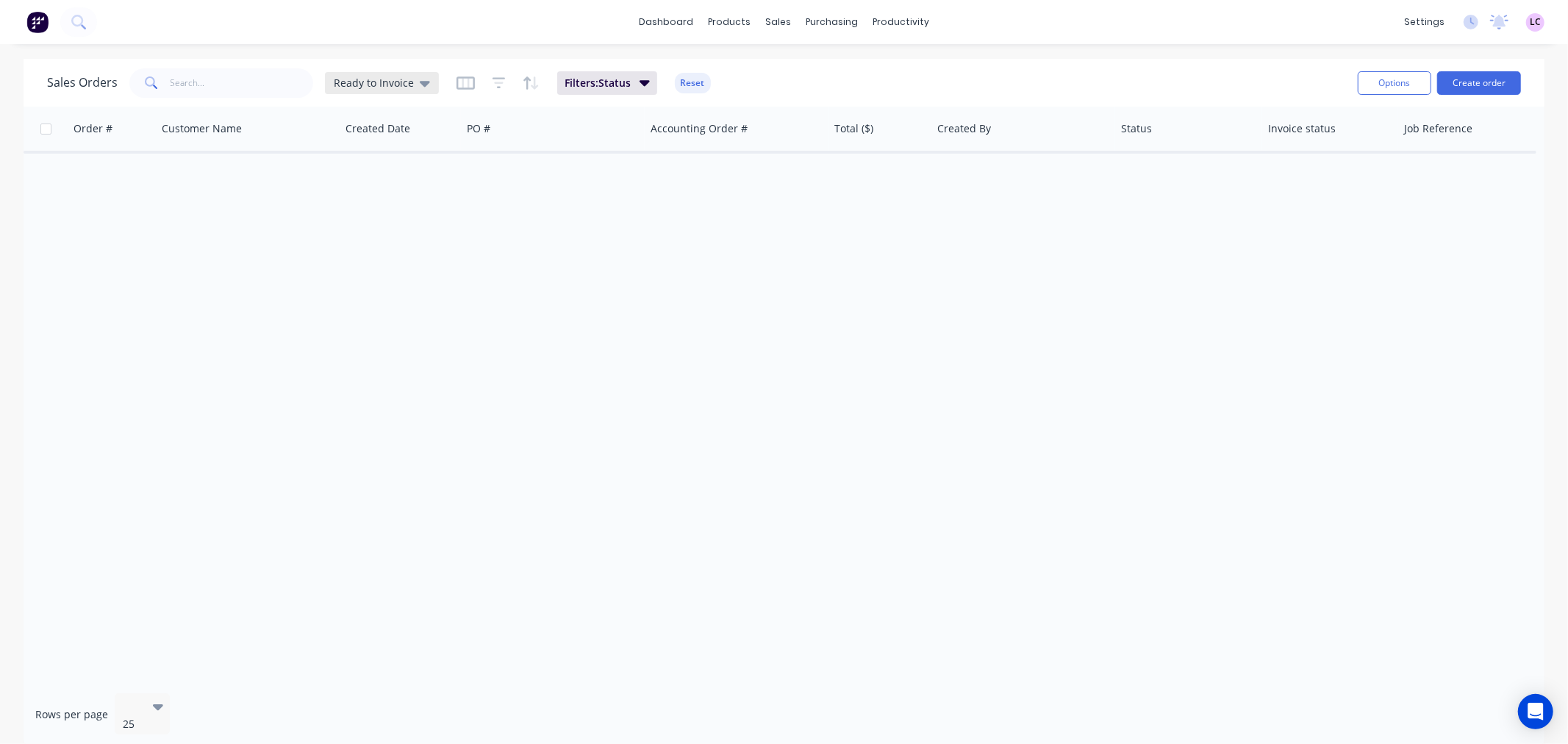
click at [423, 86] on icon at bounding box center [424, 84] width 10 height 17
click at [514, 263] on button "edit" at bounding box center [513, 266] width 19 height 16
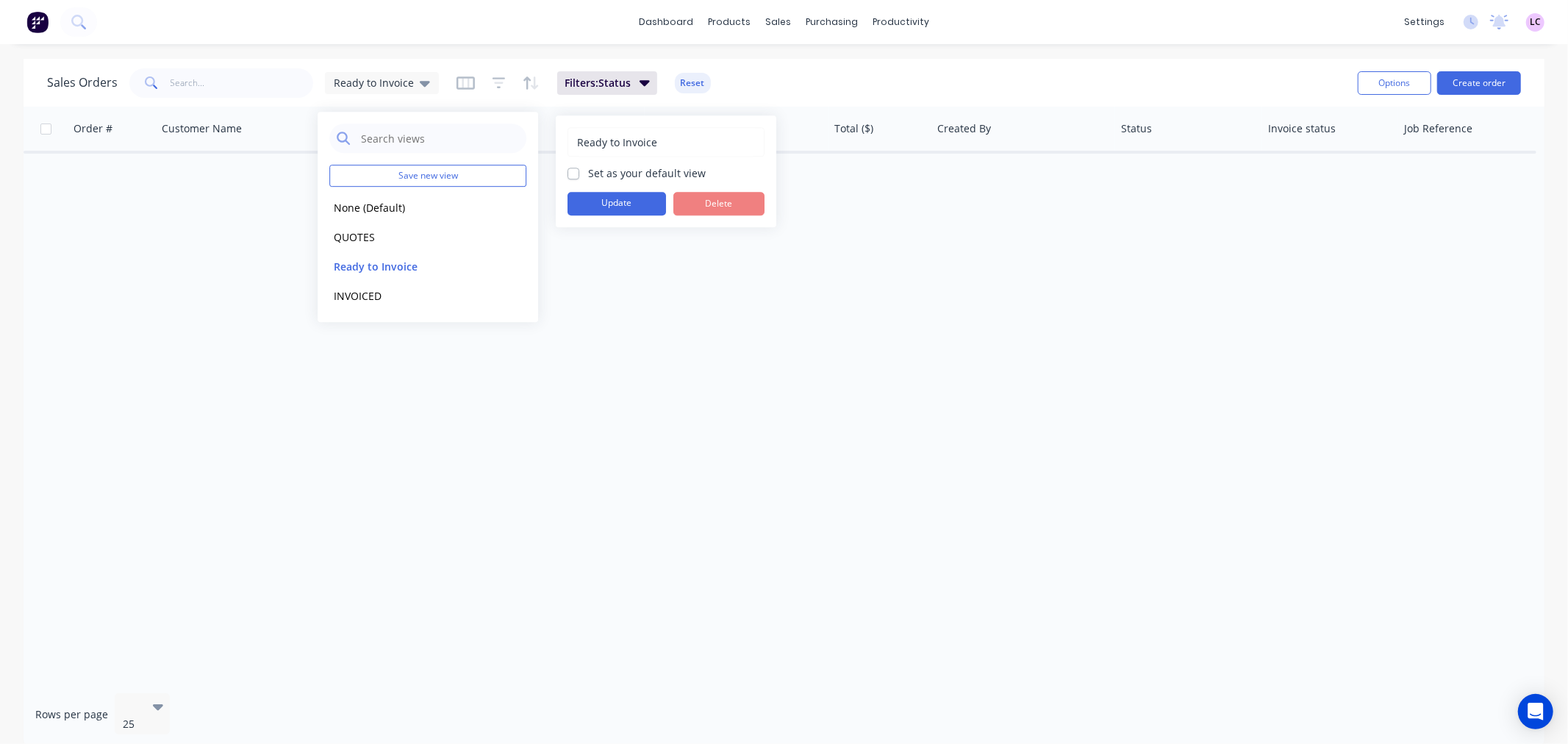
drag, startPoint x: 682, startPoint y: 141, endPoint x: 573, endPoint y: 145, distance: 109.1
click at [573, 145] on div "Ready to Invoice" at bounding box center [666, 141] width 197 height 29
type input "READY TO INVOICE"
click at [605, 203] on button "Update" at bounding box center [616, 204] width 98 height 24
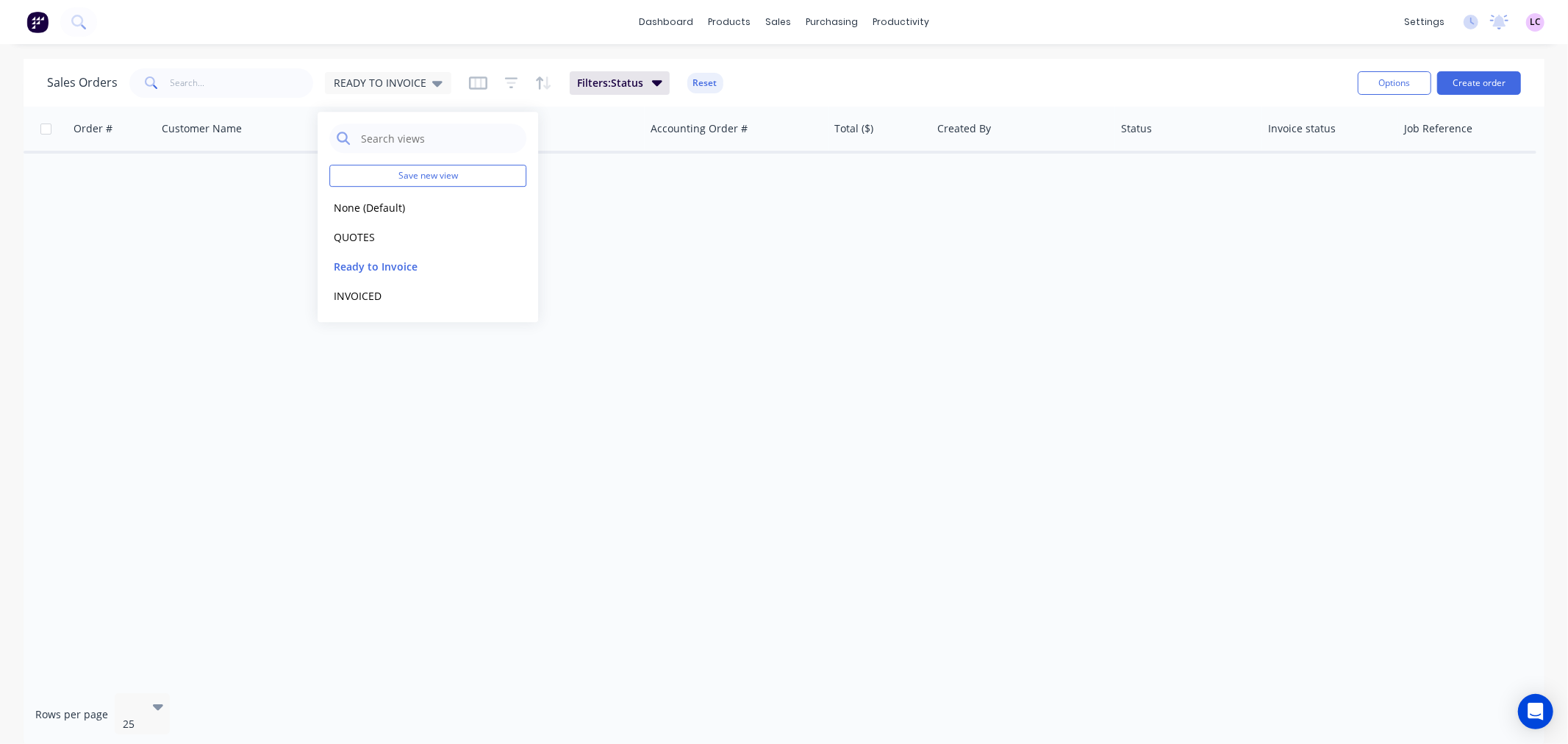
click at [279, 268] on div "Order # Customer Name Created Date PO # Accounting Order # Total ($) Created By…" at bounding box center [784, 394] width 1521 height 575
click at [440, 82] on div "READY TO INVOICE" at bounding box center [389, 83] width 127 height 22
click at [384, 239] on button "QUOTES" at bounding box center [413, 237] width 167 height 17
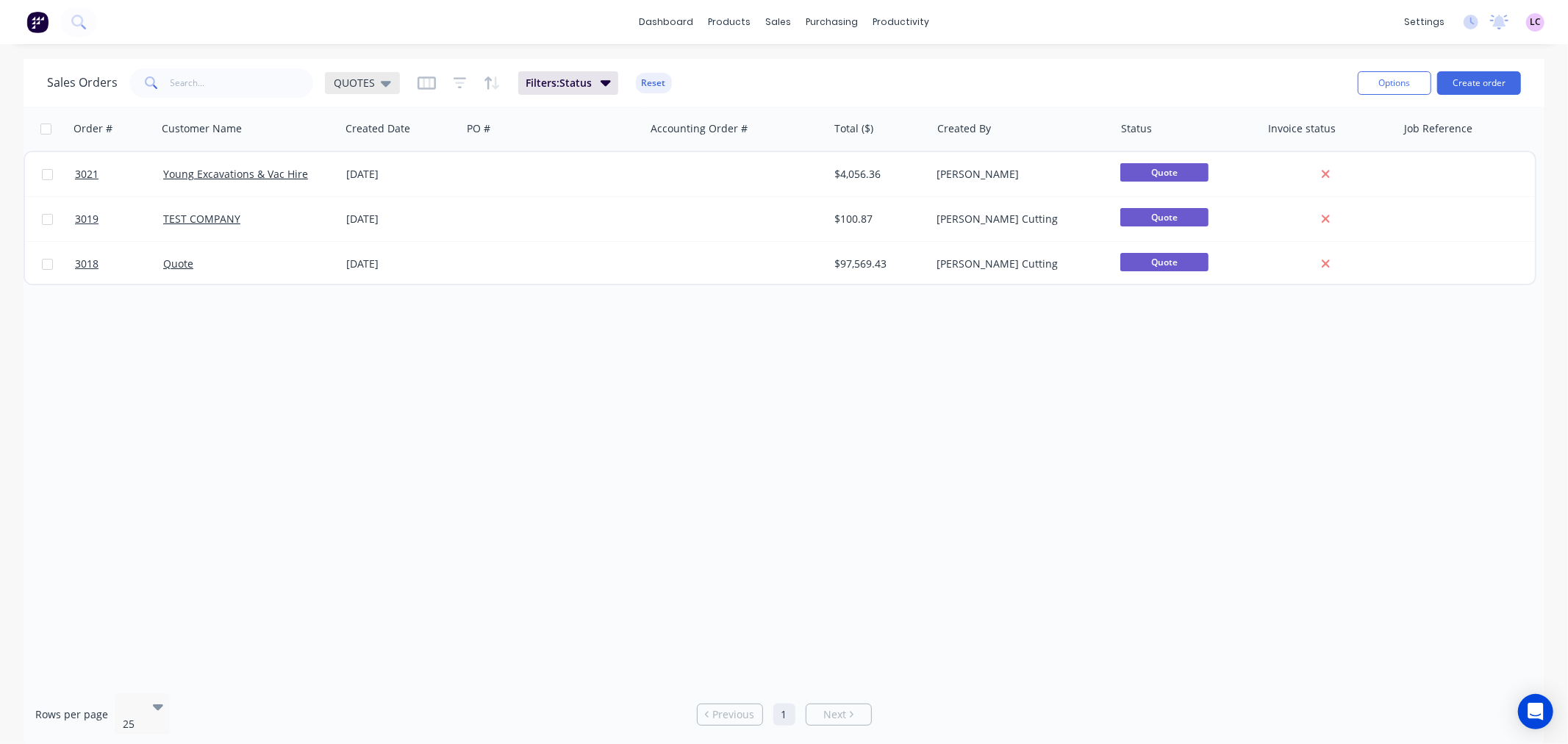
click at [389, 84] on div "QUOTES" at bounding box center [363, 83] width 75 height 22
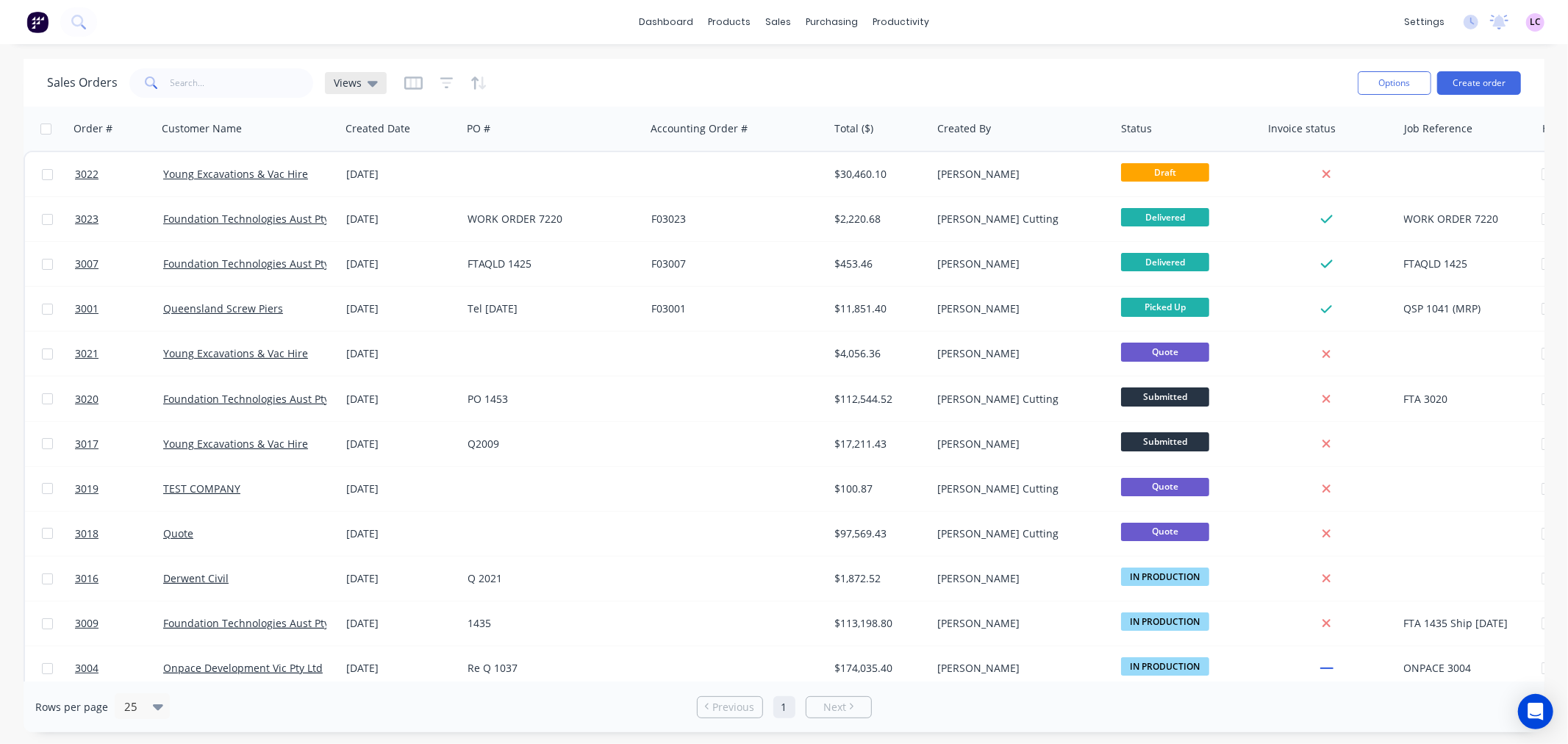
click at [378, 83] on div "Views" at bounding box center [355, 83] width 62 height 22
click at [416, 293] on button "READY TO INVOICE" at bounding box center [413, 296] width 167 height 17
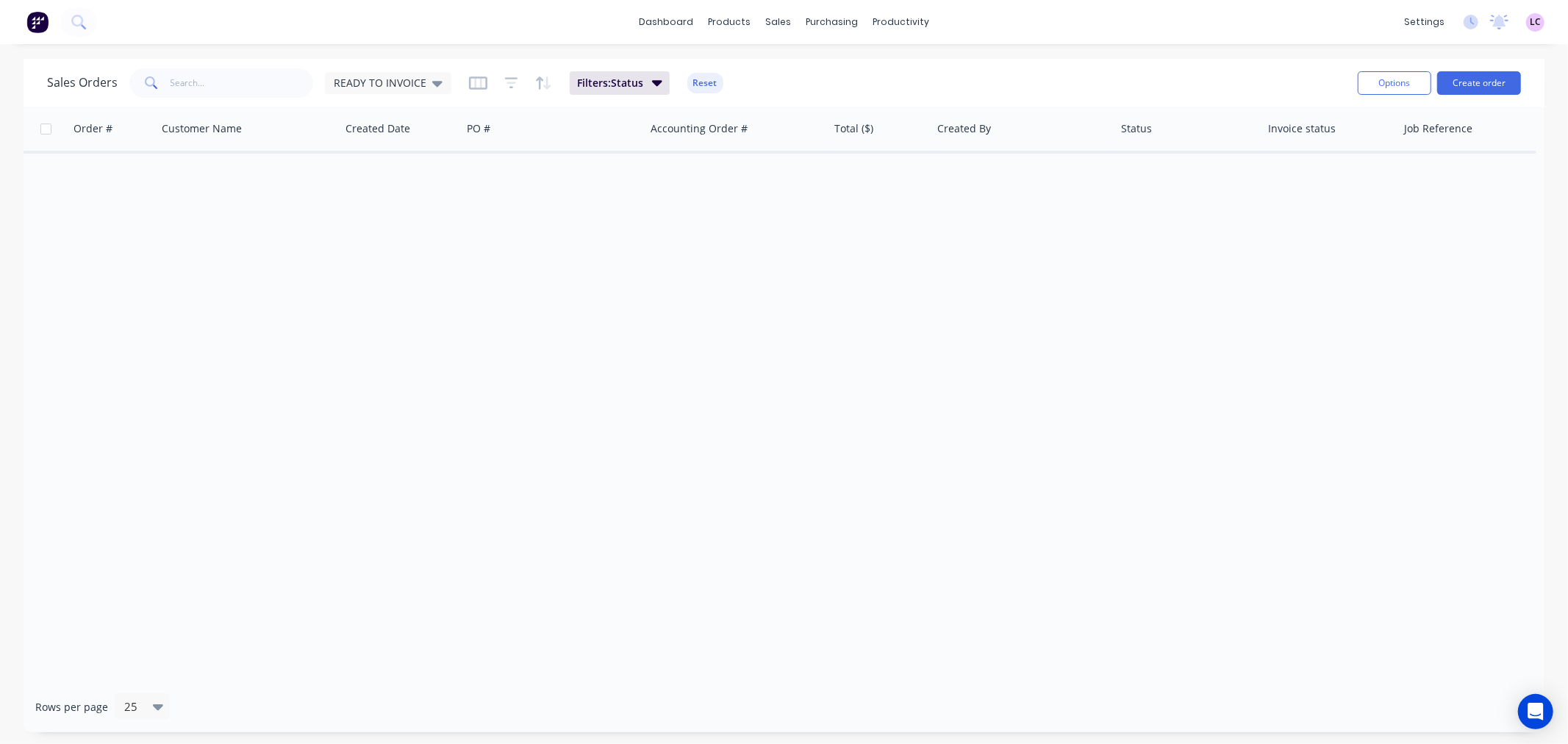
click at [400, 94] on div "Sales Orders READY TO INVOICE" at bounding box center [249, 83] width 404 height 29
click at [401, 85] on span "READY TO INVOICE" at bounding box center [379, 83] width 93 height 16
click at [379, 239] on button "INVOICED" at bounding box center [413, 237] width 167 height 17
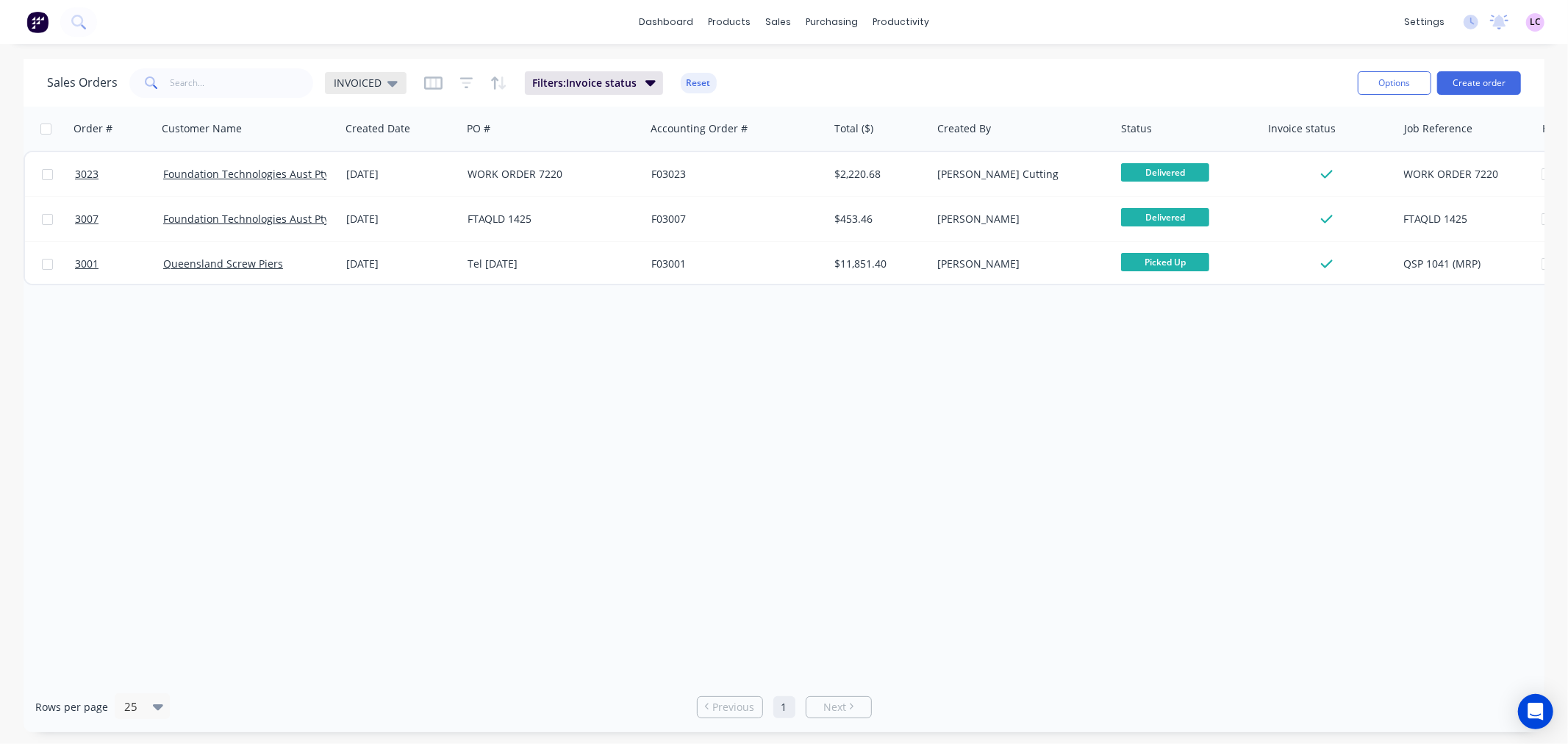
click at [372, 83] on span "INVOICED" at bounding box center [357, 83] width 48 height 16
click at [374, 200] on button "None (Default)" at bounding box center [413, 208] width 167 height 17
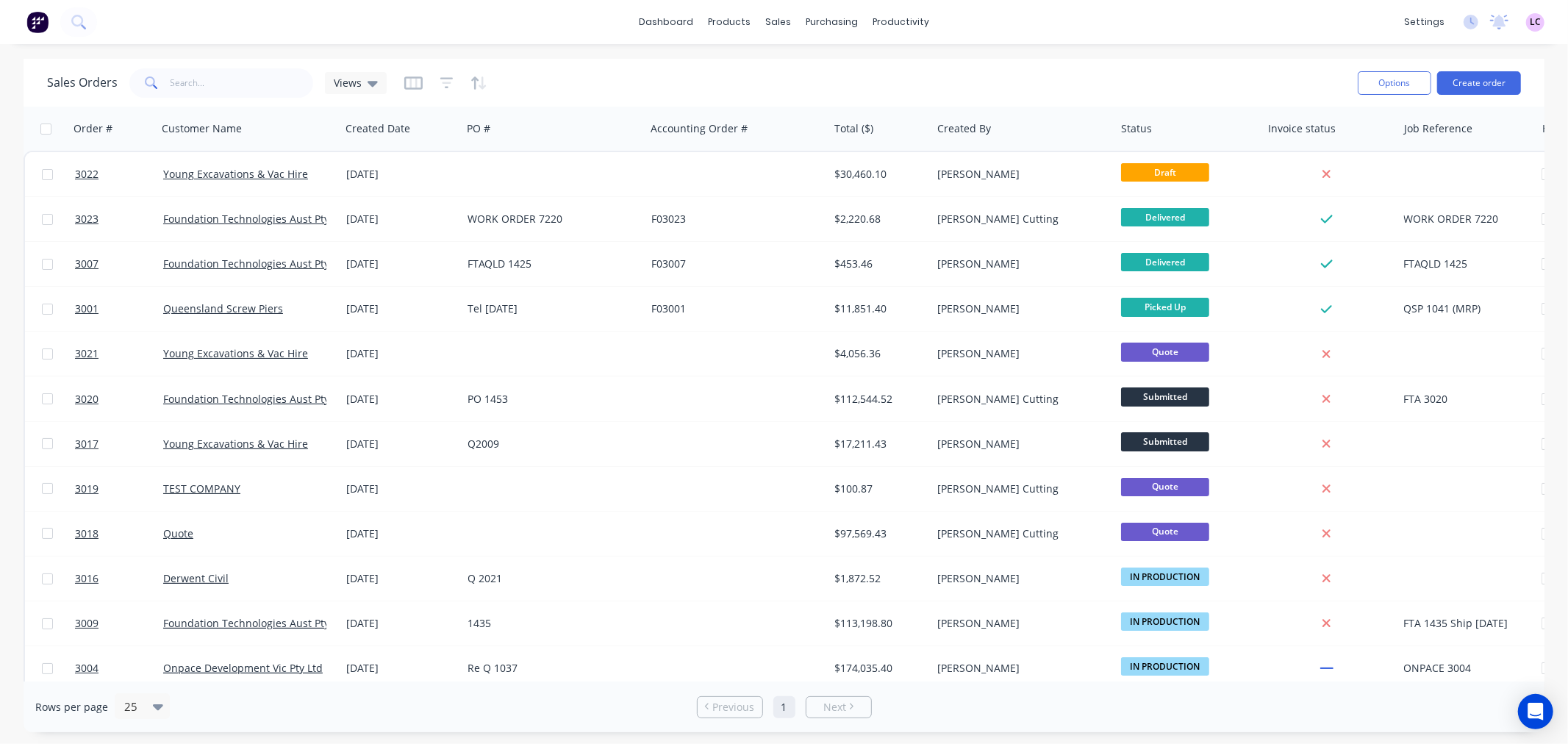
drag, startPoint x: 1003, startPoint y: 223, endPoint x: 1567, endPoint y: 739, distance: 764.4
click at [1310, 495] on div "3022 Young Excavations & Vac Hire 04 Sep 2025 $30,460.10 Brett Sarandoglou Draf…" at bounding box center [1069, 645] width 2091 height 988
click at [583, 44] on div "dashboard products sales purchasing productivity dashboard products Product Cat…" at bounding box center [784, 372] width 1568 height 744
click at [915, 60] on link "Workflow" at bounding box center [958, 70] width 195 height 29
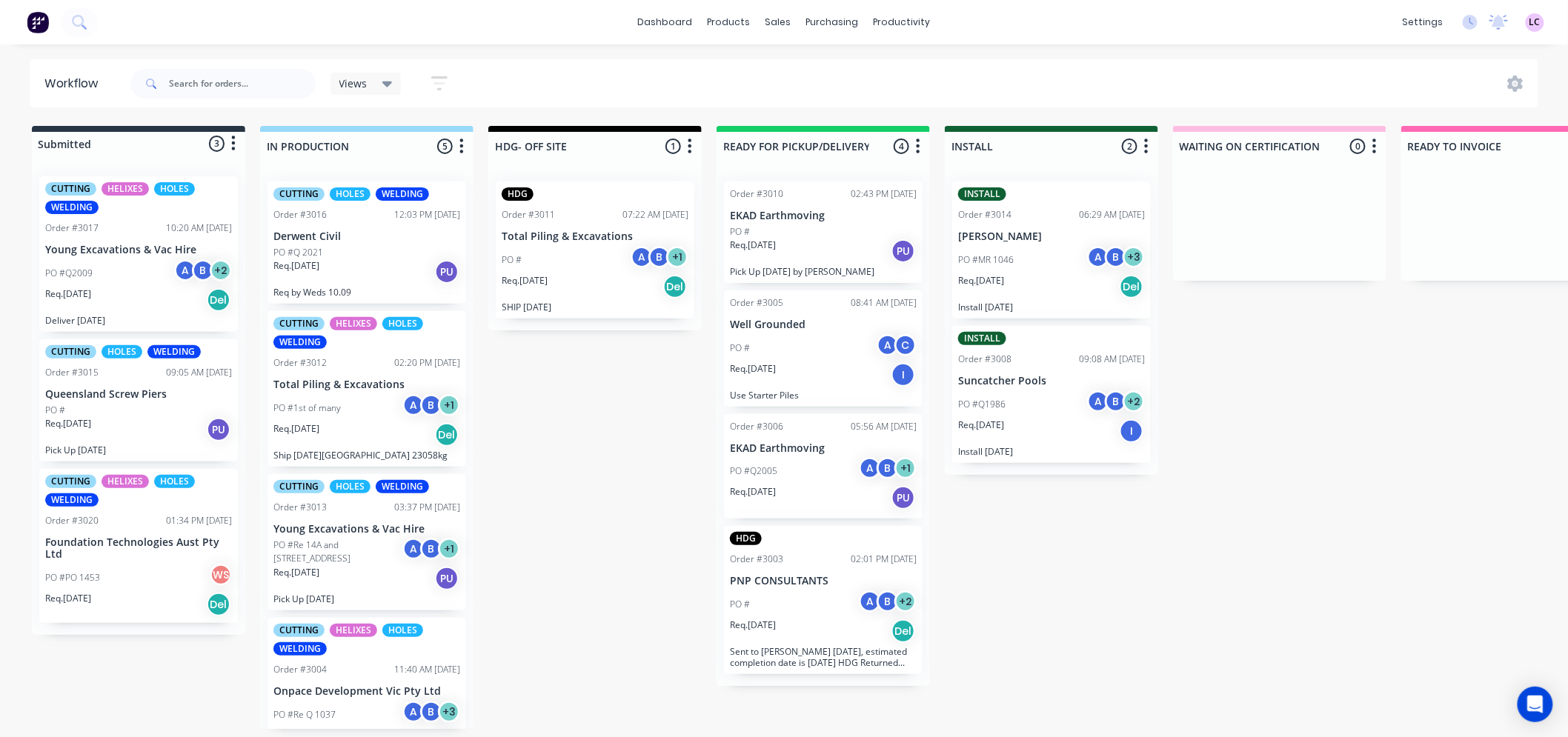
scroll to position [4, 0]
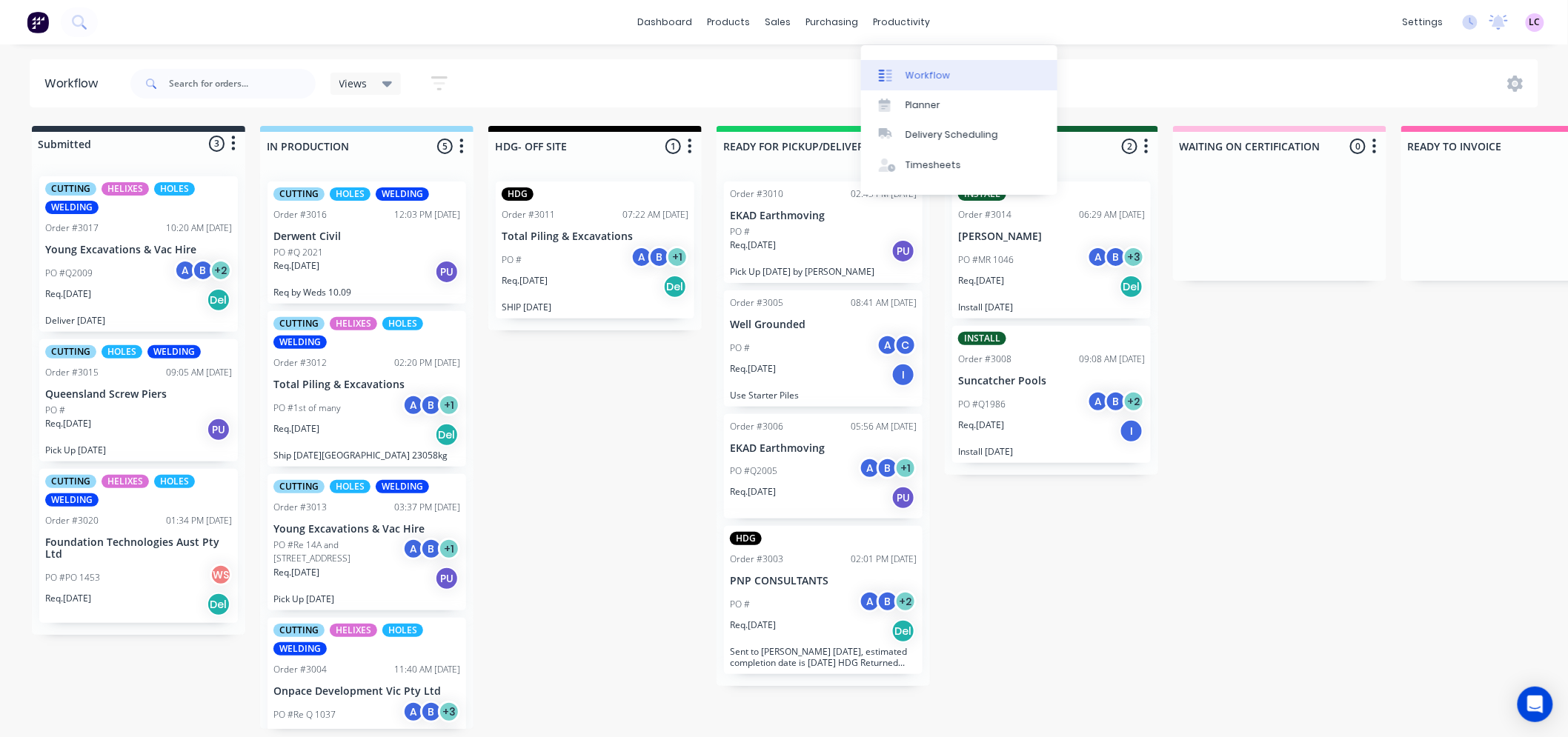
click at [906, 72] on div "Workflow" at bounding box center [927, 75] width 44 height 13
click at [912, 98] on div "Planner" at bounding box center [923, 105] width 35 height 13
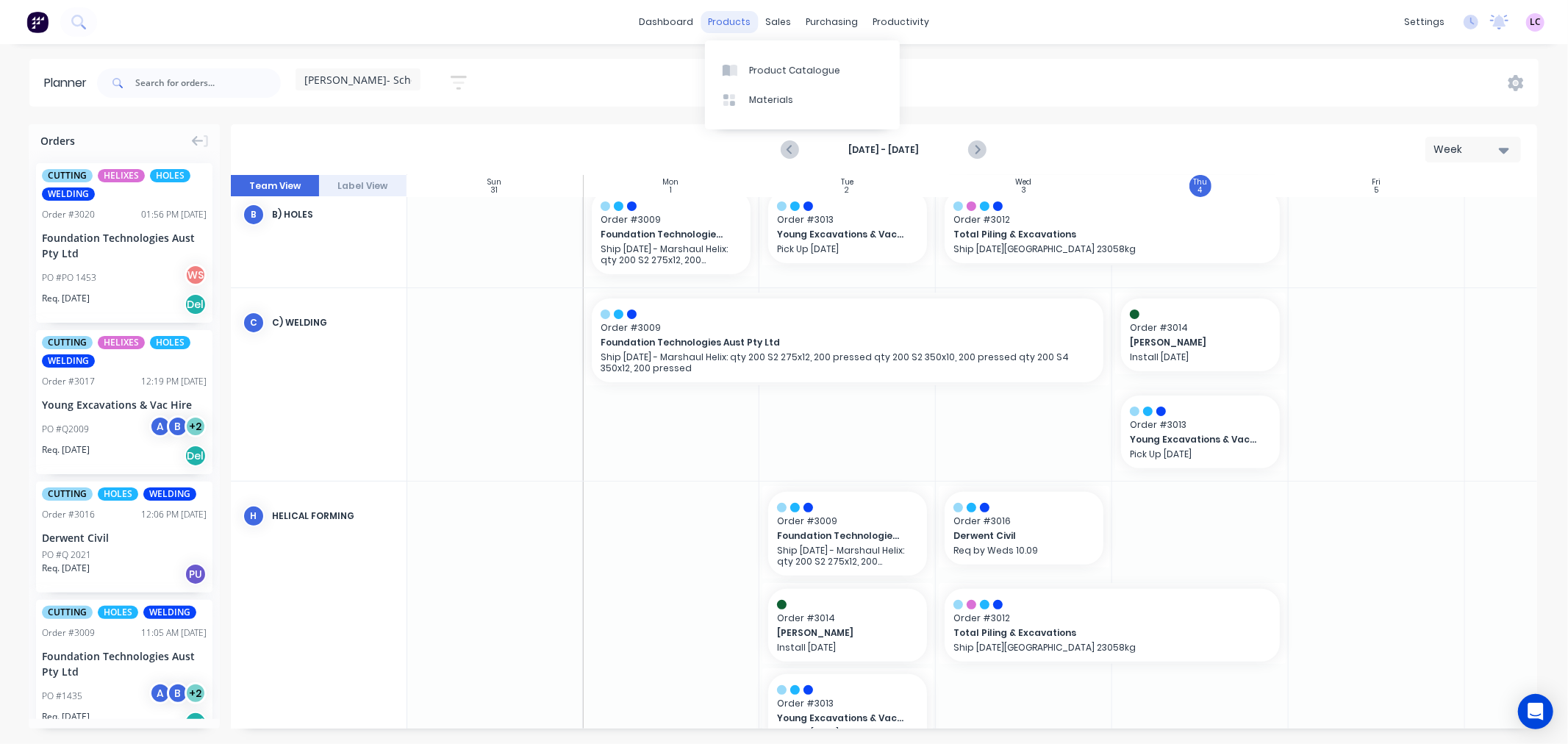
click at [733, 16] on div "products" at bounding box center [729, 22] width 57 height 22
click at [670, 16] on link "dashboard" at bounding box center [665, 22] width 69 height 22
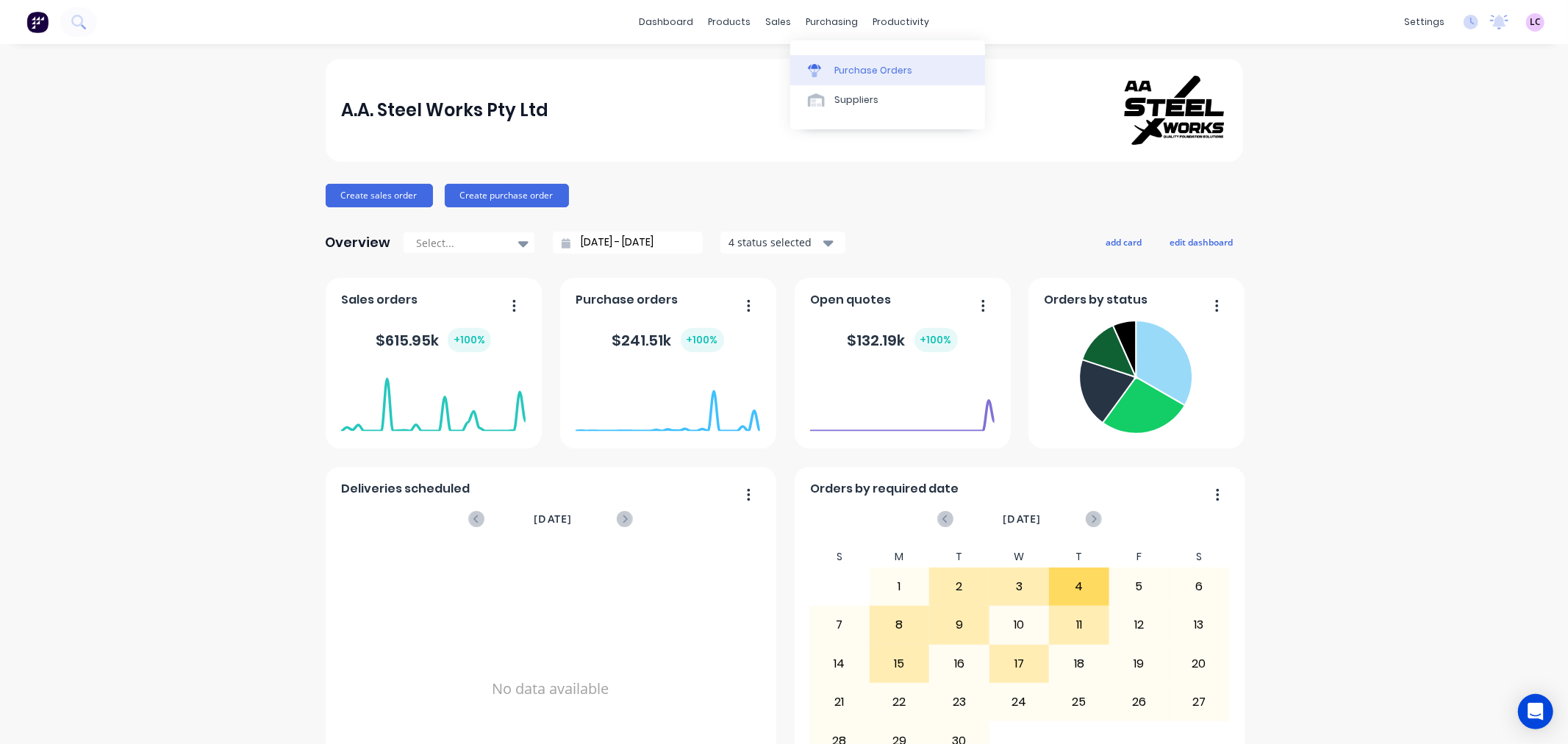
click at [834, 72] on div "Purchase Orders" at bounding box center [873, 71] width 78 height 13
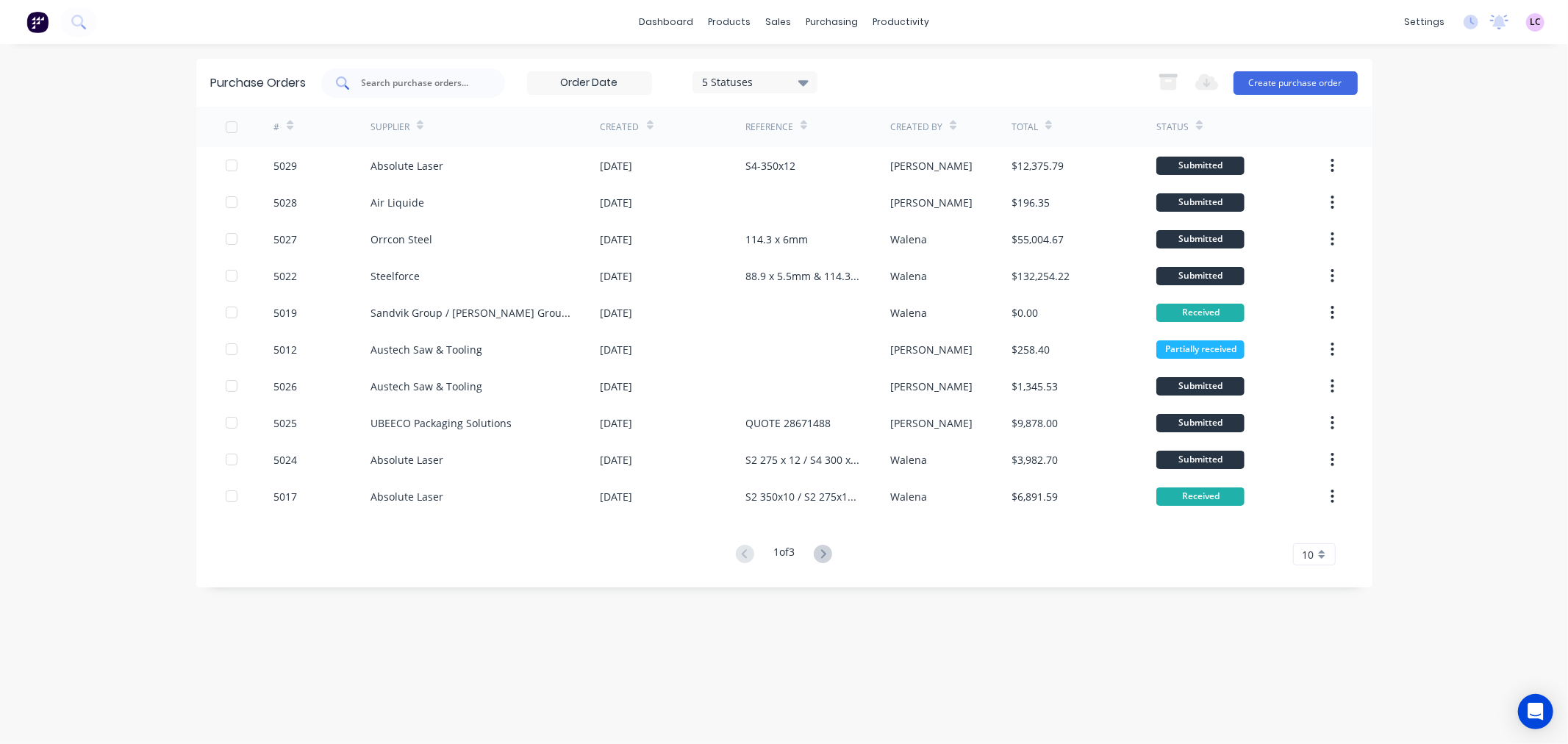
click at [413, 82] on input "text" at bounding box center [421, 83] width 122 height 15
type input "5024"
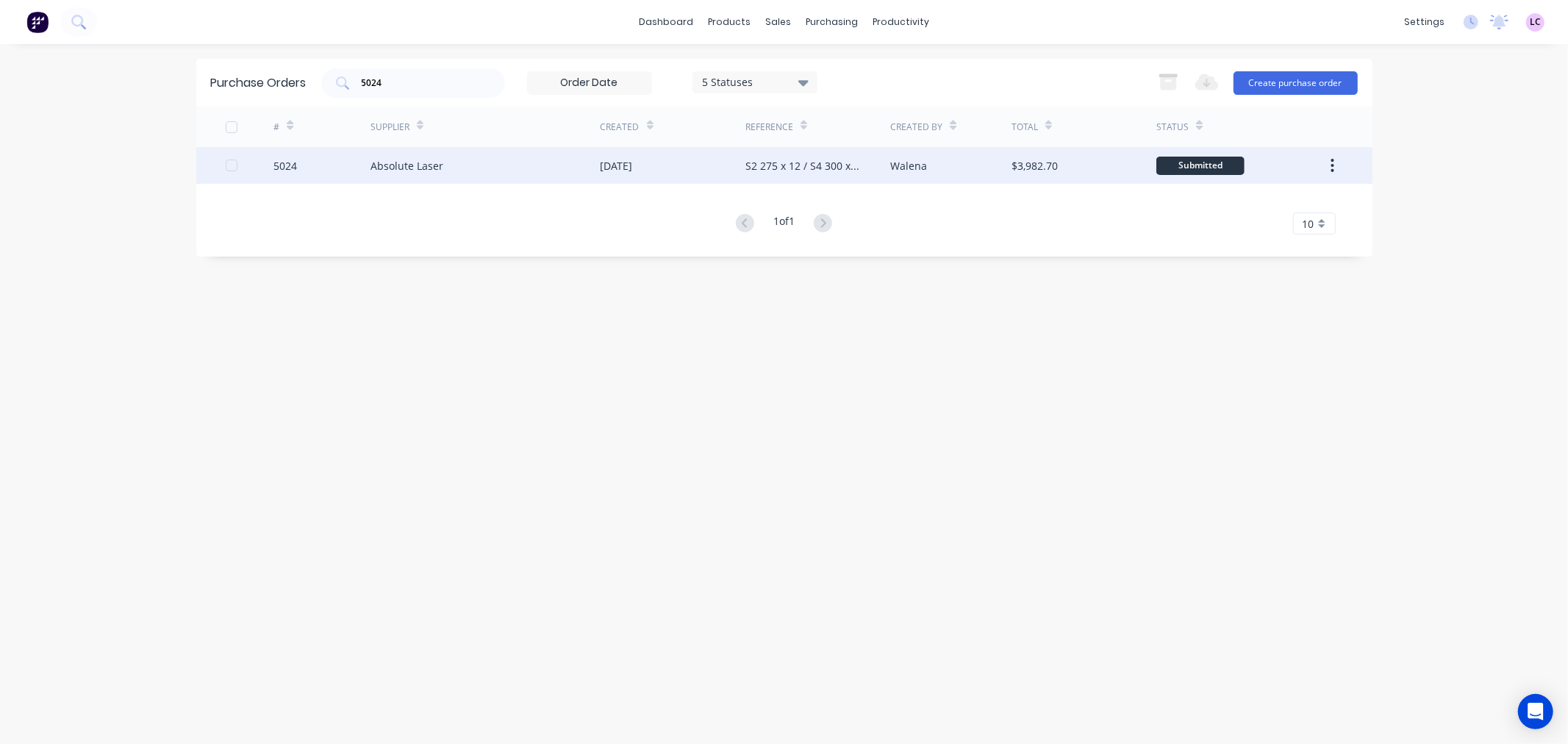
click at [426, 156] on div "Absolute Laser" at bounding box center [485, 165] width 231 height 37
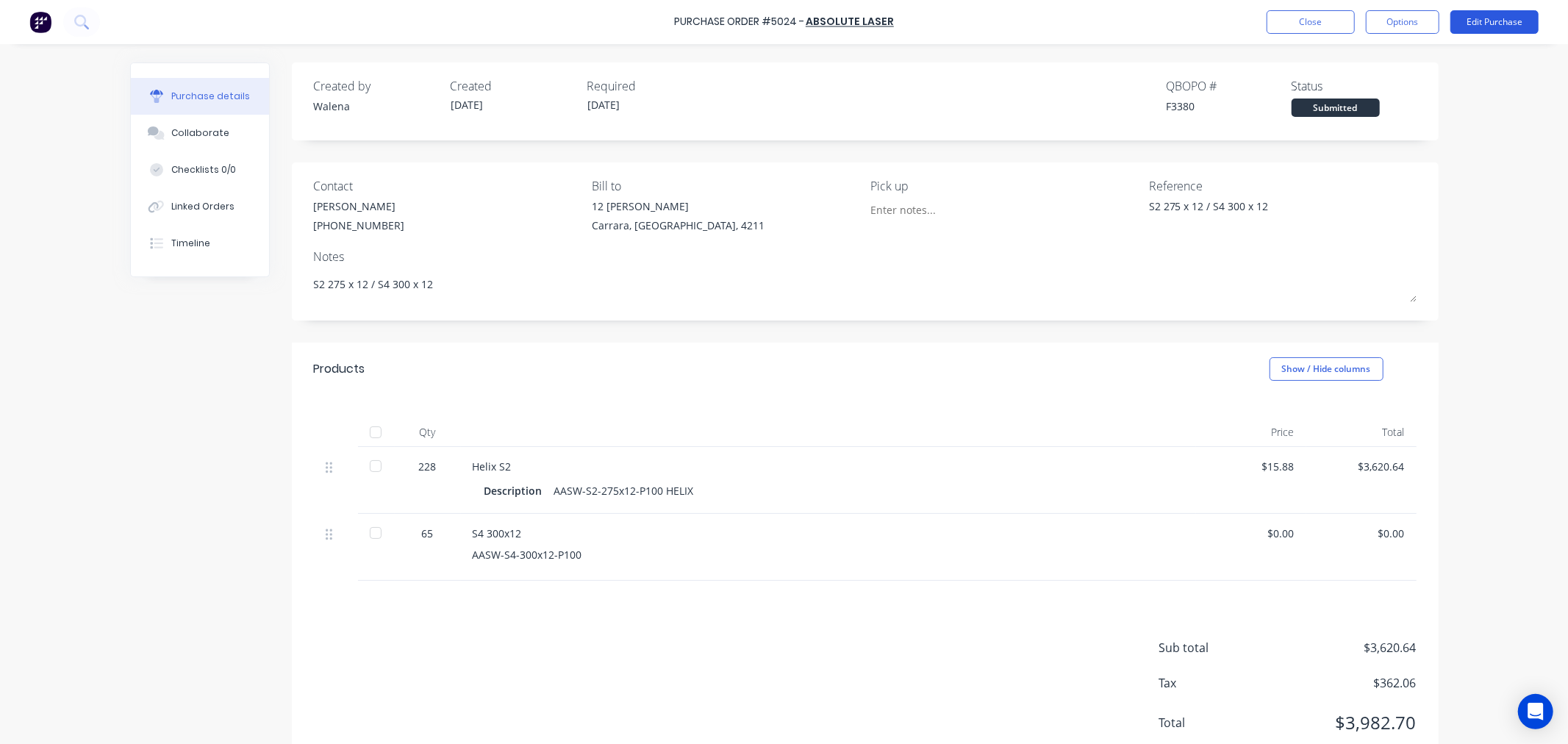
click at [1490, 23] on button "Edit Purchase" at bounding box center [1495, 22] width 88 height 24
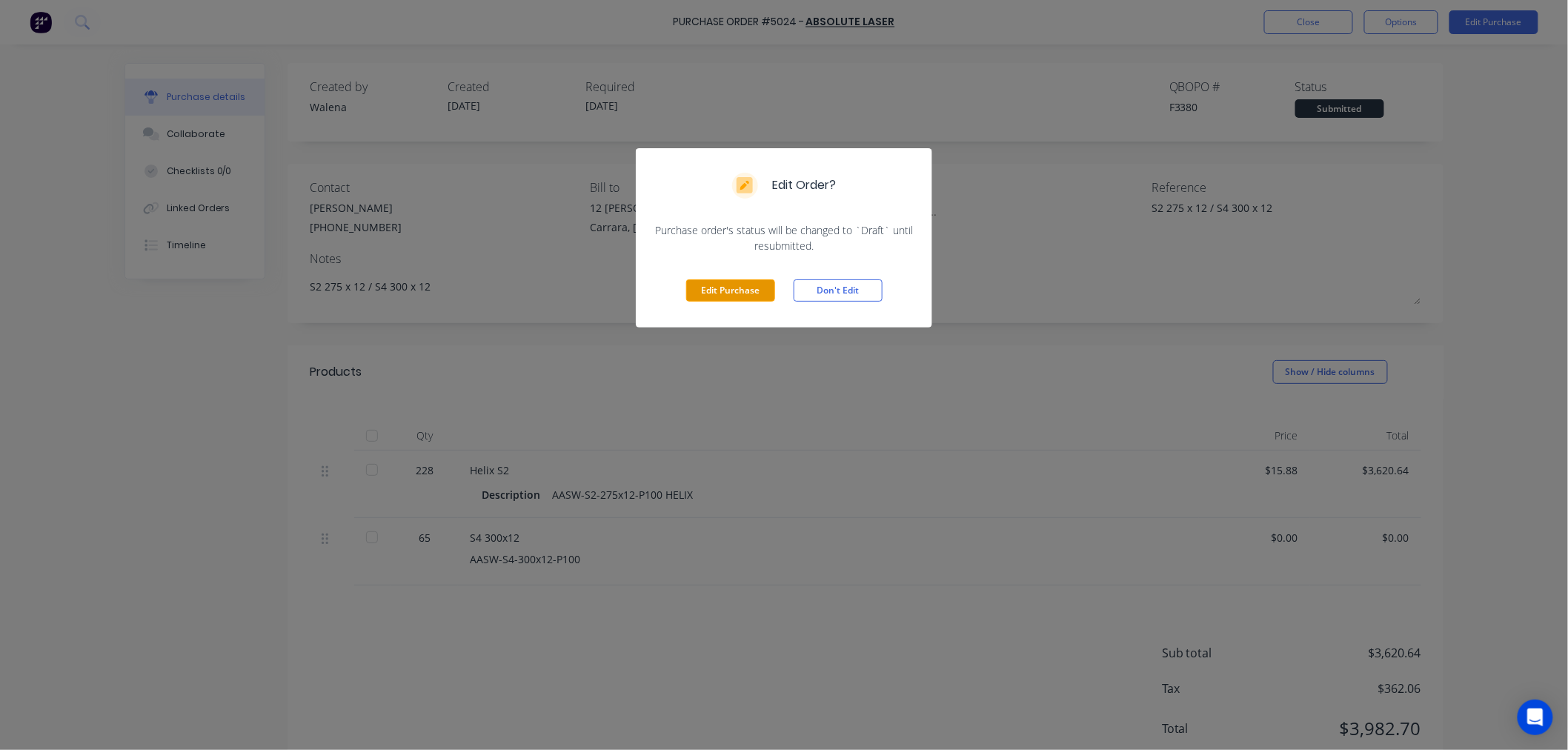
click at [740, 291] on button "Edit Purchase" at bounding box center [730, 291] width 89 height 22
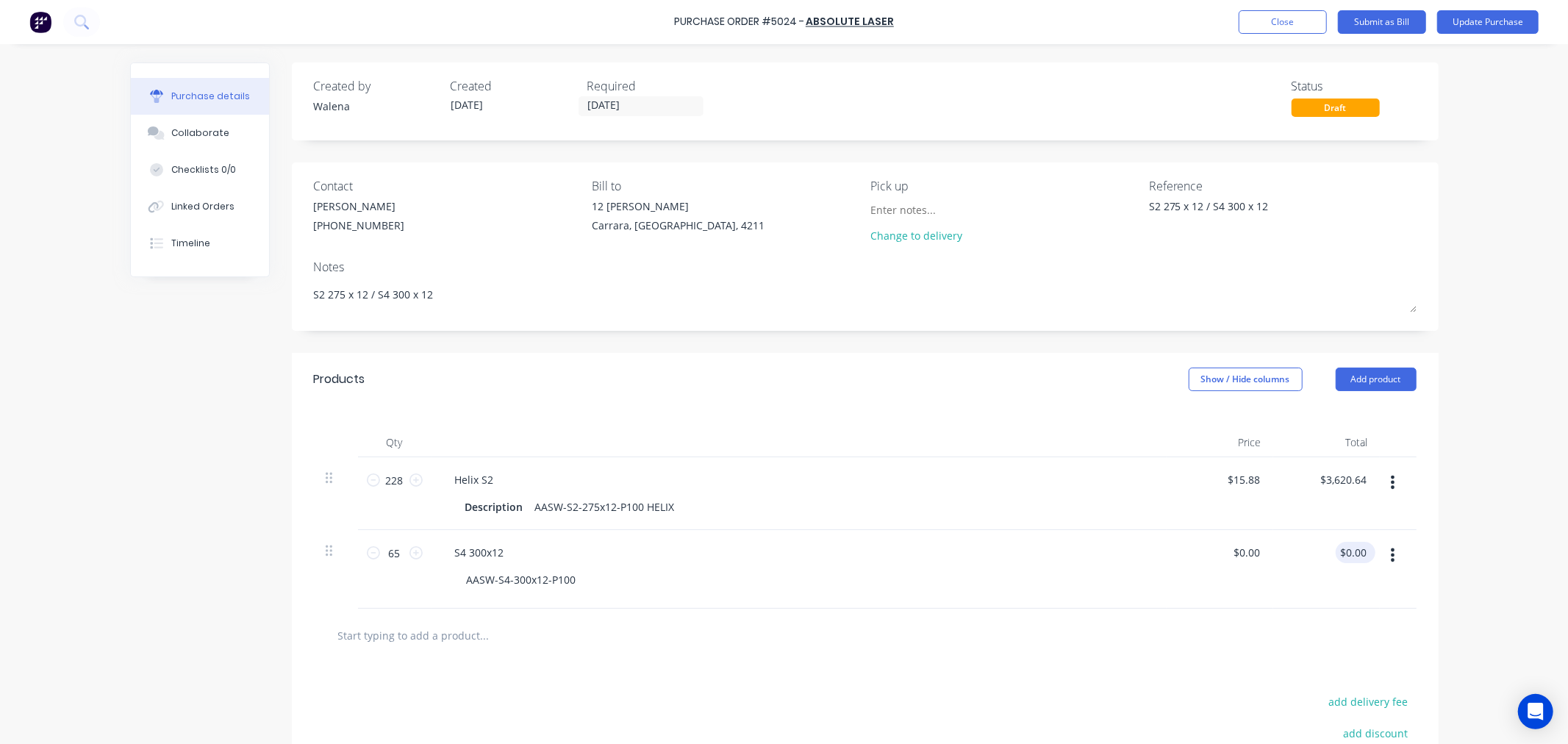
type textarea "x"
type input "0.00"
click at [1340, 548] on input "0.00" at bounding box center [1352, 552] width 34 height 21
type textarea "x"
click at [1342, 548] on input "0.00" at bounding box center [1356, 552] width 28 height 21
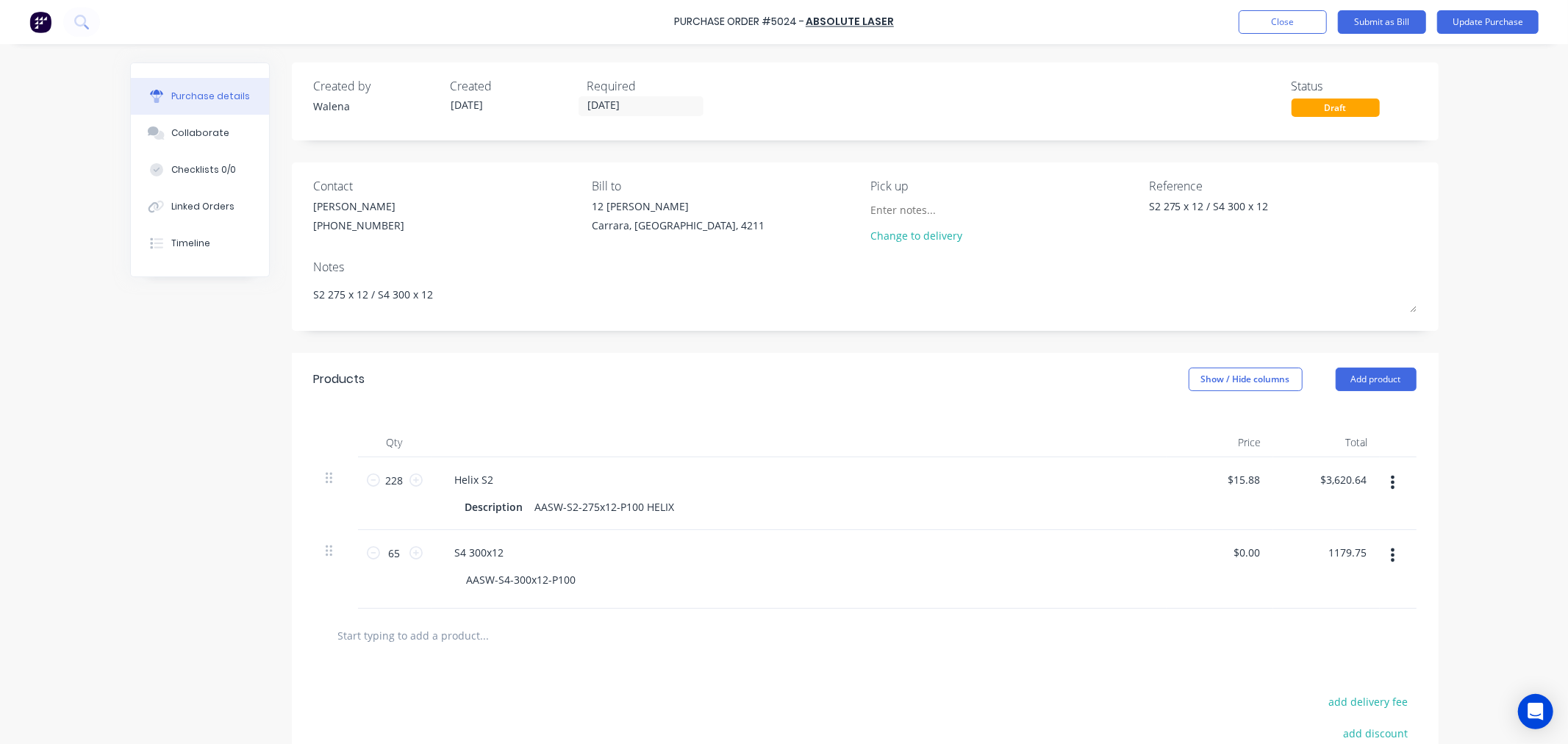
type input "1179.75"
type textarea "x"
type input "$18.15"
type input "$1,179.75"
click at [1437, 568] on div "Purchase details Collaborate Checklists 0/0 Linked Orders Timeline Created by W…" at bounding box center [784, 350] width 1338 height 671
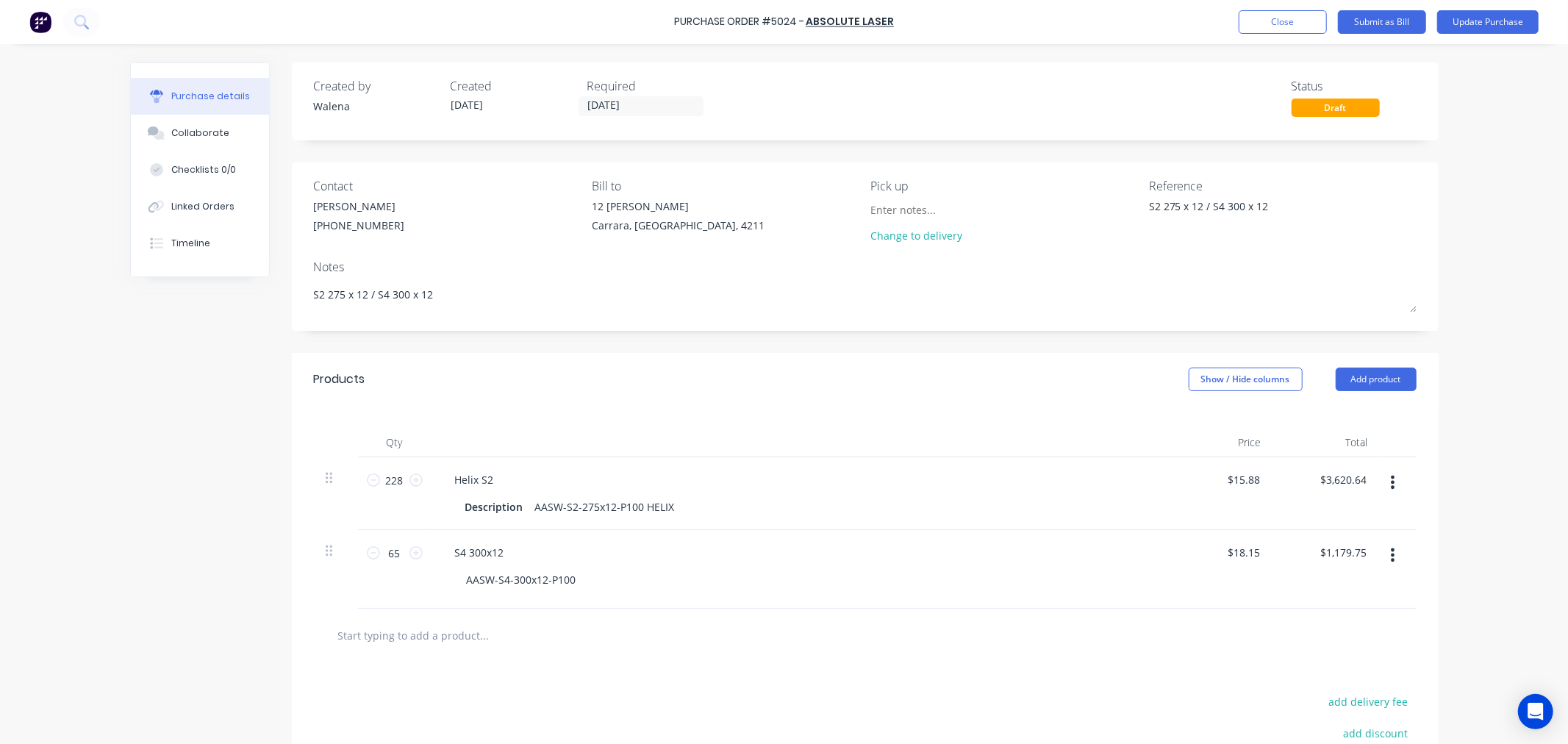
drag, startPoint x: 473, startPoint y: 302, endPoint x: 107, endPoint y: 306, distance: 366.0
click at [107, 306] on div "Purchase Order #5024 - Absolute Laser Add product Close Submit as Bill Update P…" at bounding box center [784, 372] width 1568 height 744
type textarea "x"
type textarea "P"
type textarea "x"
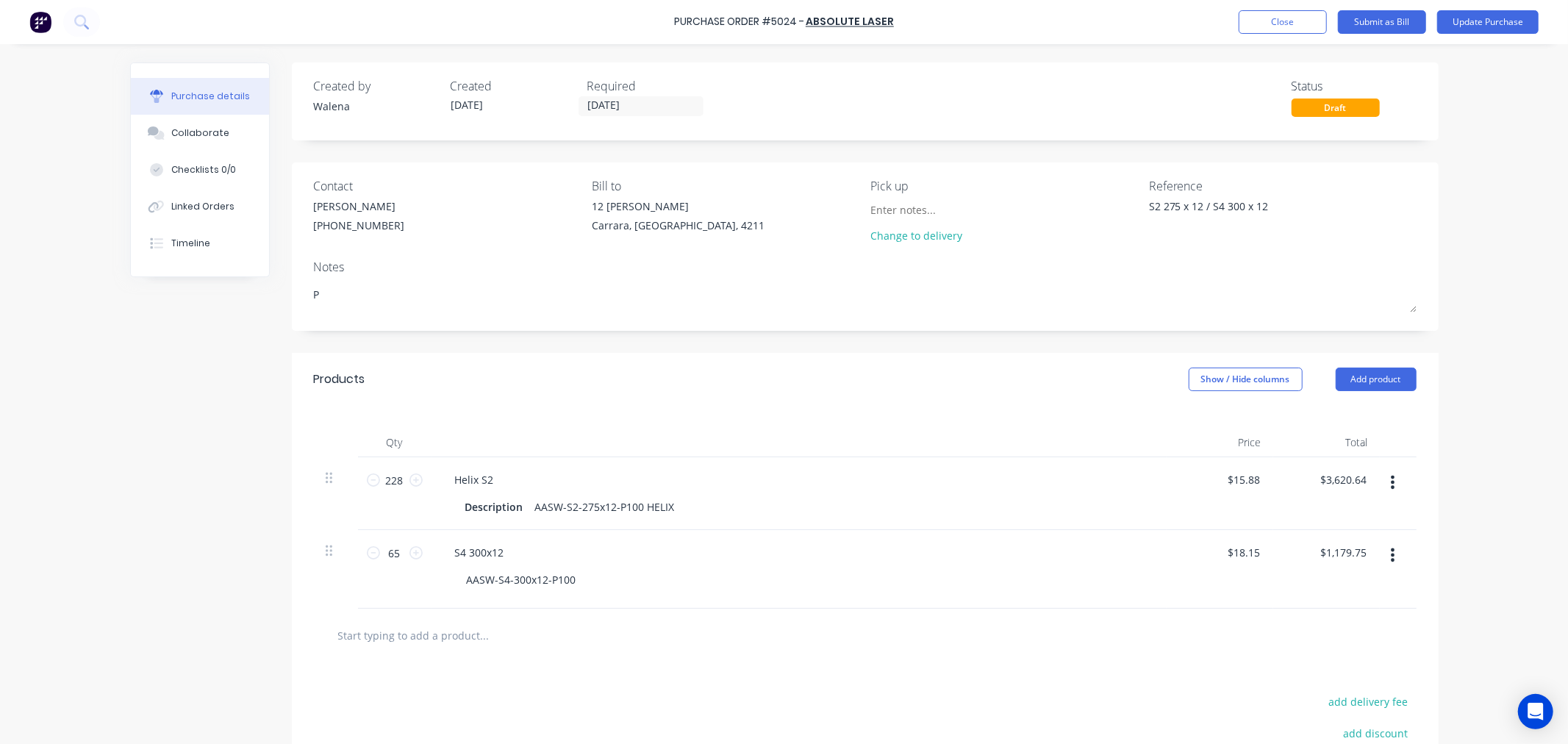
type textarea "PO"
type textarea "x"
type textarea "PO"
type textarea "x"
type textarea "PO 5"
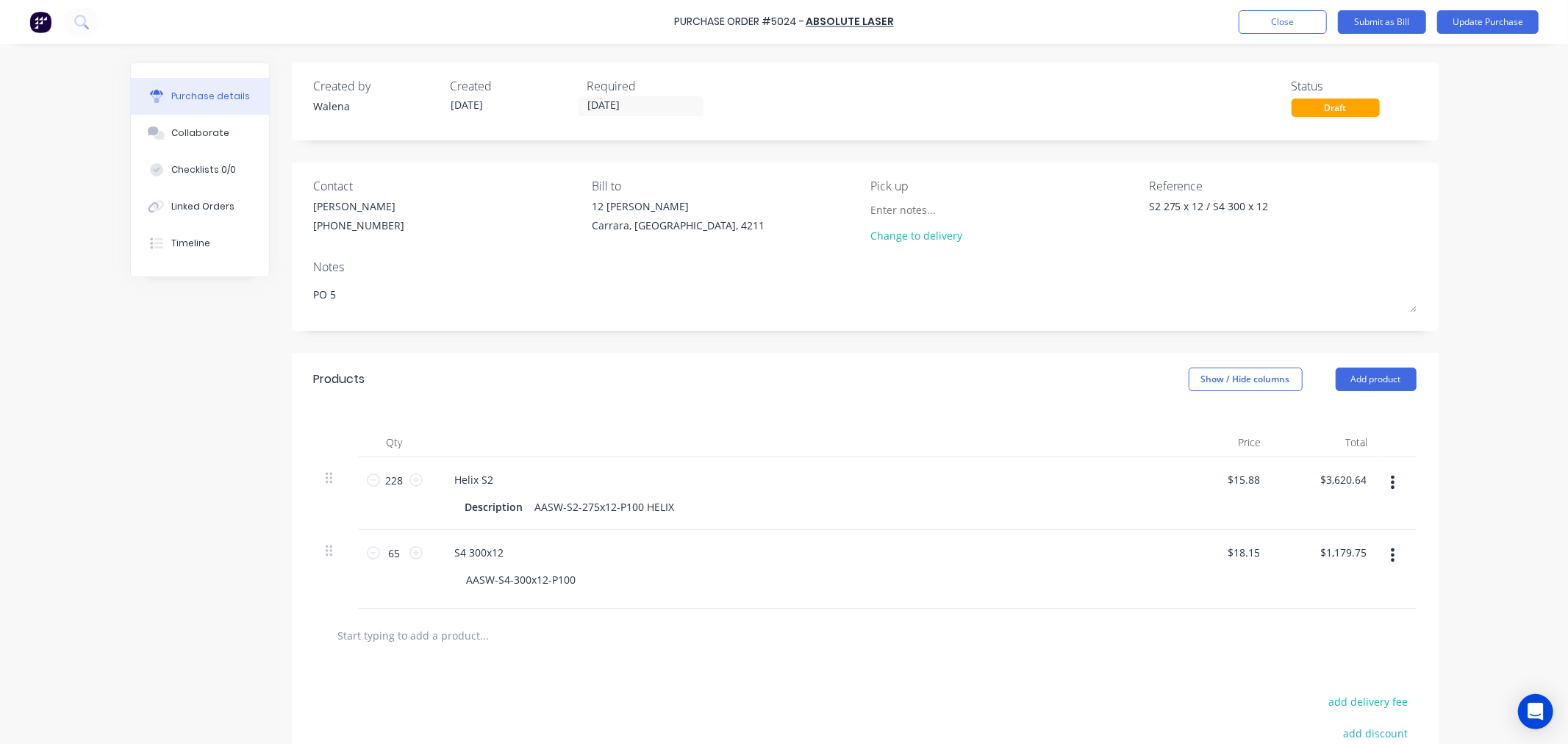
type textarea "x"
type textarea "PO 50"
type textarea "x"
type textarea "PO 502"
type textarea "x"
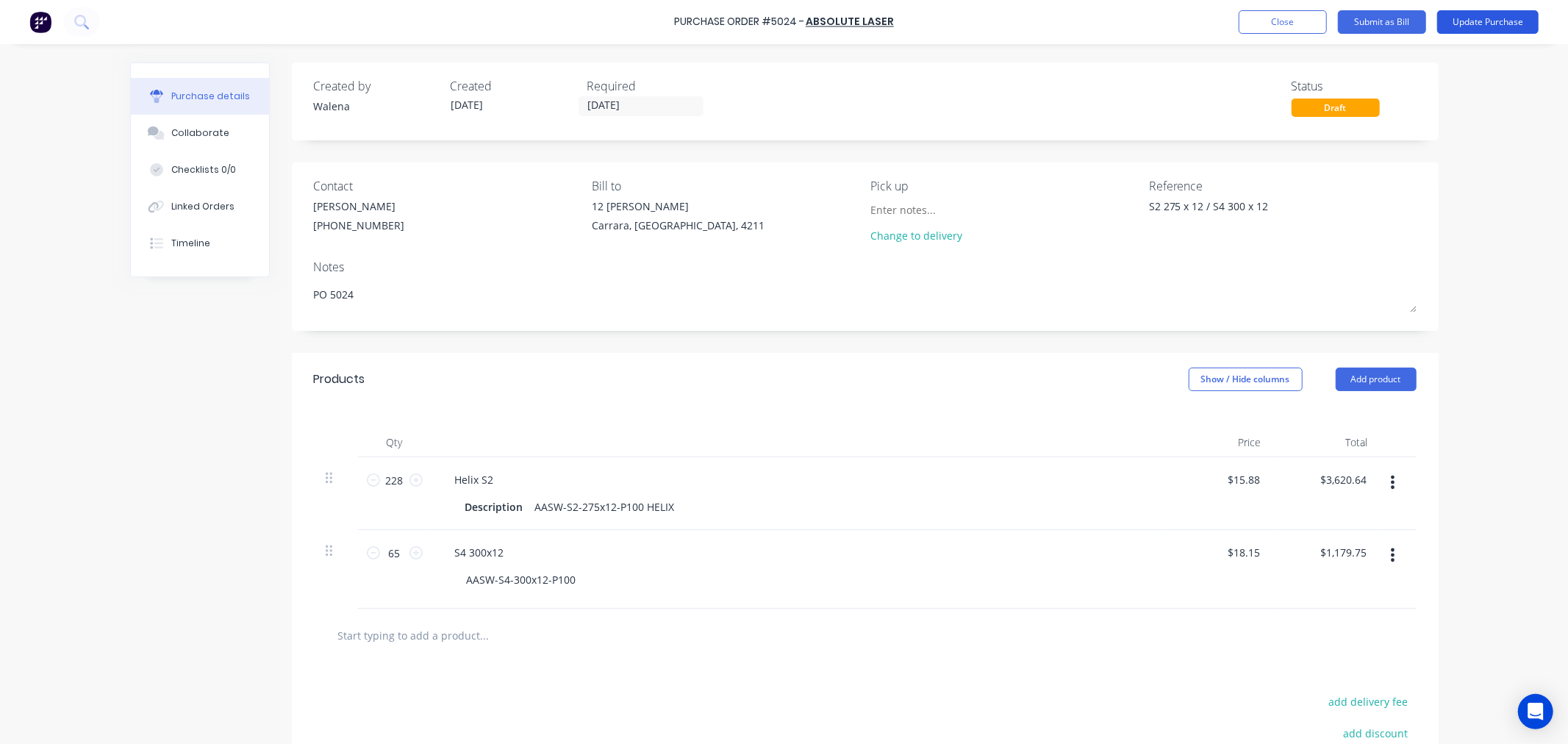
type textarea "PO 5024"
type textarea "x"
type textarea "PO 5024"
click at [1515, 19] on button "Update Purchase" at bounding box center [1488, 22] width 101 height 24
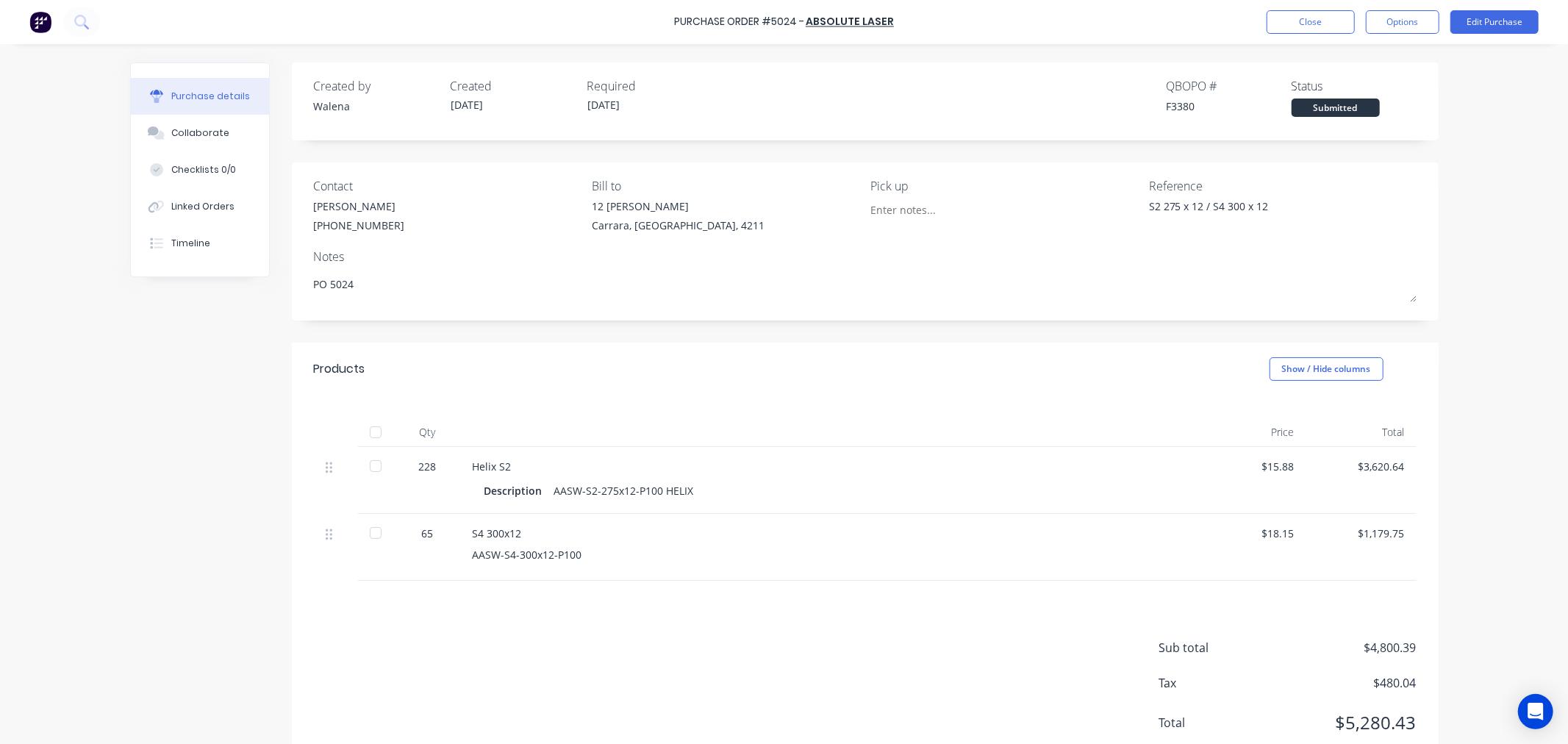
click at [364, 435] on div at bounding box center [376, 433] width 29 height 29
type textarea "x"
click at [1324, 18] on button "Close" at bounding box center [1311, 22] width 88 height 24
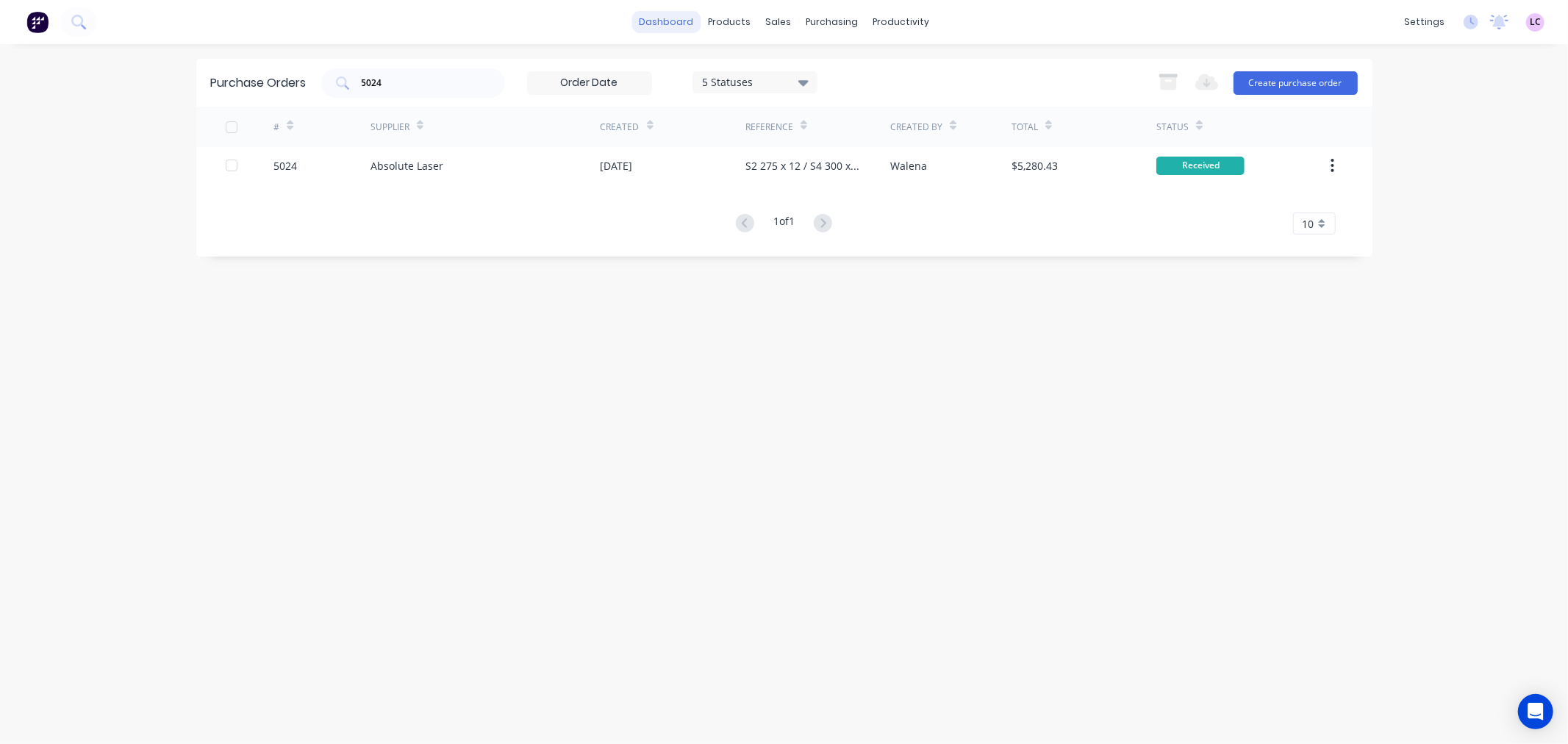
click at [669, 11] on link "dashboard" at bounding box center [665, 22] width 69 height 22
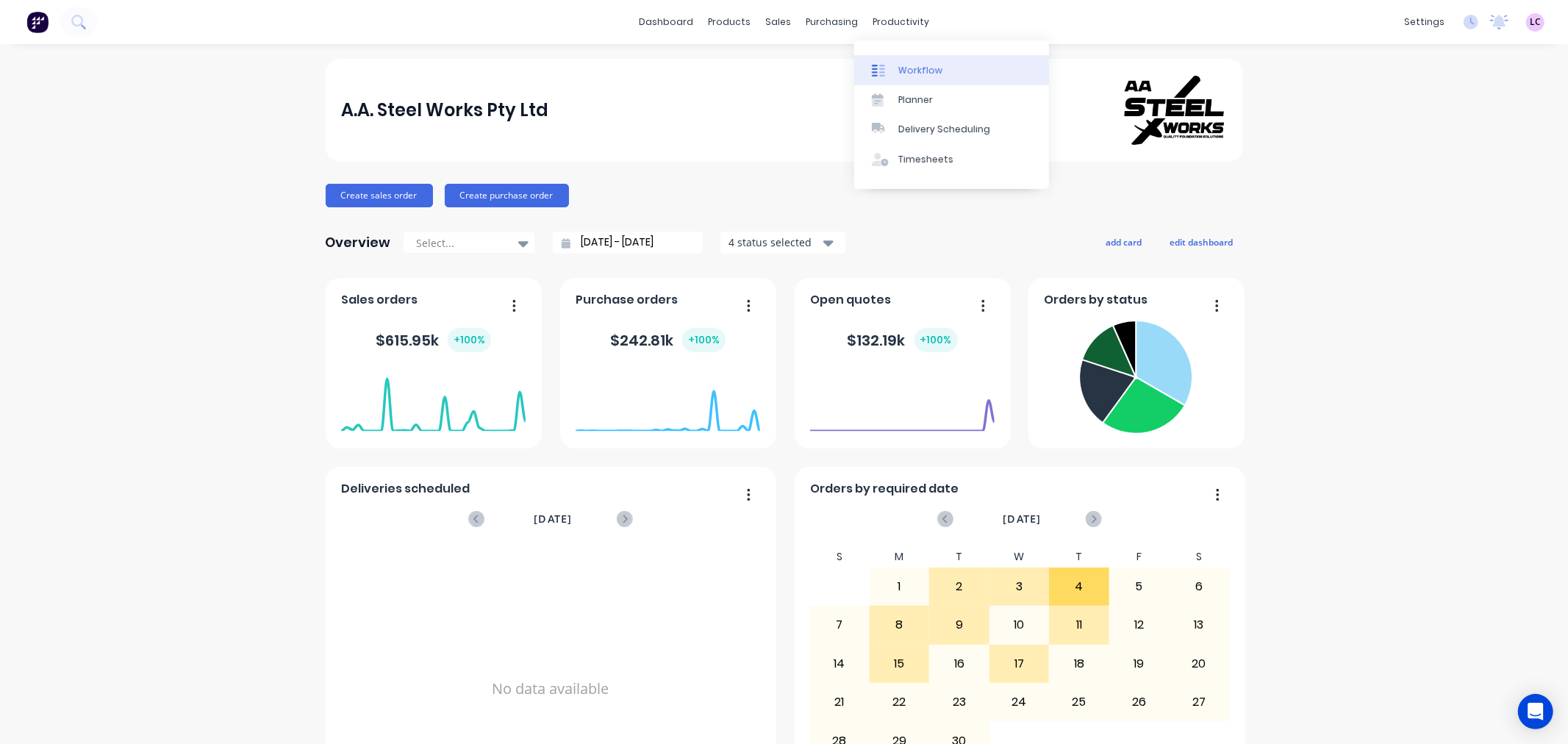
click at [887, 64] on div at bounding box center [883, 71] width 22 height 13
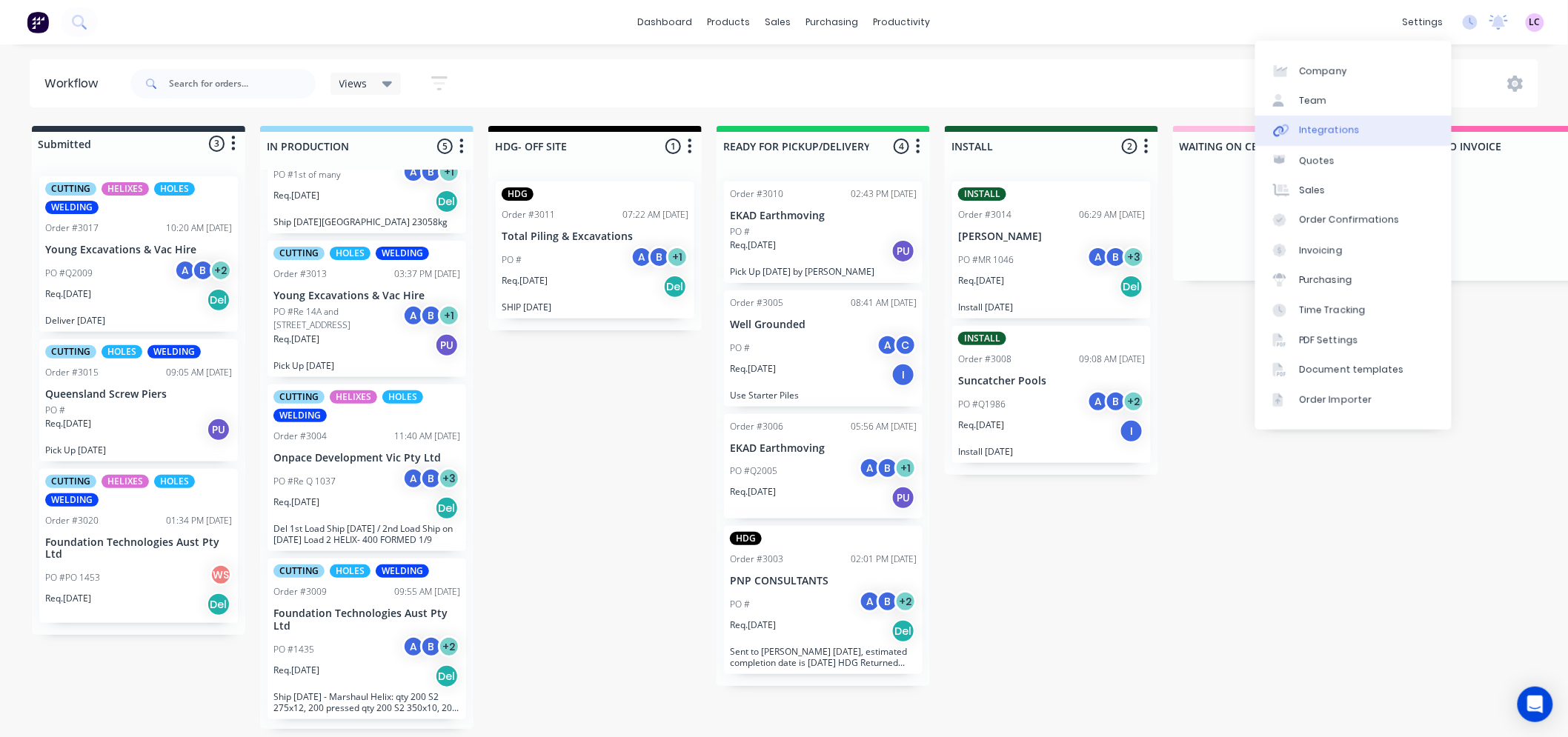
click at [1338, 137] on link "Integrations" at bounding box center [1353, 131] width 196 height 30
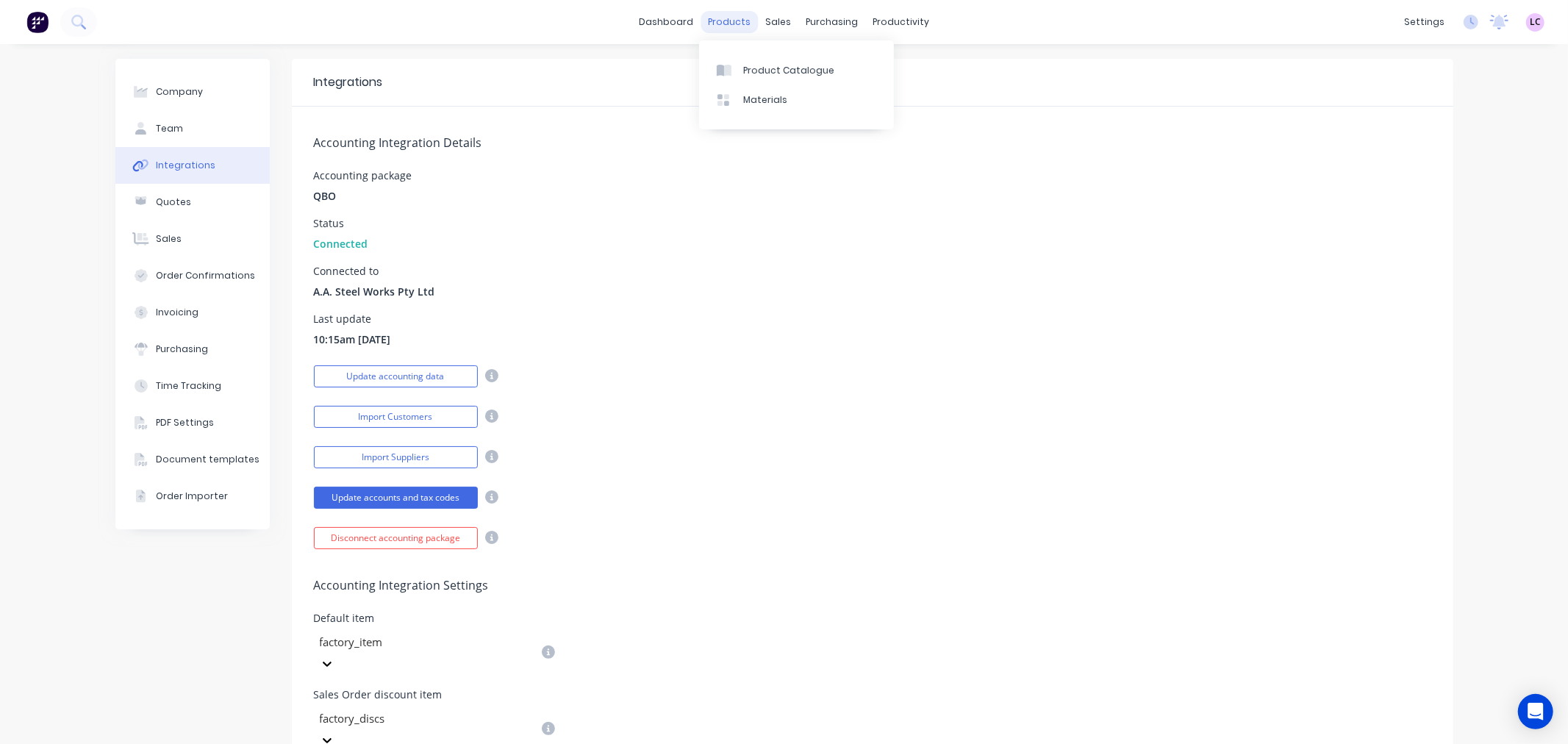
click at [710, 20] on div "products" at bounding box center [729, 22] width 57 height 22
click at [765, 79] on link "Product Catalogue" at bounding box center [796, 70] width 195 height 29
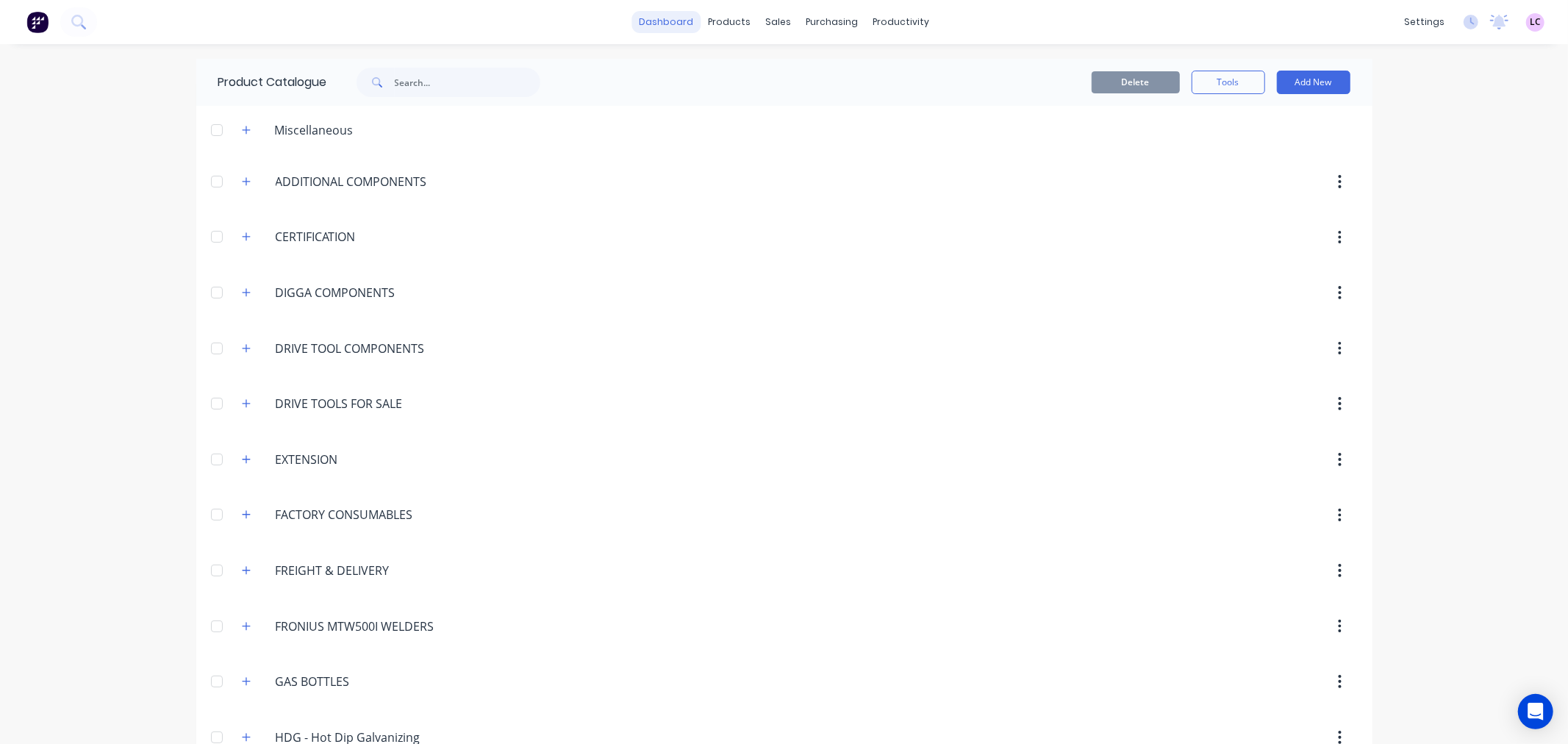
click at [669, 11] on link "dashboard" at bounding box center [665, 22] width 69 height 22
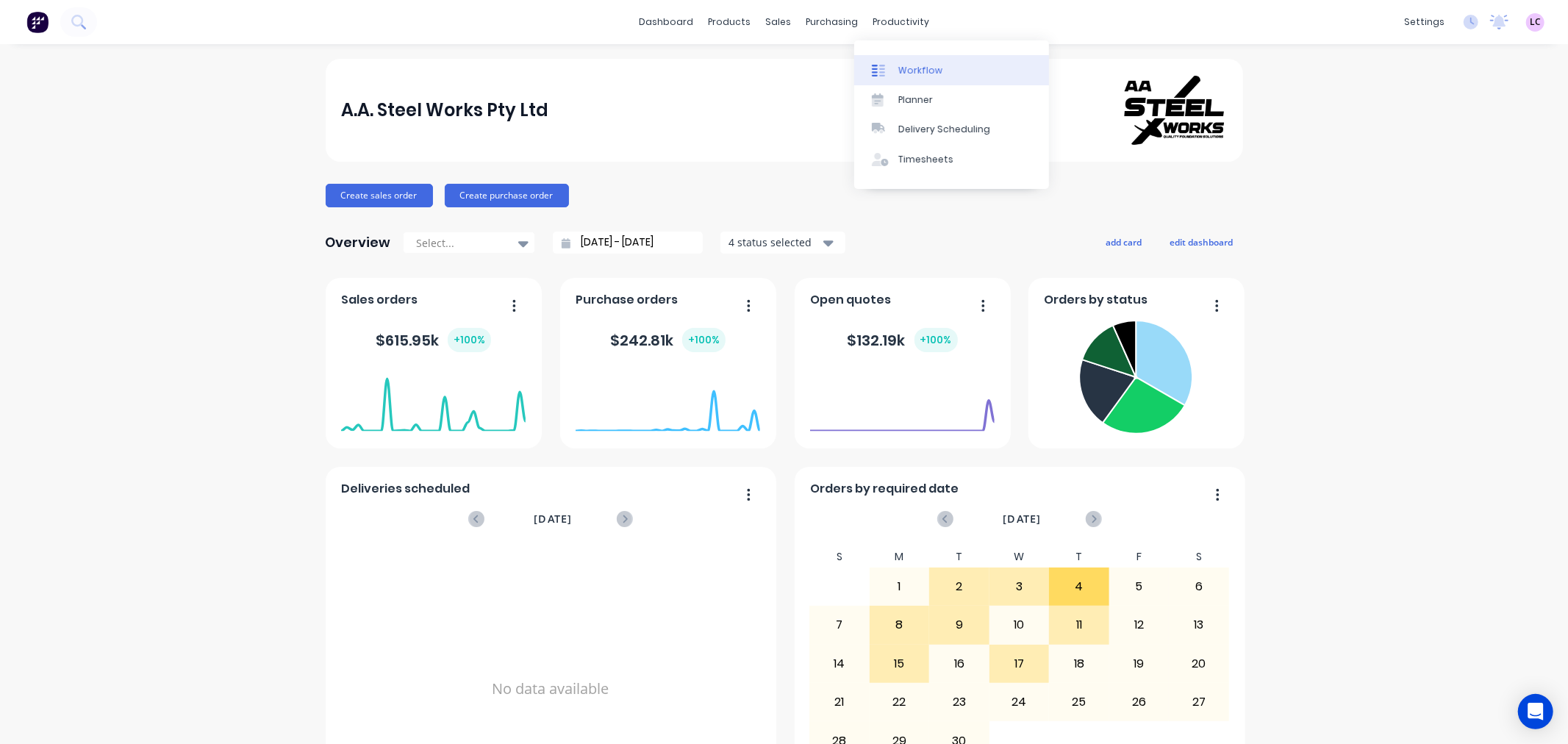
click at [901, 64] on div "Workflow" at bounding box center [920, 71] width 44 height 13
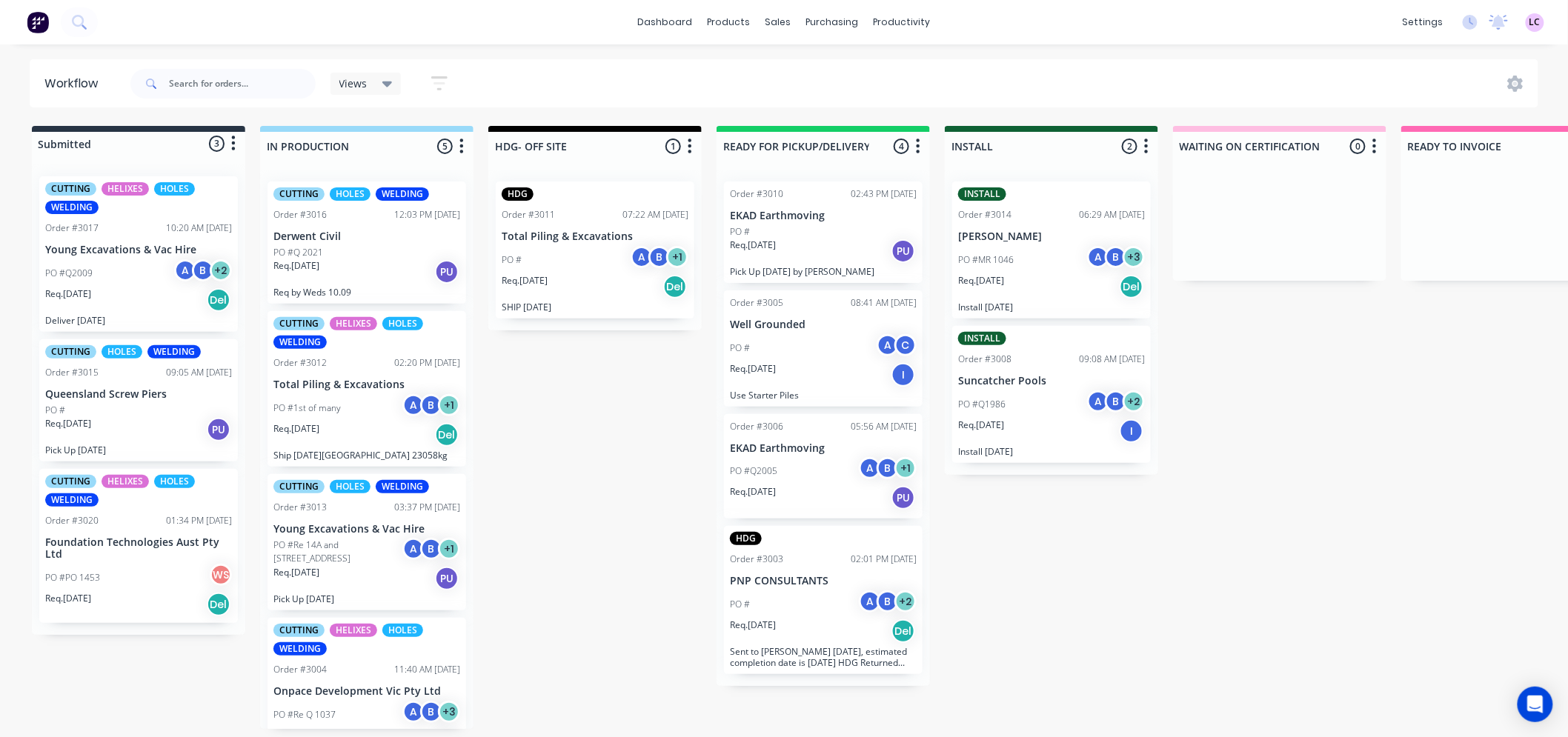
click at [988, 414] on div "PO #Q1986 A B + 2" at bounding box center [1052, 405] width 187 height 28
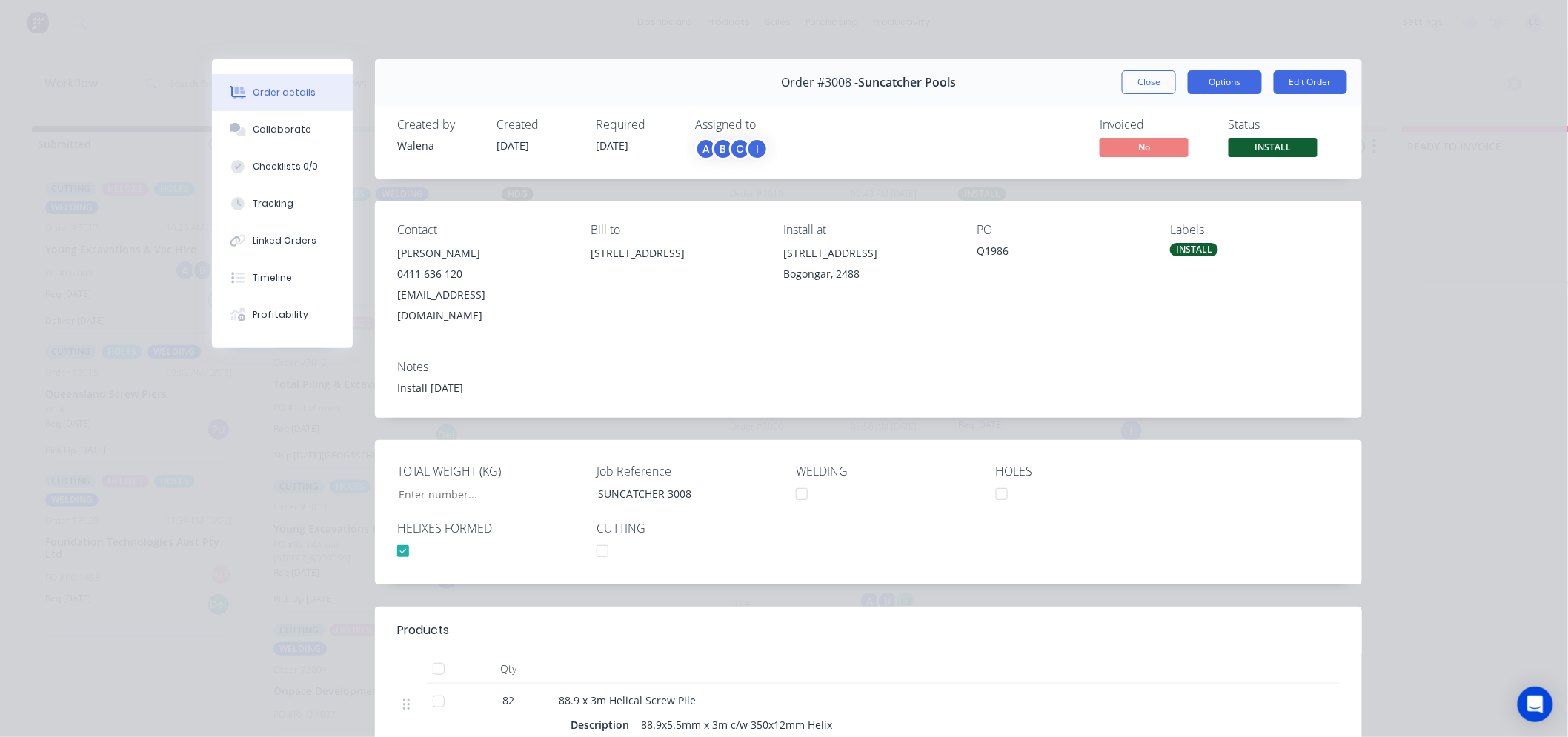
click at [1247, 89] on button "Options" at bounding box center [1225, 82] width 74 height 24
click at [1186, 150] on div "Work Order" at bounding box center [1183, 149] width 129 height 21
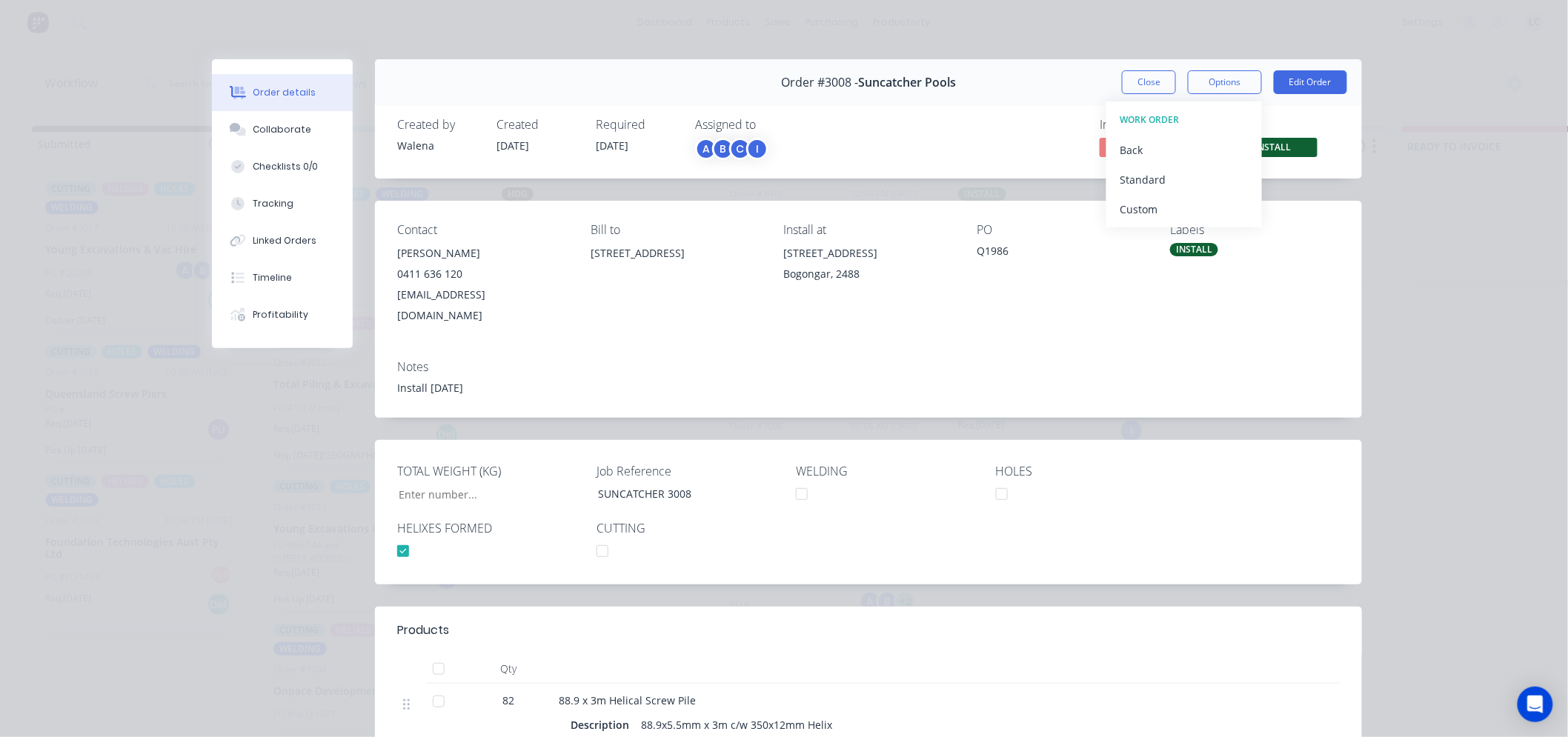
click at [1040, 94] on div "Order #3008 - Suncatcher Pools Close Options WORK ORDER Back Standard Custom Ed…" at bounding box center [868, 82] width 987 height 46
click at [1130, 79] on button "Close" at bounding box center [1149, 82] width 54 height 24
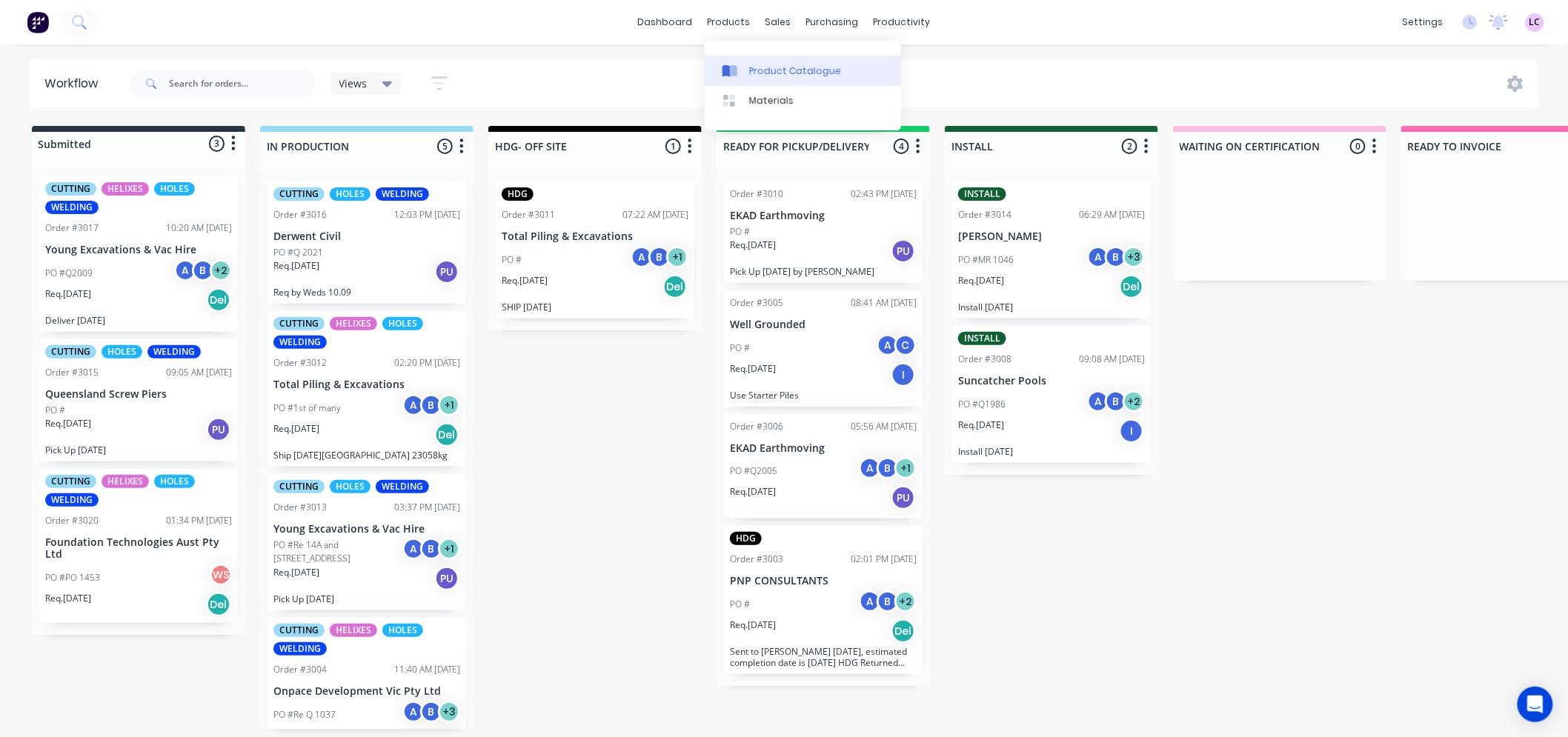
click at [770, 71] on div "Product Catalogue" at bounding box center [794, 71] width 92 height 13
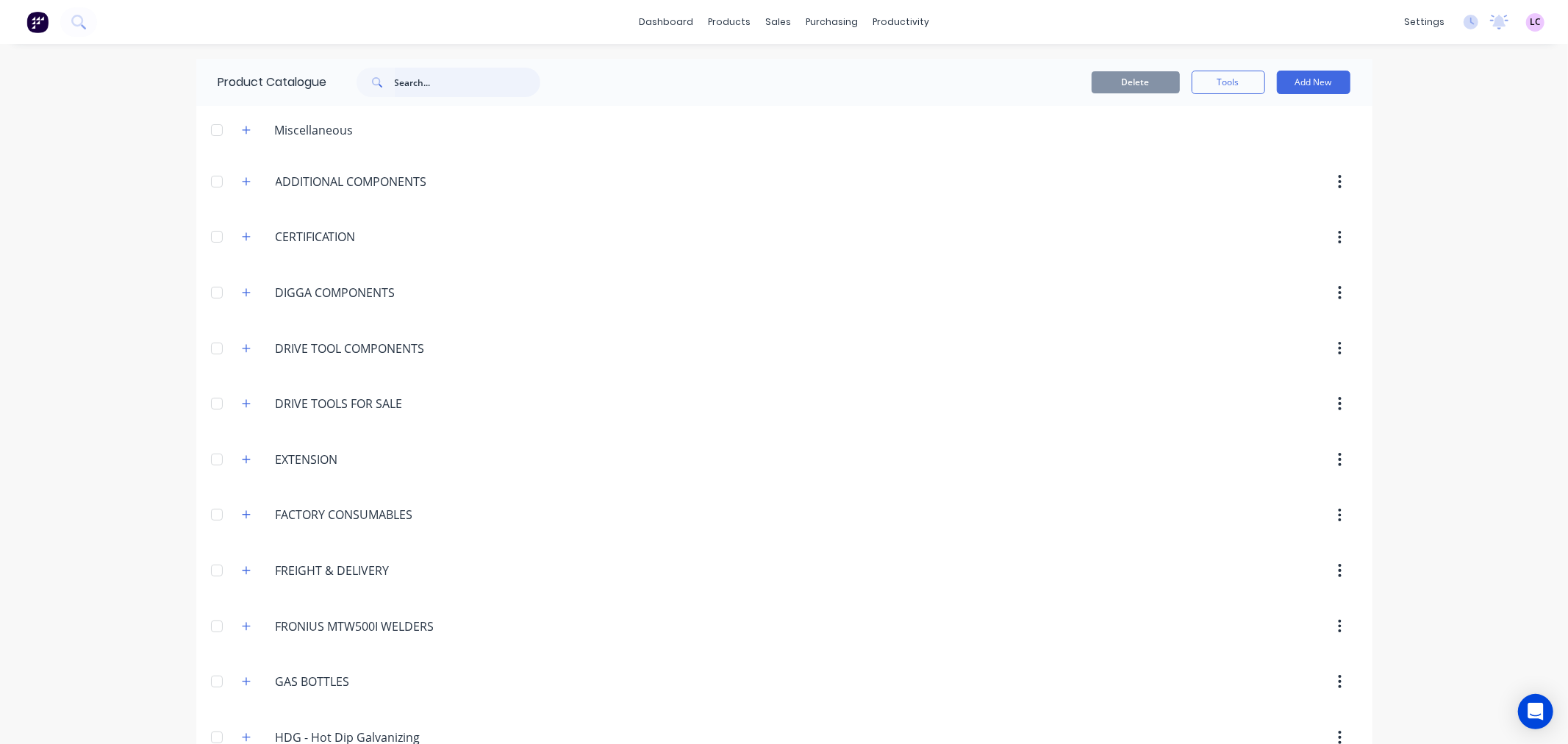
click at [431, 79] on input "text" at bounding box center [468, 83] width 145 height 29
type input "installation rates"
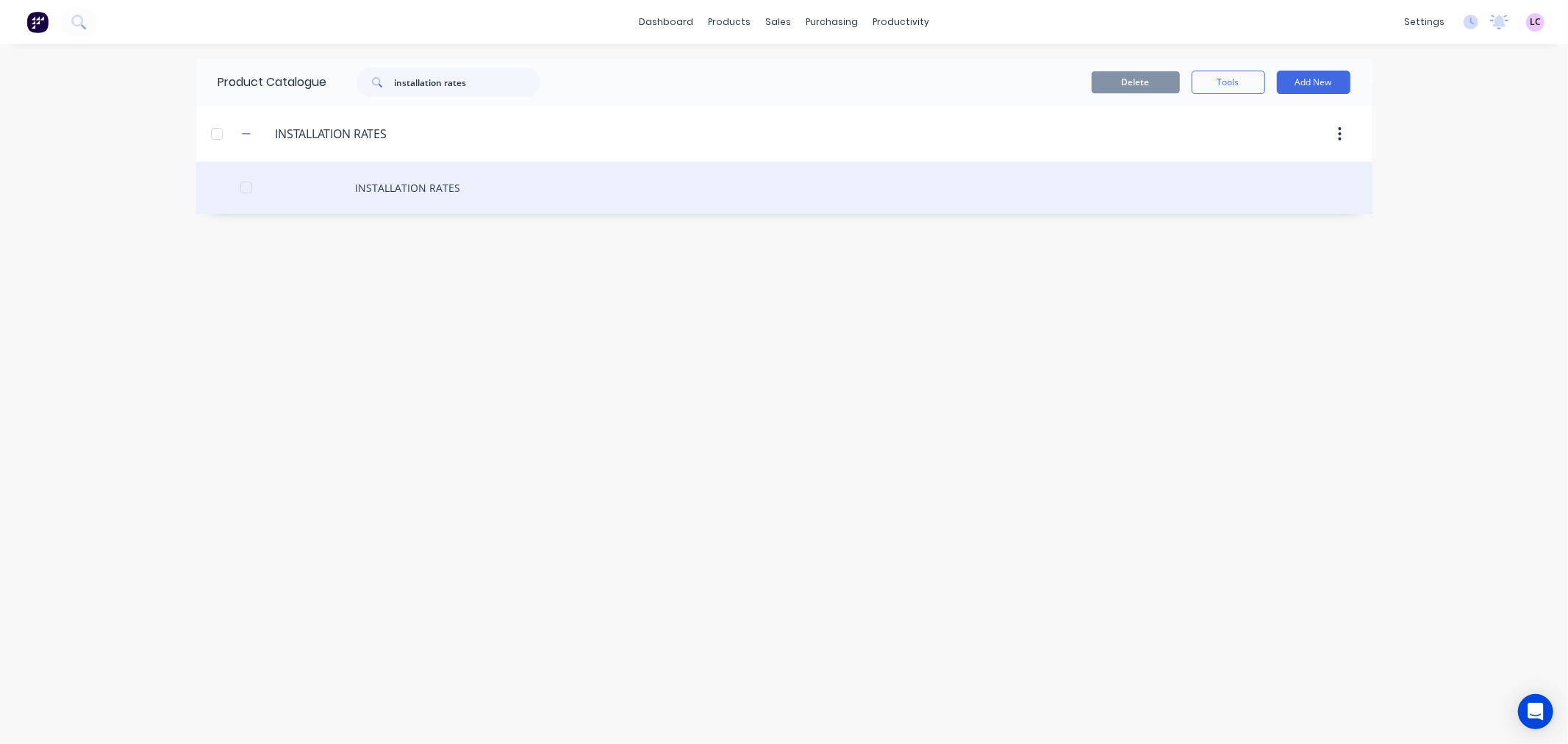
click at [439, 192] on div "INSTALLATION RATES" at bounding box center [784, 187] width 1177 height 52
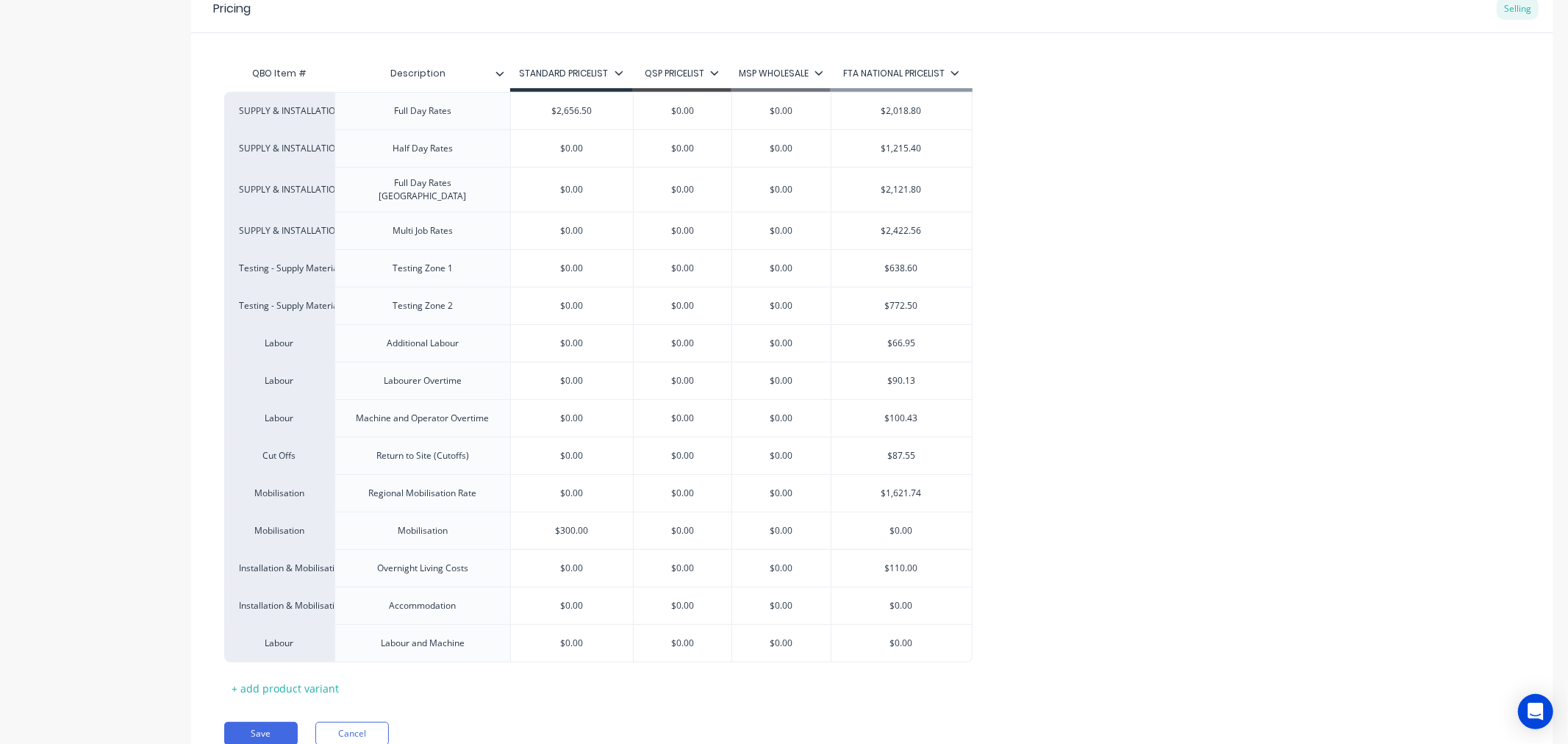
scroll to position [326, 0]
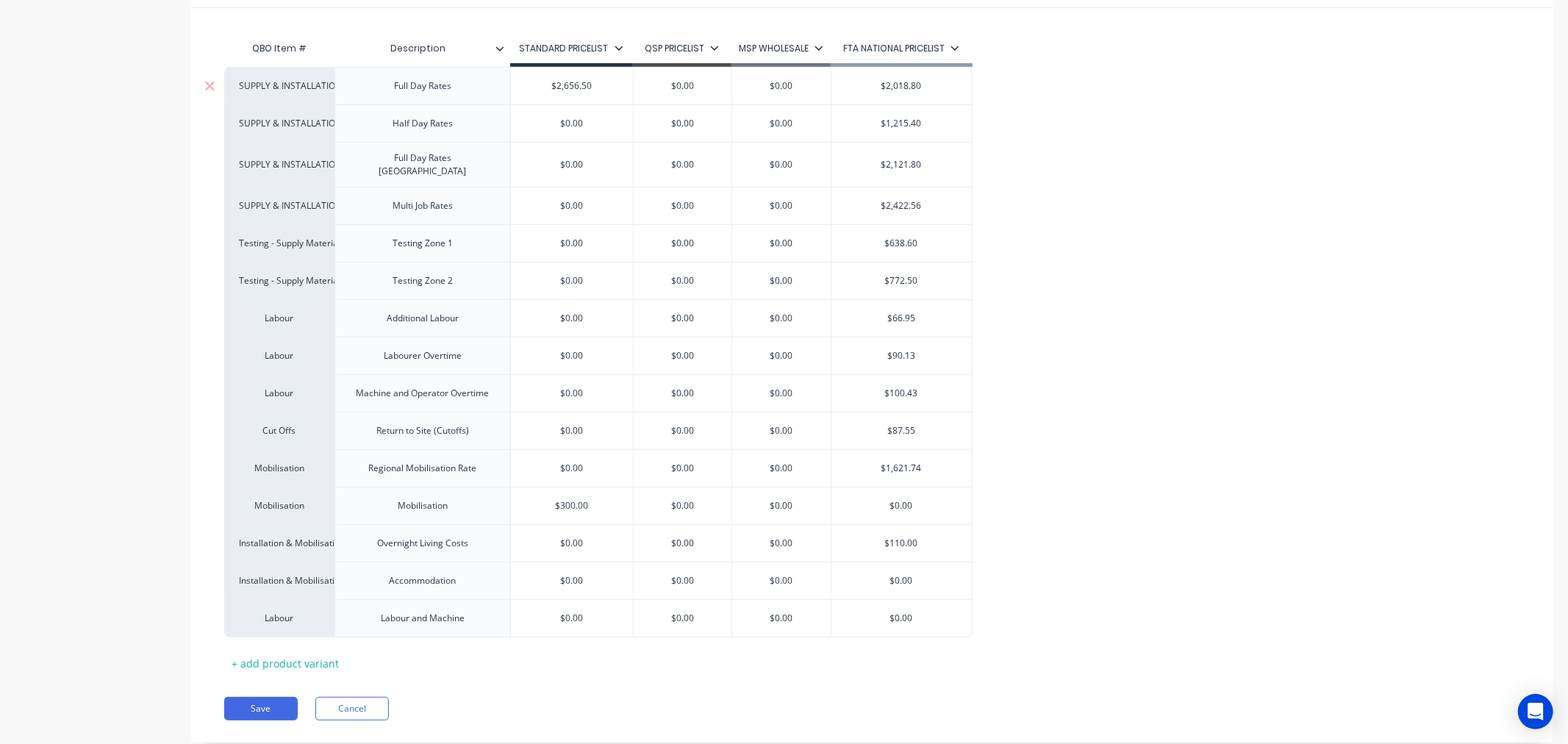
click at [290, 86] on div "SUPPLY & INSTALLATION AASW" at bounding box center [279, 85] width 81 height 13
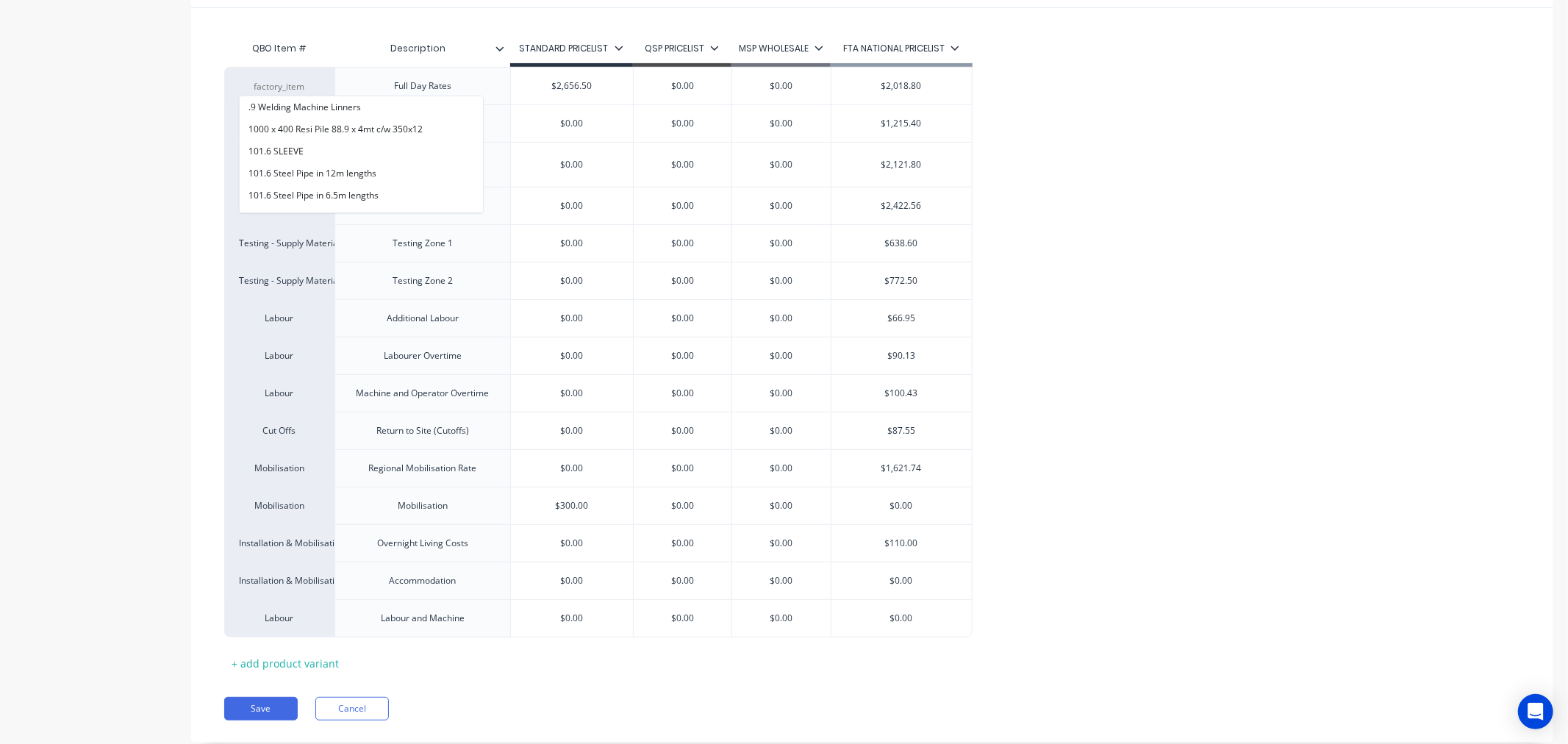
click at [10, 130] on div "Product details Collaborate Order History Add image INSTALLATION RATES Settings…" at bounding box center [784, 251] width 1568 height 1065
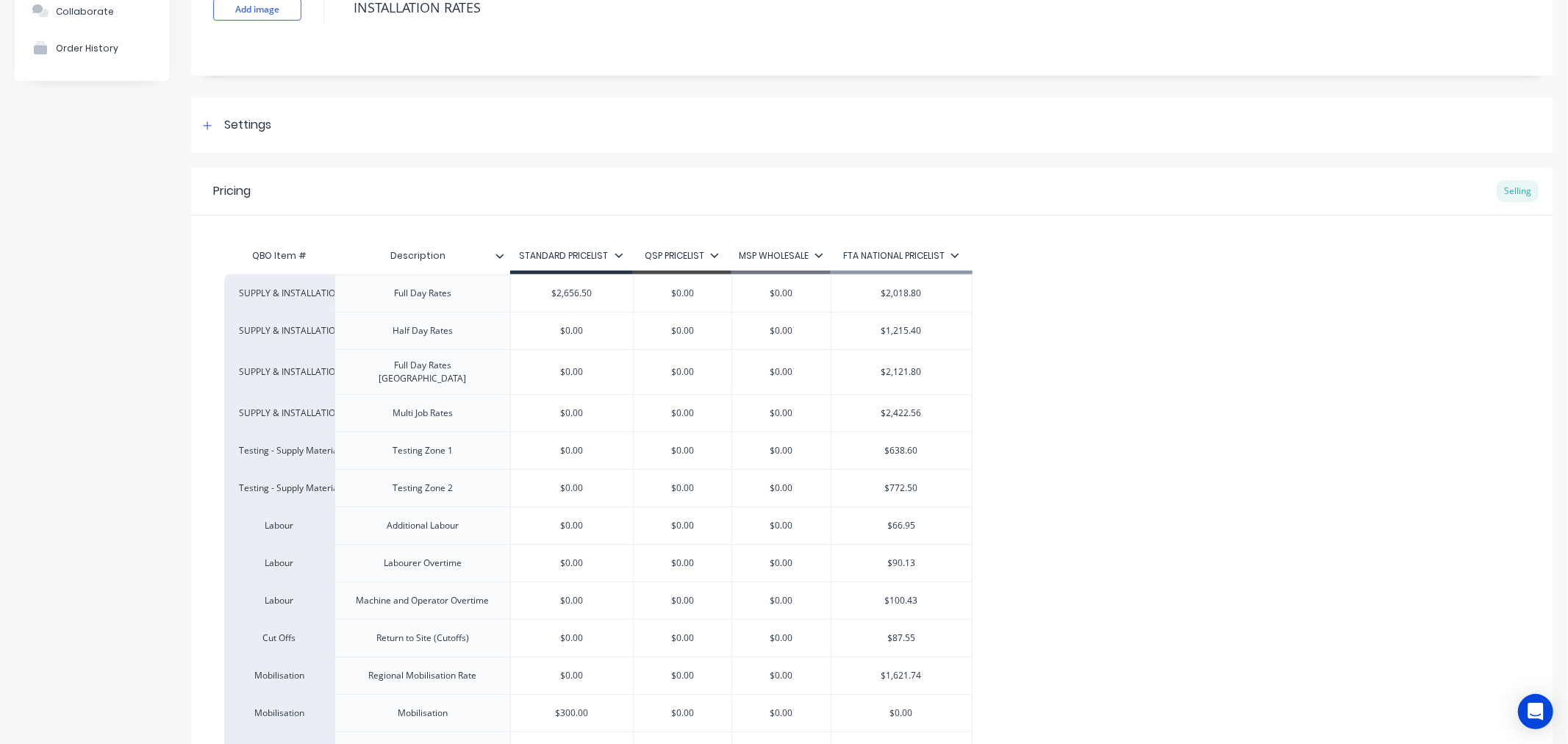
scroll to position [0, 0]
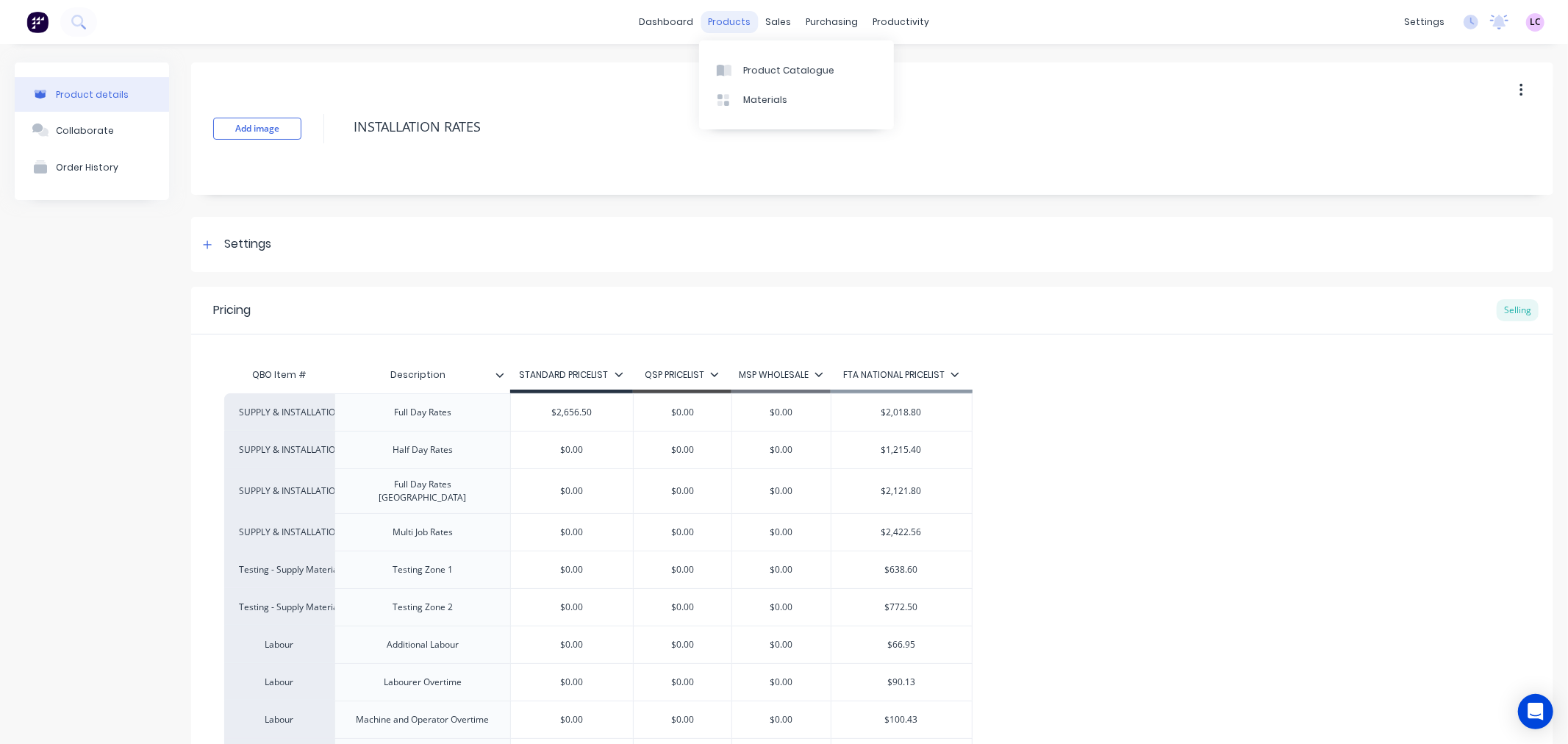
click at [734, 18] on div "products" at bounding box center [729, 22] width 57 height 22
click at [737, 61] on link "Product Catalogue" at bounding box center [796, 70] width 195 height 29
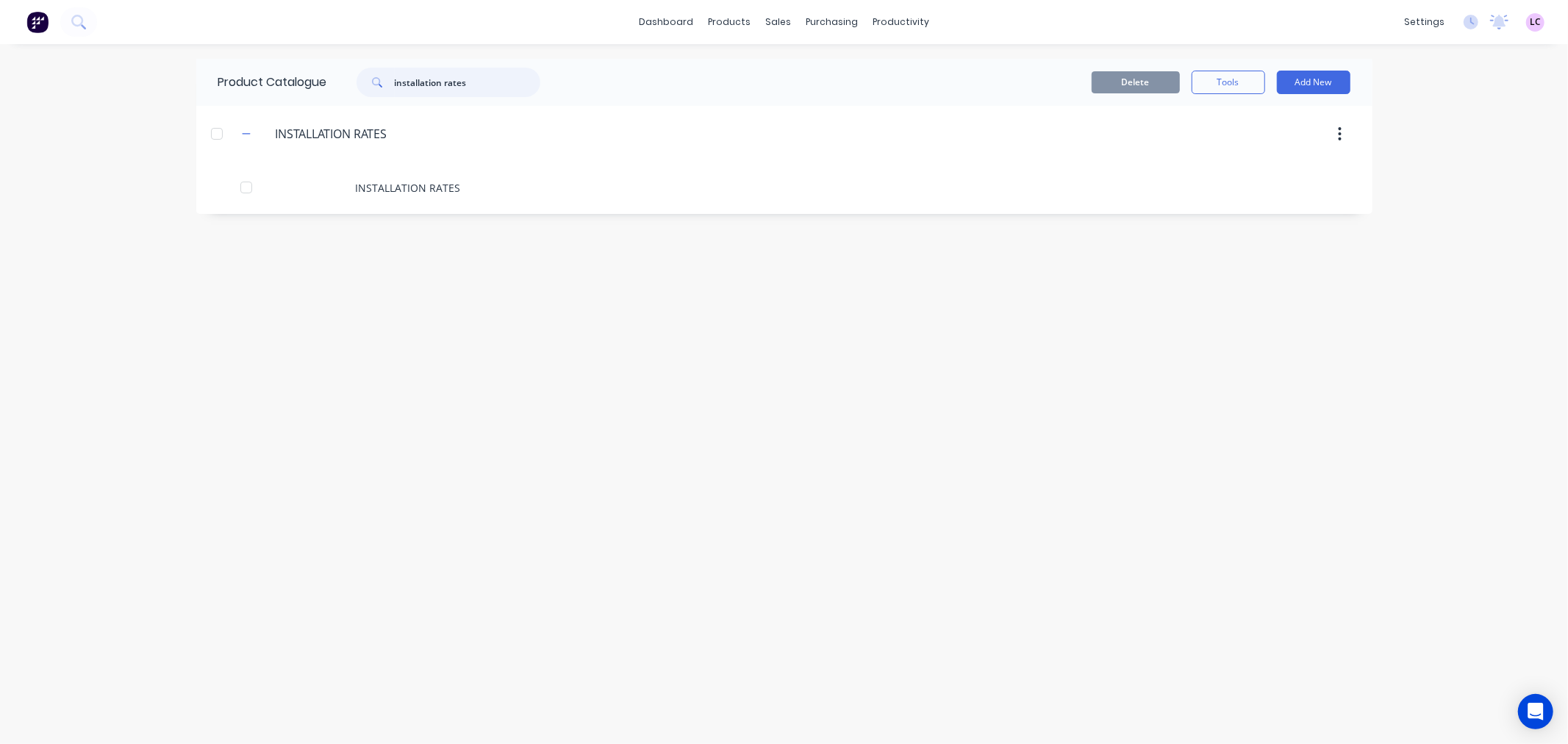
drag, startPoint x: 466, startPoint y: 84, endPoint x: 186, endPoint y: 100, distance: 280.5
click at [186, 100] on div "dashboard products sales purchasing productivity dashboard products Product Cat…" at bounding box center [784, 372] width 1568 height 744
type input "supply"
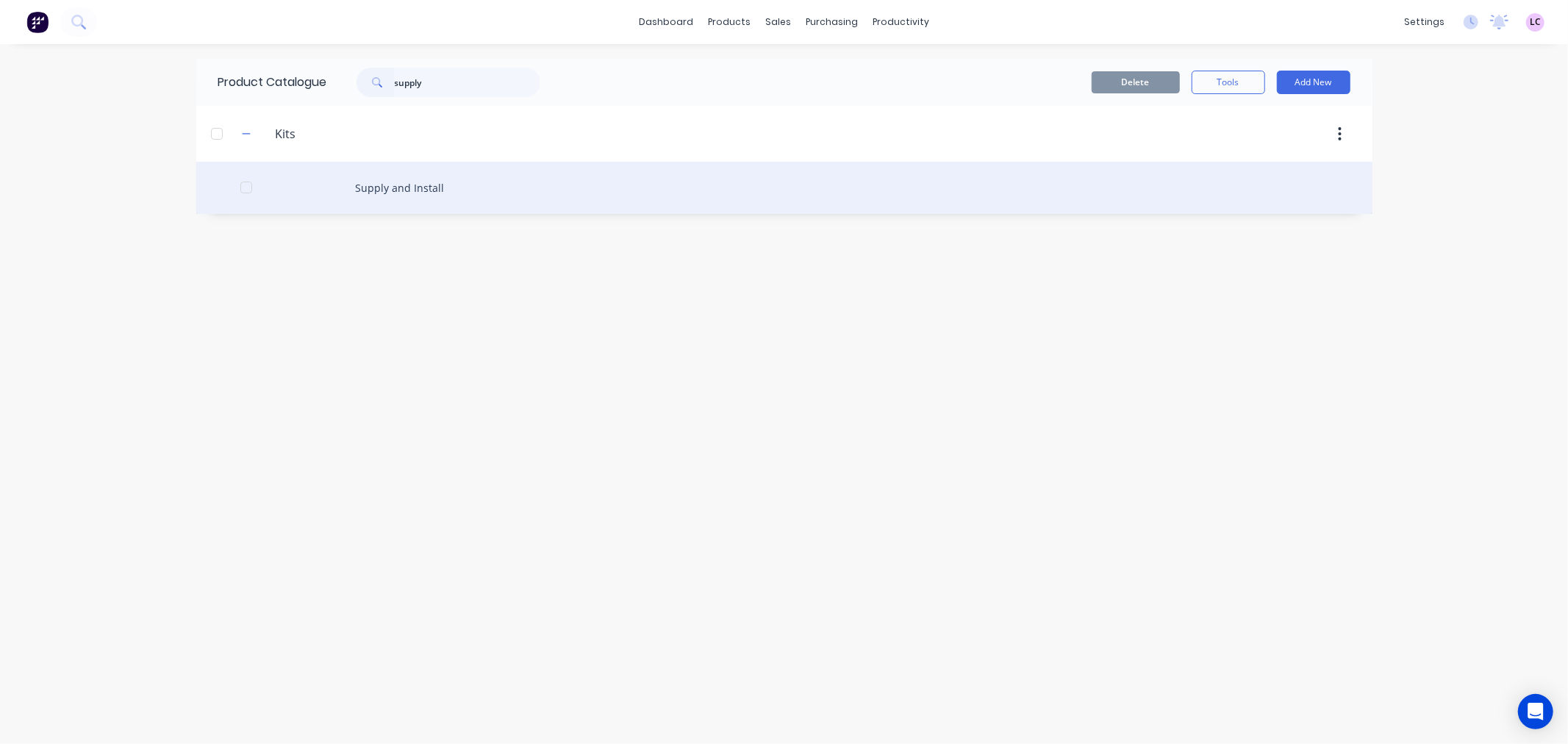
click at [415, 186] on div "Supply and Install" at bounding box center [784, 187] width 1177 height 52
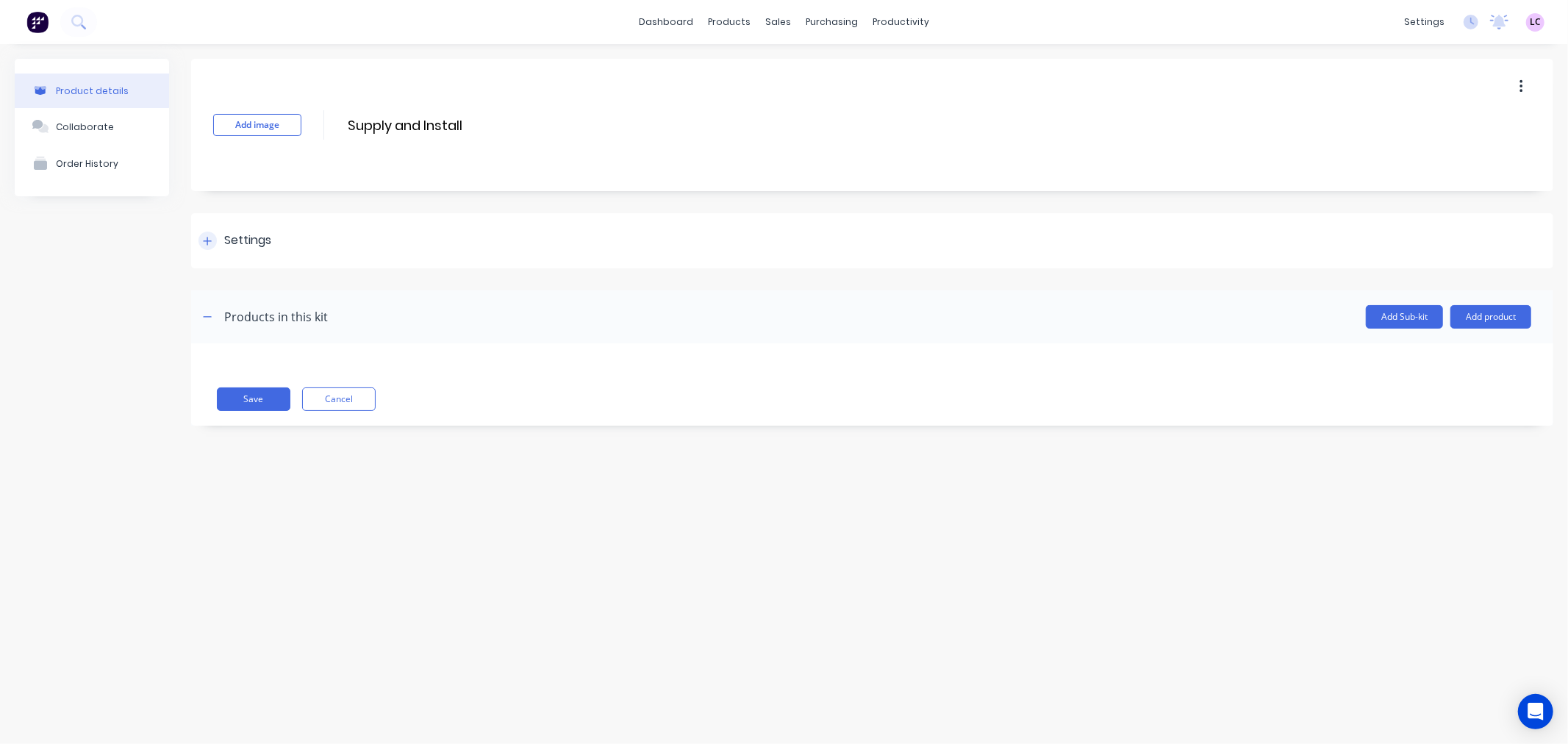
click at [200, 238] on div at bounding box center [208, 241] width 18 height 18
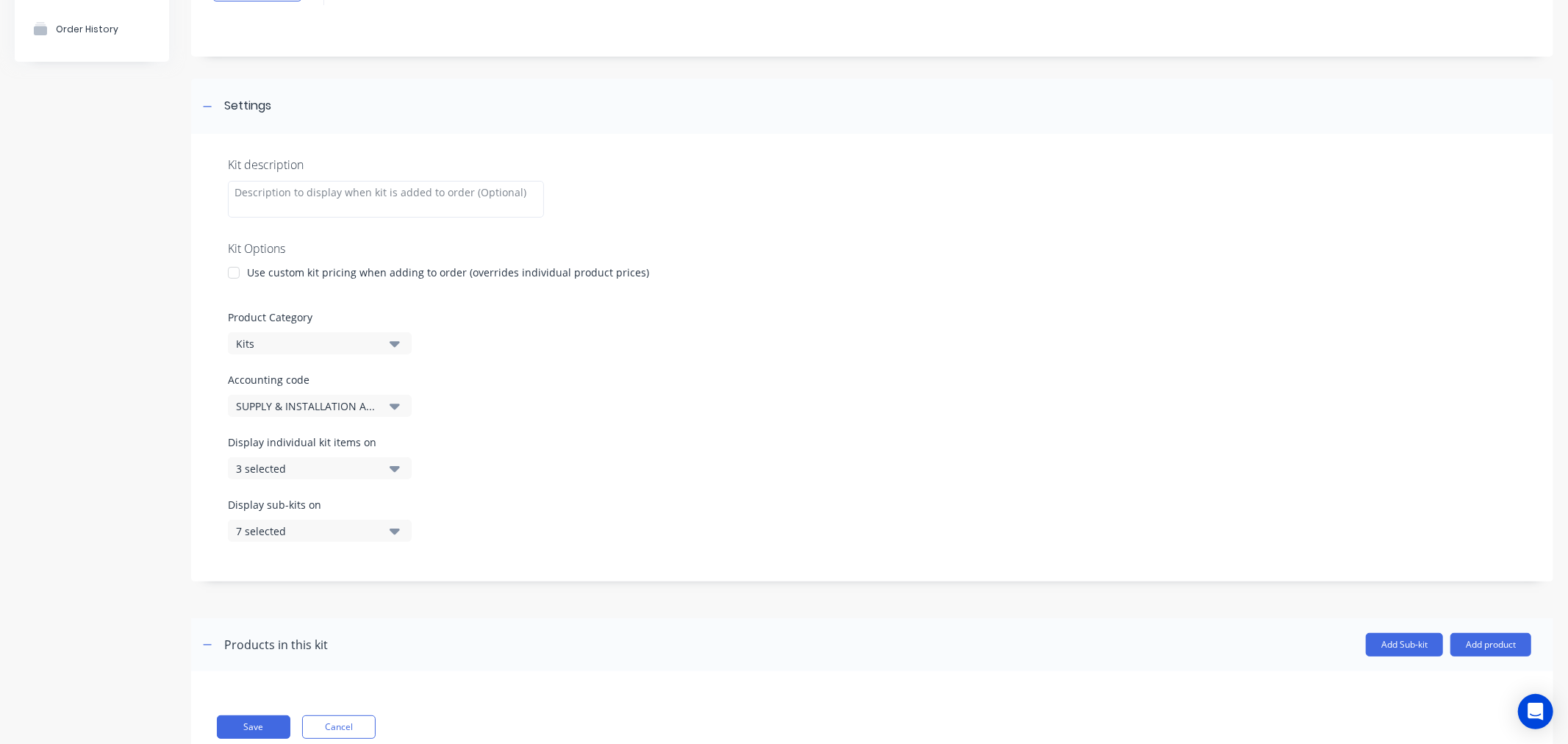
scroll to position [163, 0]
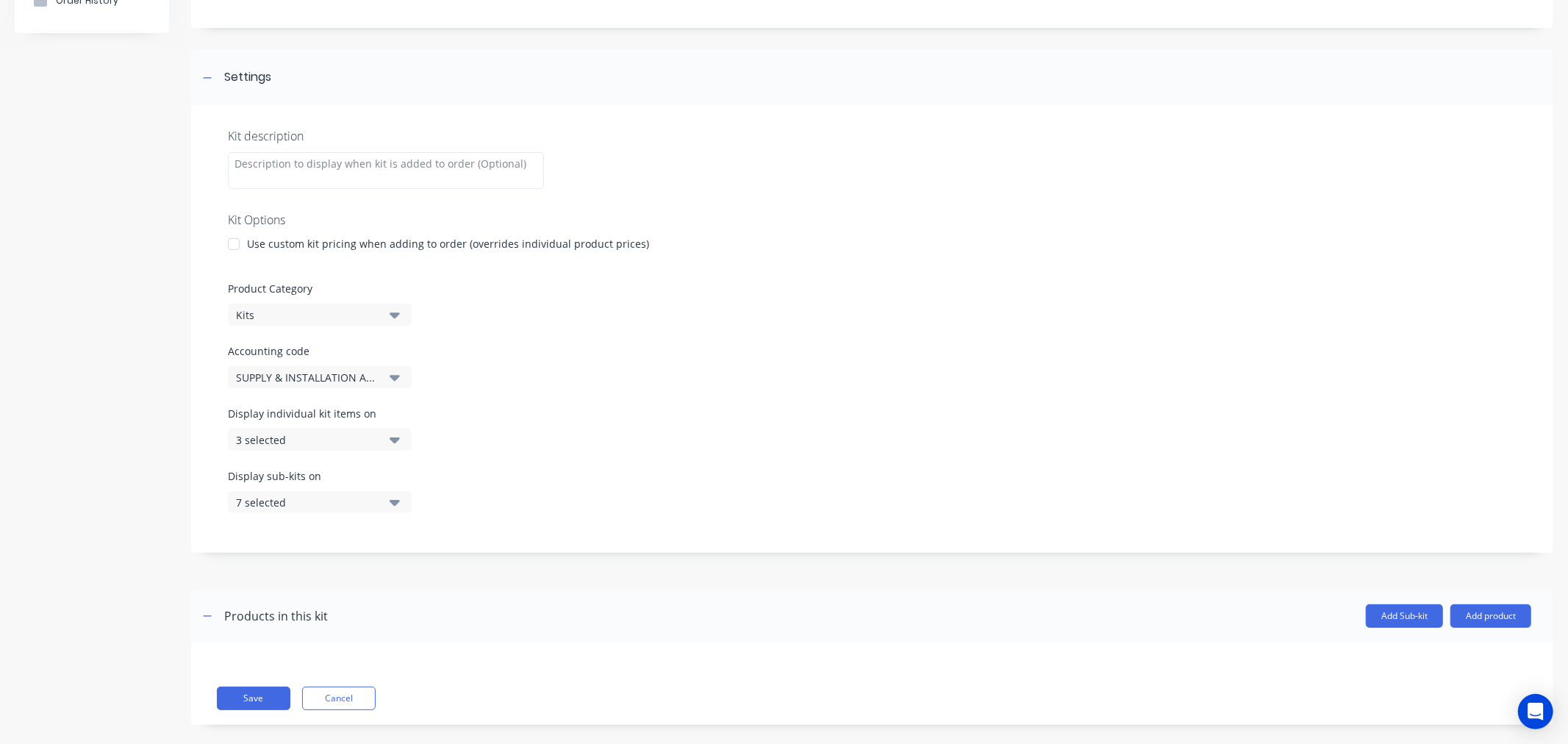
click at [353, 372] on div "SUPPLY & INSTALLATION AASW" at bounding box center [307, 378] width 142 height 16
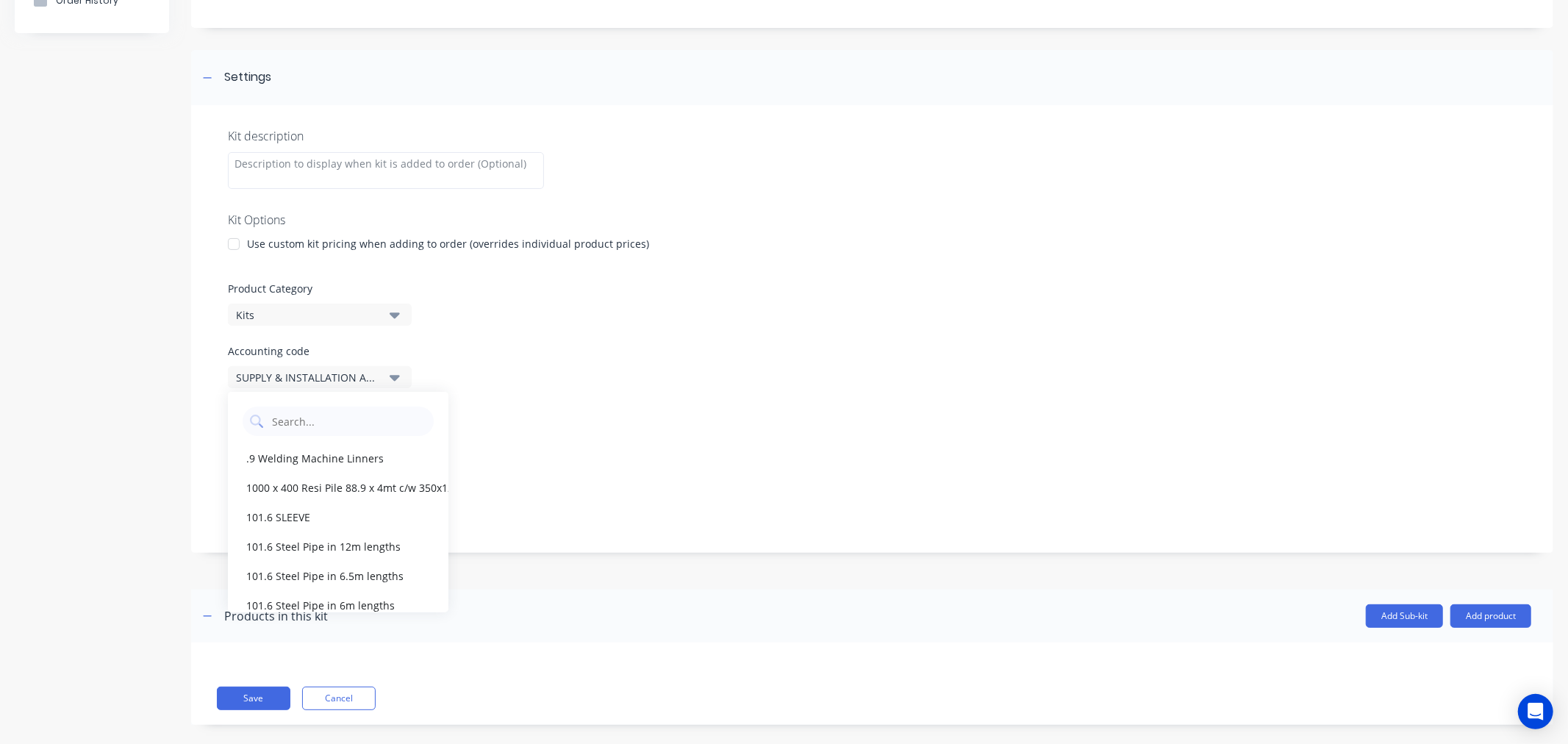
click at [581, 368] on div "Accounting code SUPPLY & INSTALLATION AASW" at bounding box center [872, 366] width 1289 height 45
click at [922, 409] on div "Display individual kit items on 3 selected" at bounding box center [872, 437] width 1289 height 62
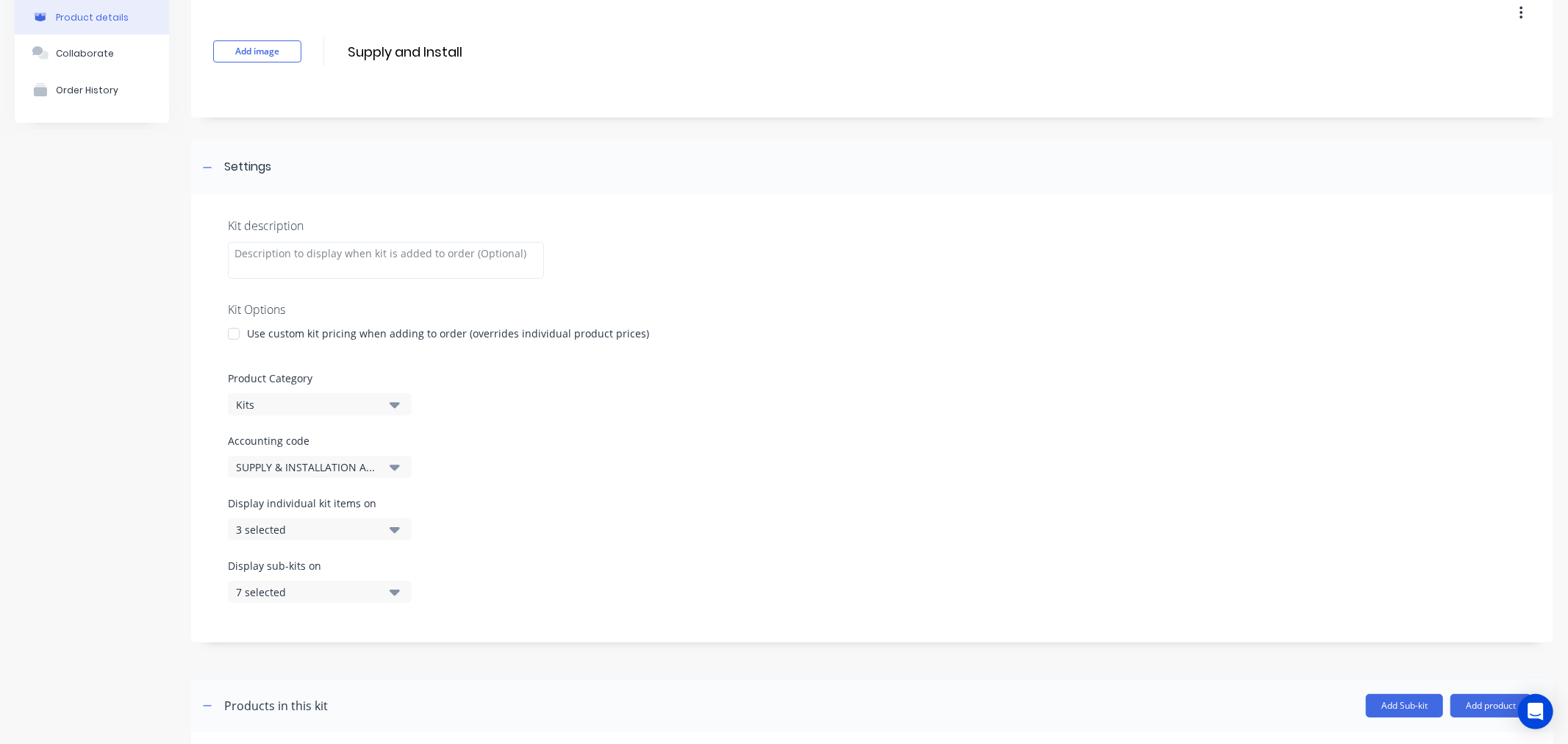
scroll to position [0, 0]
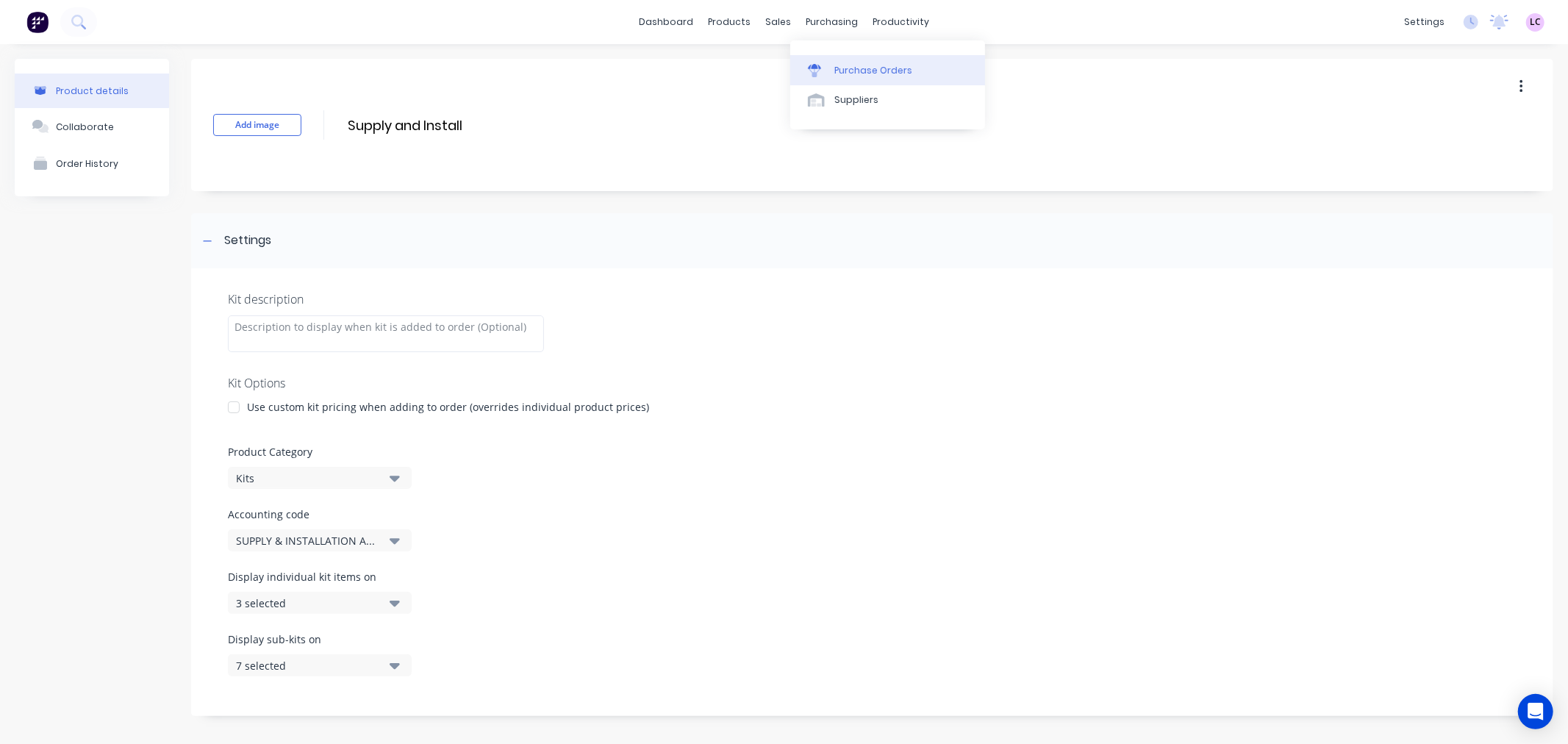
click at [837, 60] on link "Purchase Orders" at bounding box center [887, 70] width 195 height 29
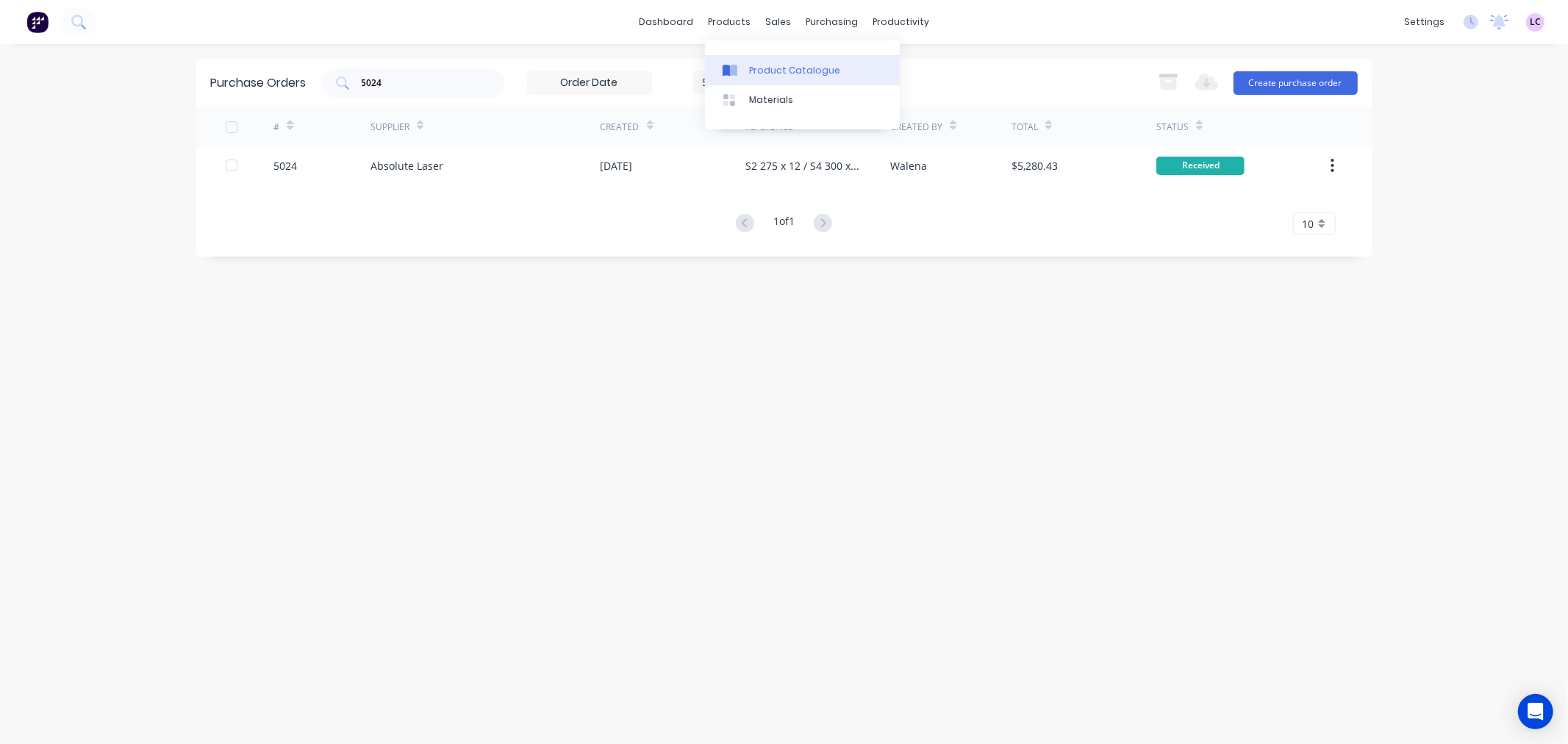
click at [759, 69] on div "Product Catalogue" at bounding box center [795, 71] width 91 height 13
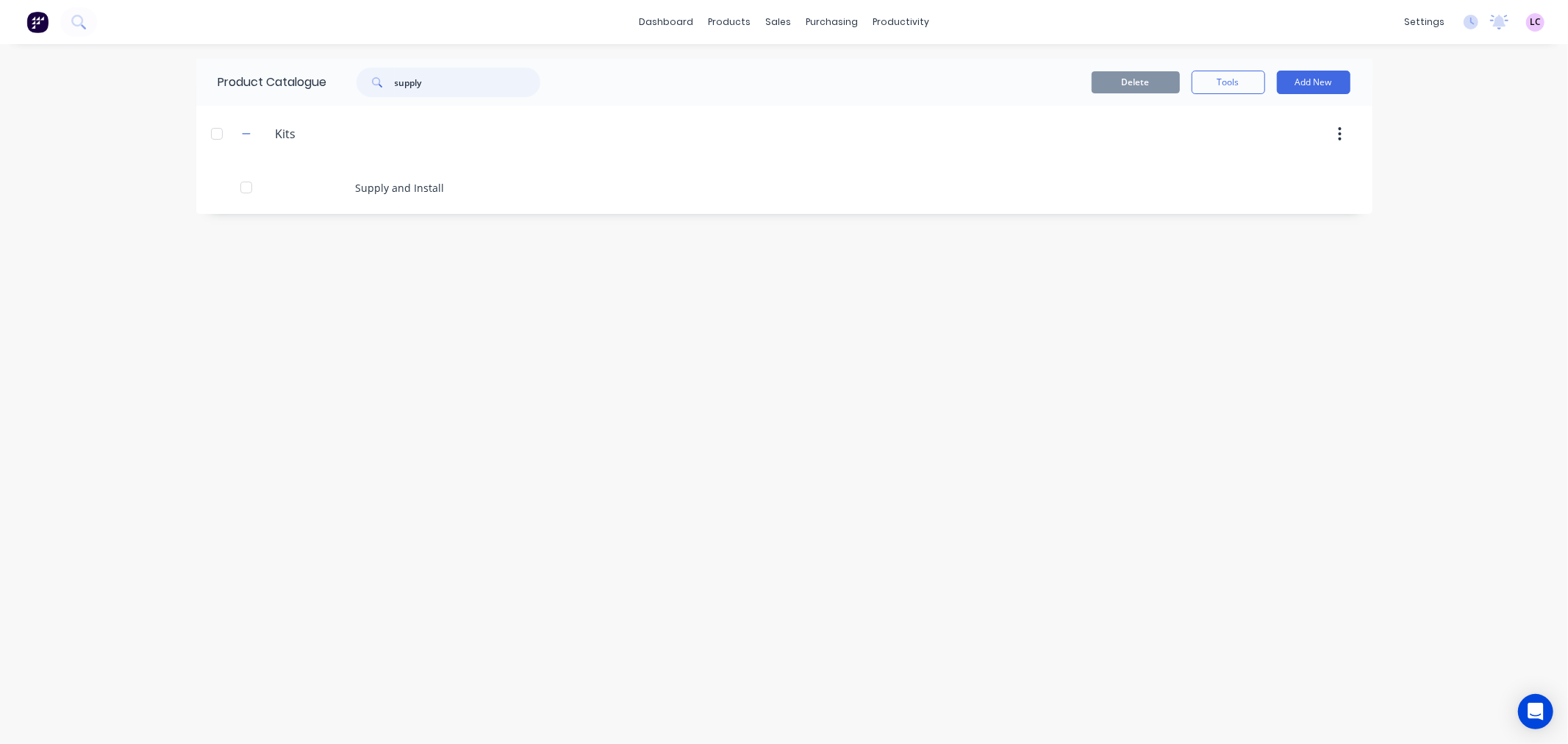
click at [428, 75] on input "supply" at bounding box center [468, 83] width 145 height 29
type input "certification"
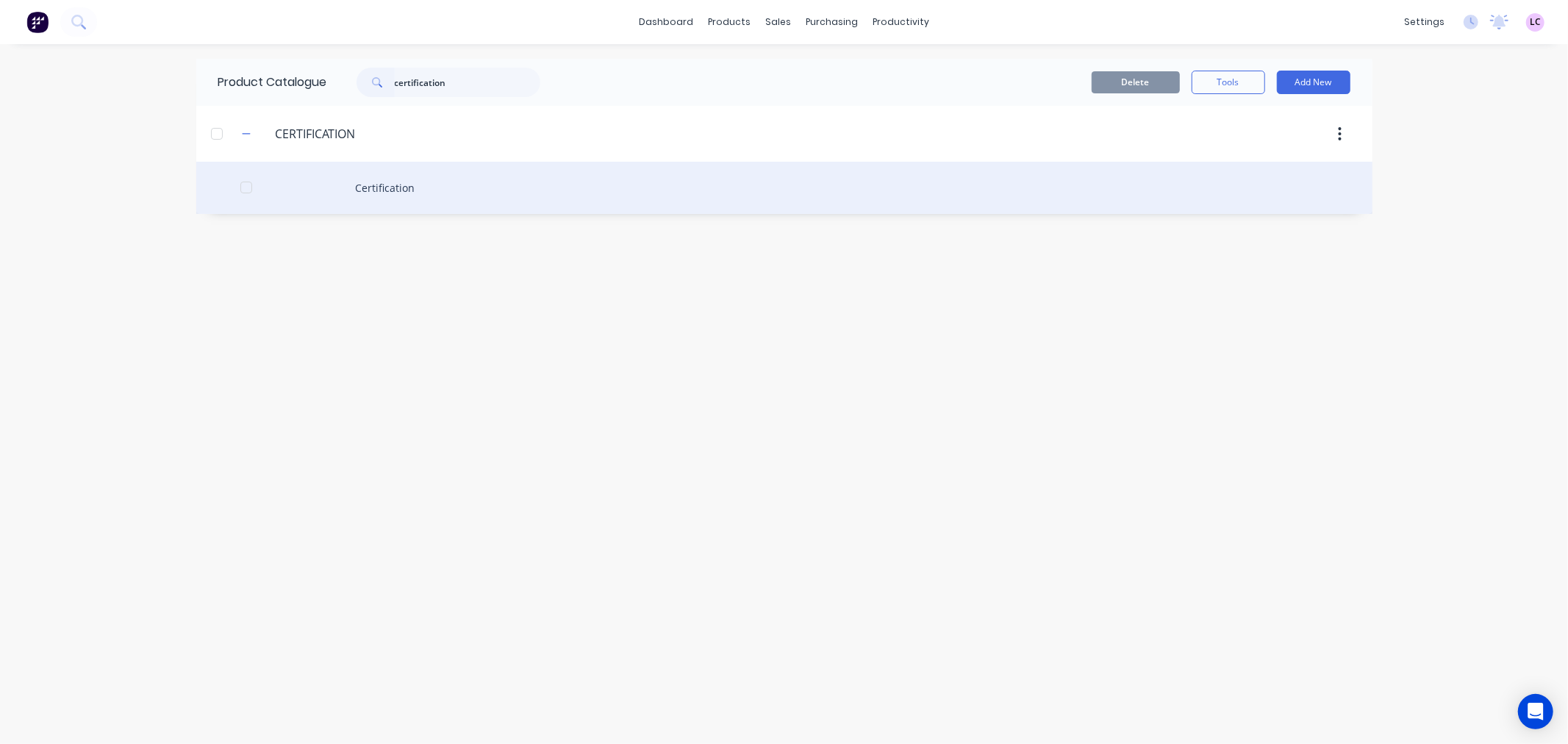
click at [392, 186] on div "Certification" at bounding box center [784, 187] width 1177 height 52
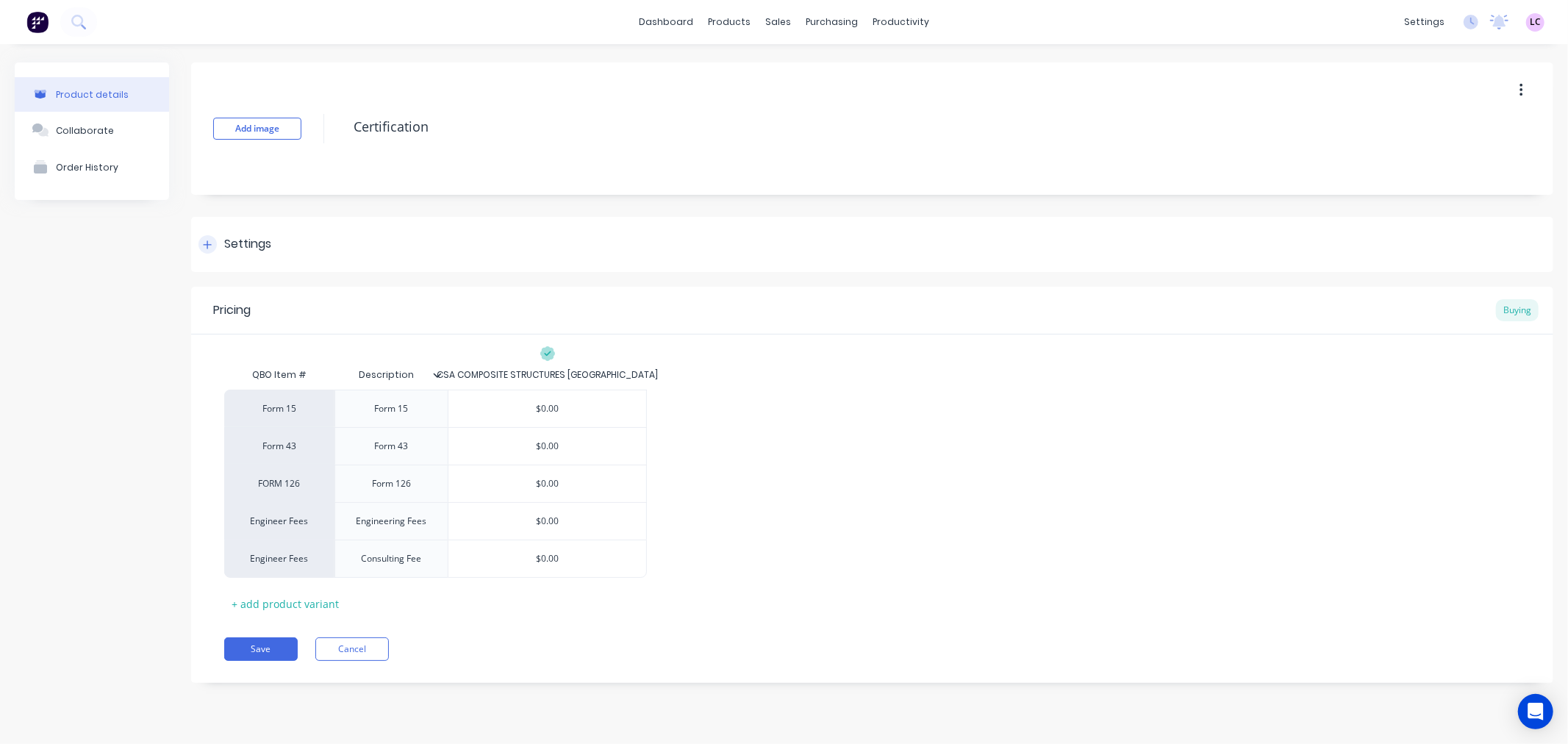
click at [211, 245] on icon at bounding box center [208, 244] width 9 height 10
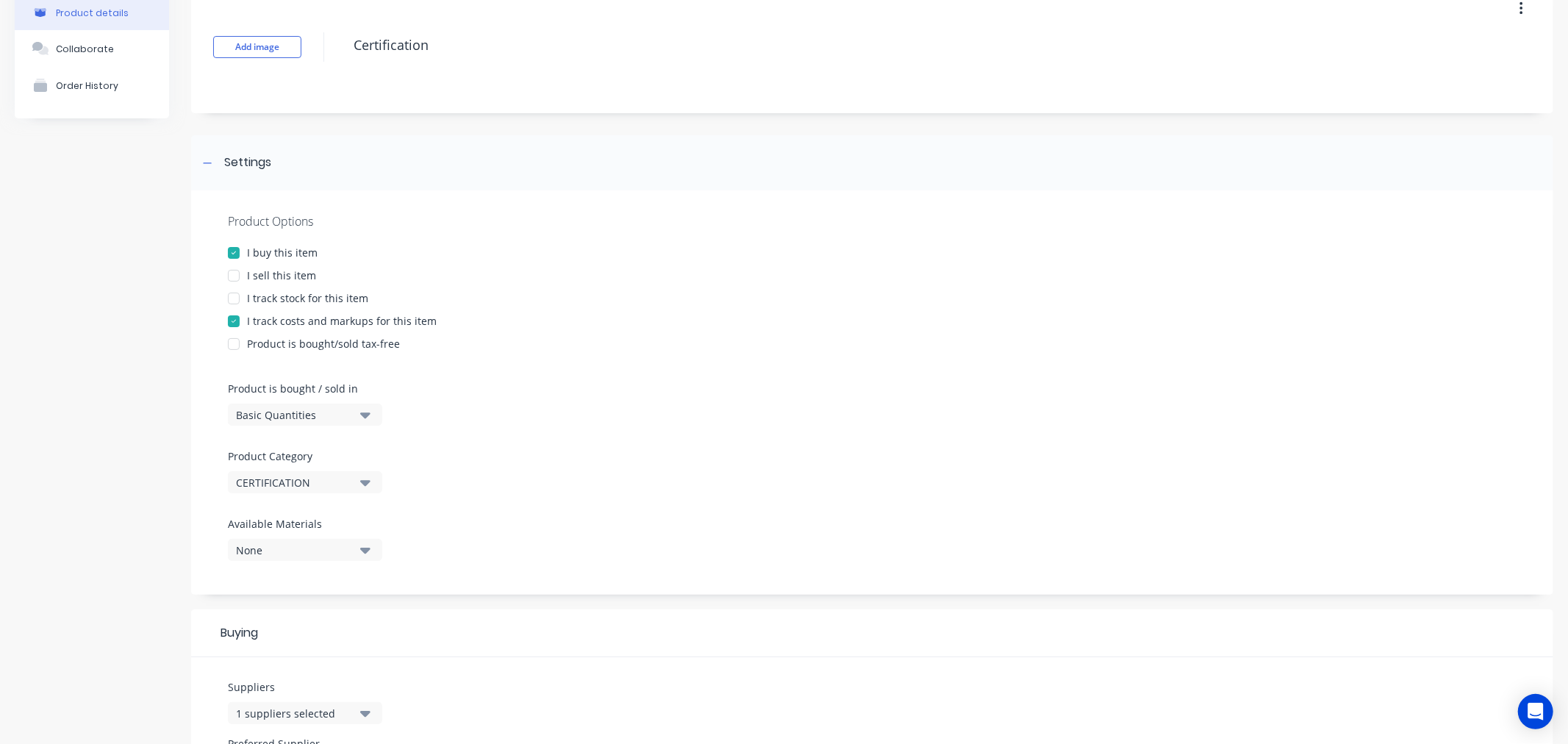
scroll to position [163, 0]
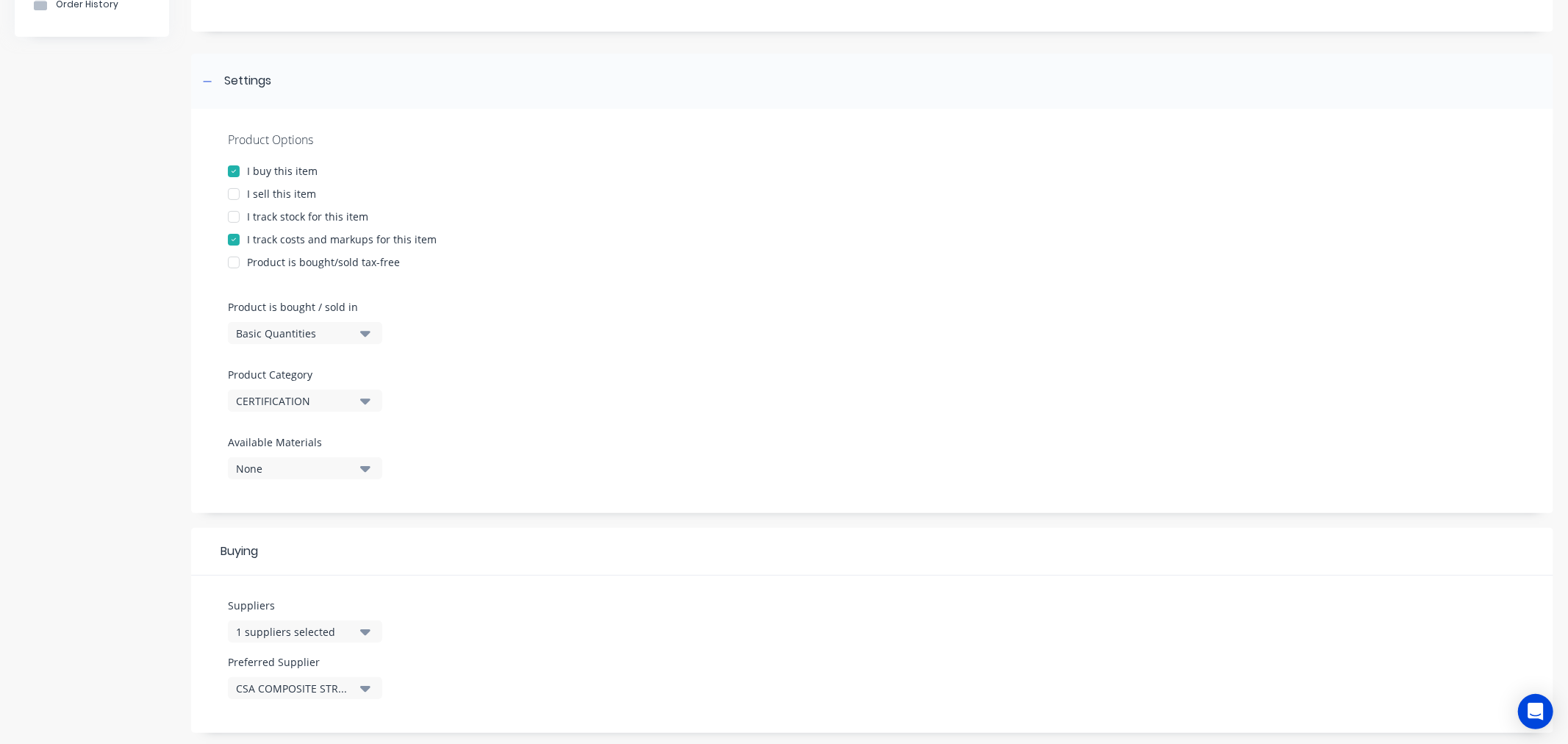
click at [331, 399] on div "CERTIFICATION" at bounding box center [295, 400] width 118 height 16
click at [806, 392] on div "Product Options I buy this item I sell this item I track stock for this item I …" at bounding box center [872, 310] width 1362 height 404
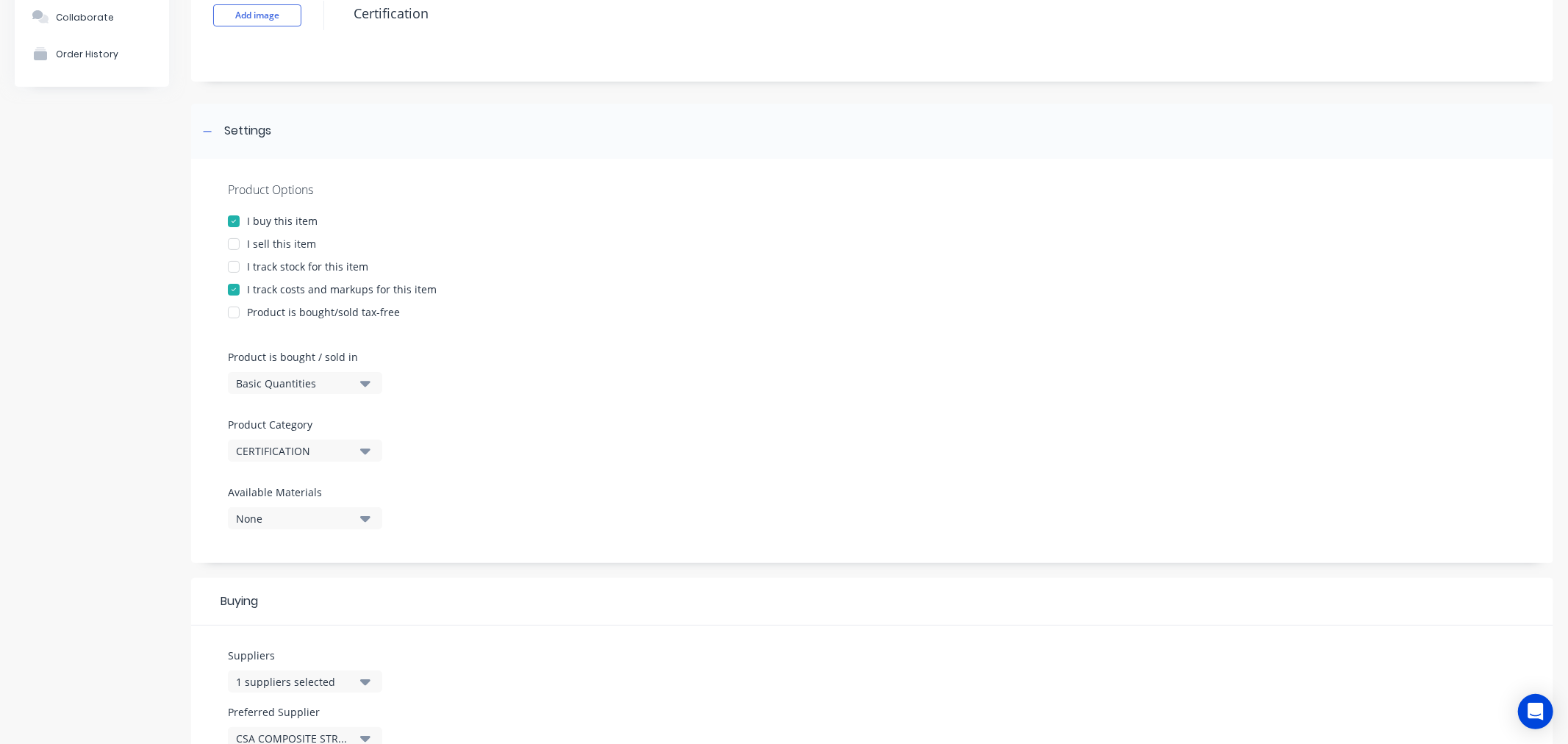
scroll to position [0, 0]
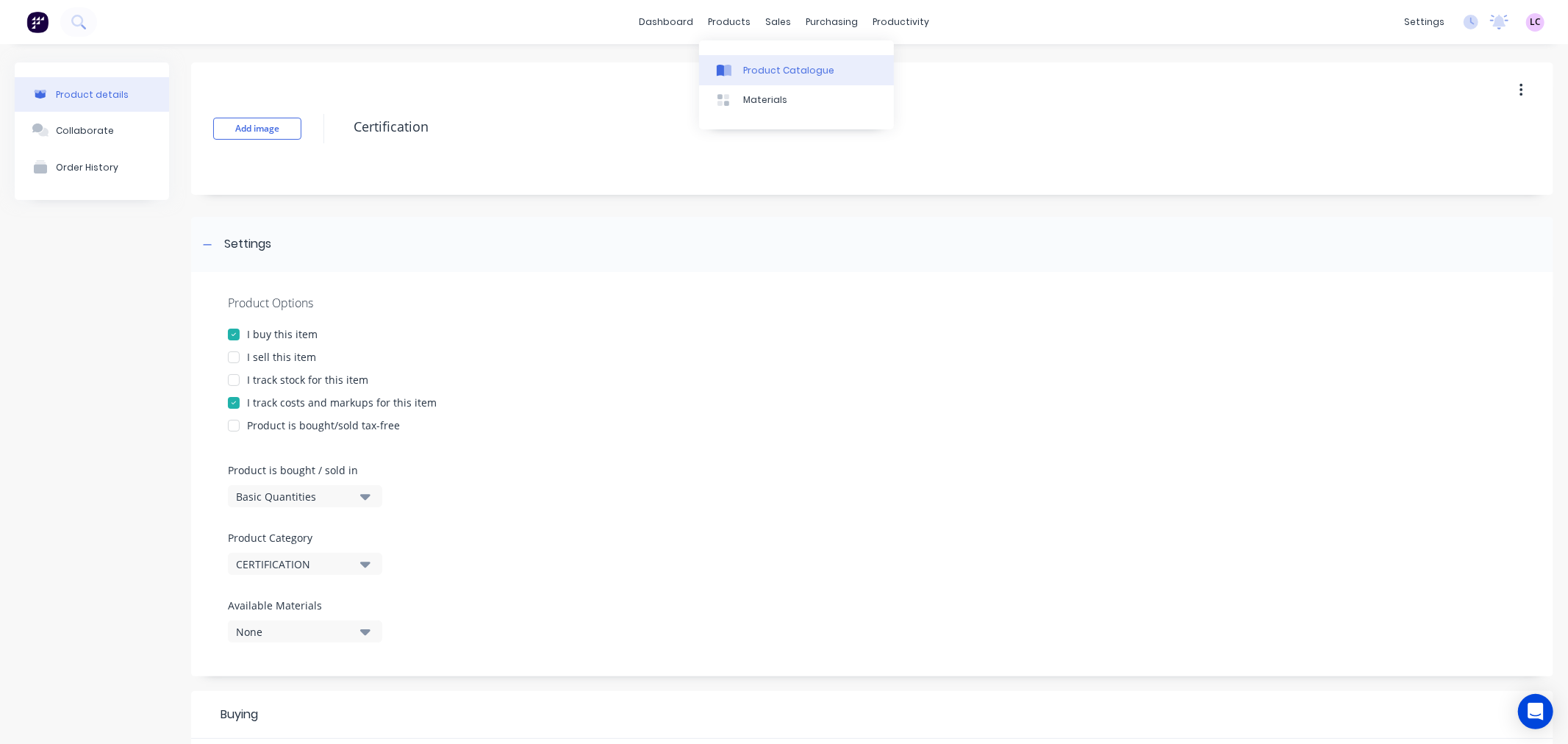
click at [780, 69] on div "Product Catalogue" at bounding box center [788, 71] width 91 height 13
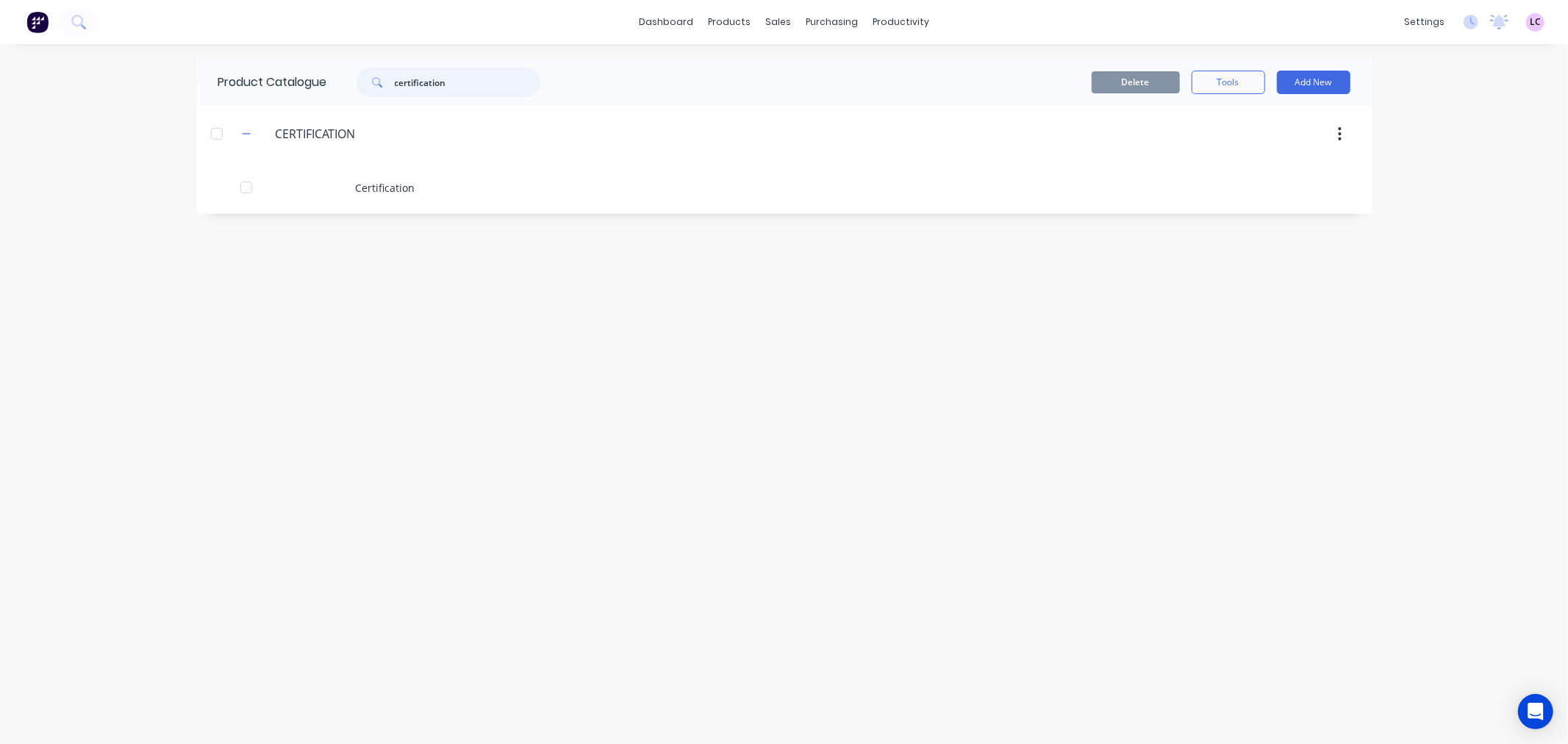
drag, startPoint x: 455, startPoint y: 90, endPoint x: 222, endPoint y: 105, distance: 233.5
click at [222, 105] on div "Product Catalogue certification" at bounding box center [387, 82] width 381 height 47
type input "installation rates"
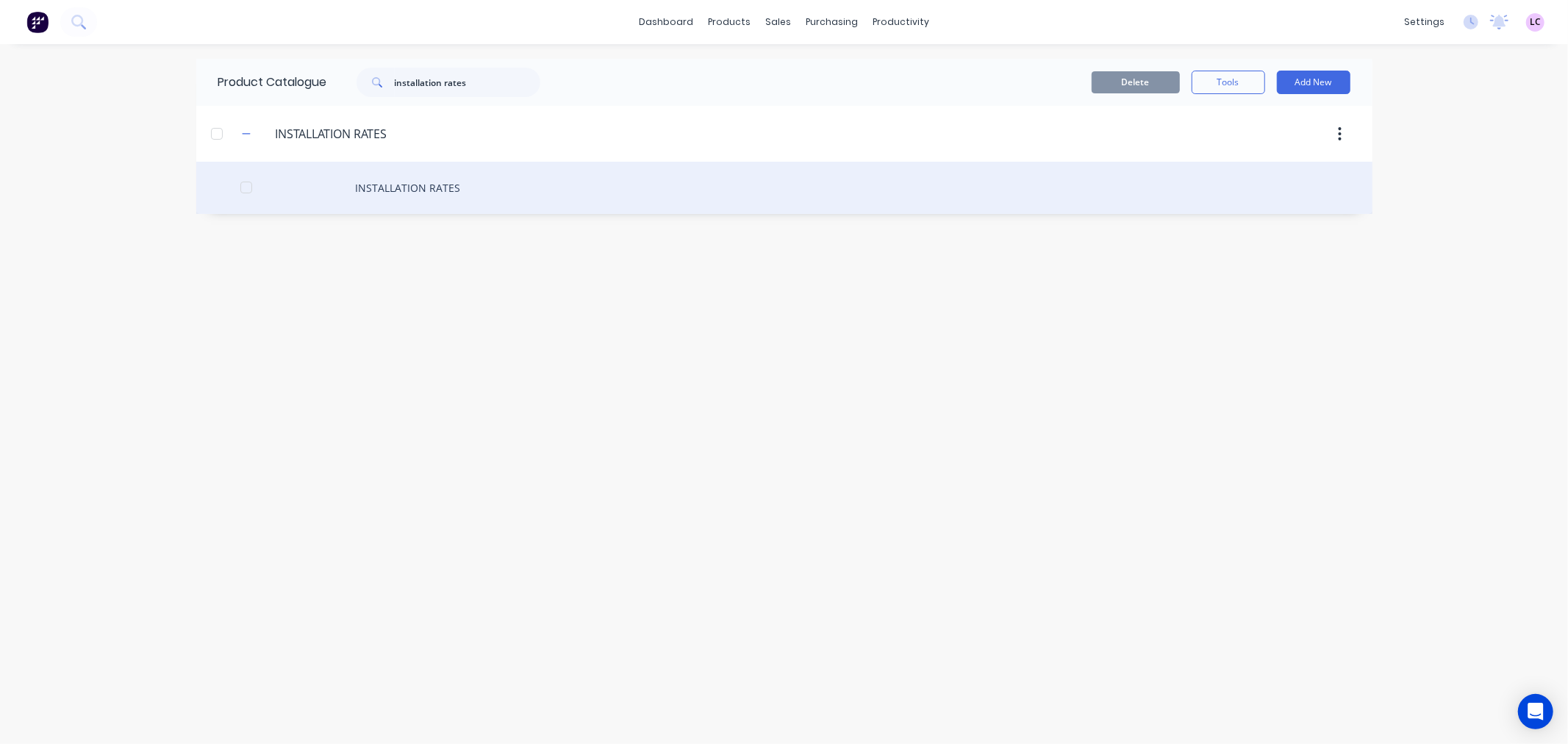
click at [394, 188] on div "INSTALLATION RATES" at bounding box center [784, 187] width 1177 height 52
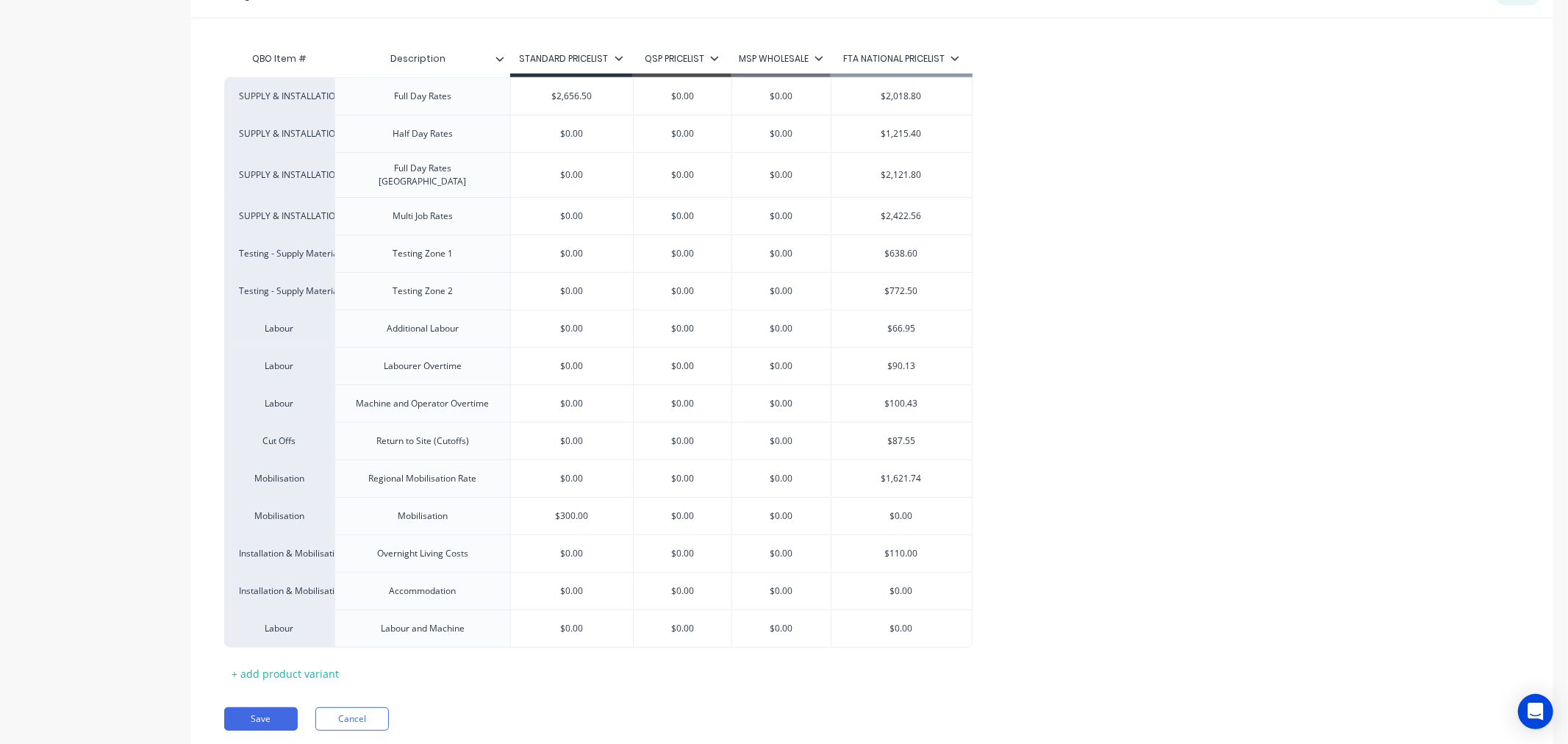
scroll to position [359, 0]
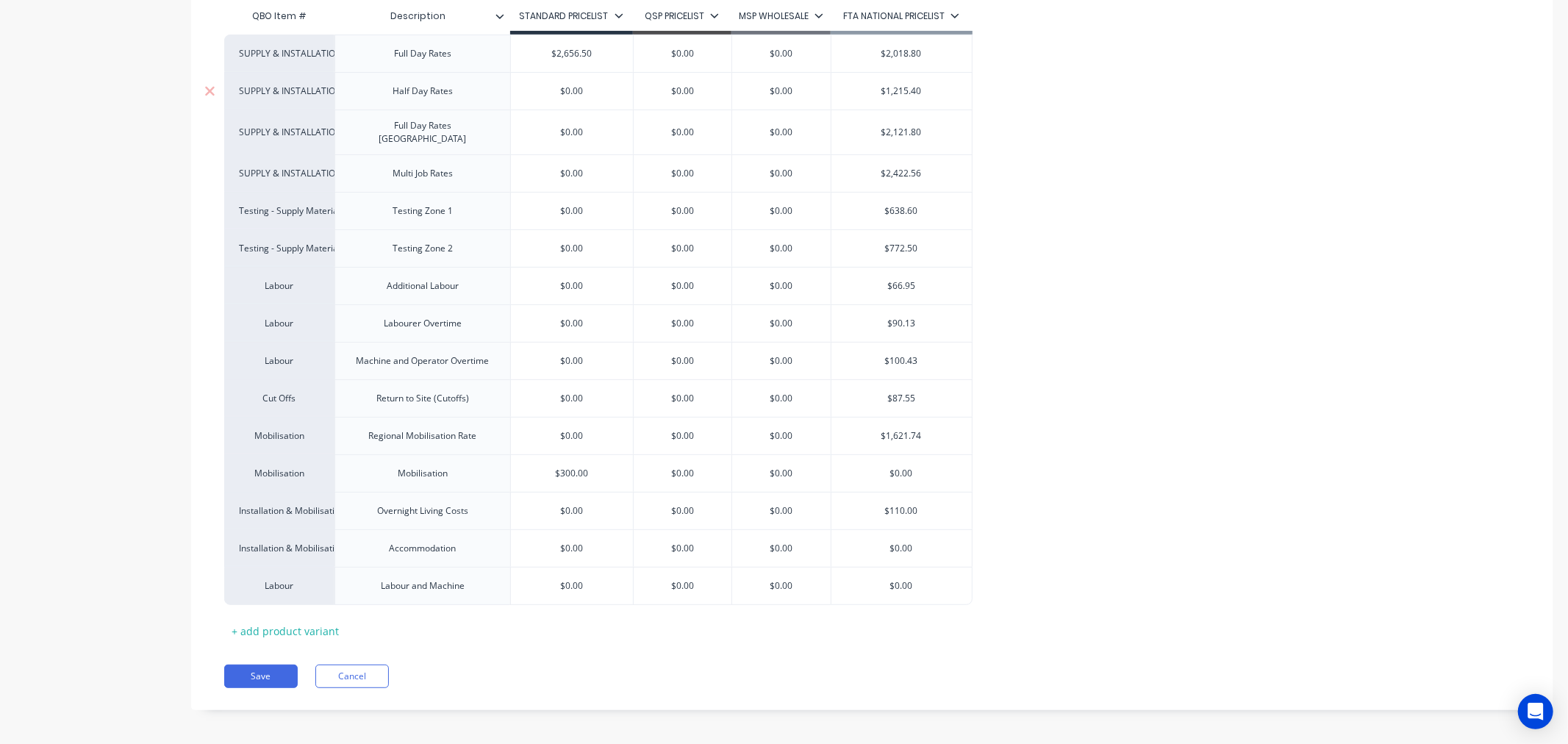
click at [306, 94] on div "SUPPLY & INSTALLATION AASW" at bounding box center [279, 91] width 81 height 13
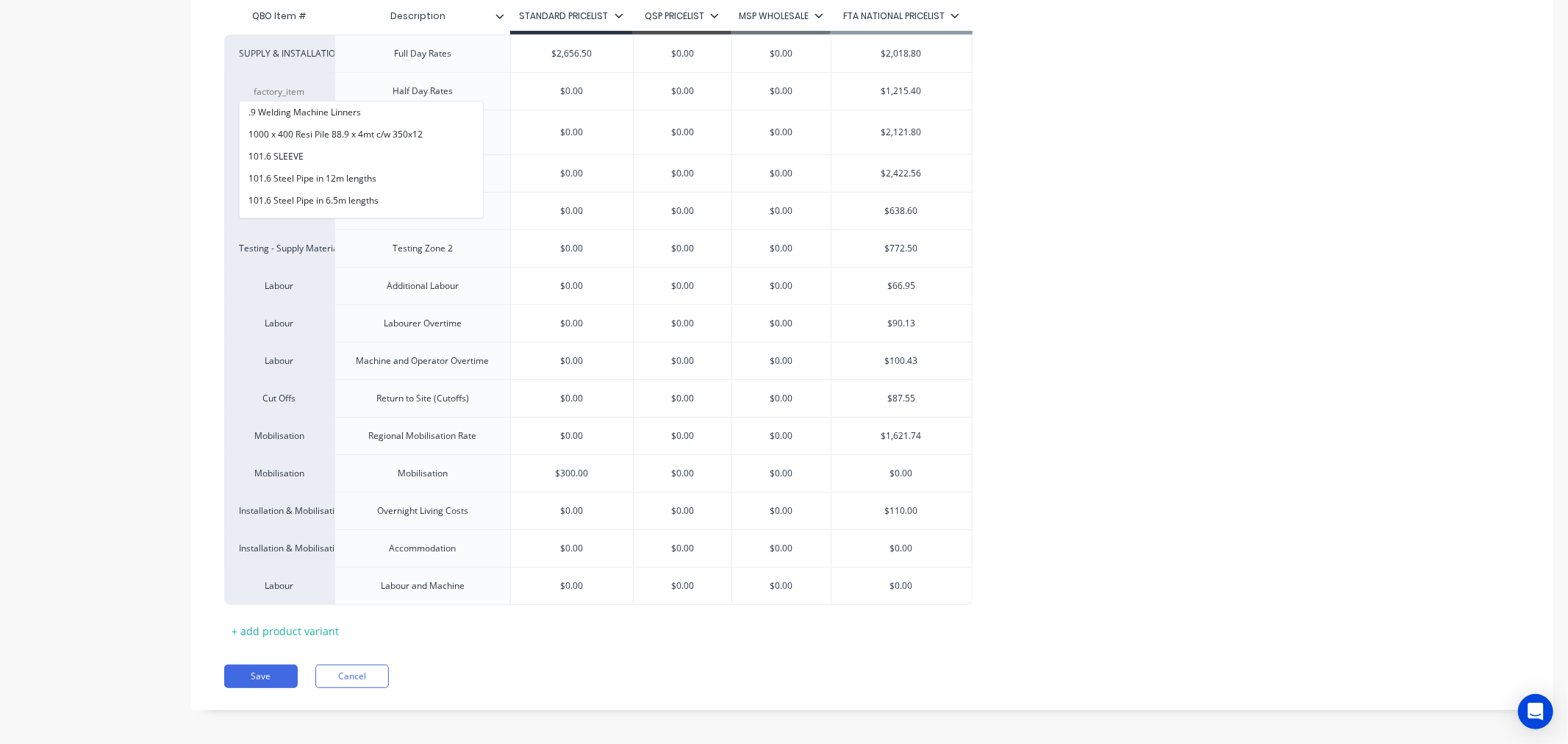
click at [113, 106] on div "Product details Collaborate Order History" at bounding box center [92, 218] width 154 height 1029
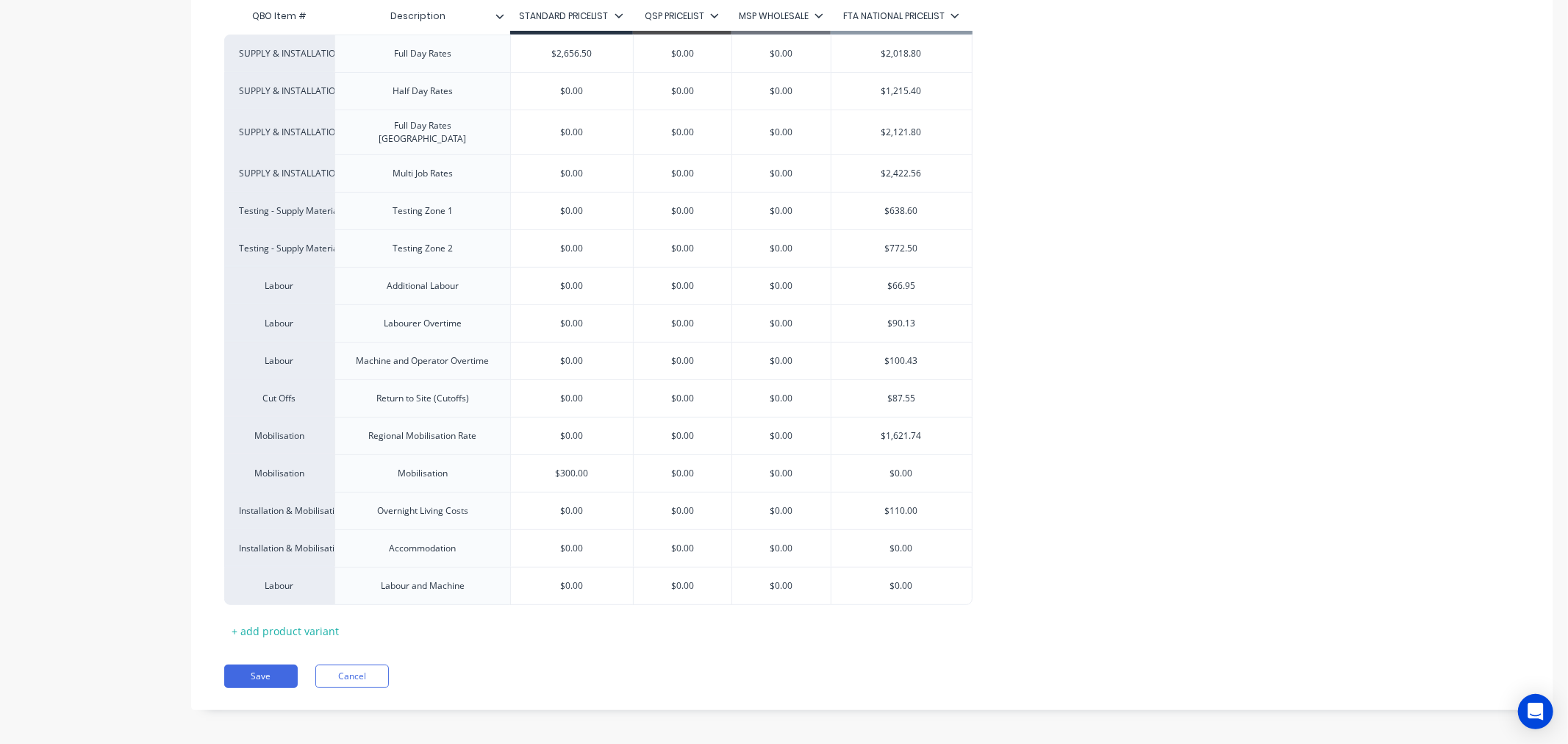
scroll to position [0, 0]
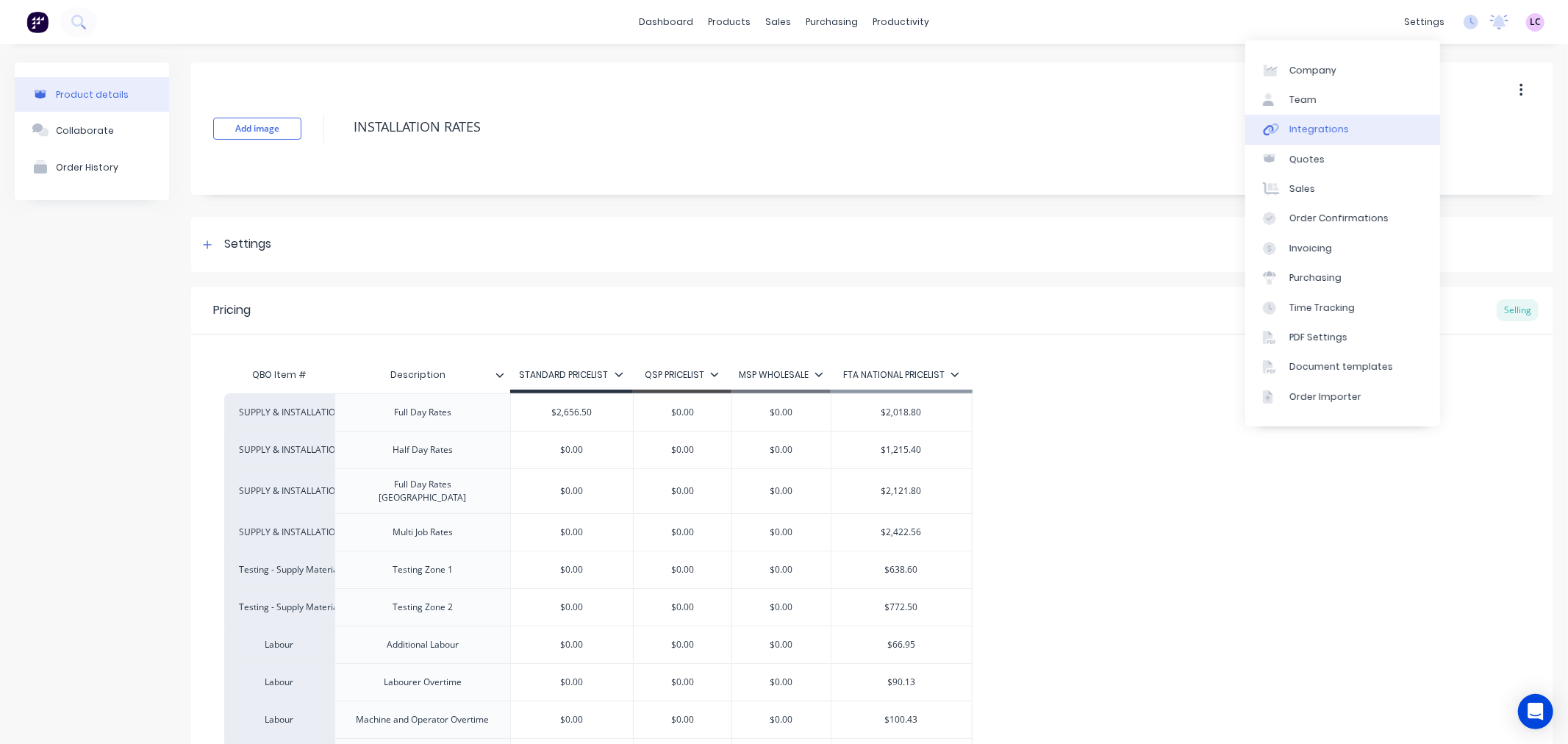
click at [1335, 138] on link "Integrations" at bounding box center [1343, 130] width 195 height 29
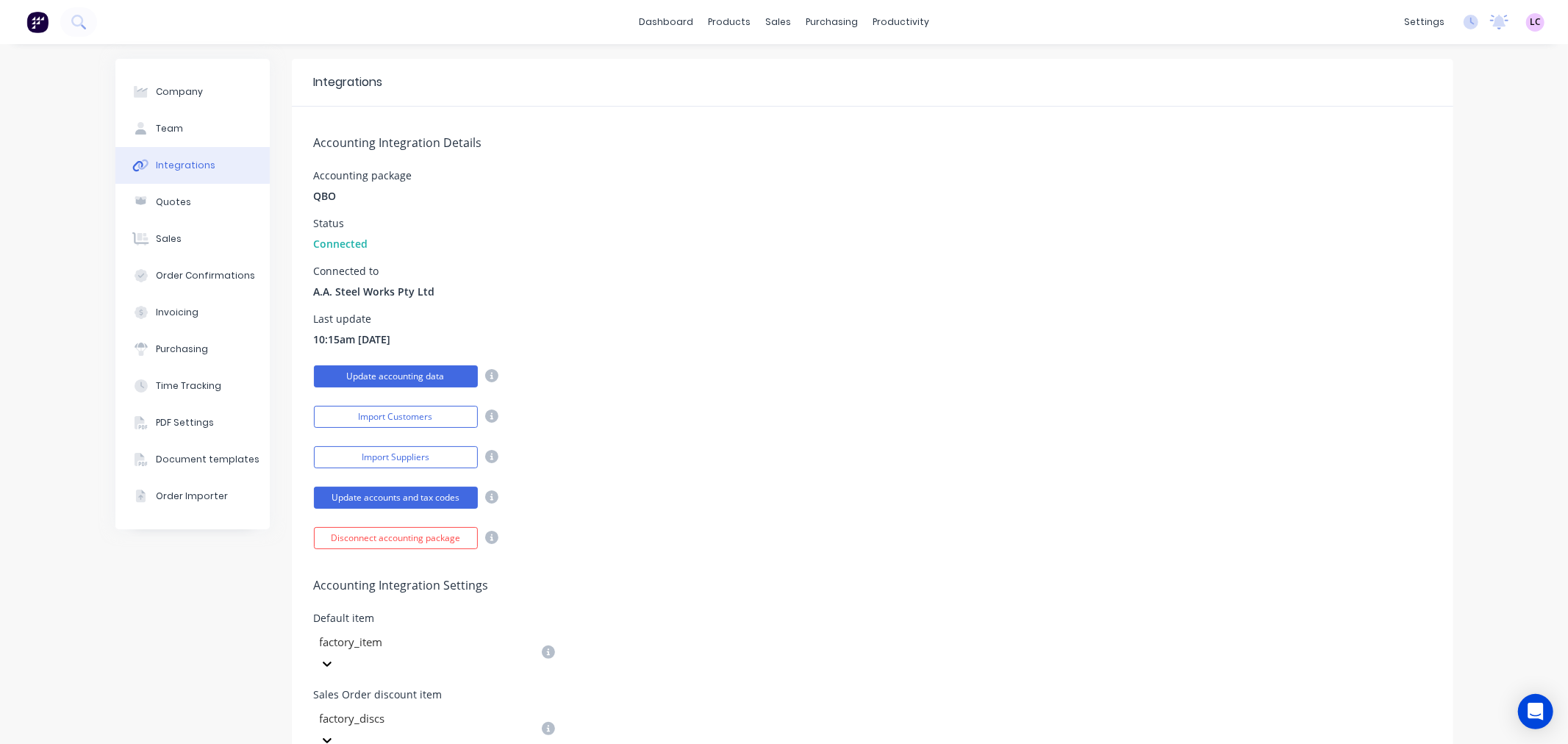
click at [422, 373] on button "Update accounting data" at bounding box center [396, 377] width 164 height 22
click at [657, 17] on link "dashboard" at bounding box center [665, 22] width 69 height 22
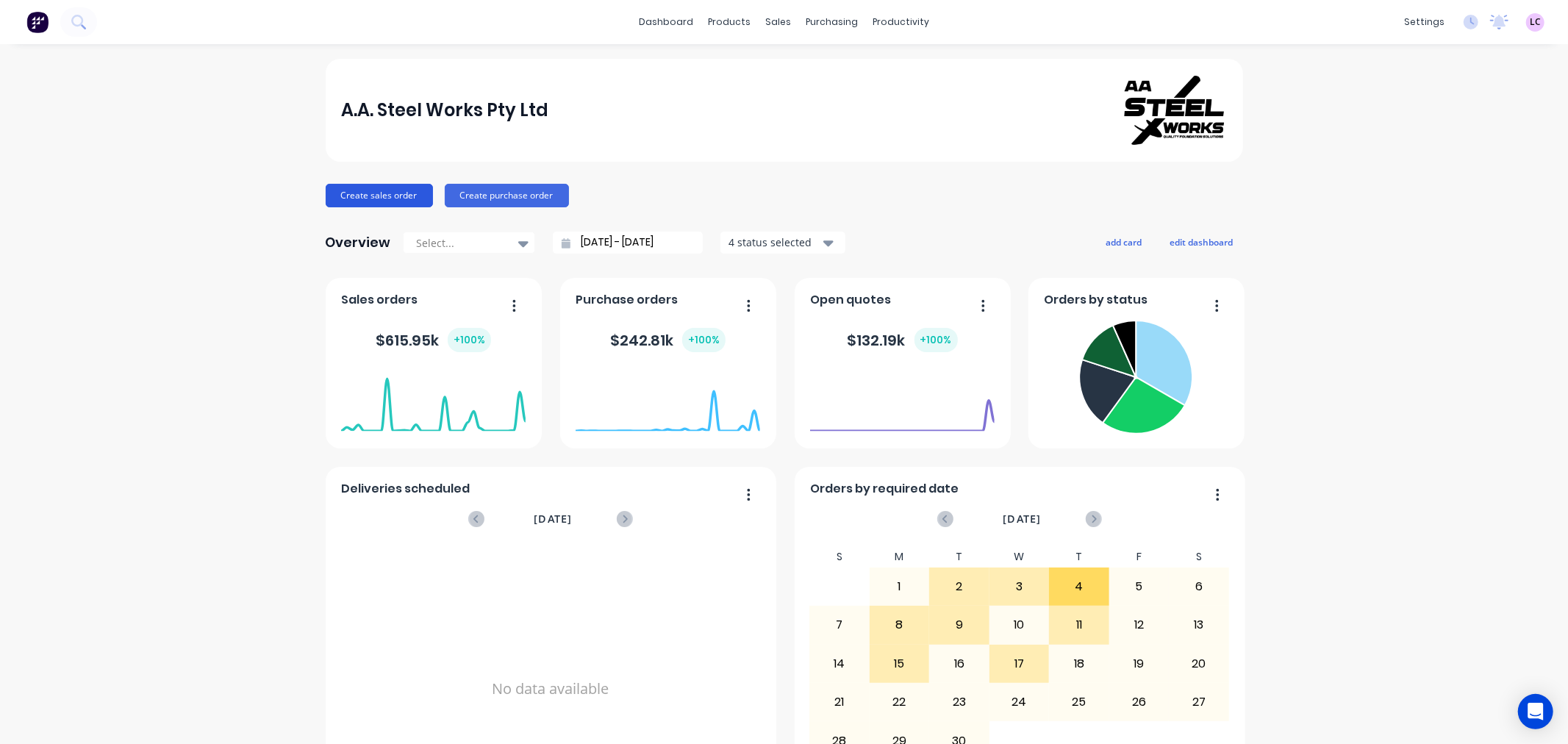
click at [352, 192] on button "Create sales order" at bounding box center [379, 196] width 107 height 24
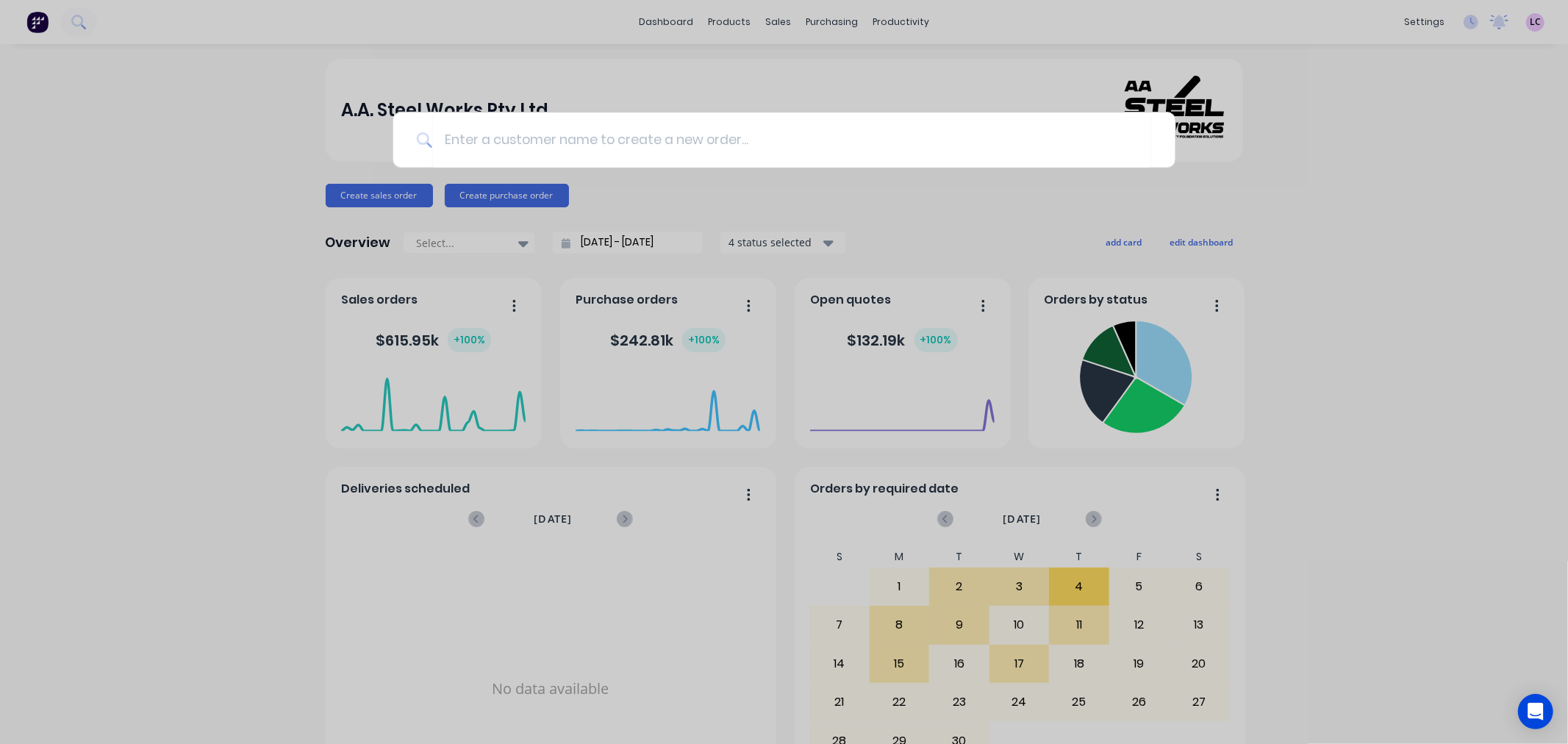
click at [101, 194] on div at bounding box center [784, 372] width 1568 height 744
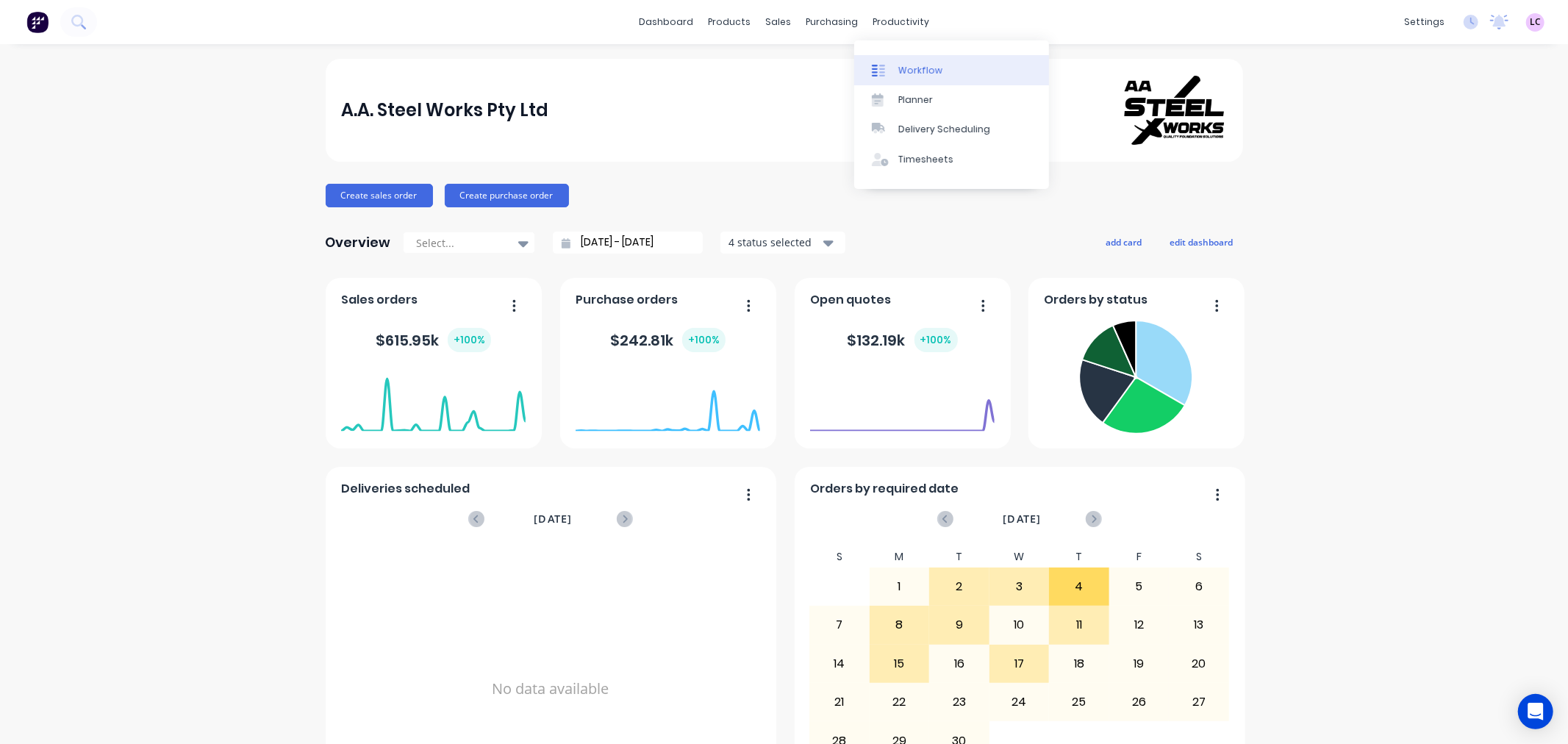
click at [915, 69] on div "Workflow" at bounding box center [920, 71] width 44 height 13
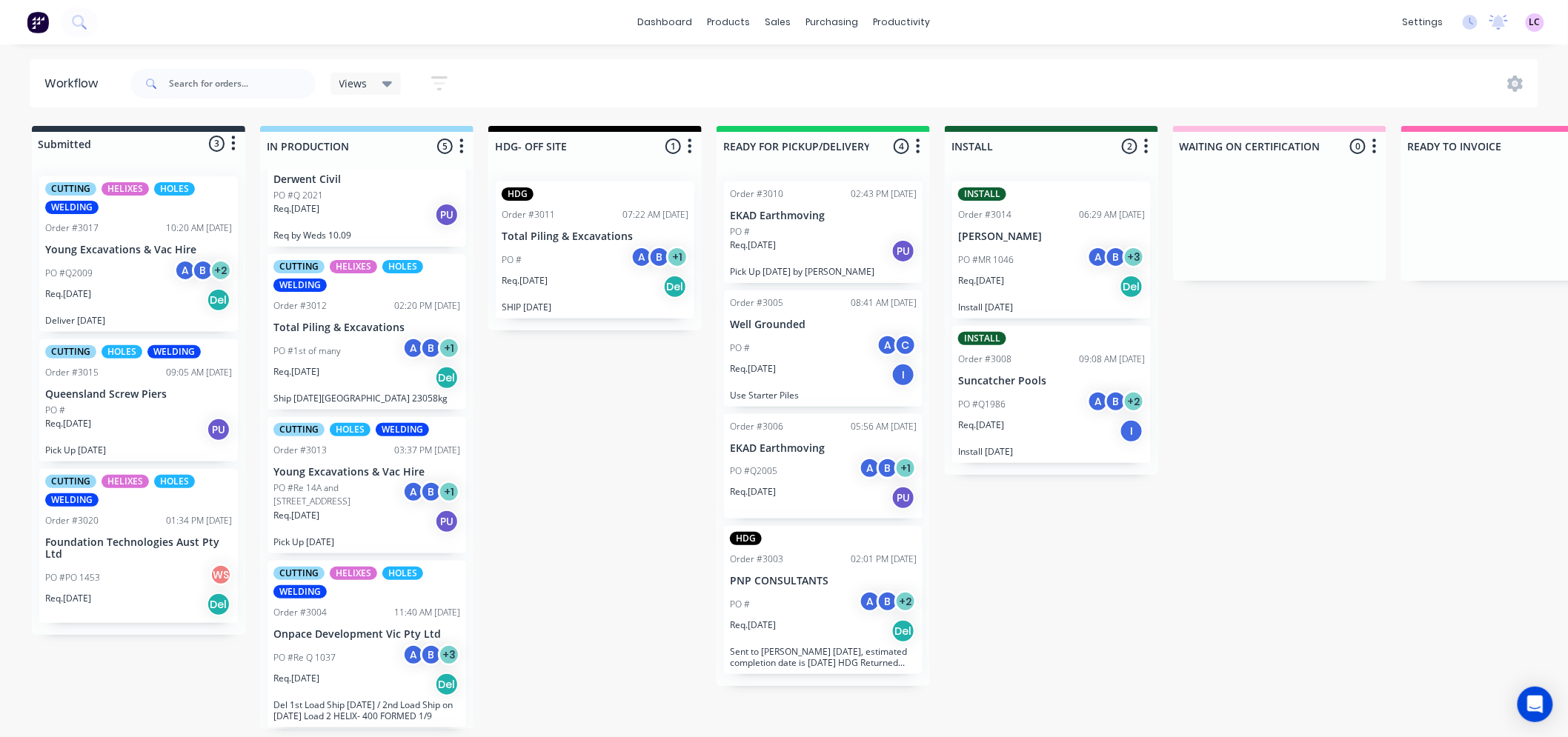
scroll to position [82, 0]
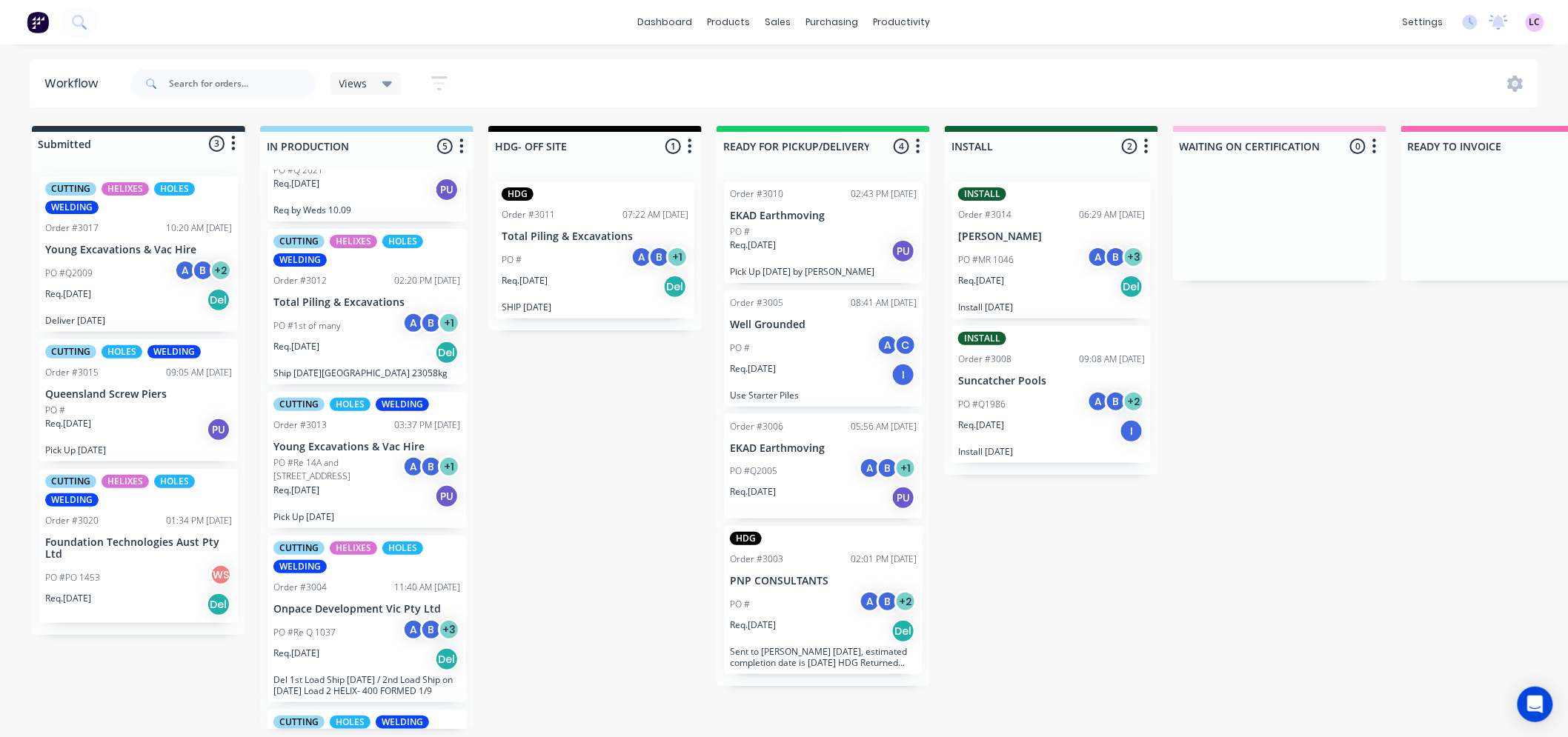
click at [348, 326] on div "PO #1st of many A B + 1" at bounding box center [367, 326] width 187 height 28
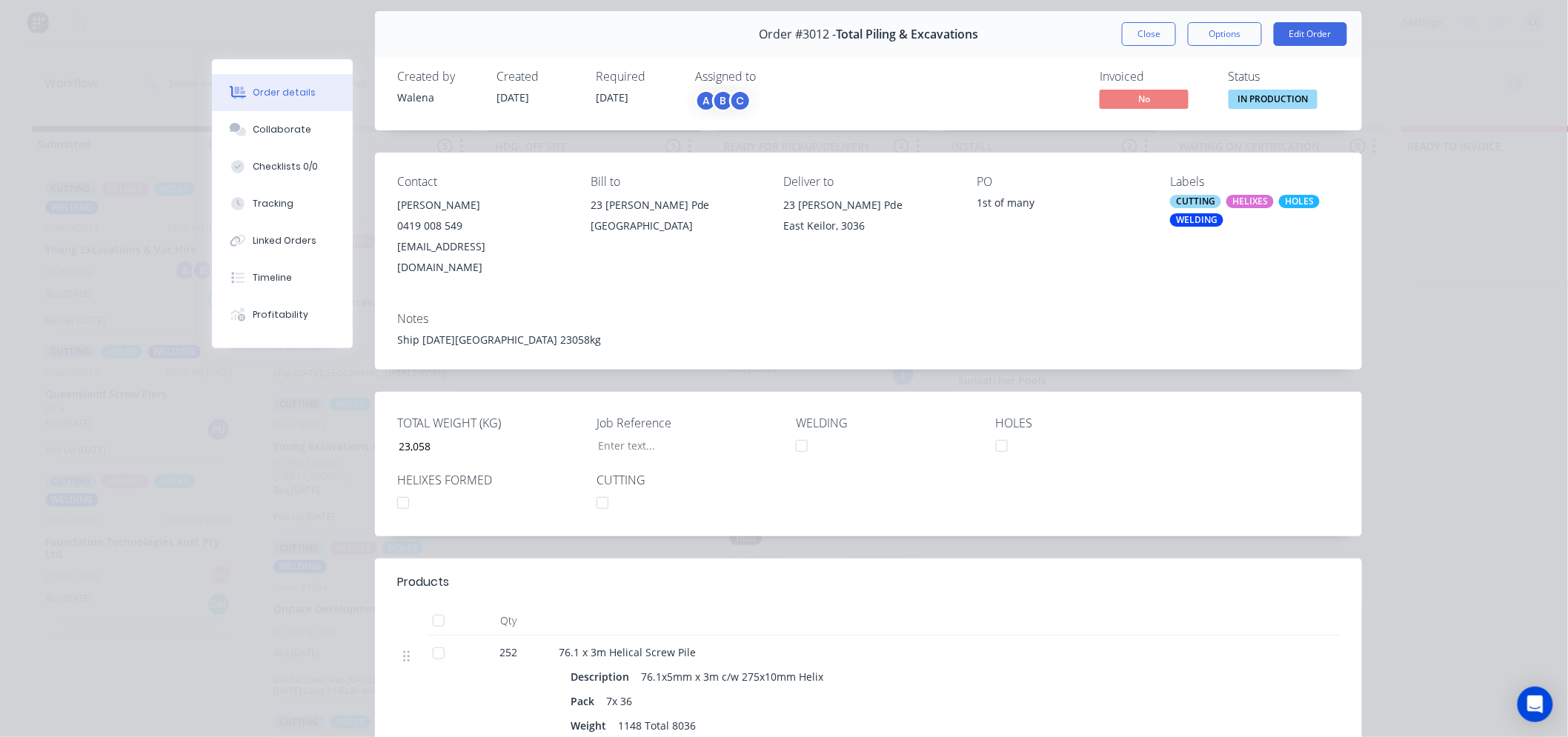
scroll to position [0, 0]
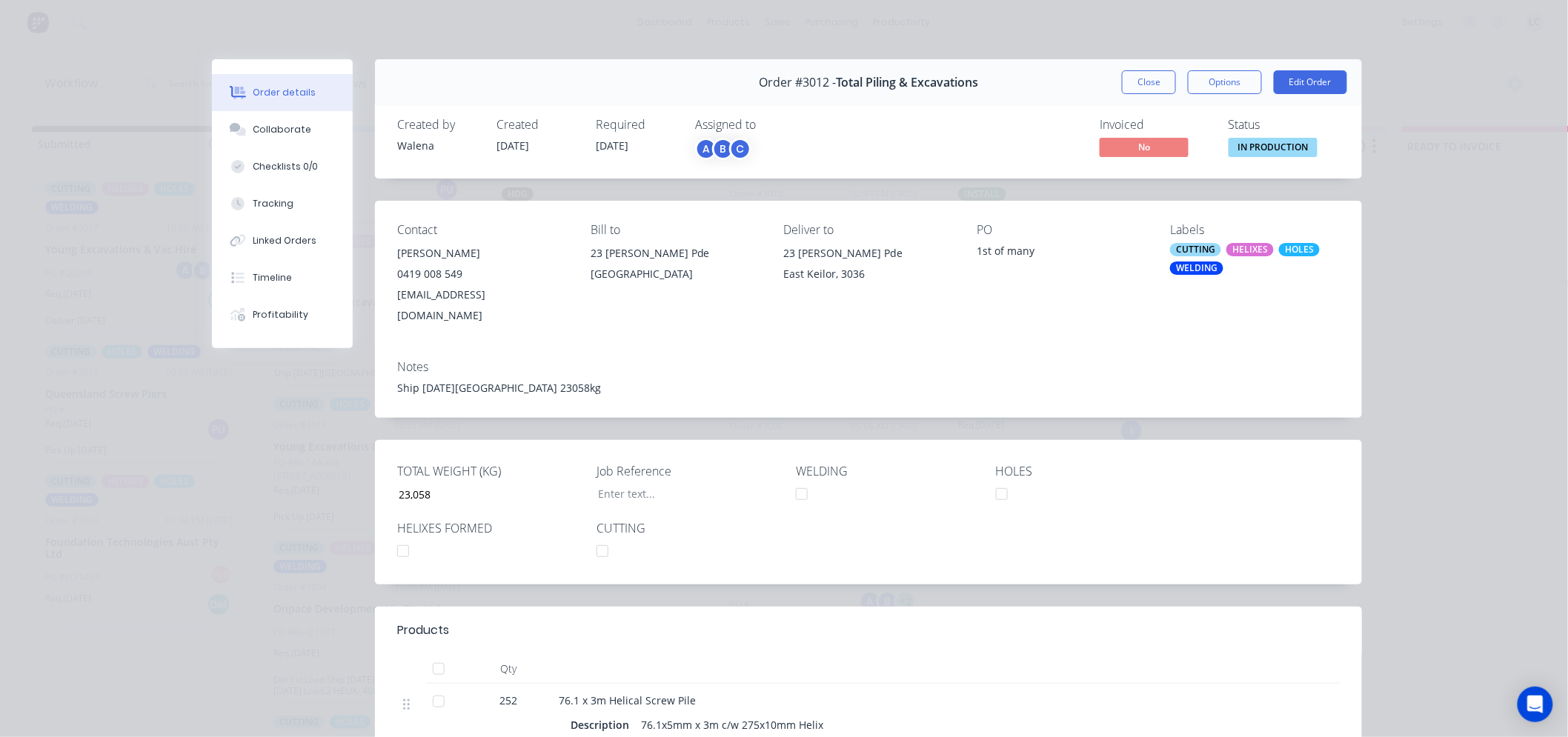
click at [392, 536] on div at bounding box center [403, 551] width 30 height 30
click at [296, 130] on div "Collaborate" at bounding box center [282, 130] width 58 height 13
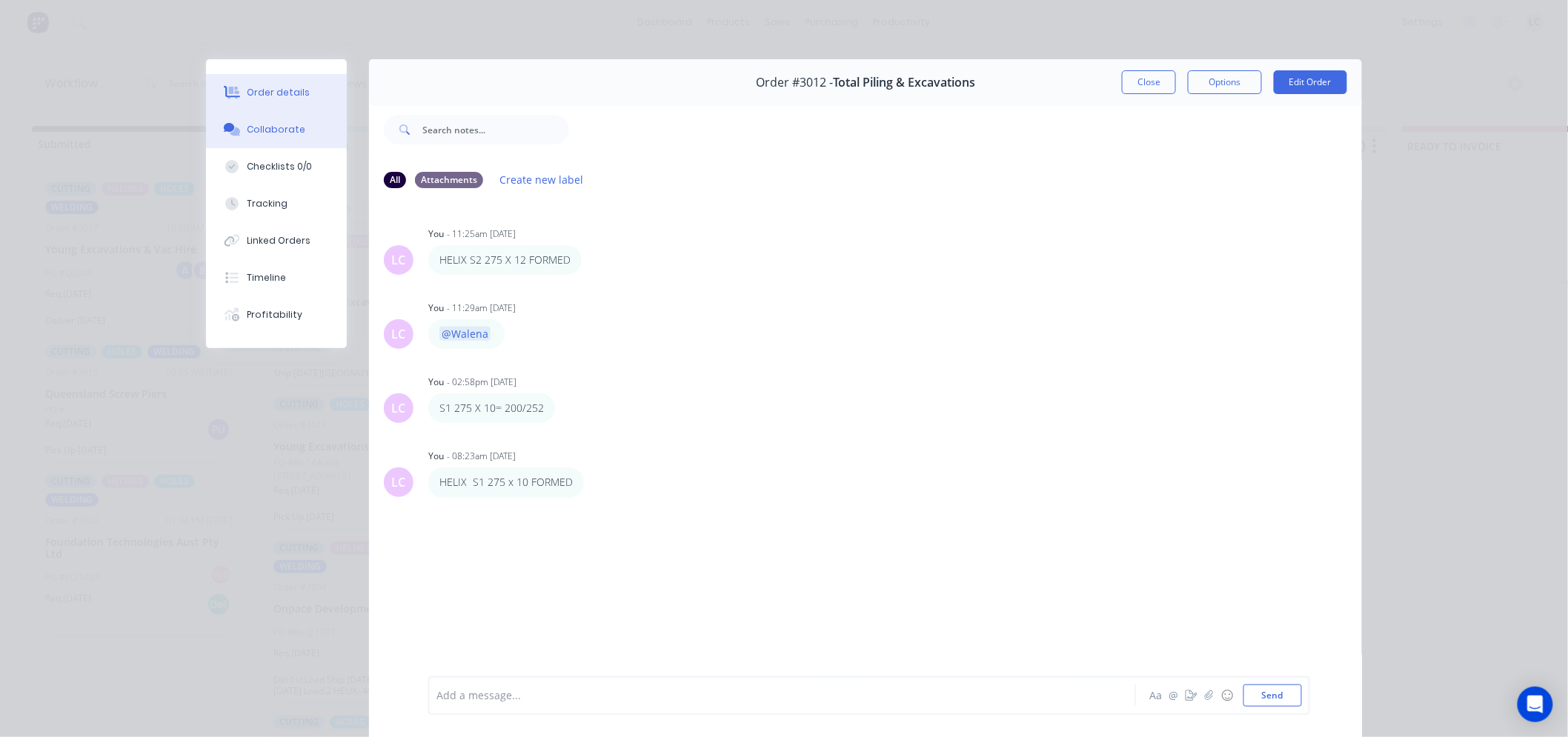
click at [299, 92] on button "Order details" at bounding box center [276, 93] width 141 height 37
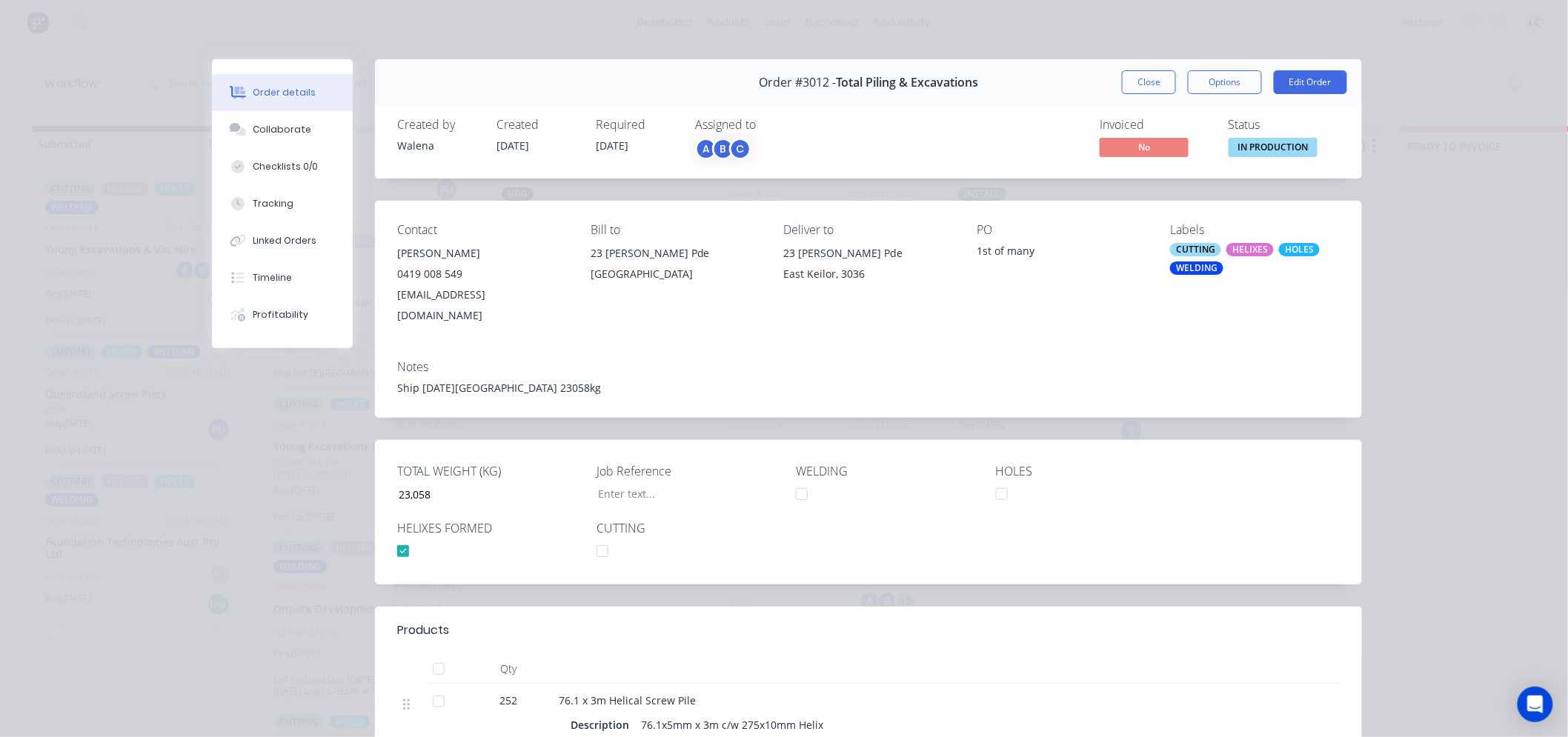
click at [397, 537] on div at bounding box center [403, 551] width 30 height 30
click at [812, 268] on div "East Keilor, 3036" at bounding box center [868, 274] width 169 height 20
click at [292, 302] on button "Profitability" at bounding box center [282, 315] width 141 height 37
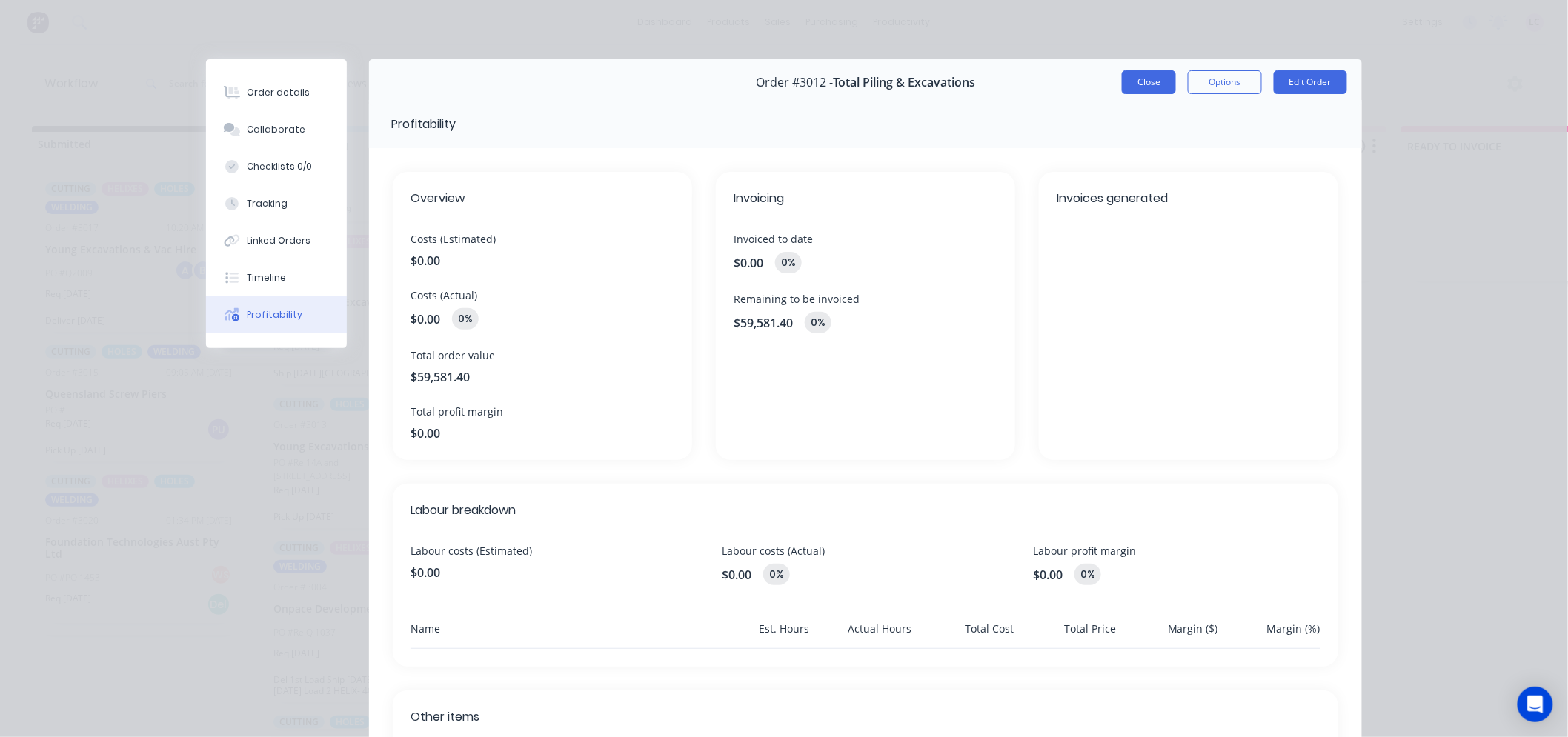
click at [1139, 85] on button "Close" at bounding box center [1149, 82] width 54 height 24
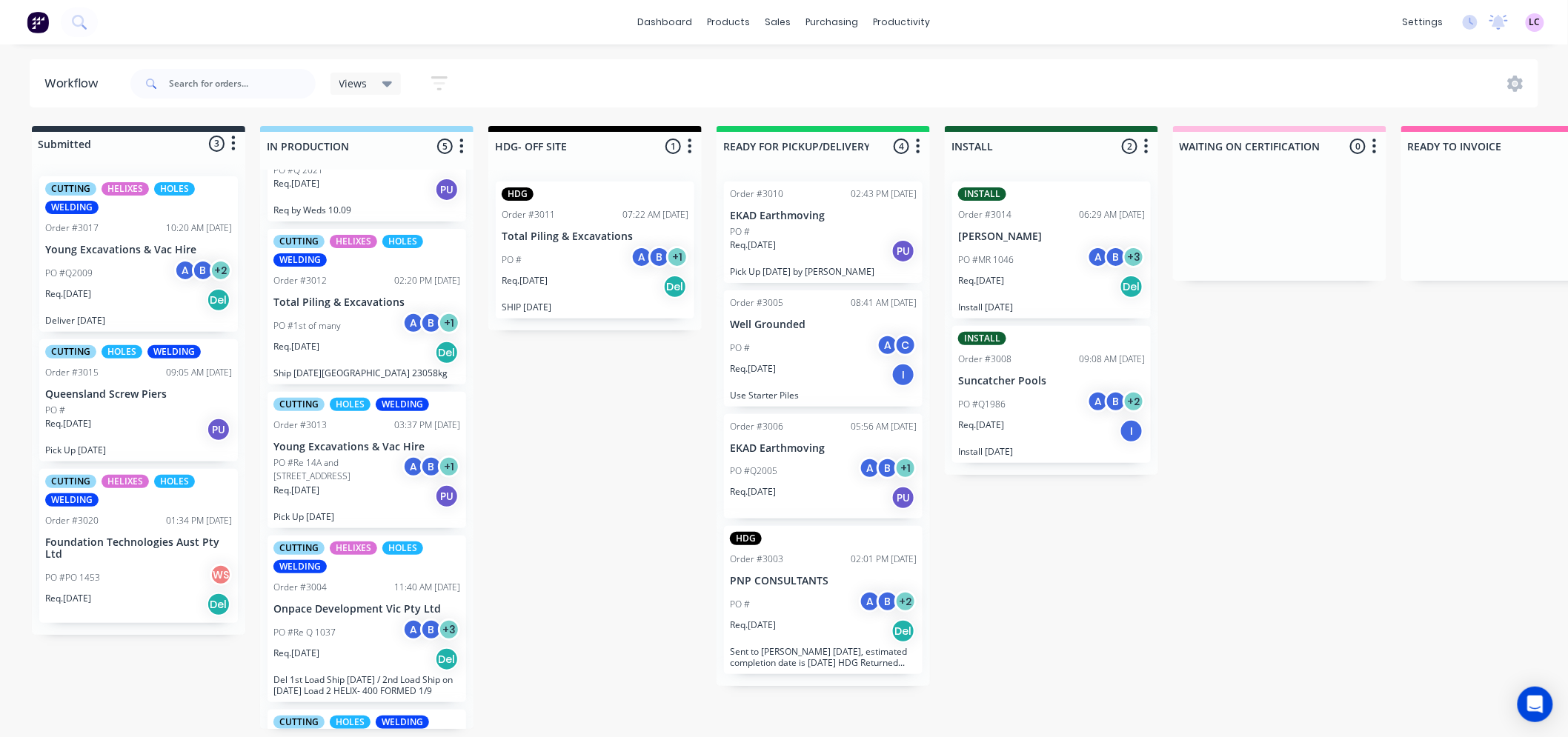
scroll to position [233, 0]
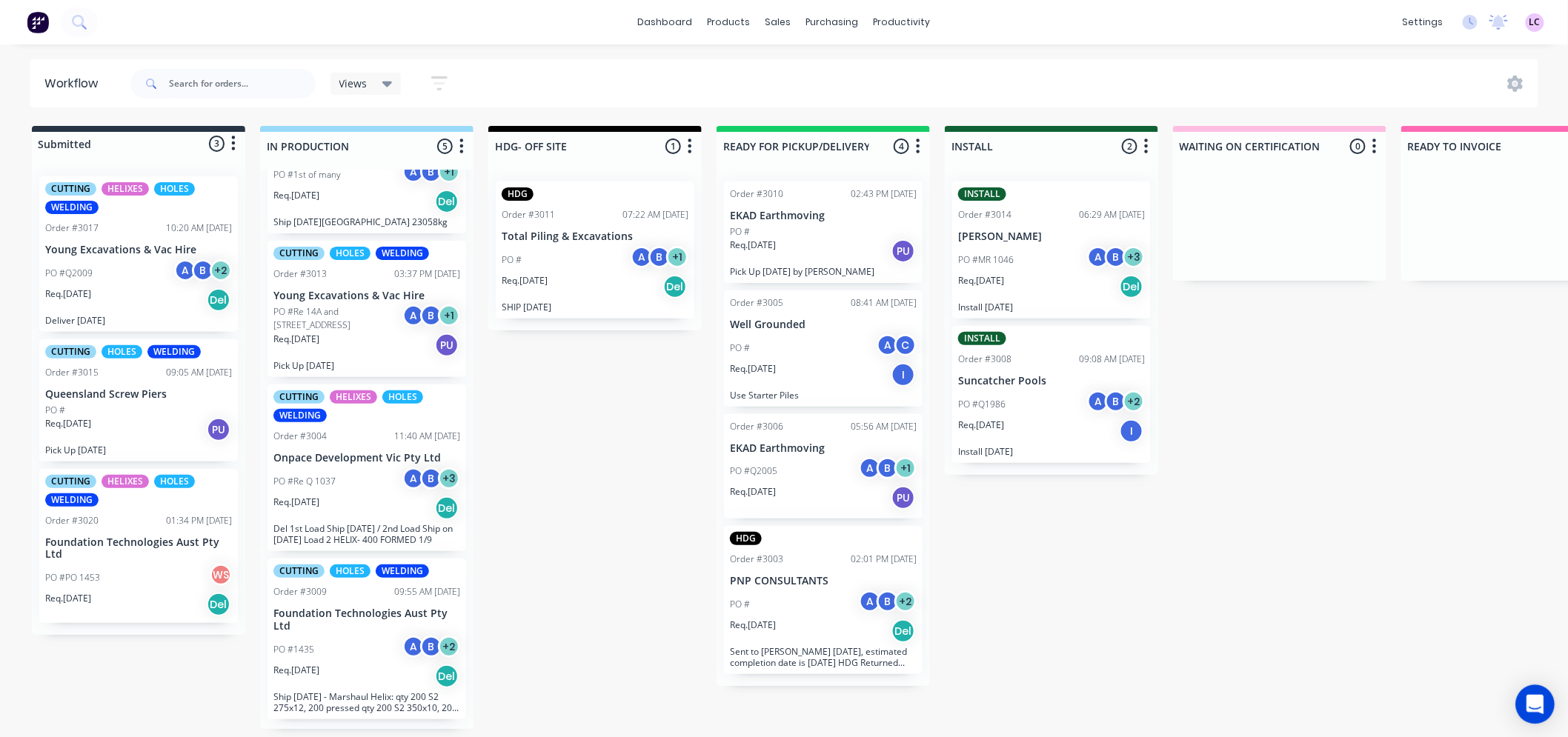
click at [1531, 696] on icon "Open Intercom Messenger" at bounding box center [1535, 705] width 19 height 19
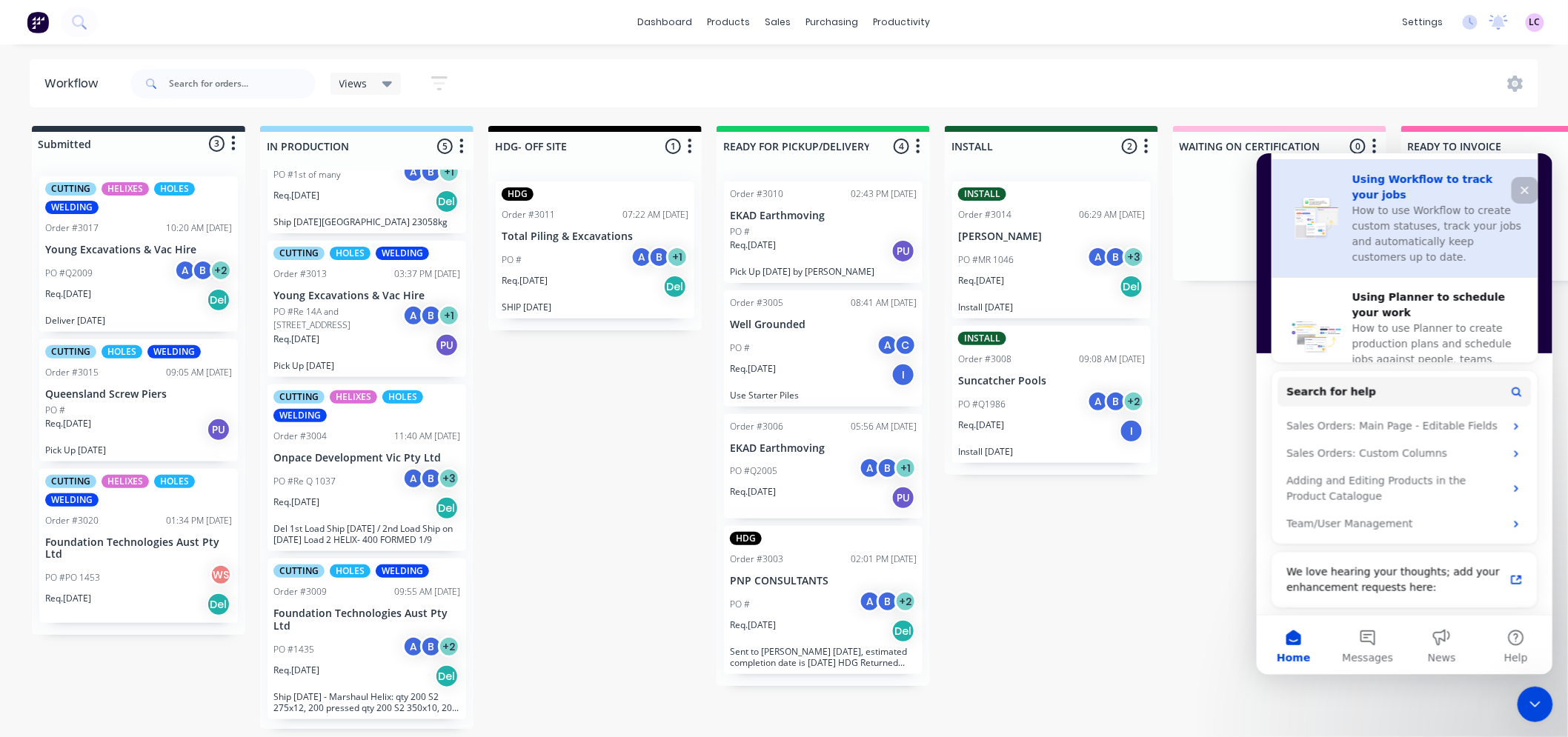
scroll to position [568, 0]
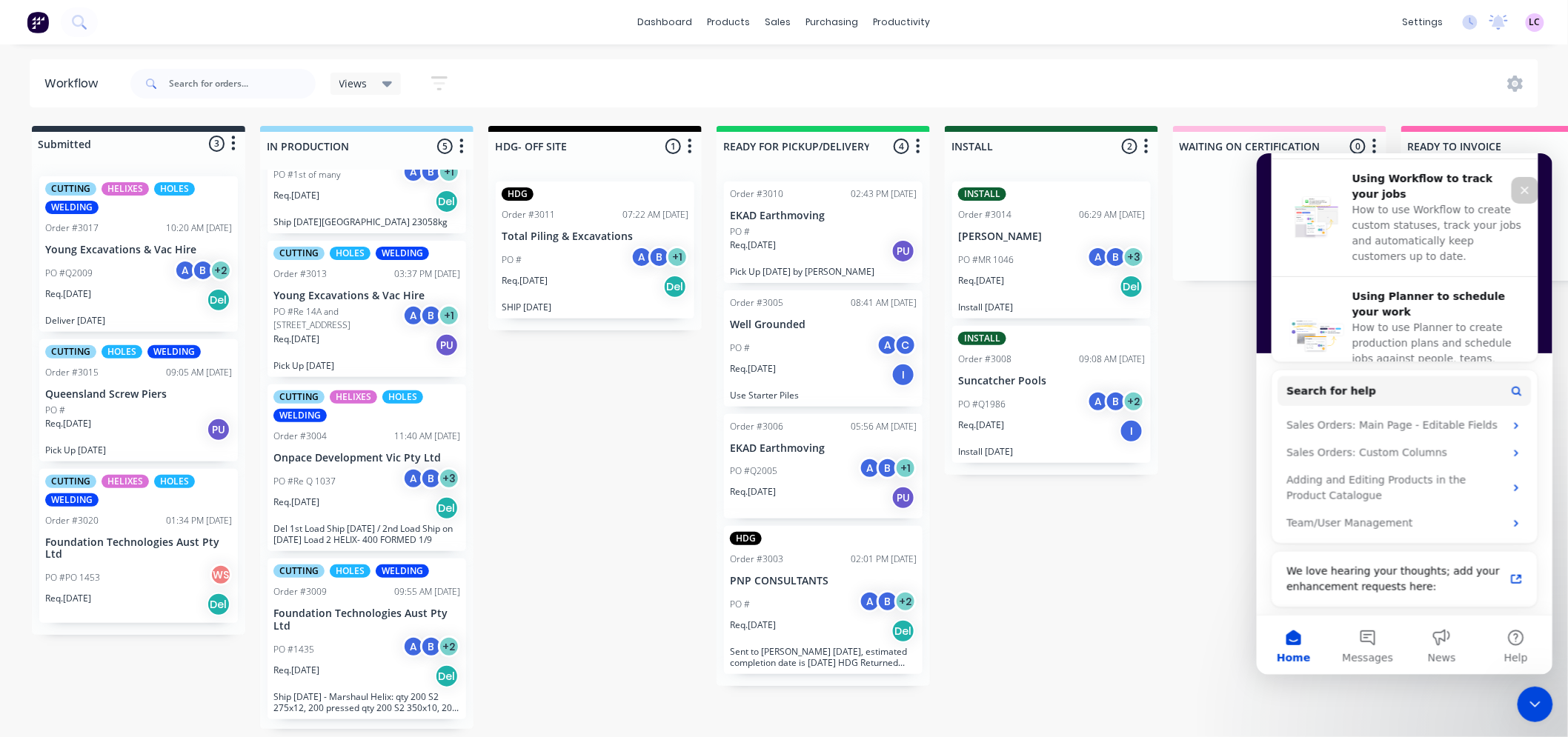
click at [1129, 560] on div "Submitted 3 Status colour #273444 hex #273444 Save Cancel Summaries Total order…" at bounding box center [1009, 427] width 2041 height 603
click at [1410, 22] on div "settings" at bounding box center [1423, 22] width 56 height 22
click at [1425, 20] on div "settings" at bounding box center [1423, 22] width 56 height 22
click at [1528, 189] on icon "Close" at bounding box center [1524, 189] width 12 height 12
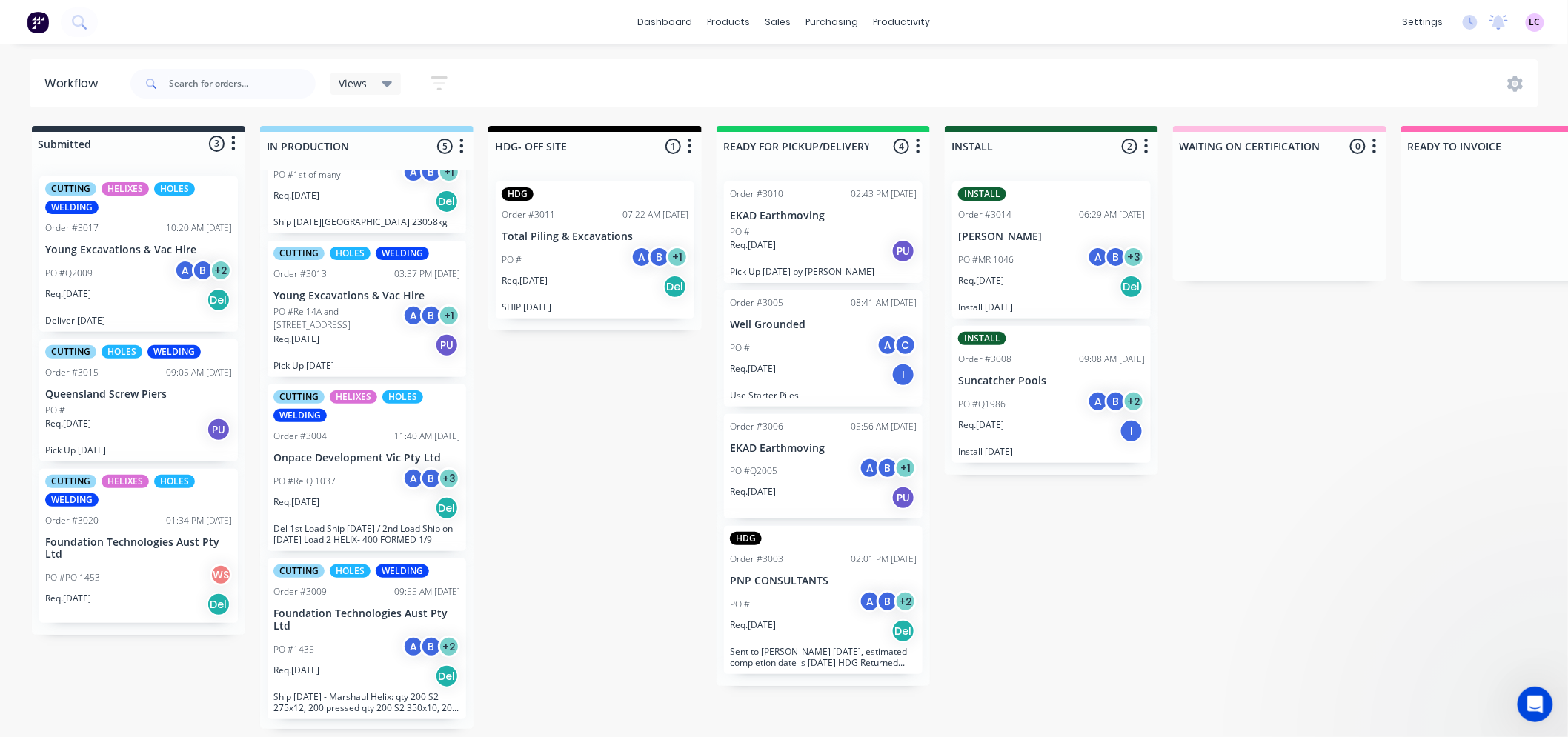
scroll to position [0, 0]
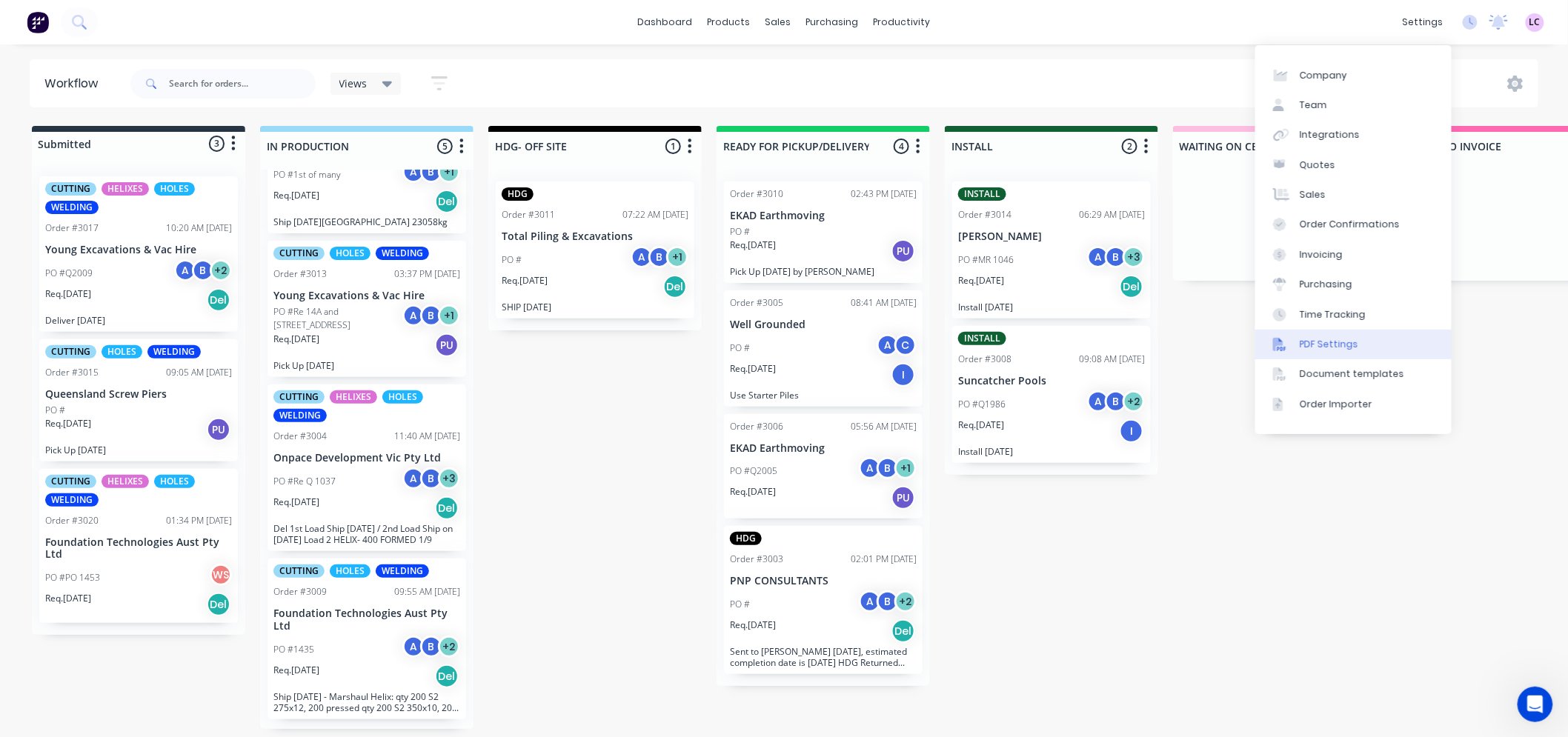
click at [1345, 344] on div "PDF Settings" at bounding box center [1328, 344] width 58 height 13
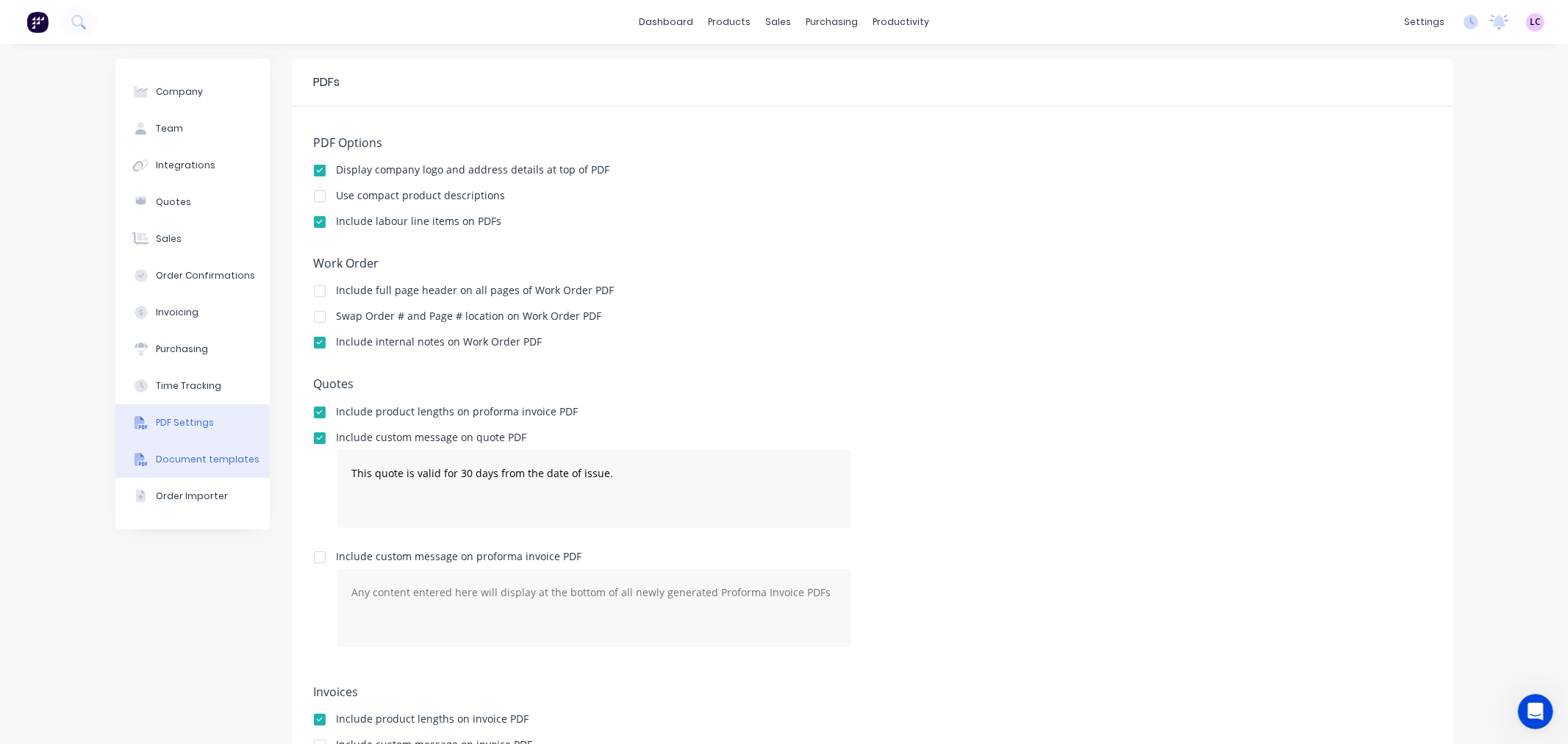
click at [188, 453] on div "Document templates" at bounding box center [208, 459] width 104 height 13
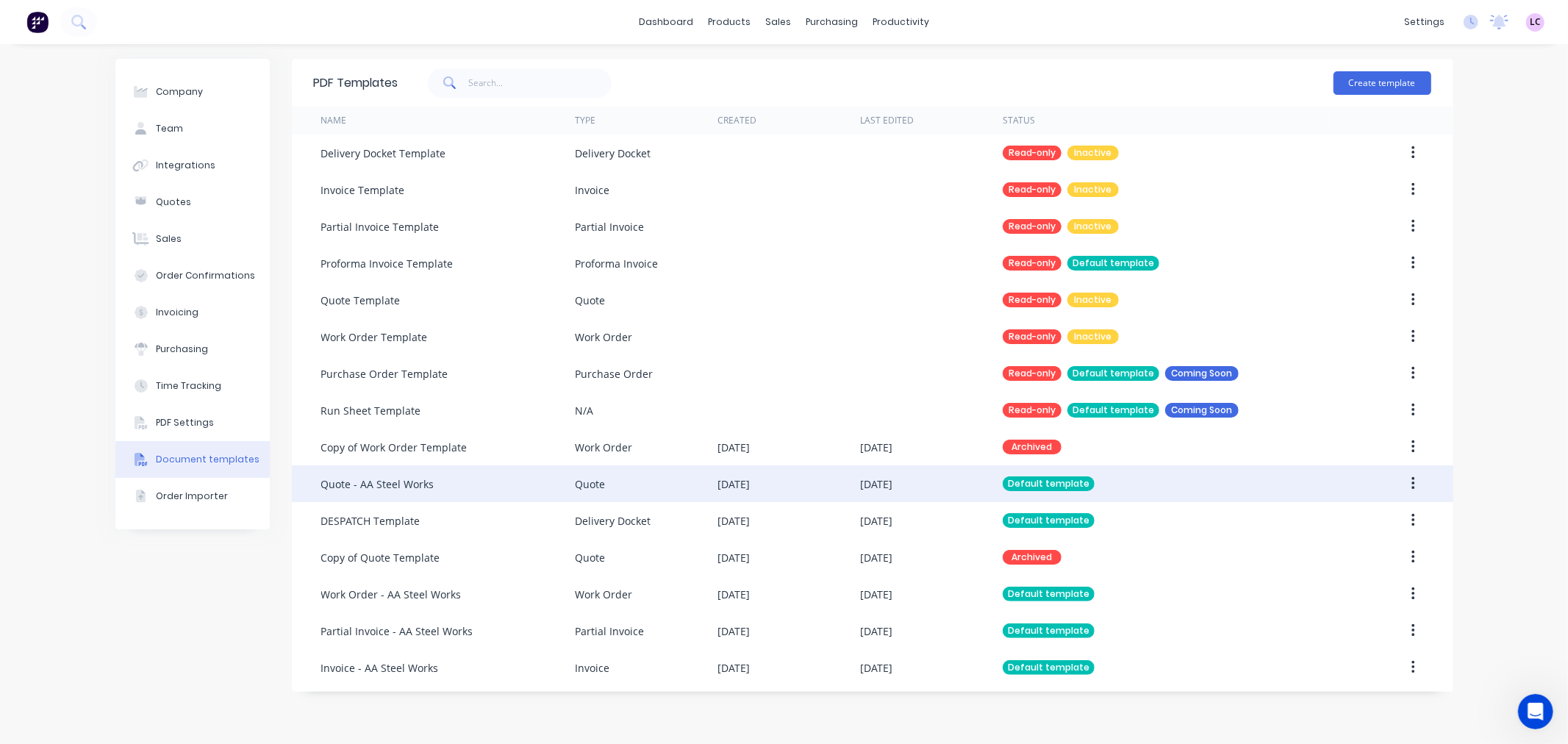
click at [627, 473] on div "Quote" at bounding box center [646, 484] width 142 height 37
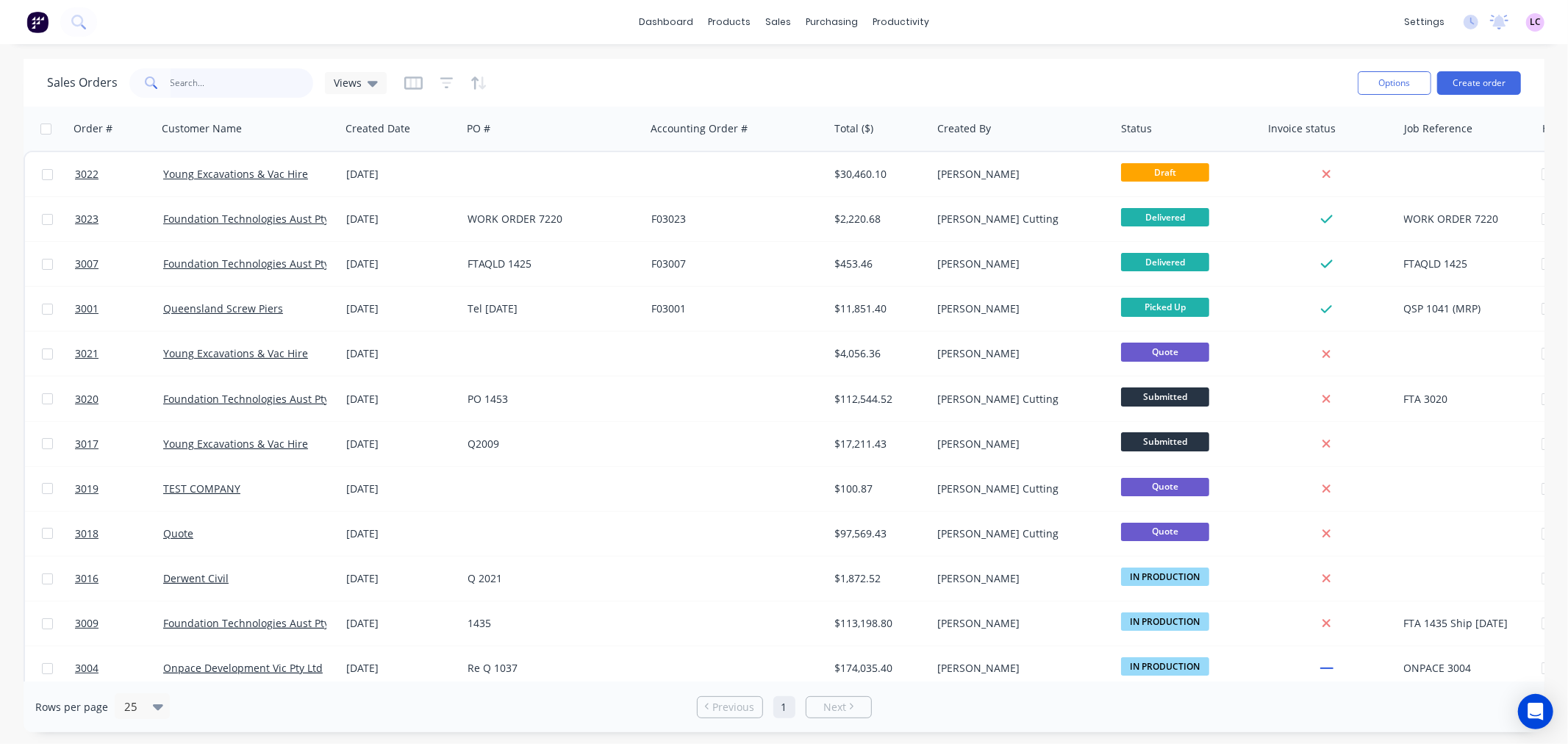
click at [209, 93] on input "text" at bounding box center [243, 83] width 143 height 29
type input "sun"
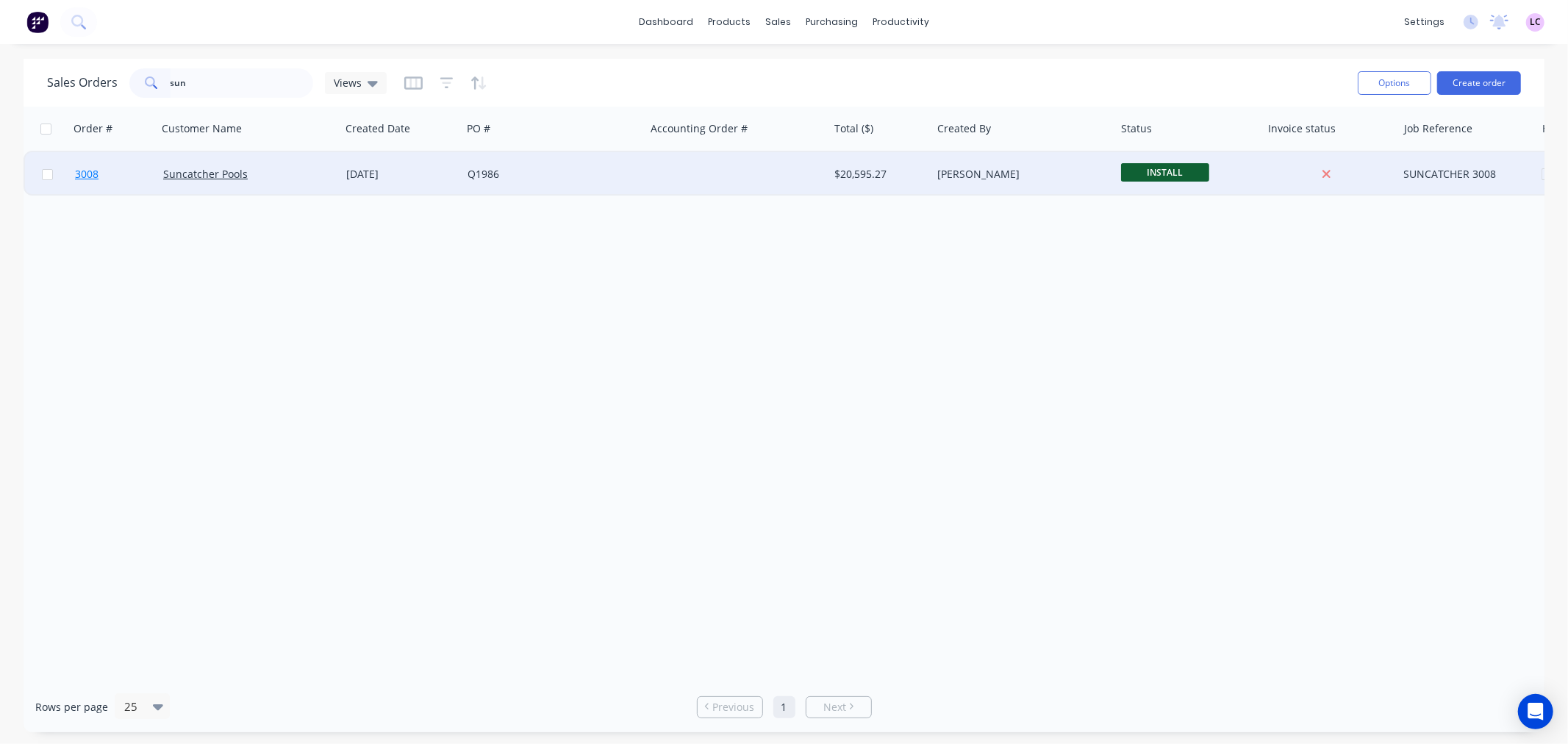
click at [92, 174] on span "3008" at bounding box center [87, 175] width 24 height 15
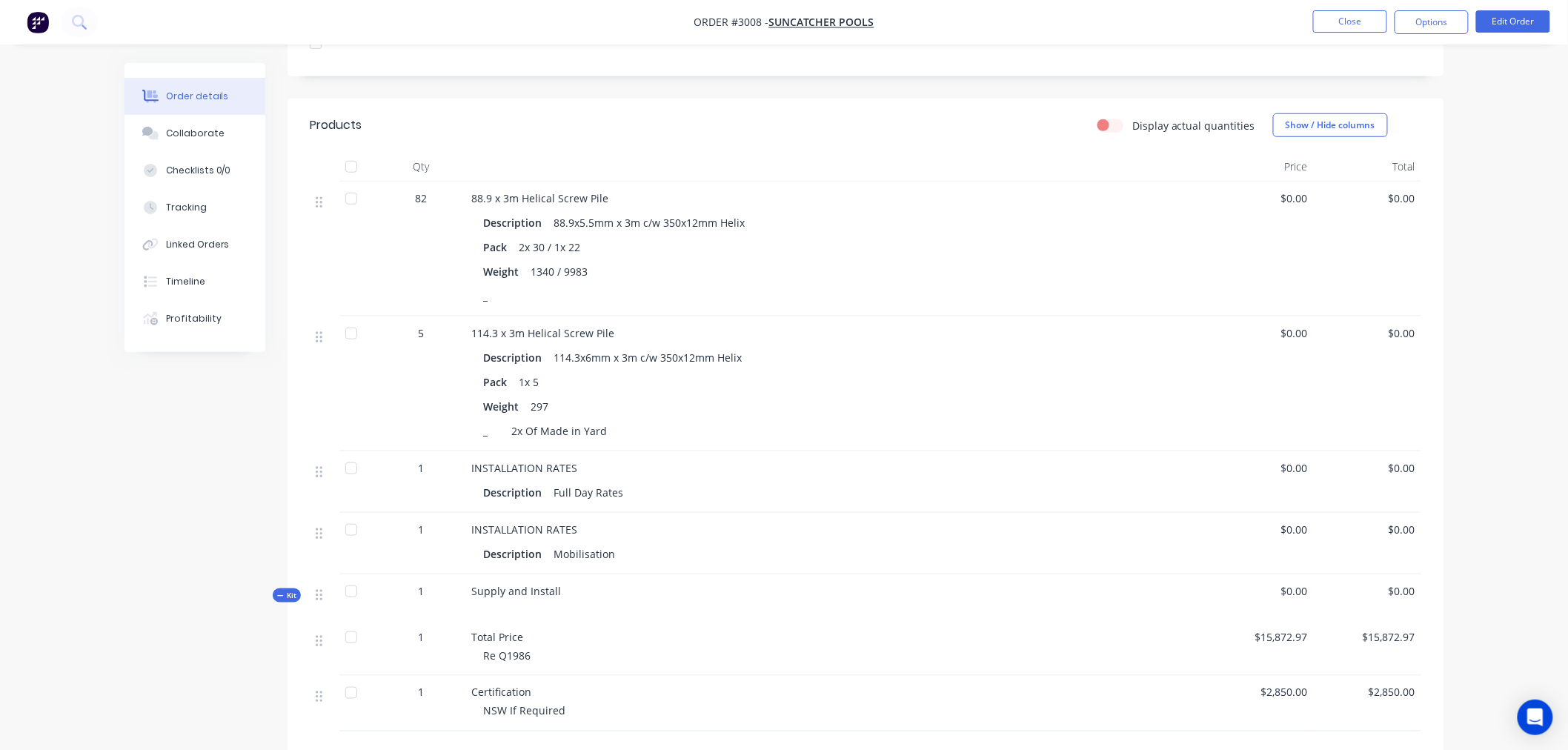
scroll to position [576, 0]
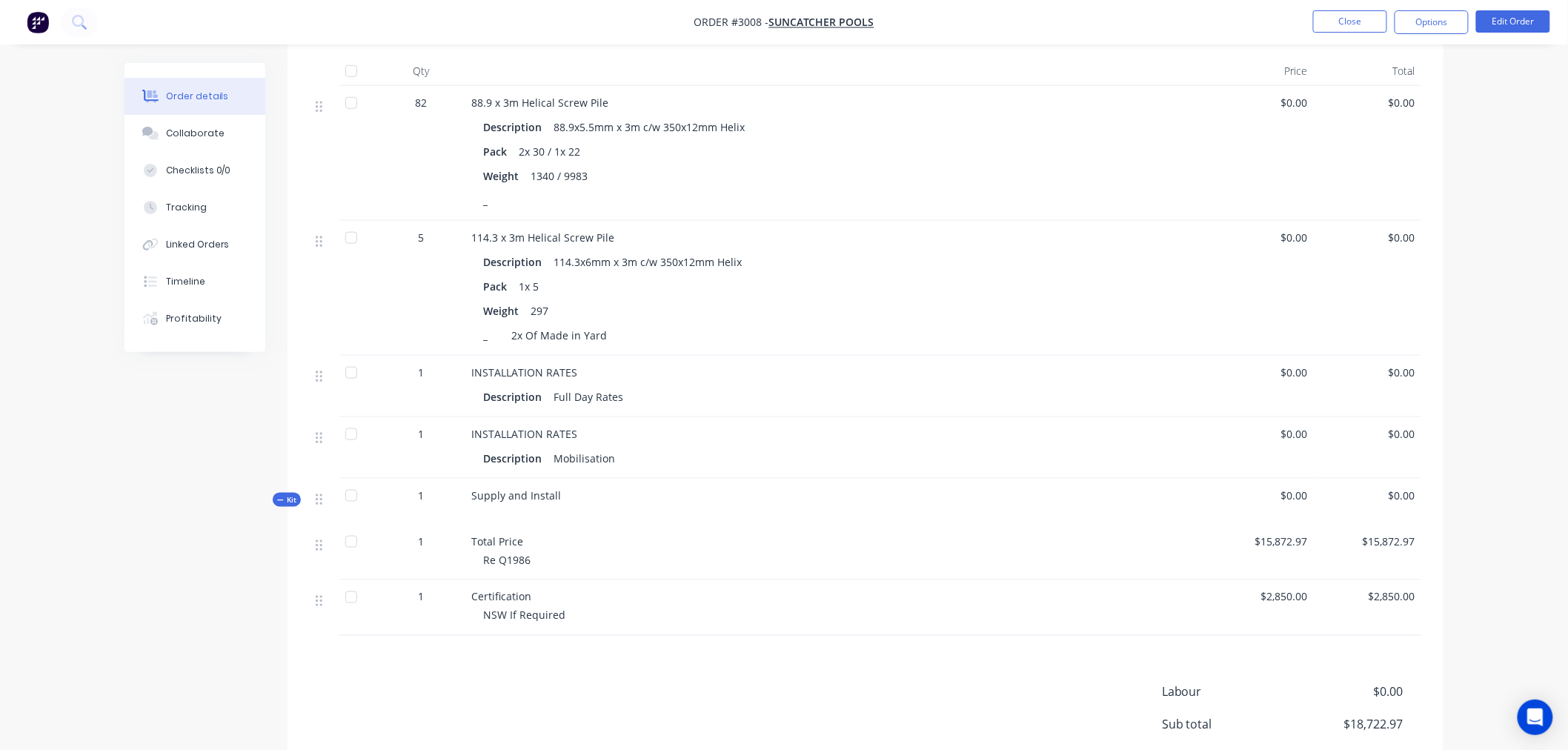
click at [551, 503] on span "Supply and Install" at bounding box center [516, 494] width 90 height 14
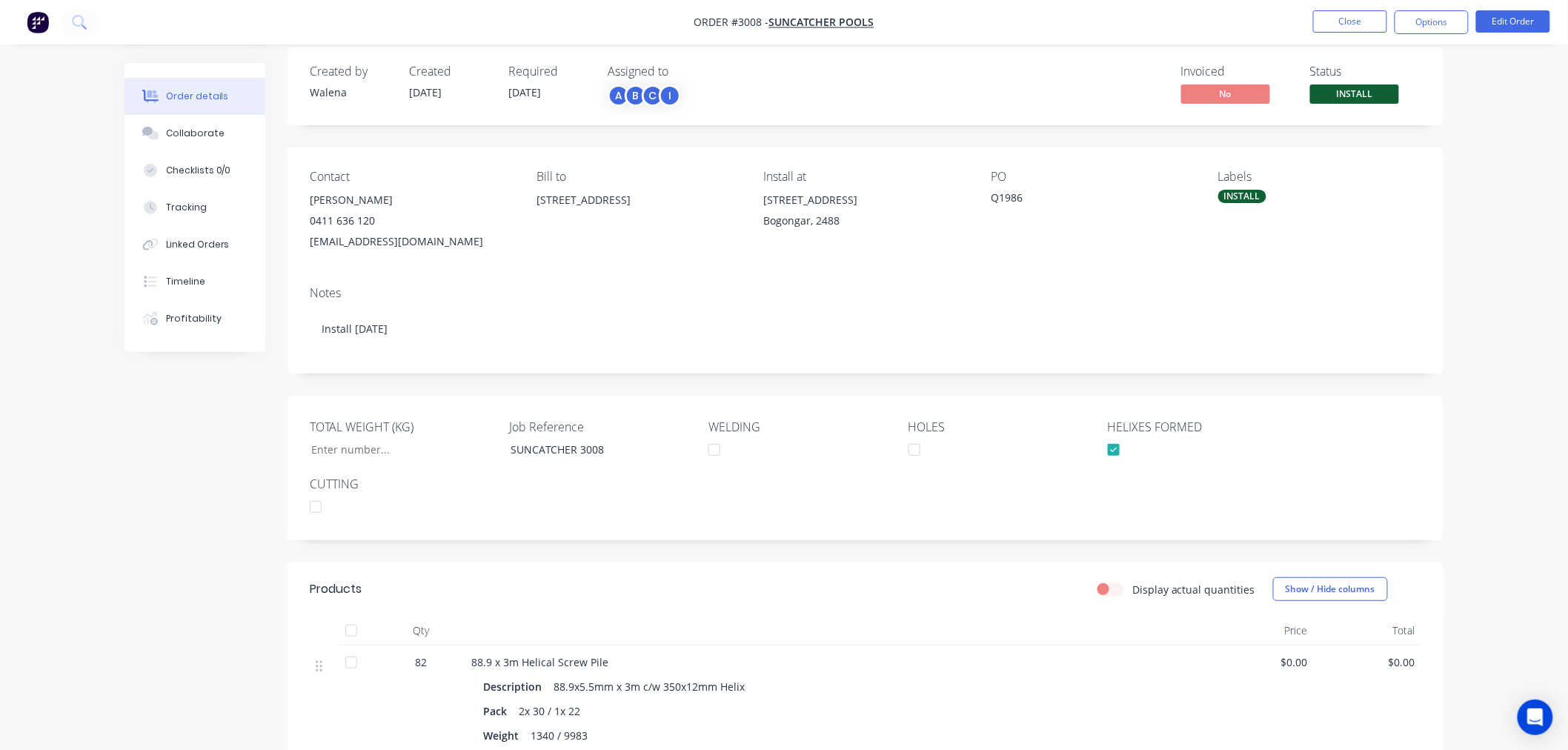
scroll to position [0, 0]
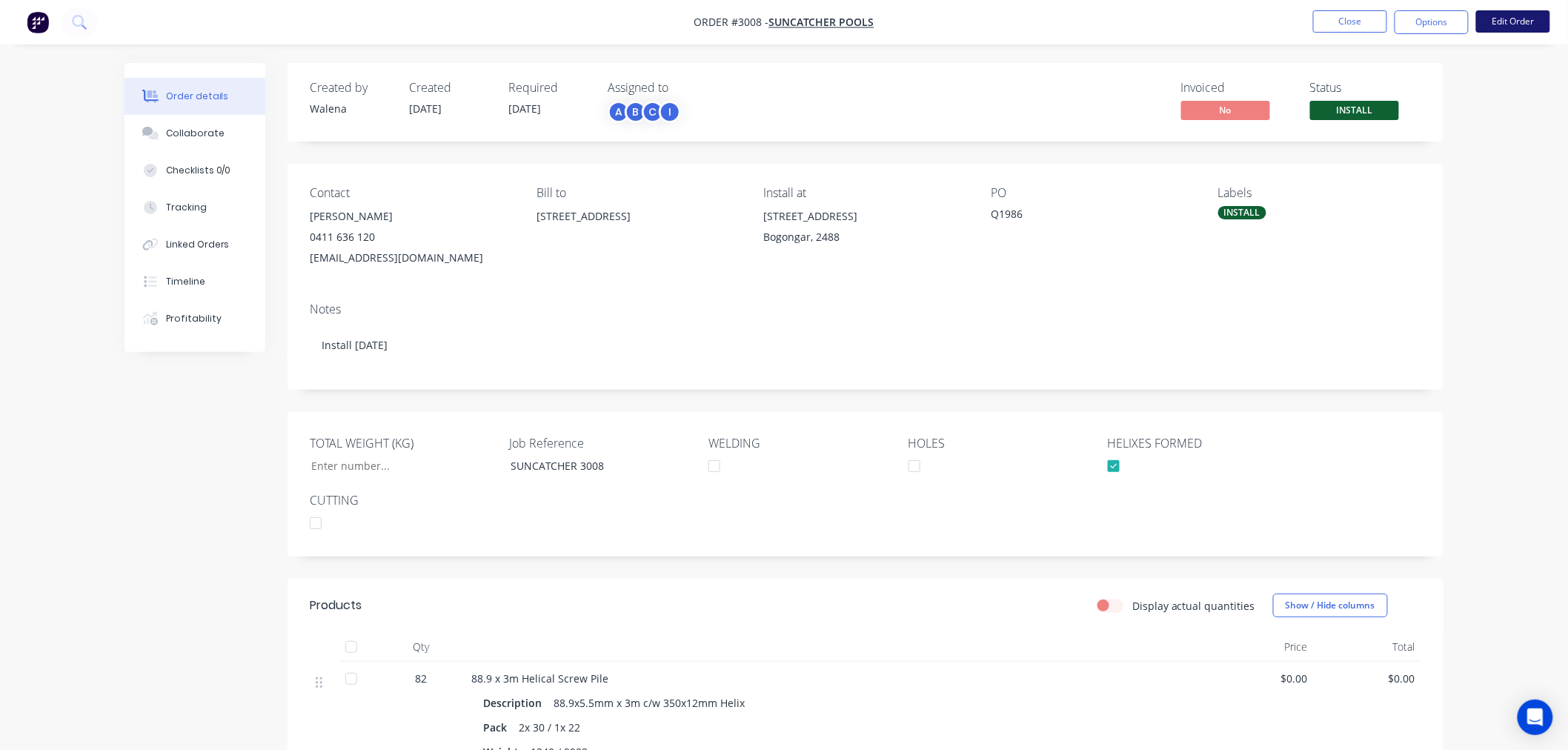
click at [1487, 19] on button "Edit Order" at bounding box center [1512, 21] width 74 height 22
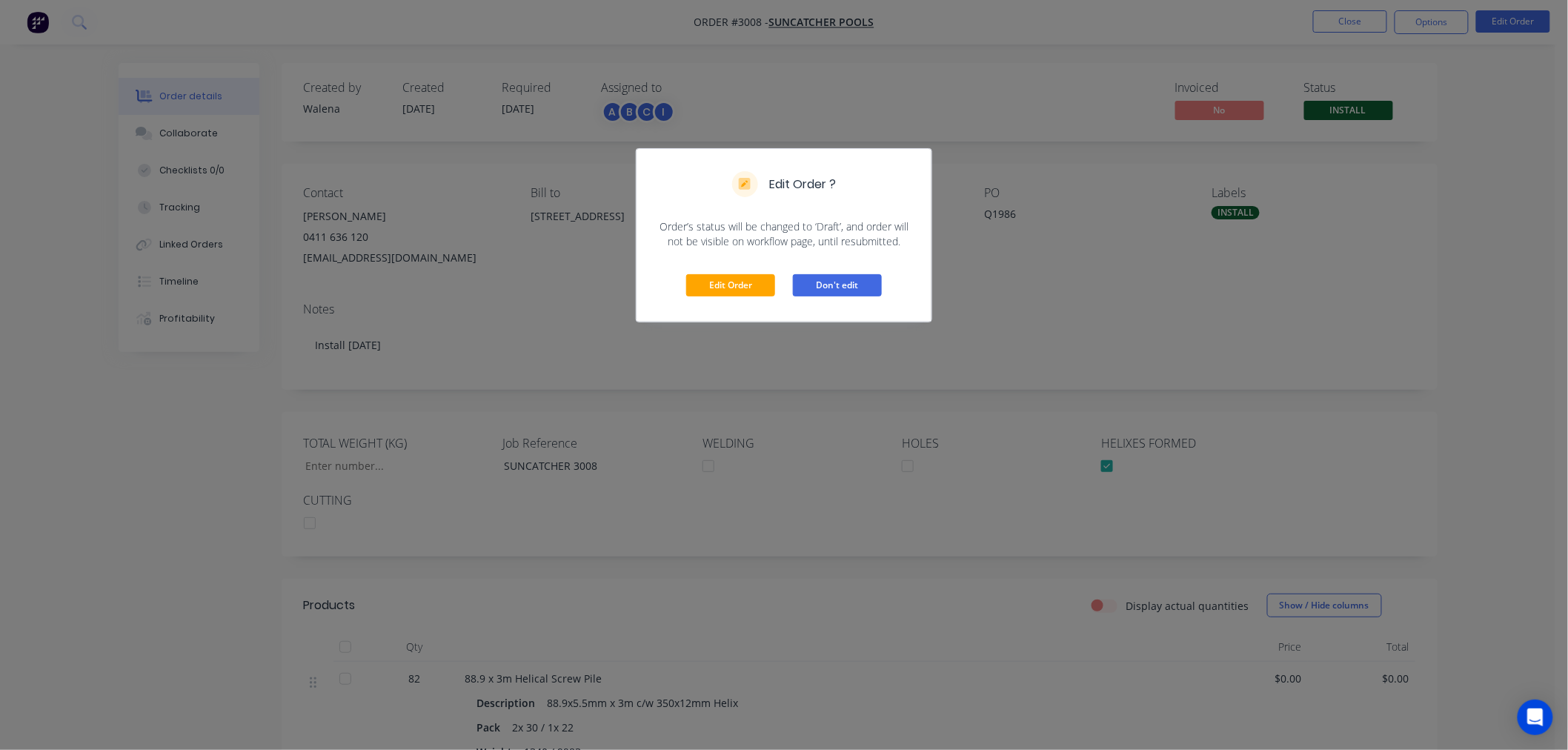
click at [826, 294] on button "Don't edit" at bounding box center [837, 285] width 89 height 22
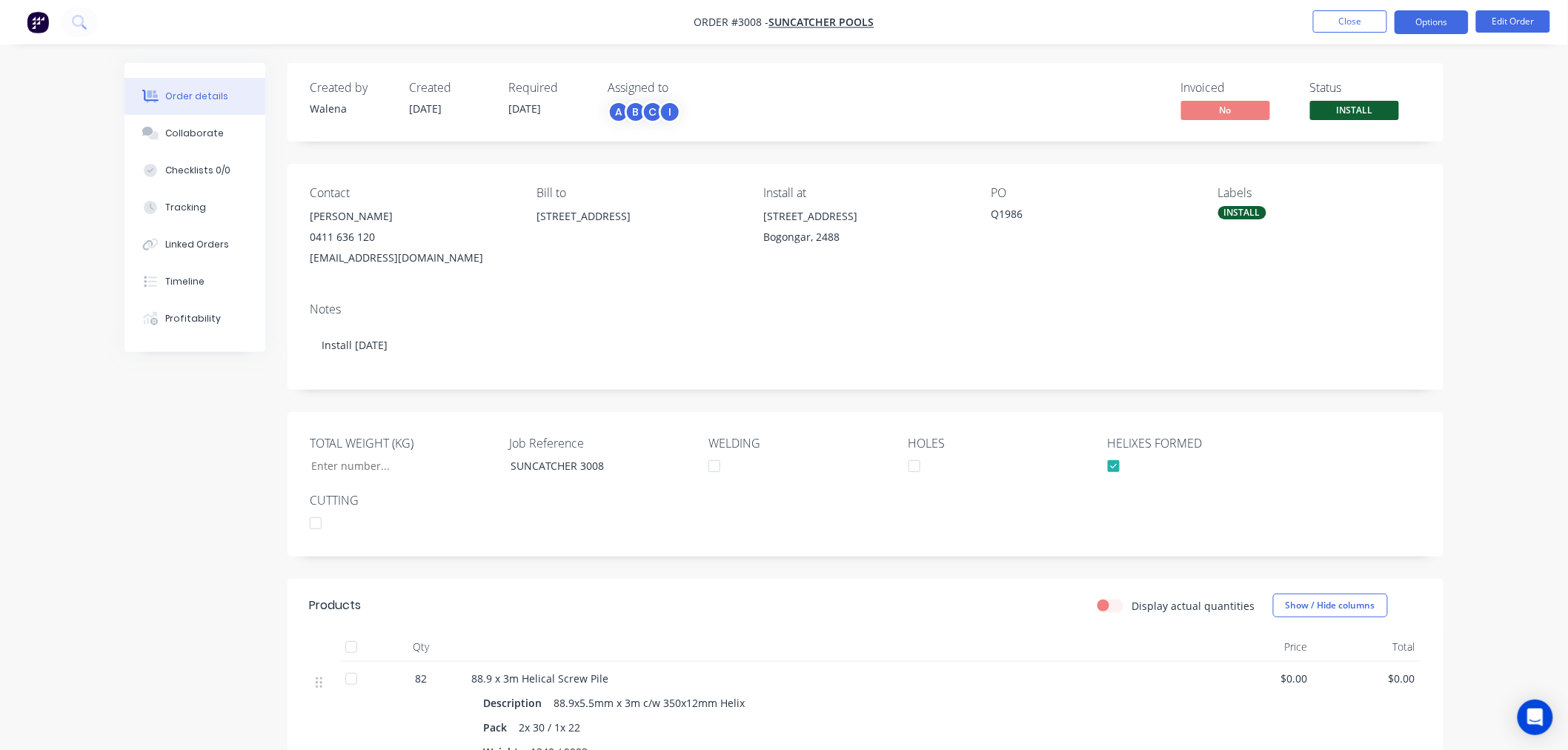
click at [1426, 28] on button "Options" at bounding box center [1431, 22] width 74 height 24
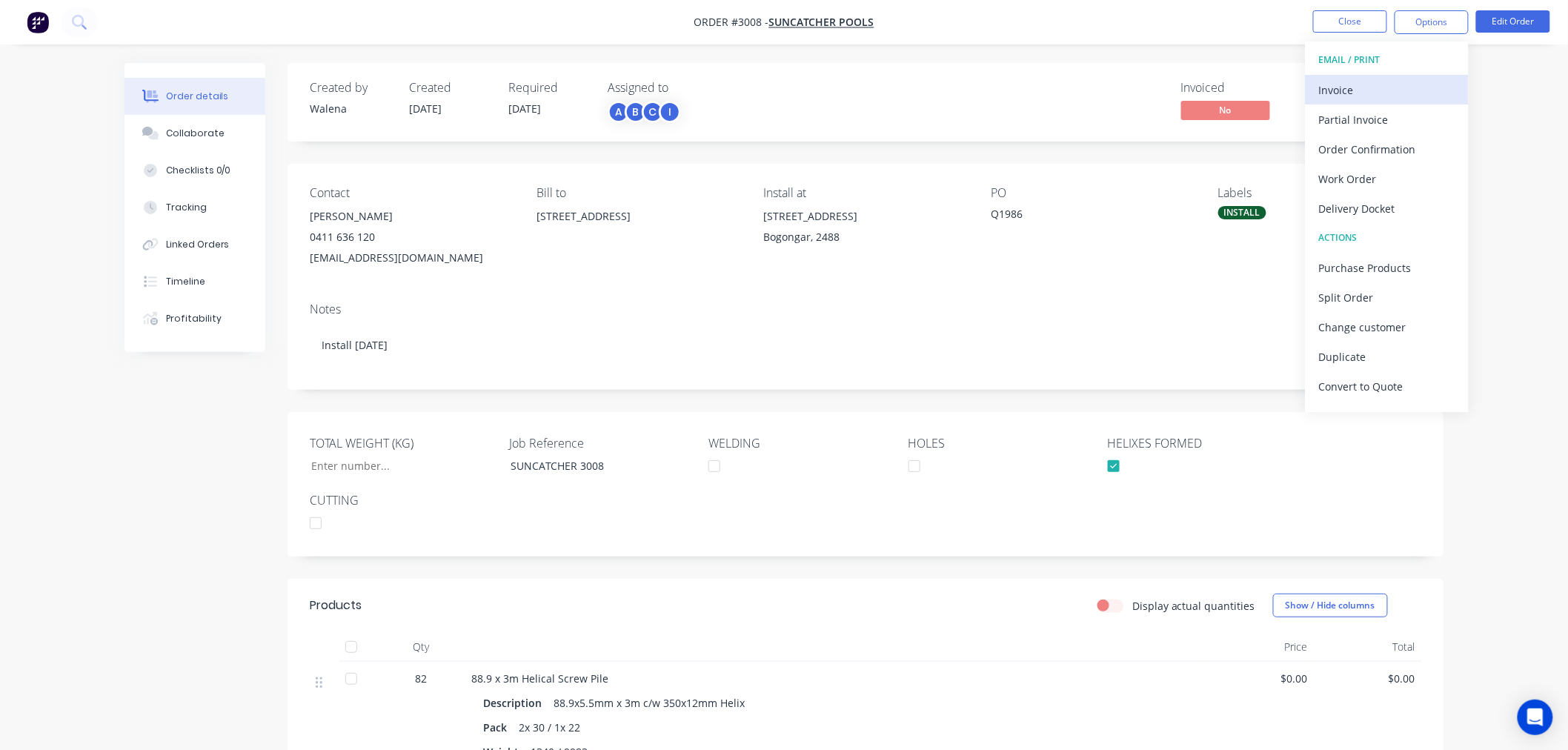
click at [1397, 94] on div "Invoice" at bounding box center [1387, 90] width 136 height 21
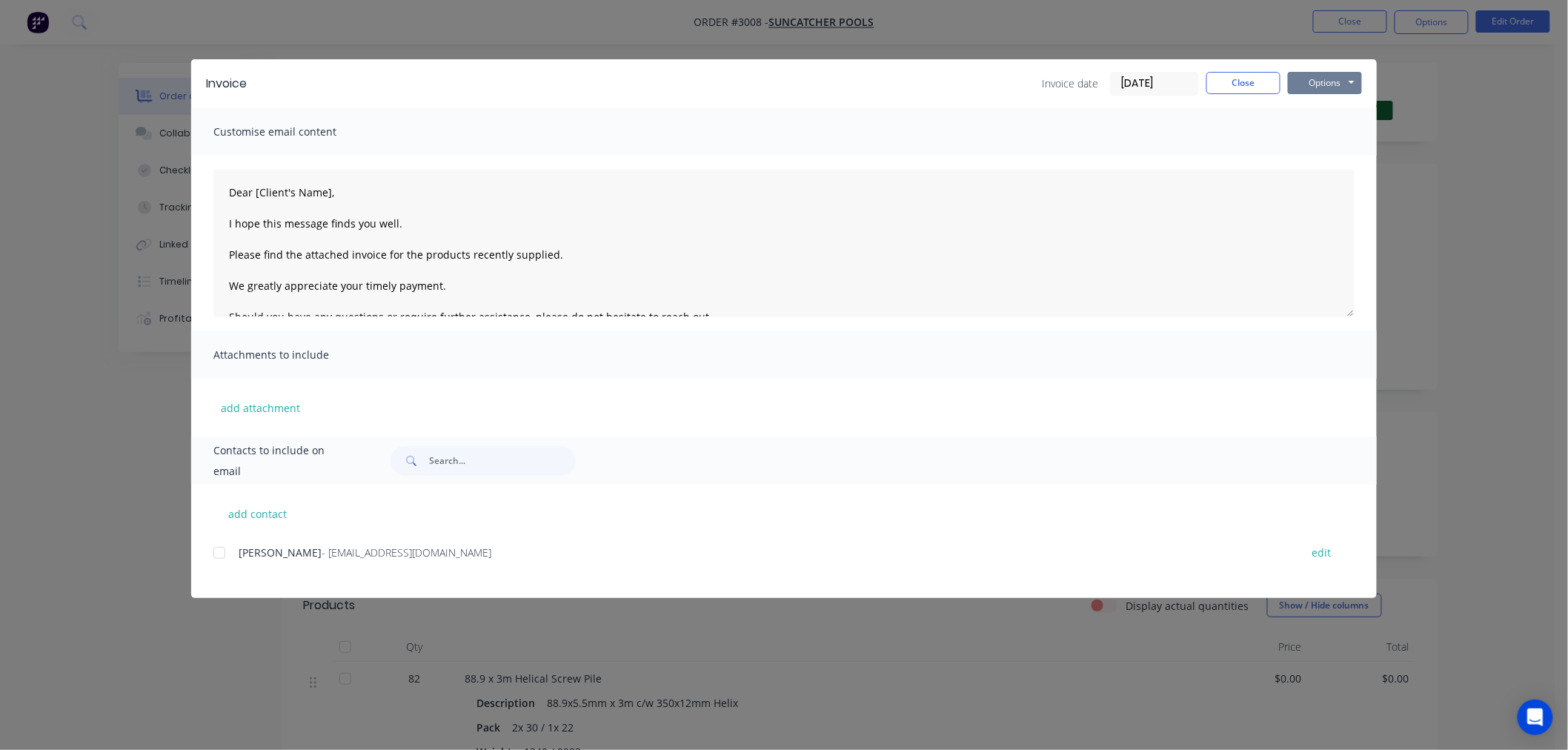
click at [1317, 78] on button "Options" at bounding box center [1325, 83] width 74 height 22
click at [1326, 106] on button "Preview" at bounding box center [1335, 109] width 94 height 24
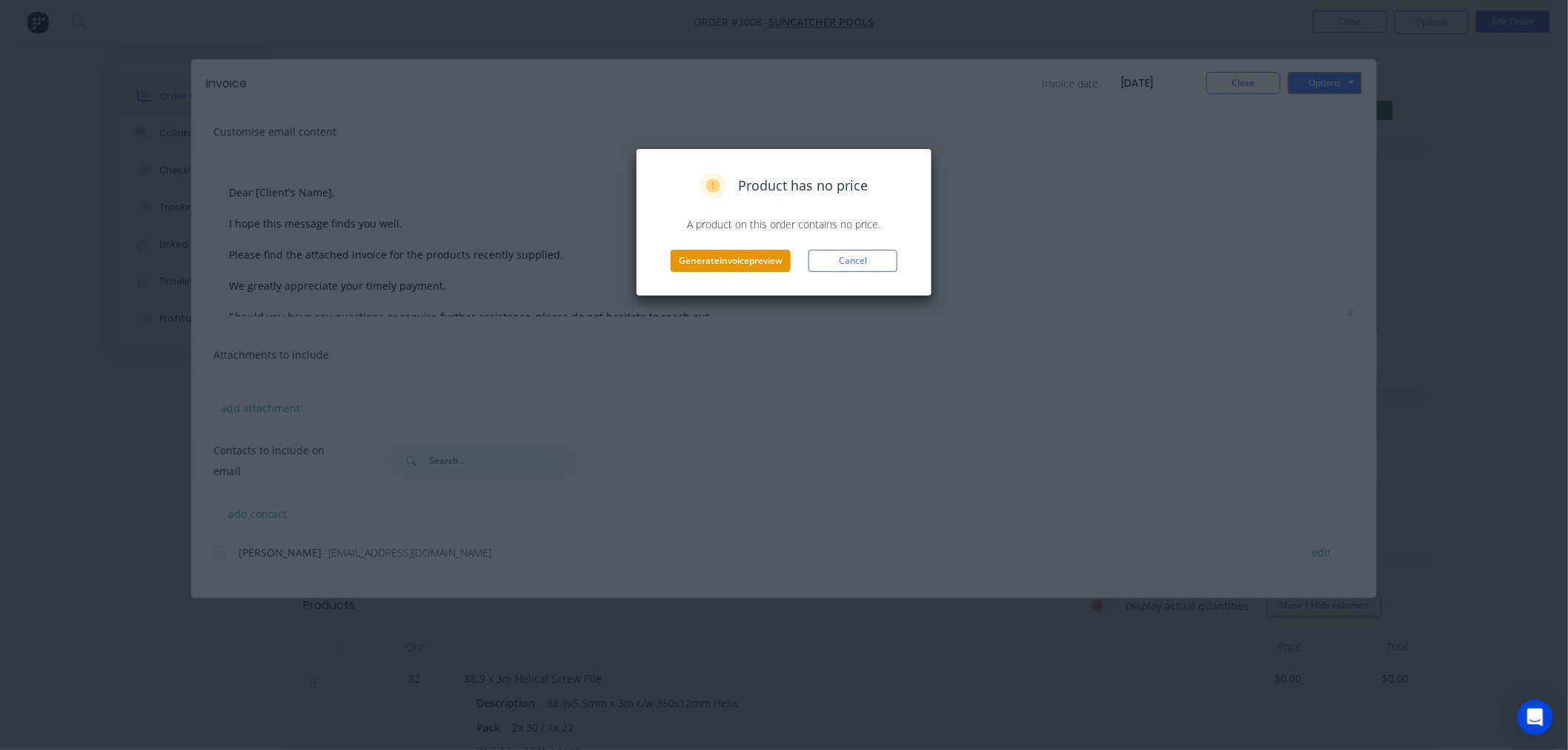
click at [735, 261] on button "Generate invoice preview" at bounding box center [730, 261] width 120 height 22
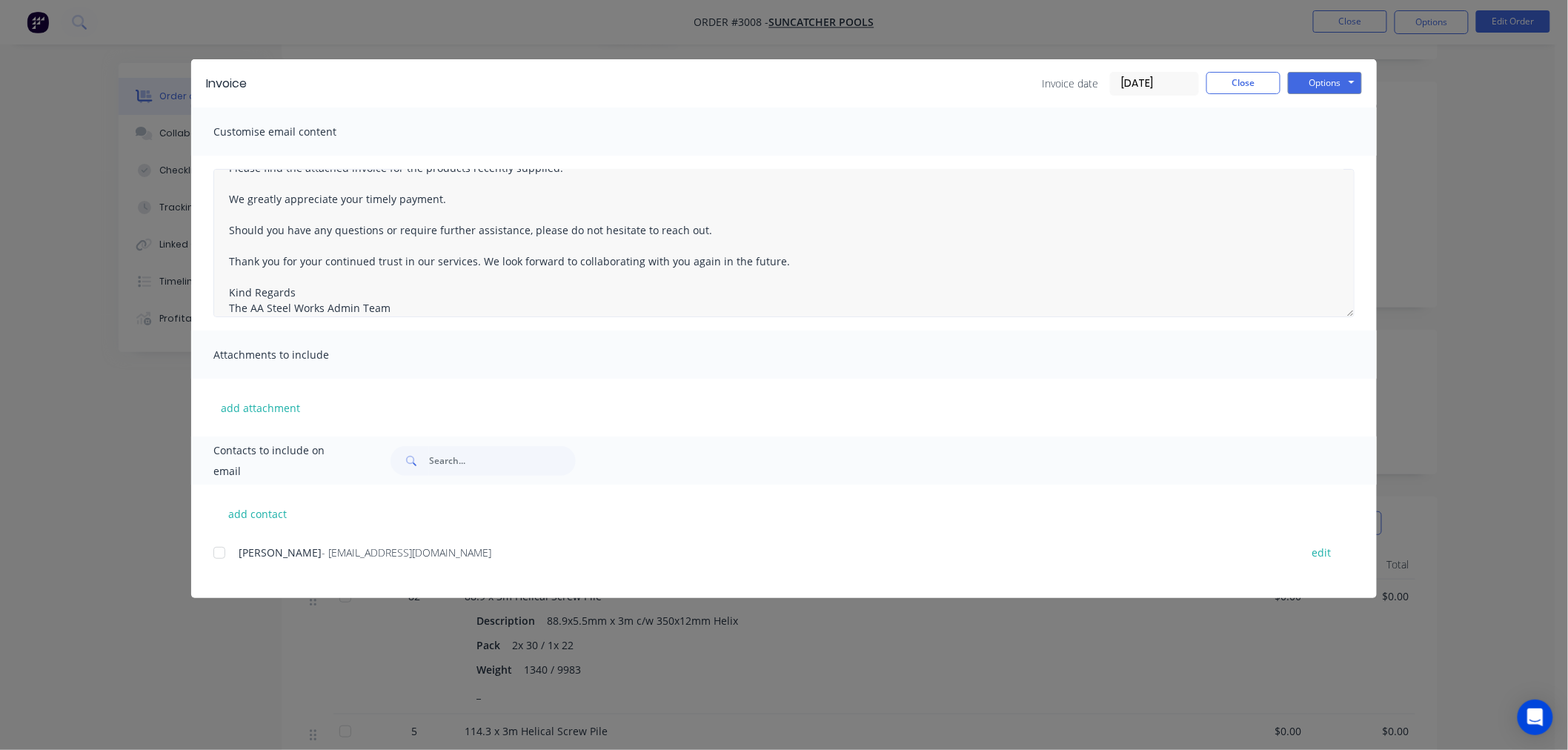
scroll to position [163, 0]
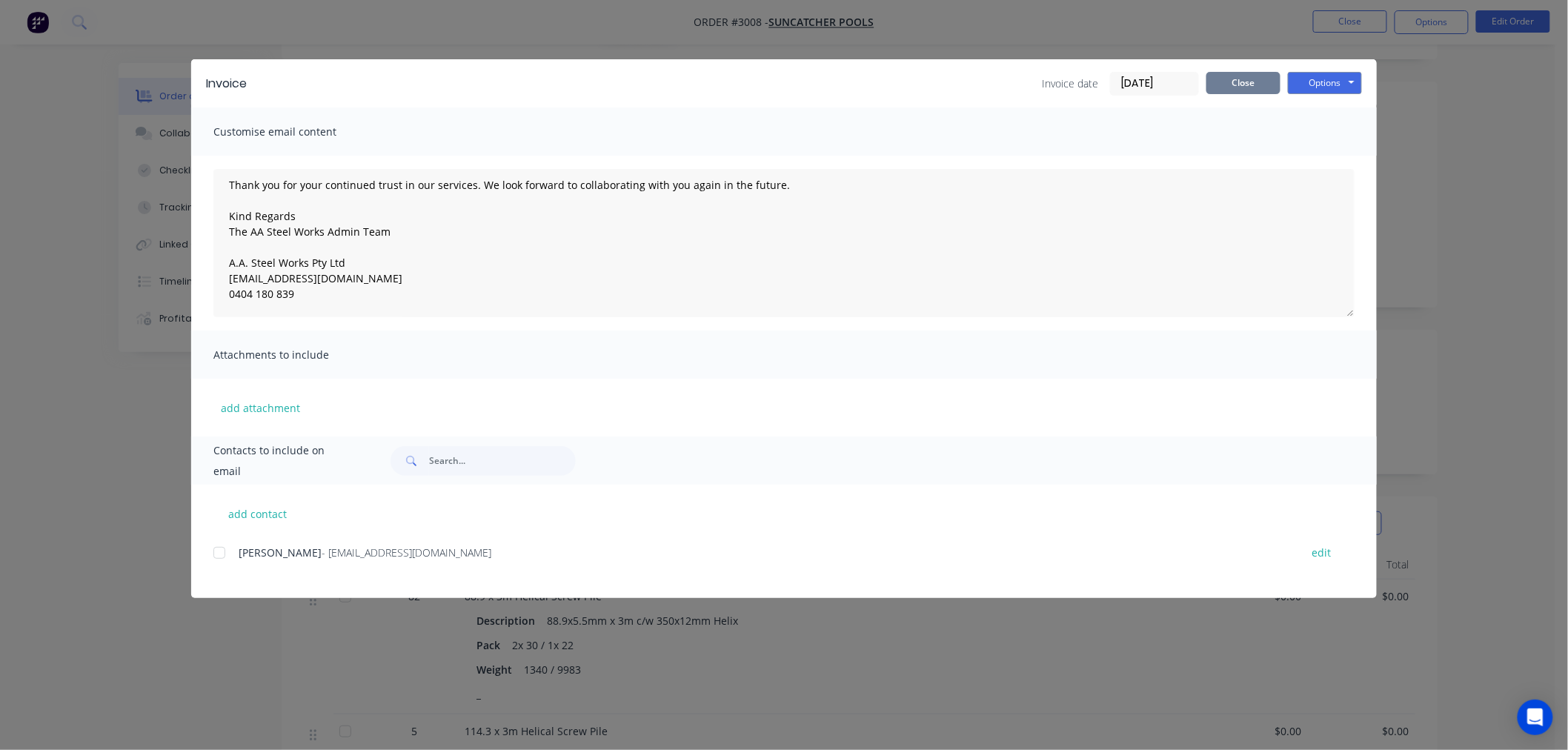
click at [1241, 92] on button "Close" at bounding box center [1243, 83] width 74 height 22
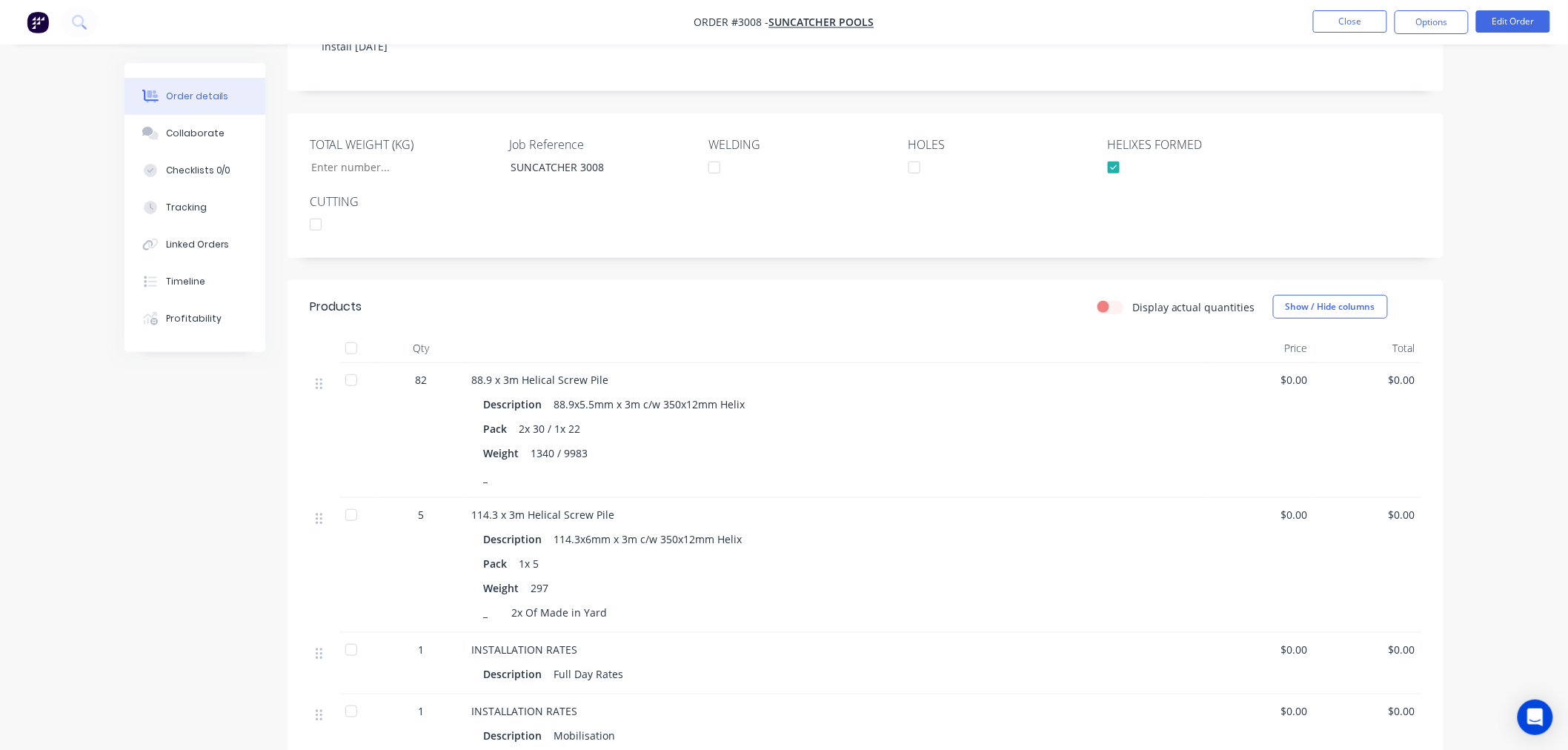
scroll to position [709, 0]
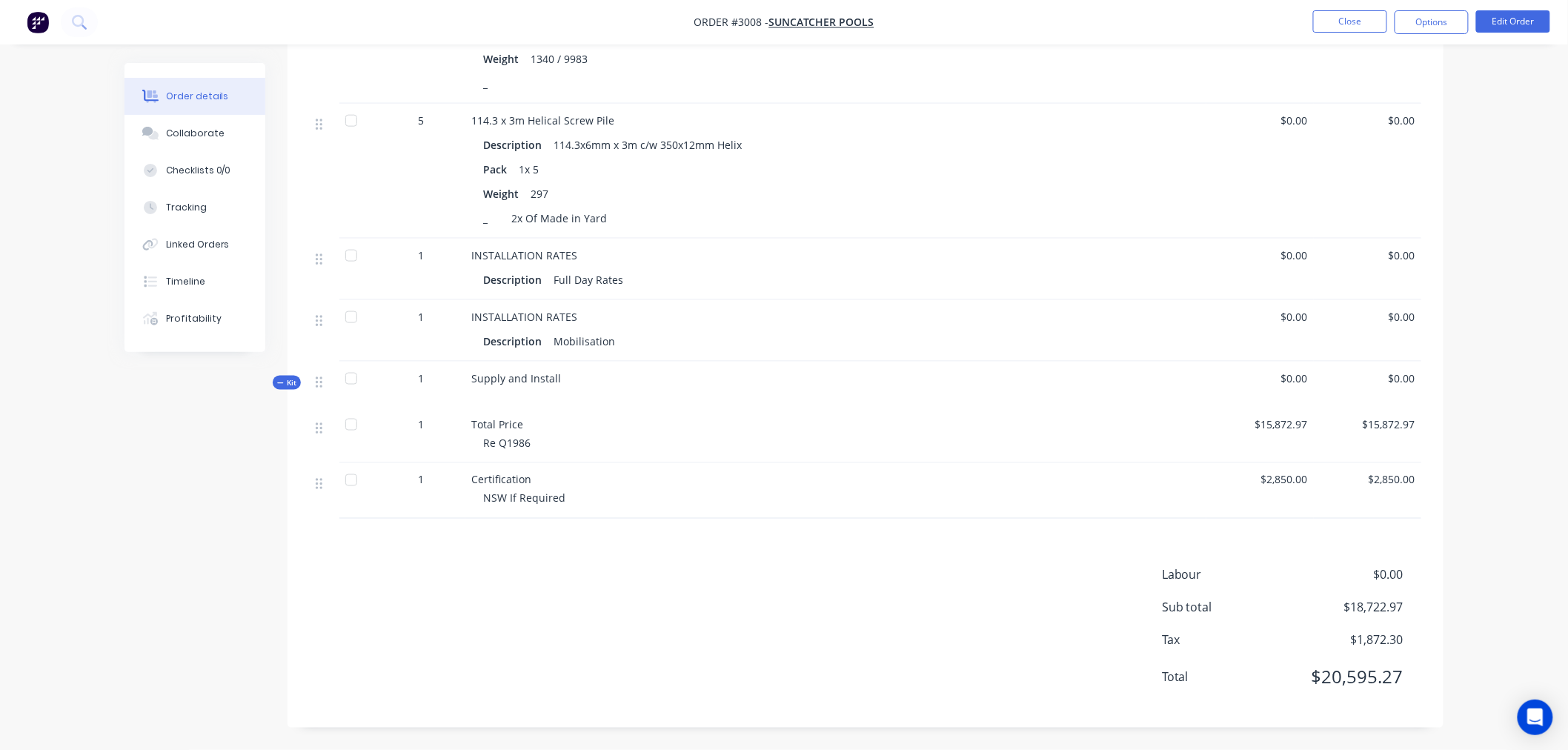
click at [588, 409] on div "Total Price Re Q1986" at bounding box center [836, 435] width 740 height 56
click at [579, 486] on div "Certification" at bounding box center [836, 480] width 729 height 16
click at [523, 477] on span "Certification" at bounding box center [501, 480] width 60 height 14
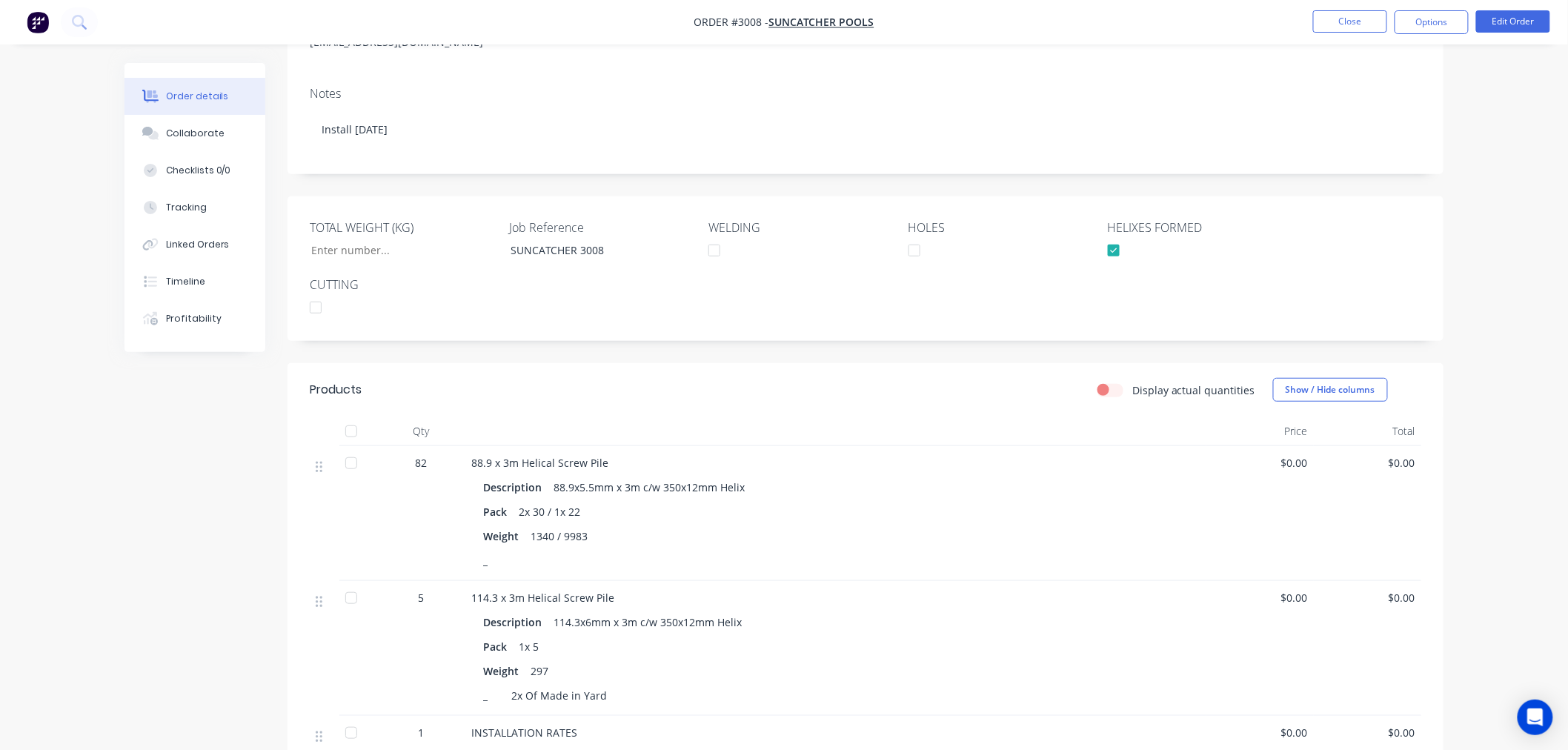
scroll to position [0, 0]
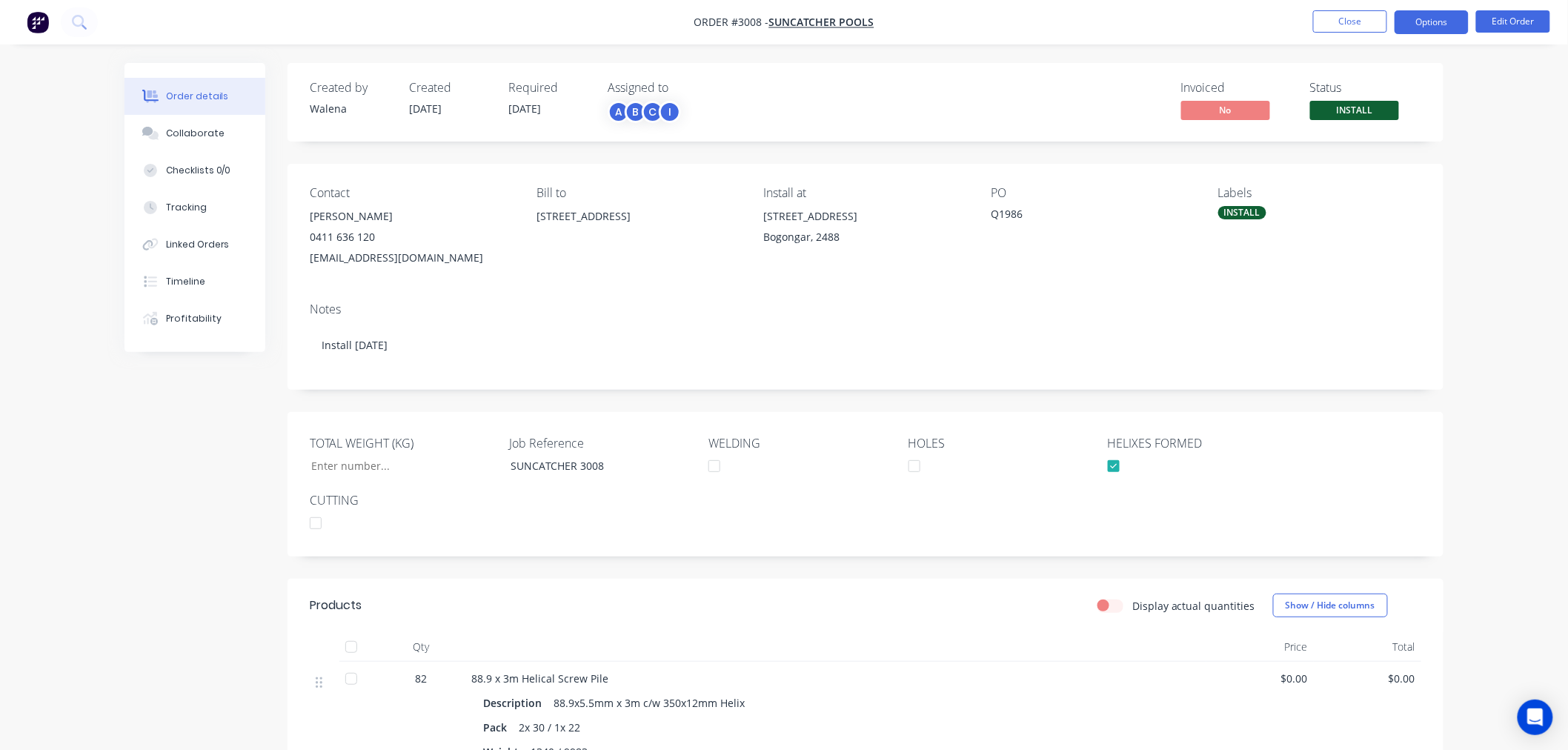
click at [1442, 19] on button "Options" at bounding box center [1431, 22] width 74 height 24
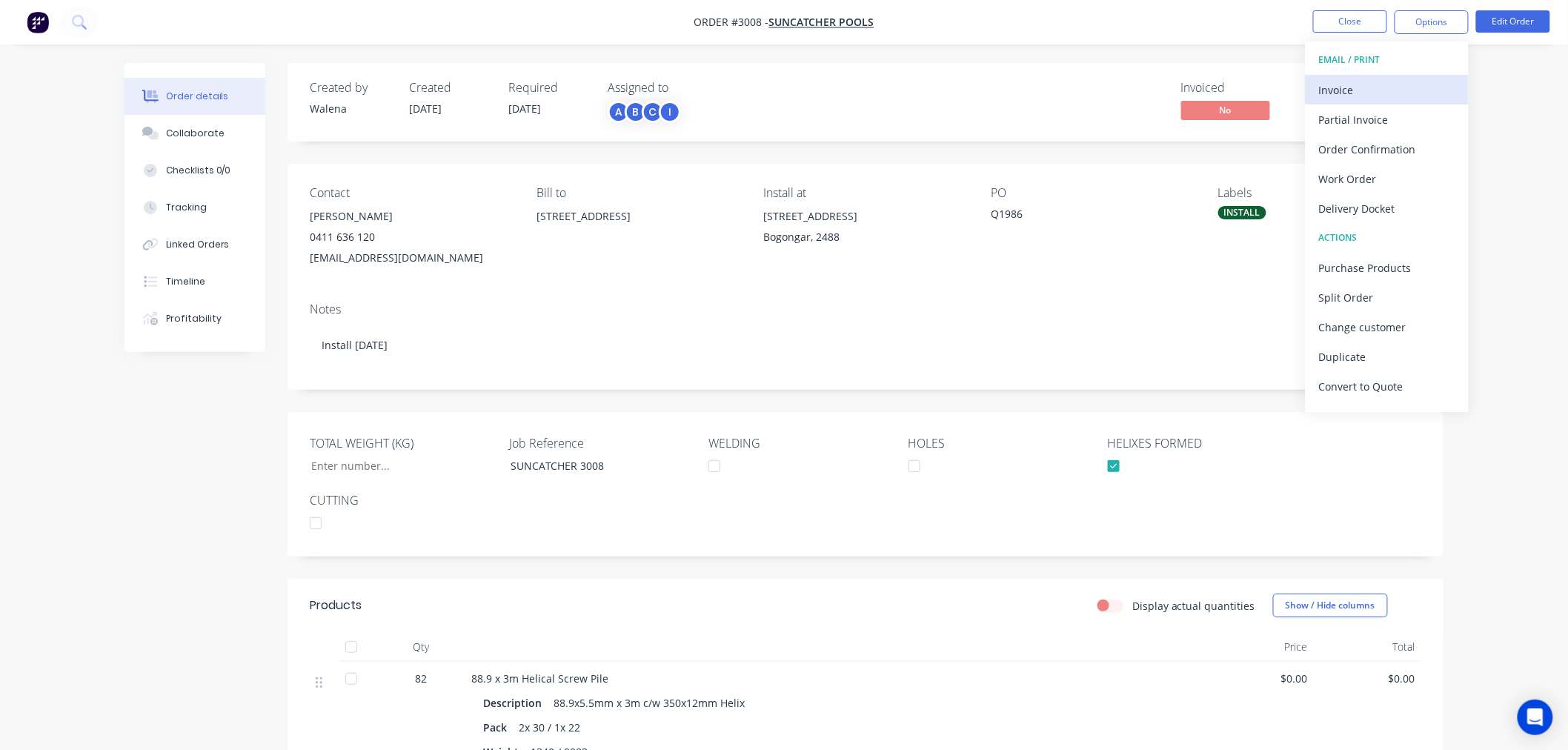
click at [1371, 92] on div "Invoice" at bounding box center [1387, 90] width 136 height 21
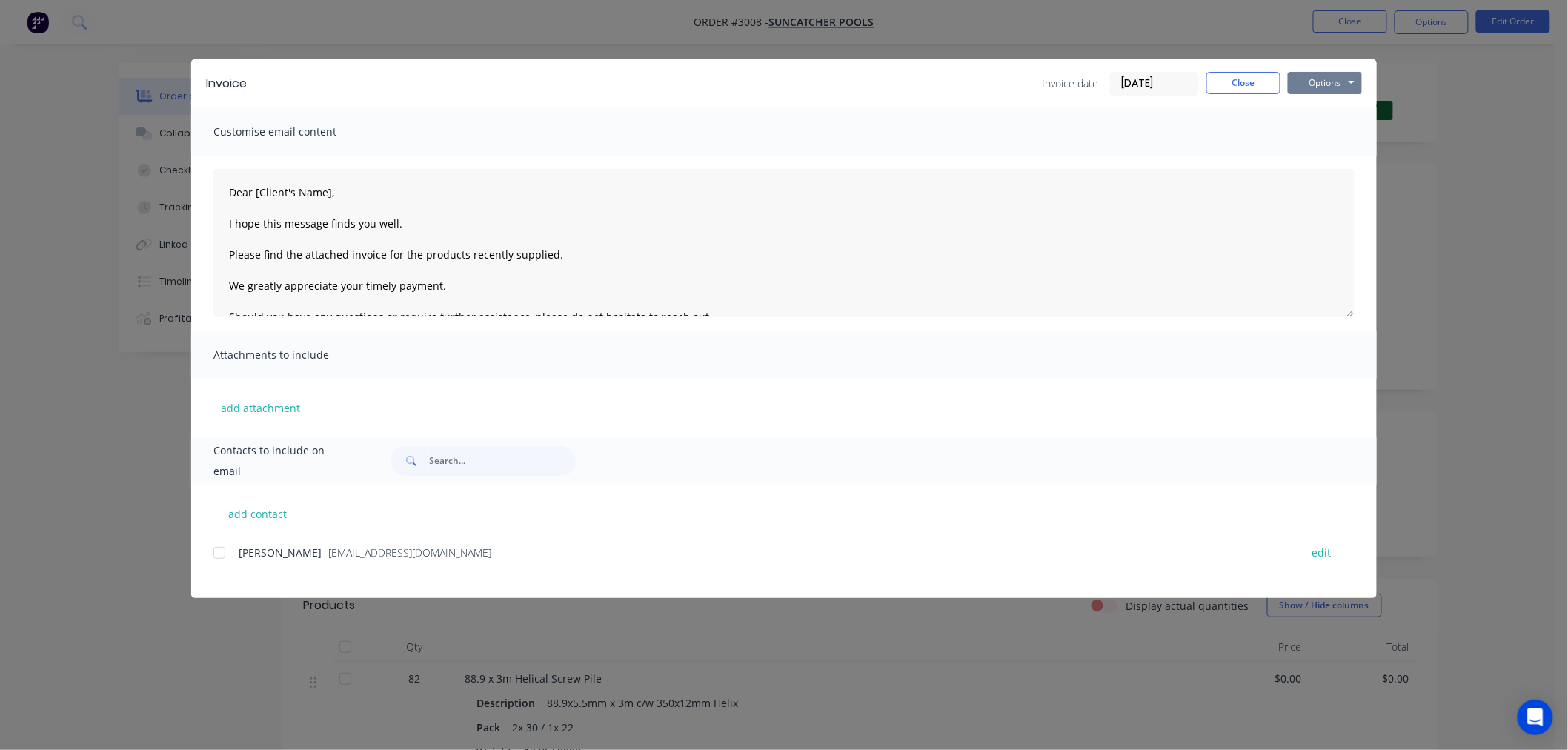
click at [1313, 90] on button "Options" at bounding box center [1325, 83] width 74 height 22
click at [1342, 137] on button "Print" at bounding box center [1335, 133] width 94 height 24
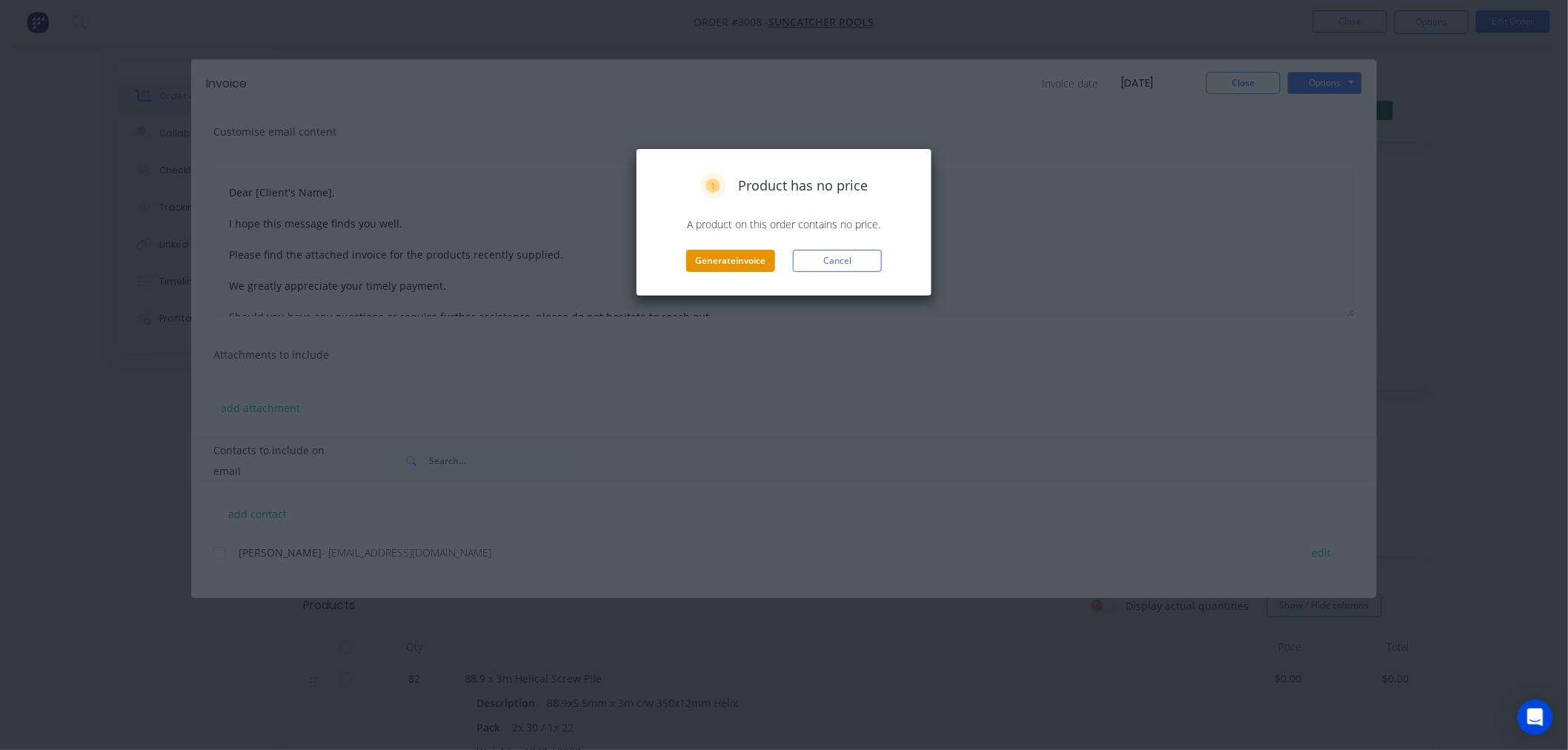
click at [729, 251] on button "Generate invoice" at bounding box center [730, 261] width 89 height 22
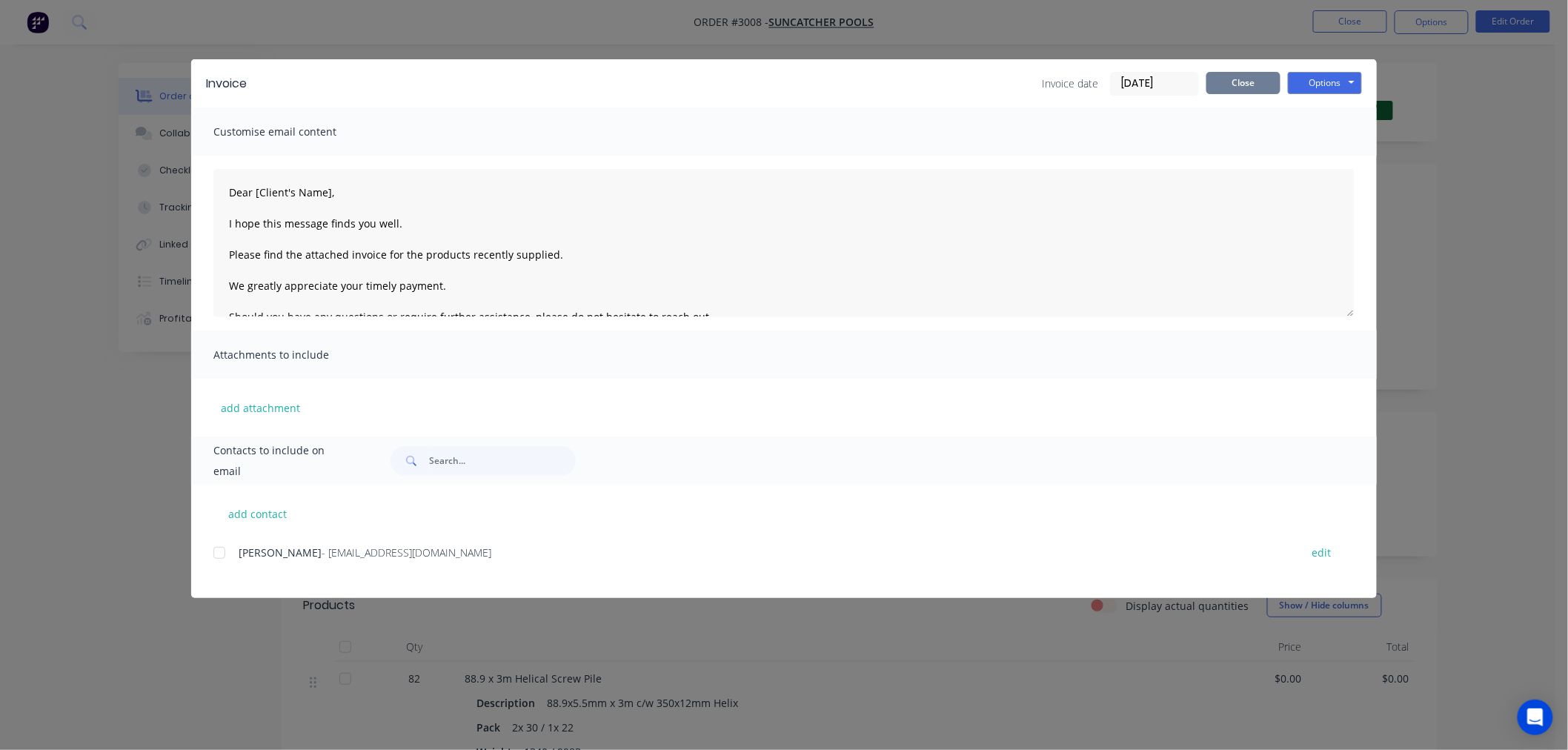
click at [1218, 85] on button "Close" at bounding box center [1243, 83] width 74 height 22
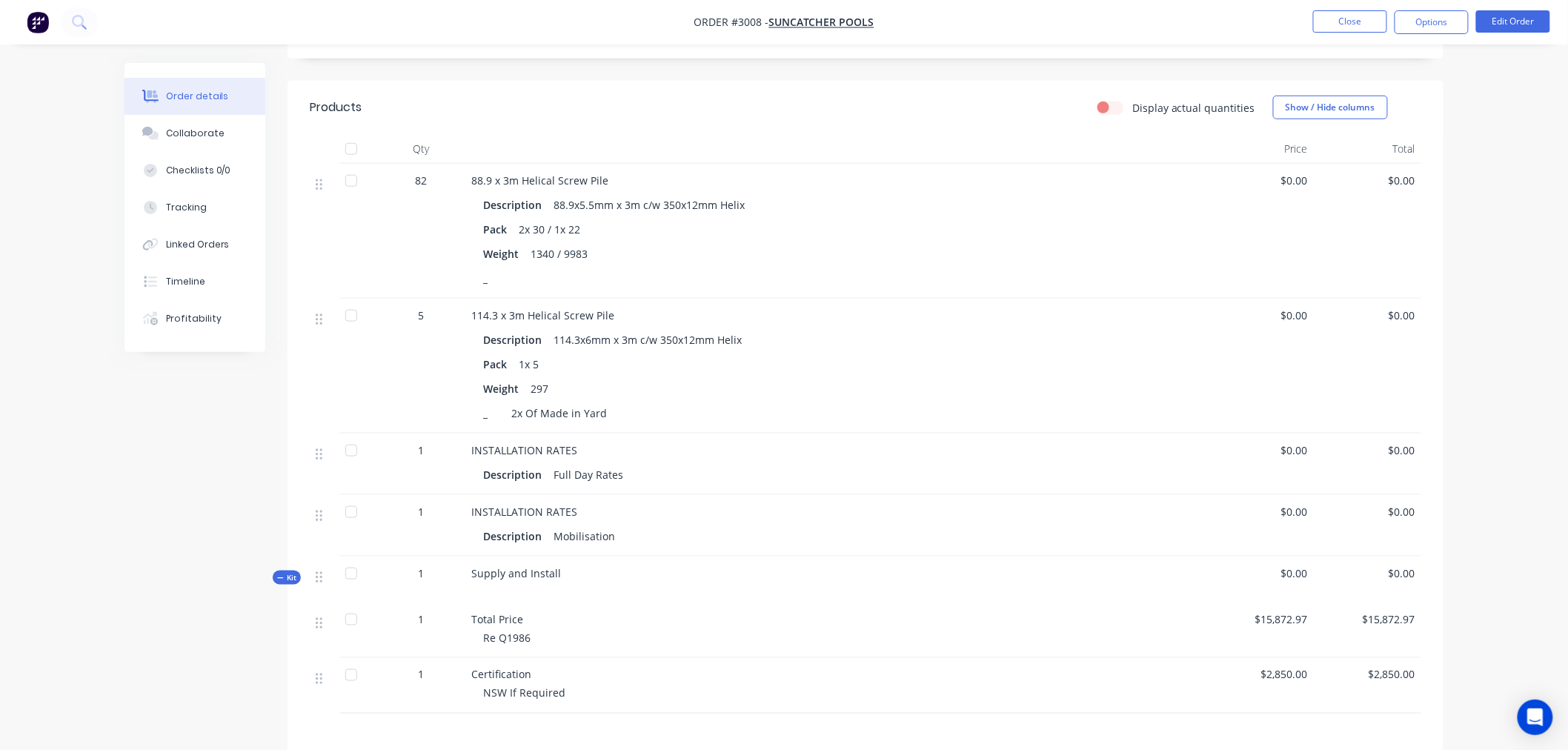
scroll to position [658, 0]
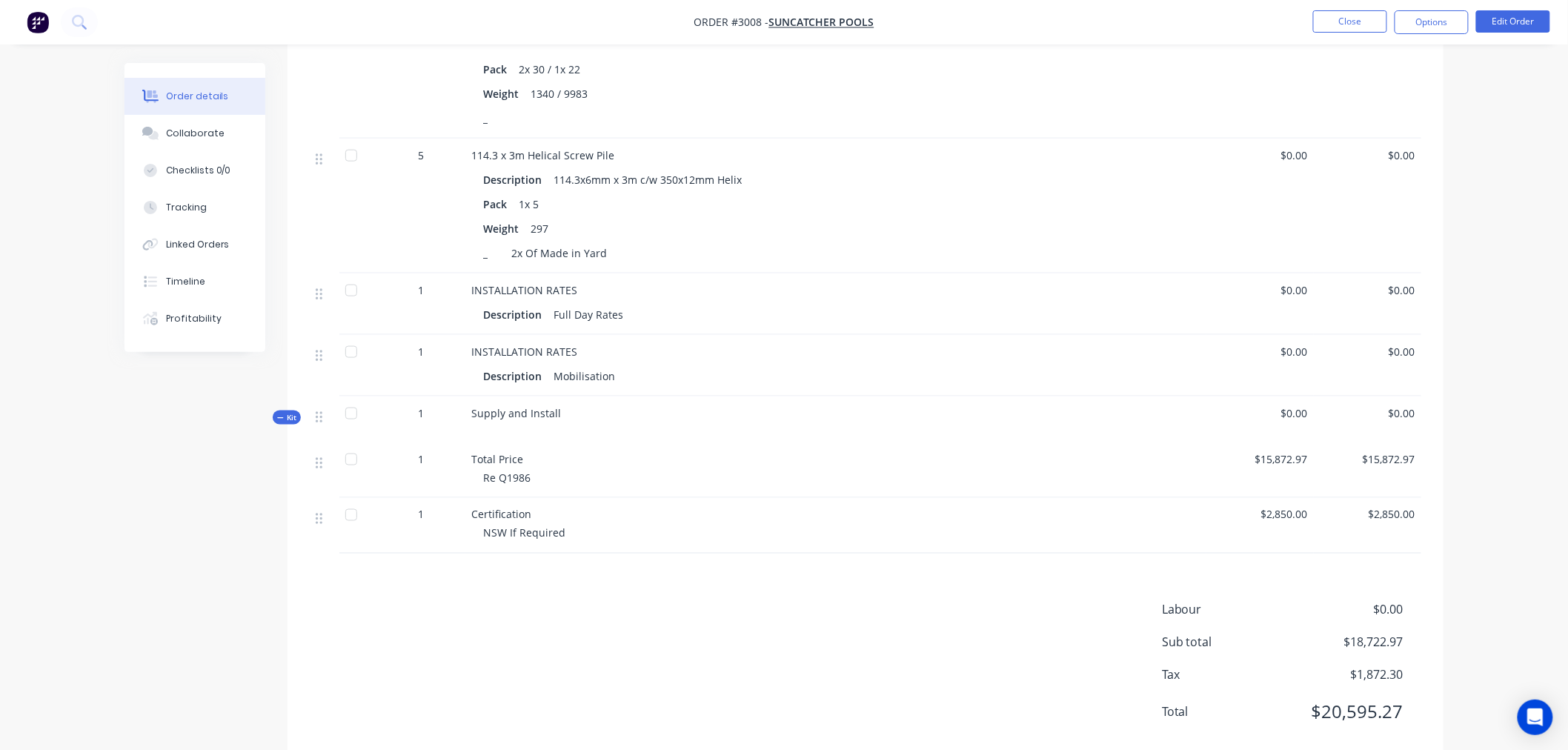
click at [551, 297] on span "INSTALLATION RATES" at bounding box center [524, 290] width 106 height 14
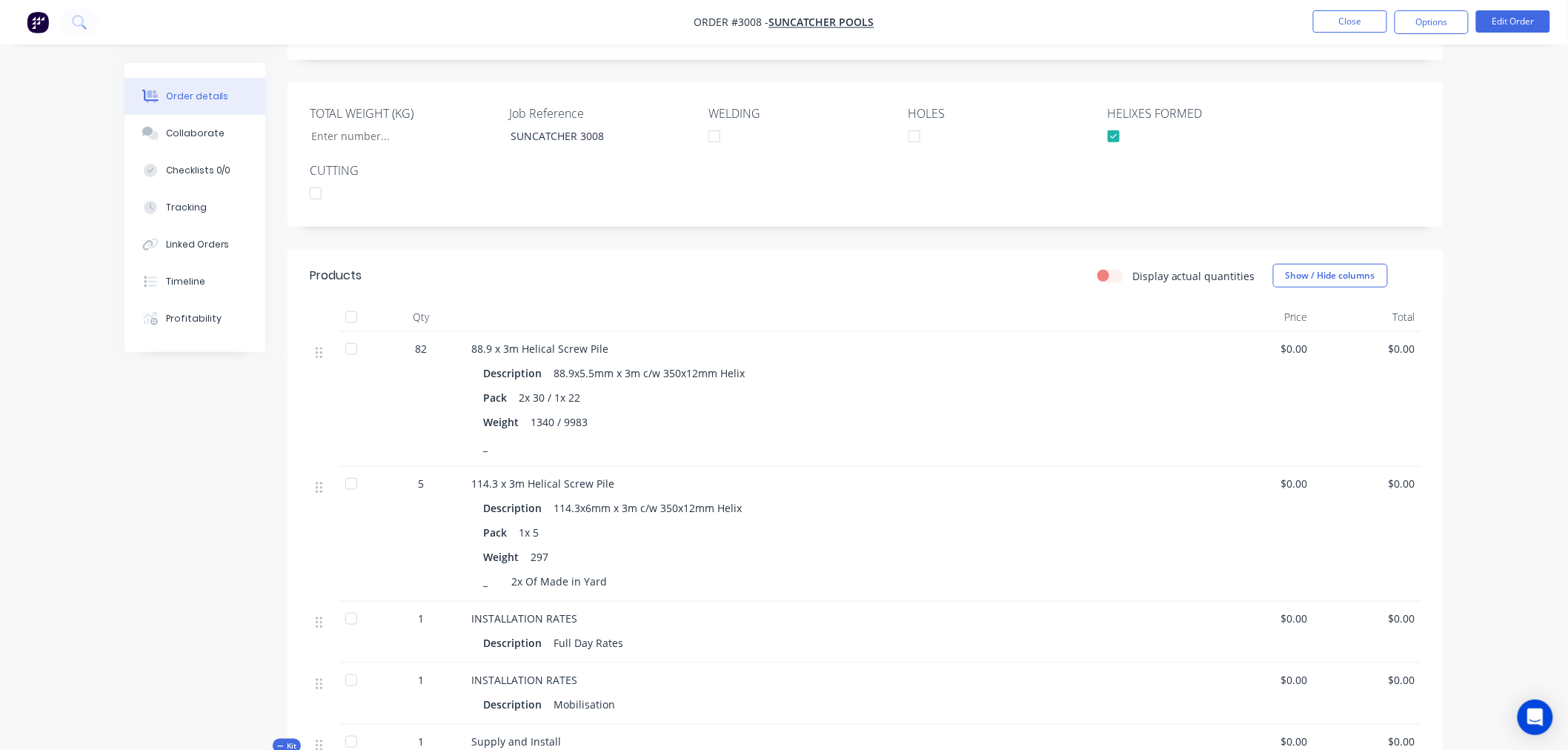
scroll to position [494, 0]
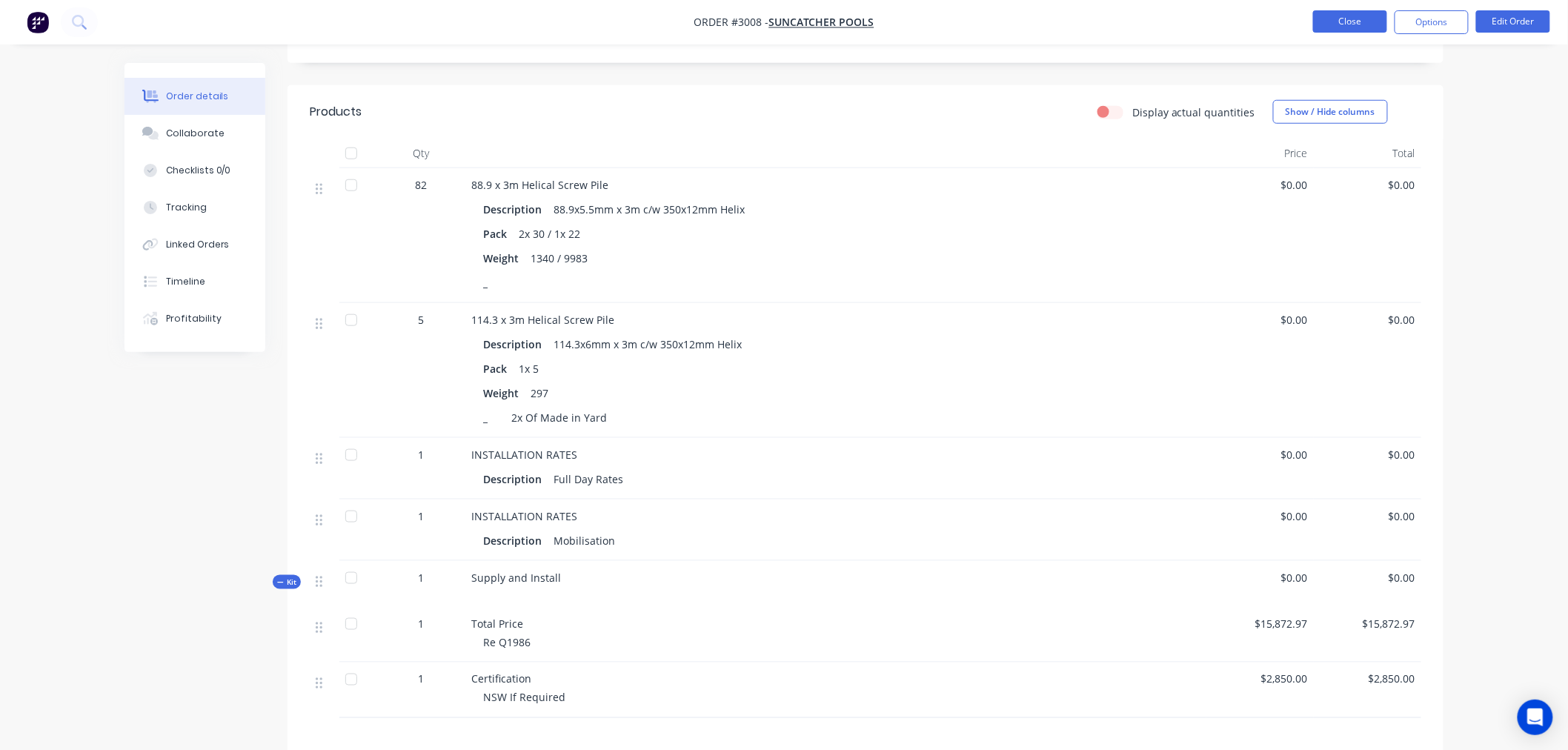
click at [1330, 23] on button "Close" at bounding box center [1350, 21] width 74 height 22
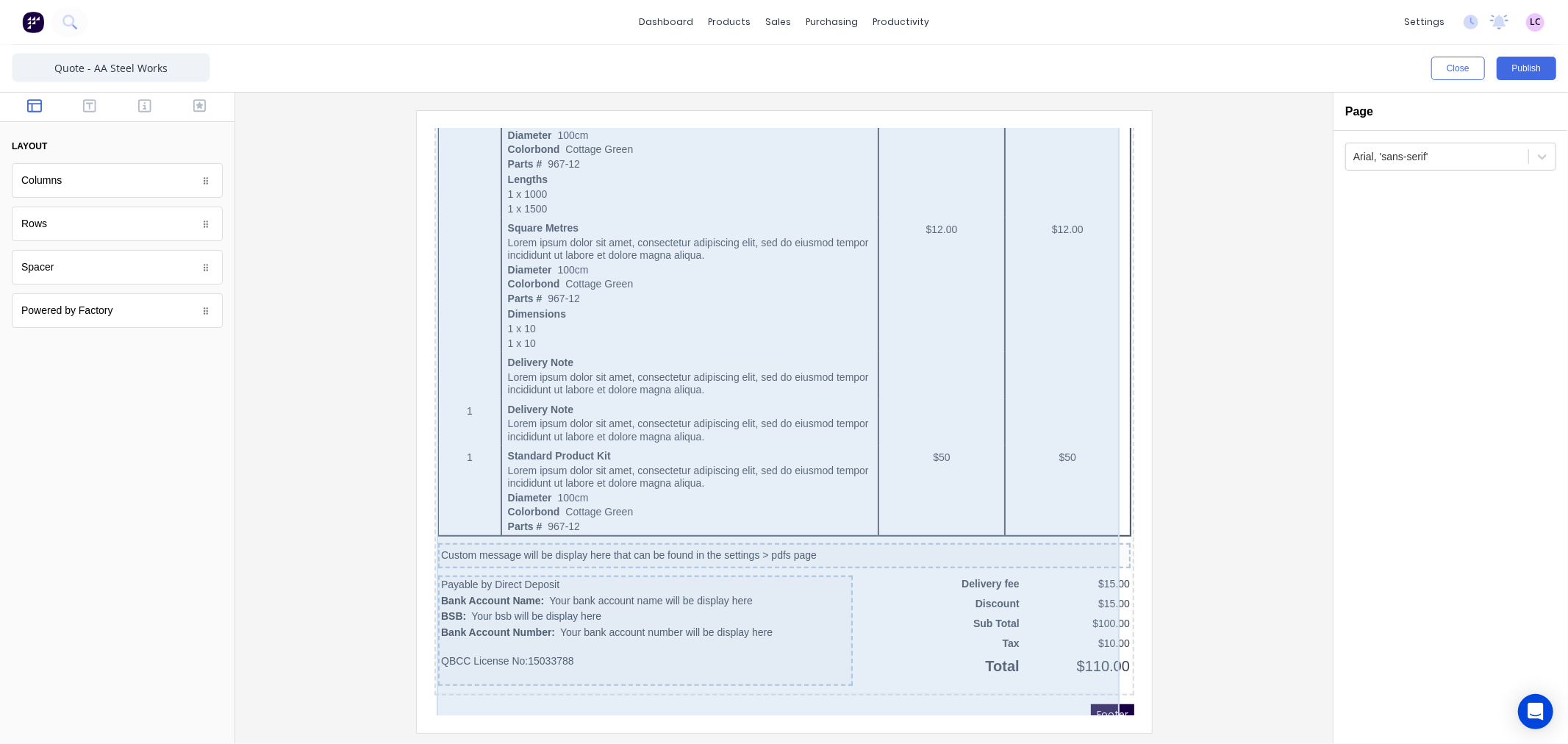
scroll to position [765, 0]
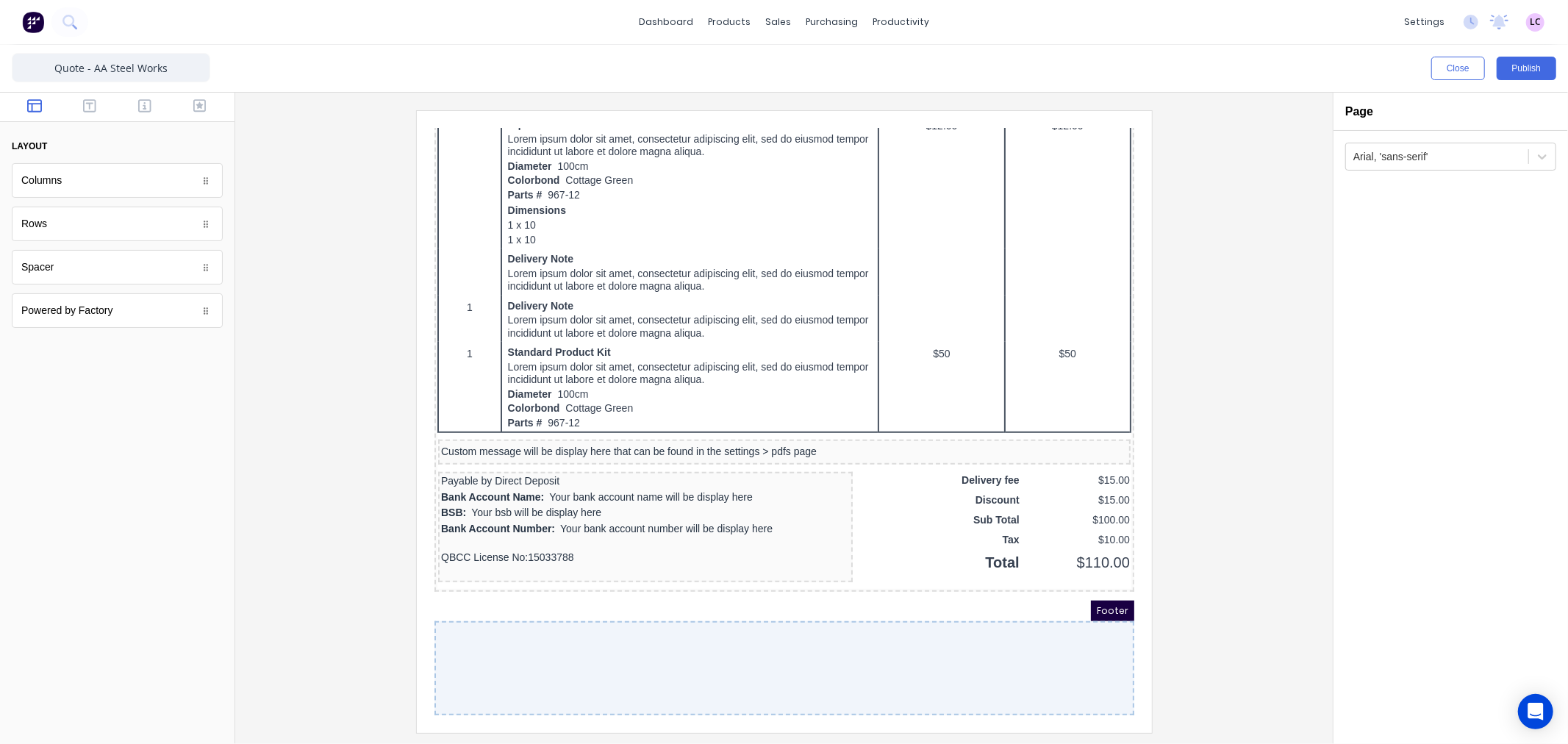
click at [958, 649] on div at bounding box center [766, 649] width 700 height 94
click at [110, 316] on div "Powered by Factory" at bounding box center [118, 310] width 211 height 35
click at [110, 283] on div "Spacer" at bounding box center [118, 267] width 211 height 35
click at [111, 223] on div "Rows" at bounding box center [118, 224] width 211 height 35
click at [108, 182] on div "Columns" at bounding box center [118, 181] width 211 height 35
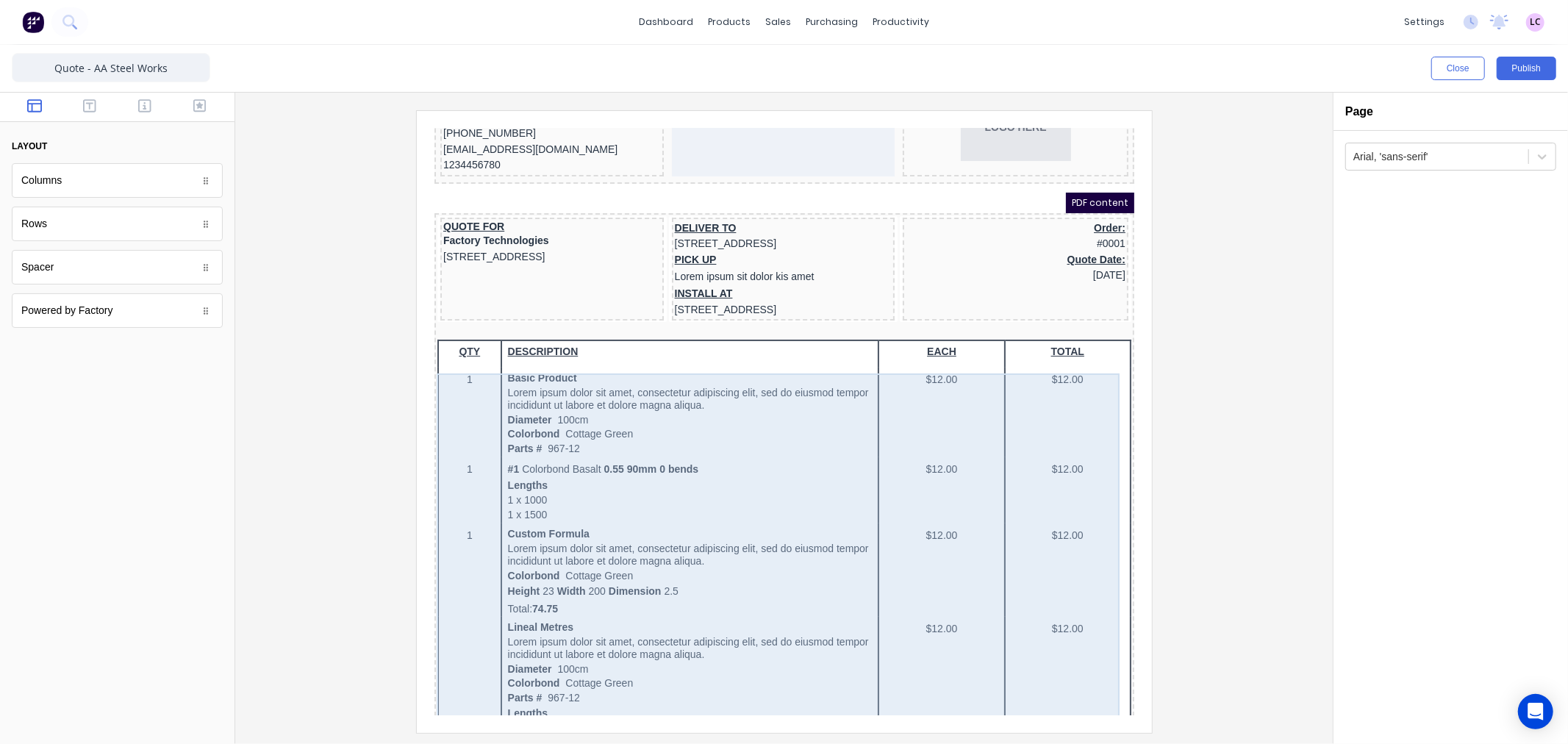
scroll to position [0, 0]
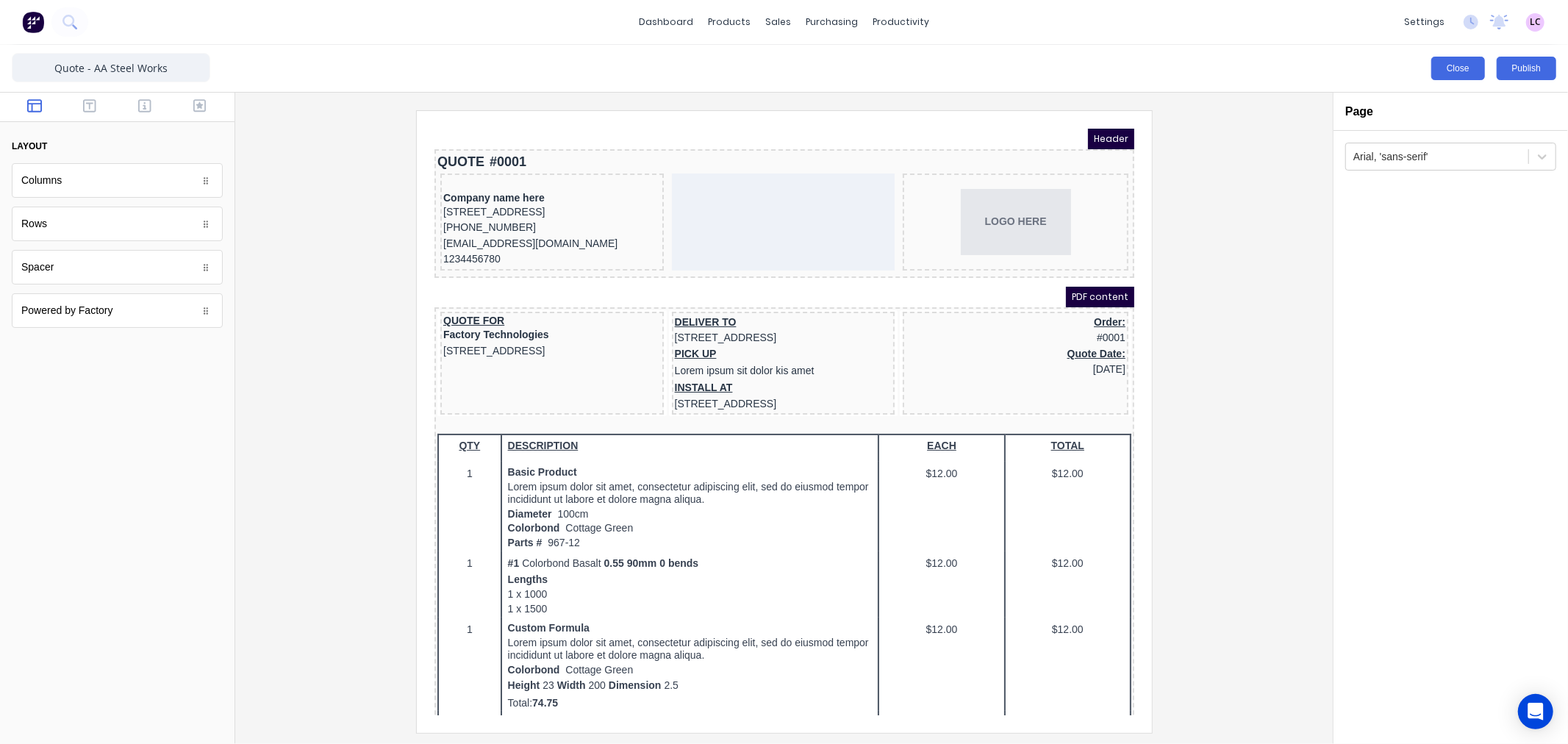
click at [1441, 68] on button "Close" at bounding box center [1458, 69] width 53 height 24
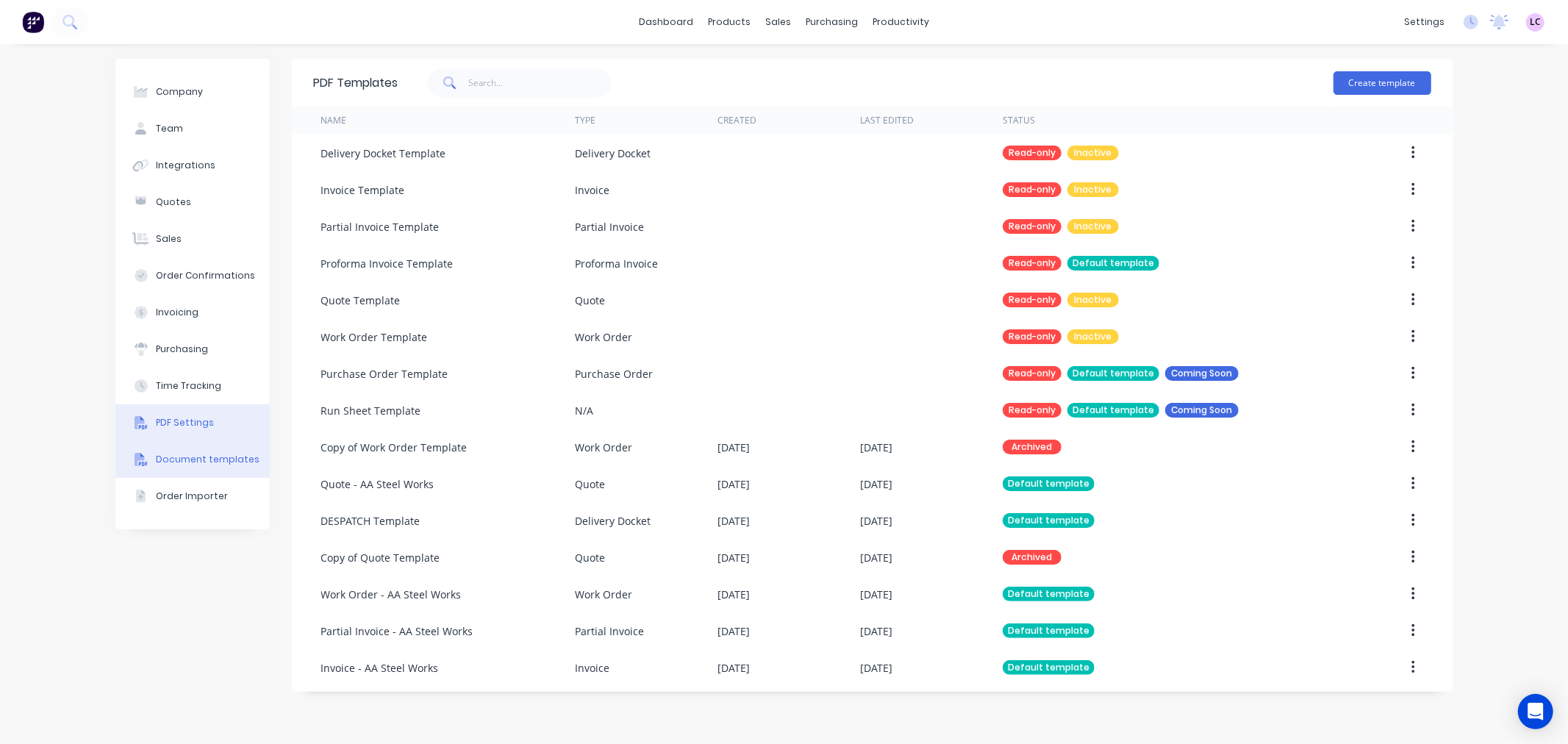
click at [195, 419] on div "PDF Settings" at bounding box center [185, 423] width 58 height 13
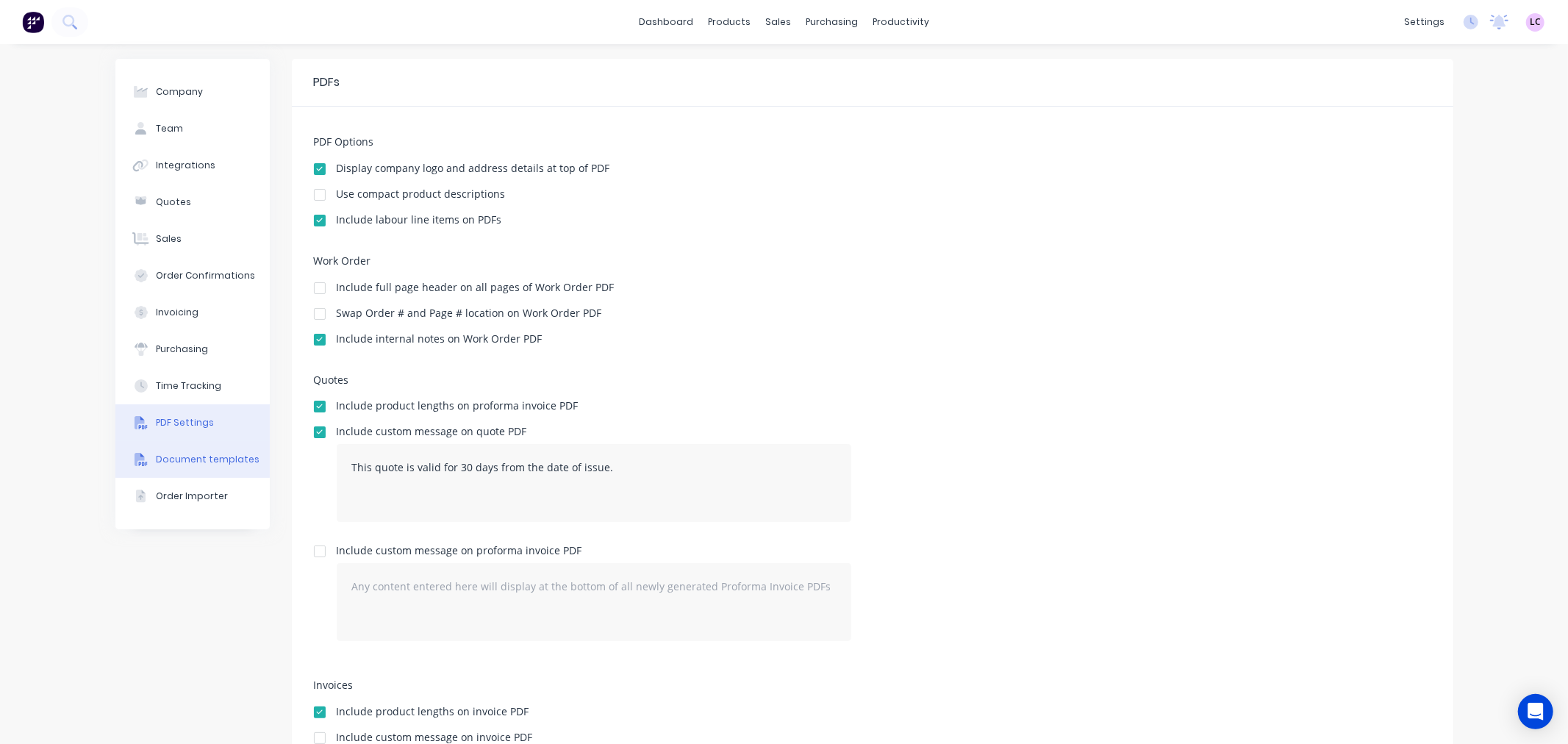
click at [185, 446] on button "Document templates" at bounding box center [193, 459] width 154 height 37
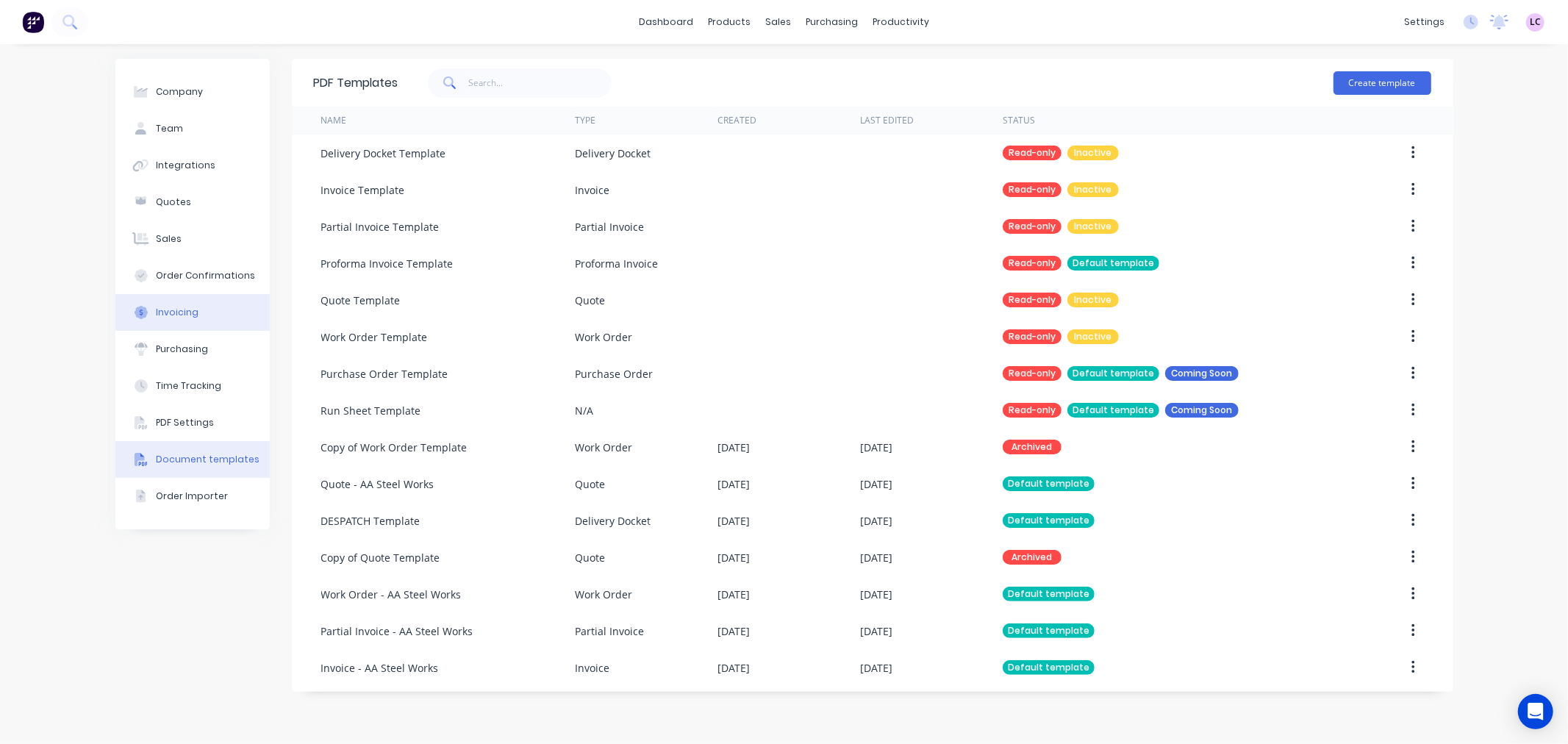
click at [197, 306] on button "Invoicing" at bounding box center [193, 312] width 154 height 37
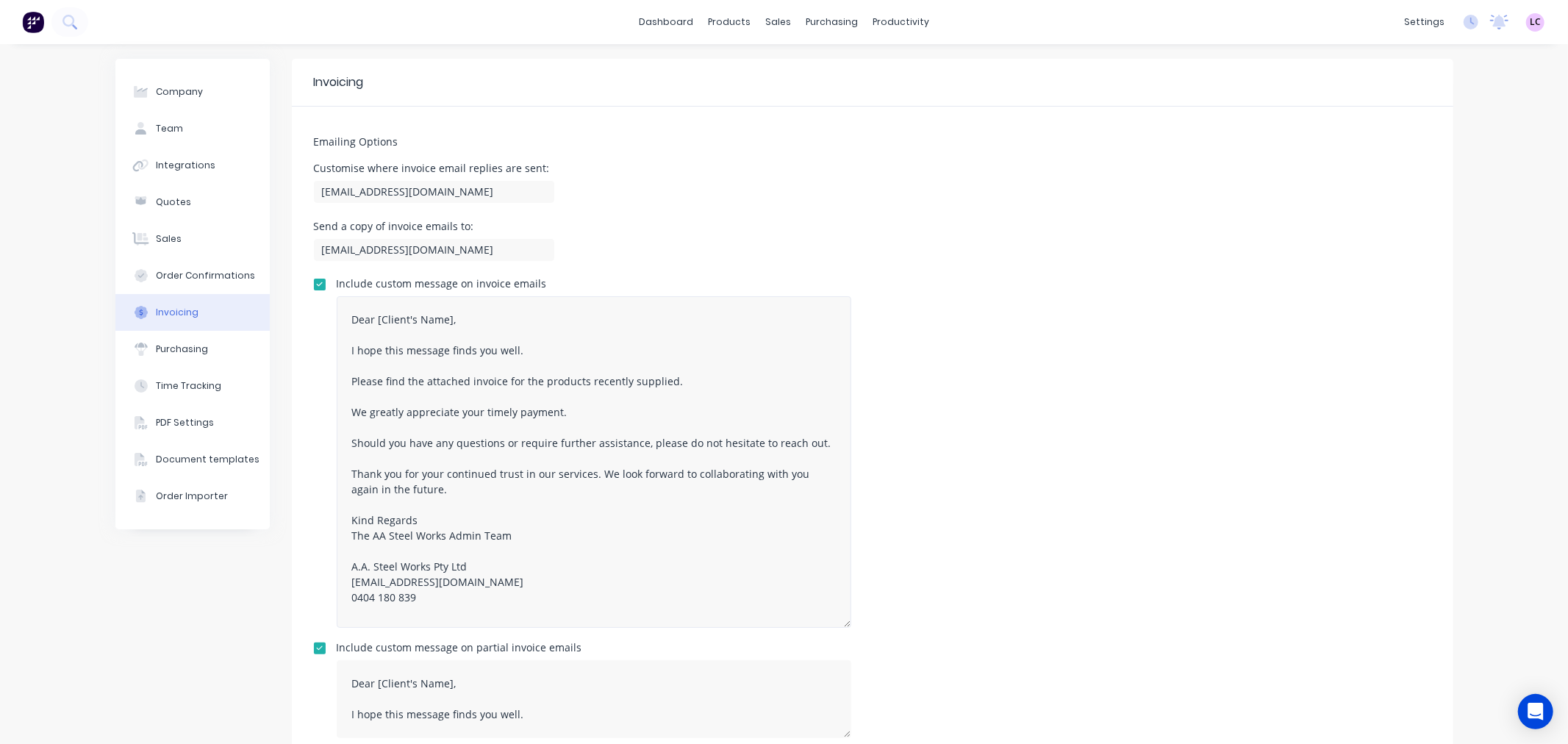
drag, startPoint x: 847, startPoint y: 369, endPoint x: 836, endPoint y: 623, distance: 254.2
click at [836, 623] on textarea "Dear [Client's Name], I hope this message finds you well. Please find the attac…" at bounding box center [594, 462] width 514 height 332
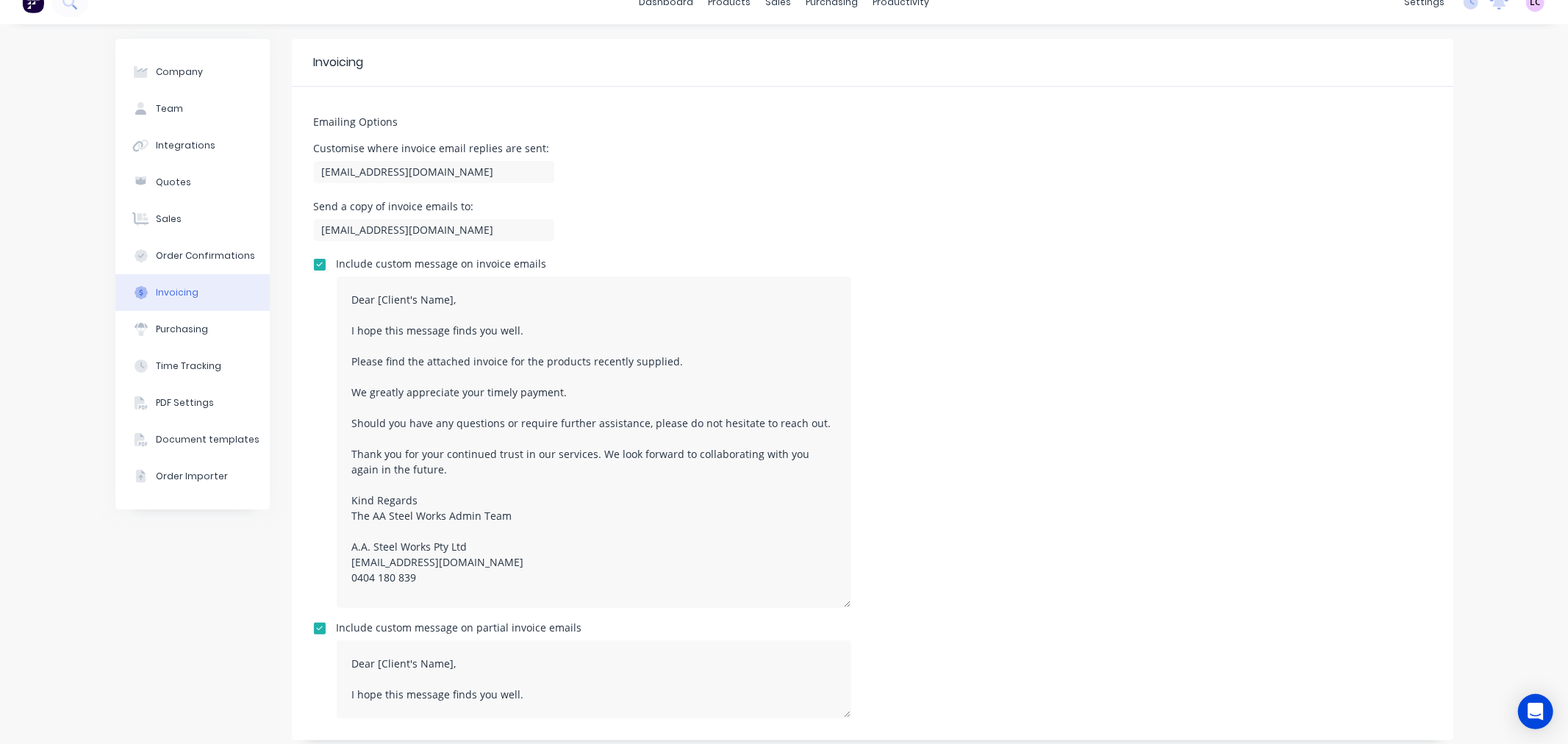
scroll to position [31, 0]
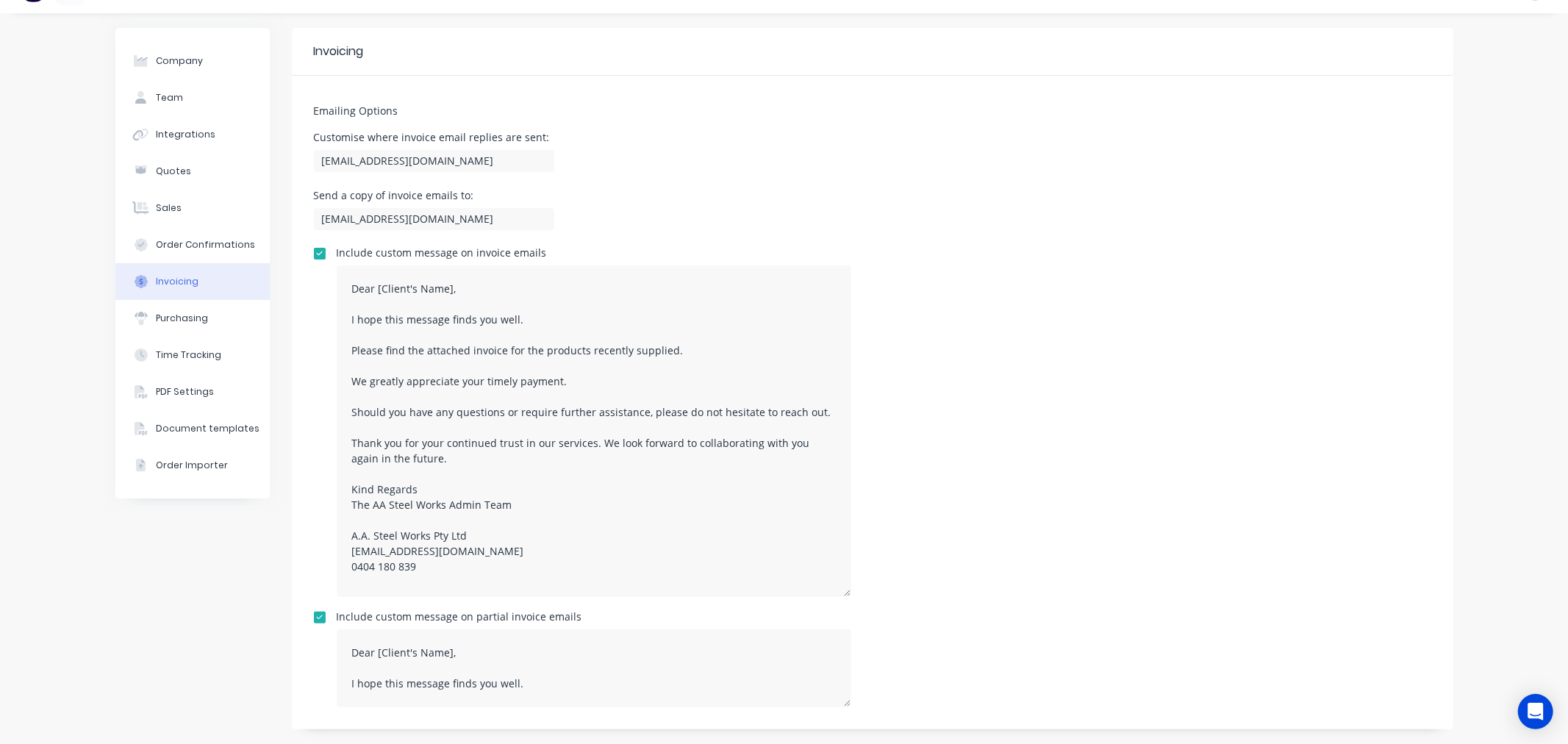
click at [835, 707] on div "Emailing Options Customise where invoice email replies are sent: admin@aasteelw…" at bounding box center [873, 401] width 1162 height 653
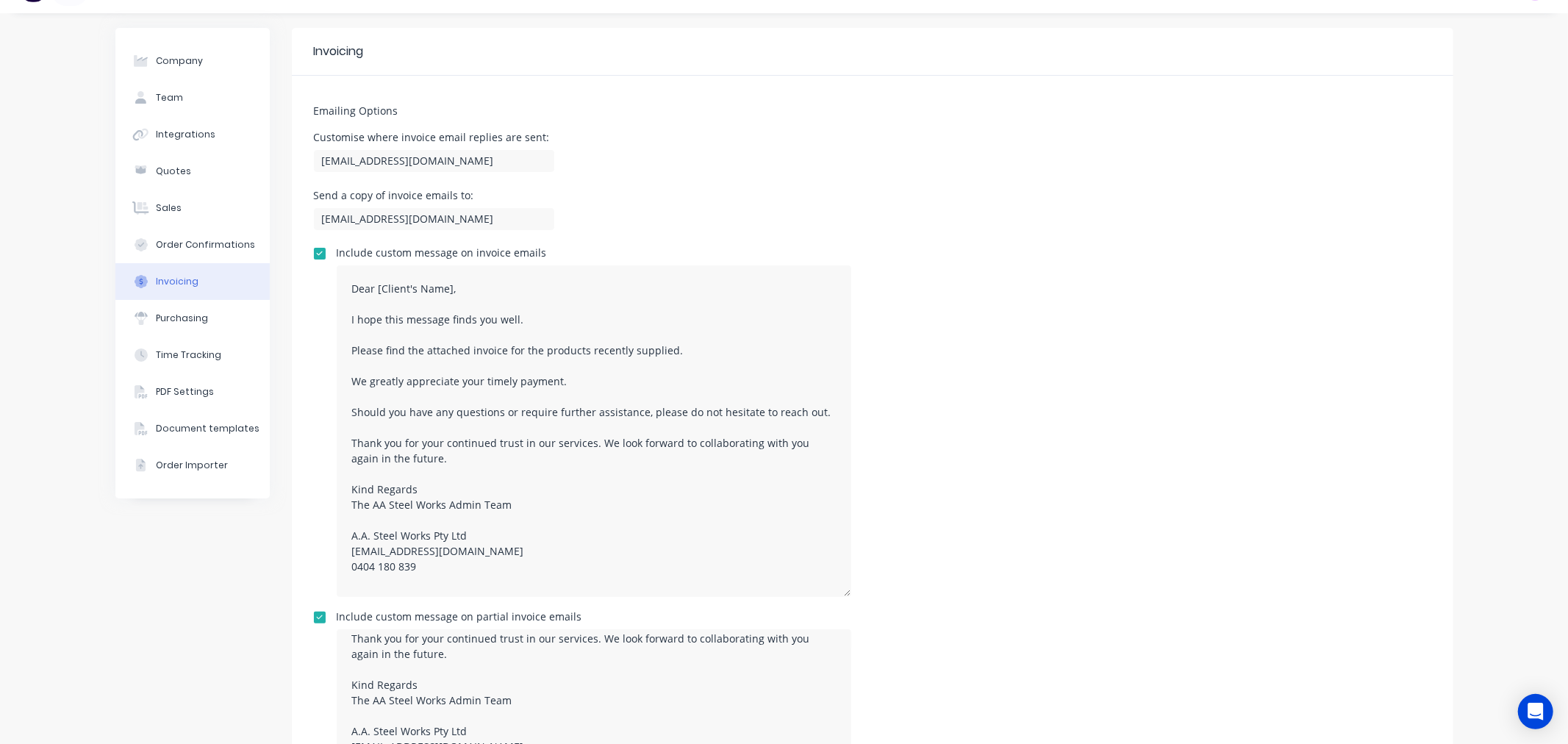
scroll to position [167, 0]
drag, startPoint x: 841, startPoint y: 704, endPoint x: 827, endPoint y: 692, distance: 18.4
click at [806, 743] on html "dashboard products sales purchasing productivity dashboard products Product Cat…" at bounding box center [784, 372] width 1568 height 744
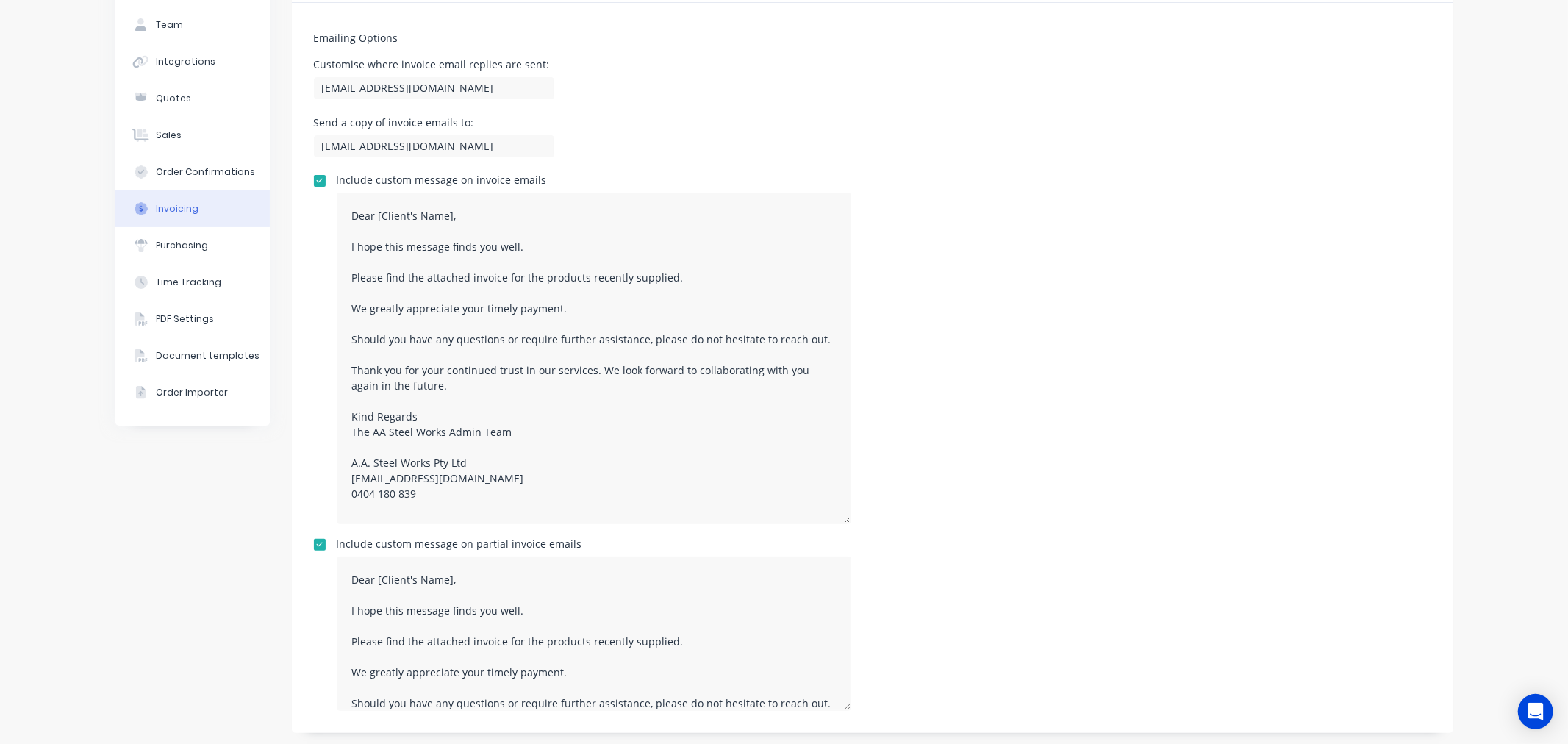
scroll to position [107, 0]
drag, startPoint x: 452, startPoint y: 211, endPoint x: 321, endPoint y: 208, distance: 131.0
click at [321, 208] on div "Include custom message on invoice emails Dear [Client's Name], I hope this mess…" at bounding box center [873, 345] width 1118 height 349
type textarea "Hello I hope this message finds you well. Please find the attached invoice for …"
drag, startPoint x: 467, startPoint y: 577, endPoint x: 300, endPoint y: 563, distance: 167.6
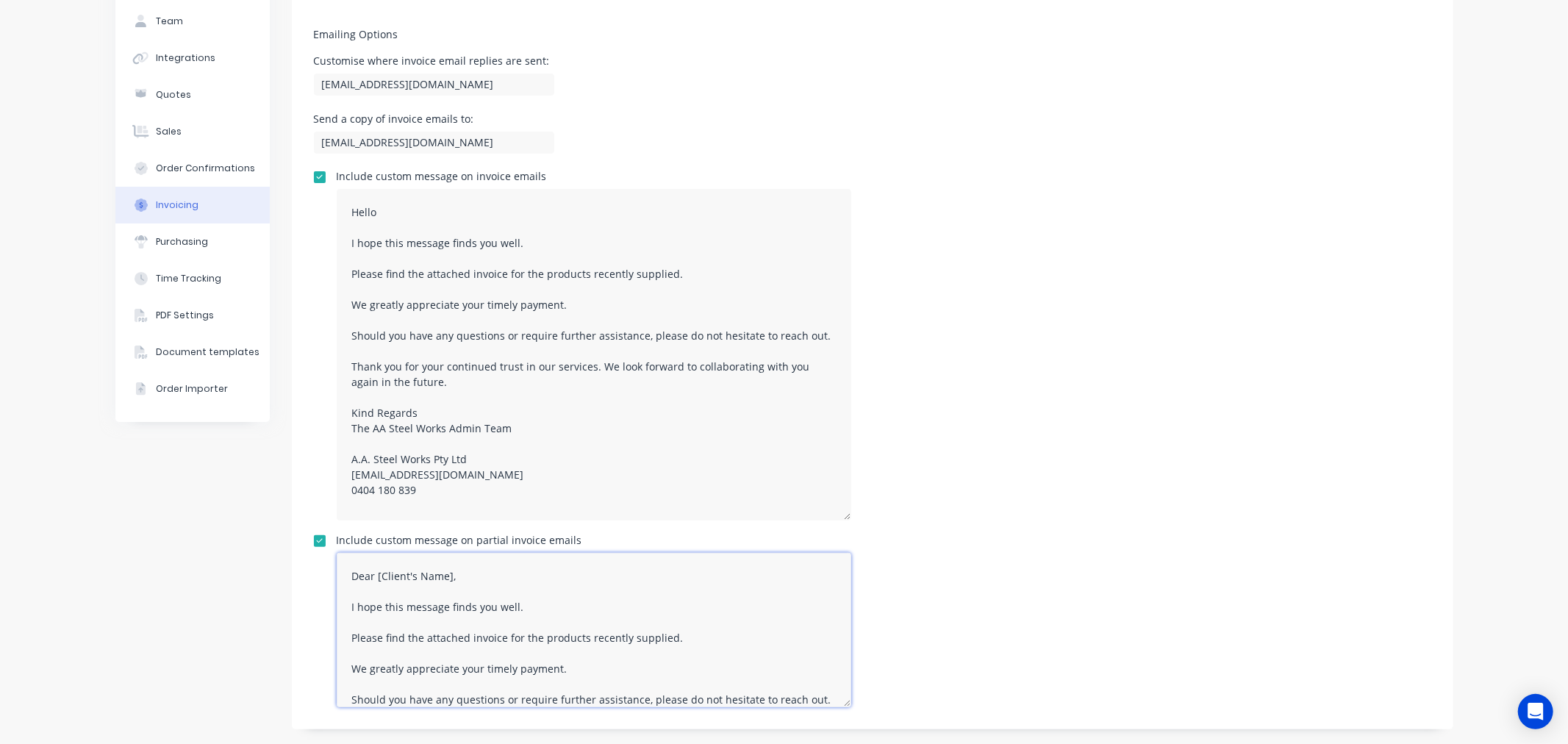
click at [300, 567] on div "Emailing Options Customise where invoice email replies are sent: admin@aasteelw…" at bounding box center [873, 364] width 1162 height 730
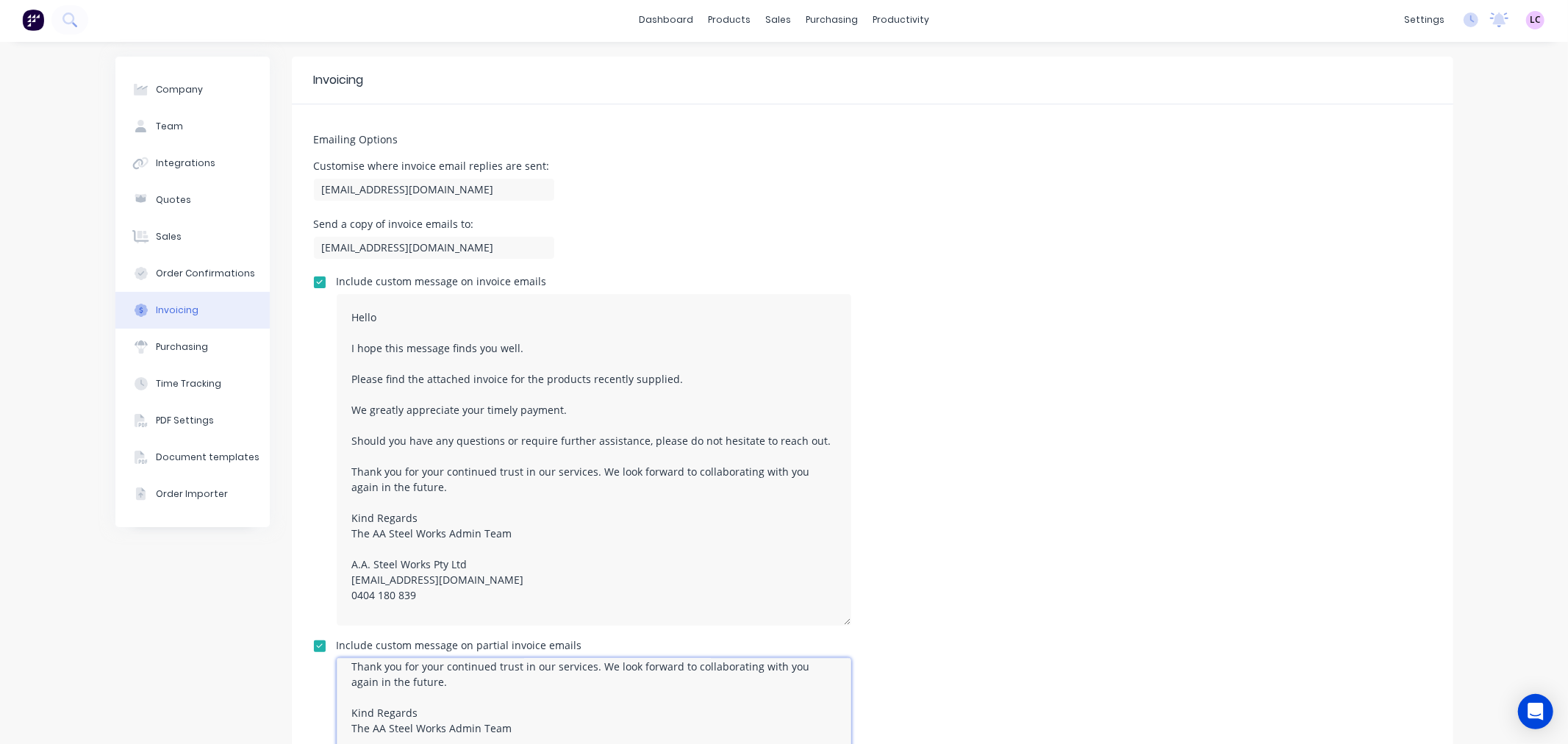
scroll to position [0, 0]
type textarea "Hello I hope this message finds you well. Please find the attached invoice for …"
click at [144, 344] on div at bounding box center [141, 349] width 22 height 13
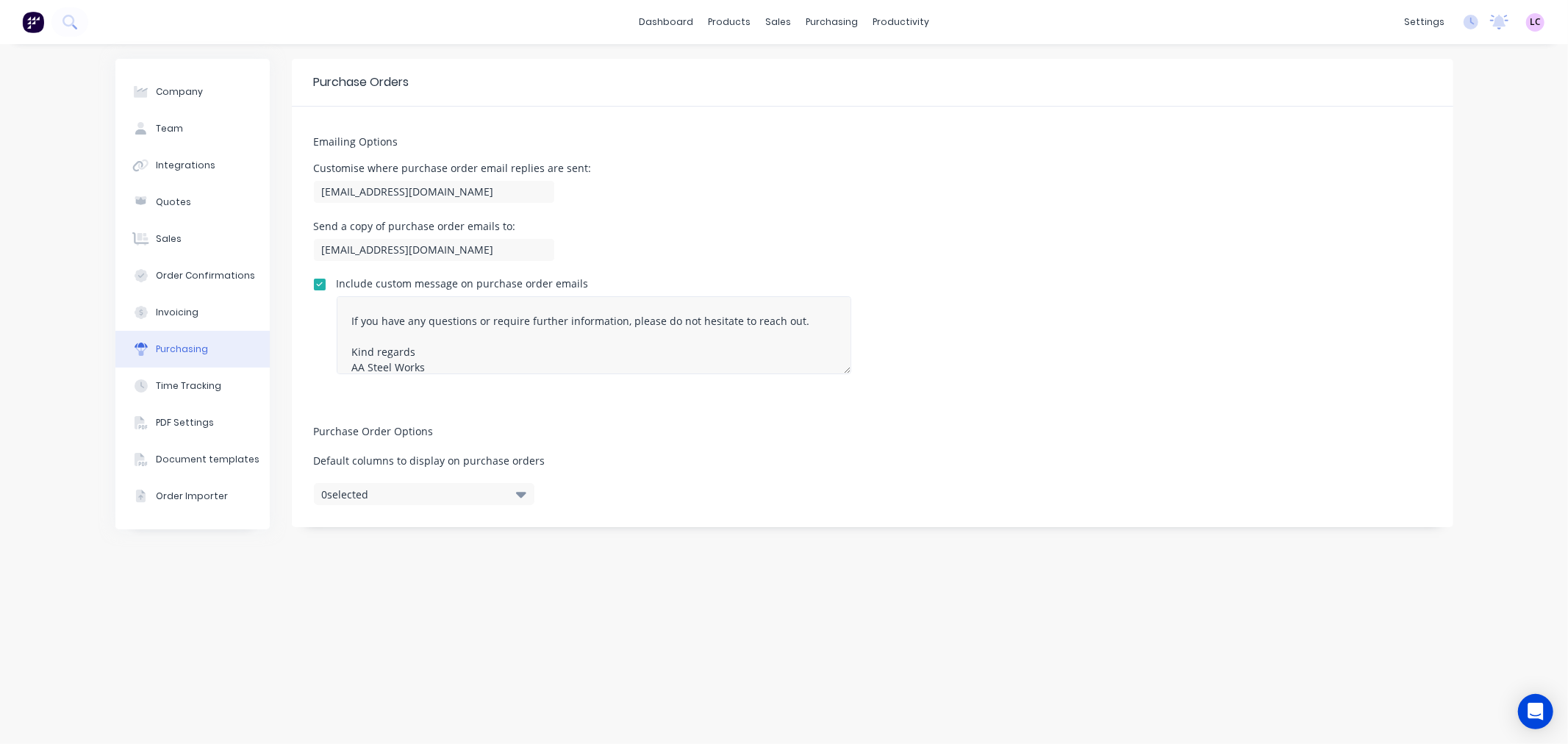
scroll to position [46, 0]
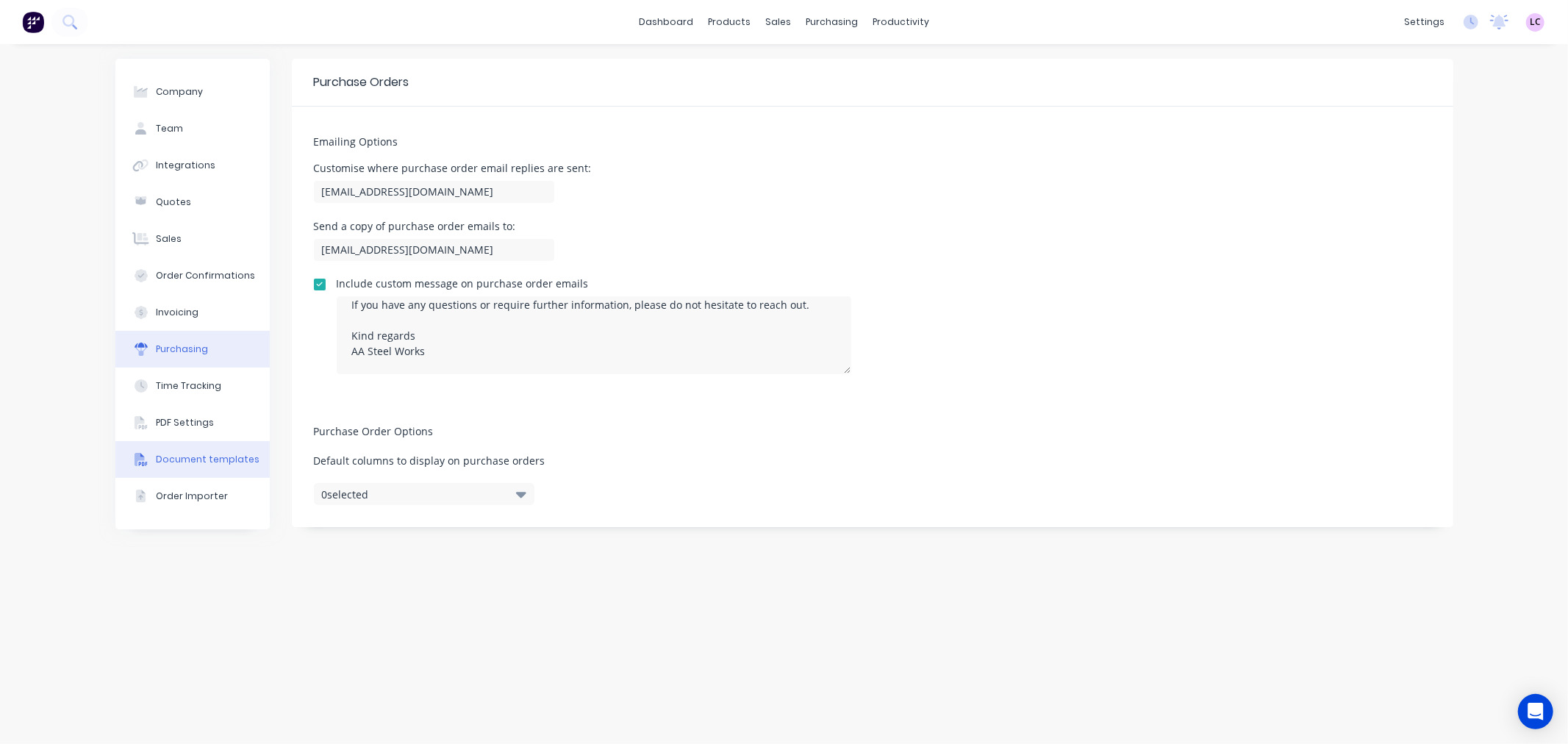
click at [202, 455] on div "Document templates" at bounding box center [208, 459] width 104 height 13
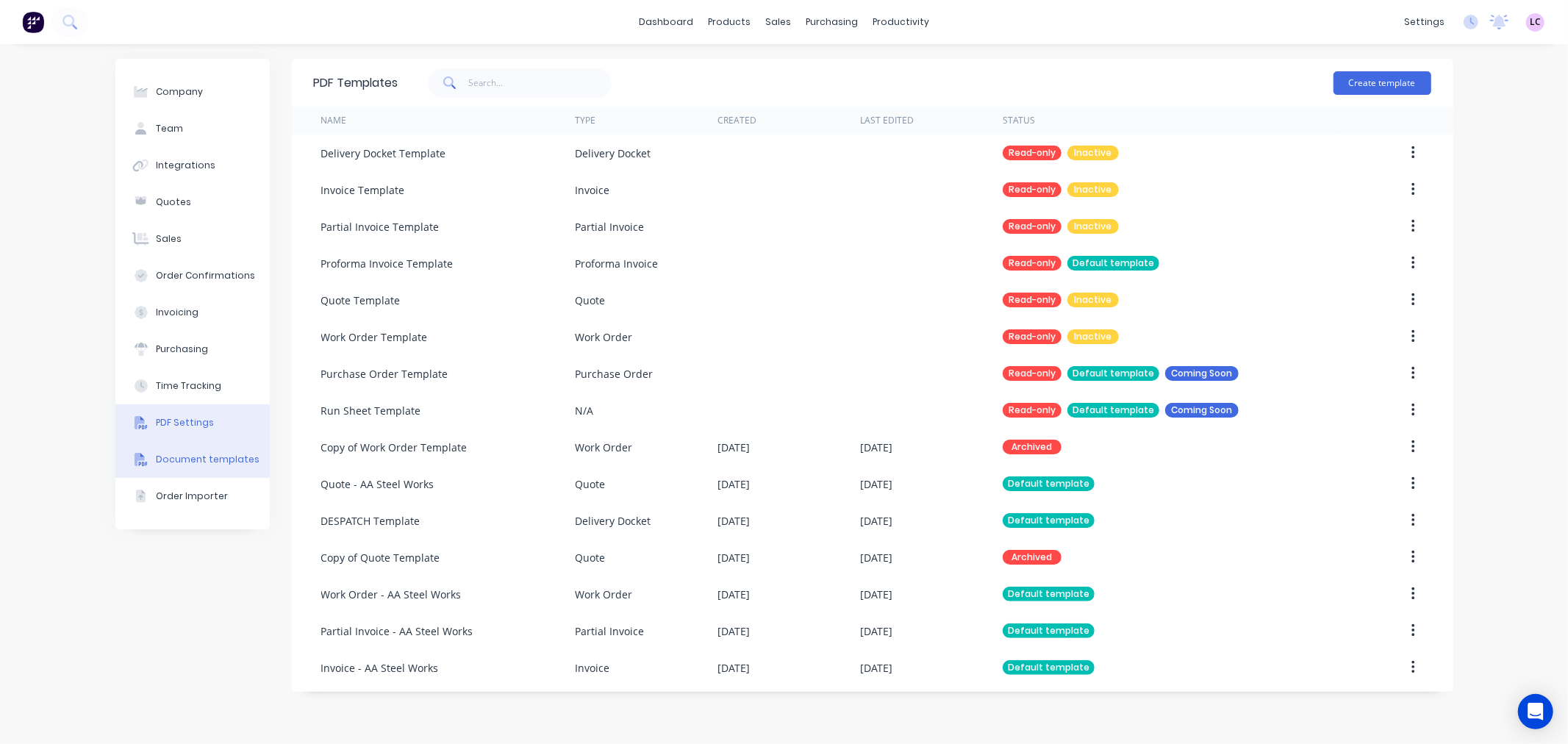
click at [179, 420] on div "PDF Settings" at bounding box center [185, 423] width 58 height 13
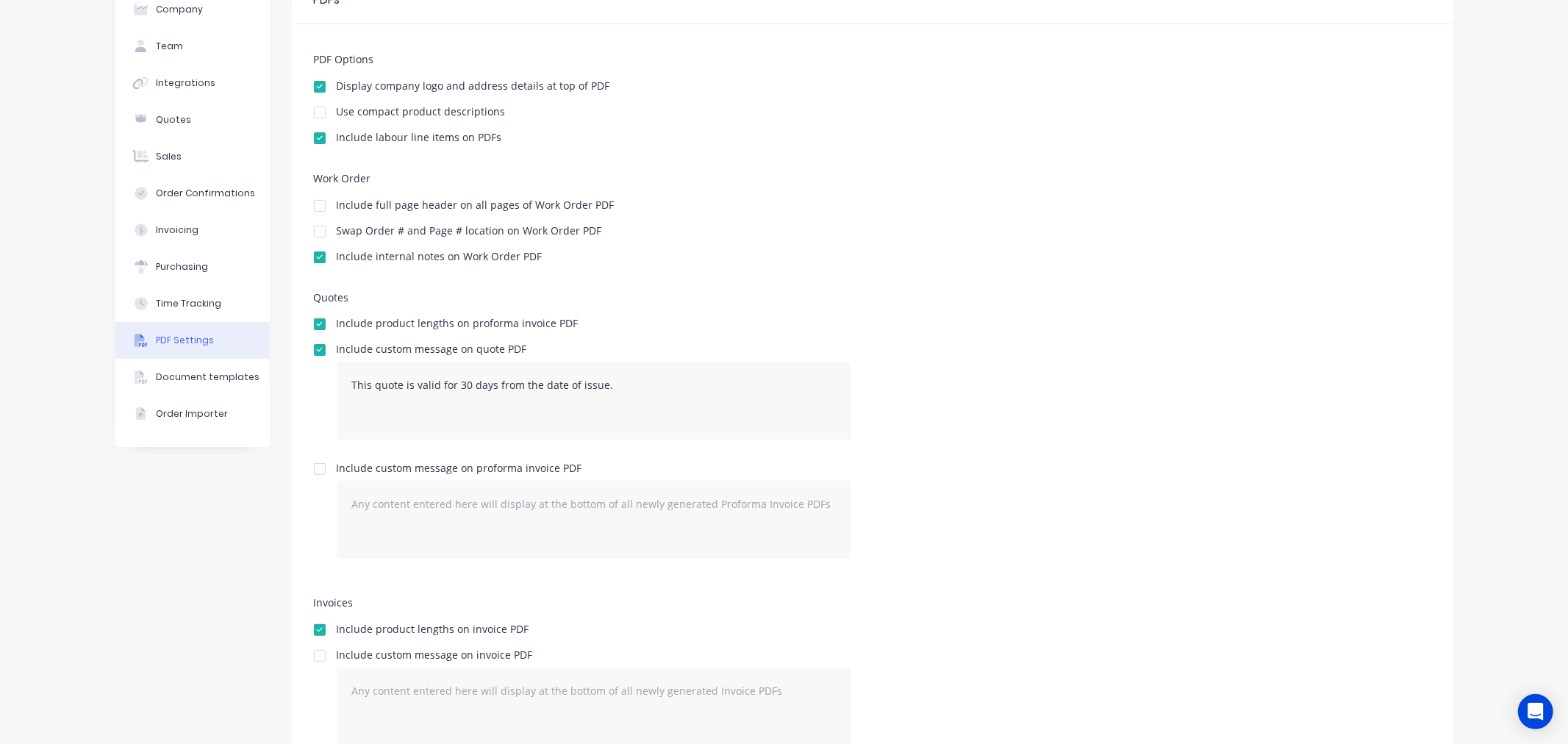
scroll to position [143, 0]
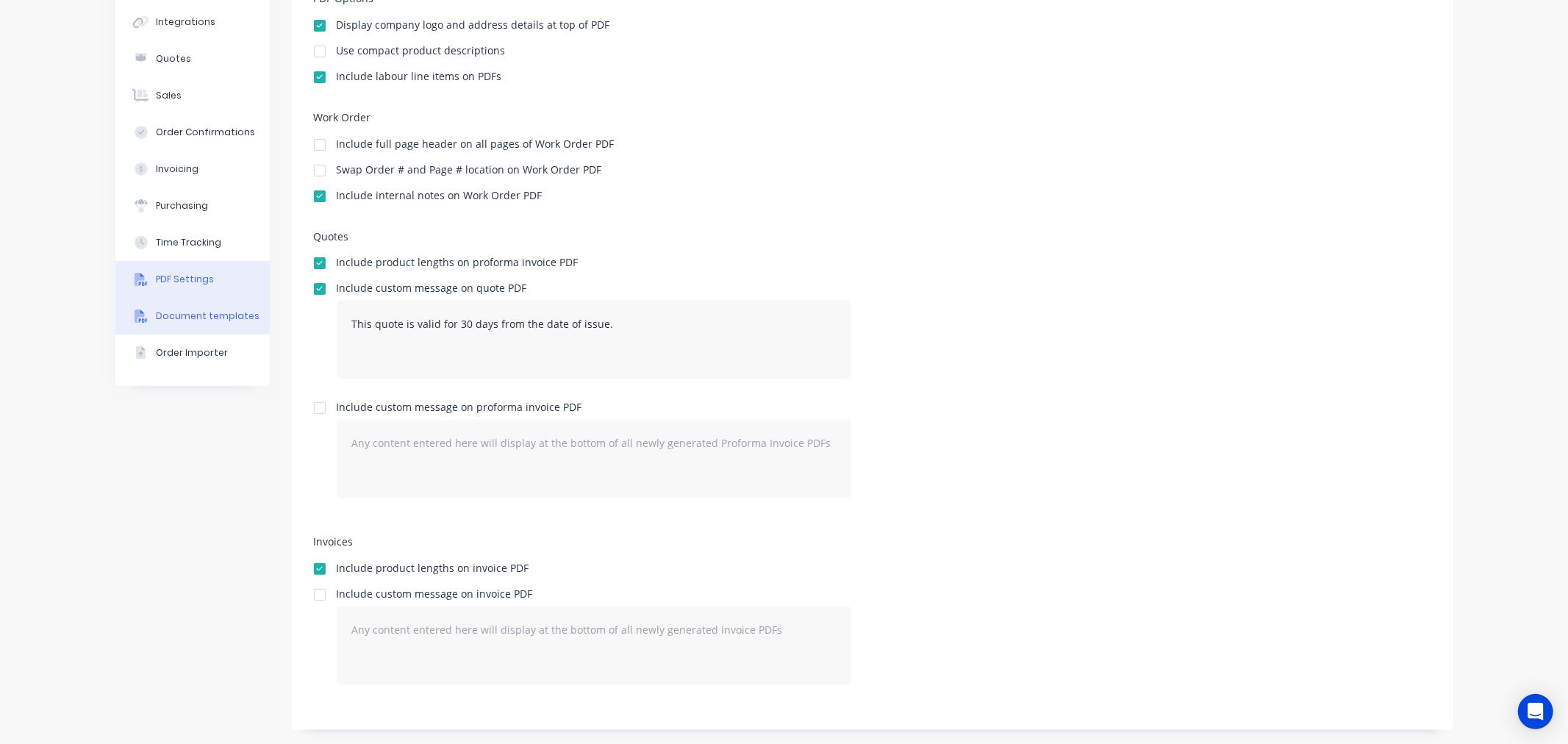
click at [188, 311] on div "Document templates" at bounding box center [208, 316] width 104 height 13
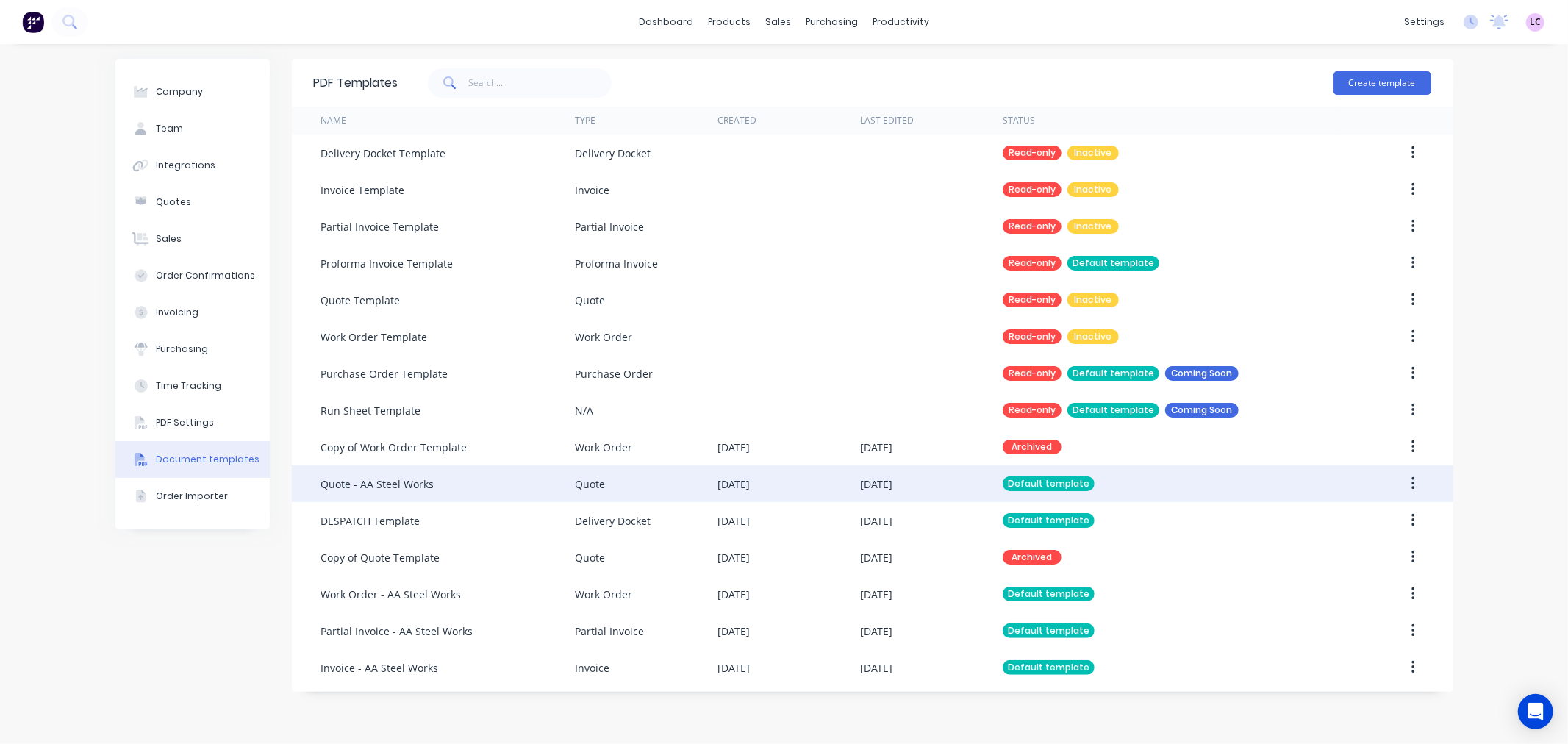
click at [431, 488] on div "Quote - AA Steel Works" at bounding box center [378, 484] width 113 height 16
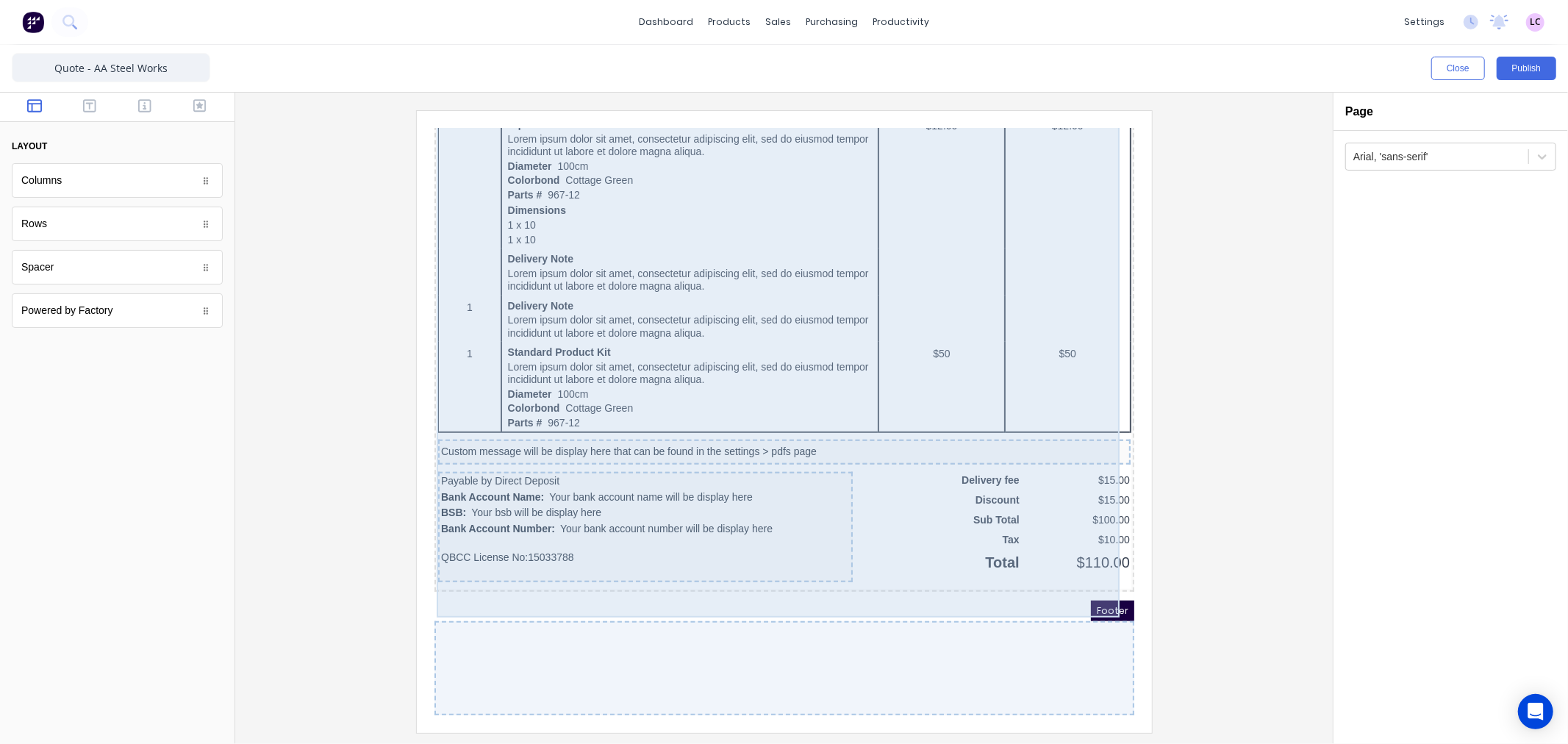
scroll to position [765, 0]
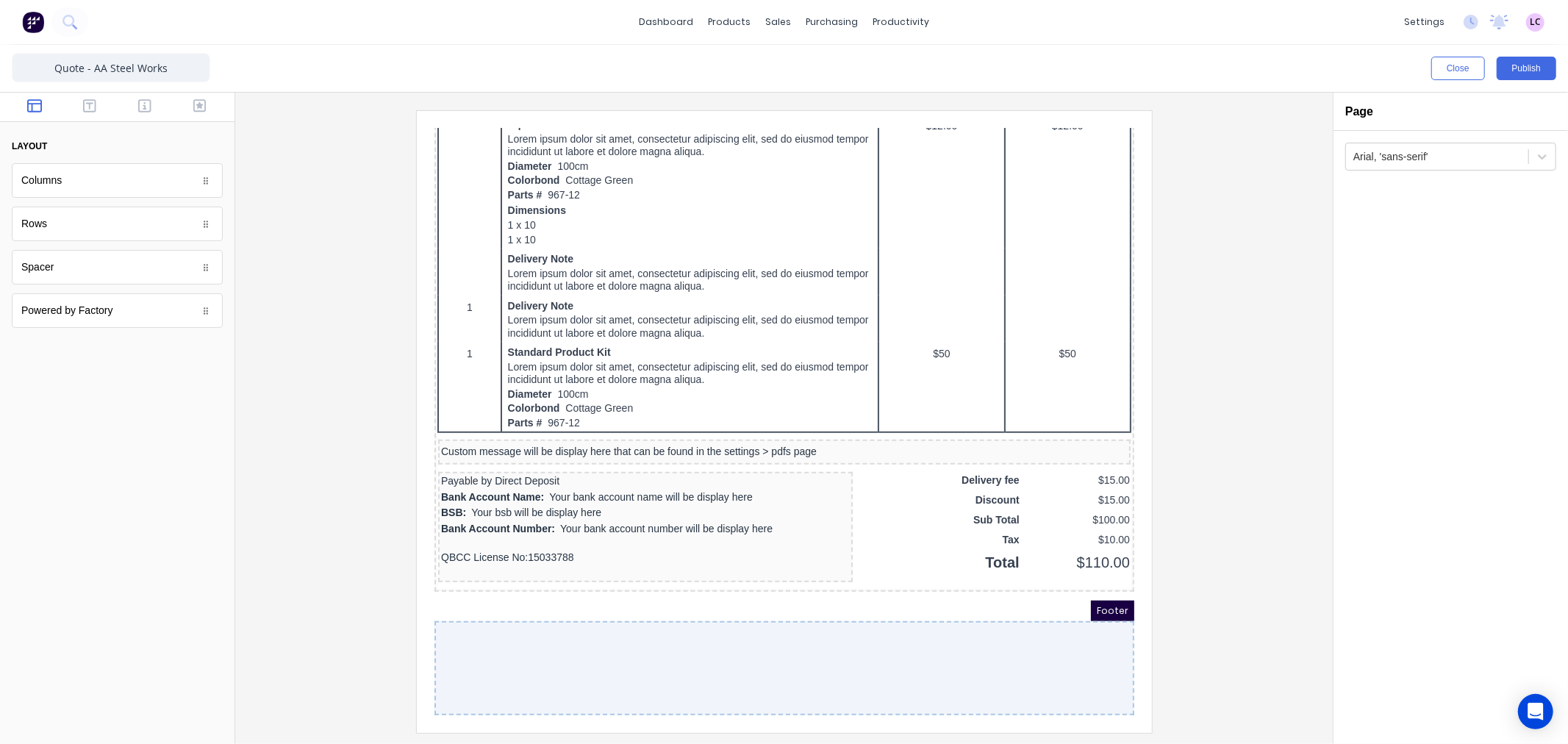
click at [1091, 583] on span "Footer" at bounding box center [1094, 592] width 43 height 20
click at [1069, 627] on div at bounding box center [766, 649] width 700 height 94
click at [694, 657] on div at bounding box center [766, 649] width 700 height 94
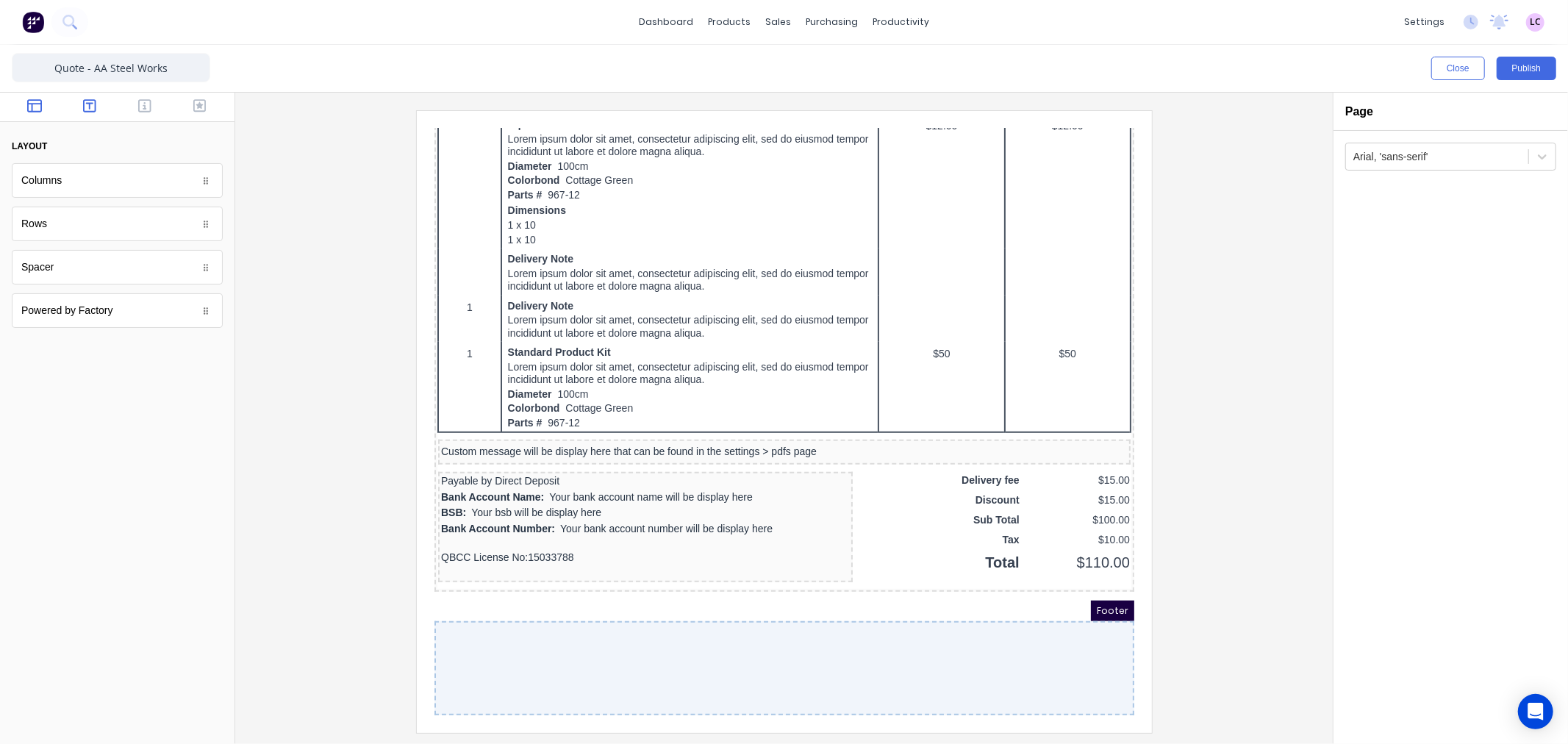
click at [92, 101] on icon "button" at bounding box center [89, 106] width 13 height 15
click at [141, 107] on icon "button" at bounding box center [144, 106] width 13 height 15
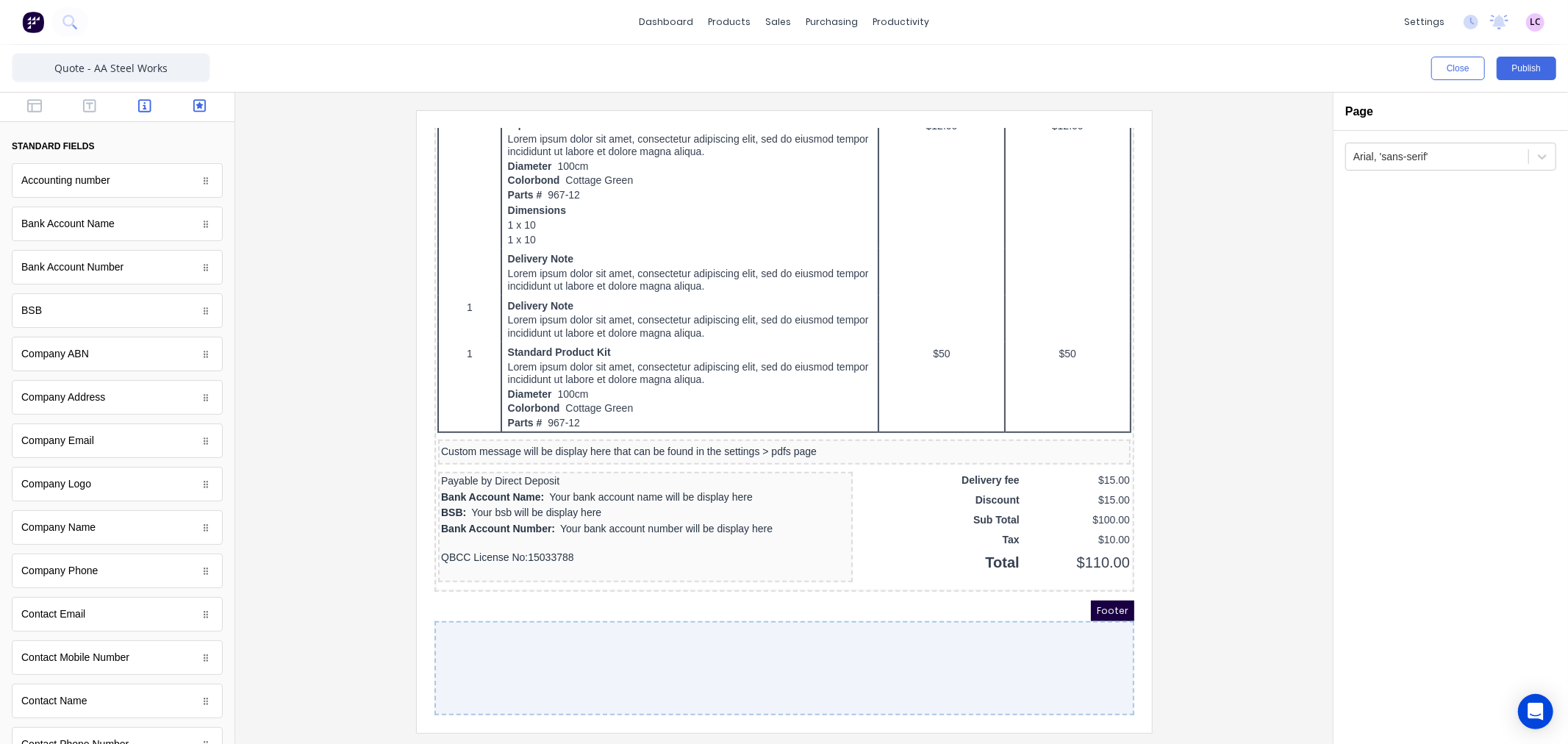
click at [193, 103] on icon "button" at bounding box center [199, 106] width 13 height 15
click at [141, 107] on icon "button" at bounding box center [144, 106] width 13 height 15
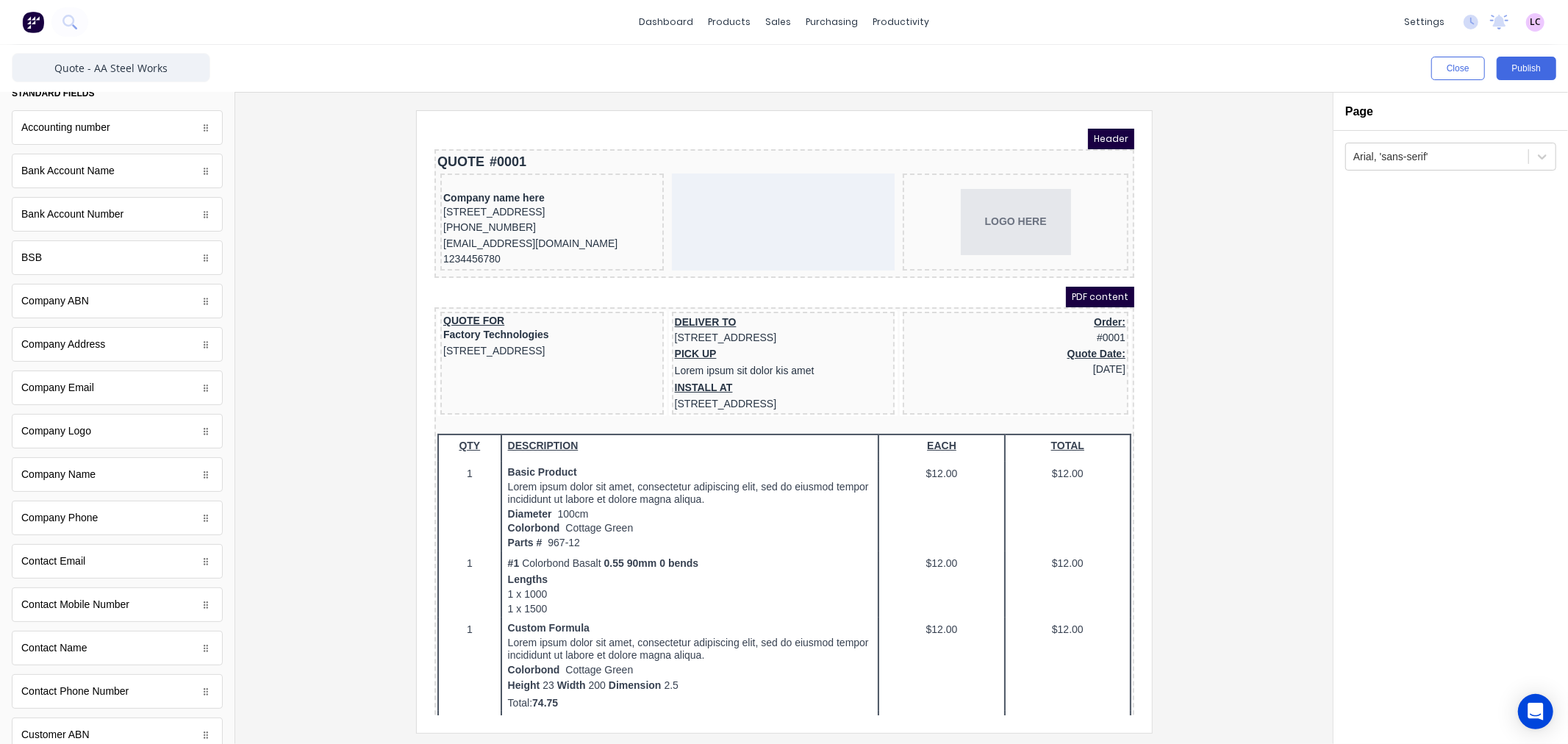
scroll to position [82, 0]
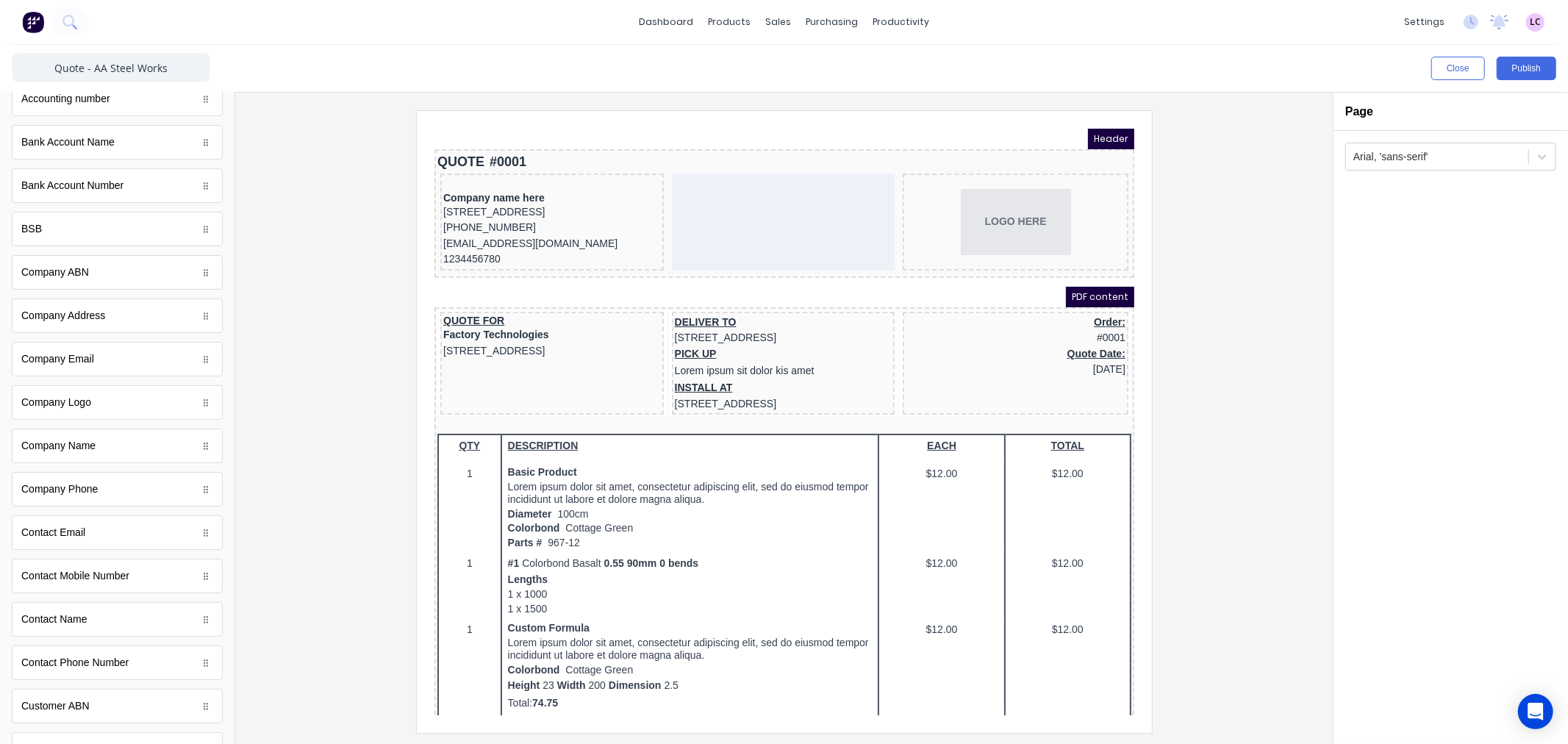
click at [400, 390] on div at bounding box center [784, 421] width 1074 height 622
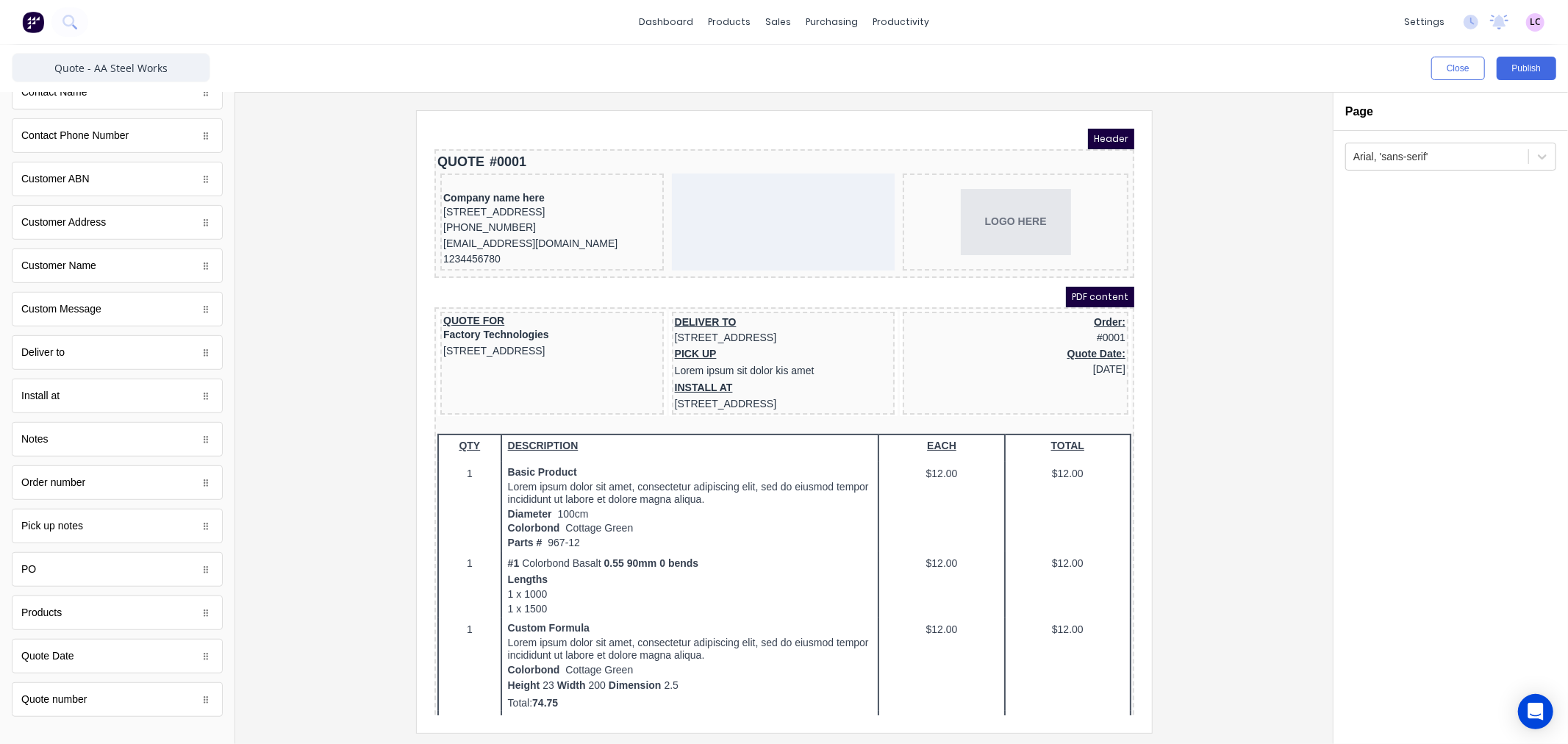
scroll to position [628, 0]
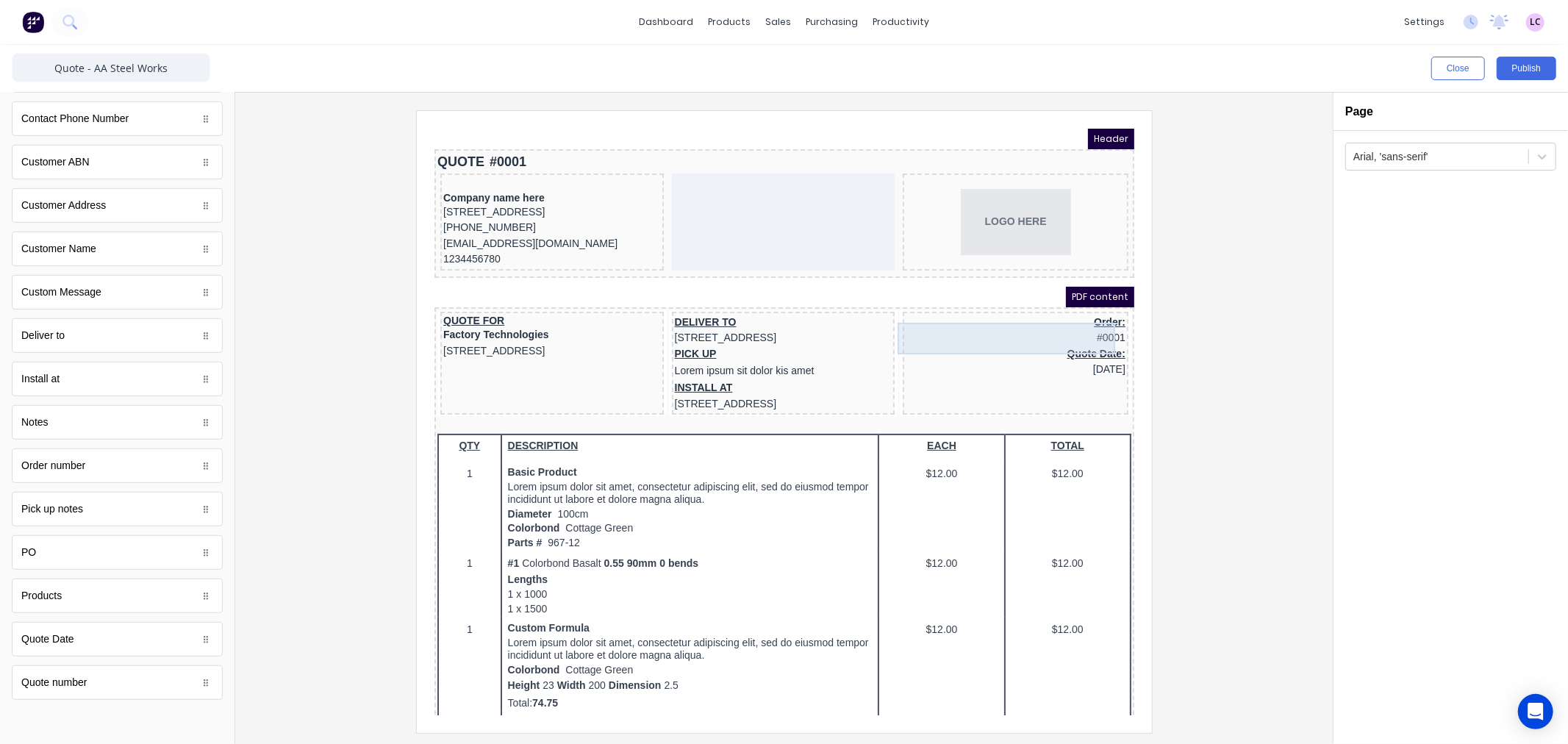
click at [994, 315] on div "Order: #0001" at bounding box center [997, 312] width 220 height 31
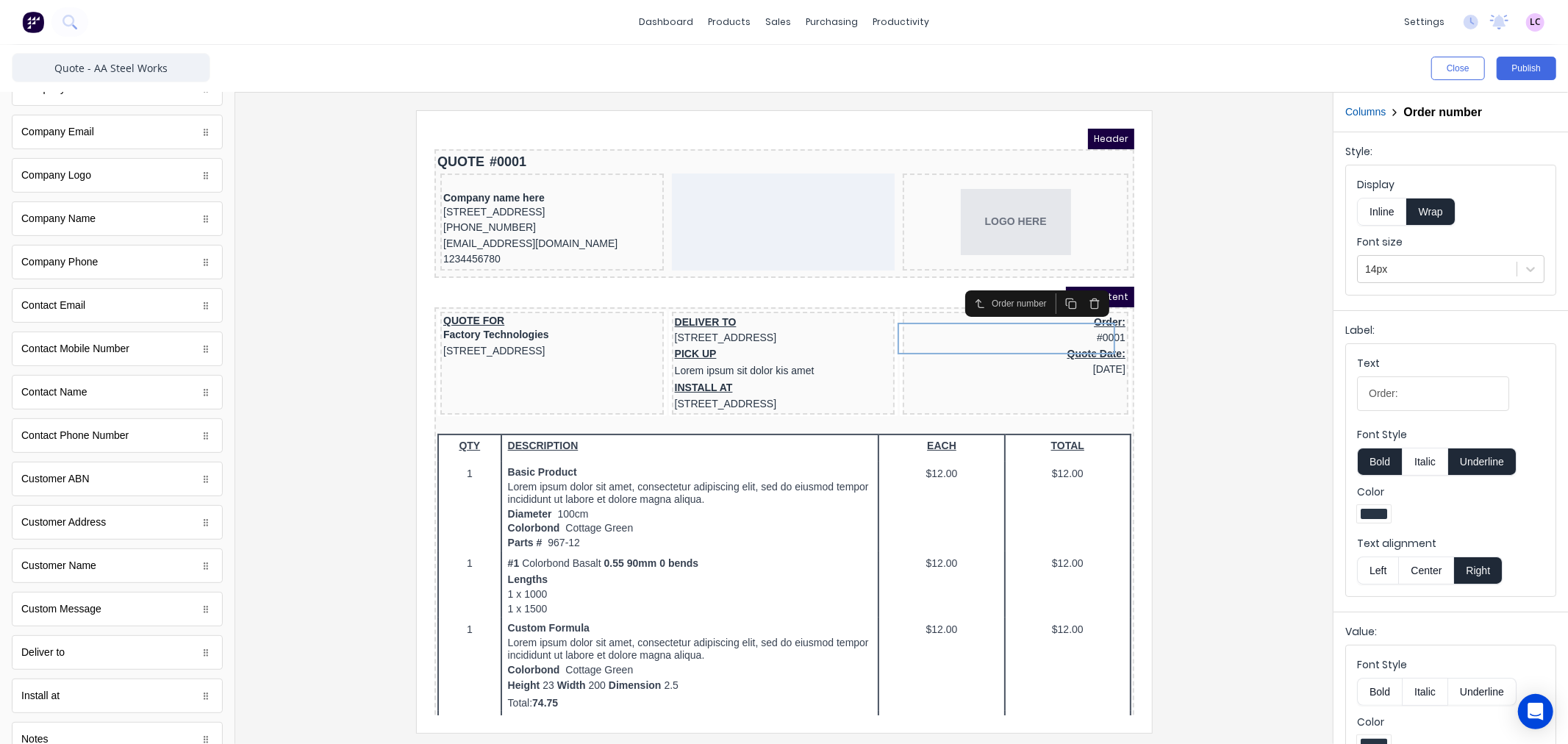
scroll to position [0, 0]
click at [88, 98] on icon "button" at bounding box center [89, 106] width 13 height 15
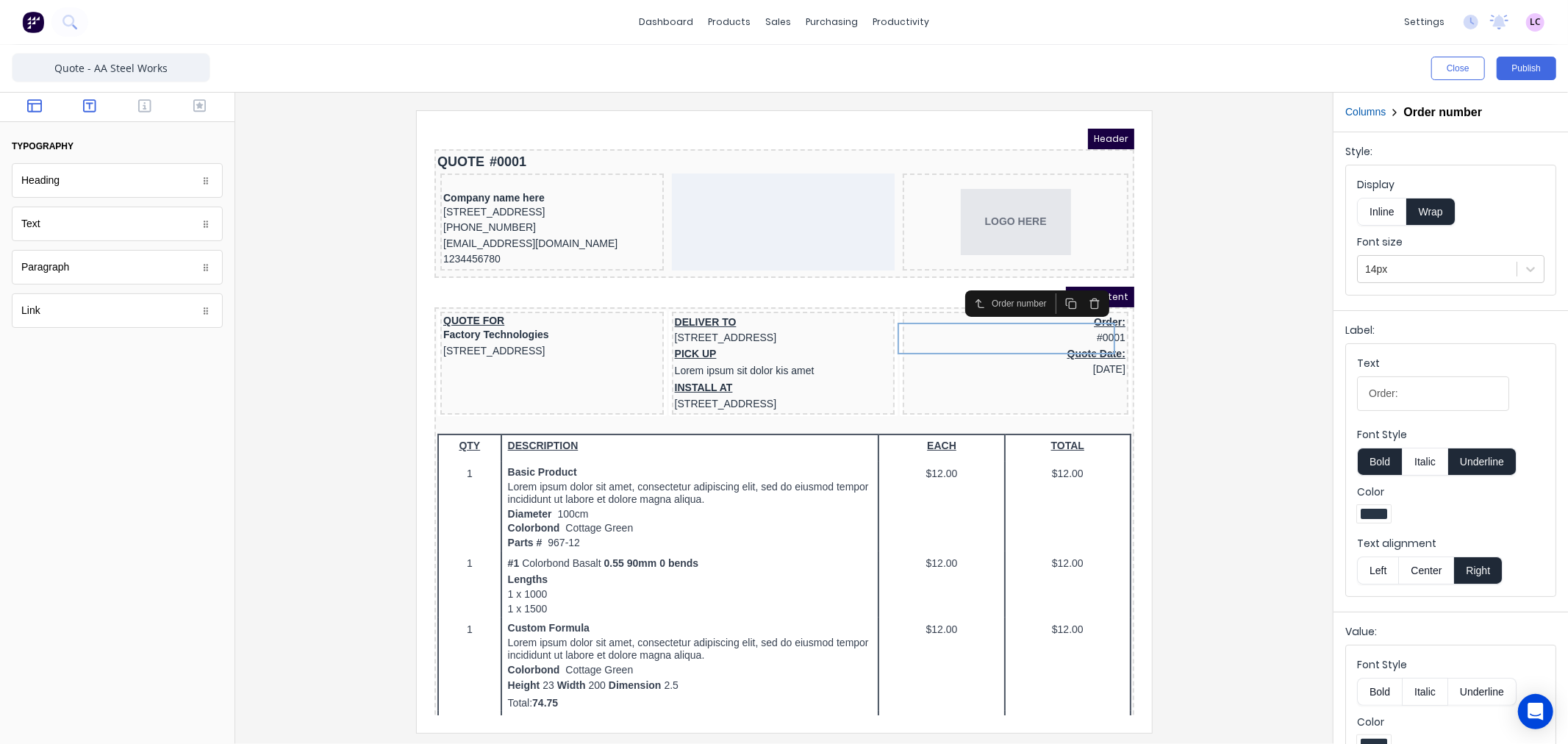
click at [42, 108] on button "button" at bounding box center [35, 107] width 46 height 17
click at [85, 112] on icon "button" at bounding box center [89, 106] width 13 height 13
click at [141, 112] on icon "button" at bounding box center [144, 106] width 13 height 13
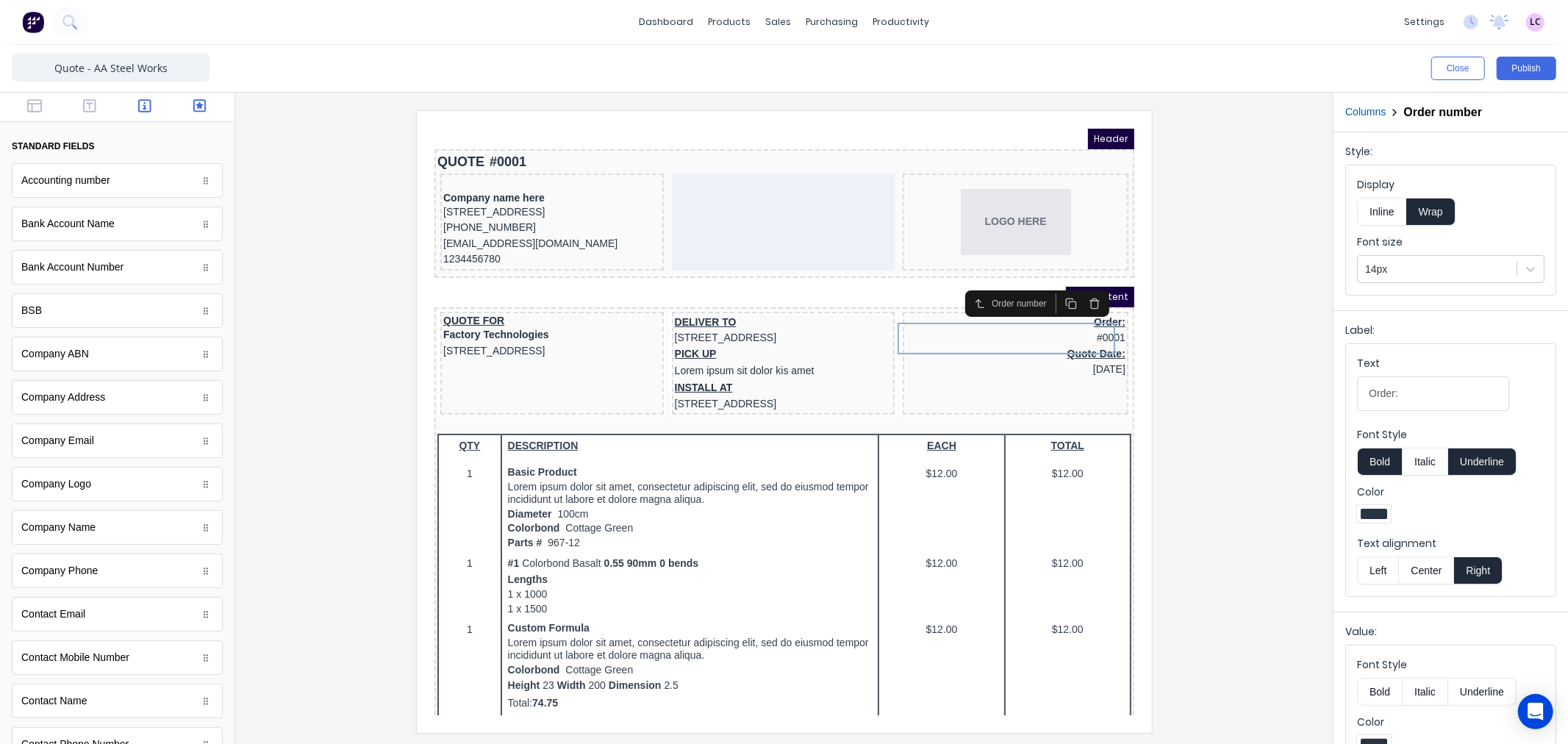
click at [193, 105] on icon "button" at bounding box center [199, 106] width 13 height 15
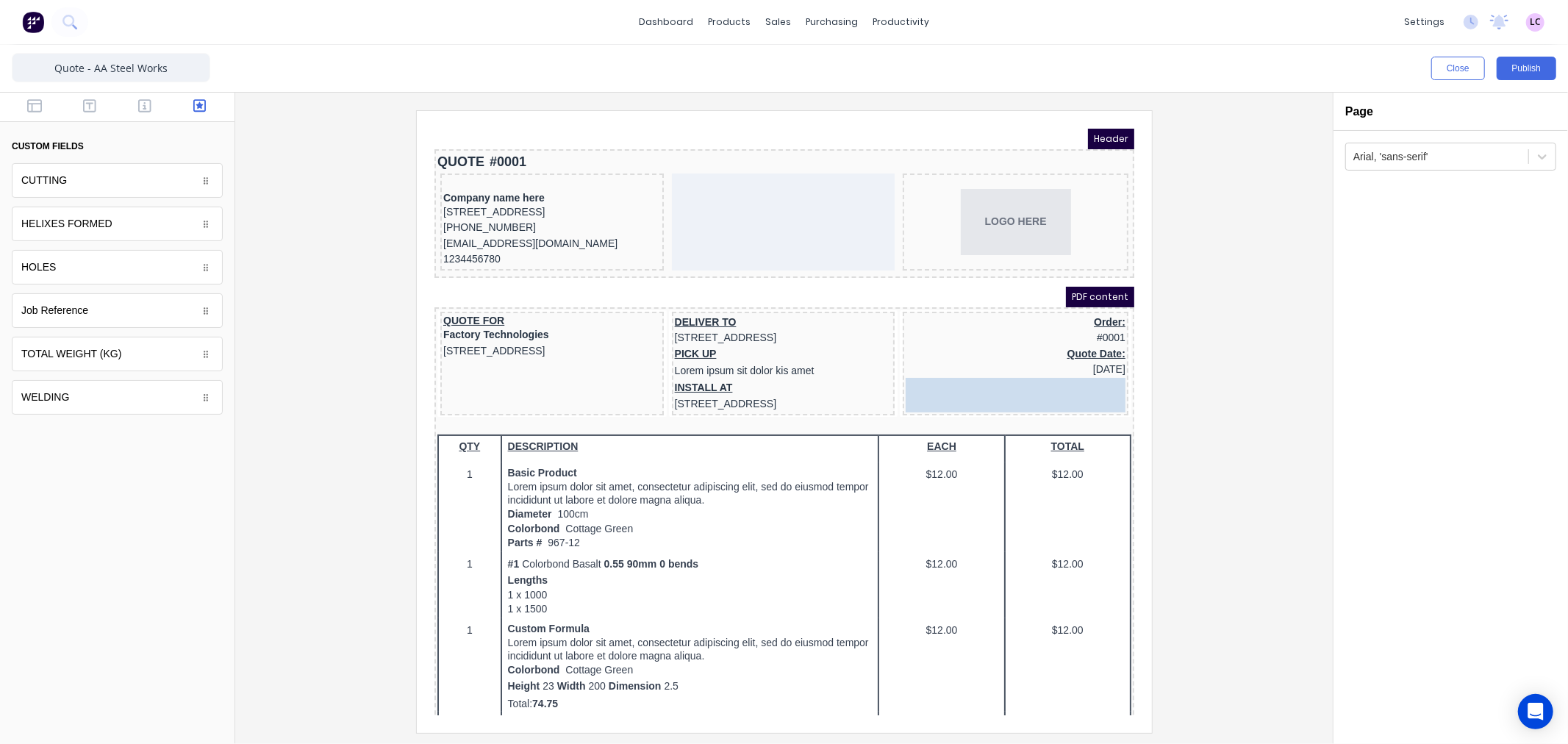
drag, startPoint x: 137, startPoint y: 311, endPoint x: 1072, endPoint y: 380, distance: 937.5
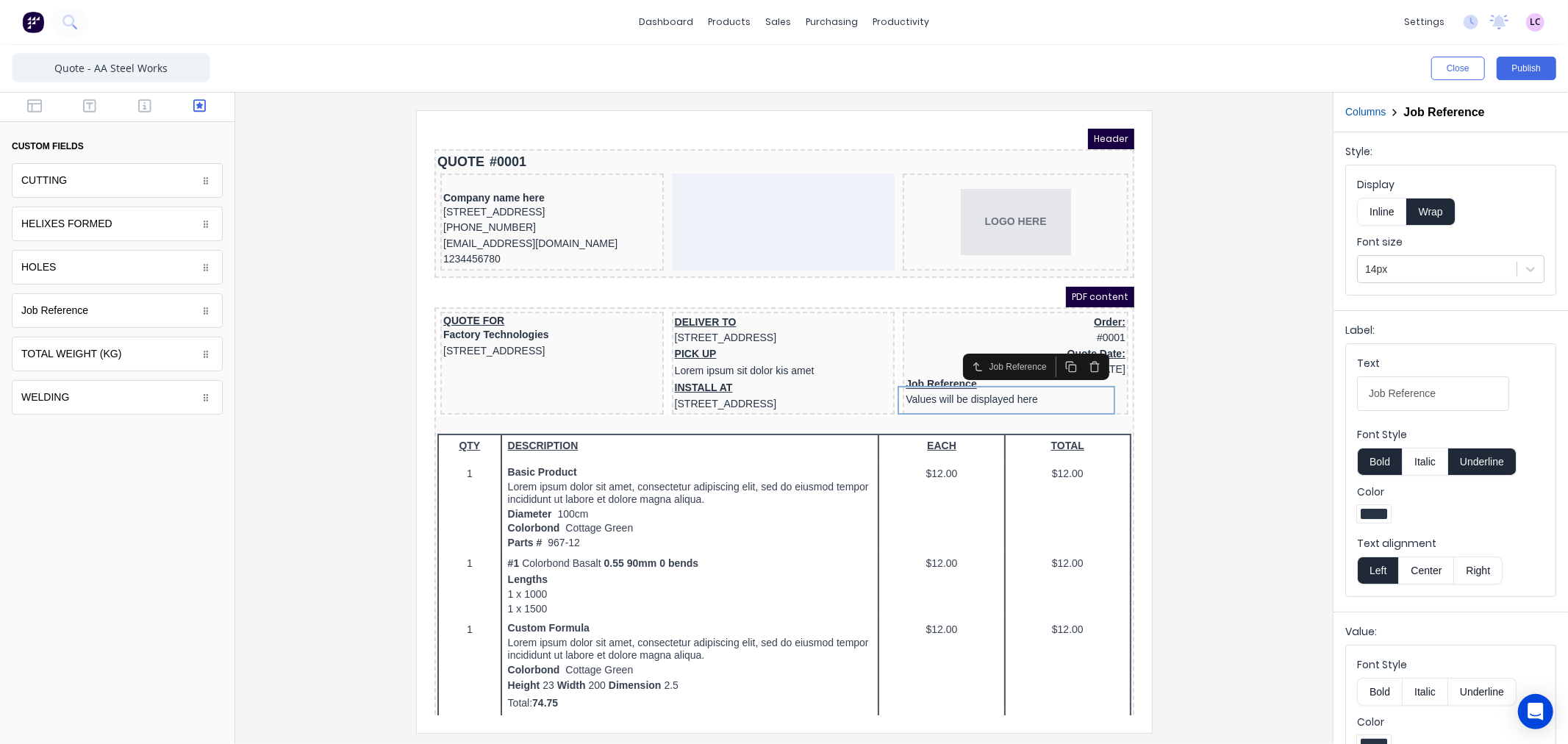
scroll to position [82, 0]
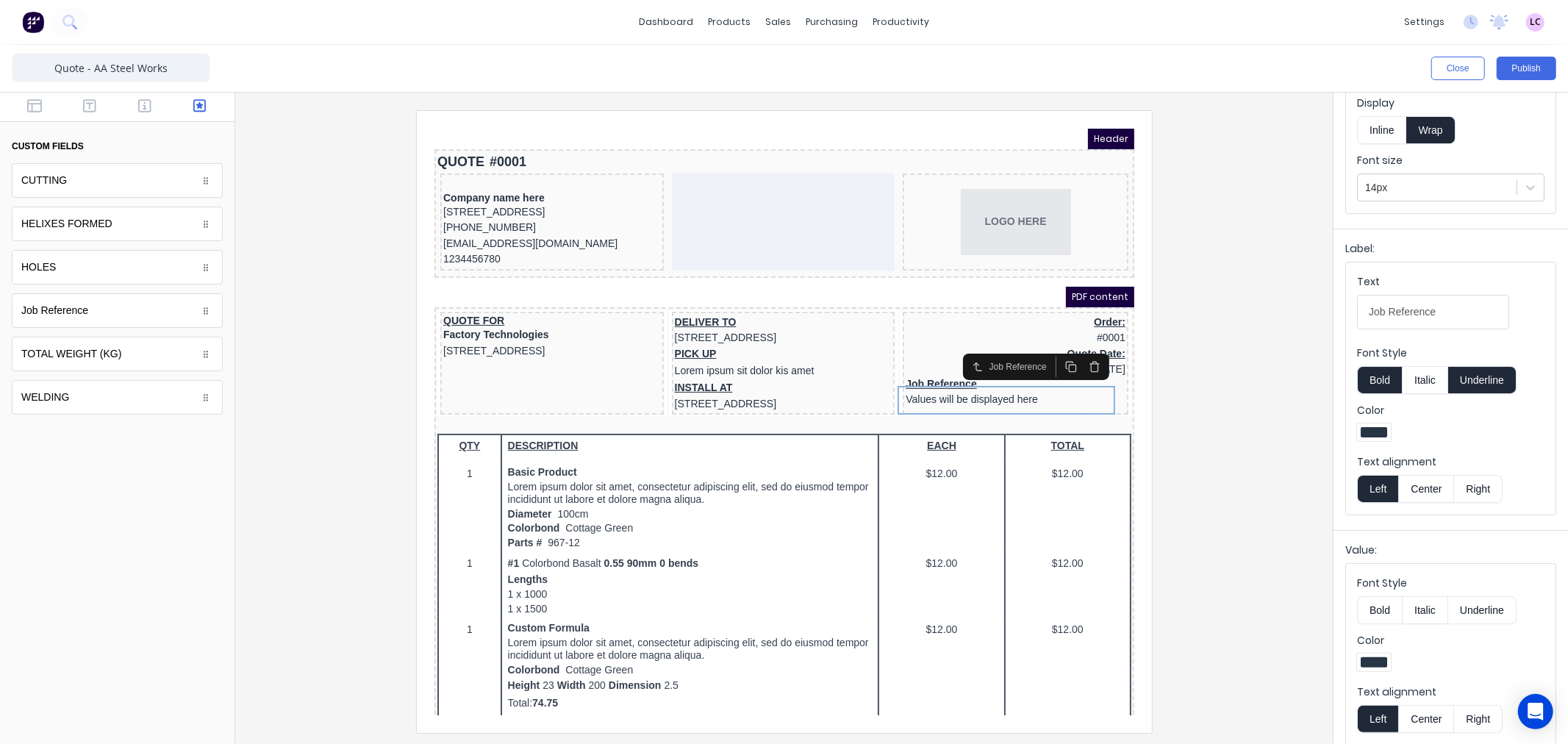
click at [1486, 492] on button "Right" at bounding box center [1478, 489] width 49 height 28
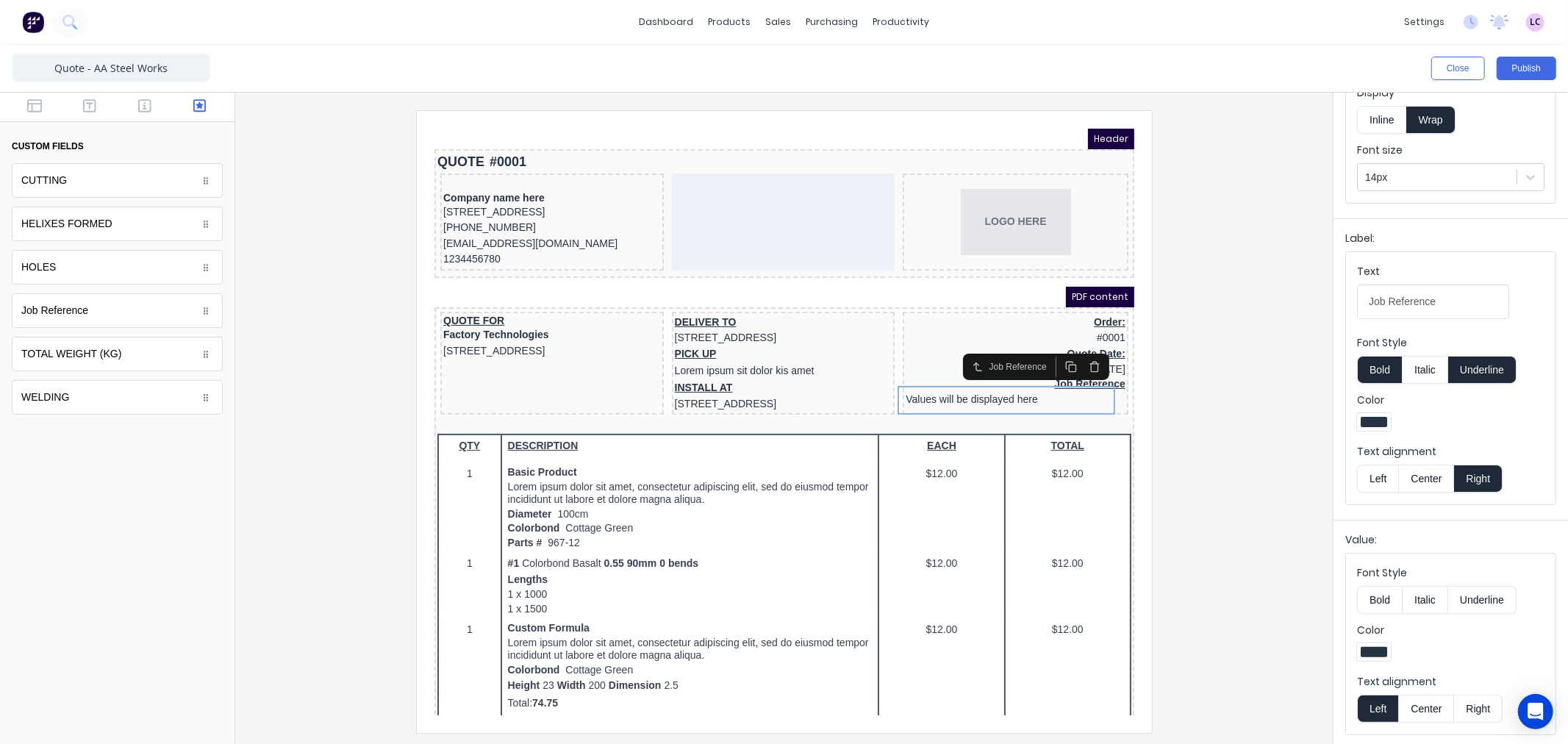
scroll to position [94, 0]
click at [1481, 705] on button "Right" at bounding box center [1478, 706] width 49 height 28
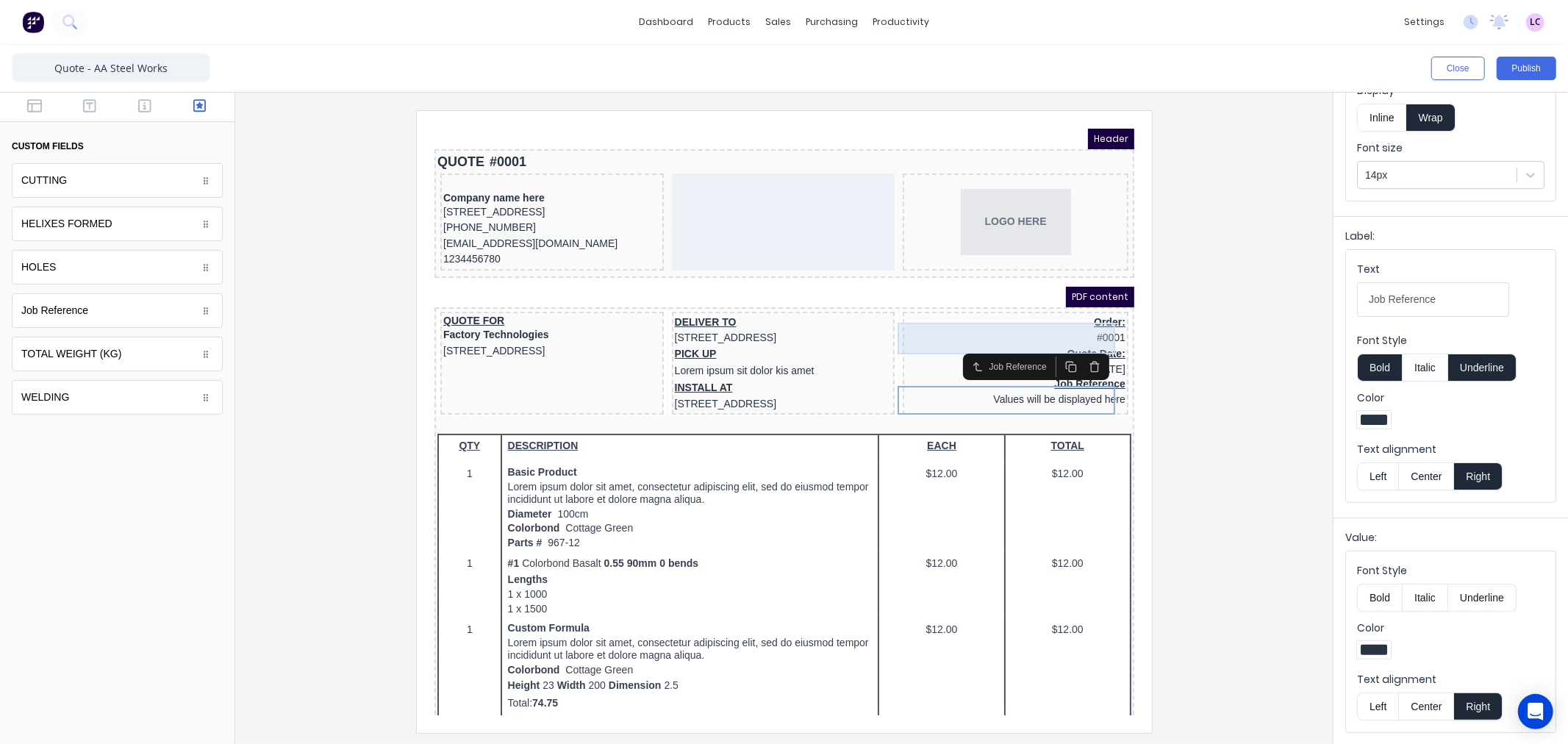
click at [1091, 315] on div "Order: #0001" at bounding box center [997, 312] width 220 height 31
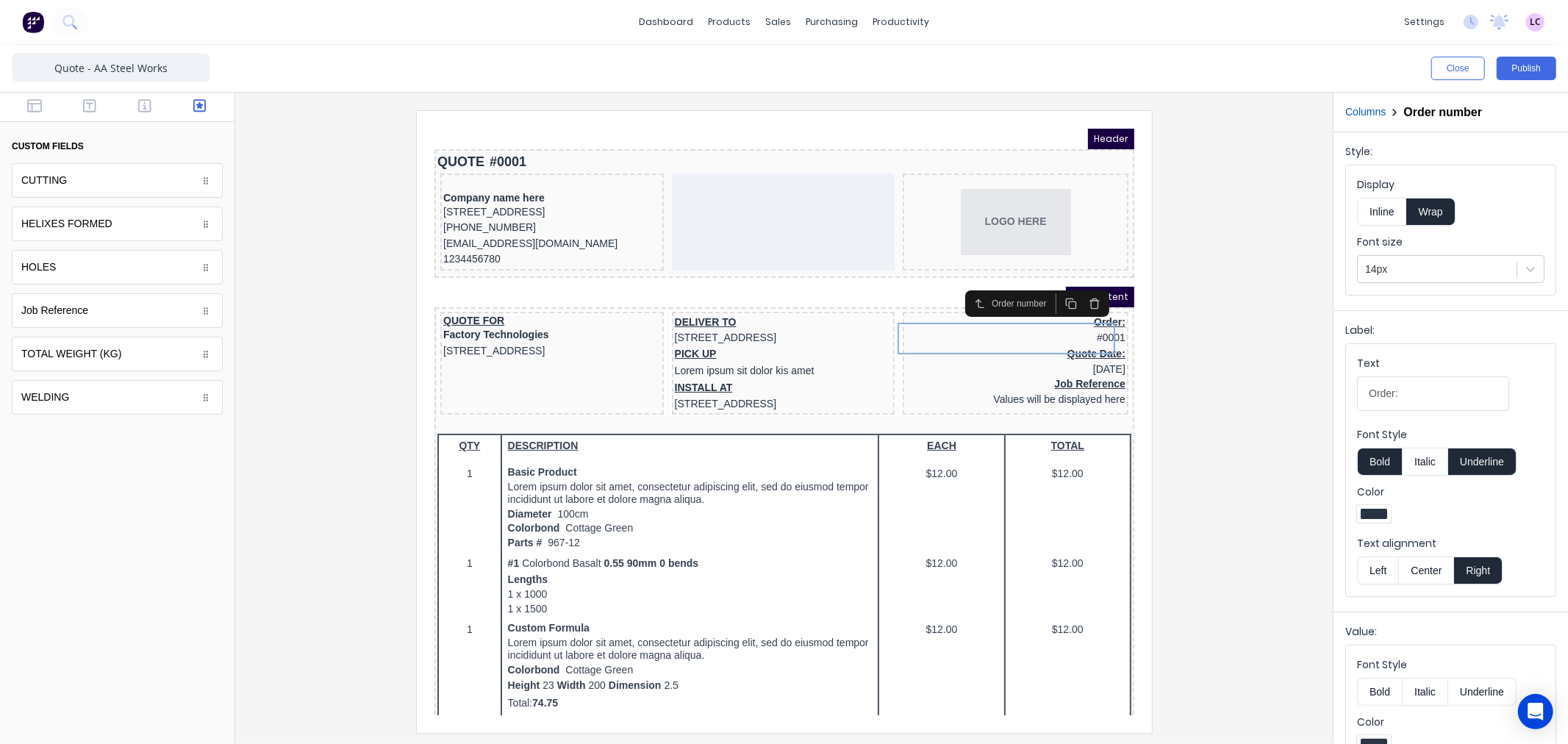
click at [1082, 286] on button "button" at bounding box center [1077, 285] width 24 height 20
click at [1231, 340] on div at bounding box center [784, 421] width 1074 height 622
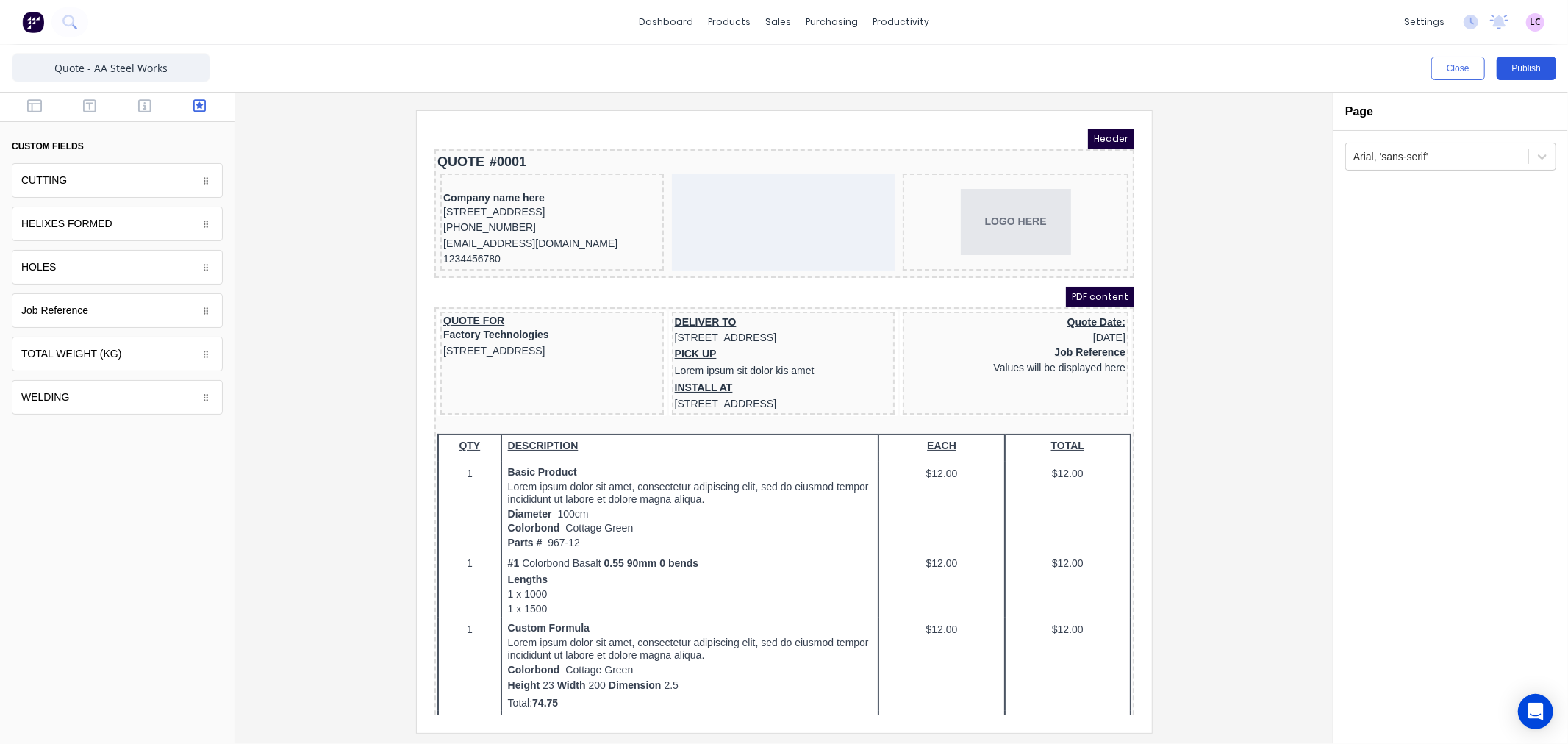
click at [1549, 67] on button "Publish" at bounding box center [1526, 69] width 60 height 24
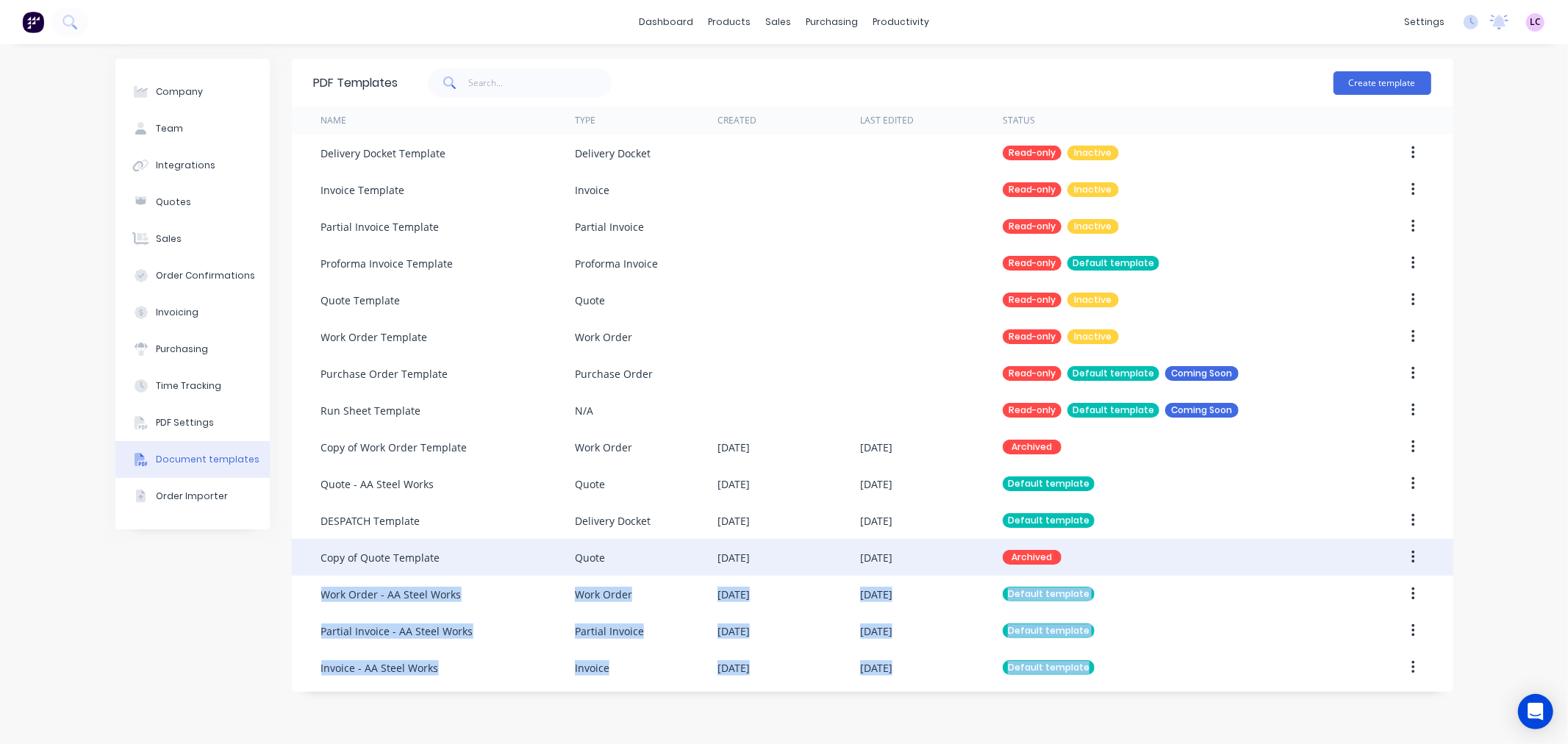
drag, startPoint x: 1144, startPoint y: 655, endPoint x: 1162, endPoint y: 568, distance: 88.8
click at [1162, 568] on div "Delivery Docket Template Delivery Docket Read-only Inactive Invoice Template In…" at bounding box center [873, 410] width 1162 height 551
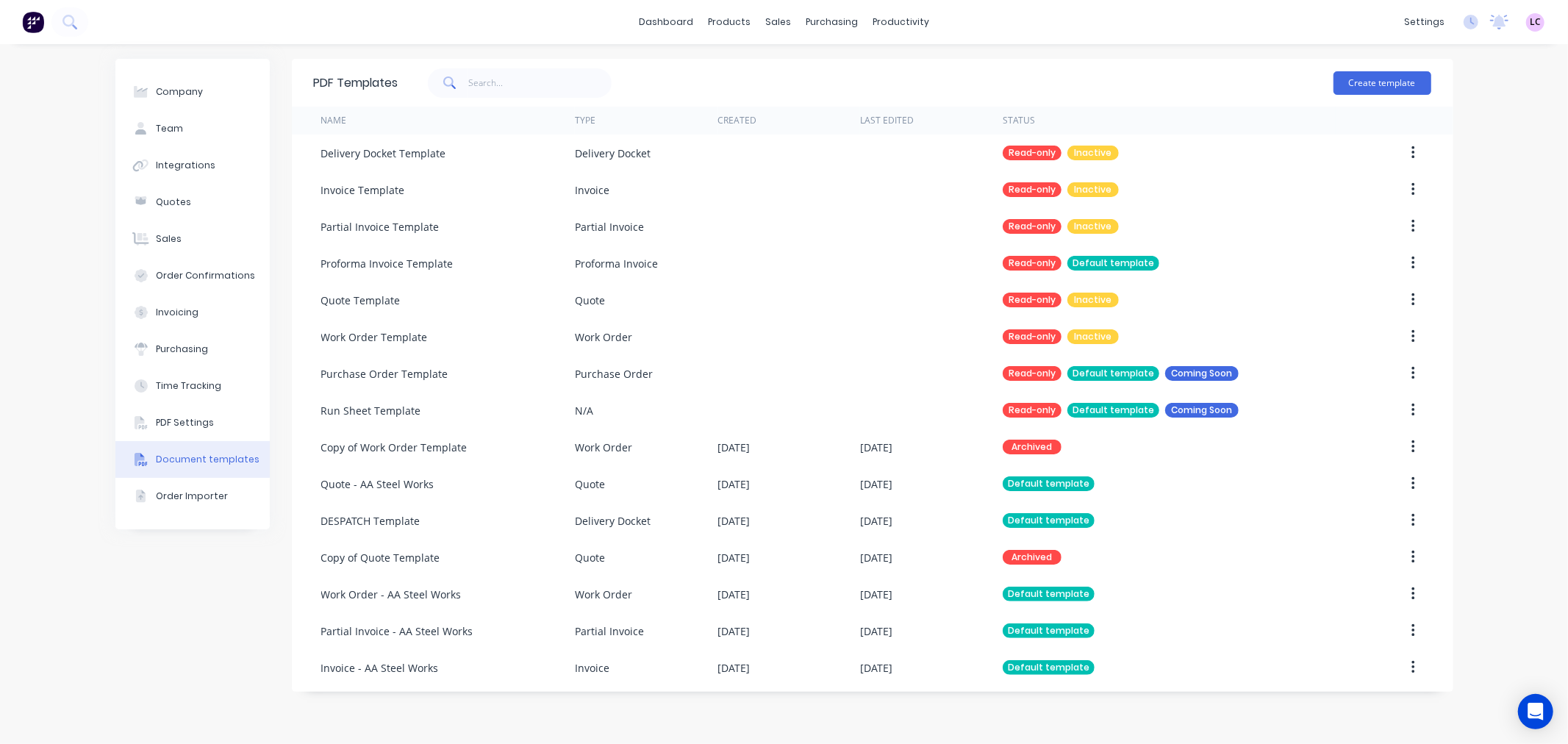
click at [100, 656] on div "Company Team Integrations Quotes Sales Order Confirmations Invoicing Purchasing…" at bounding box center [784, 394] width 1568 height 700
click at [666, 25] on link "dashboard" at bounding box center [665, 22] width 69 height 22
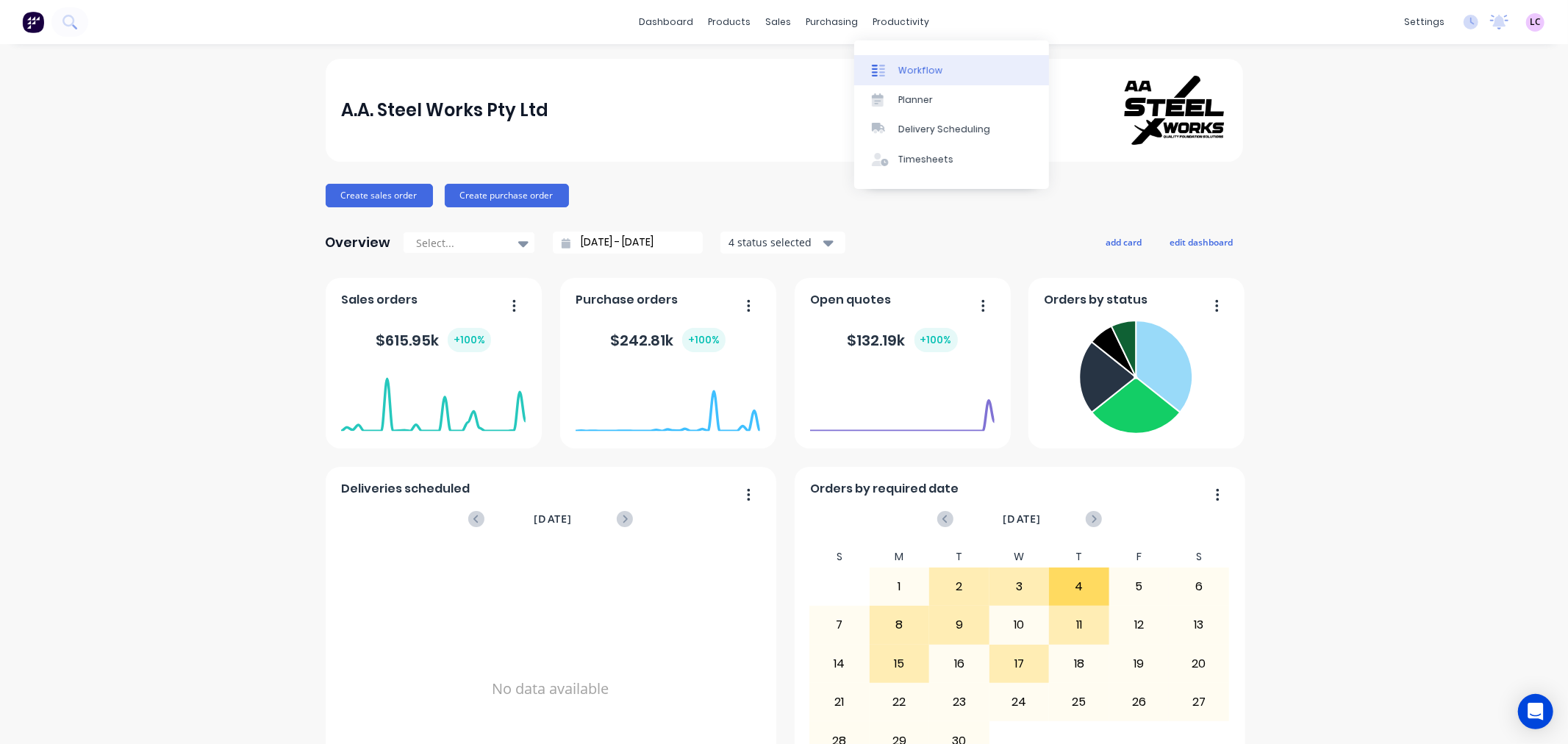
click at [898, 69] on div "Workflow" at bounding box center [920, 71] width 44 height 13
